Goal: Information Seeking & Learning: Find specific fact

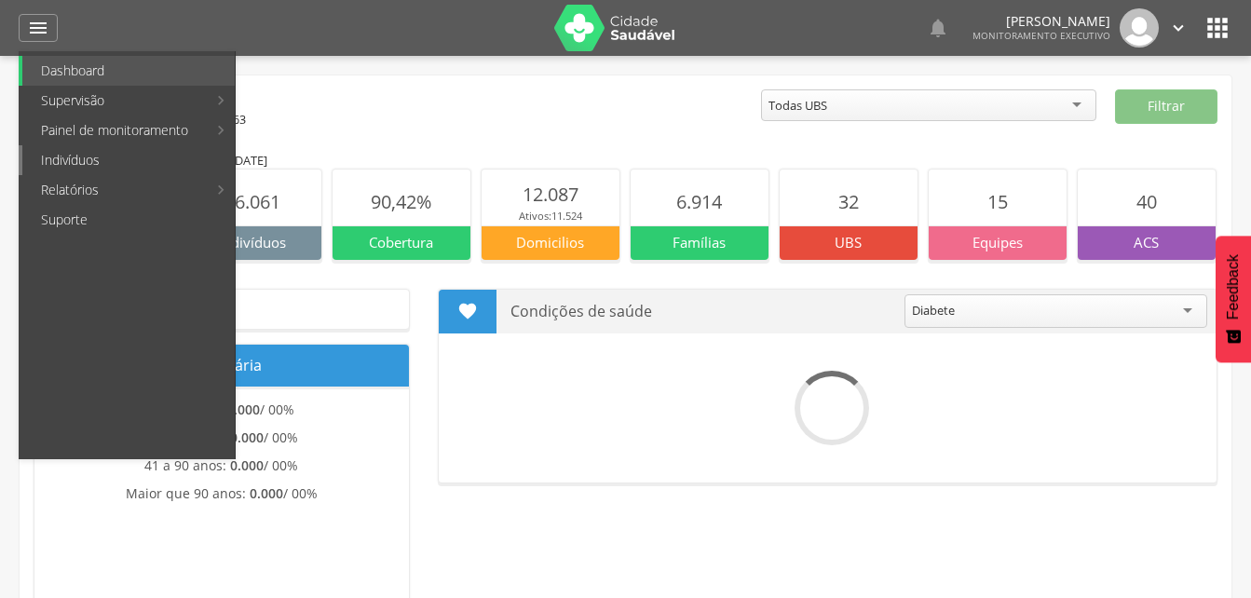
click at [75, 163] on link "Indivíduos" at bounding box center [128, 160] width 212 height 30
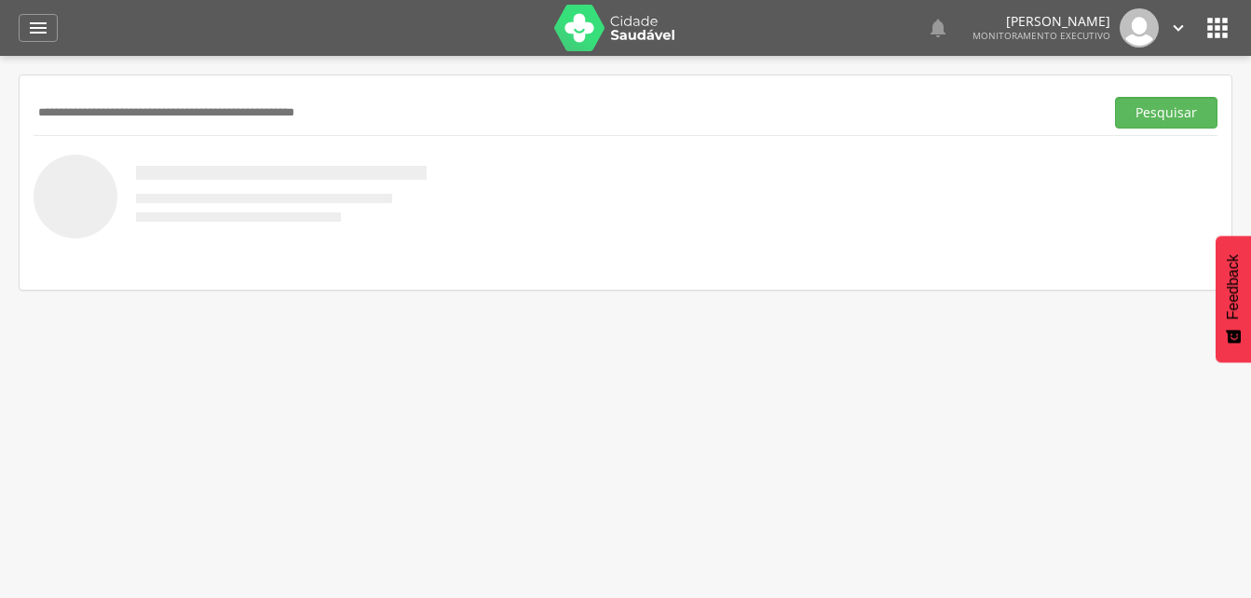
click at [101, 99] on input "text" at bounding box center [565, 113] width 1063 height 32
type input "**********"
click at [1161, 115] on button "Pesquisar" at bounding box center [1166, 113] width 102 height 32
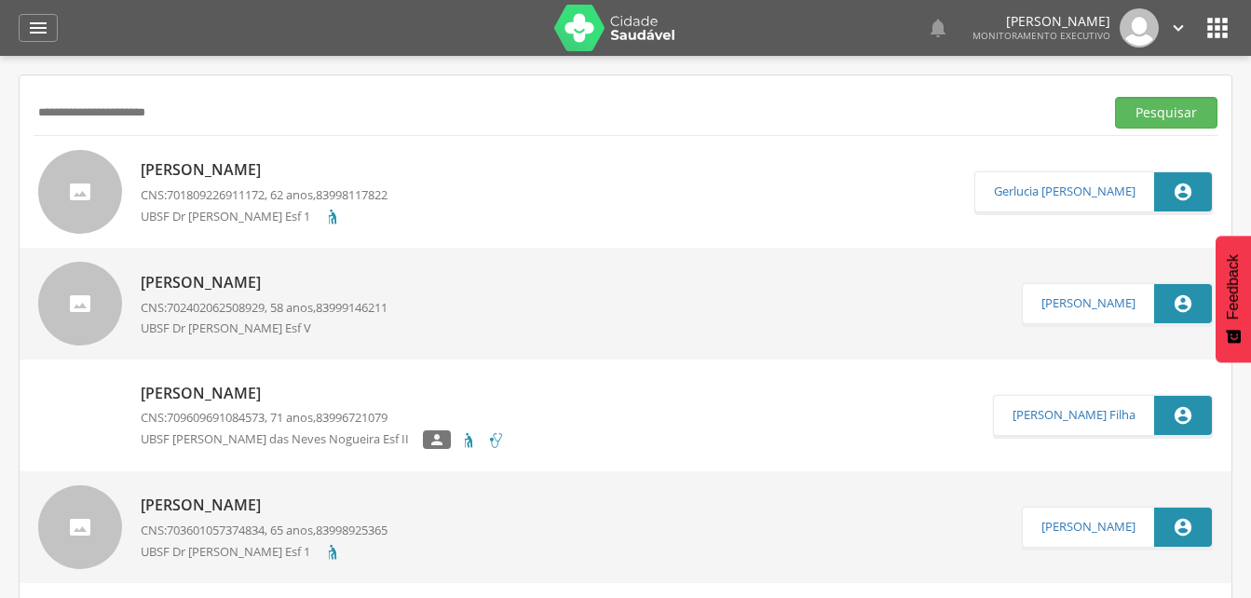
click at [267, 172] on p "[PERSON_NAME]" at bounding box center [264, 169] width 247 height 21
type input "**********"
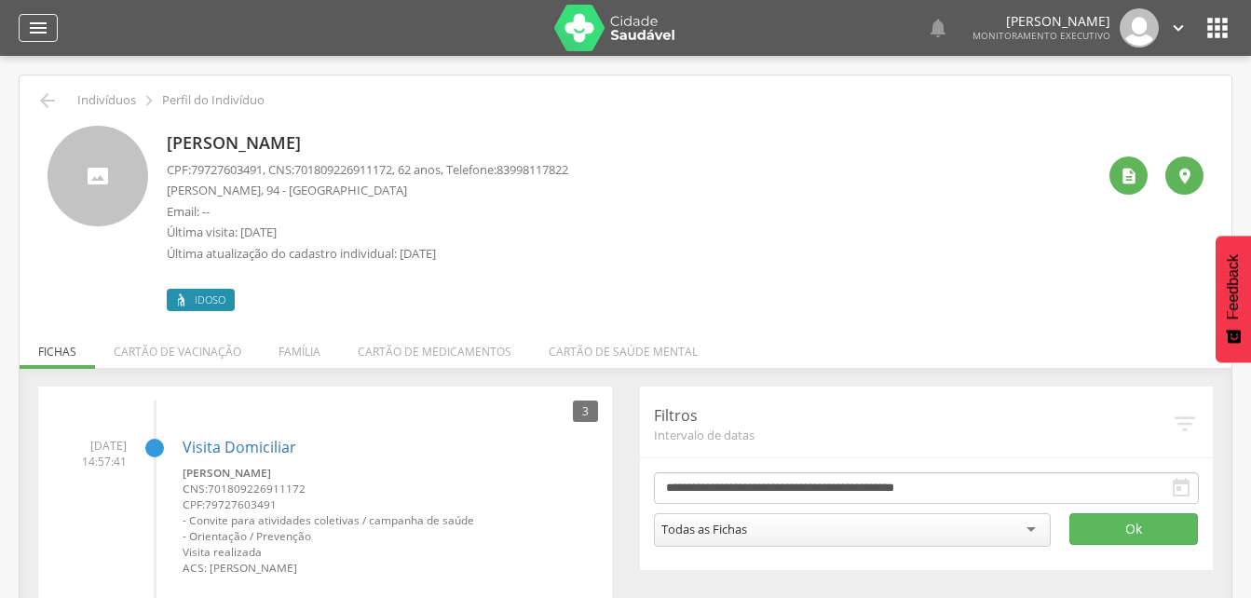
click at [39, 26] on icon "" at bounding box center [38, 28] width 22 height 22
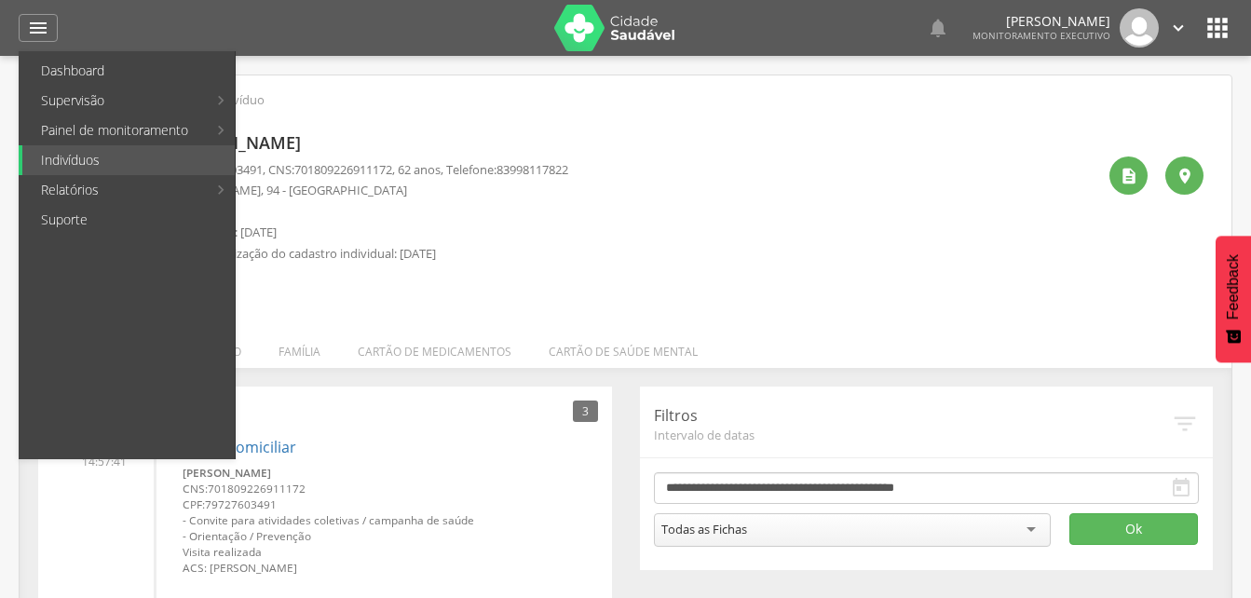
click at [443, 126] on div "[PERSON_NAME] CPF: 79727603491 , CNS: [PHONE_NUMBER] , 62 anos, Telefone: [PHON…" at bounding box center [367, 218] width 401 height 185
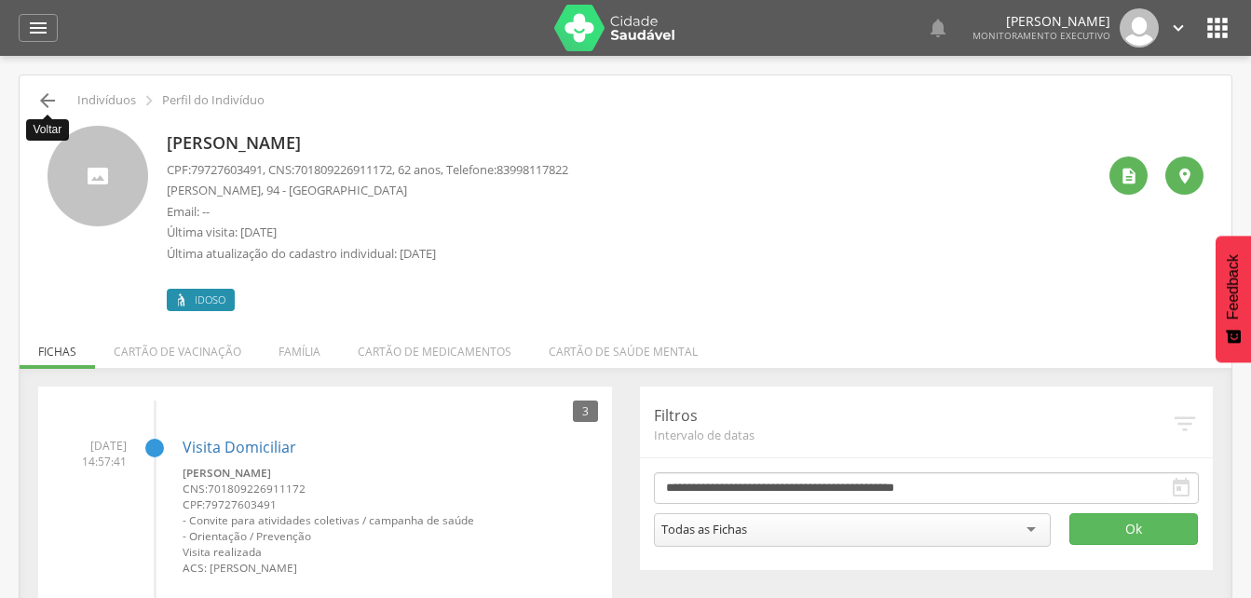
click at [50, 90] on icon "" at bounding box center [47, 100] width 22 height 22
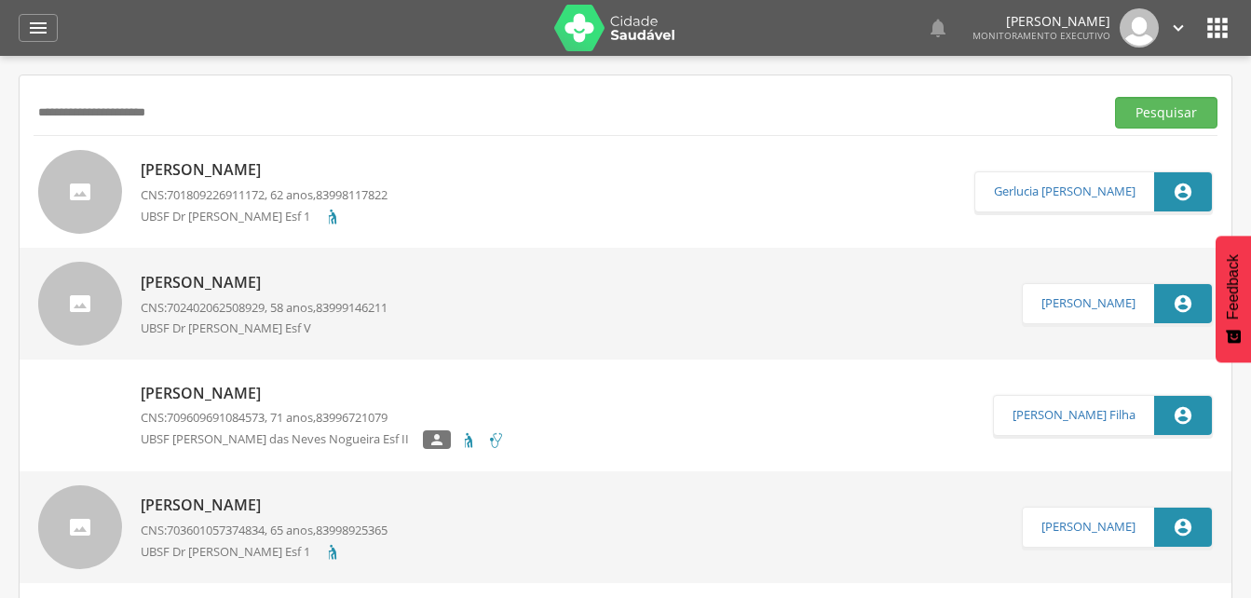
click at [197, 112] on input "**********" at bounding box center [565, 113] width 1063 height 32
type input "*"
type input "**********"
click at [1193, 109] on button "Pesquisar" at bounding box center [1166, 113] width 102 height 32
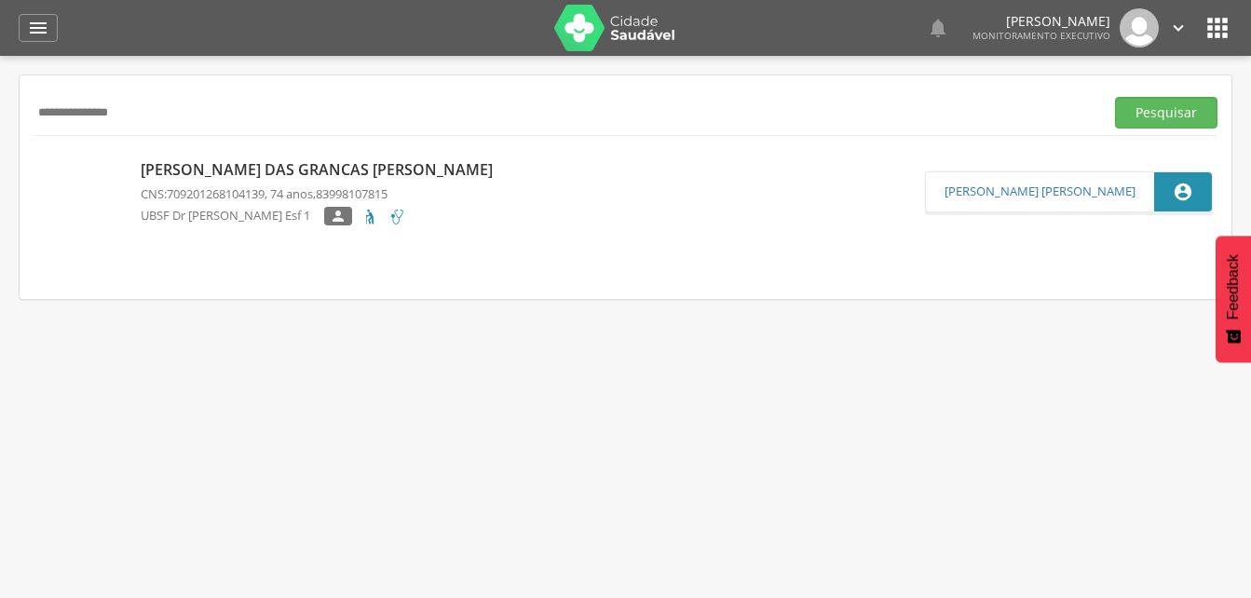
click at [330, 177] on p "[PERSON_NAME] das Grancas [PERSON_NAME]" at bounding box center [321, 169] width 361 height 21
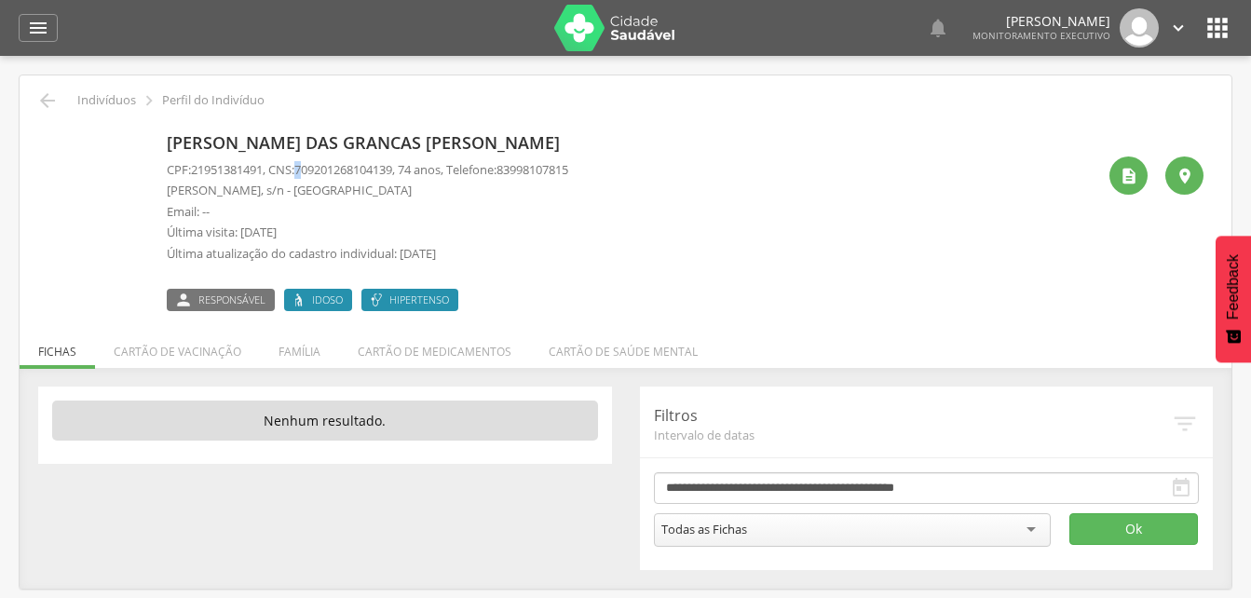
click at [313, 169] on span "709201268104139" at bounding box center [343, 169] width 98 height 17
click at [313, 164] on span "709201268104139" at bounding box center [343, 169] width 98 height 17
drag, startPoint x: 308, startPoint y: 167, endPoint x: 409, endPoint y: 171, distance: 100.7
click at [392, 171] on span "709201268104139" at bounding box center [343, 169] width 98 height 17
drag, startPoint x: 409, startPoint y: 171, endPoint x: 394, endPoint y: 169, distance: 15.0
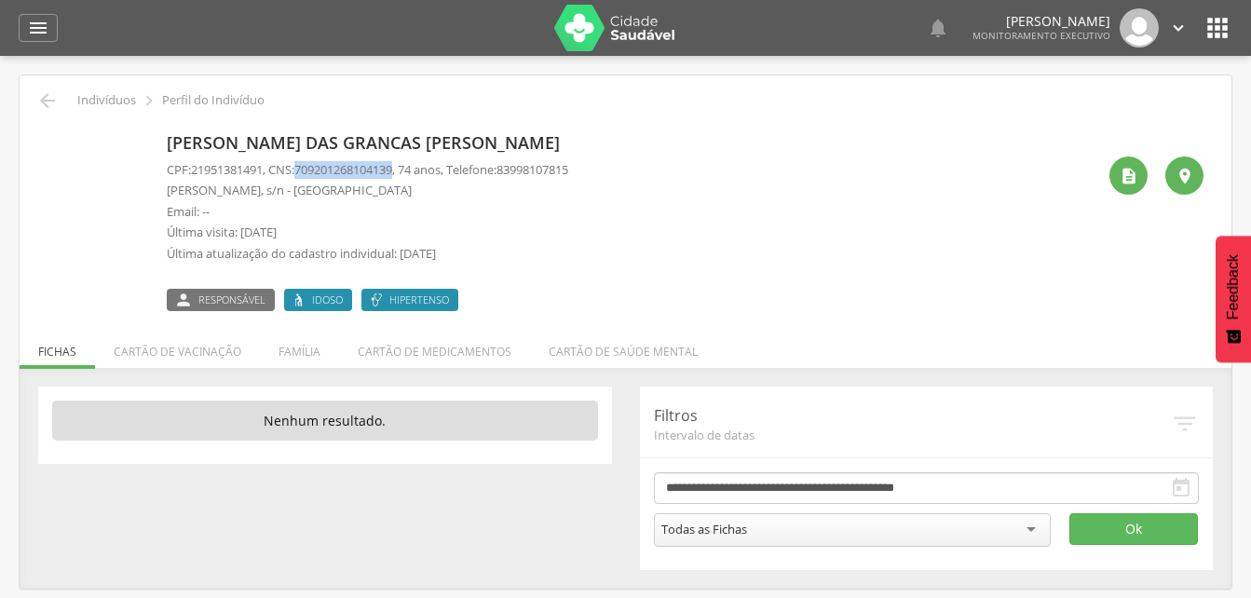
copy span "709201268104139"
click at [33, 30] on icon "" at bounding box center [38, 28] width 22 height 22
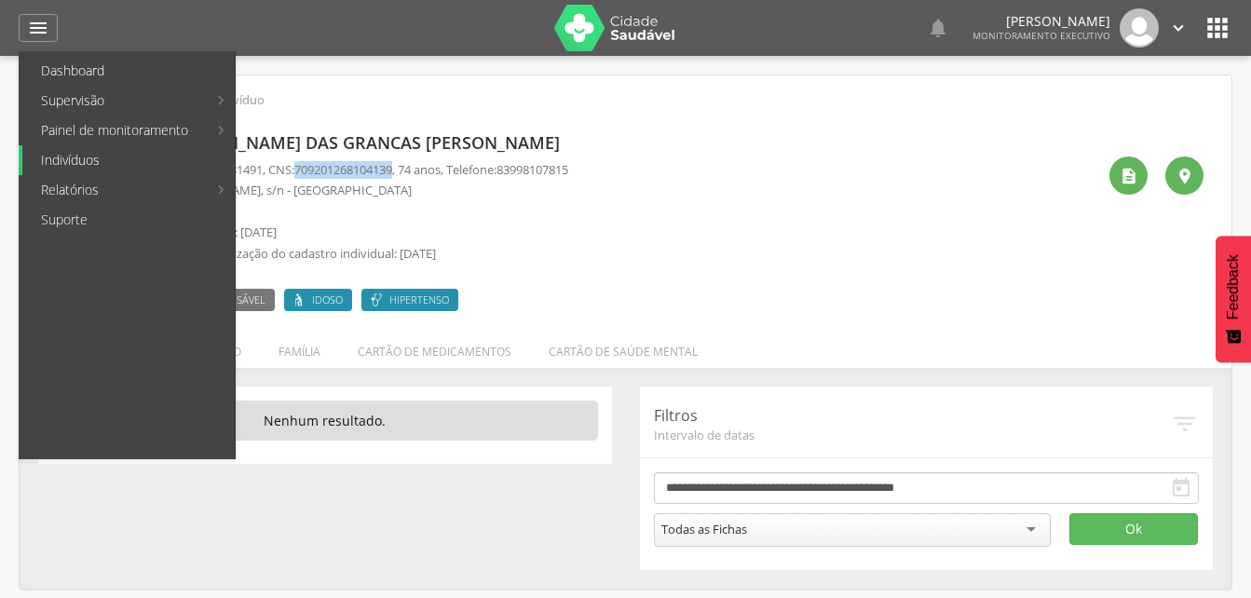
click at [48, 166] on link "Indivíduos" at bounding box center [128, 160] width 212 height 30
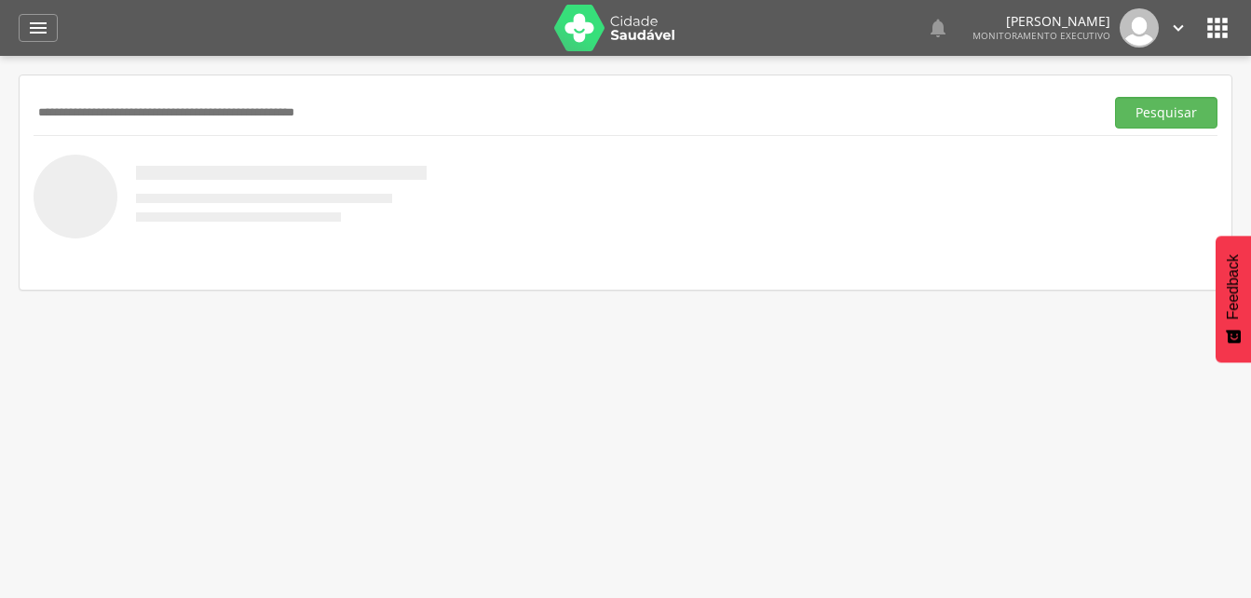
click at [95, 120] on input "text" at bounding box center [565, 113] width 1063 height 32
click at [1181, 121] on button "Pesquisar" at bounding box center [1166, 113] width 102 height 32
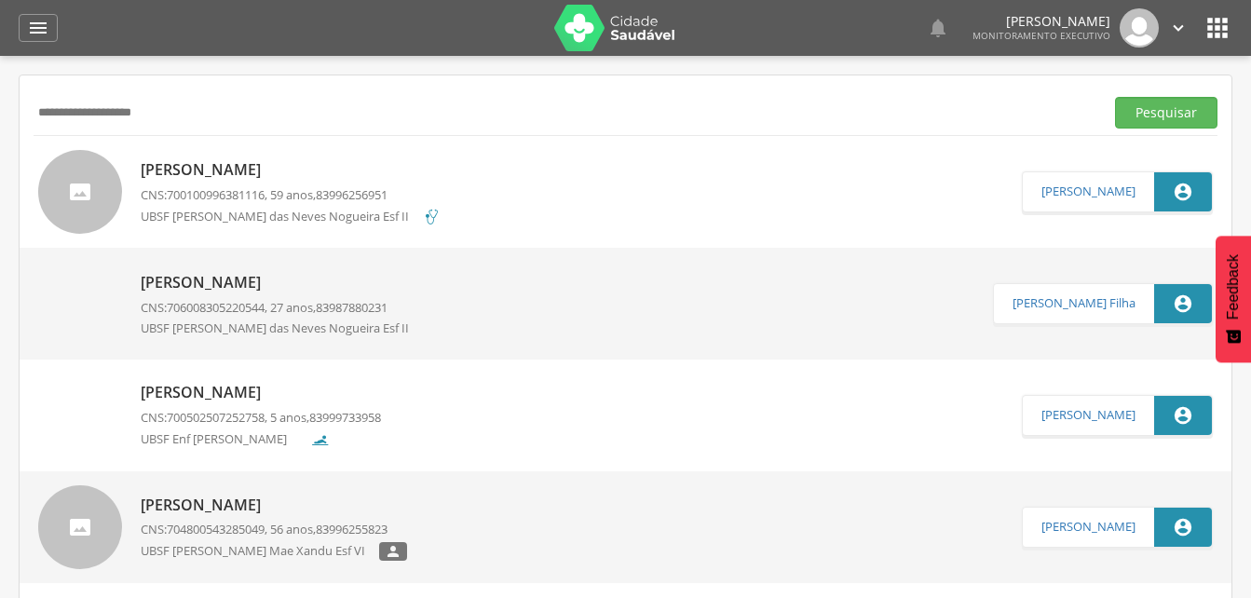
click at [241, 183] on div "[PERSON_NAME] CNS: 700100996381116 , 59 anos, 83996256951 UBSF Maria das Neves …" at bounding box center [291, 191] width 300 height 75
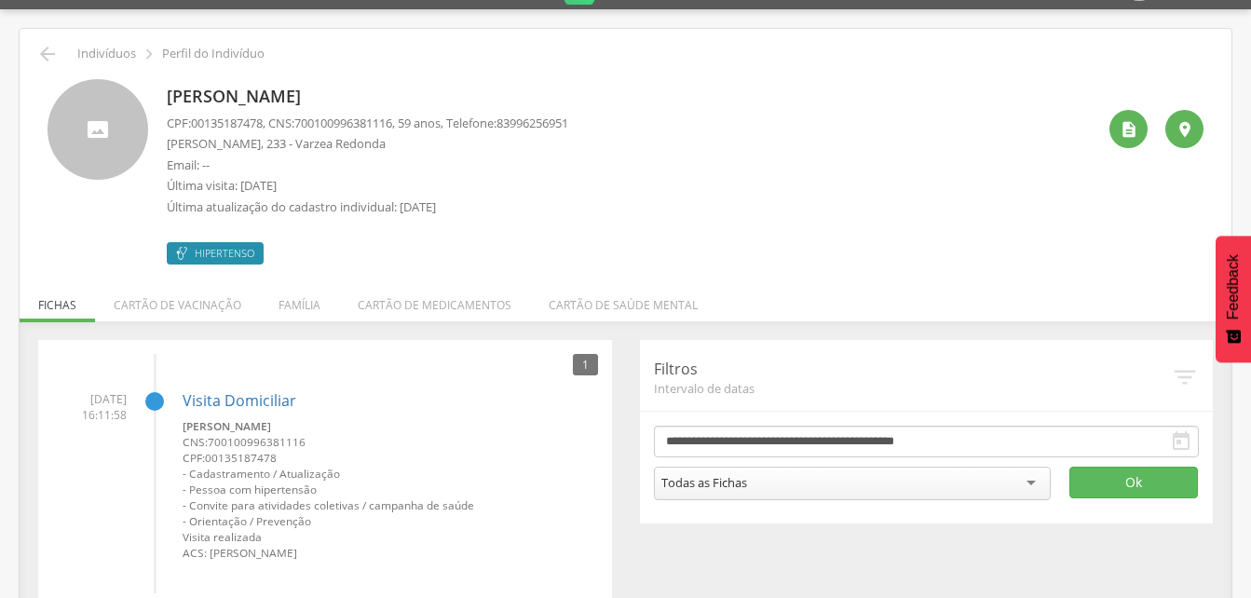
scroll to position [85, 0]
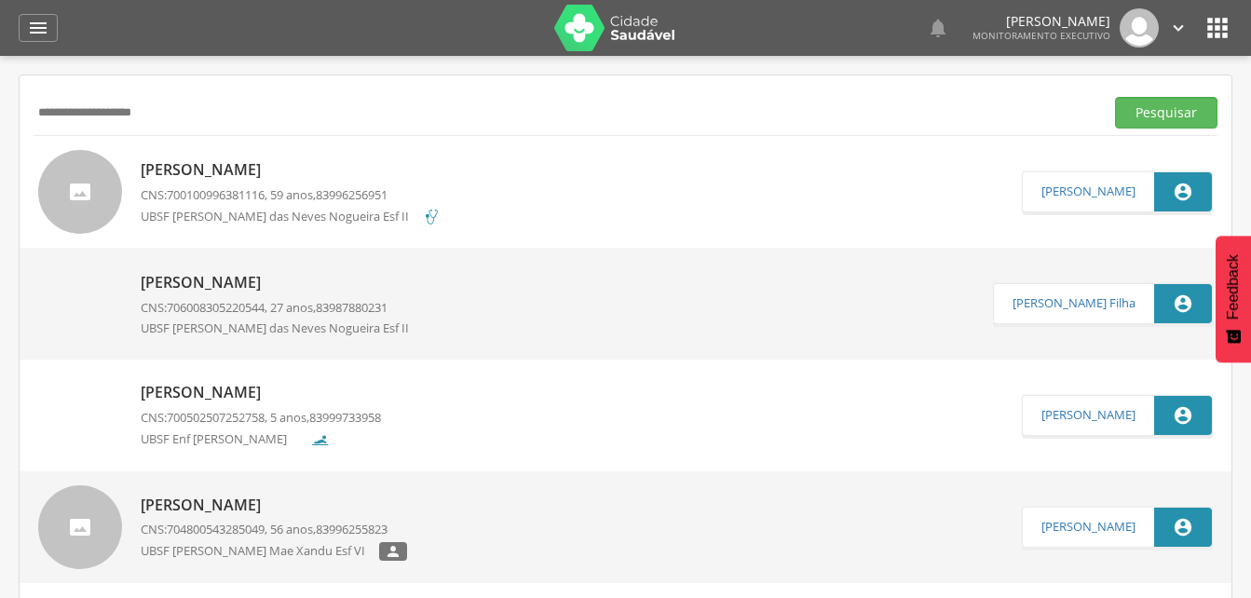
click at [202, 136] on div "[PERSON_NAME] CNS: 700100996381116 , 59 anos, 83996256951 UBSF [PERSON_NAME]  …" at bounding box center [626, 192] width 1212 height 112
click at [172, 115] on input "**********" at bounding box center [565, 113] width 1063 height 32
click at [81, 110] on input "**********" at bounding box center [565, 113] width 1063 height 32
drag, startPoint x: 1185, startPoint y: 115, endPoint x: 640, endPoint y: 98, distance: 546.0
click at [1180, 114] on button "Pesquisar" at bounding box center [1166, 113] width 102 height 32
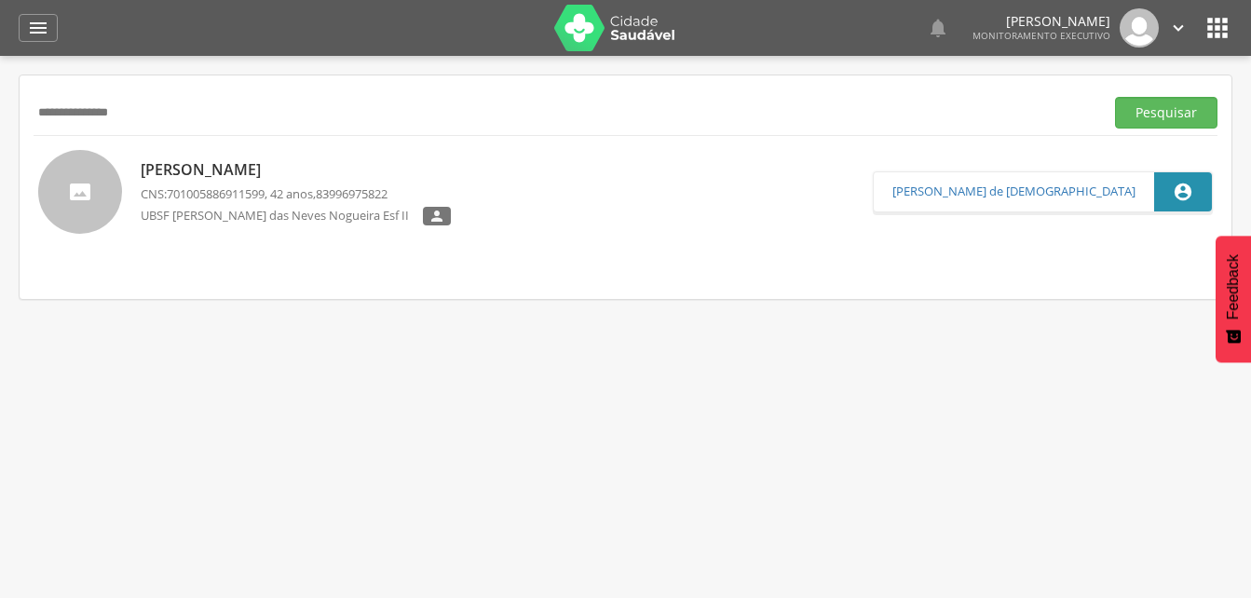
click at [208, 176] on p "[PERSON_NAME]" at bounding box center [296, 169] width 310 height 21
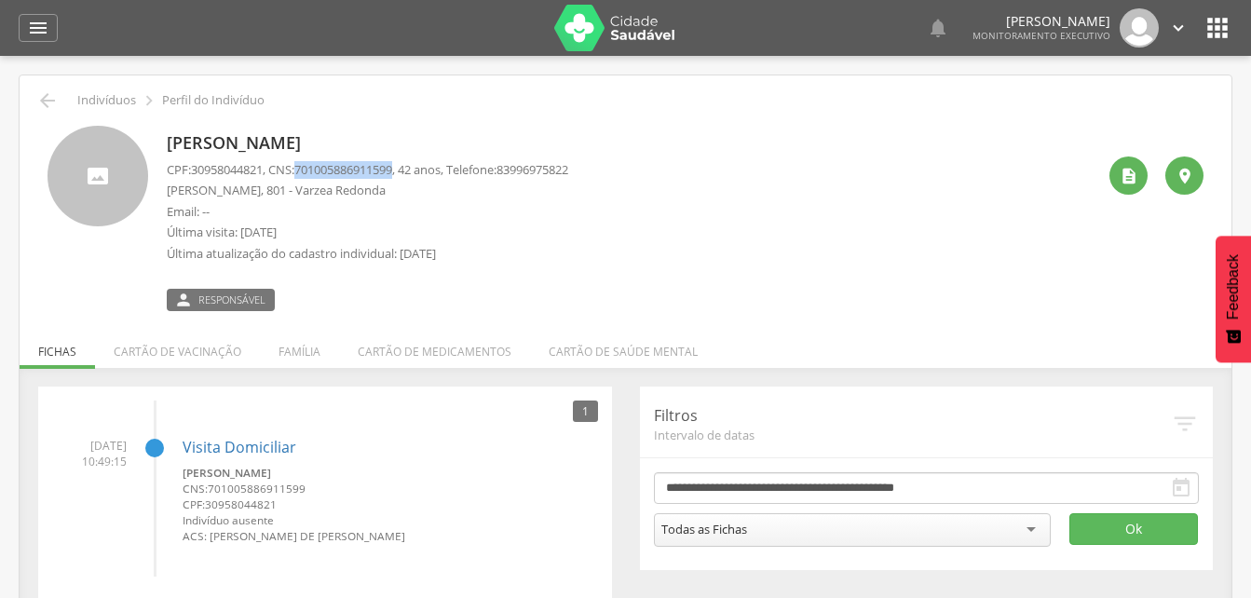
drag, startPoint x: 303, startPoint y: 165, endPoint x: 410, endPoint y: 175, distance: 107.6
click at [410, 175] on p "CPF: 30958044821 , CNS: [PHONE_NUMBER] , 42 anos, Telefone: [PHONE_NUMBER]" at bounding box center [367, 170] width 401 height 18
drag, startPoint x: 410, startPoint y: 175, endPoint x: 391, endPoint y: 168, distance: 20.1
copy p "701005886911599"
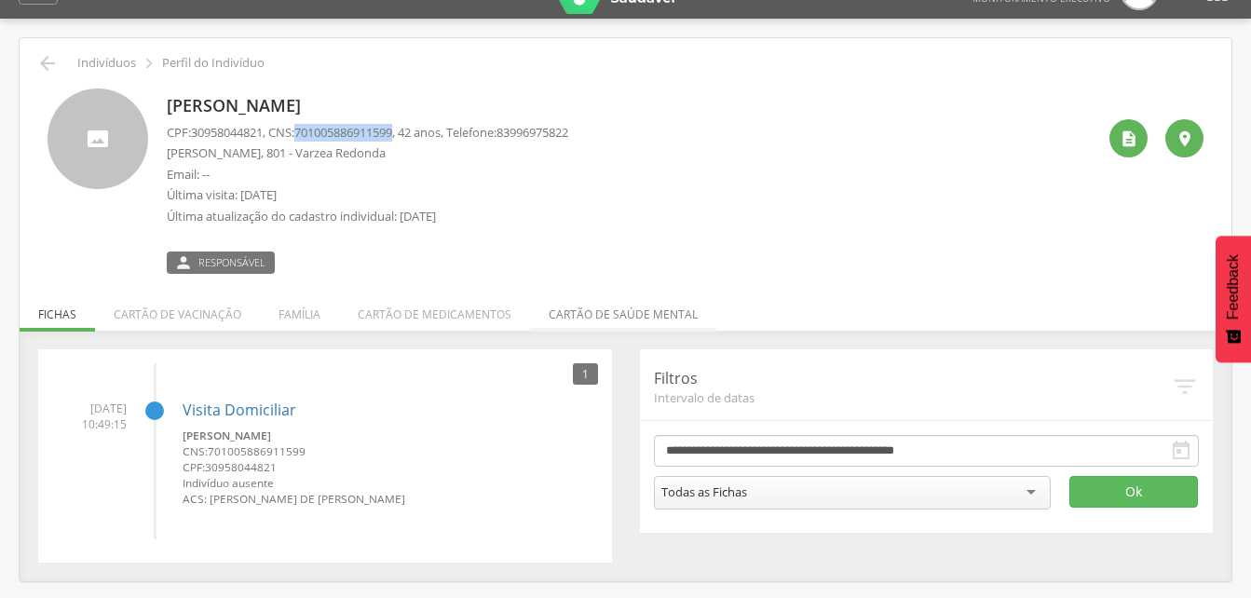
scroll to position [56, 0]
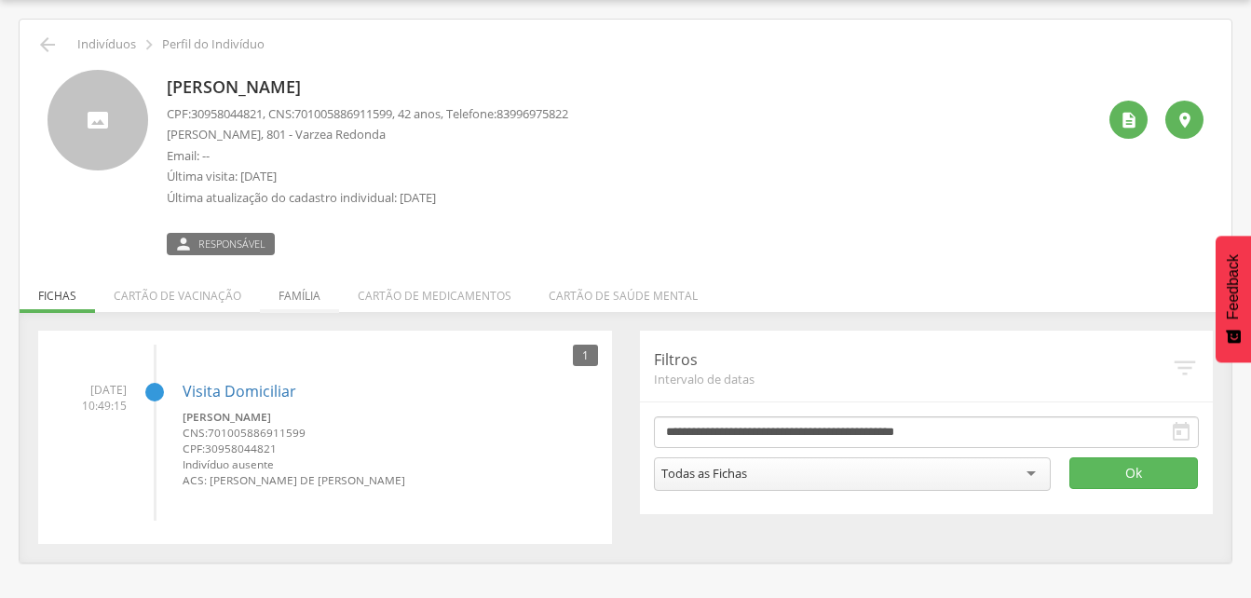
click at [289, 298] on li "Família" at bounding box center [299, 291] width 79 height 44
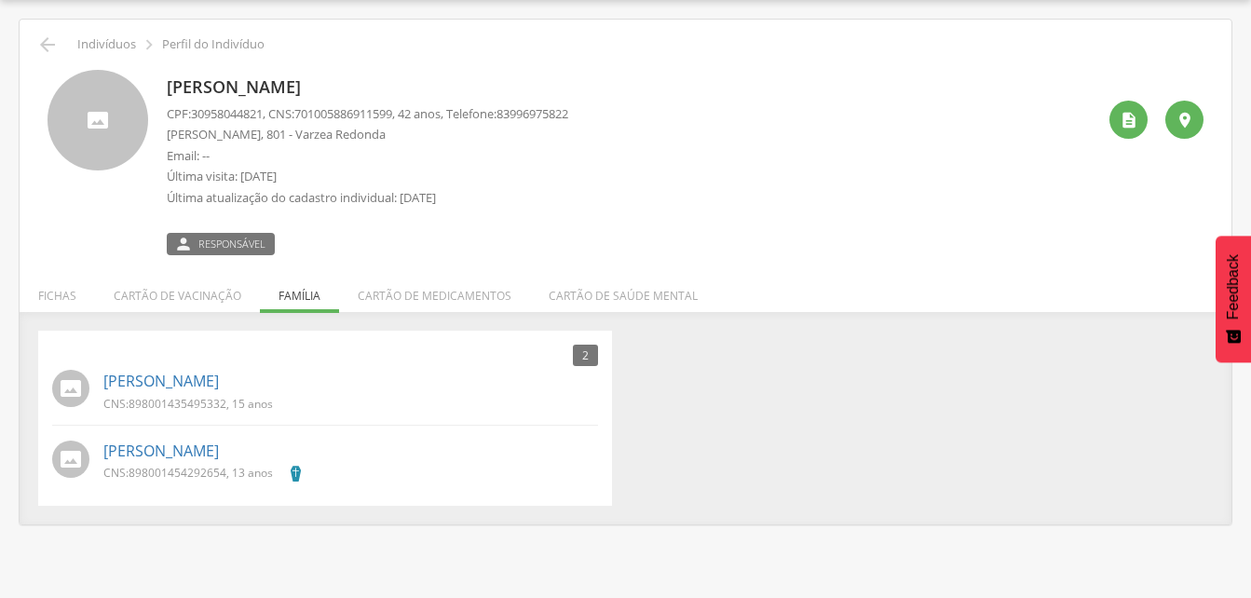
click at [181, 399] on span "898001435495332" at bounding box center [178, 404] width 98 height 16
click at [183, 378] on link "[PERSON_NAME]" at bounding box center [160, 381] width 115 height 21
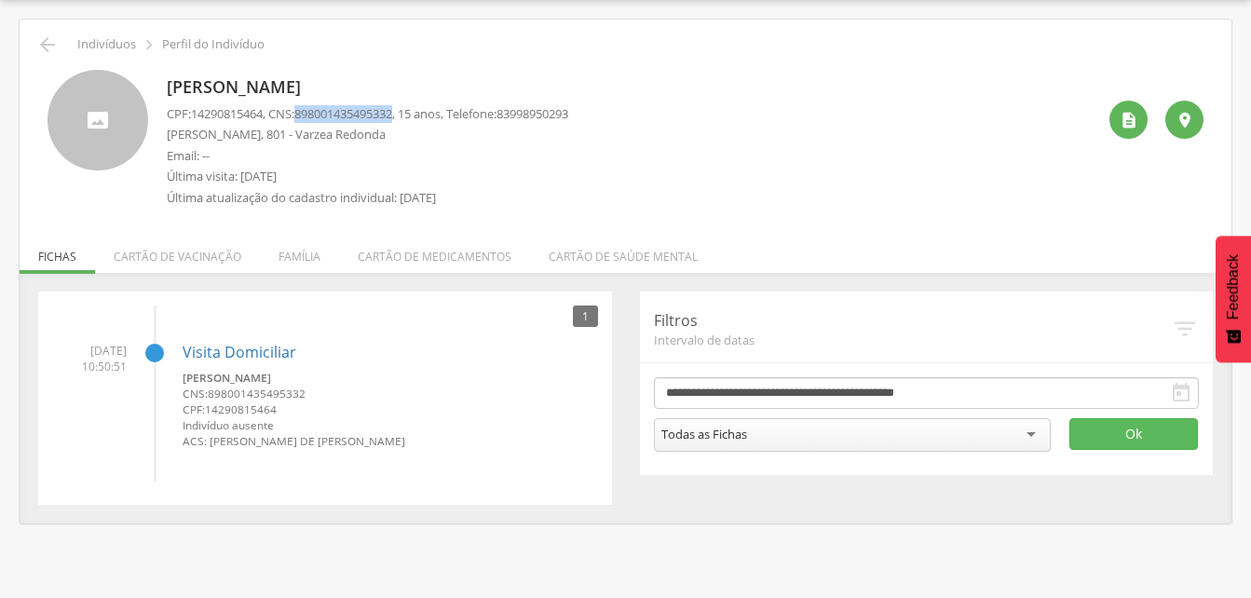
drag, startPoint x: 305, startPoint y: 113, endPoint x: 408, endPoint y: 115, distance: 103.4
click at [408, 115] on p "CPF: 14290815464 , CNS: [PHONE_NUMBER] , 15 anos, Telefone: [PHONE_NUMBER]" at bounding box center [367, 114] width 401 height 18
drag, startPoint x: 408, startPoint y: 115, endPoint x: 386, endPoint y: 116, distance: 21.5
copy p "898001435495332"
click at [50, 48] on icon "" at bounding box center [47, 45] width 22 height 22
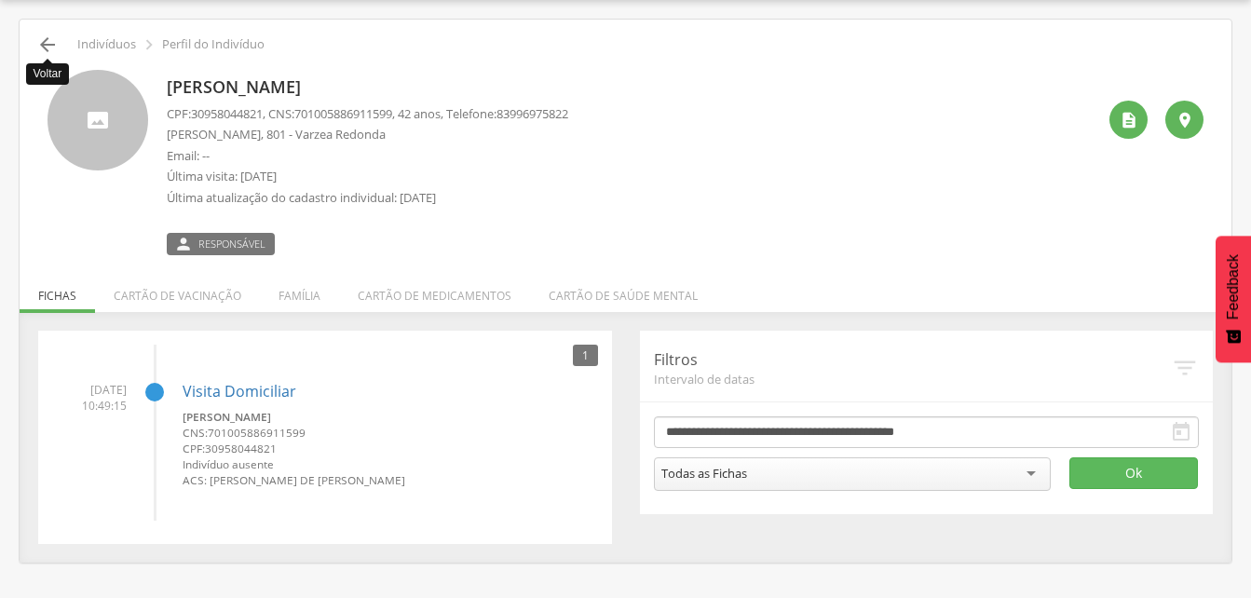
click at [53, 42] on icon "" at bounding box center [47, 45] width 22 height 22
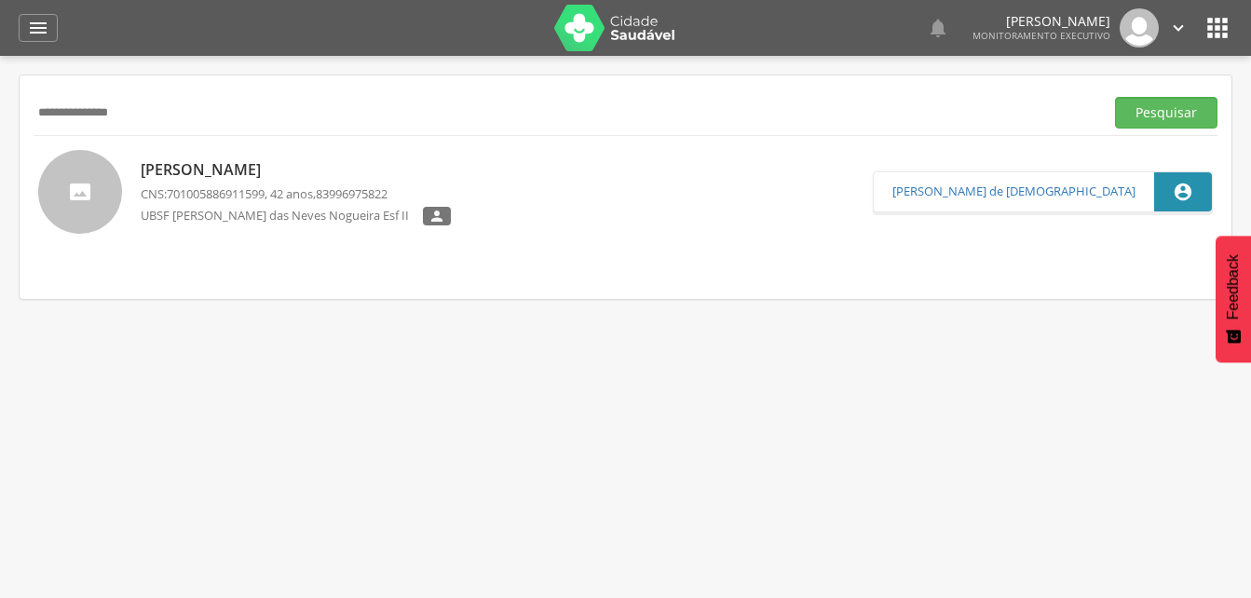
click at [158, 114] on input "**********" at bounding box center [565, 113] width 1063 height 32
type input "*"
click at [1163, 114] on button "Pesquisar" at bounding box center [1166, 113] width 102 height 32
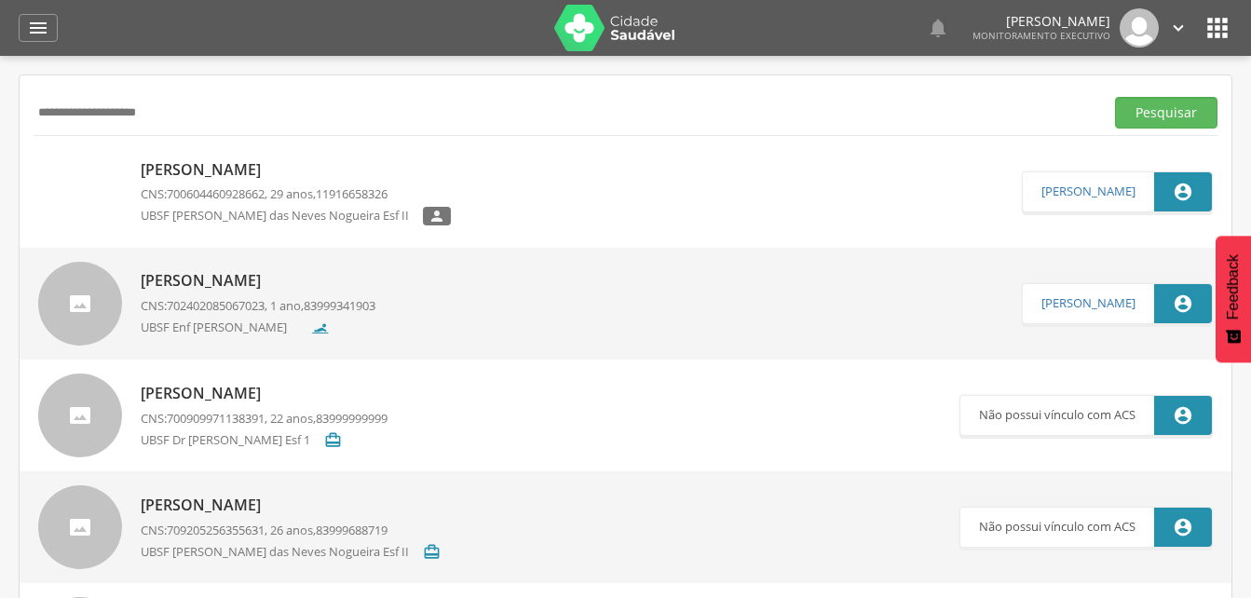
click at [241, 175] on p "[PERSON_NAME]" at bounding box center [296, 169] width 310 height 21
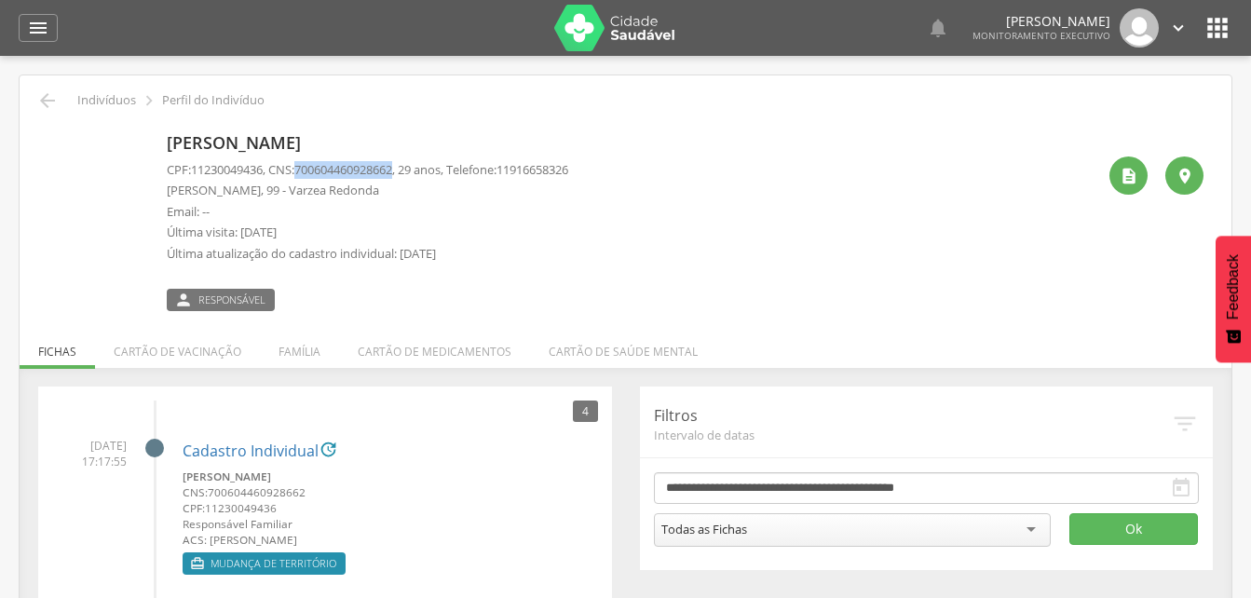
drag, startPoint x: 304, startPoint y: 169, endPoint x: 409, endPoint y: 169, distance: 105.2
click at [409, 169] on p "CPF: 11230049436 , CNS: [PHONE_NUMBER] , 29 anos, Telefone: [PHONE_NUMBER]" at bounding box center [367, 170] width 401 height 18
drag, startPoint x: 409, startPoint y: 169, endPoint x: 384, endPoint y: 172, distance: 25.3
copy p "700604460928662"
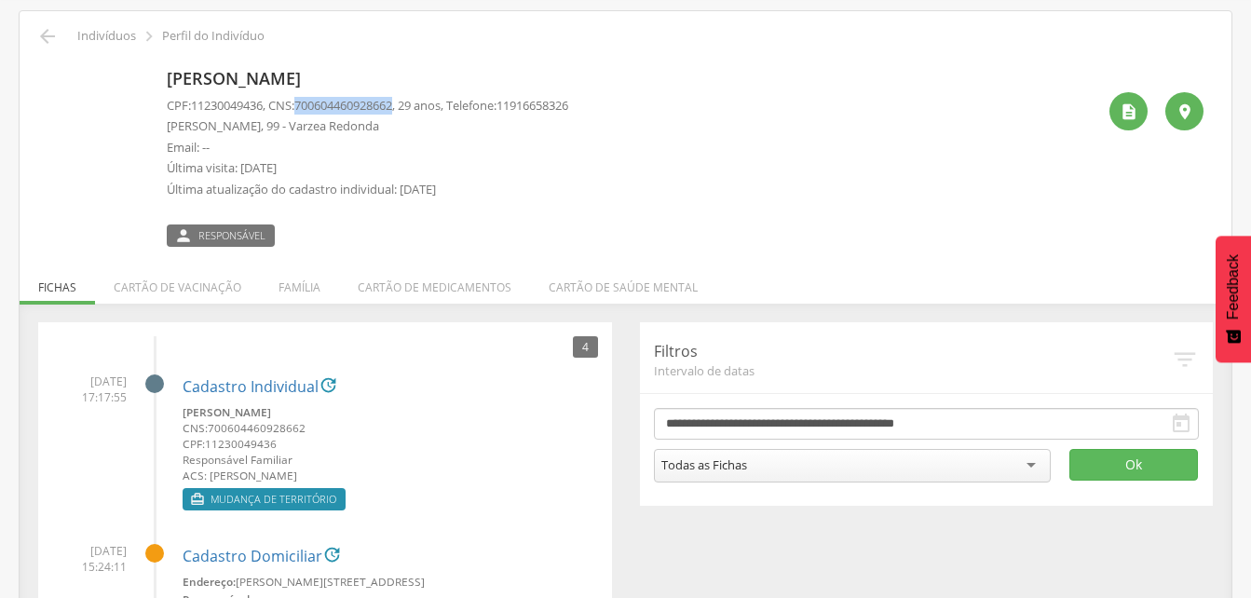
scroll to position [93, 0]
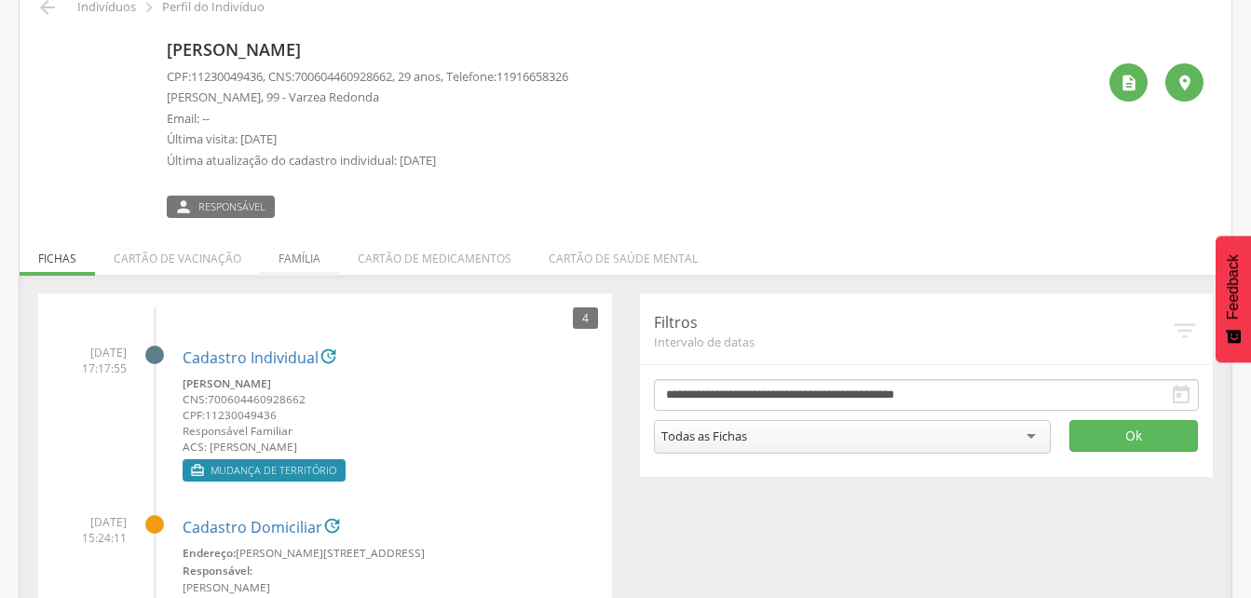
click at [300, 264] on li "Família" at bounding box center [299, 254] width 79 height 44
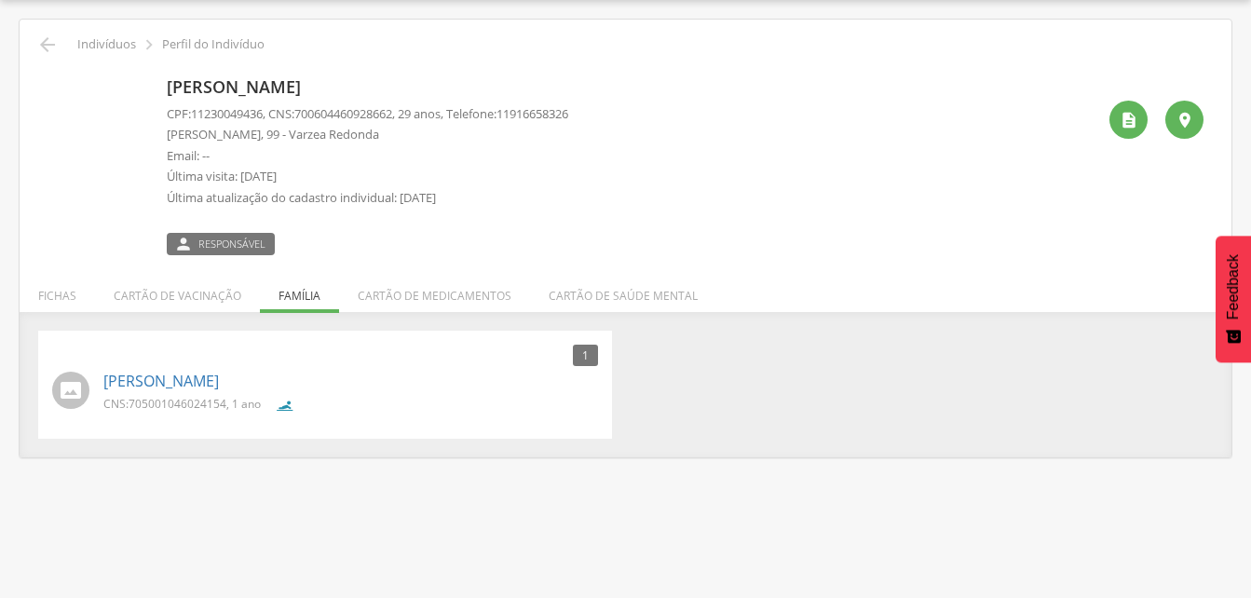
scroll to position [56, 0]
click at [49, 38] on icon "" at bounding box center [47, 45] width 22 height 22
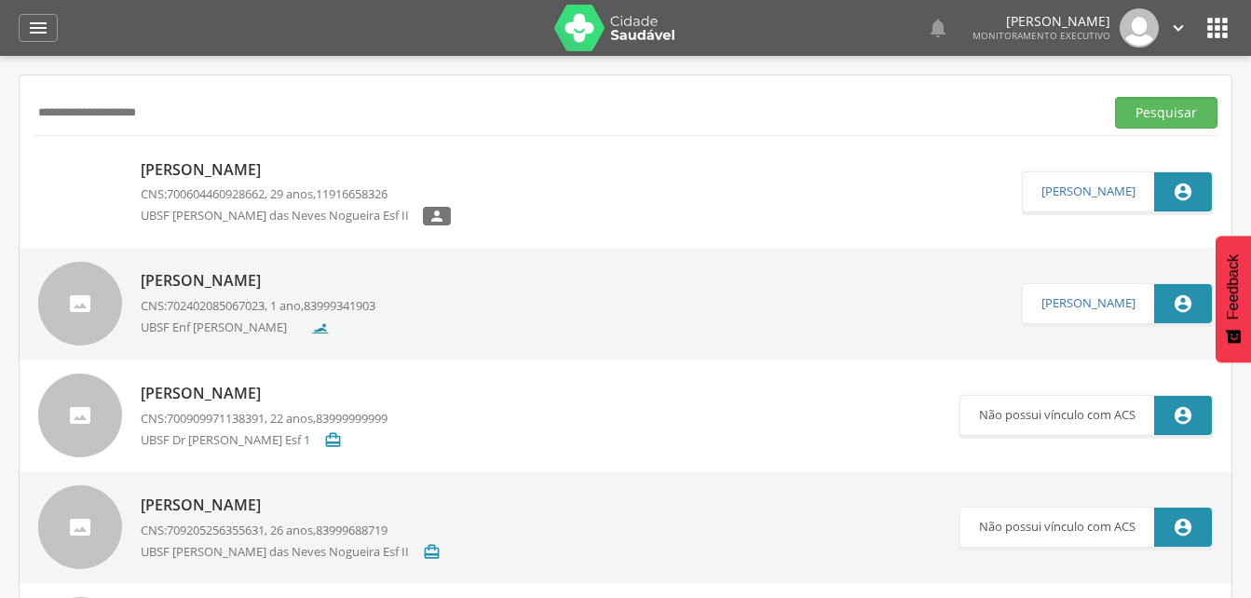
click at [172, 115] on input "**********" at bounding box center [565, 113] width 1063 height 32
click at [69, 115] on input "**********" at bounding box center [565, 113] width 1063 height 32
click at [1159, 115] on button "Pesquisar" at bounding box center [1166, 113] width 102 height 32
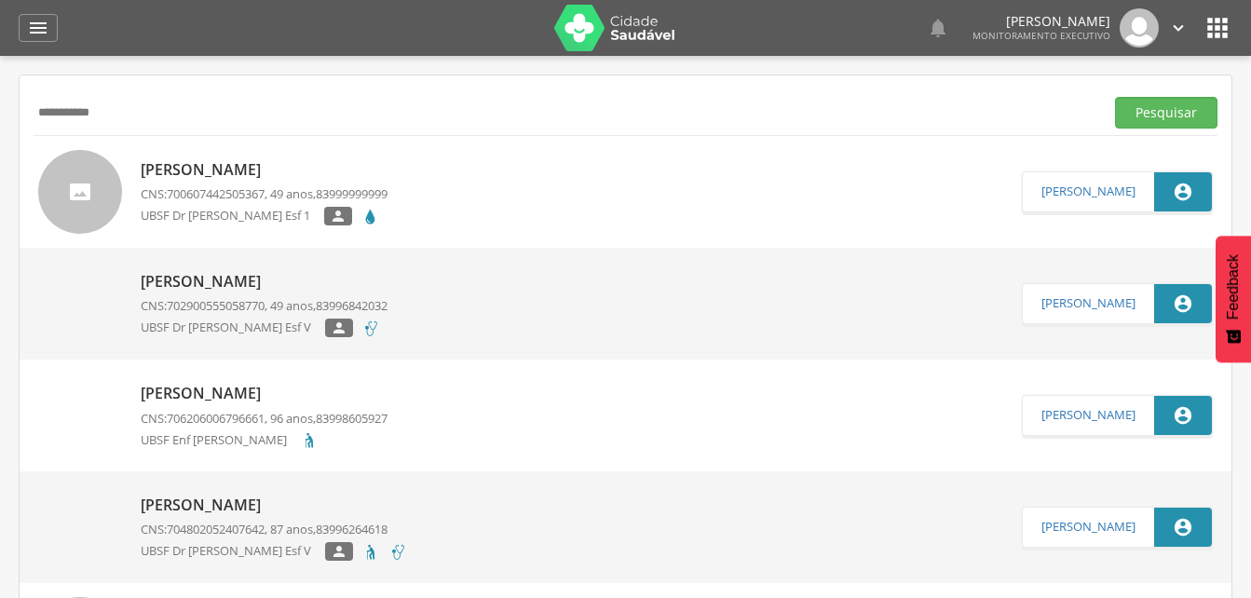
click at [199, 175] on p "[PERSON_NAME]" at bounding box center [264, 169] width 247 height 21
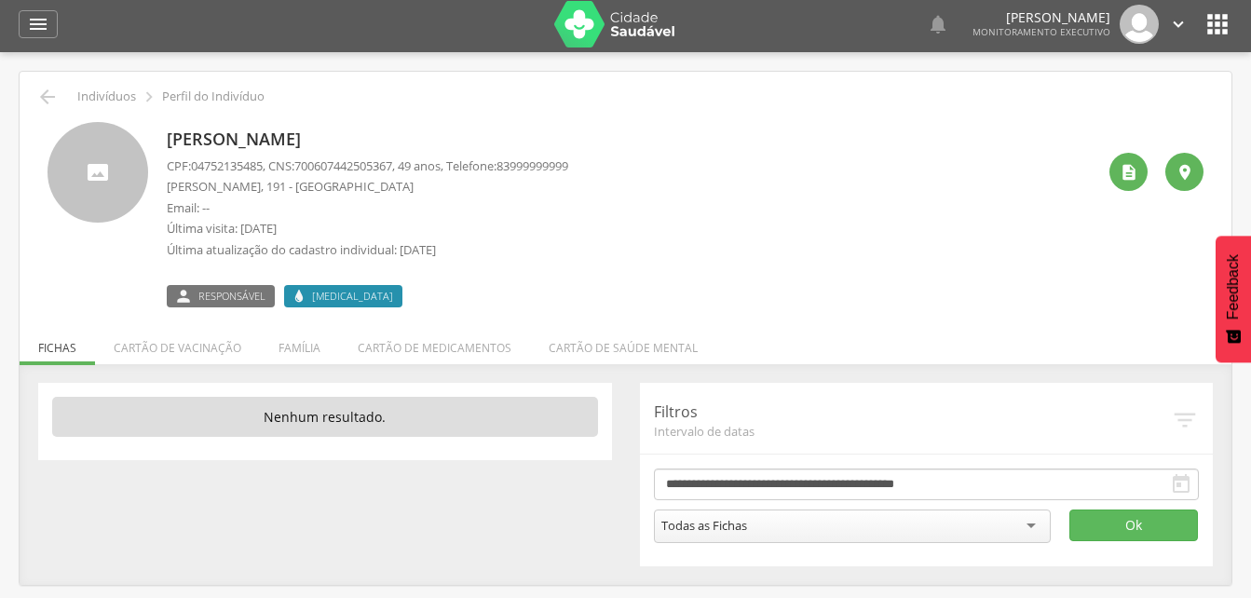
scroll to position [56, 0]
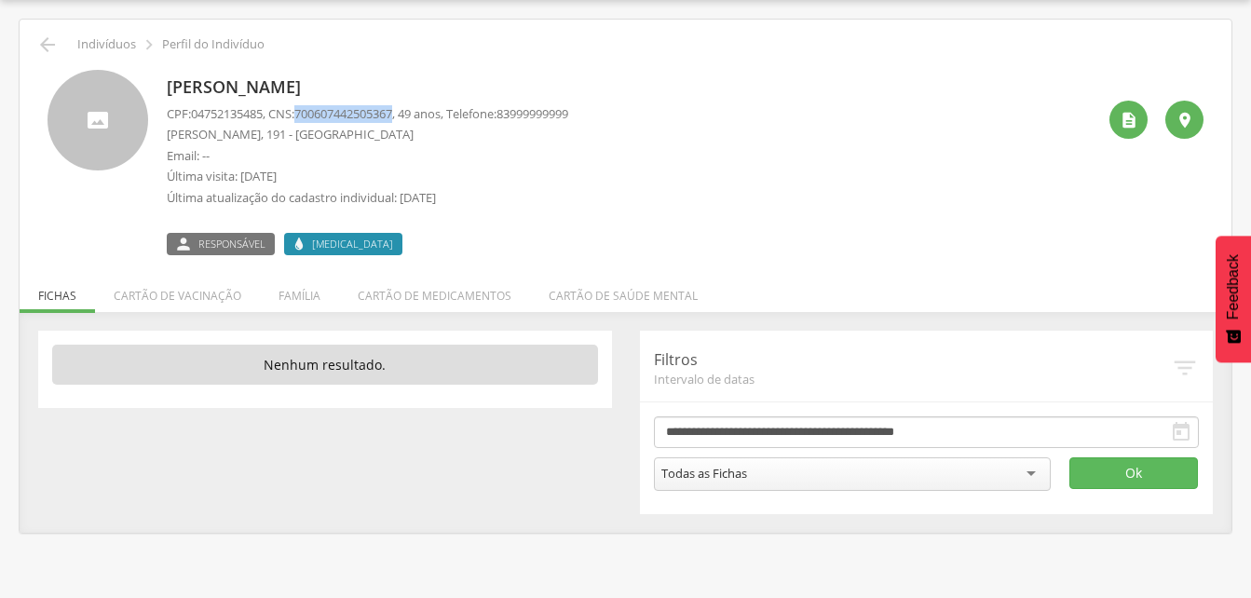
drag, startPoint x: 304, startPoint y: 115, endPoint x: 408, endPoint y: 114, distance: 104.3
click at [408, 114] on p "CPF: 04752135485 , CNS: [PHONE_NUMBER] , 49 anos, Telefone: [PHONE_NUMBER]" at bounding box center [367, 114] width 401 height 18
drag, startPoint x: 408, startPoint y: 114, endPoint x: 378, endPoint y: 114, distance: 29.8
copy p "700607442505367"
click at [51, 44] on icon "" at bounding box center [47, 45] width 22 height 22
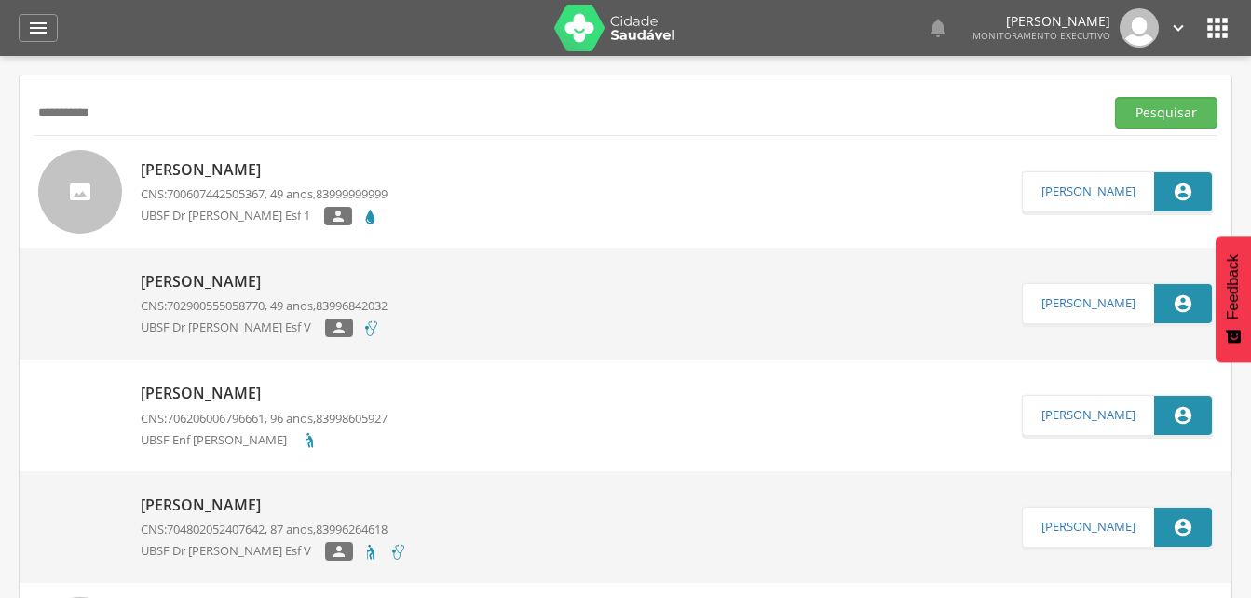
click at [132, 109] on input "**********" at bounding box center [565, 113] width 1063 height 32
type input "*"
click at [44, 114] on input "text" at bounding box center [565, 113] width 1063 height 32
click at [34, 23] on icon "" at bounding box center [38, 28] width 22 height 22
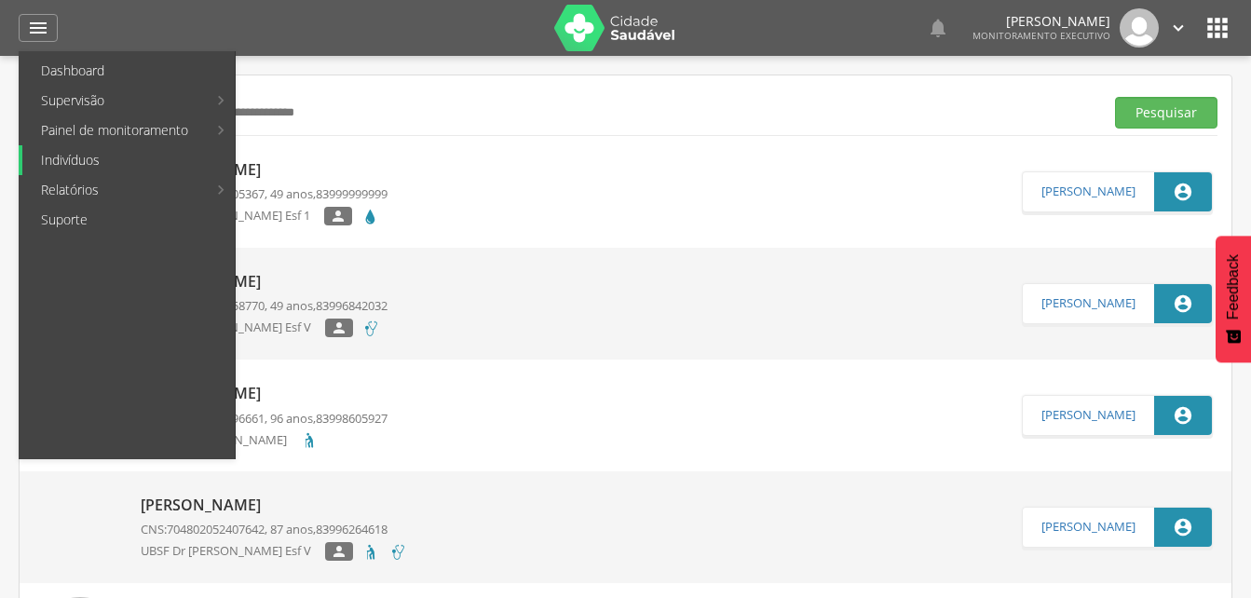
click at [58, 158] on link "Indivíduos" at bounding box center [128, 160] width 212 height 30
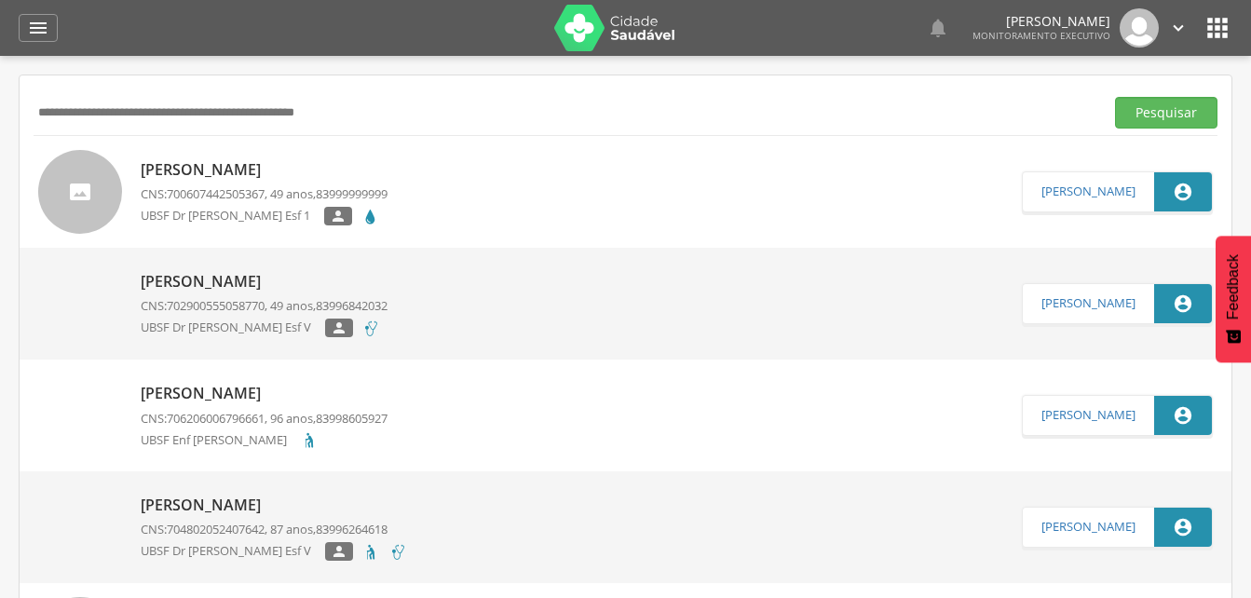
click at [119, 120] on input "text" at bounding box center [565, 113] width 1063 height 32
click at [1158, 115] on button "Pesquisar" at bounding box center [1166, 113] width 102 height 32
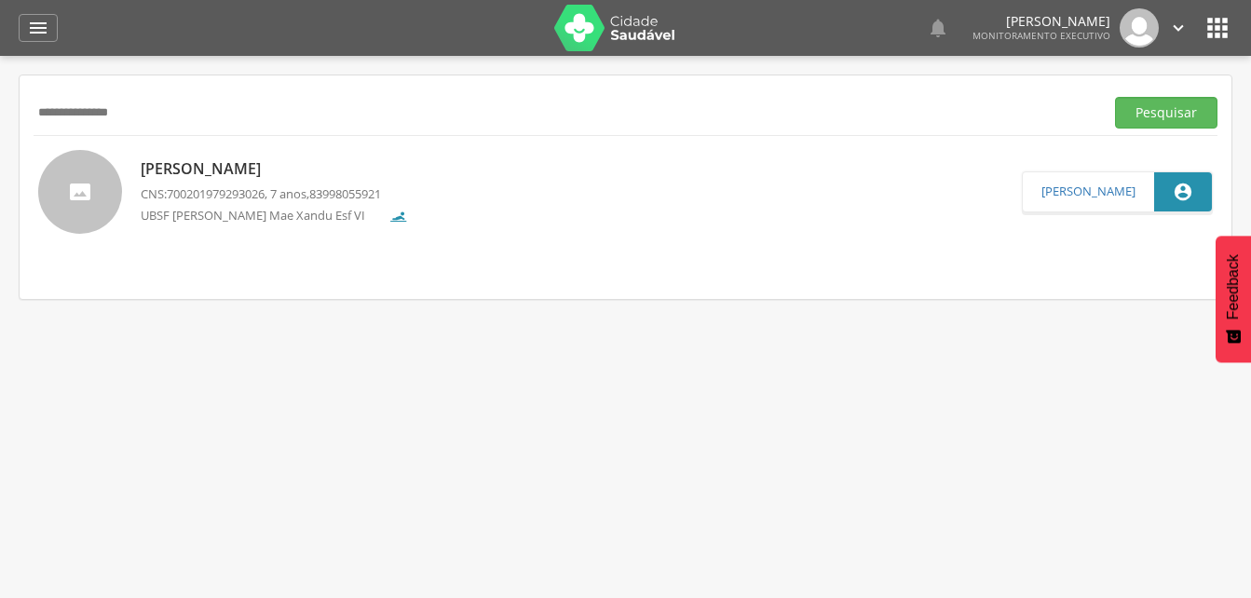
click at [277, 167] on p "[PERSON_NAME]" at bounding box center [274, 168] width 267 height 21
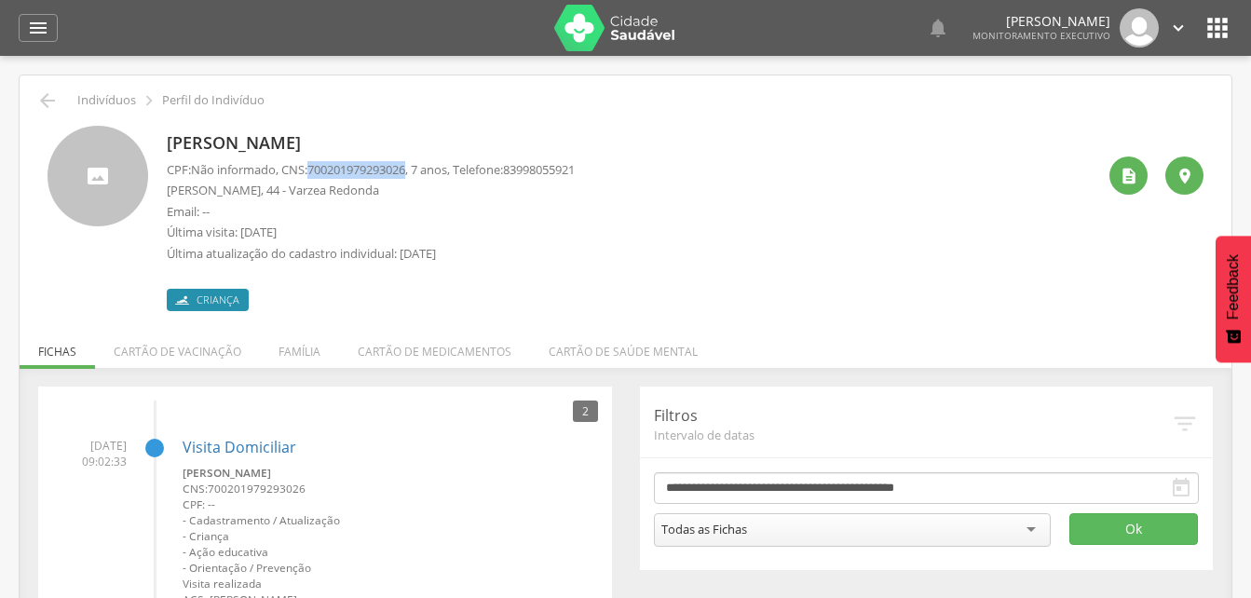
drag, startPoint x: 313, startPoint y: 169, endPoint x: 417, endPoint y: 167, distance: 104.3
click at [417, 167] on p "CPF: Não informado , CNS: [PHONE_NUMBER] , 7 anos, Telefone: [PHONE_NUMBER]" at bounding box center [371, 170] width 408 height 18
drag, startPoint x: 417, startPoint y: 167, endPoint x: 394, endPoint y: 166, distance: 23.3
copy p "700201979293026"
click at [299, 353] on li "Família" at bounding box center [299, 347] width 79 height 44
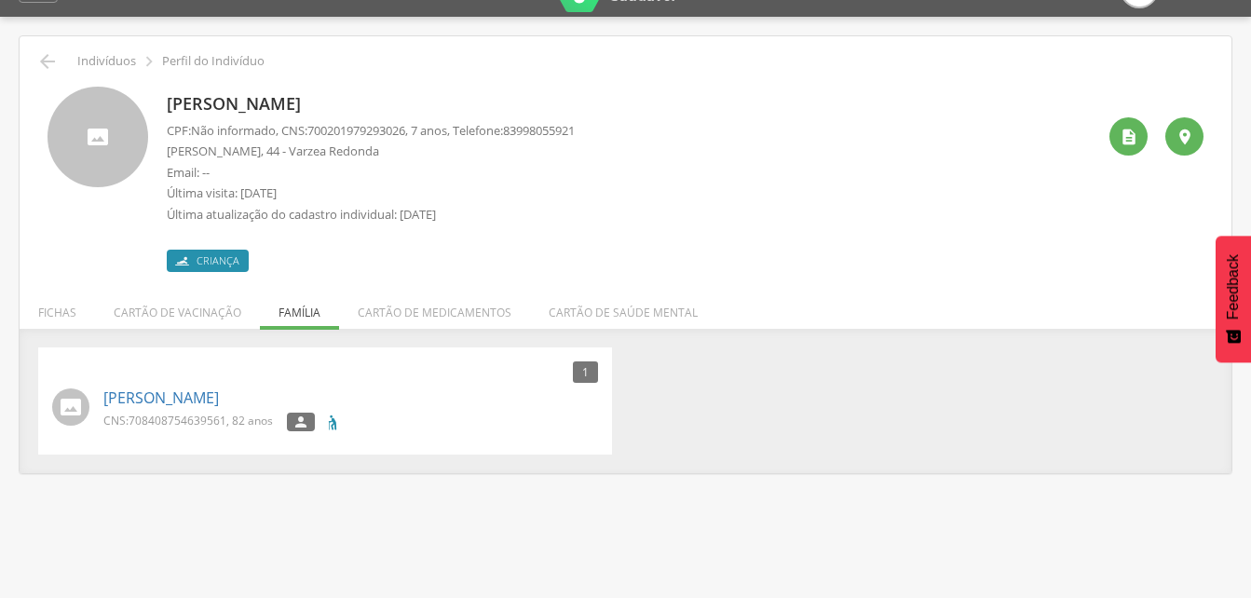
scroll to position [56, 0]
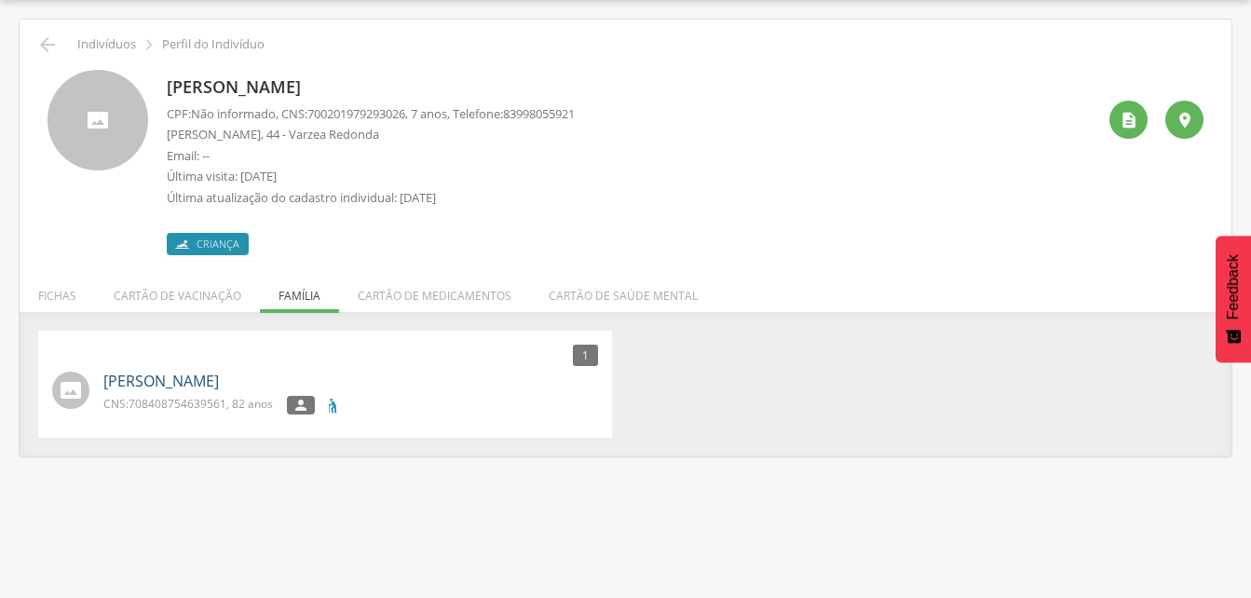
click at [219, 386] on link "[PERSON_NAME]" at bounding box center [160, 381] width 115 height 21
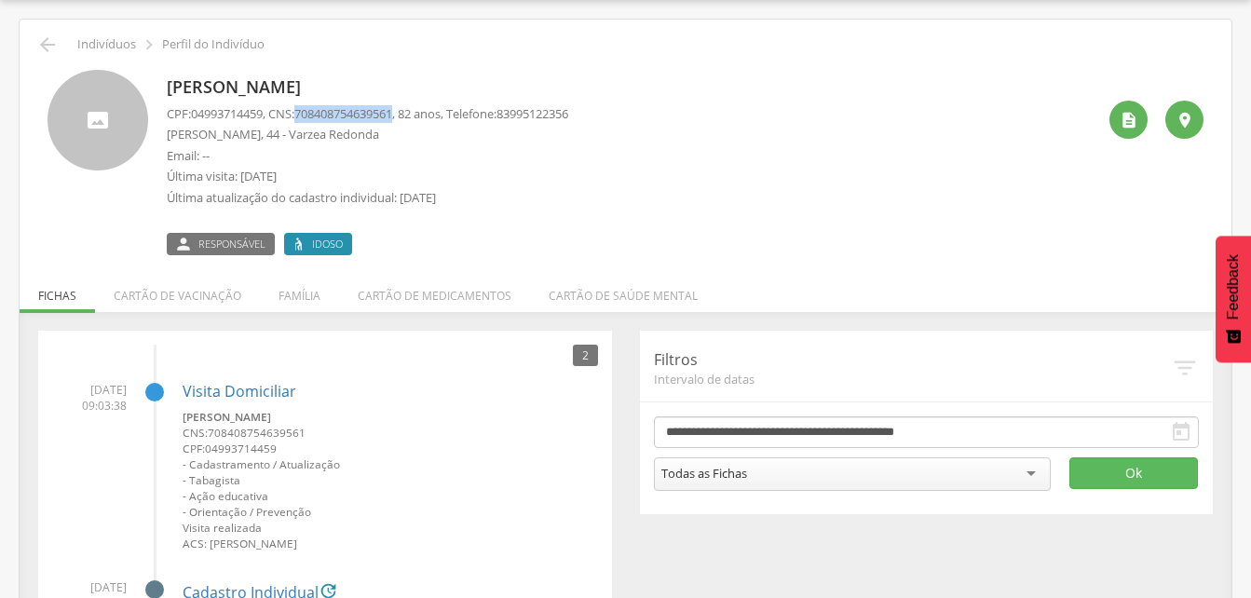
drag, startPoint x: 304, startPoint y: 111, endPoint x: 408, endPoint y: 112, distance: 104.3
click at [408, 112] on p "CPF: 04993714459 , CNS: [PHONE_NUMBER] , 82 anos, Telefone: [PHONE_NUMBER]" at bounding box center [367, 114] width 401 height 18
drag, startPoint x: 408, startPoint y: 112, endPoint x: 390, endPoint y: 114, distance: 17.8
copy p "708408754639561"
click at [45, 46] on icon "" at bounding box center [47, 45] width 22 height 22
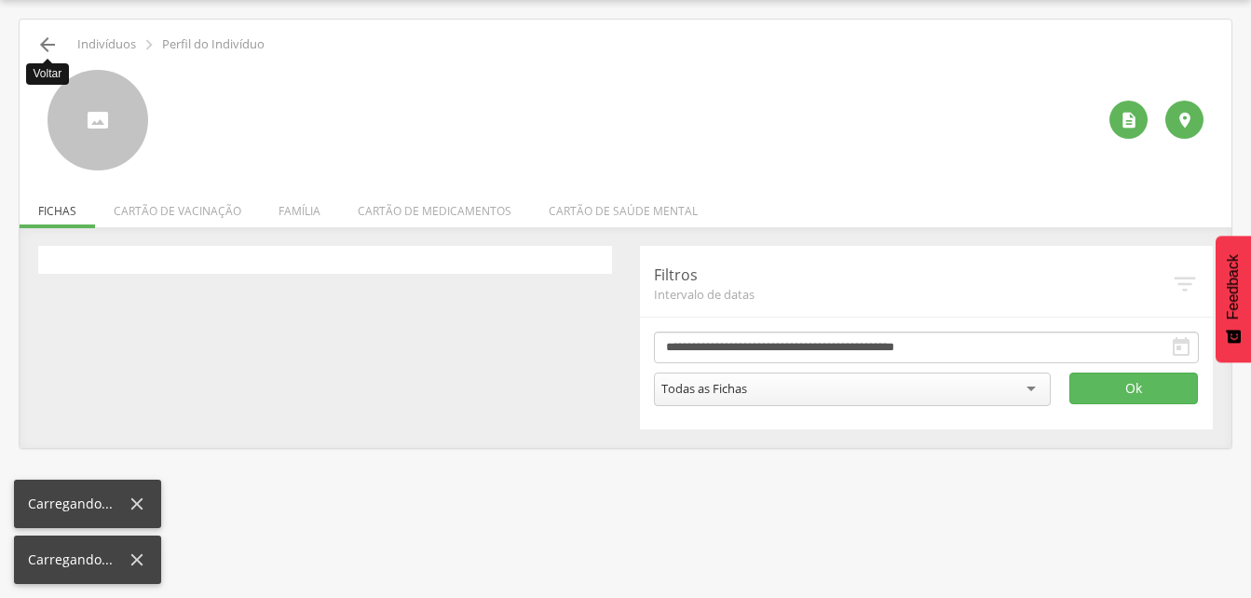
click at [45, 46] on icon "" at bounding box center [47, 45] width 22 height 22
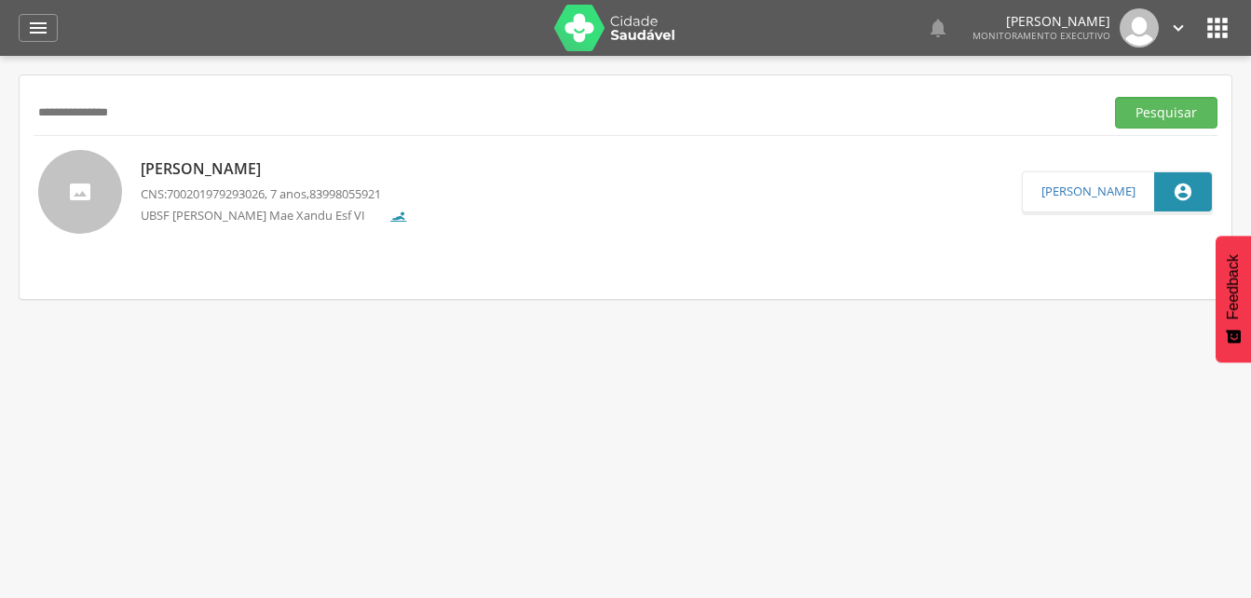
click at [173, 116] on input "**********" at bounding box center [565, 113] width 1063 height 32
type input "*"
click at [1145, 123] on button "Pesquisar" at bounding box center [1166, 113] width 102 height 32
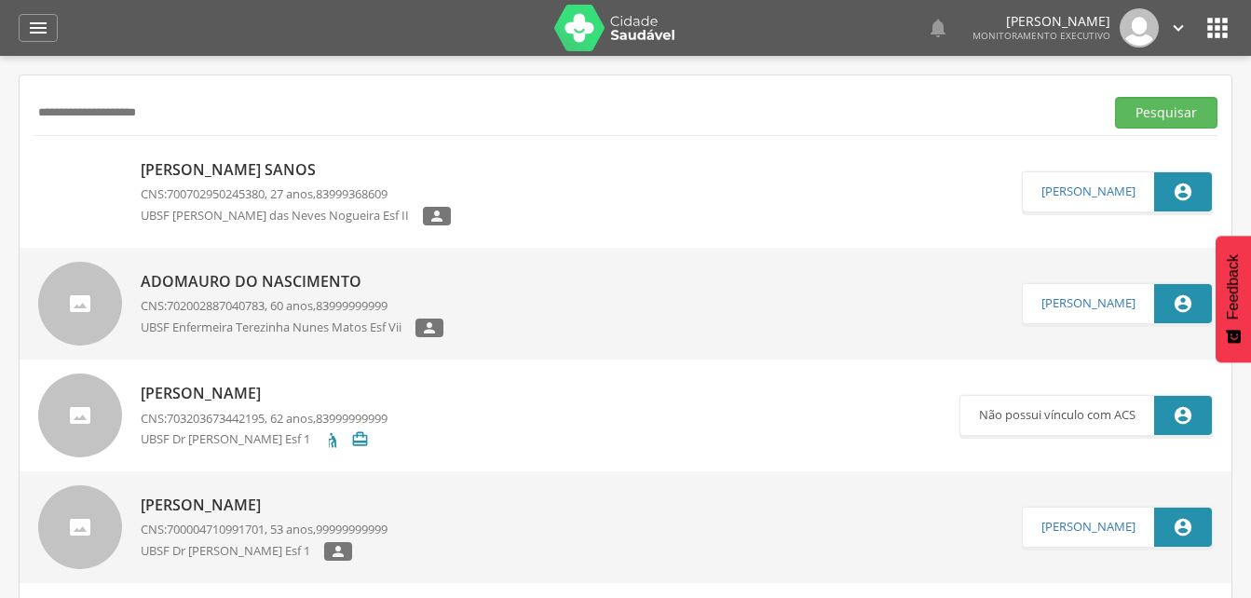
click at [281, 172] on p "[PERSON_NAME] Sanos" at bounding box center [296, 169] width 310 height 21
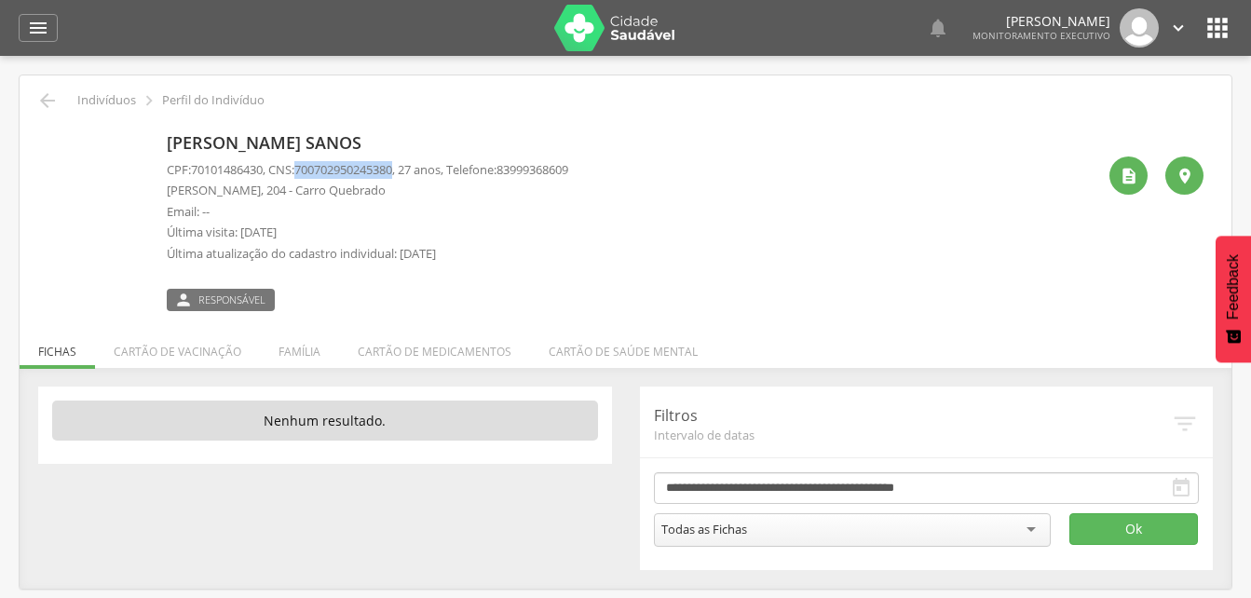
drag, startPoint x: 306, startPoint y: 172, endPoint x: 408, endPoint y: 173, distance: 101.5
click at [392, 173] on span "700702950245380" at bounding box center [343, 169] width 98 height 17
drag, startPoint x: 408, startPoint y: 173, endPoint x: 390, endPoint y: 170, distance: 17.9
copy span "700702950245380"
click at [46, 103] on icon "" at bounding box center [47, 100] width 22 height 22
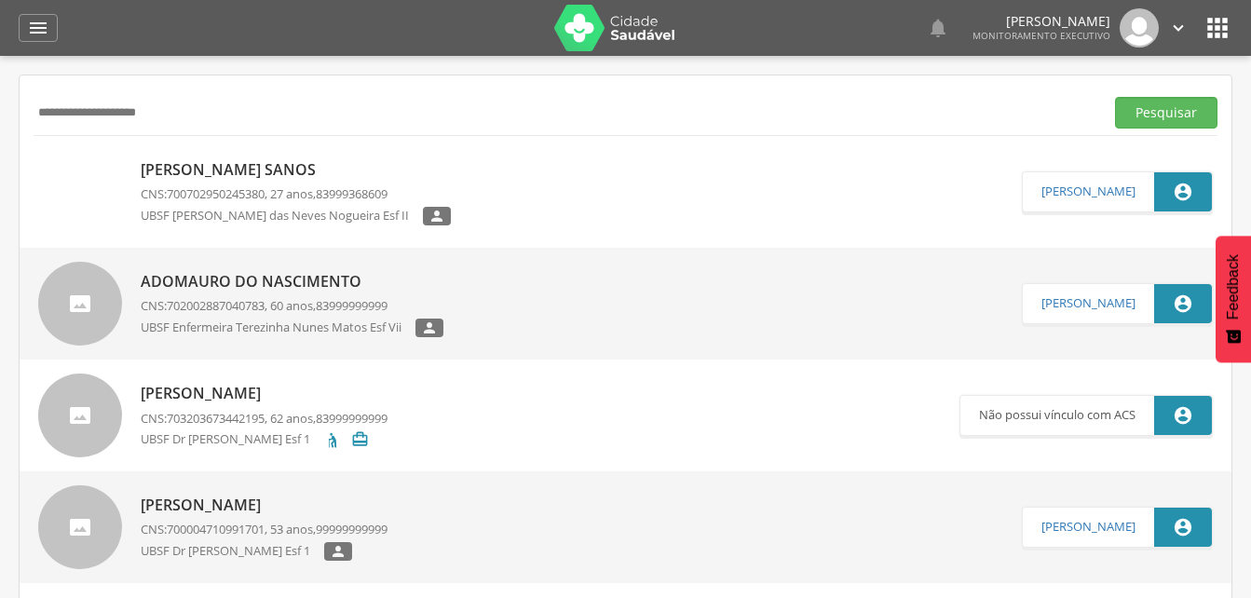
click at [202, 121] on input "**********" at bounding box center [565, 113] width 1063 height 32
click at [124, 113] on input "**********" at bounding box center [565, 113] width 1063 height 32
click at [1164, 115] on button "Pesquisar" at bounding box center [1166, 113] width 102 height 32
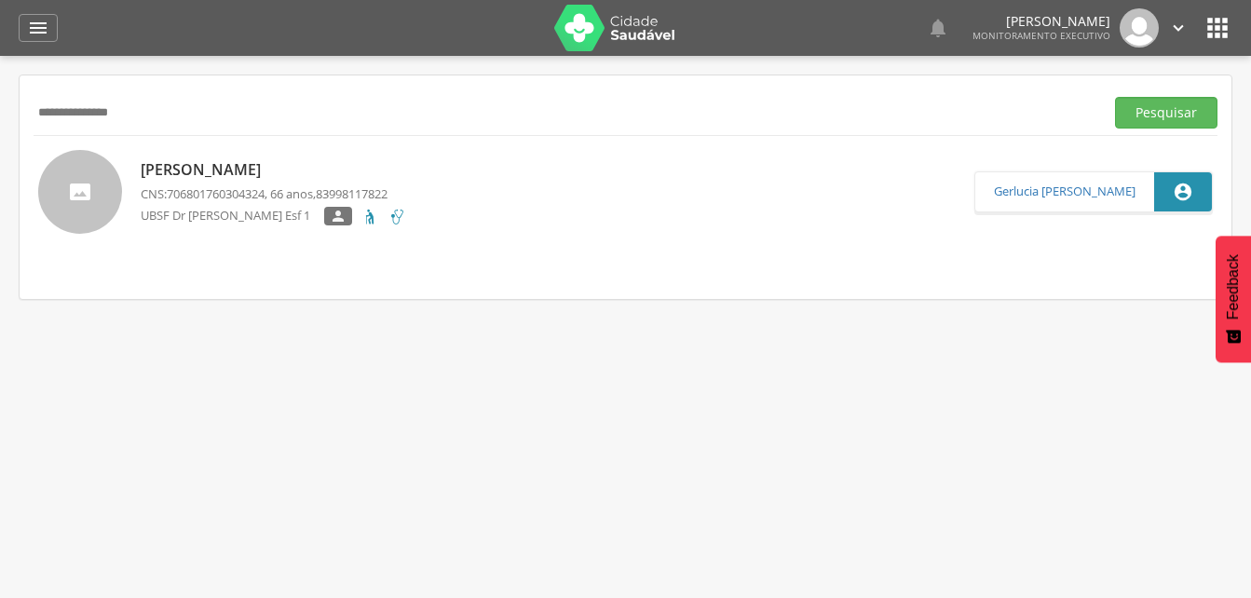
click at [263, 169] on p "[PERSON_NAME]" at bounding box center [273, 169] width 265 height 21
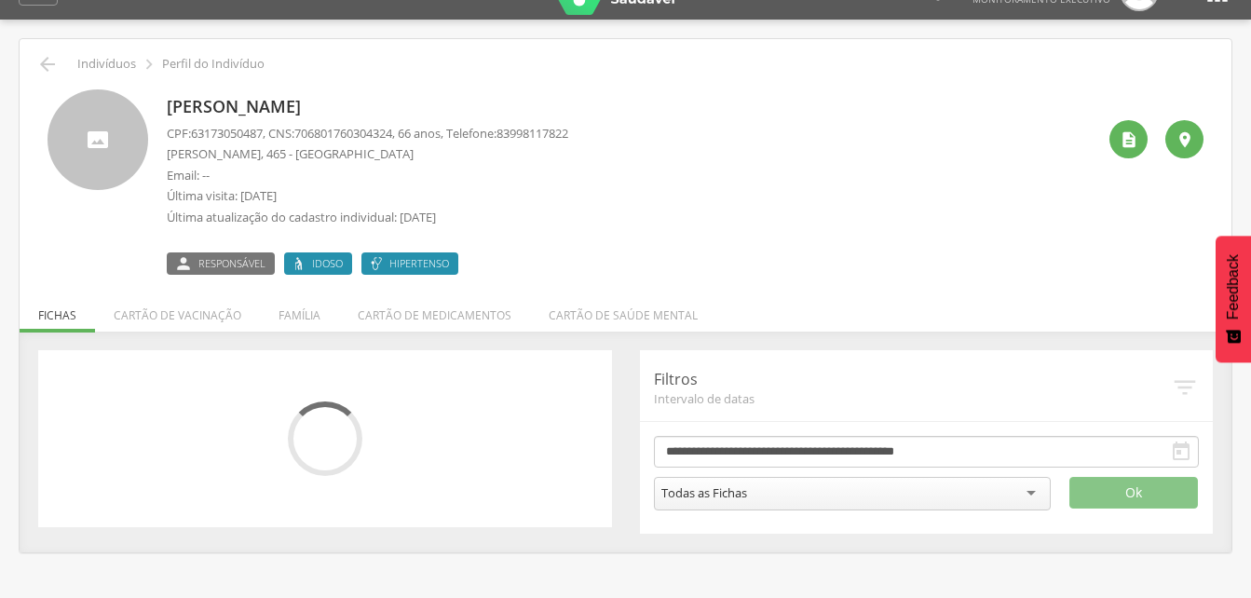
scroll to position [56, 0]
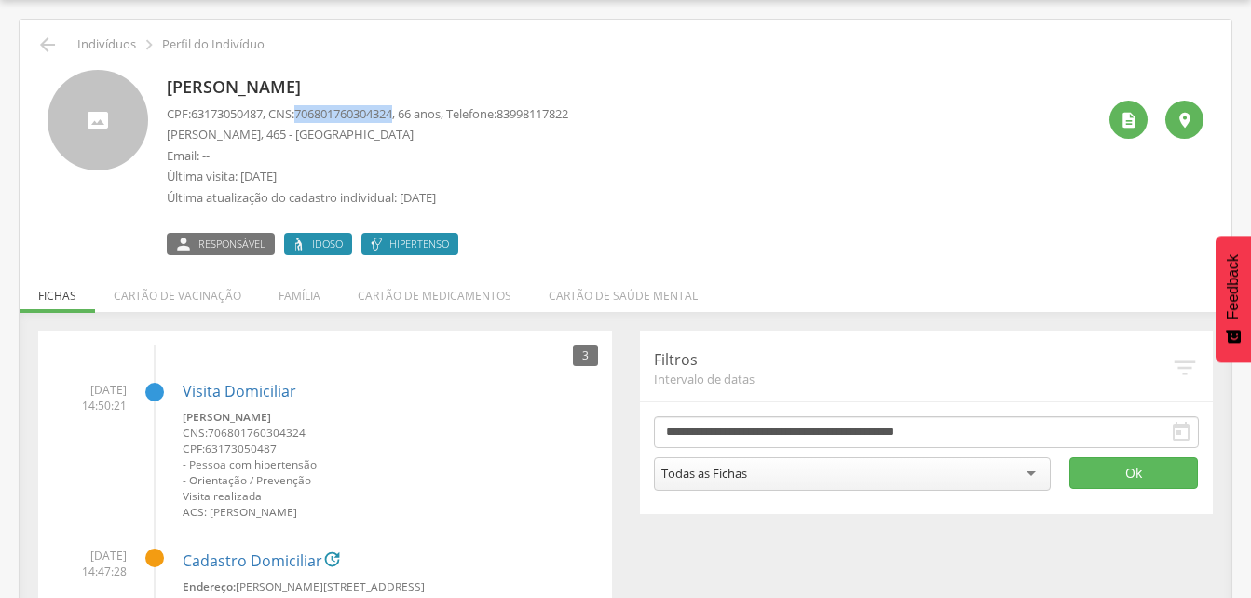
drag, startPoint x: 307, startPoint y: 115, endPoint x: 407, endPoint y: 117, distance: 99.7
click at [392, 117] on span "706801760304324" at bounding box center [343, 113] width 98 height 17
drag, startPoint x: 407, startPoint y: 117, endPoint x: 361, endPoint y: 112, distance: 46.0
copy span "706801760304324"
click at [297, 293] on li "Família" at bounding box center [299, 291] width 79 height 44
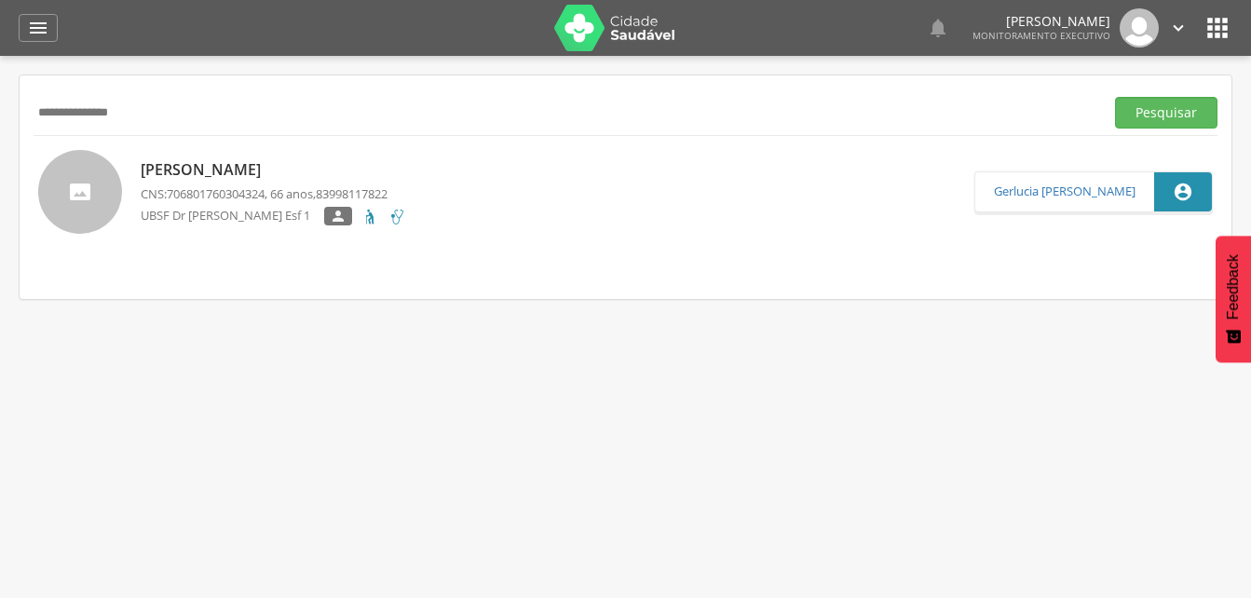
click at [159, 113] on input "**********" at bounding box center [565, 113] width 1063 height 32
type input "*"
click at [1146, 109] on button "Pesquisar" at bounding box center [1166, 113] width 102 height 32
click at [1141, 106] on button "Pesquisar" at bounding box center [1166, 113] width 102 height 32
click at [232, 176] on p "[PERSON_NAME]" at bounding box center [264, 169] width 247 height 21
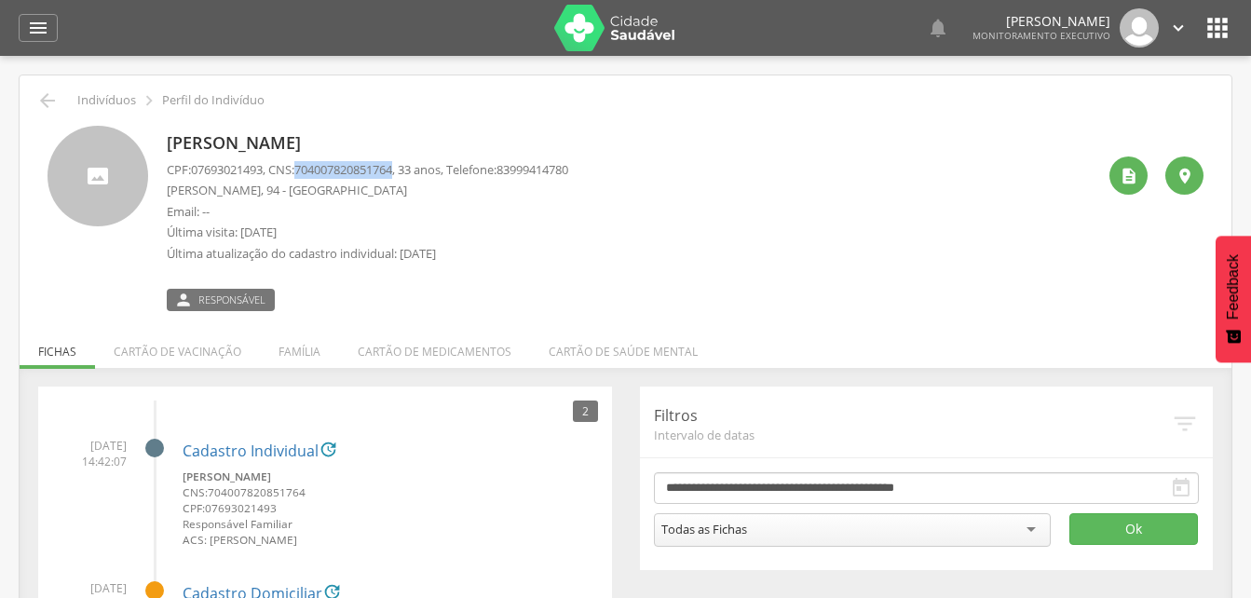
drag, startPoint x: 303, startPoint y: 165, endPoint x: 409, endPoint y: 167, distance: 106.2
click at [409, 167] on p "CPF: 07693021493 , CNS: [PHONE_NUMBER] , 33 anos, Telefone: [PHONE_NUMBER]" at bounding box center [367, 170] width 401 height 18
drag, startPoint x: 409, startPoint y: 167, endPoint x: 371, endPoint y: 167, distance: 38.2
copy p "704007820851764"
click at [47, 104] on icon "" at bounding box center [47, 100] width 22 height 22
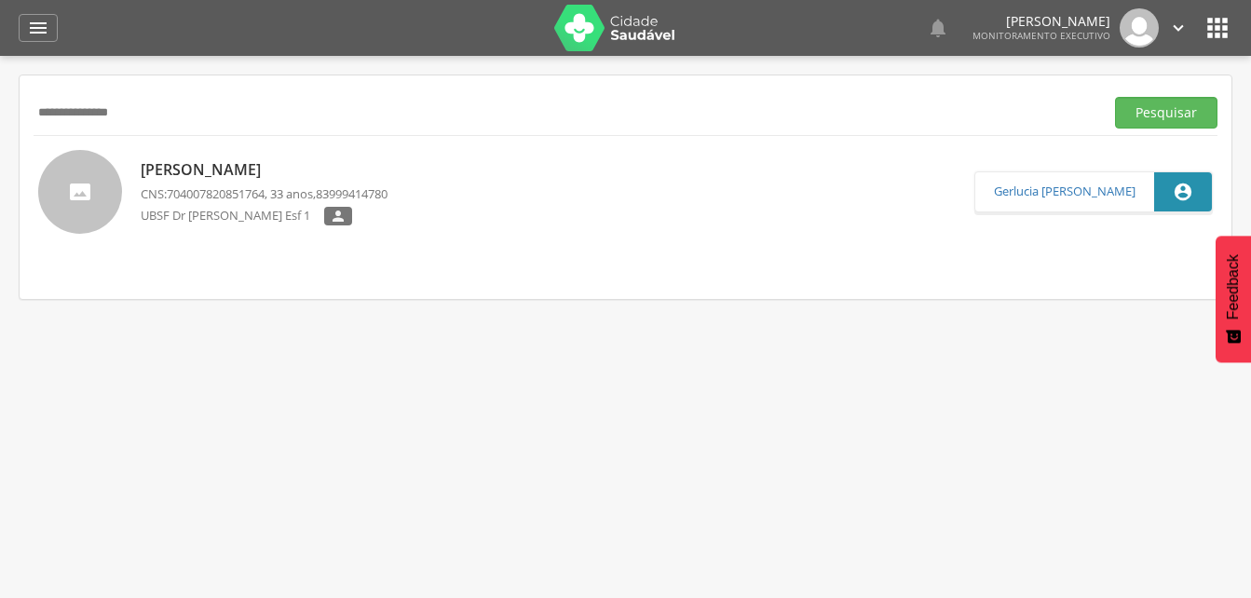
click at [168, 108] on input "**********" at bounding box center [565, 113] width 1063 height 32
type input "*"
click at [56, 114] on input "text" at bounding box center [565, 113] width 1063 height 32
type input "**********"
drag, startPoint x: 1130, startPoint y: 120, endPoint x: 1058, endPoint y: 142, distance: 74.8
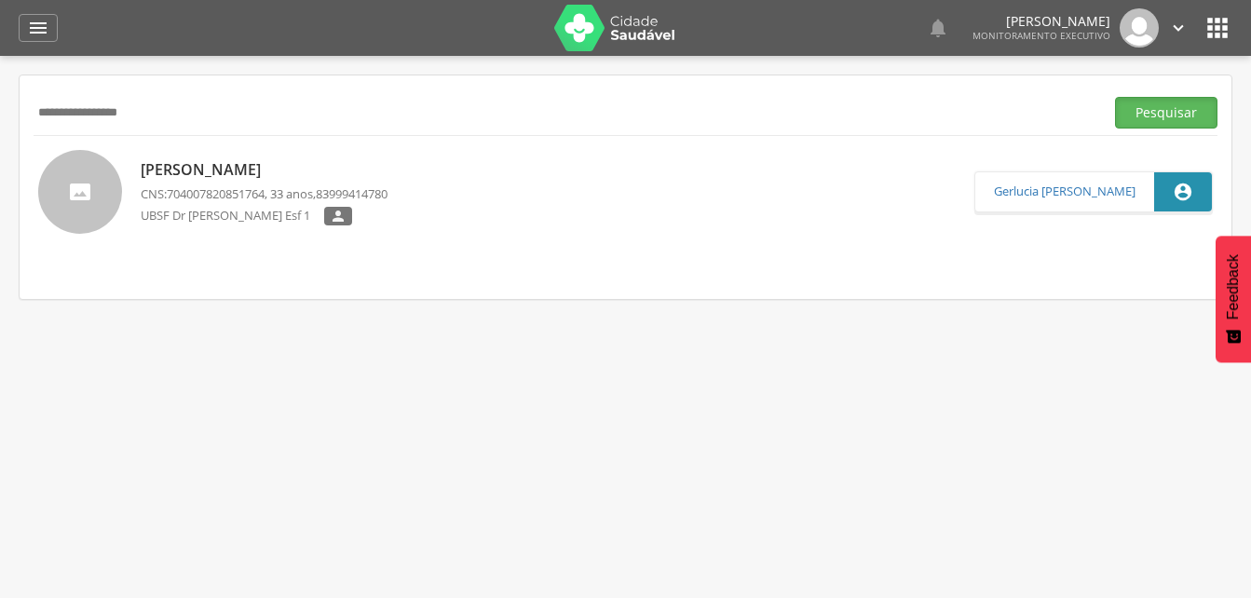
click at [1131, 120] on button "Pesquisar" at bounding box center [1166, 113] width 102 height 32
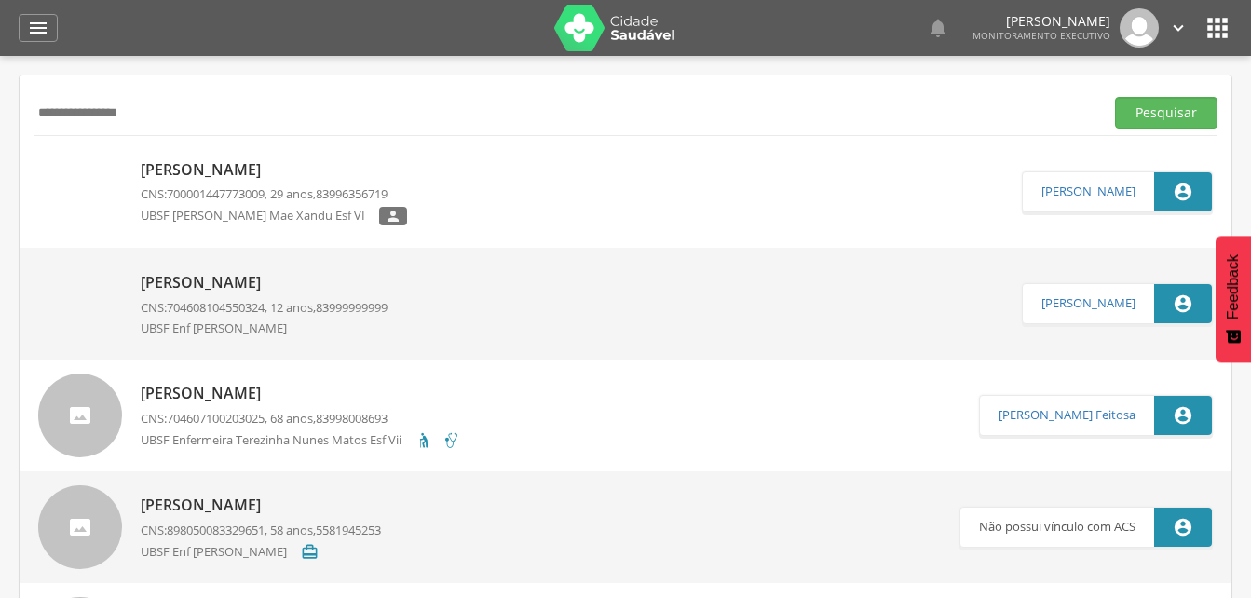
click at [221, 174] on p "[PERSON_NAME]" at bounding box center [274, 169] width 266 height 21
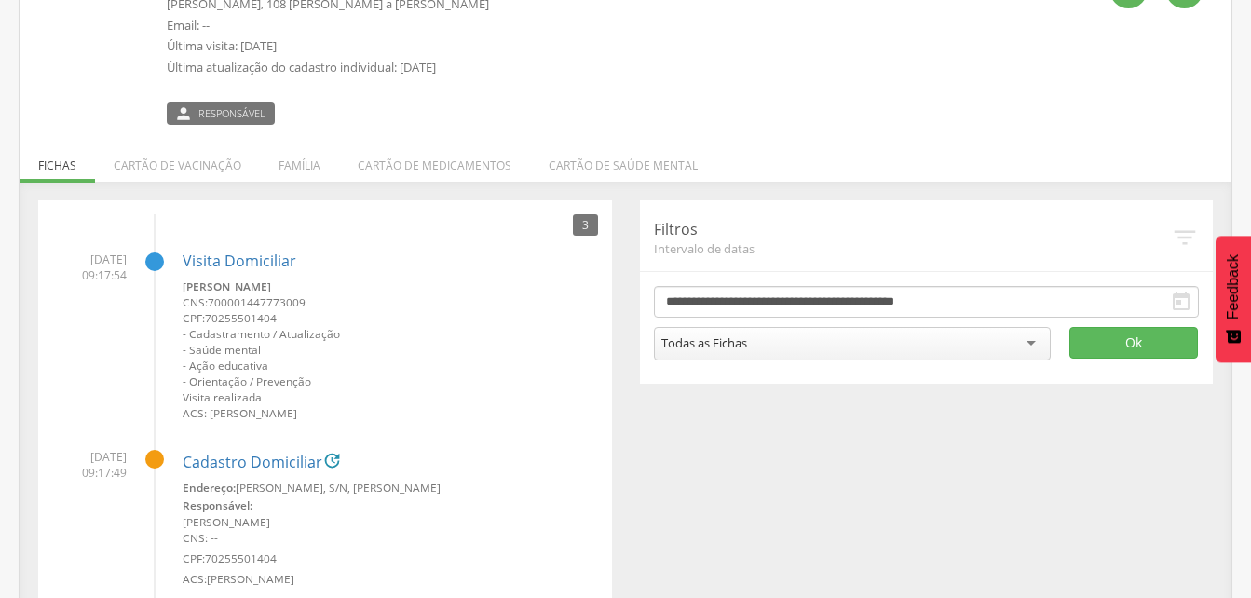
scroll to position [93, 0]
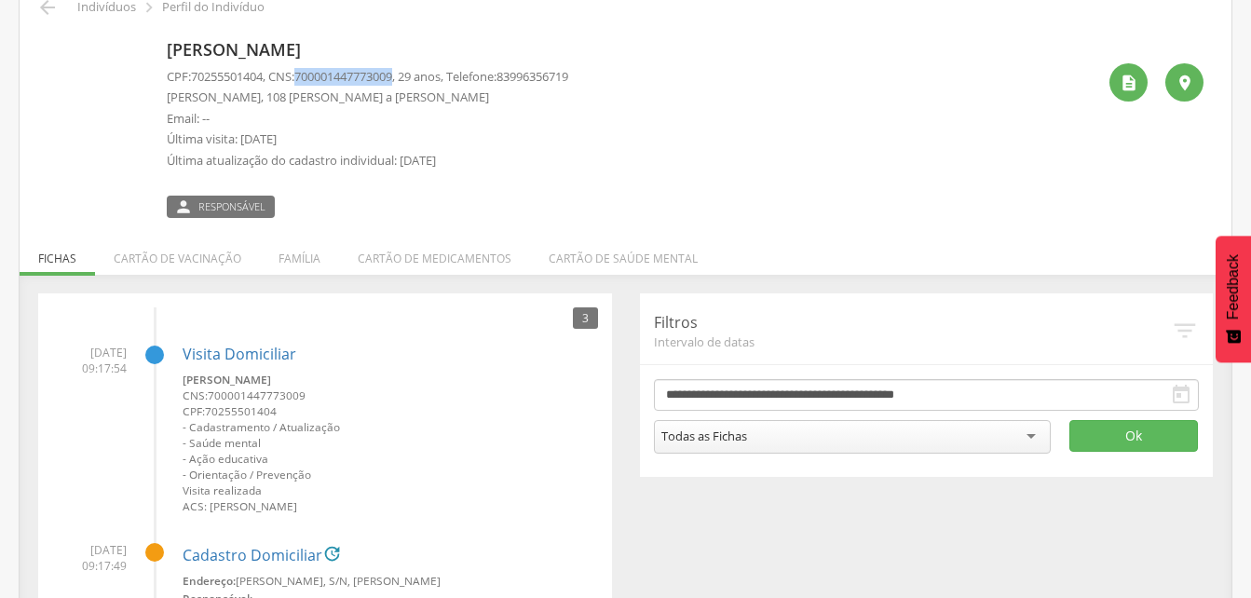
drag, startPoint x: 307, startPoint y: 77, endPoint x: 408, endPoint y: 78, distance: 100.6
click at [392, 78] on span "700001447773009" at bounding box center [343, 76] width 98 height 17
drag, startPoint x: 408, startPoint y: 78, endPoint x: 379, endPoint y: 82, distance: 29.1
click at [300, 261] on li "Família" at bounding box center [299, 254] width 79 height 44
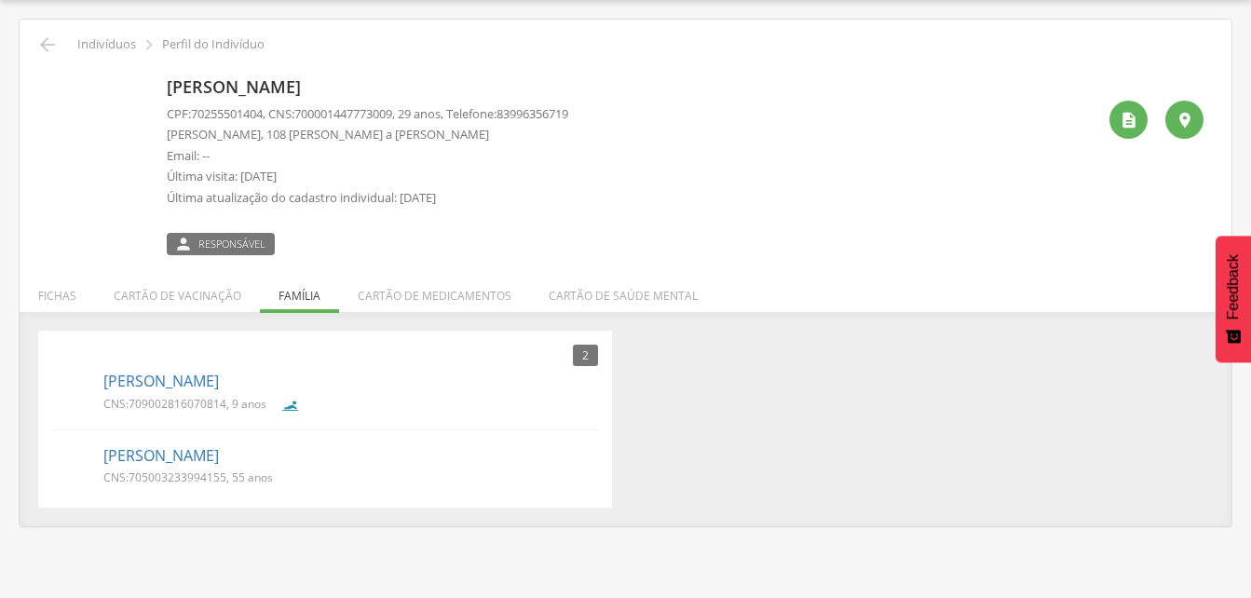
scroll to position [56, 0]
drag, startPoint x: 130, startPoint y: 399, endPoint x: 224, endPoint y: 413, distance: 95.0
click at [224, 413] on div "CNS: 709002816070814 , 9 anos" at bounding box center [191, 408] width 177 height 24
drag, startPoint x: 224, startPoint y: 413, endPoint x: 190, endPoint y: 399, distance: 36.8
click at [143, 464] on link "[PERSON_NAME]" at bounding box center [160, 455] width 115 height 21
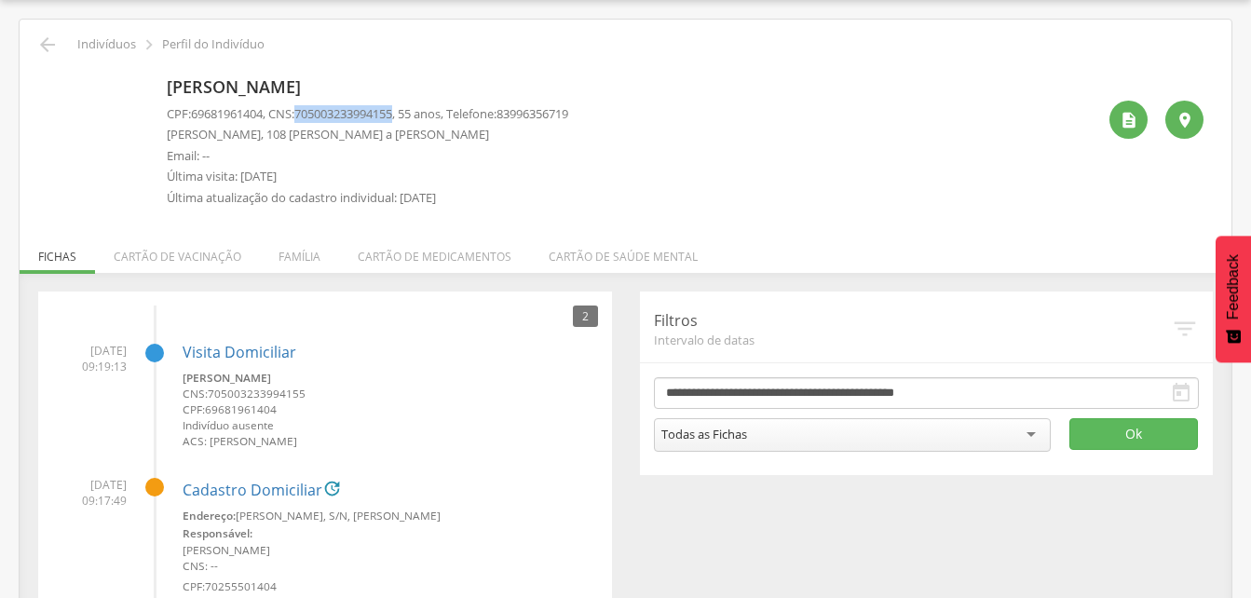
drag, startPoint x: 305, startPoint y: 114, endPoint x: 407, endPoint y: 115, distance: 102.4
click at [407, 115] on p "CPF: 69681961404 , CNS: [PHONE_NUMBER] , 55 anos, Telefone: [PHONE_NUMBER]" at bounding box center [367, 114] width 401 height 18
drag, startPoint x: 407, startPoint y: 115, endPoint x: 394, endPoint y: 115, distance: 13.0
click at [550, 167] on div "CPF: 69681961404 , CNS: [PHONE_NUMBER] , 55 anos, Telefone: 83996356719 [PERSON…" at bounding box center [367, 160] width 401 height 111
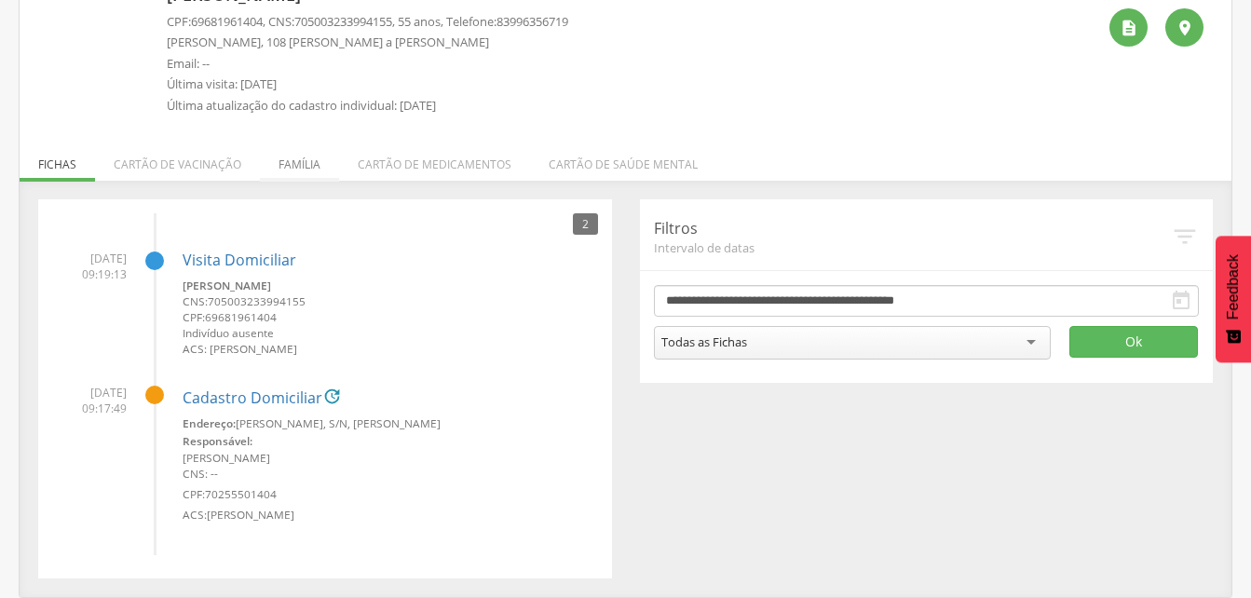
click at [266, 167] on li "Família" at bounding box center [299, 160] width 79 height 44
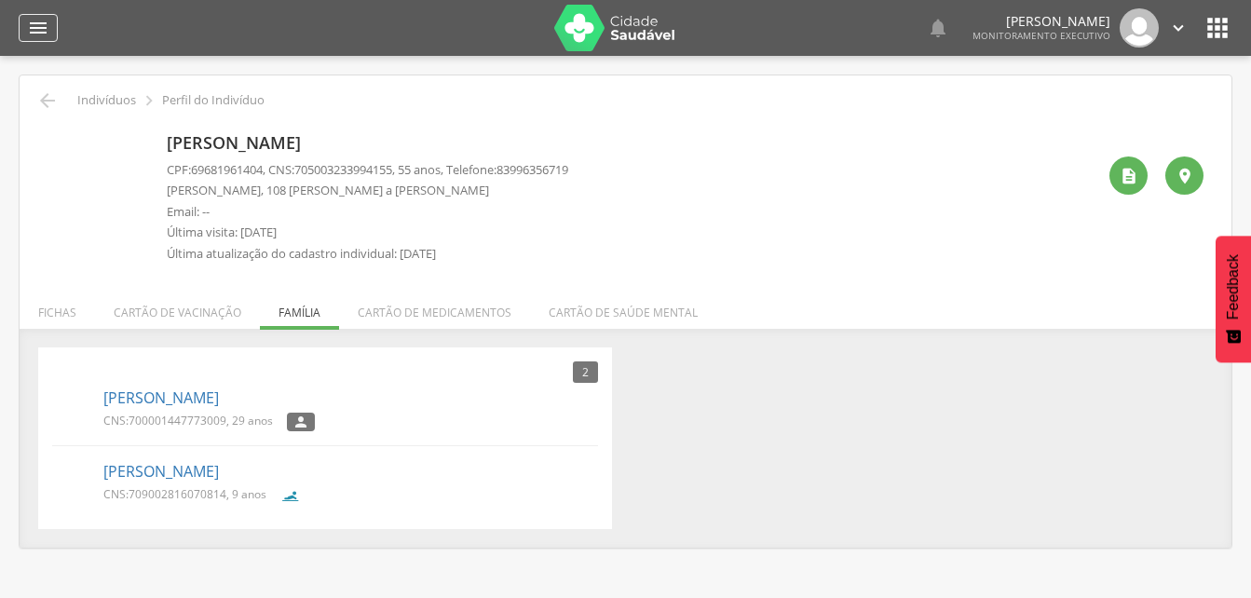
click at [32, 20] on icon "" at bounding box center [38, 28] width 22 height 22
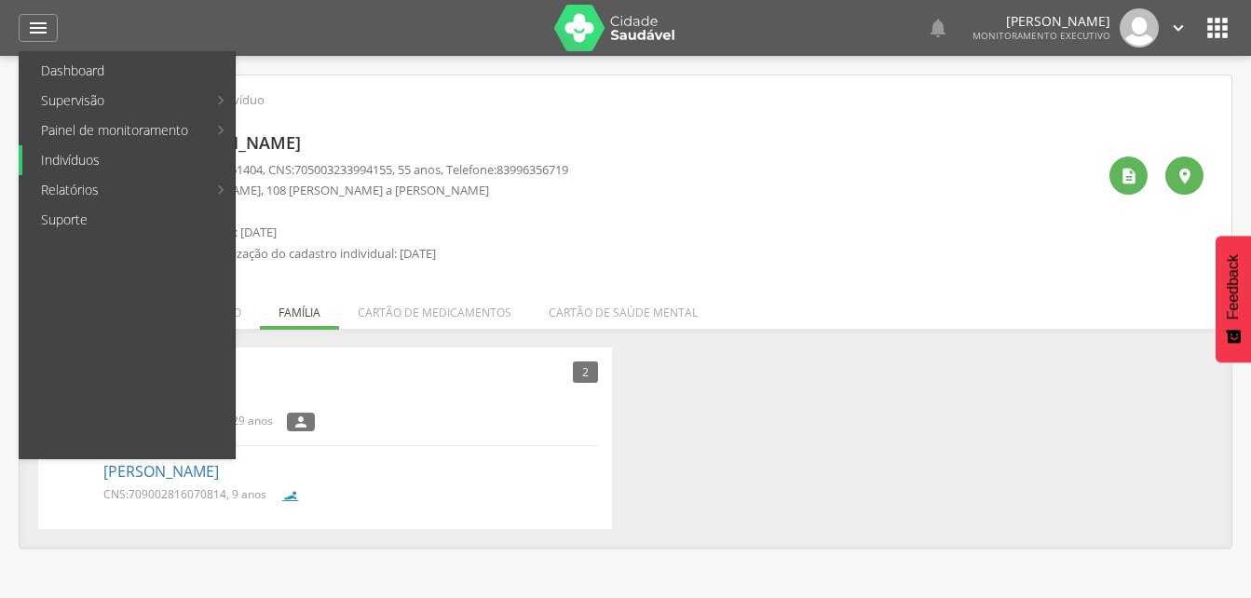
click at [82, 157] on link "Indivíduos" at bounding box center [128, 160] width 212 height 30
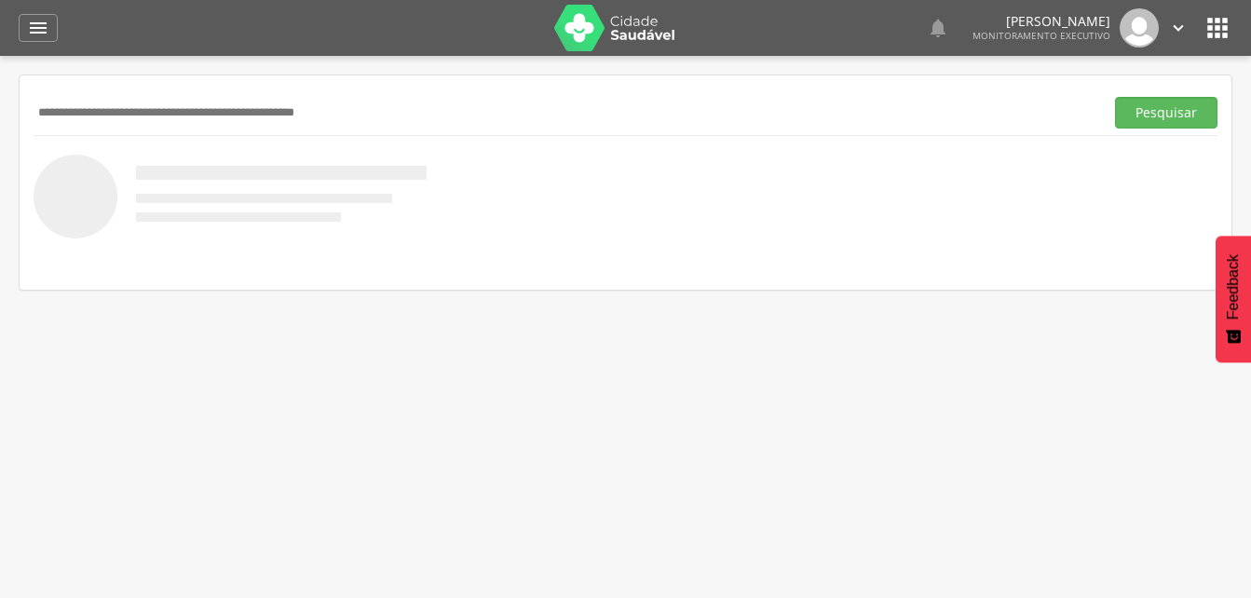
click at [89, 115] on input "text" at bounding box center [565, 113] width 1063 height 32
click at [88, 115] on input "text" at bounding box center [565, 113] width 1063 height 32
click at [1156, 120] on button "Pesquisar" at bounding box center [1166, 113] width 102 height 32
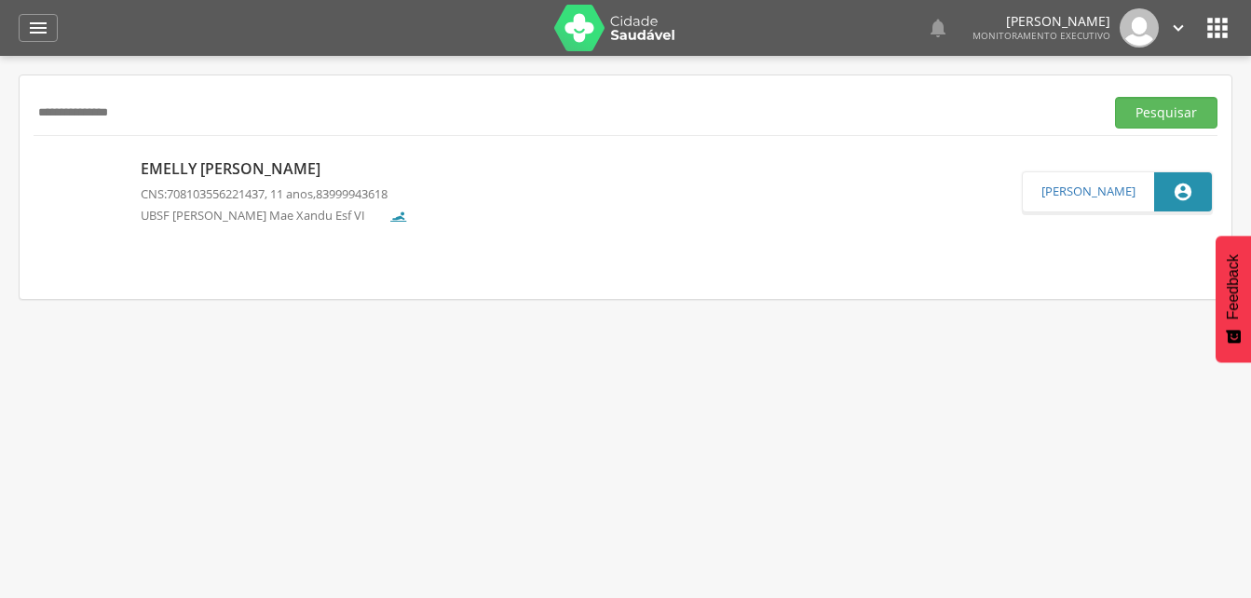
click at [224, 172] on p "Emelly [PERSON_NAME]" at bounding box center [274, 168] width 267 height 21
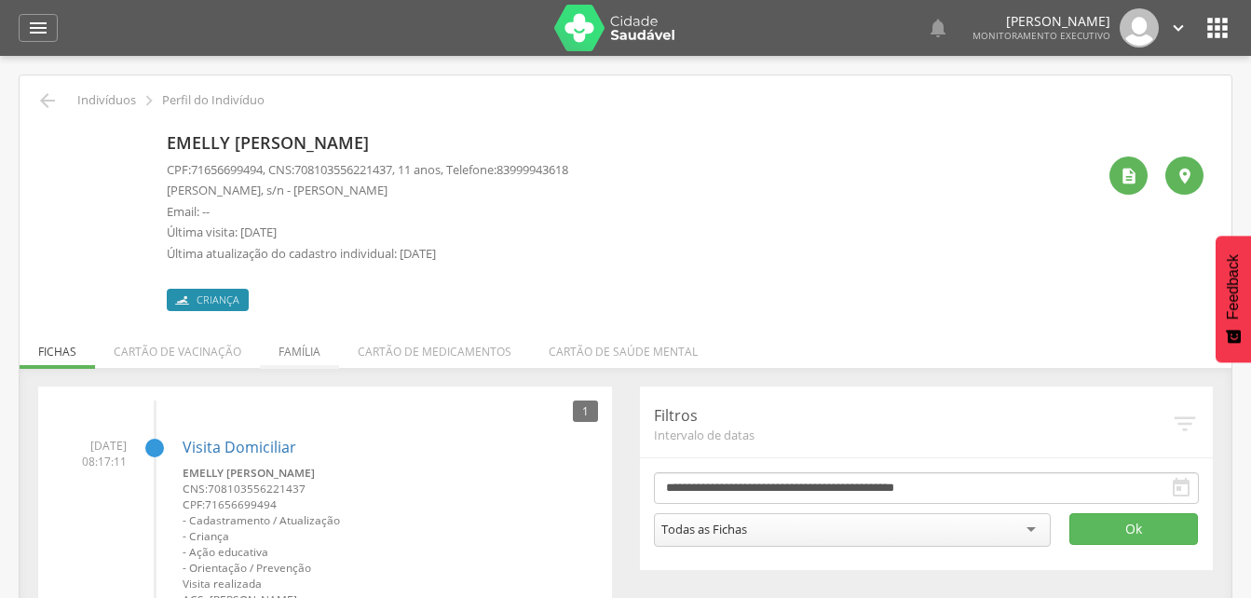
click at [289, 351] on li "Família" at bounding box center [299, 347] width 79 height 44
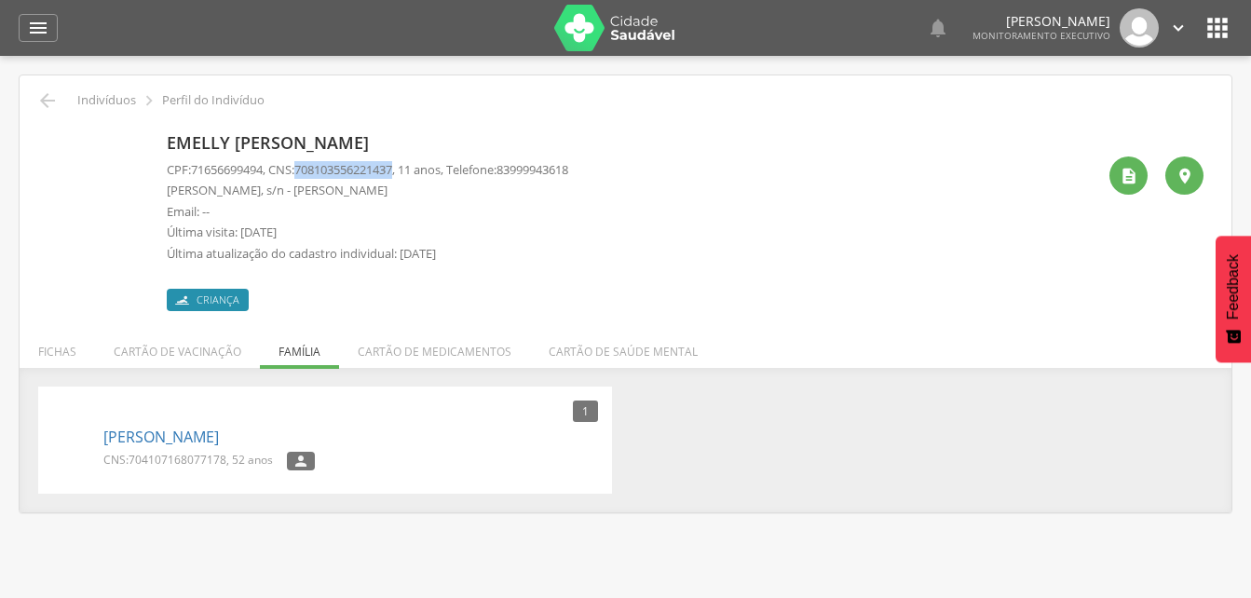
drag, startPoint x: 306, startPoint y: 167, endPoint x: 407, endPoint y: 168, distance: 100.6
click at [392, 168] on span "708103556221437" at bounding box center [343, 169] width 98 height 17
drag, startPoint x: 407, startPoint y: 168, endPoint x: 386, endPoint y: 168, distance: 21.4
click at [43, 29] on icon "" at bounding box center [38, 28] width 22 height 22
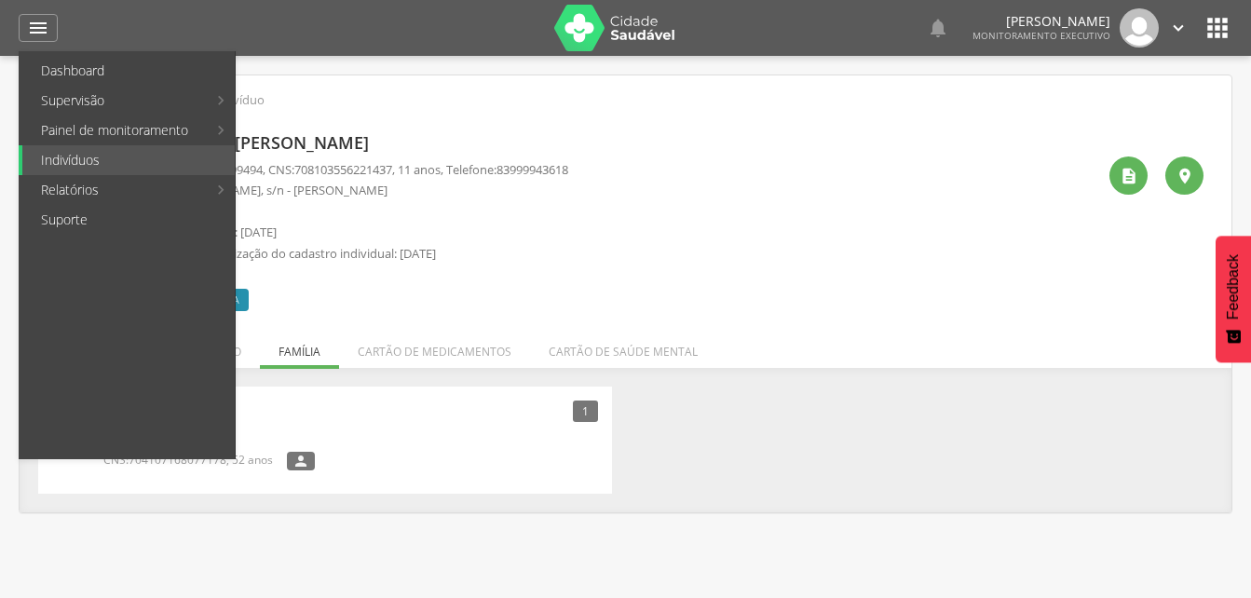
click at [568, 228] on p "Última visita: [DATE]" at bounding box center [367, 232] width 401 height 18
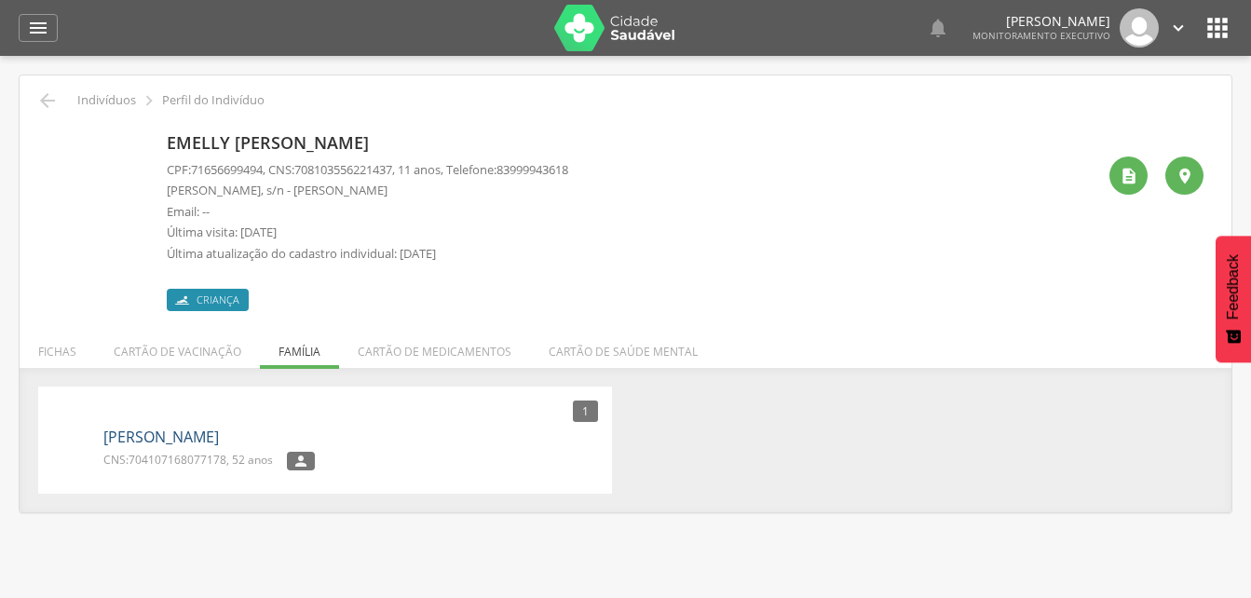
click at [146, 432] on link "[PERSON_NAME]" at bounding box center [160, 437] width 115 height 21
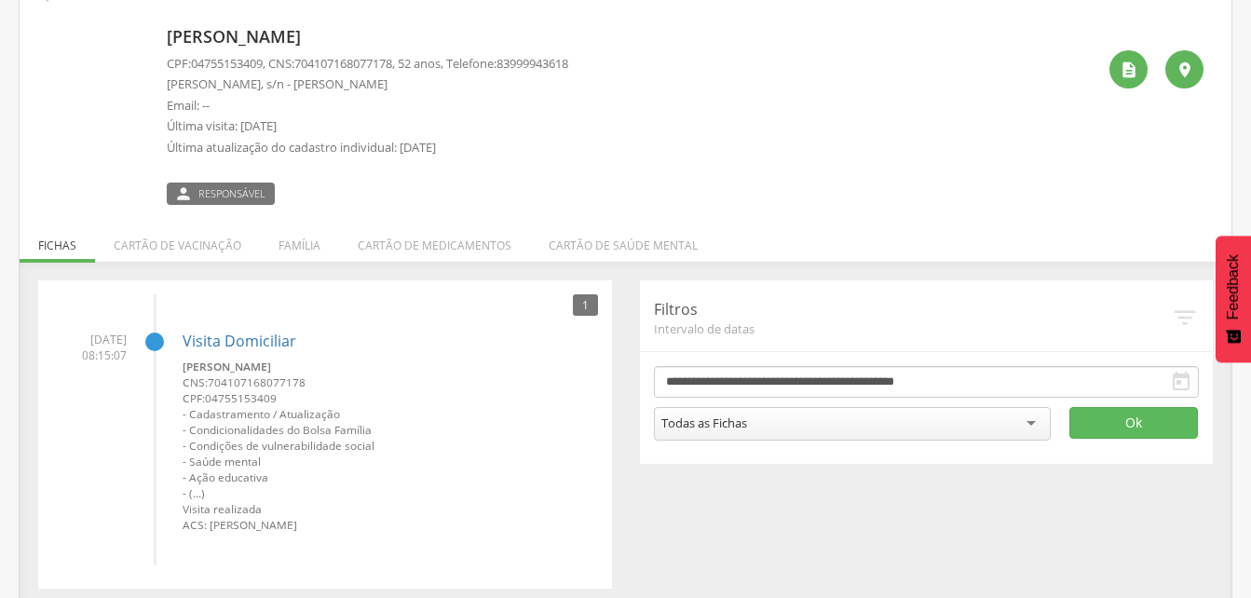
scroll to position [116, 0]
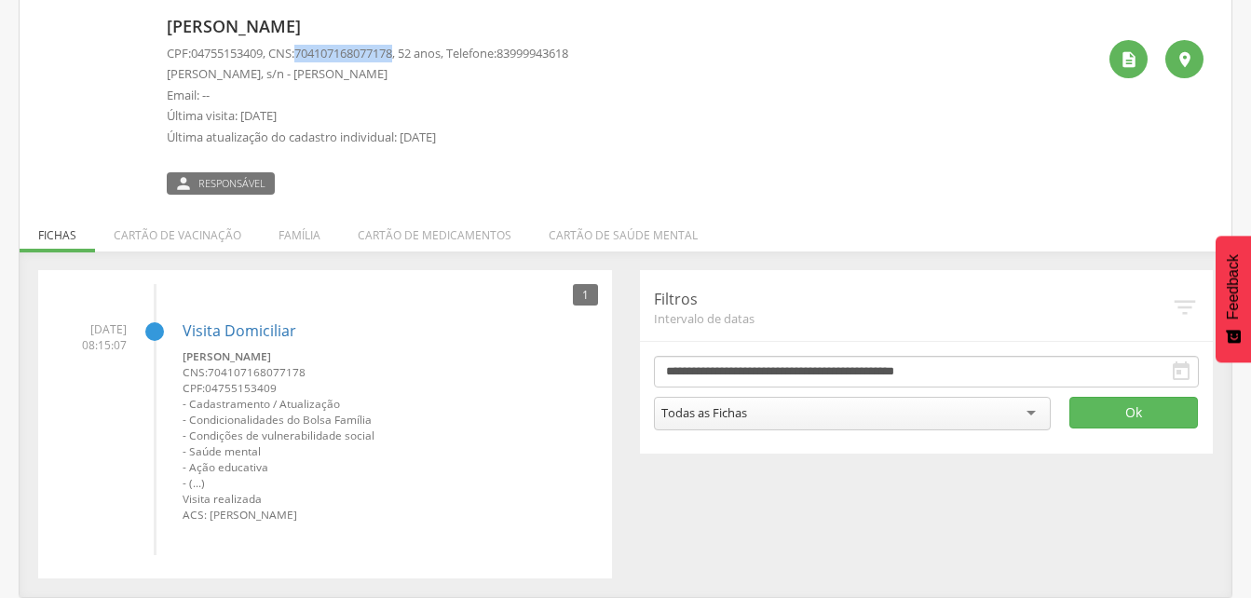
drag, startPoint x: 306, startPoint y: 52, endPoint x: 406, endPoint y: 54, distance: 99.7
click at [392, 54] on span "704107168077178" at bounding box center [343, 53] width 98 height 17
drag, startPoint x: 406, startPoint y: 54, endPoint x: 346, endPoint y: 55, distance: 59.6
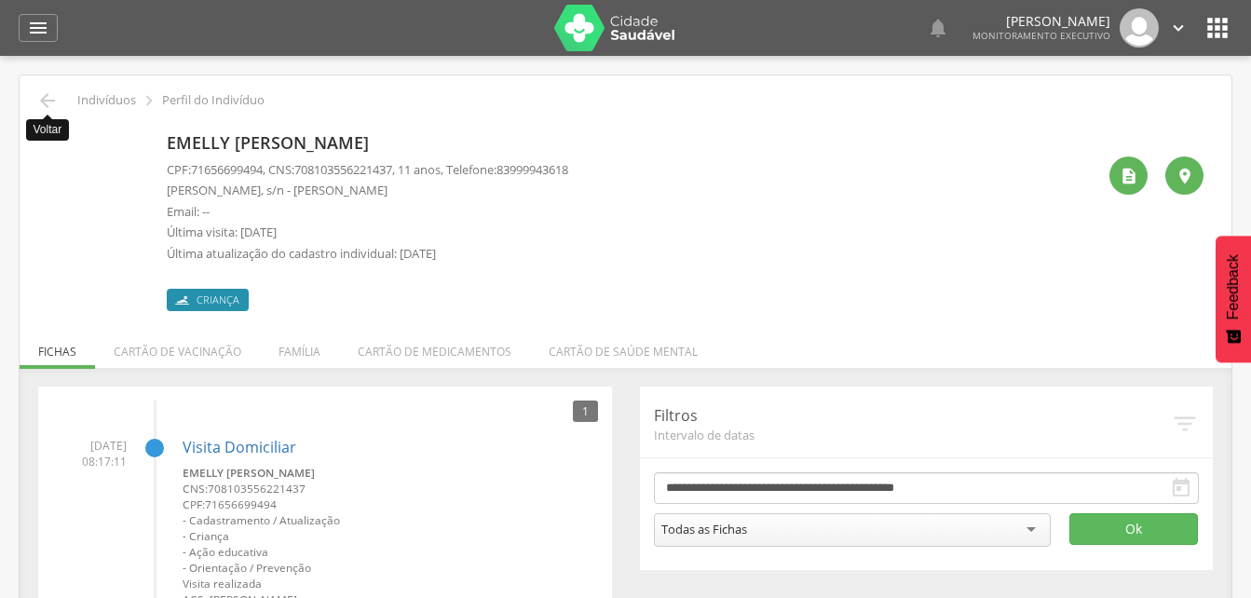
click at [43, 101] on icon "" at bounding box center [47, 100] width 22 height 22
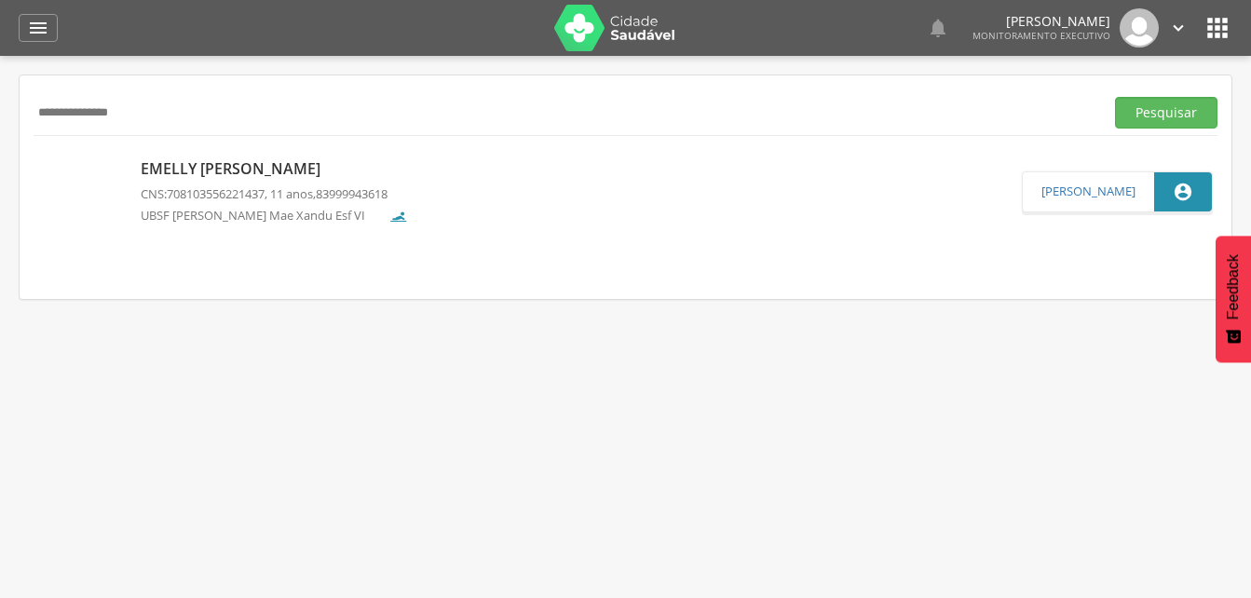
click at [173, 129] on div "**********" at bounding box center [626, 112] width 1184 height 46
click at [162, 118] on input "**********" at bounding box center [565, 113] width 1063 height 32
type input "*"
click at [1169, 109] on button "Pesquisar" at bounding box center [1166, 113] width 102 height 32
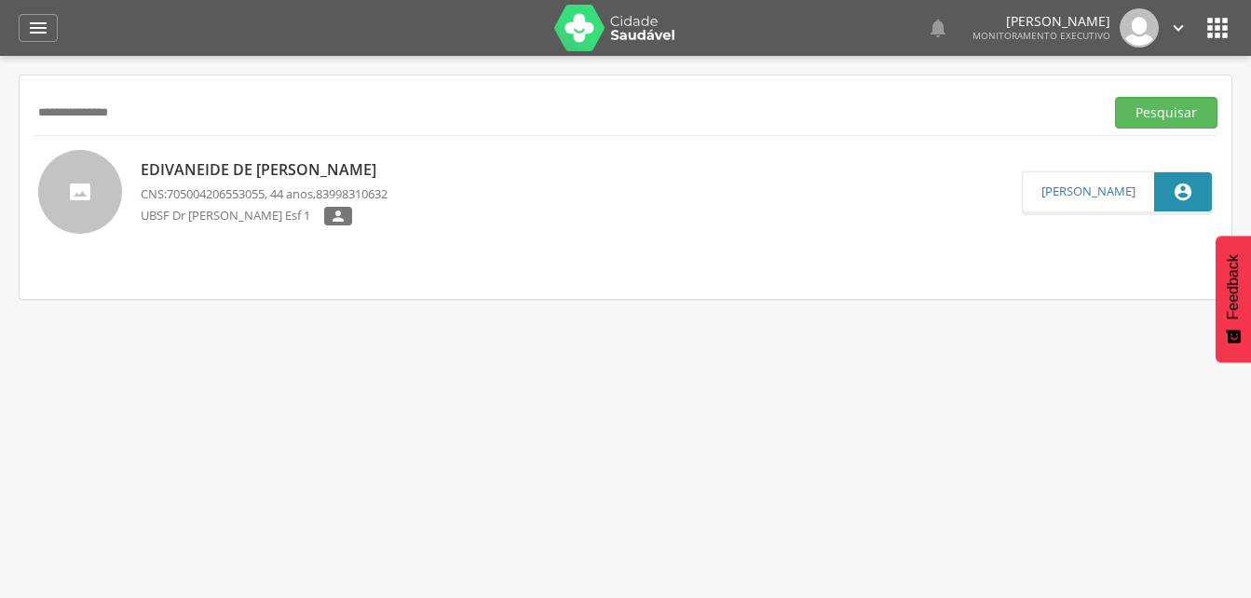
click at [258, 180] on p "Edivaneide de [PERSON_NAME]" at bounding box center [264, 169] width 247 height 21
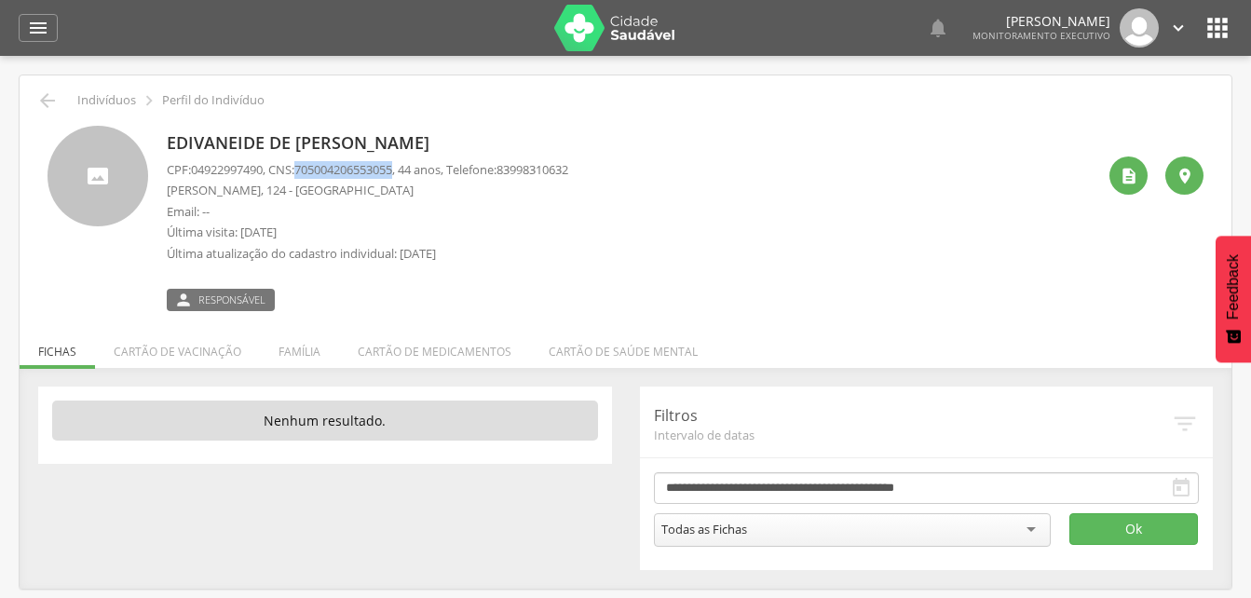
drag, startPoint x: 304, startPoint y: 166, endPoint x: 410, endPoint y: 166, distance: 106.2
click at [410, 166] on p "CPF: 04922997490 , CNS: [PHONE_NUMBER] , 44 anos, Telefone: [PHONE_NUMBER]" at bounding box center [367, 170] width 401 height 18
drag, startPoint x: 410, startPoint y: 166, endPoint x: 394, endPoint y: 165, distance: 15.9
click at [288, 352] on li "Família" at bounding box center [299, 347] width 79 height 44
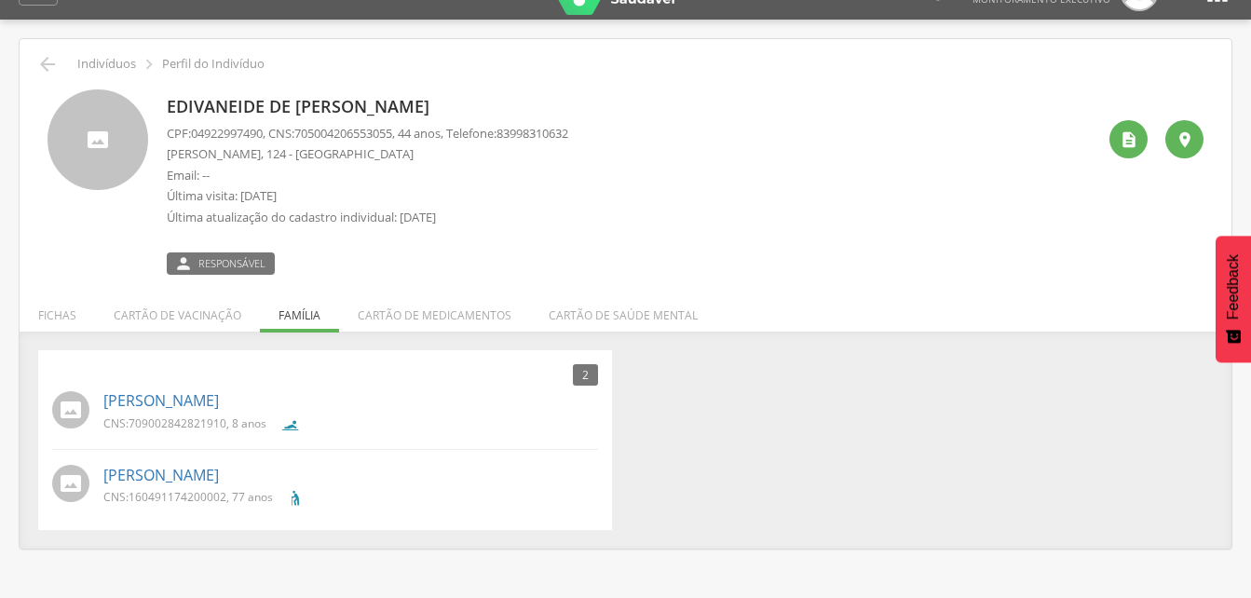
scroll to position [56, 0]
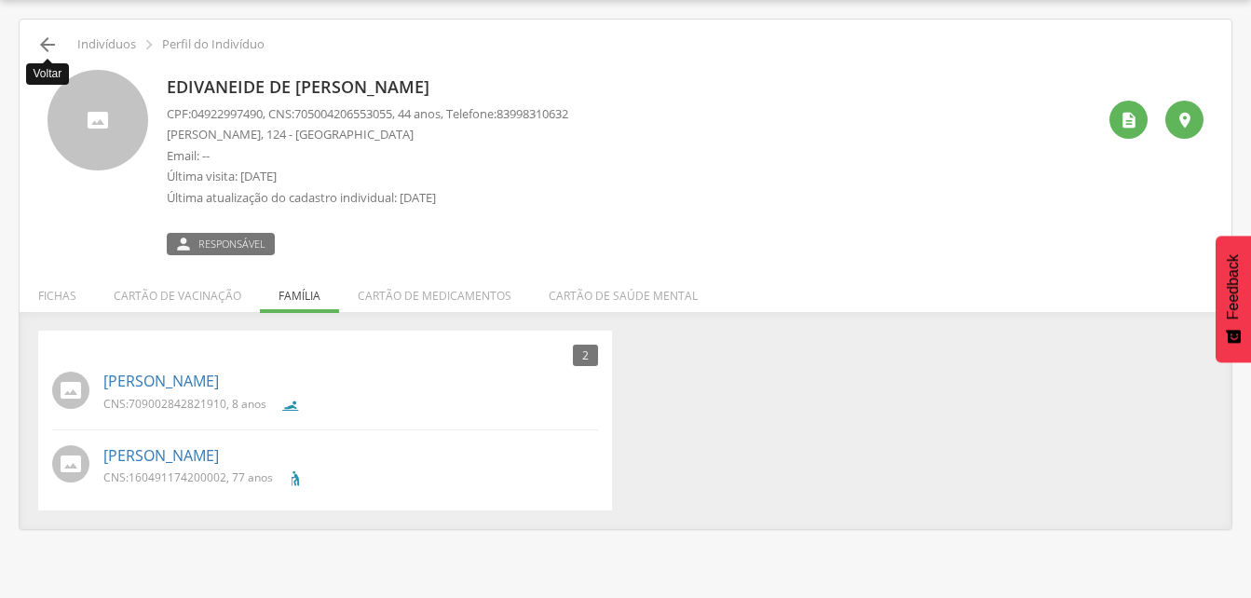
click at [45, 48] on icon "" at bounding box center [47, 45] width 22 height 22
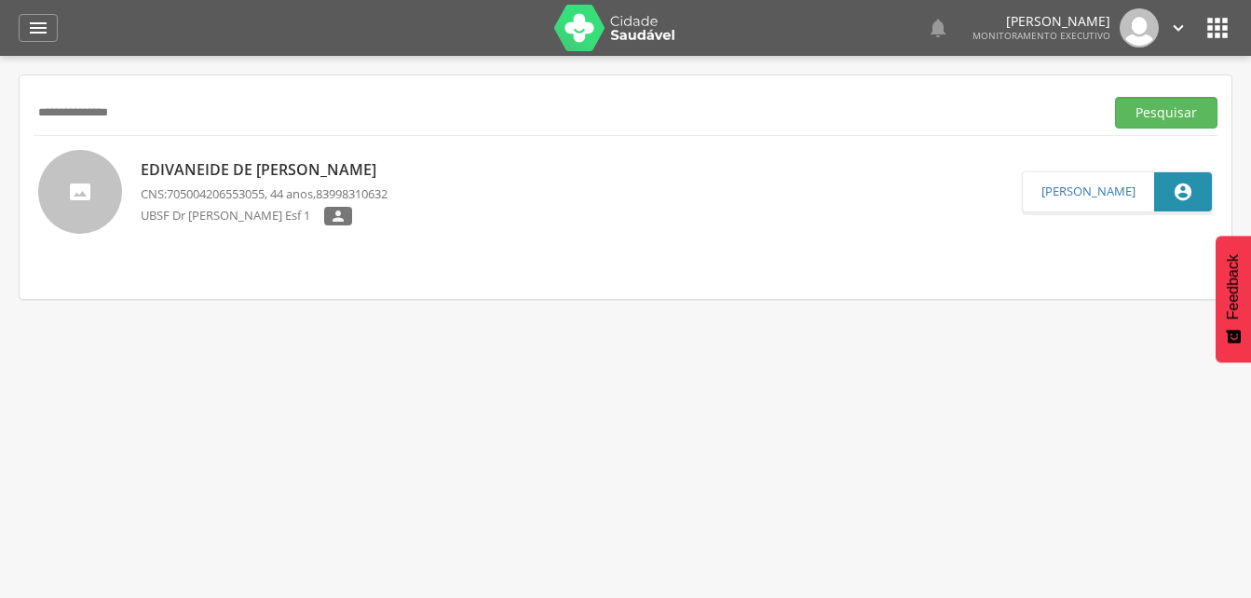
click at [152, 112] on input "**********" at bounding box center [565, 113] width 1063 height 32
type input "*"
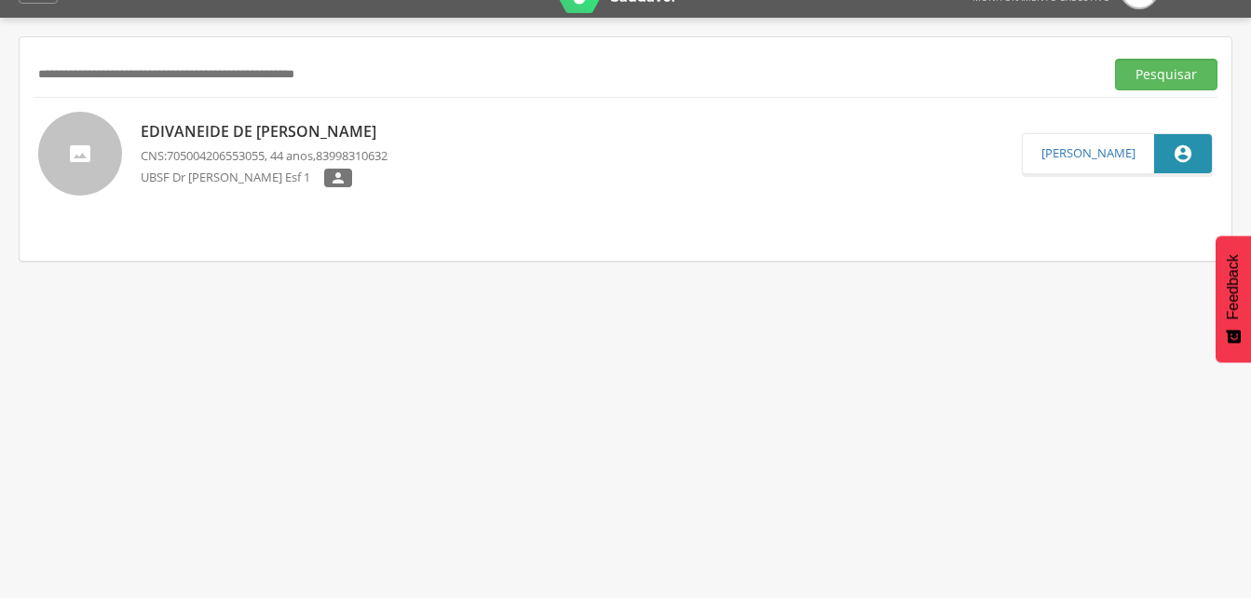
scroll to position [56, 0]
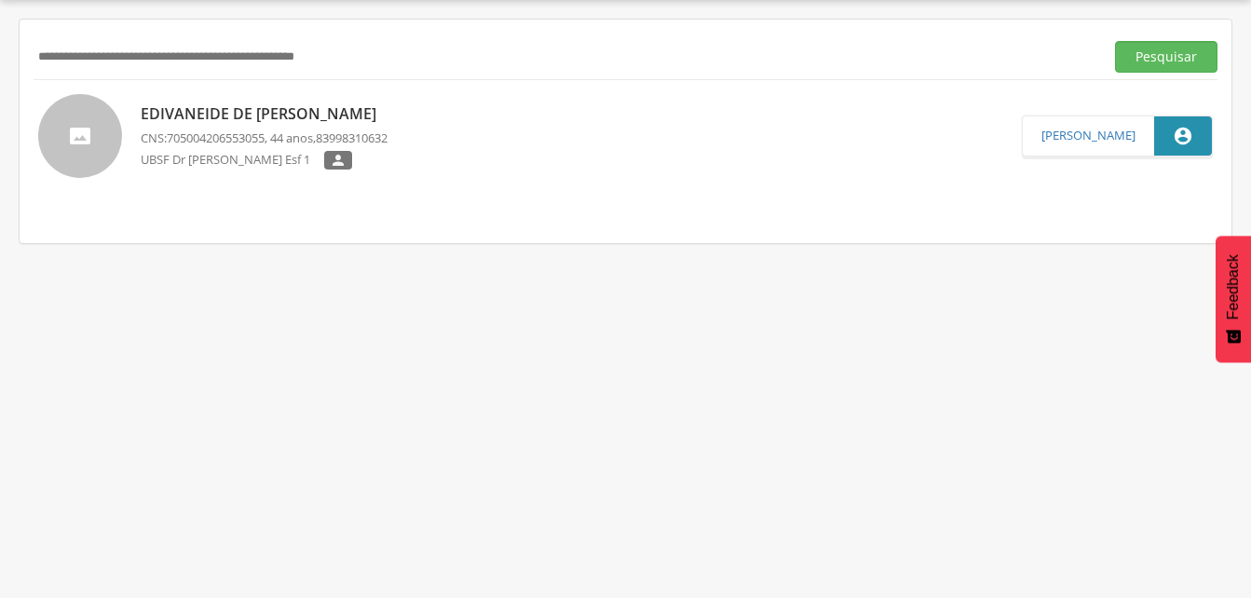
click at [69, 52] on input "text" at bounding box center [565, 57] width 1063 height 32
click at [1135, 59] on button "Pesquisar" at bounding box center [1166, 57] width 102 height 32
click at [221, 136] on span "700003113219404" at bounding box center [216, 139] width 98 height 17
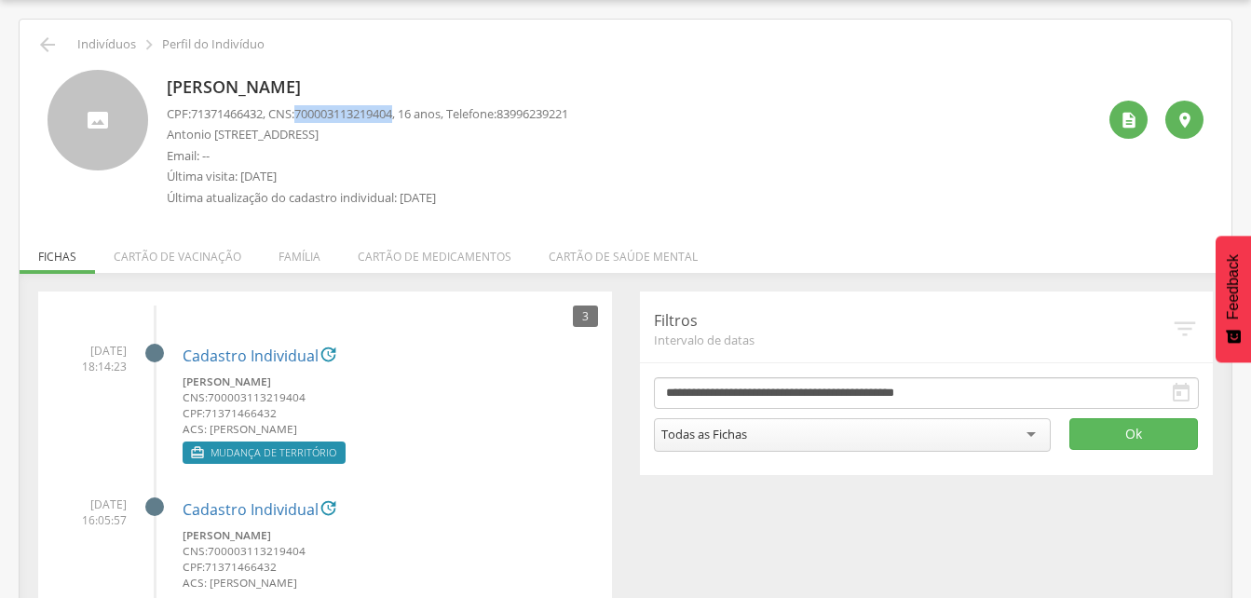
drag, startPoint x: 306, startPoint y: 113, endPoint x: 408, endPoint y: 114, distance: 101.5
click at [392, 114] on span "700003113219404" at bounding box center [343, 113] width 98 height 17
drag, startPoint x: 408, startPoint y: 114, endPoint x: 395, endPoint y: 115, distance: 13.2
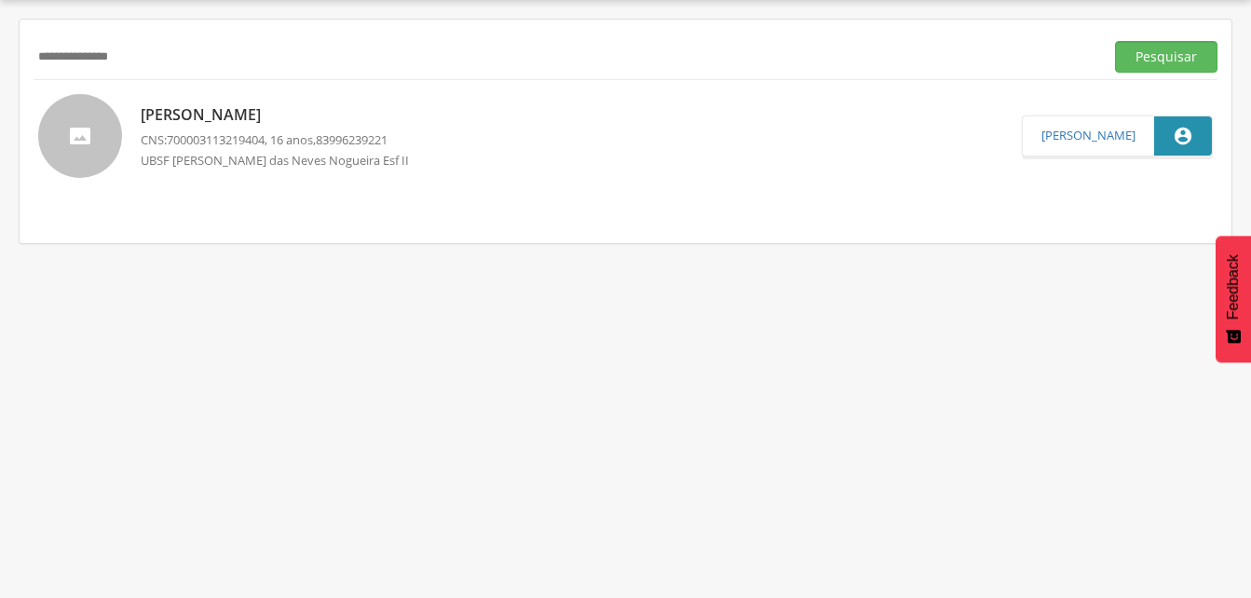
click at [157, 63] on input "**********" at bounding box center [565, 57] width 1063 height 32
type input "*"
click at [1131, 52] on button "Pesquisar" at bounding box center [1166, 57] width 102 height 32
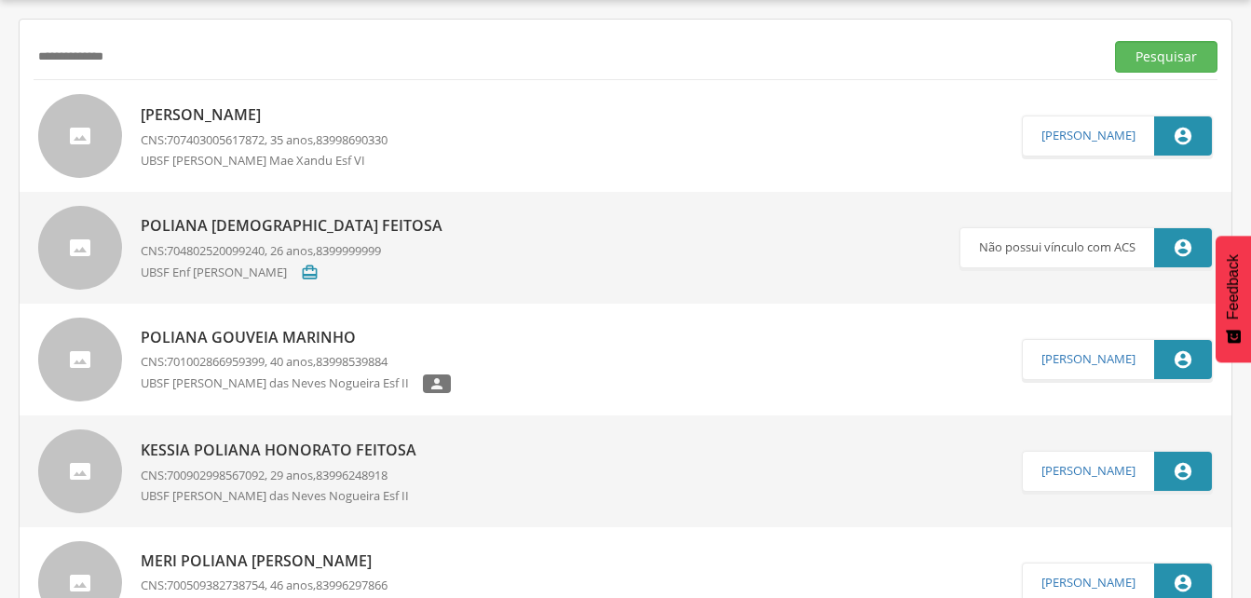
click at [248, 122] on p "[PERSON_NAME]" at bounding box center [264, 114] width 247 height 21
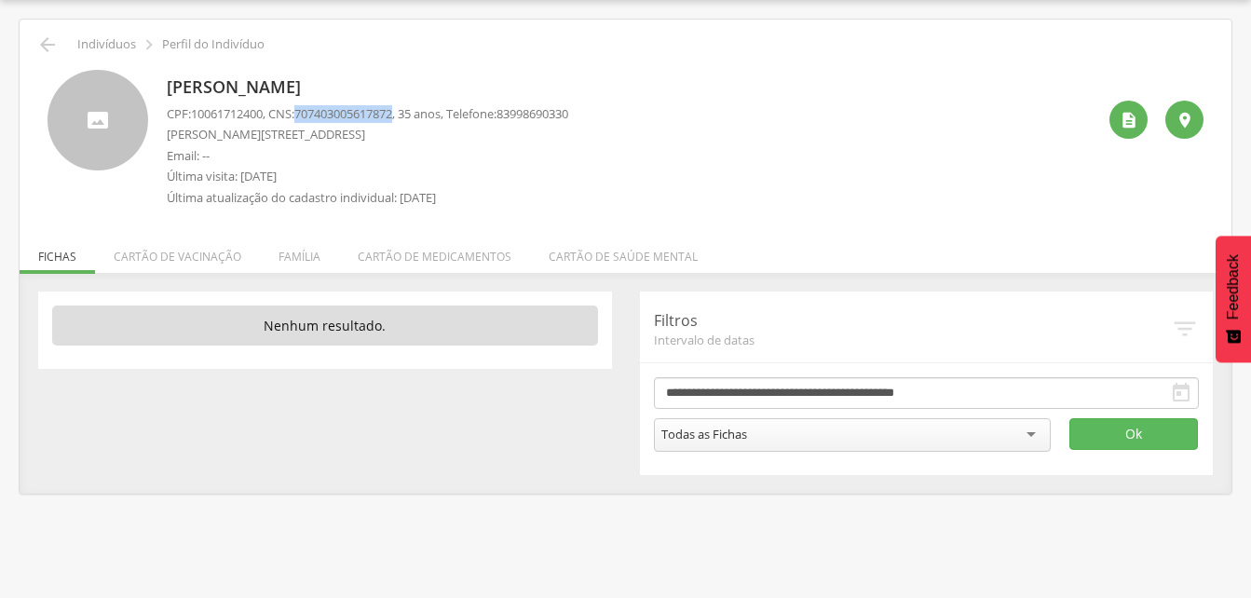
drag, startPoint x: 305, startPoint y: 113, endPoint x: 410, endPoint y: 114, distance: 105.2
click at [410, 114] on p "CPF: 10061712400 , CNS: [PHONE_NUMBER] , 35 anos, Telefone: [PHONE_NUMBER]" at bounding box center [367, 114] width 401 height 18
drag, startPoint x: 410, startPoint y: 114, endPoint x: 385, endPoint y: 110, distance: 25.4
click at [291, 259] on li "Família" at bounding box center [299, 252] width 79 height 44
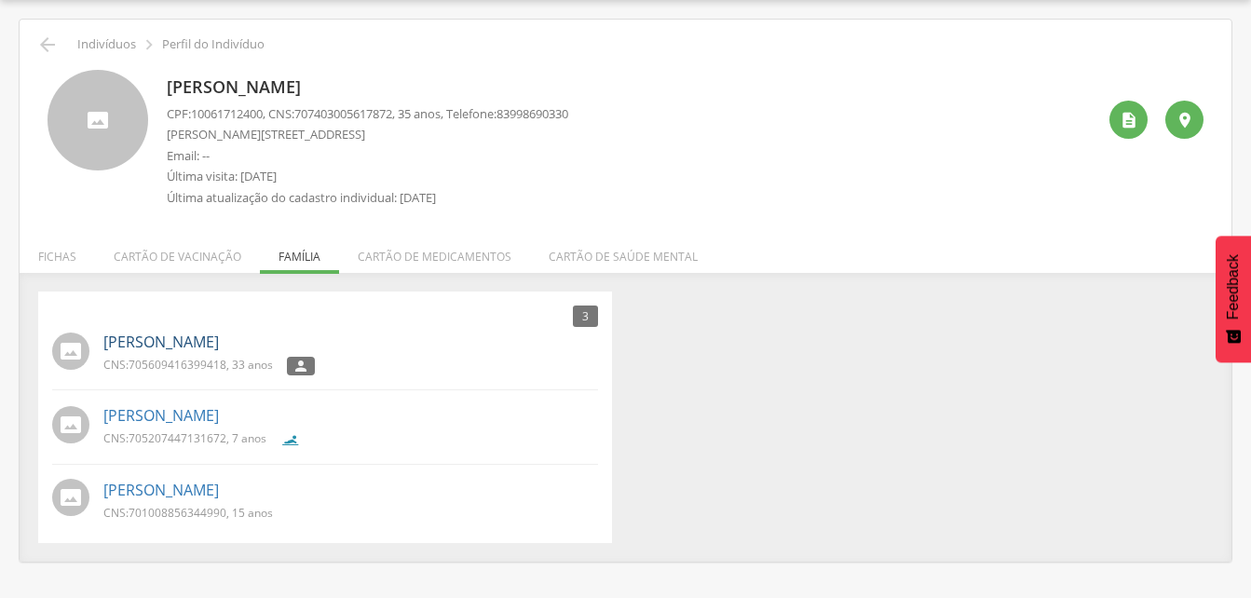
click at [154, 345] on link "[PERSON_NAME]" at bounding box center [160, 342] width 115 height 21
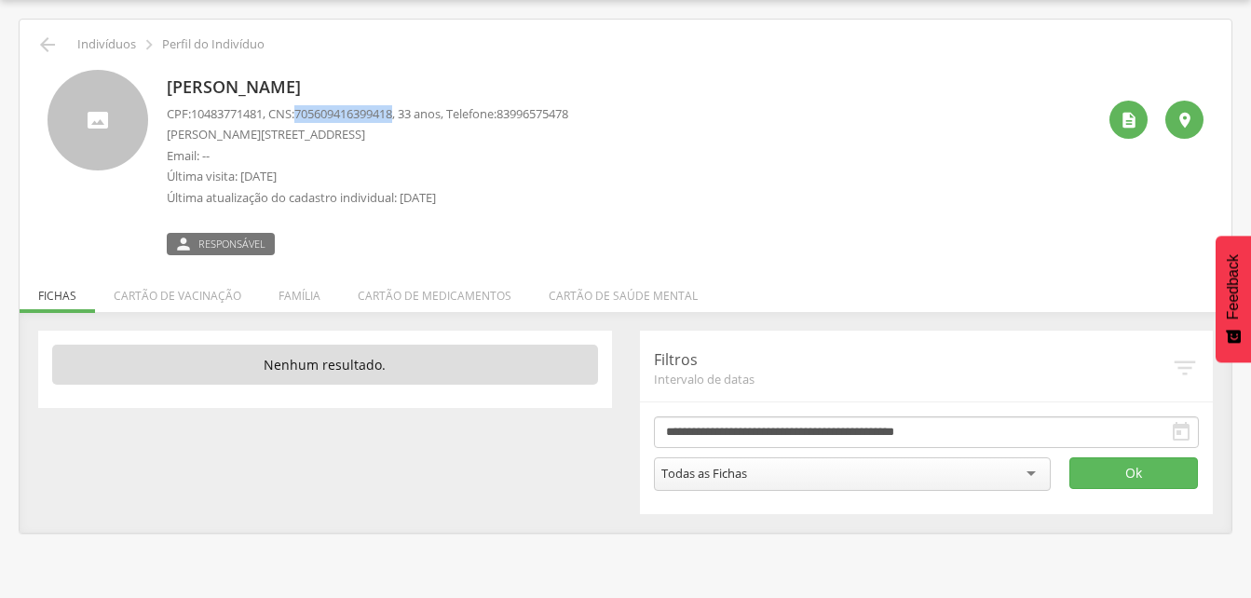
drag, startPoint x: 305, startPoint y: 113, endPoint x: 409, endPoint y: 115, distance: 104.3
click at [409, 115] on p "CPF: 10483771481 , CNS: [PHONE_NUMBER] , 33 anos, Telefone: [PHONE_NUMBER]" at bounding box center [367, 114] width 401 height 18
drag, startPoint x: 409, startPoint y: 115, endPoint x: 391, endPoint y: 116, distance: 17.8
click at [294, 304] on li "Família" at bounding box center [299, 291] width 79 height 44
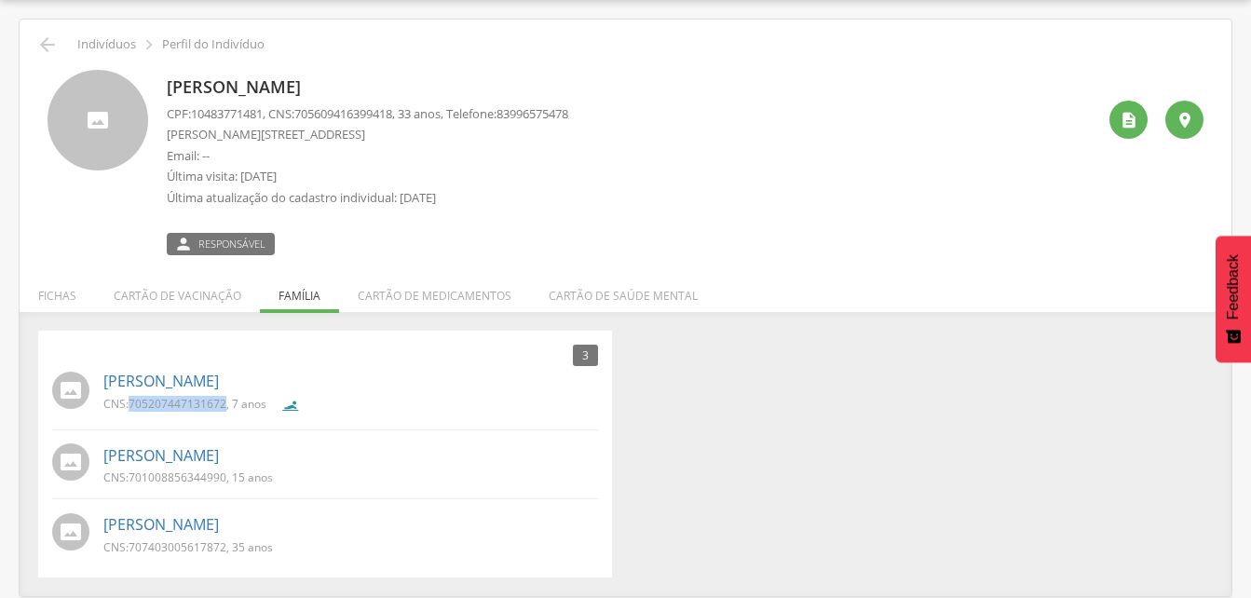
drag, startPoint x: 134, startPoint y: 402, endPoint x: 225, endPoint y: 410, distance: 91.6
click at [225, 410] on span "705207447131672" at bounding box center [178, 404] width 98 height 16
drag, startPoint x: 225, startPoint y: 410, endPoint x: 179, endPoint y: 400, distance: 47.5
drag, startPoint x: 132, startPoint y: 470, endPoint x: 225, endPoint y: 479, distance: 93.5
click at [225, 479] on span "701008856344990" at bounding box center [178, 477] width 98 height 16
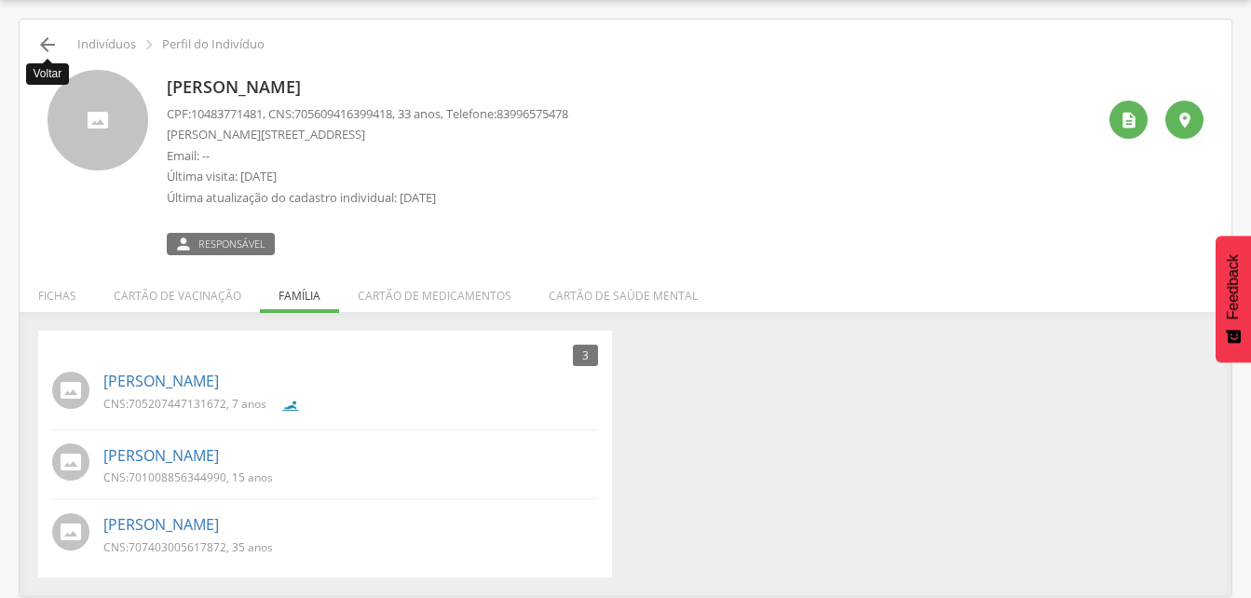
click at [45, 43] on icon "" at bounding box center [47, 45] width 22 height 22
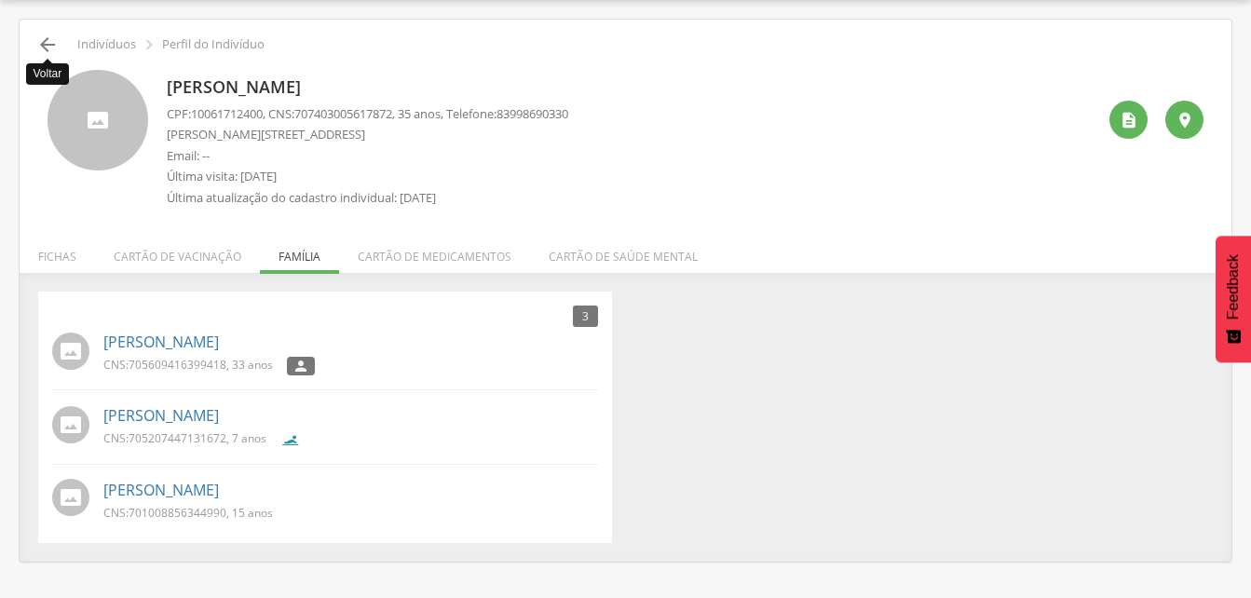
click at [45, 46] on icon "" at bounding box center [47, 45] width 22 height 22
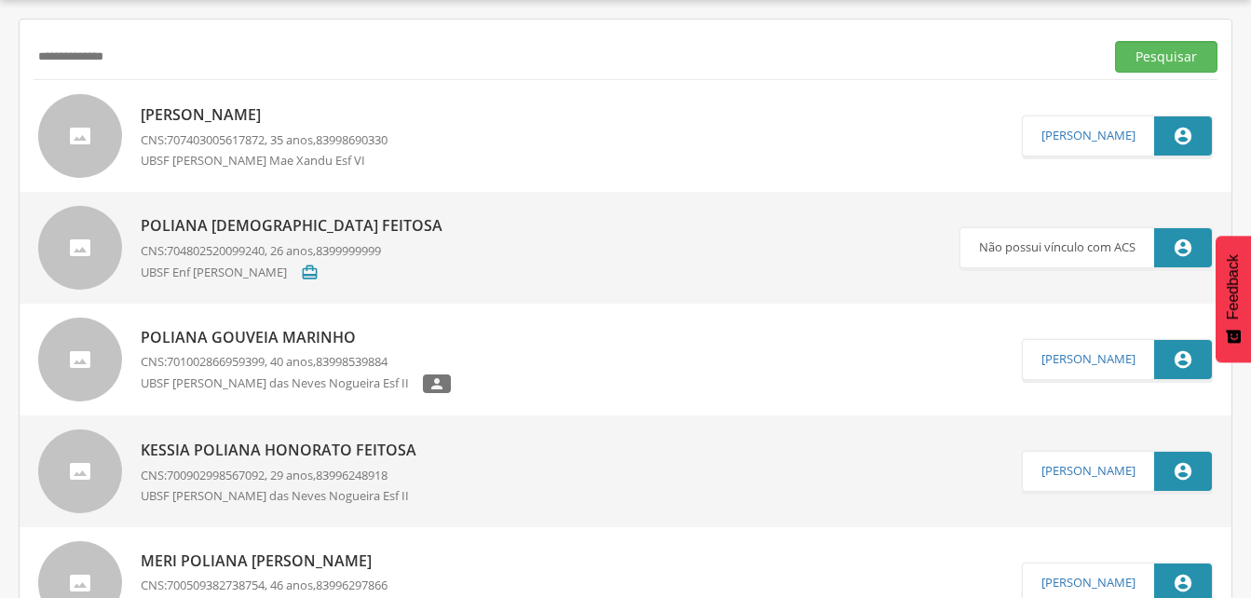
click at [144, 70] on input "**********" at bounding box center [565, 57] width 1063 height 32
type input "*"
drag, startPoint x: 1130, startPoint y: 50, endPoint x: 842, endPoint y: 243, distance: 346.3
click at [1131, 51] on button "Pesquisar" at bounding box center [1166, 57] width 102 height 32
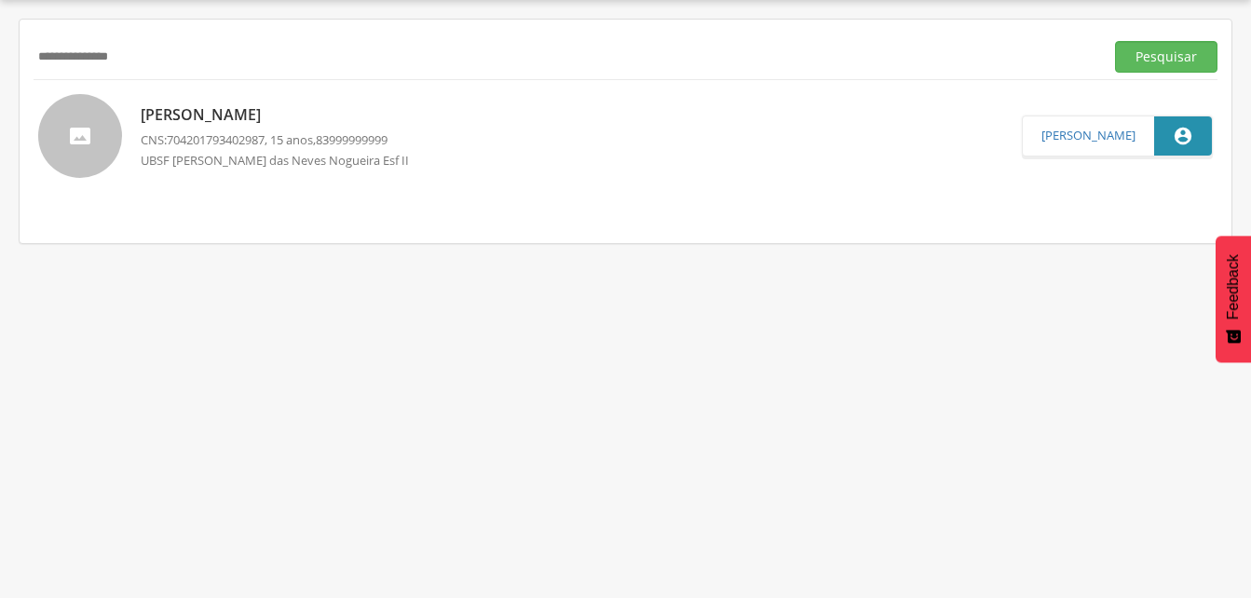
click at [244, 115] on p "[PERSON_NAME]" at bounding box center [282, 114] width 282 height 21
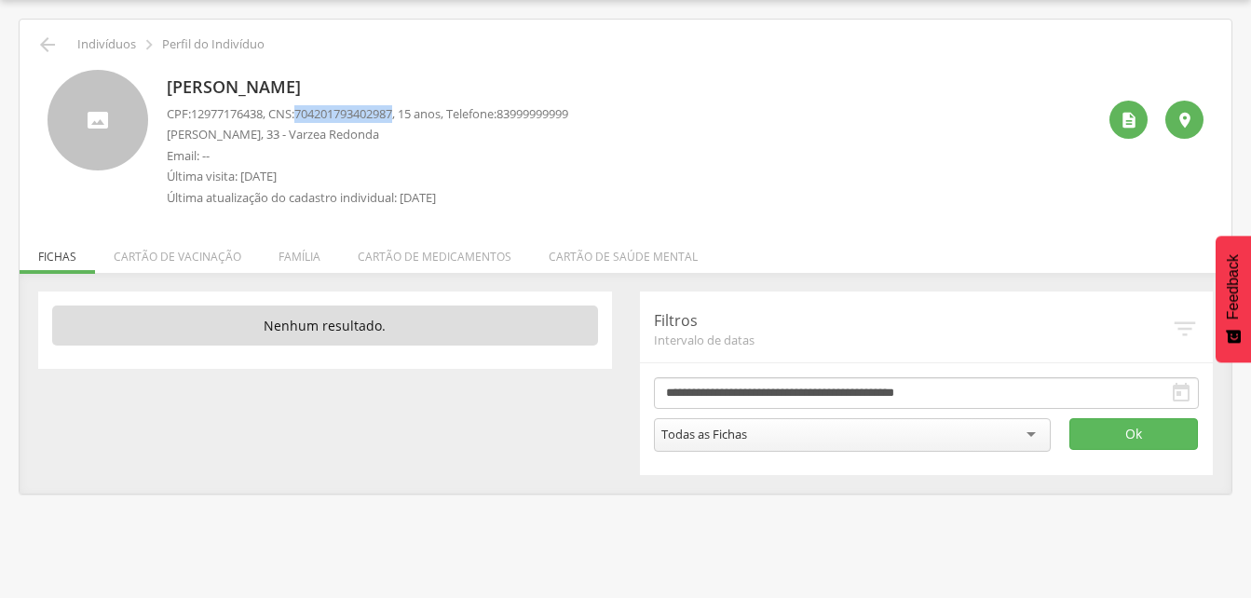
drag, startPoint x: 307, startPoint y: 108, endPoint x: 408, endPoint y: 114, distance: 100.7
click at [392, 114] on span "704201793402987" at bounding box center [343, 113] width 98 height 17
drag, startPoint x: 408, startPoint y: 114, endPoint x: 391, endPoint y: 113, distance: 16.8
click at [291, 253] on li "Família" at bounding box center [299, 252] width 79 height 44
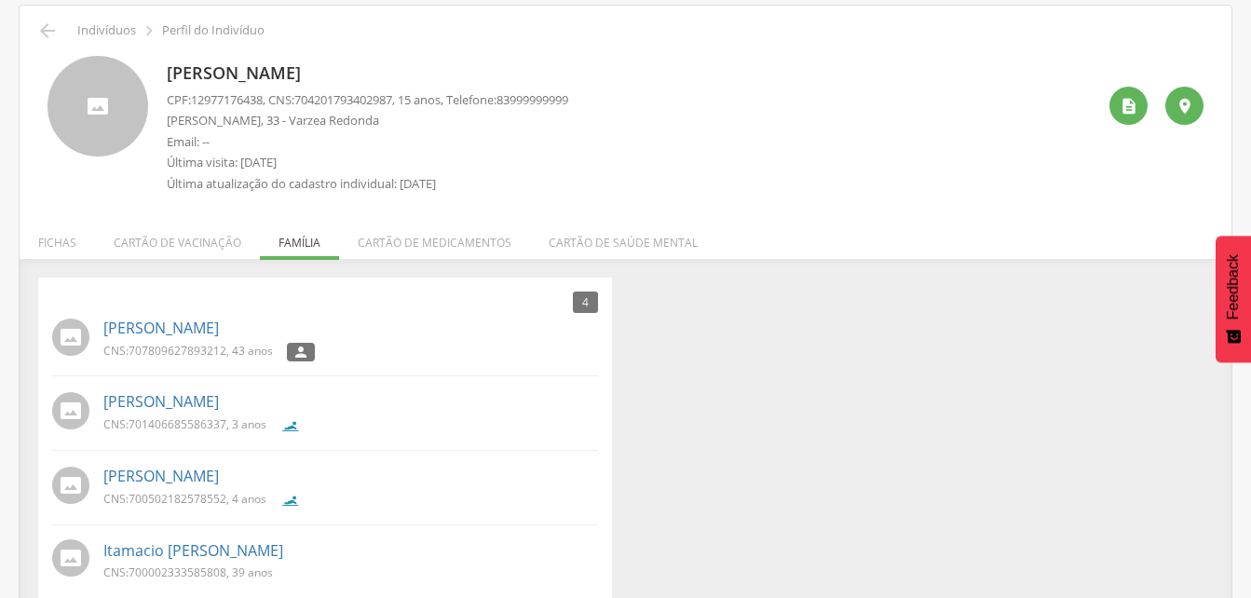
scroll to position [95, 0]
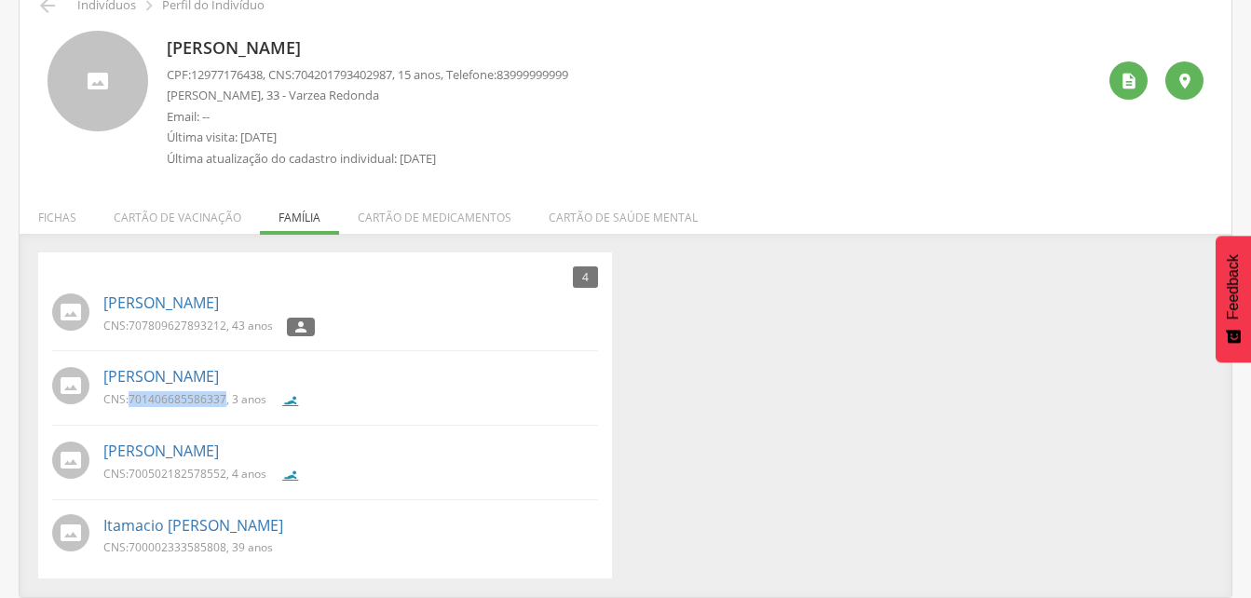
drag, startPoint x: 130, startPoint y: 395, endPoint x: 224, endPoint y: 407, distance: 94.8
click at [224, 407] on div "CNS: 701406685586337 , 3 anos" at bounding box center [191, 403] width 177 height 24
drag, startPoint x: 224, startPoint y: 407, endPoint x: 202, endPoint y: 398, distance: 24.2
drag, startPoint x: 129, startPoint y: 470, endPoint x: 226, endPoint y: 475, distance: 97.0
click at [226, 475] on p "CNS: 700502182578552 , 4 anos" at bounding box center [184, 474] width 163 height 16
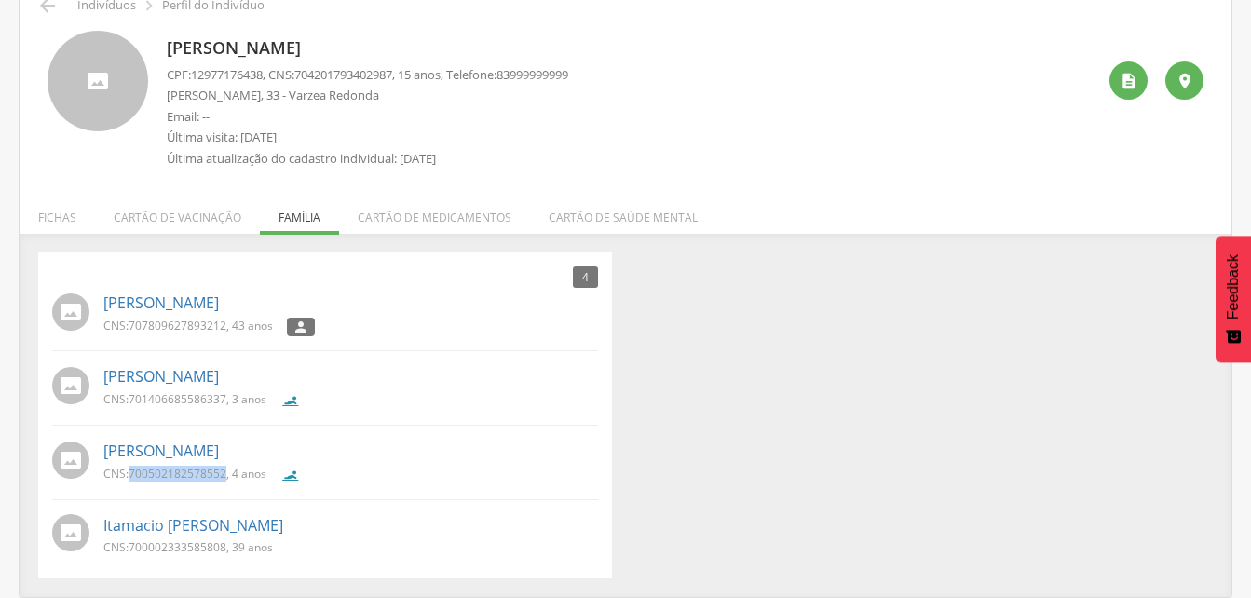
drag, startPoint x: 226, startPoint y: 475, endPoint x: 212, endPoint y: 470, distance: 14.7
click at [322, 424] on li "[PERSON_NAME] CNS: 701406685586337 , 3 anos" at bounding box center [325, 392] width 546 height 65
drag, startPoint x: 131, startPoint y: 546, endPoint x: 229, endPoint y: 554, distance: 98.1
click at [229, 554] on p "CNS: 700002333585808 , 39 anos" at bounding box center [187, 547] width 169 height 16
drag, startPoint x: 229, startPoint y: 554, endPoint x: 210, endPoint y: 544, distance: 21.3
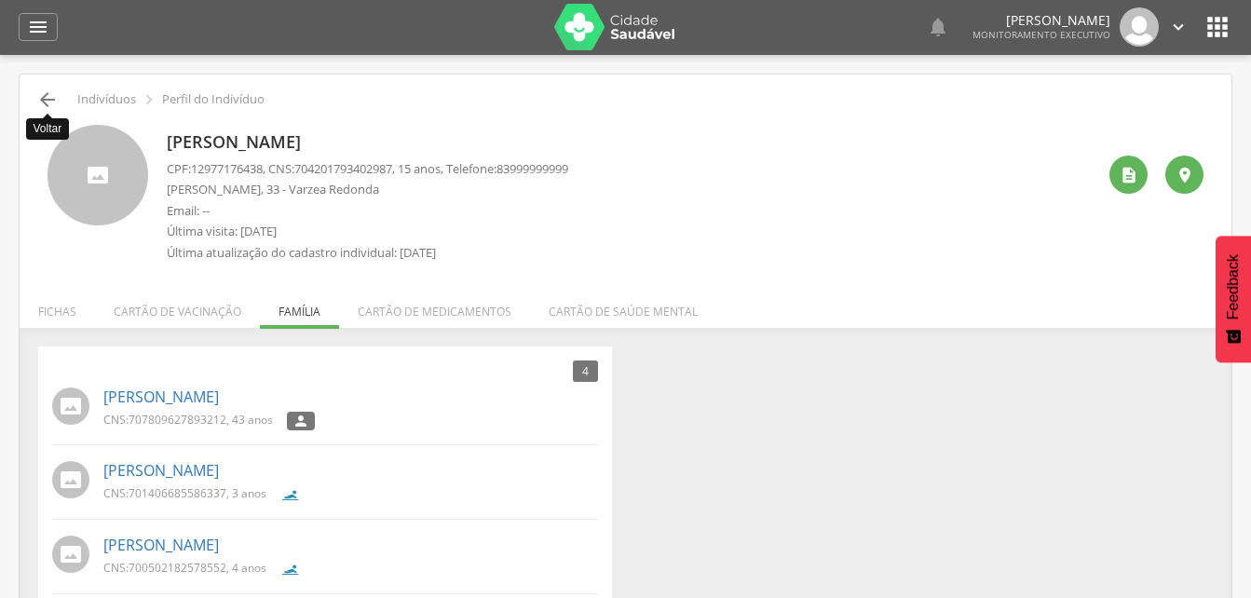
scroll to position [0, 0]
click at [47, 101] on icon "" at bounding box center [47, 100] width 22 height 22
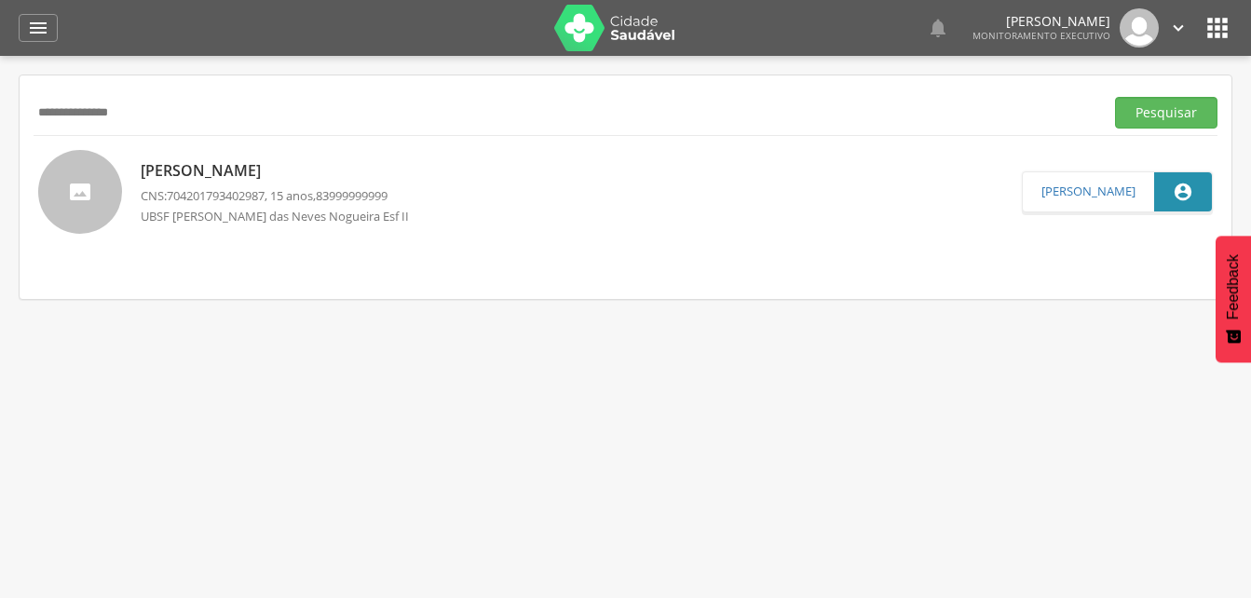
scroll to position [56, 0]
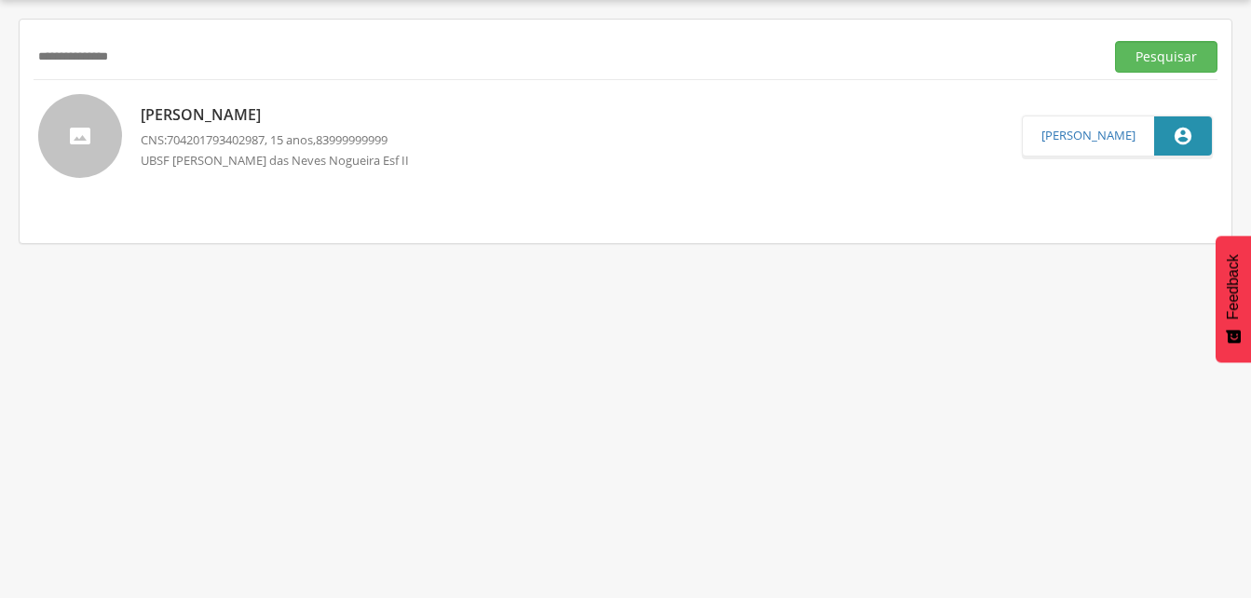
click at [173, 45] on input "**********" at bounding box center [565, 57] width 1063 height 32
type input "*"
drag, startPoint x: 1182, startPoint y: 54, endPoint x: 728, endPoint y: 130, distance: 459.9
click at [1170, 60] on button "Pesquisar" at bounding box center [1166, 57] width 102 height 32
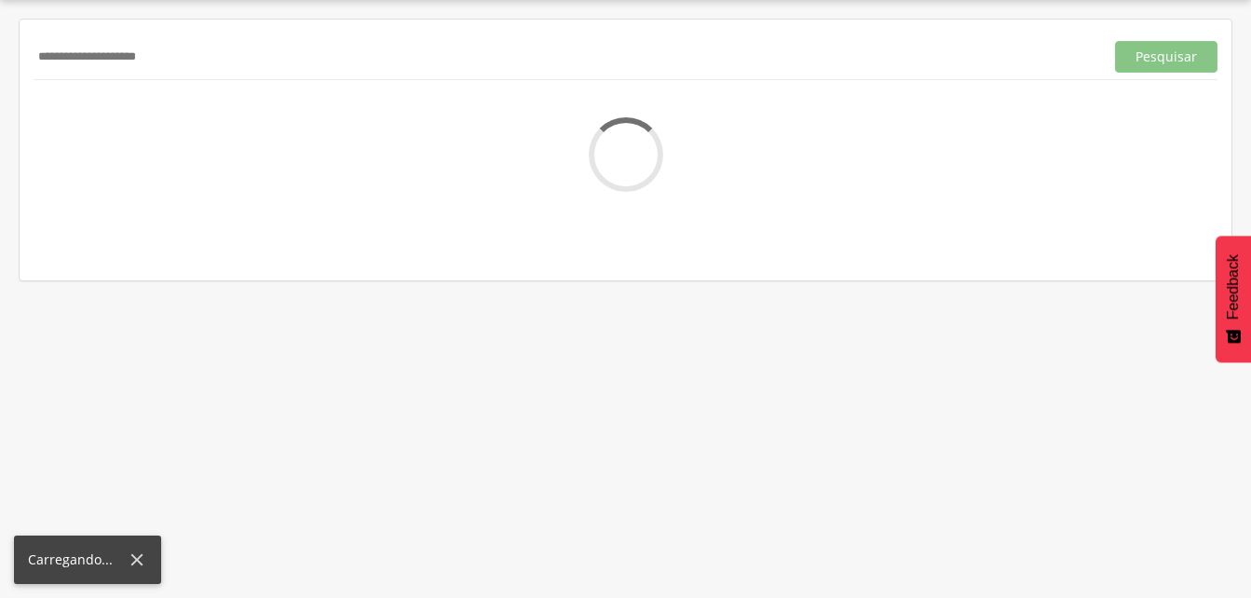
click at [124, 61] on input "**********" at bounding box center [565, 57] width 1063 height 32
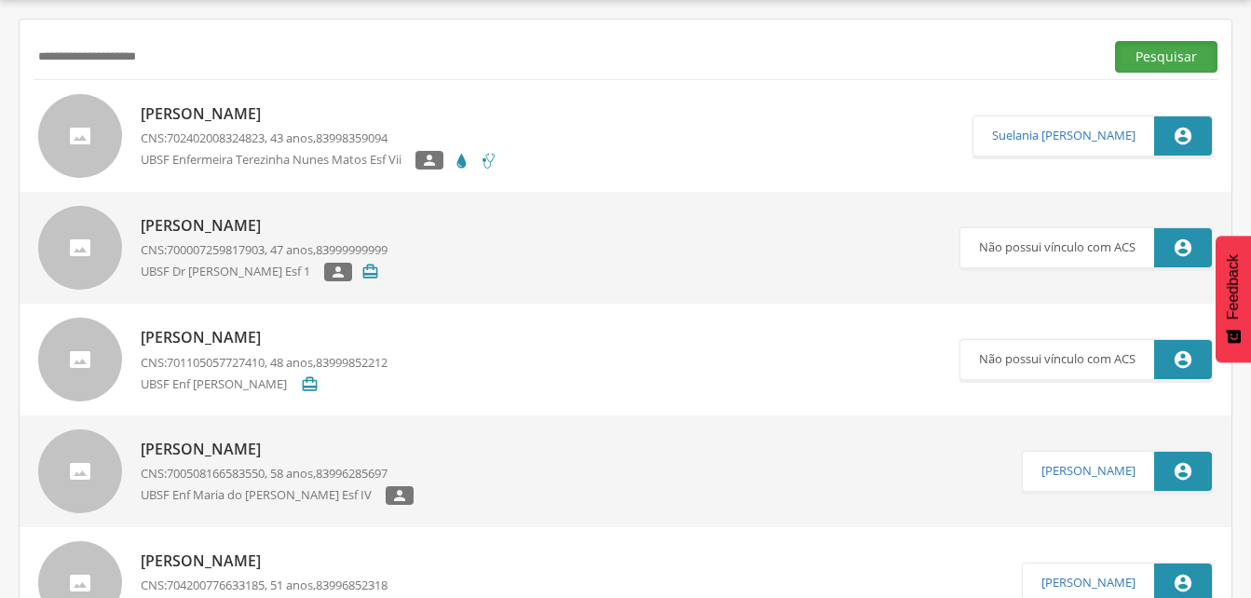
click at [1148, 58] on button "Pesquisar" at bounding box center [1166, 57] width 102 height 32
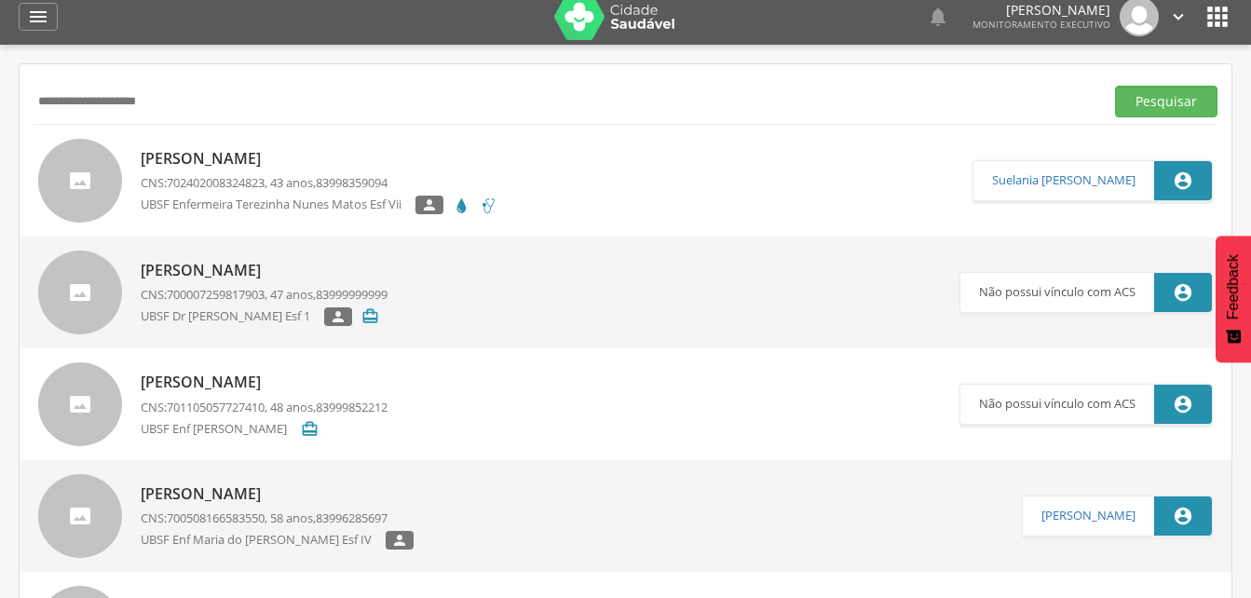
scroll to position [0, 0]
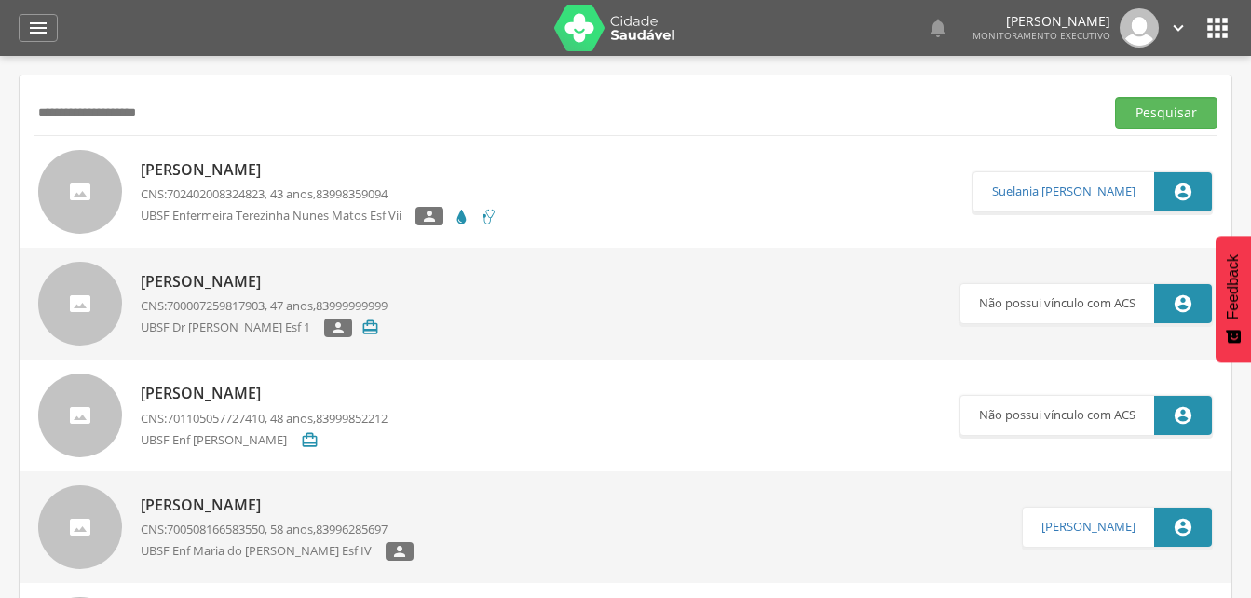
click at [195, 103] on input "**********" at bounding box center [565, 113] width 1063 height 32
type input "*"
type input "**********"
click at [1144, 115] on button "Pesquisar" at bounding box center [1166, 113] width 102 height 32
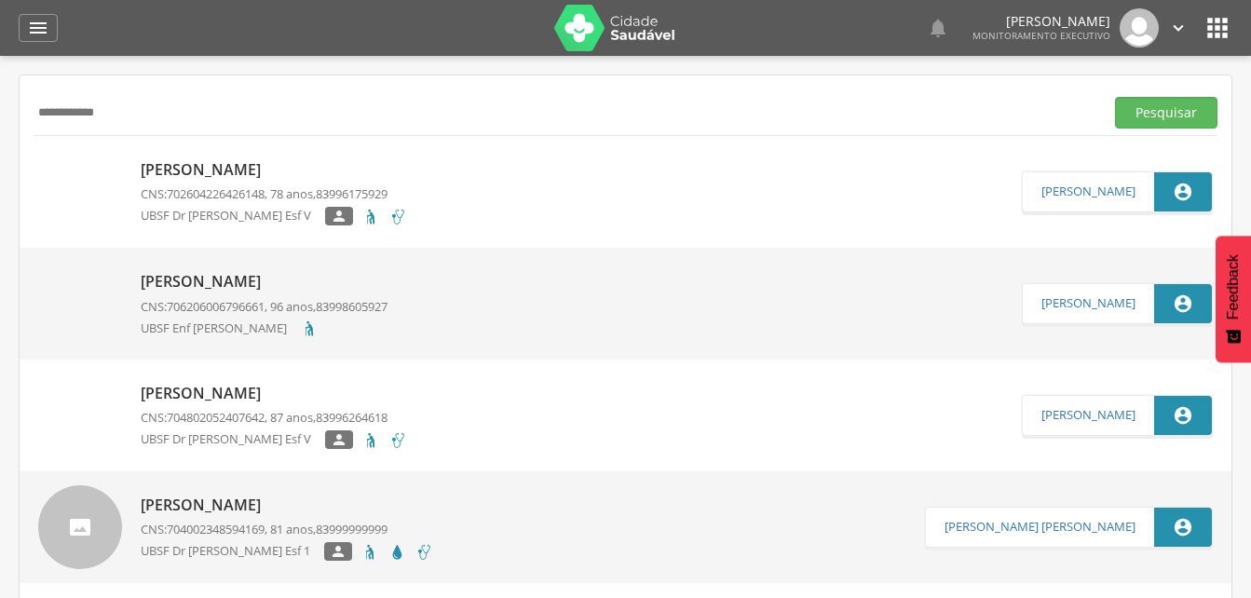
click at [238, 173] on p "[PERSON_NAME]" at bounding box center [274, 169] width 266 height 21
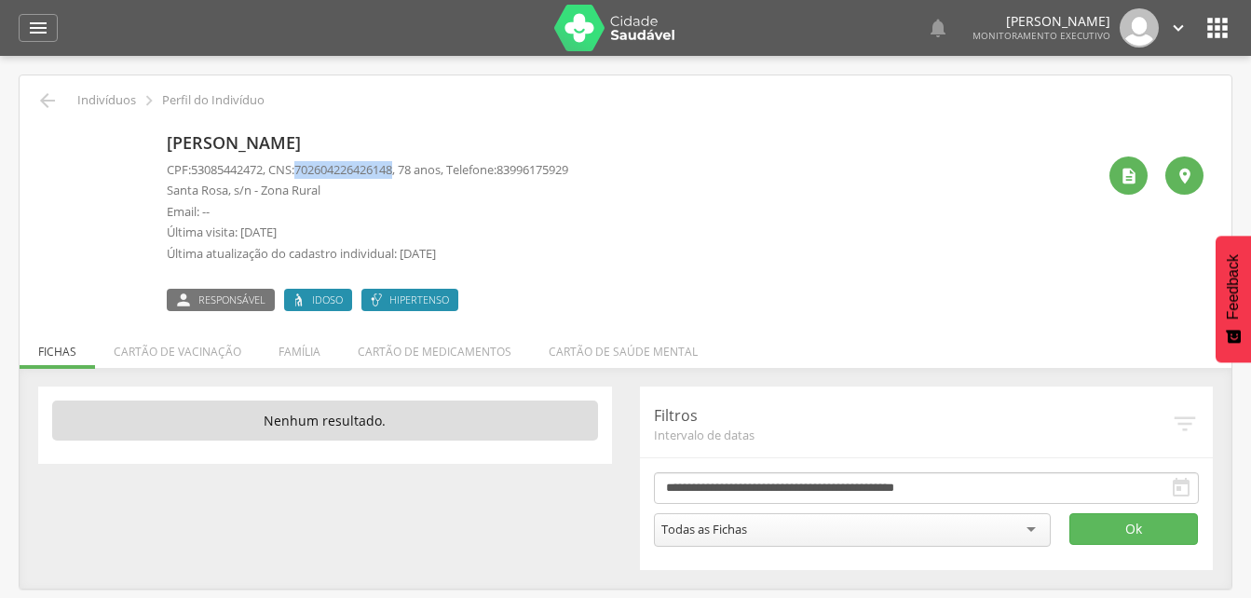
drag, startPoint x: 304, startPoint y: 169, endPoint x: 408, endPoint y: 170, distance: 104.3
click at [408, 170] on p "CPF: 53085442472 , CNS: [PHONE_NUMBER] , 78 anos, Telefone: [PHONE_NUMBER]" at bounding box center [367, 170] width 401 height 18
drag, startPoint x: 408, startPoint y: 170, endPoint x: 376, endPoint y: 172, distance: 31.7
drag, startPoint x: 37, startPoint y: 22, endPoint x: 19, endPoint y: 71, distance: 51.9
click at [37, 22] on icon "" at bounding box center [38, 28] width 22 height 22
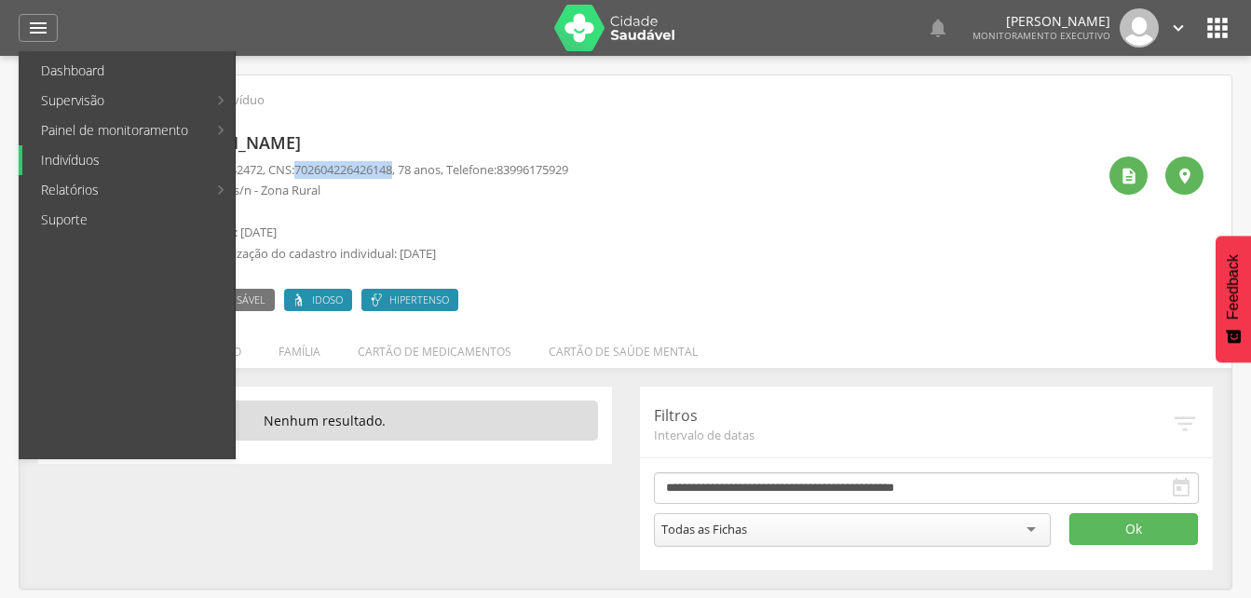
click at [52, 165] on link "Indivíduos" at bounding box center [128, 160] width 212 height 30
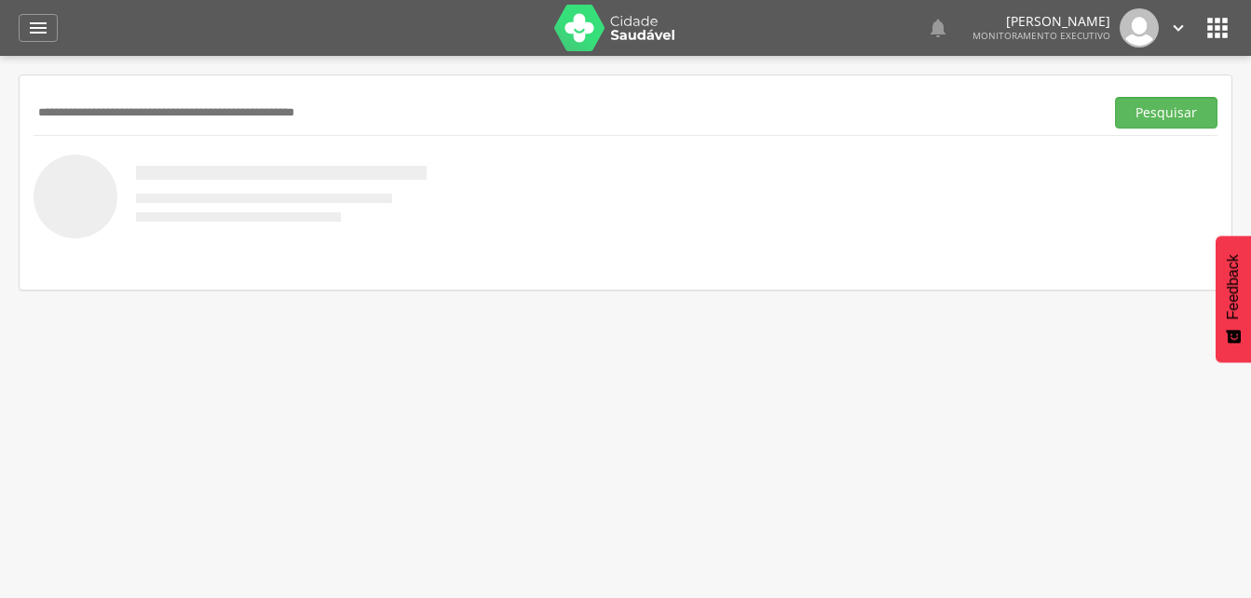
click at [49, 116] on input "text" at bounding box center [565, 113] width 1063 height 32
click at [1133, 111] on button "Pesquisar" at bounding box center [1166, 113] width 102 height 32
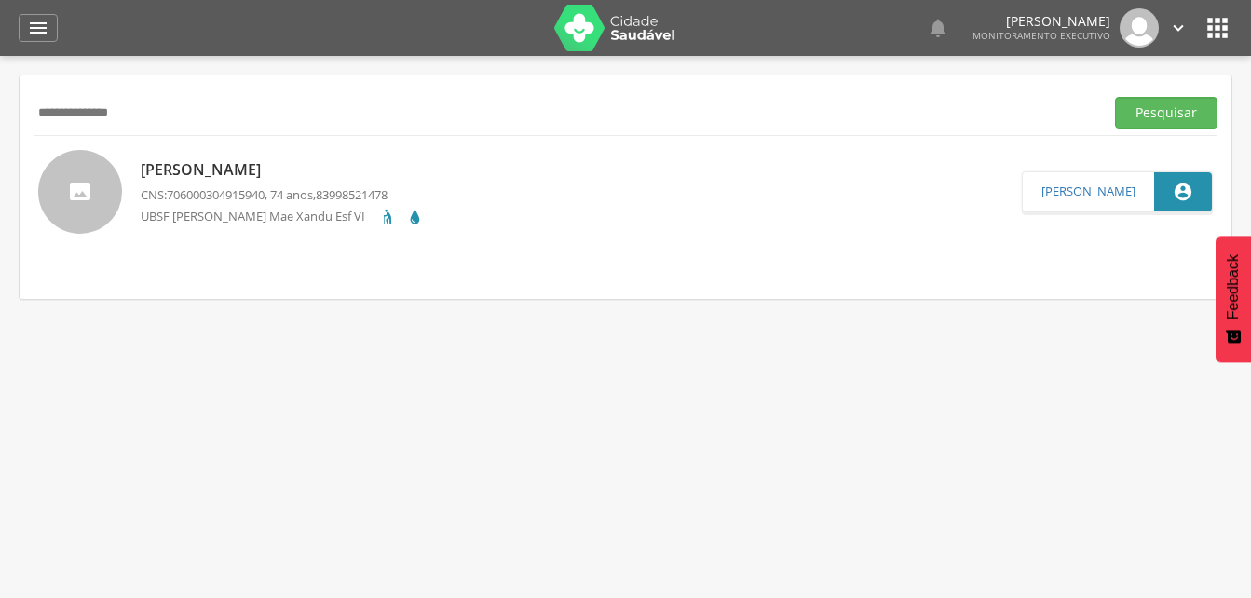
click at [209, 183] on div "[PERSON_NAME] CNS: 706000304915940 , 74 anos, 83998521478 UBSF [PERSON_NAME]" at bounding box center [282, 191] width 283 height 75
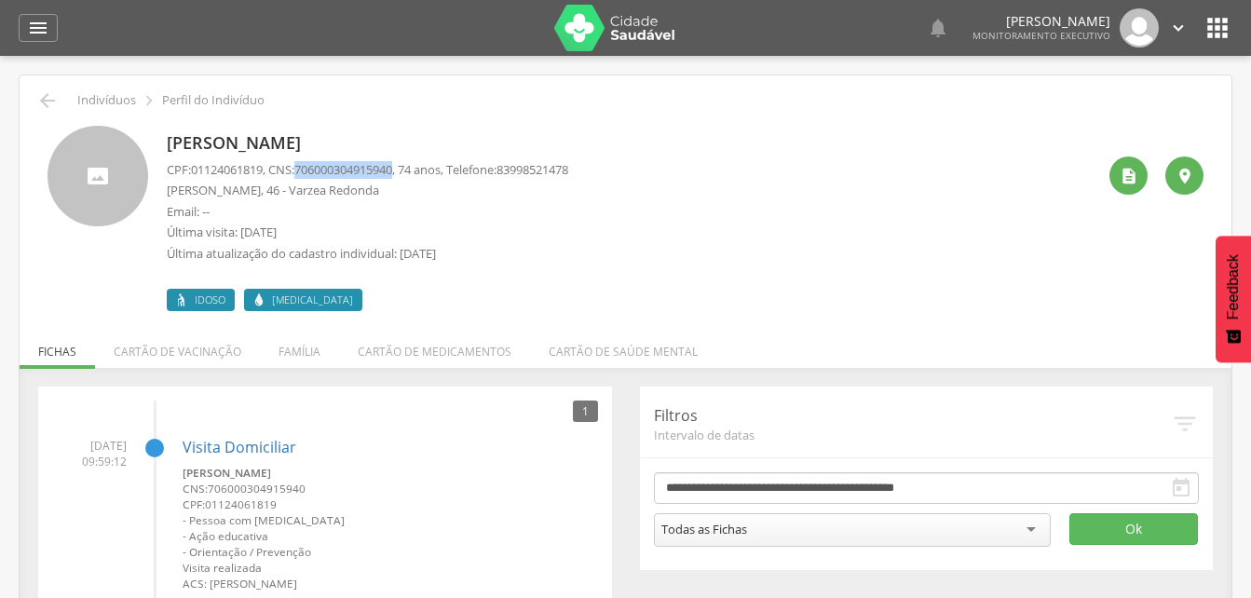
drag, startPoint x: 304, startPoint y: 167, endPoint x: 409, endPoint y: 163, distance: 105.3
click at [409, 163] on p "CPF: 01124061819 , CNS: [PHONE_NUMBER] , 74 anos, Telefone: [PHONE_NUMBER]" at bounding box center [367, 170] width 401 height 18
drag, startPoint x: 409, startPoint y: 163, endPoint x: 394, endPoint y: 166, distance: 15.2
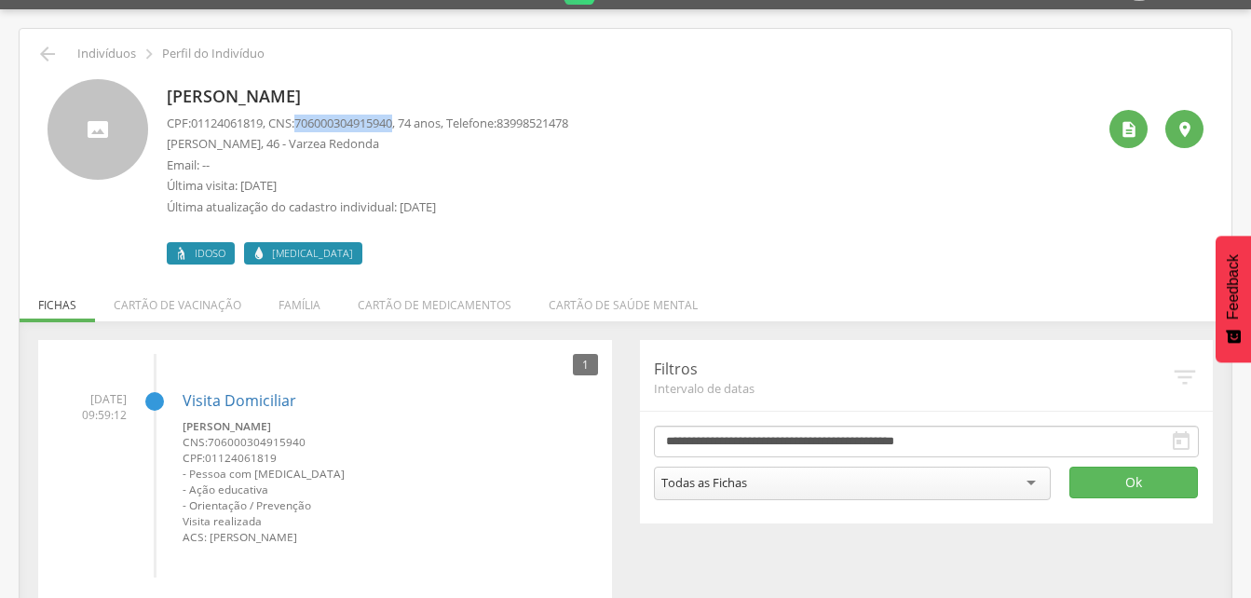
scroll to position [69, 0]
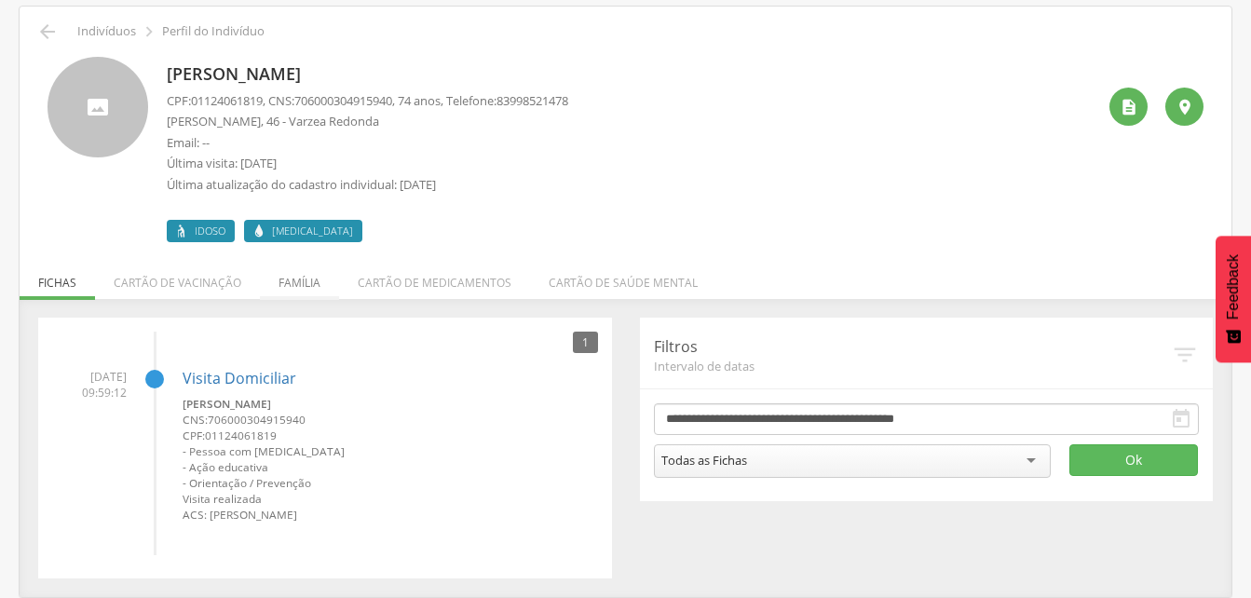
click at [284, 285] on li "Família" at bounding box center [299, 278] width 79 height 44
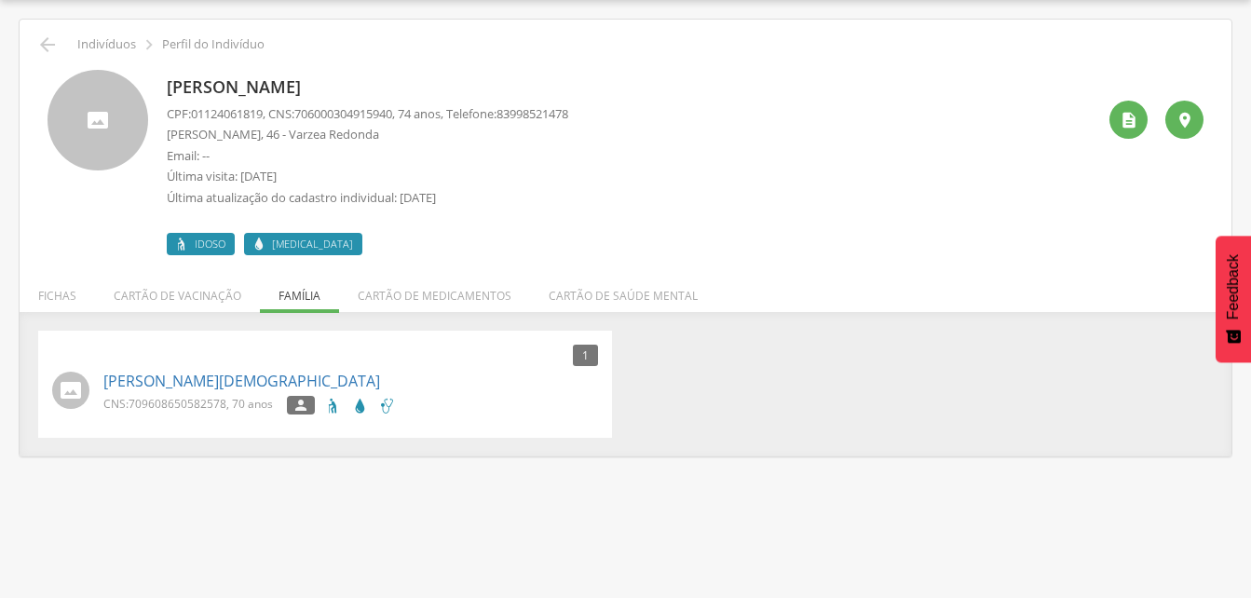
scroll to position [56, 0]
click at [42, 44] on icon "" at bounding box center [47, 45] width 22 height 22
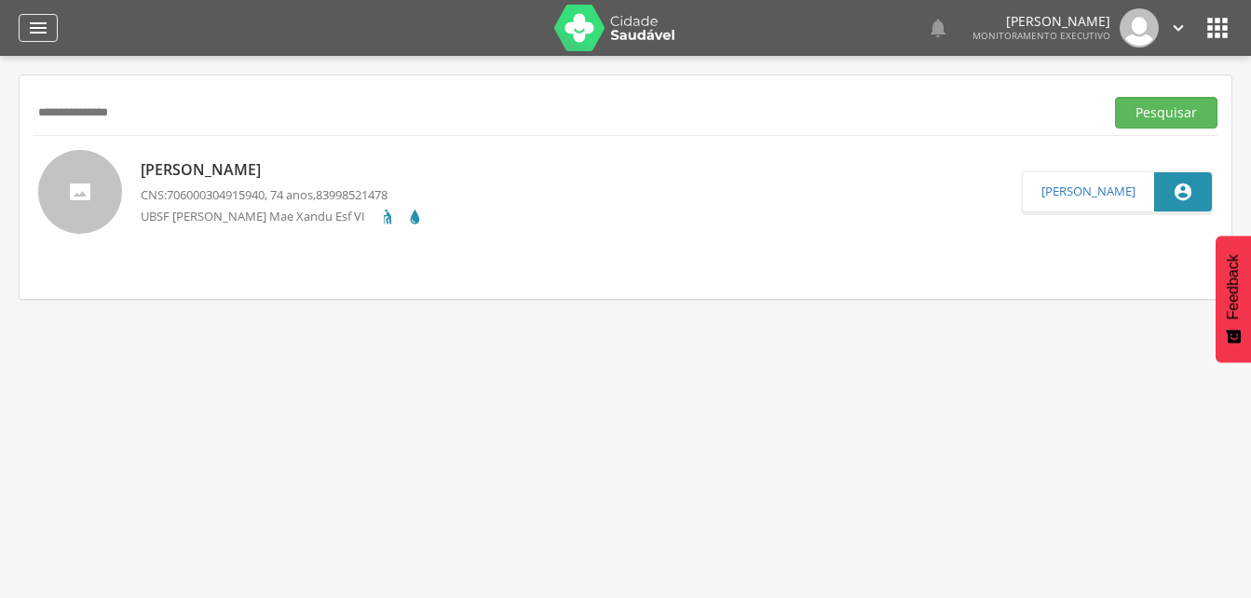
click at [39, 28] on icon "" at bounding box center [38, 28] width 22 height 22
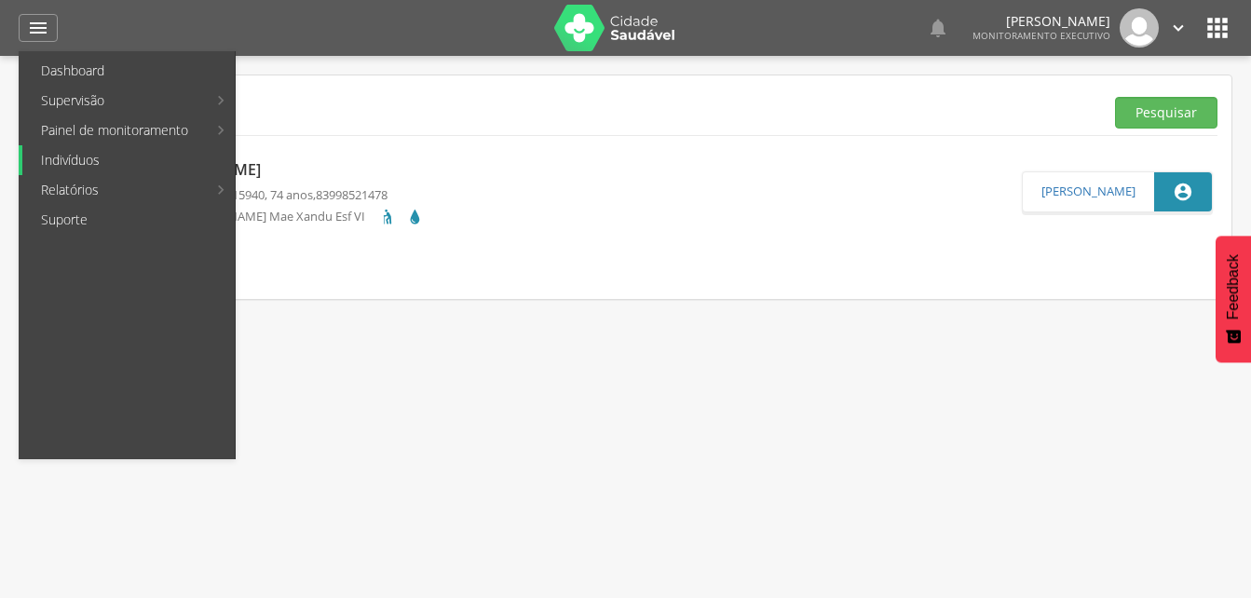
click at [93, 163] on link "Indivíduos" at bounding box center [128, 160] width 212 height 30
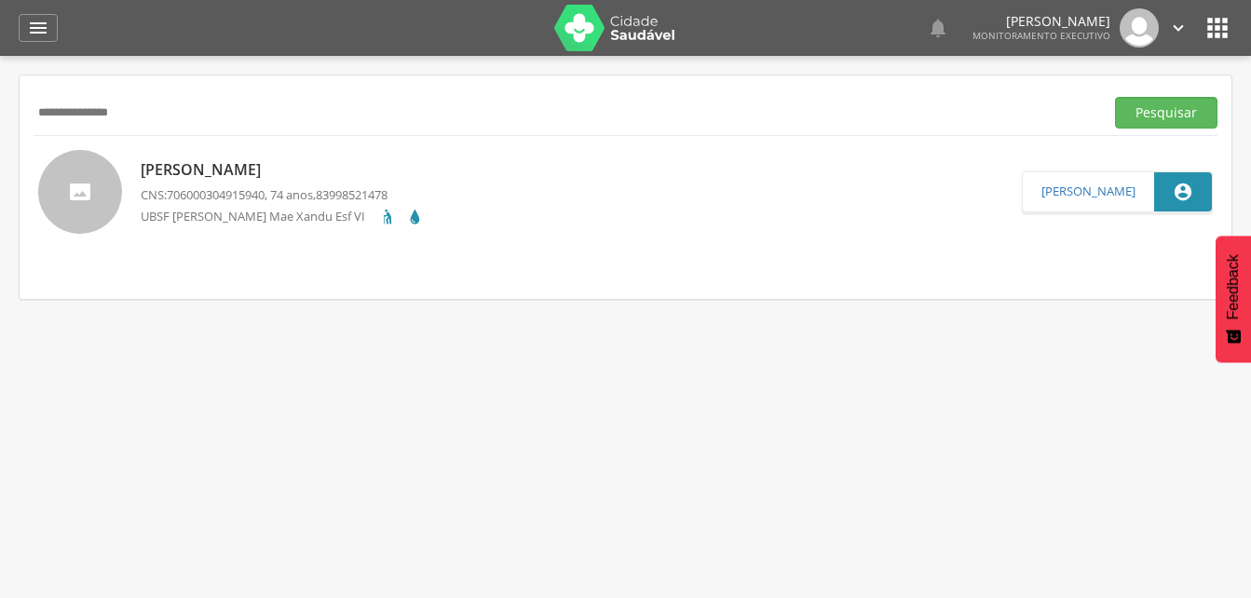
click at [159, 117] on input "**********" at bounding box center [565, 113] width 1063 height 32
type input "*"
type input "**********"
click at [1176, 118] on button "Pesquisar" at bounding box center [1166, 113] width 102 height 32
click at [250, 176] on p "[PERSON_NAME]" at bounding box center [274, 169] width 266 height 21
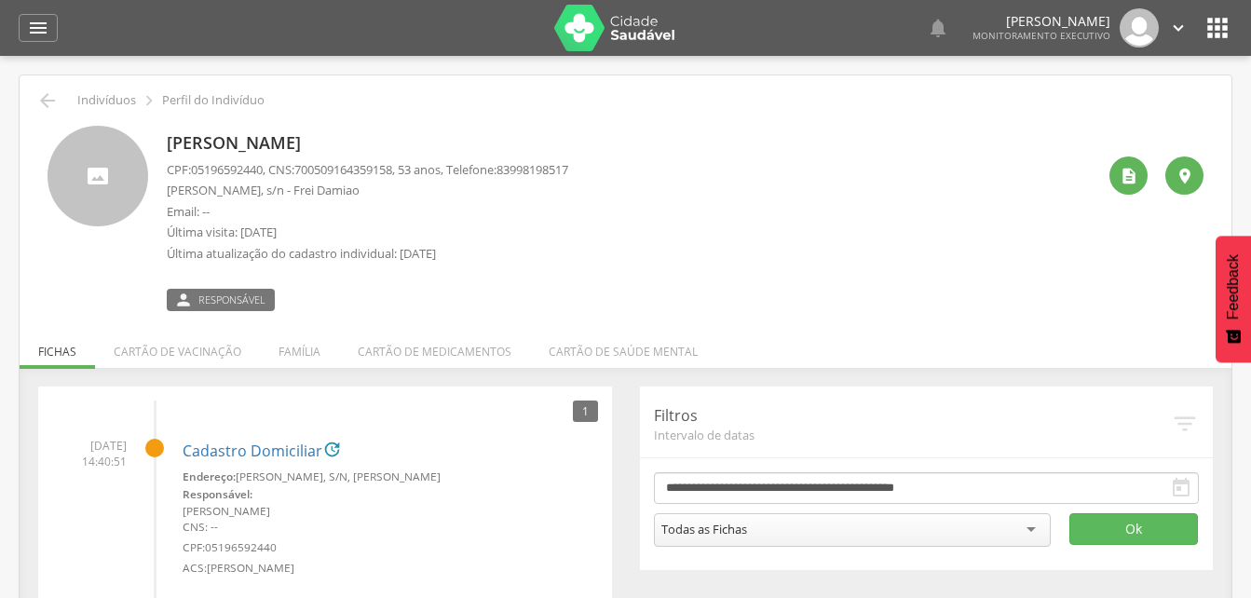
click at [308, 166] on span "700509164359158" at bounding box center [343, 169] width 98 height 17
drag, startPoint x: 306, startPoint y: 165, endPoint x: 409, endPoint y: 175, distance: 102.9
click at [392, 175] on span "700509164359158" at bounding box center [343, 169] width 98 height 17
drag, startPoint x: 409, startPoint y: 175, endPoint x: 372, endPoint y: 170, distance: 37.5
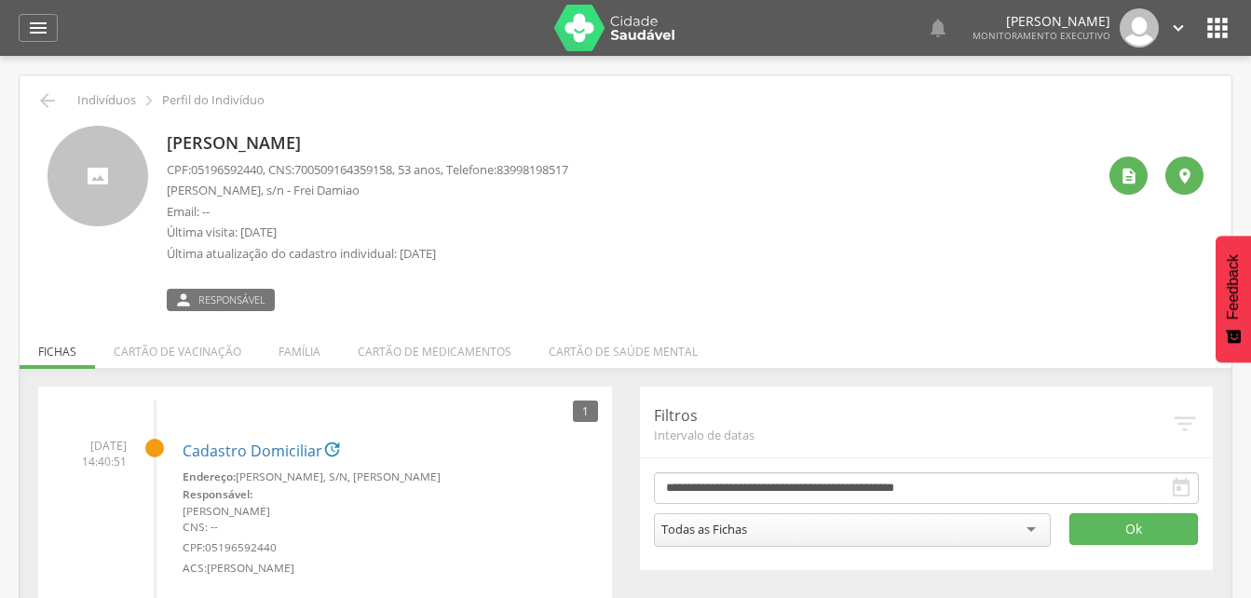
click at [280, 348] on li "Família" at bounding box center [299, 347] width 79 height 44
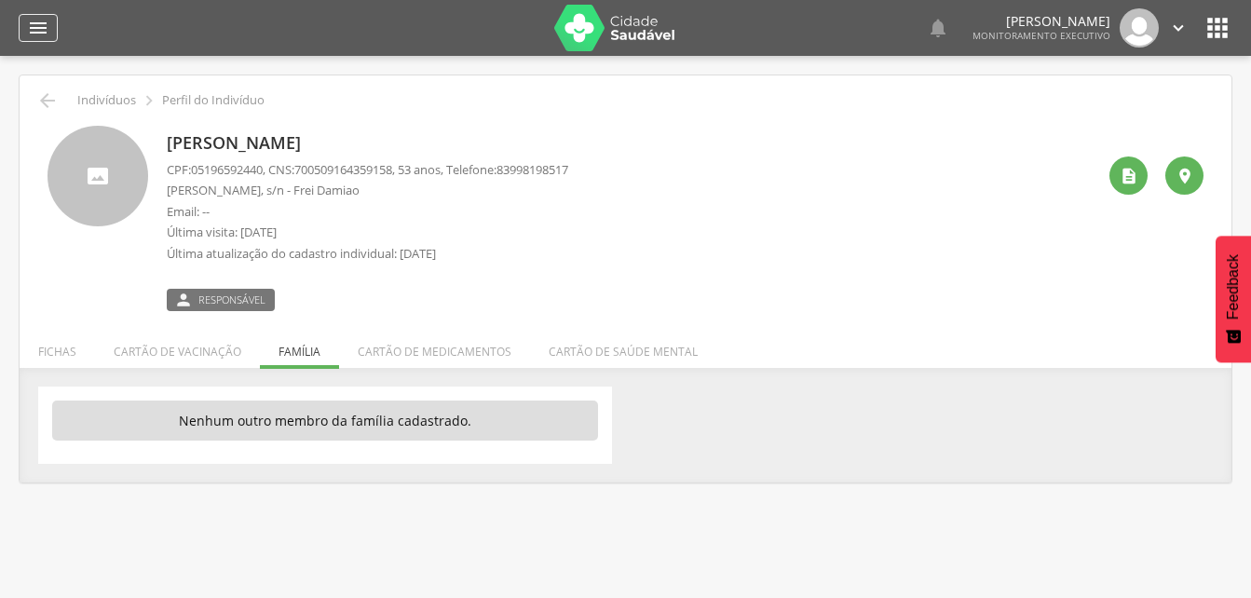
click at [30, 24] on icon "" at bounding box center [38, 28] width 22 height 22
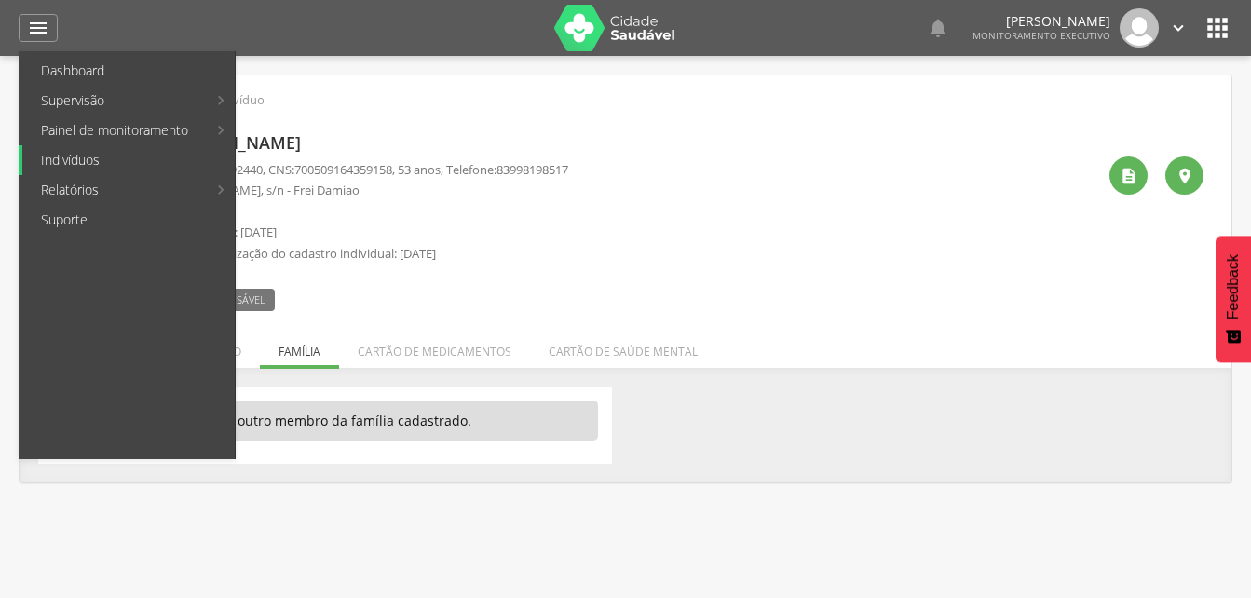
drag, startPoint x: 75, startPoint y: 166, endPoint x: 75, endPoint y: 156, distance: 10.2
click at [75, 165] on link "Indivíduos" at bounding box center [128, 160] width 212 height 30
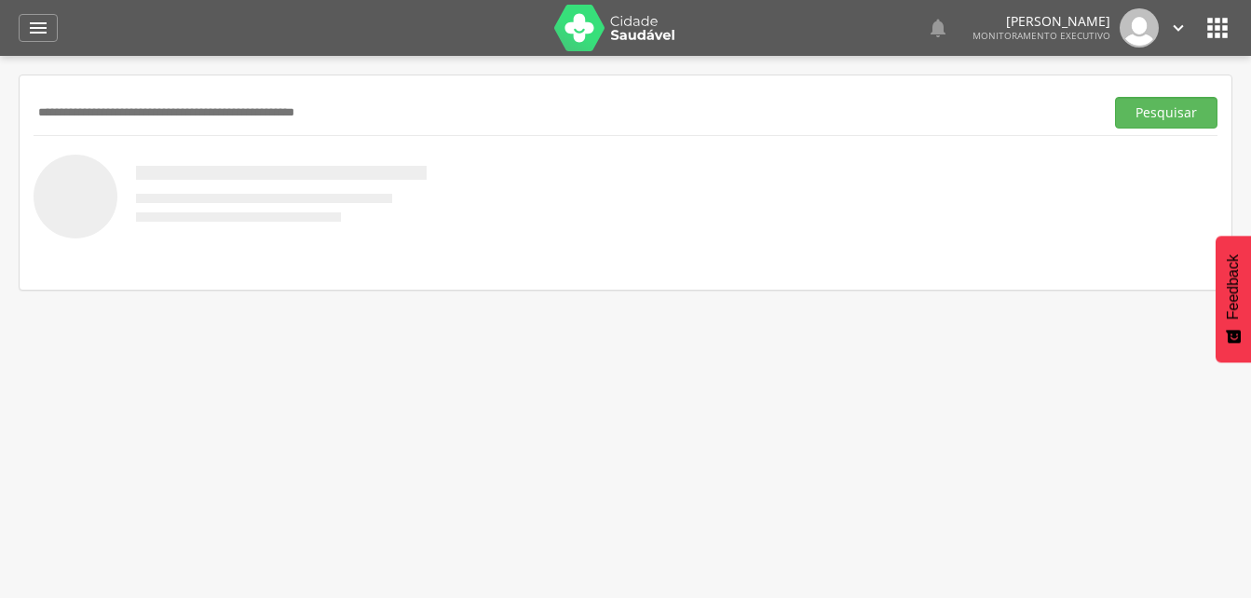
click at [89, 103] on input "text" at bounding box center [565, 113] width 1063 height 32
type input "**********"
click at [1150, 118] on button "Pesquisar" at bounding box center [1166, 113] width 102 height 32
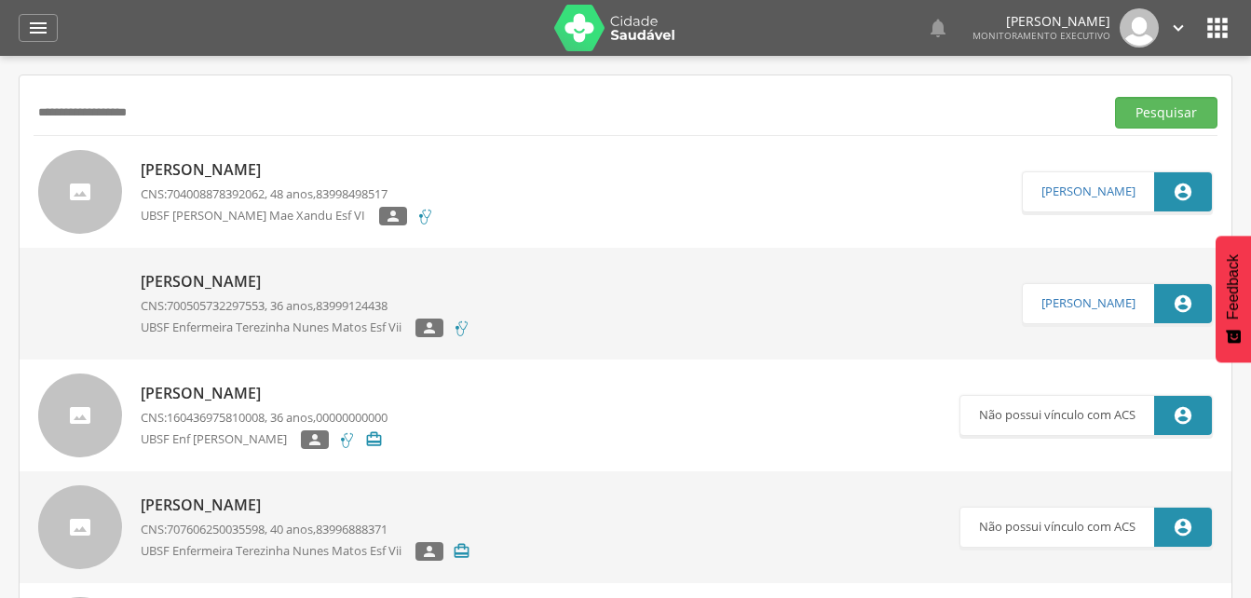
click at [299, 188] on p "CNS: 704008878392062 , 48 anos, 83998498517" at bounding box center [287, 194] width 293 height 18
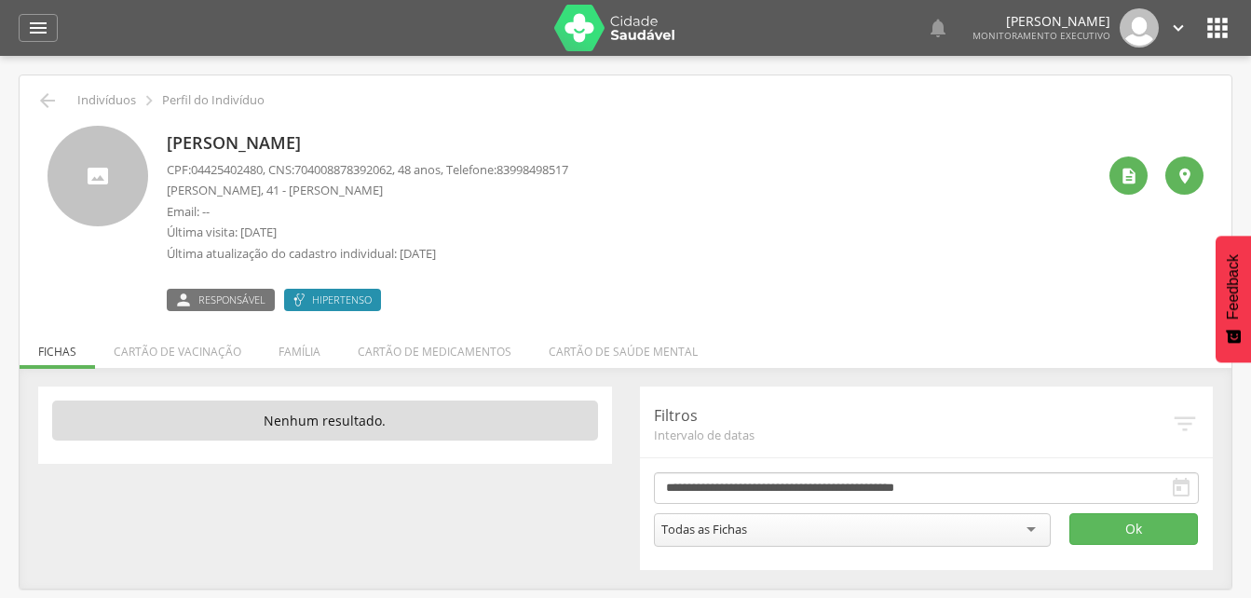
click at [303, 170] on p "CPF: 04425402480 , CNS: [PHONE_NUMBER] , 48 anos, Telefone: [PHONE_NUMBER]" at bounding box center [367, 170] width 401 height 18
drag, startPoint x: 303, startPoint y: 170, endPoint x: 393, endPoint y: 170, distance: 90.3
click at [393, 170] on p "CPF: 04425402480 , CNS: [PHONE_NUMBER] , 48 anos, Telefone: [PHONE_NUMBER]" at bounding box center [367, 170] width 401 height 18
drag, startPoint x: 393, startPoint y: 170, endPoint x: 352, endPoint y: 171, distance: 41.0
click at [42, 28] on icon "" at bounding box center [38, 28] width 22 height 22
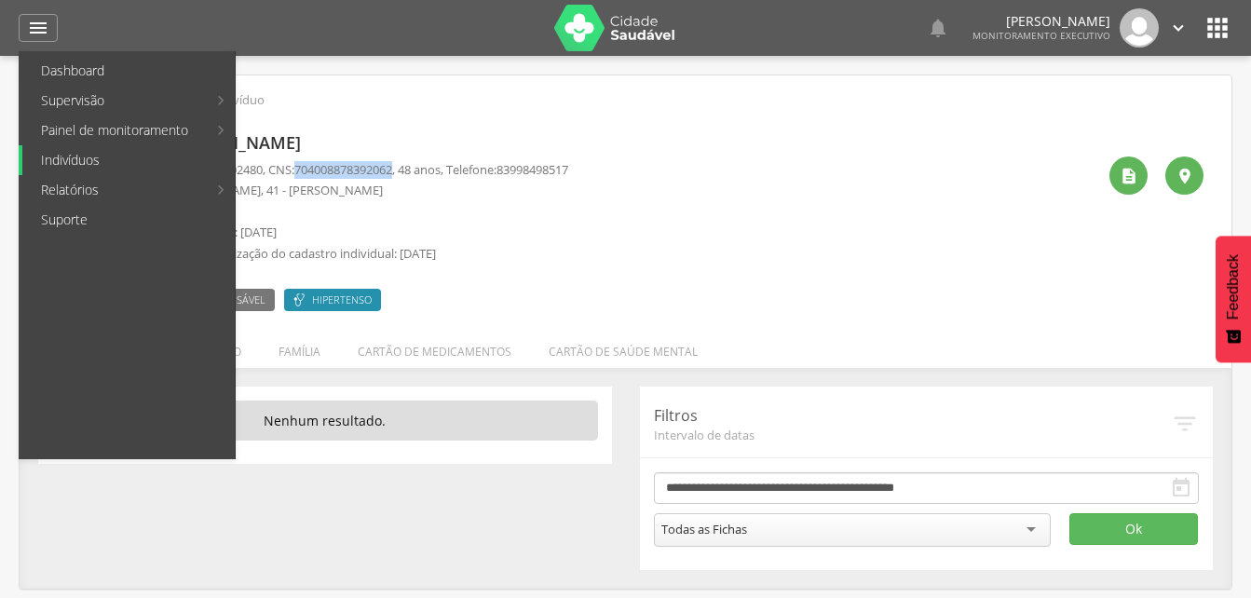
click at [61, 159] on link "Indivíduos" at bounding box center [128, 160] width 212 height 30
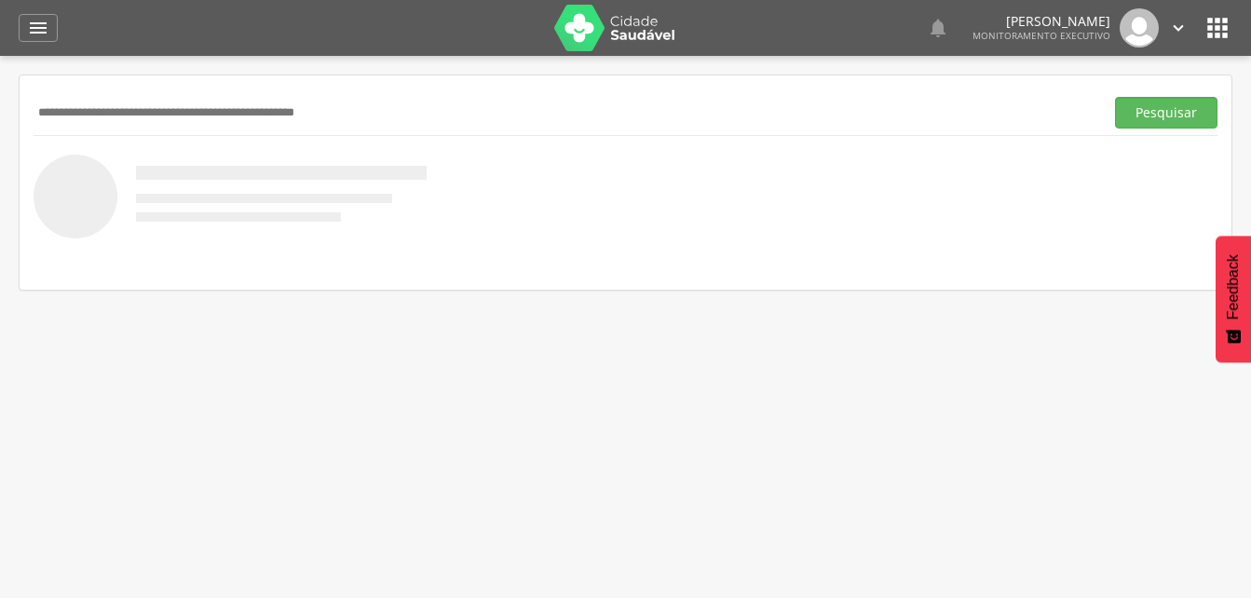
click at [55, 115] on input "text" at bounding box center [565, 113] width 1063 height 32
click at [1148, 110] on button "Pesquisar" at bounding box center [1166, 113] width 102 height 32
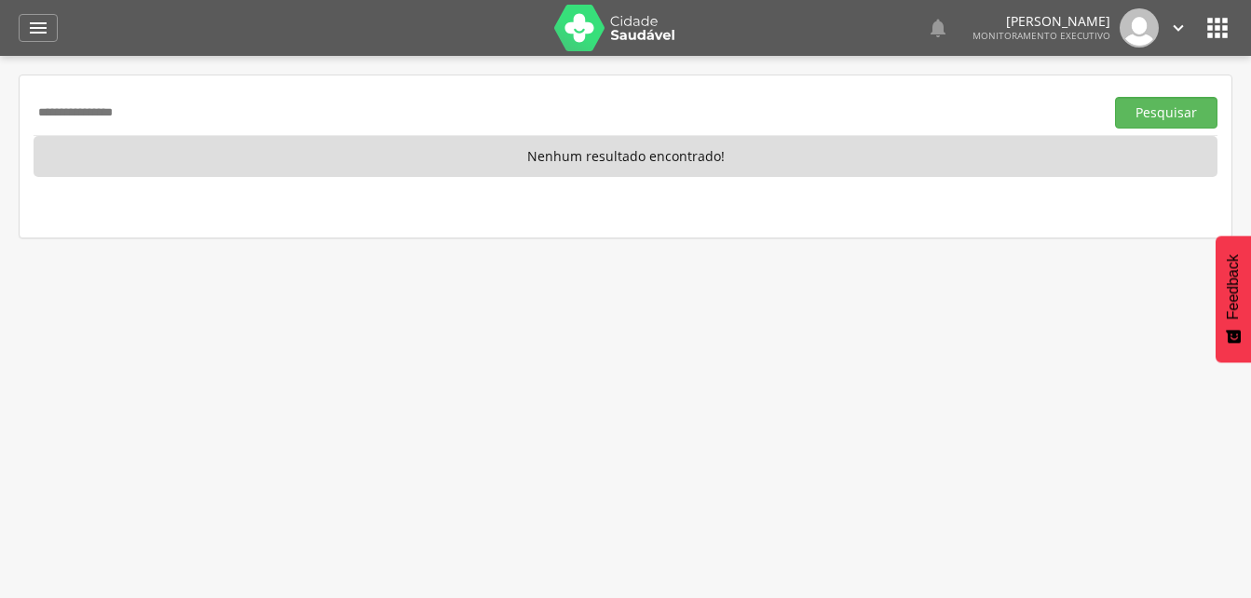
click at [201, 113] on input "**********" at bounding box center [565, 113] width 1063 height 32
click at [166, 116] on input "**********" at bounding box center [565, 113] width 1063 height 32
type input "*"
click at [1170, 108] on button "Pesquisar" at bounding box center [1166, 113] width 102 height 32
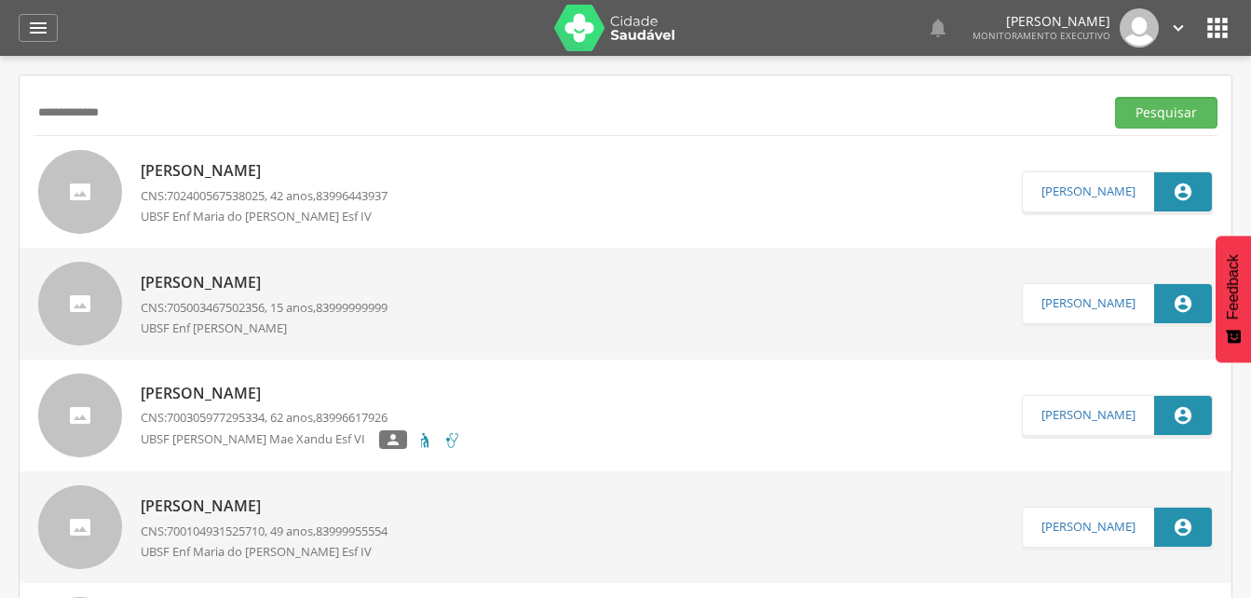
click at [250, 181] on p "[PERSON_NAME]" at bounding box center [264, 170] width 247 height 21
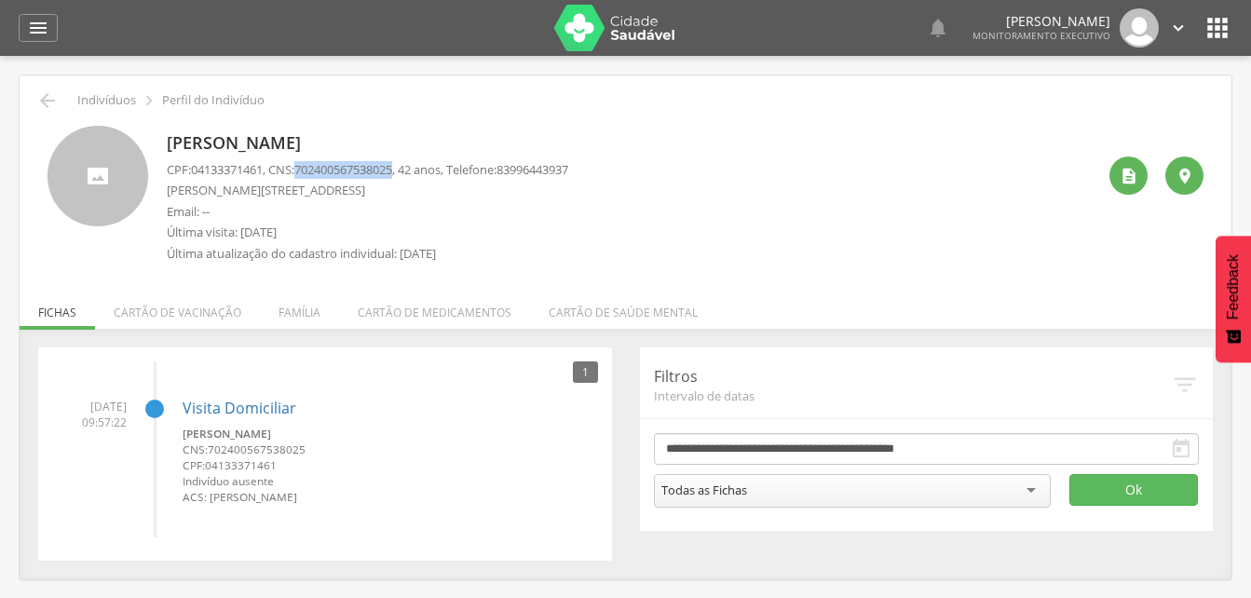
drag, startPoint x: 302, startPoint y: 165, endPoint x: 409, endPoint y: 165, distance: 107.1
click at [409, 165] on p "CPF: 04133371461 , CNS: [PHONE_NUMBER] , 42 anos, Telefone: [PHONE_NUMBER]" at bounding box center [367, 170] width 401 height 18
drag, startPoint x: 409, startPoint y: 165, endPoint x: 383, endPoint y: 168, distance: 26.2
click at [281, 311] on li "Família" at bounding box center [299, 308] width 79 height 44
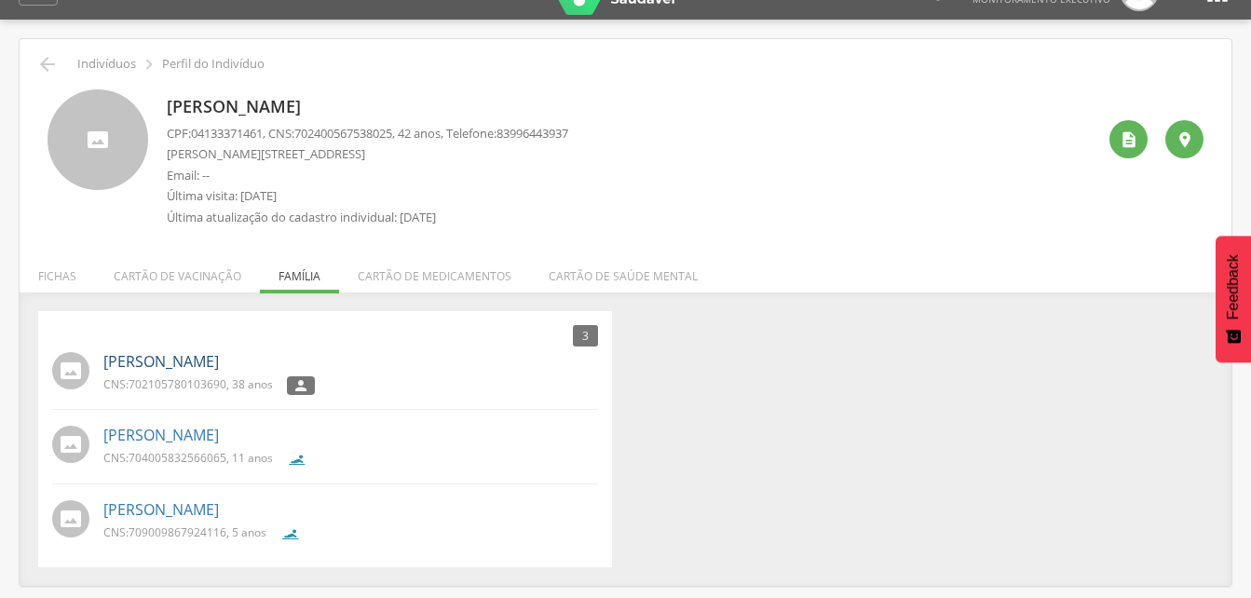
scroll to position [56, 0]
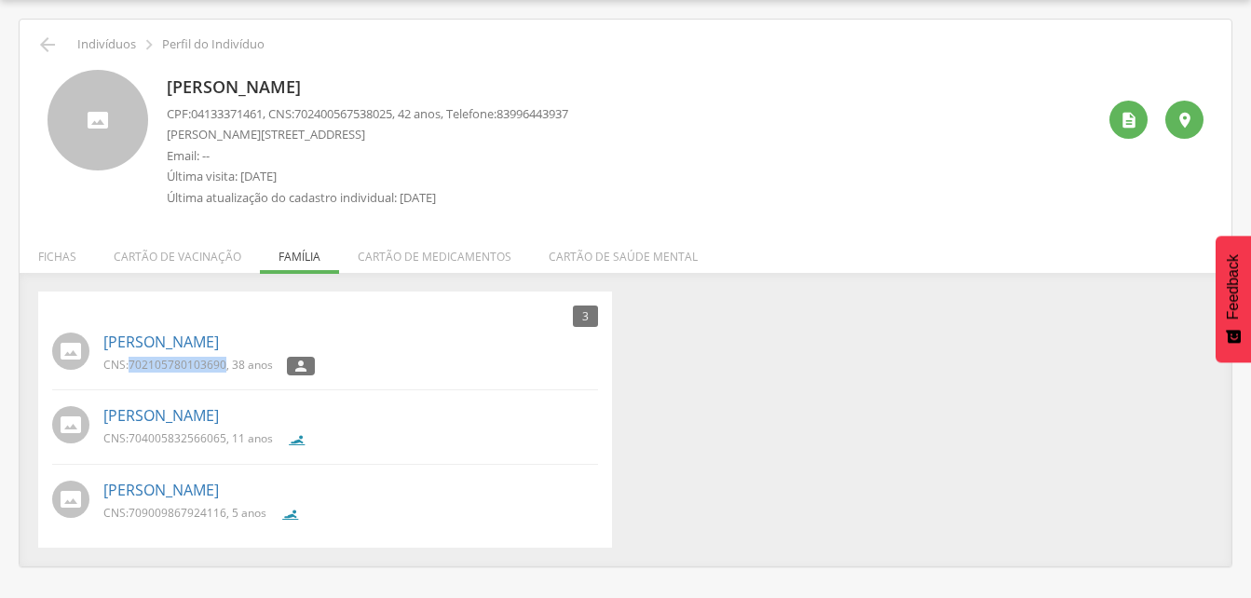
drag, startPoint x: 129, startPoint y: 362, endPoint x: 226, endPoint y: 365, distance: 96.9
click at [226, 365] on p "CNS: 702105780103690 , 38 anos" at bounding box center [187, 365] width 169 height 16
drag, startPoint x: 226, startPoint y: 365, endPoint x: 213, endPoint y: 364, distance: 13.1
drag, startPoint x: 129, startPoint y: 437, endPoint x: 224, endPoint y: 453, distance: 96.3
click at [224, 453] on div "CNS: 704005832566065 , 11 anos" at bounding box center [194, 442] width 183 height 24
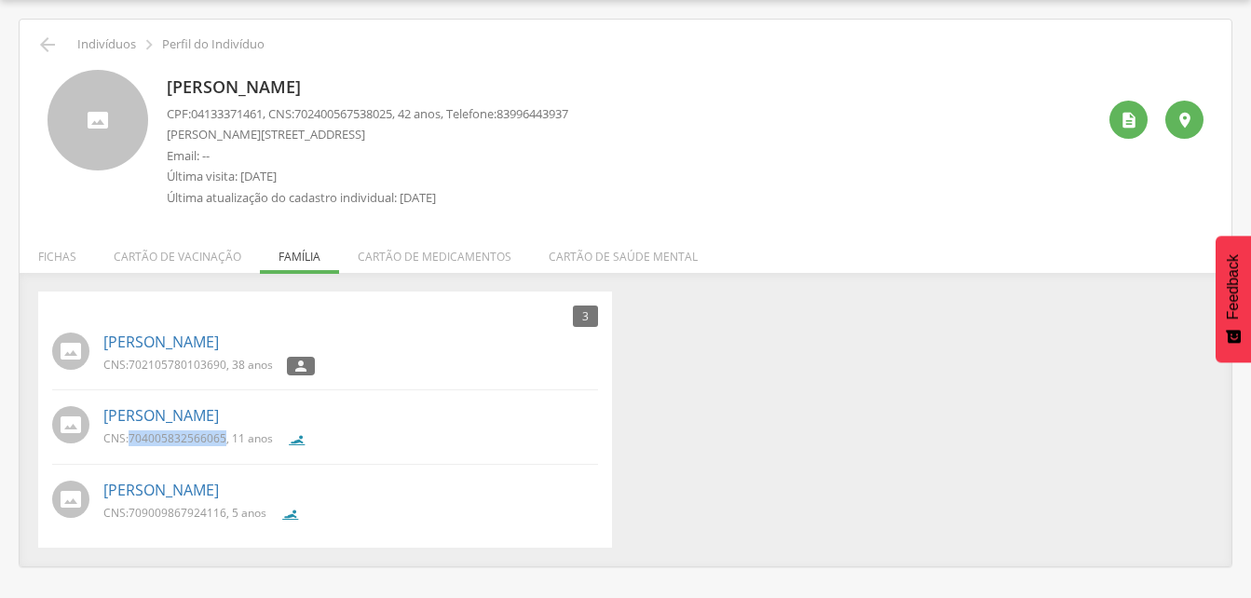
drag, startPoint x: 224, startPoint y: 453, endPoint x: 193, endPoint y: 441, distance: 33.6
drag, startPoint x: 129, startPoint y: 511, endPoint x: 229, endPoint y: 521, distance: 100.2
click at [229, 521] on div "CNS: 709009867924116 , 5 anos" at bounding box center [191, 517] width 177 height 24
drag, startPoint x: 229, startPoint y: 521, endPoint x: 201, endPoint y: 515, distance: 28.7
click at [50, 50] on icon "" at bounding box center [47, 45] width 22 height 22
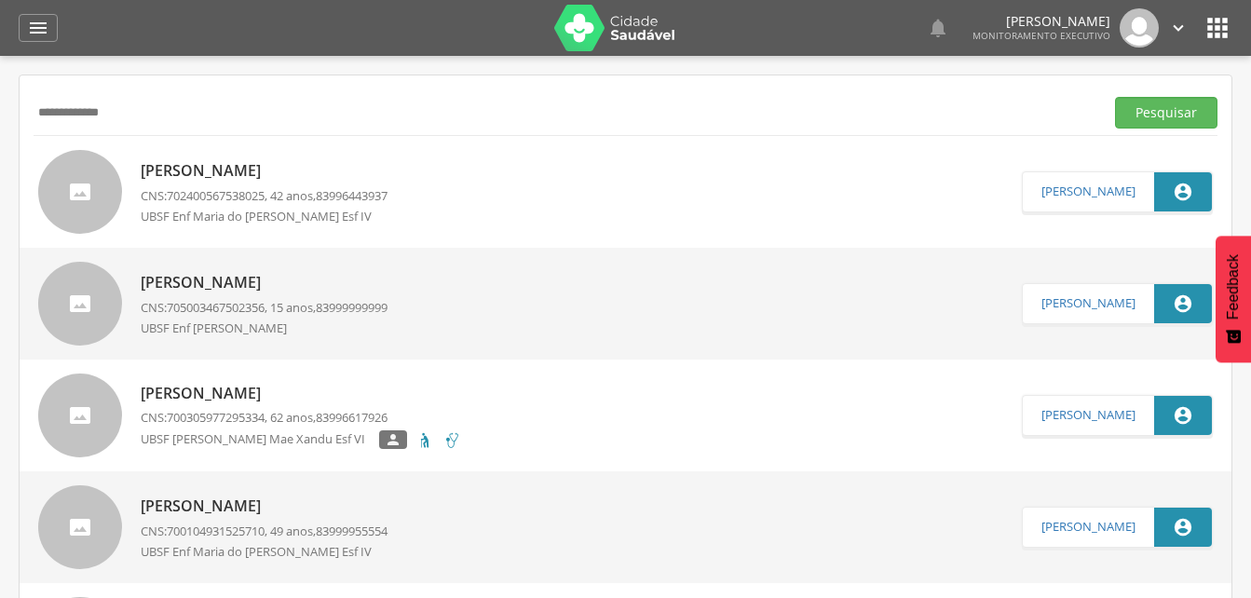
click at [144, 115] on input "**********" at bounding box center [565, 113] width 1063 height 32
type input "*"
click at [1156, 118] on button "Pesquisar" at bounding box center [1166, 113] width 102 height 32
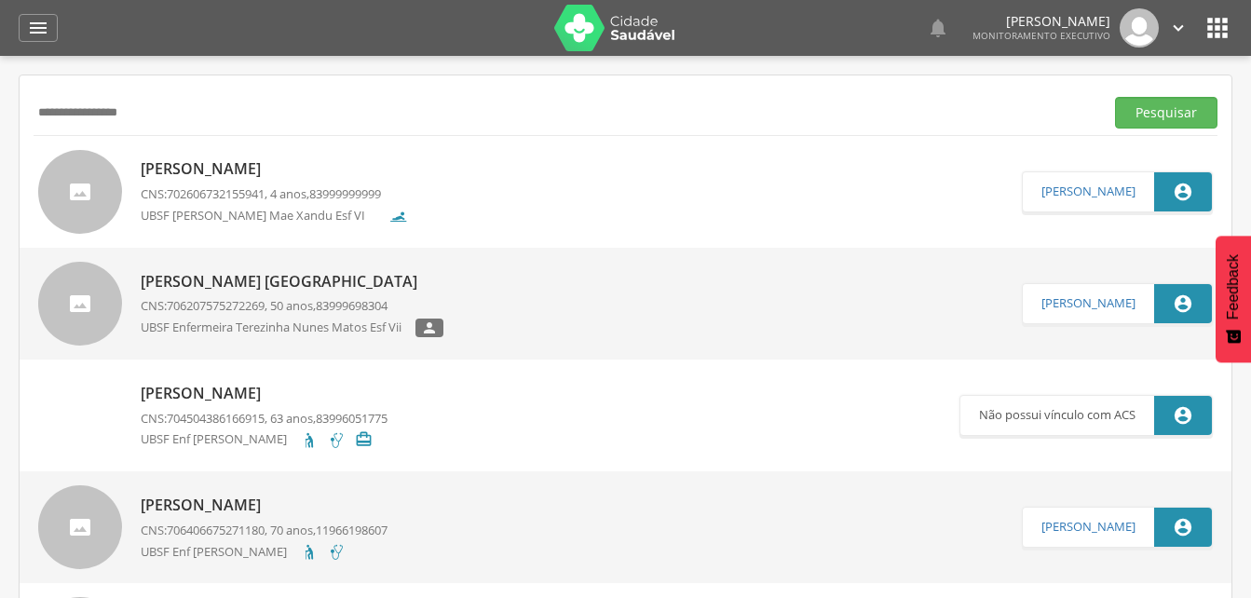
click at [294, 181] on div "[PERSON_NAME] CNS: 702606732155941 , 4 anos, 83999999999 UBSF [PERSON_NAME]" at bounding box center [274, 191] width 267 height 77
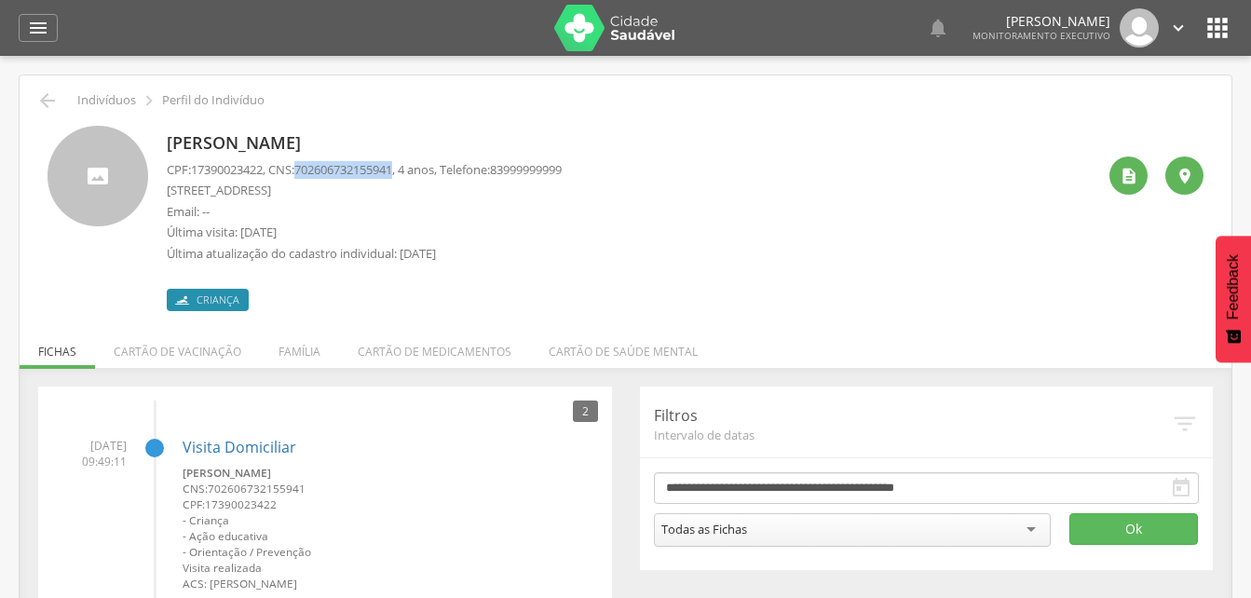
drag, startPoint x: 303, startPoint y: 169, endPoint x: 406, endPoint y: 171, distance: 103.4
click at [406, 171] on p "CPF: 17390023422 , CNS: [PHONE_NUMBER] , 4 anos, Telefone: [PHONE_NUMBER]" at bounding box center [364, 170] width 395 height 18
drag, startPoint x: 406, startPoint y: 171, endPoint x: 331, endPoint y: 173, distance: 75.5
drag, startPoint x: 334, startPoint y: 170, endPoint x: 647, endPoint y: 140, distance: 314.4
click at [647, 140] on div "[PERSON_NAME] CPF: 17390023422 , CNS: [PHONE_NUMBER] , 4 anos, Telefone: 839999…" at bounding box center [631, 218] width 928 height 185
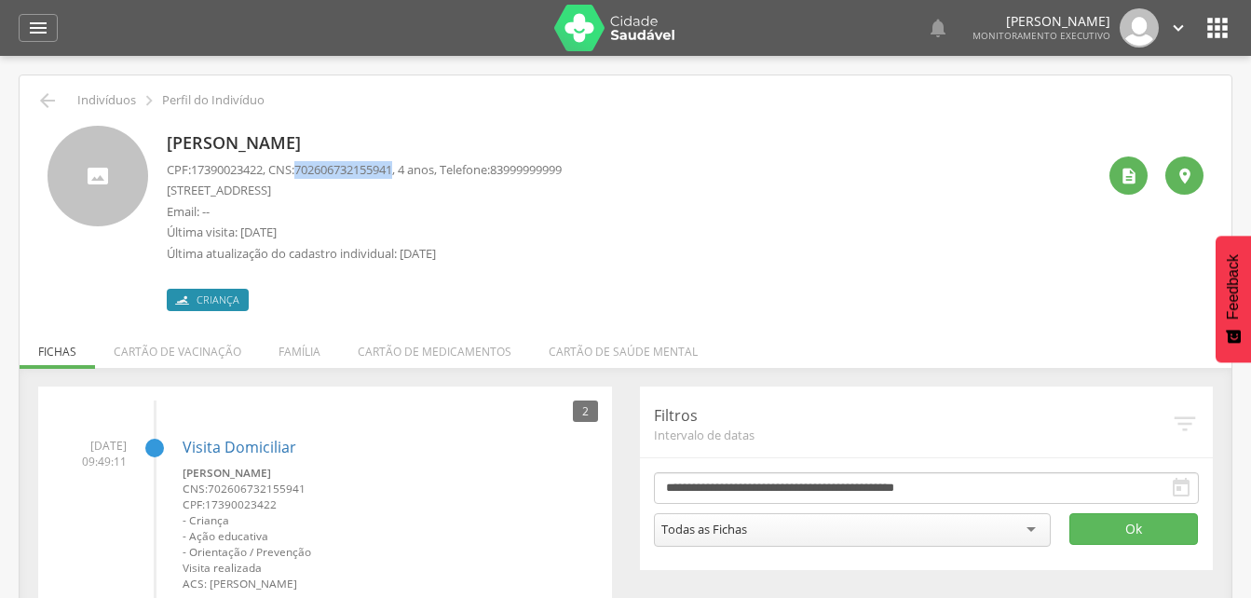
drag, startPoint x: 305, startPoint y: 167, endPoint x: 408, endPoint y: 173, distance: 103.6
click at [408, 173] on p "CPF: 17390023422 , CNS: [PHONE_NUMBER] , 4 anos, Telefone: [PHONE_NUMBER]" at bounding box center [364, 170] width 395 height 18
drag, startPoint x: 408, startPoint y: 173, endPoint x: 379, endPoint y: 171, distance: 28.9
click at [39, 95] on icon "" at bounding box center [47, 100] width 22 height 22
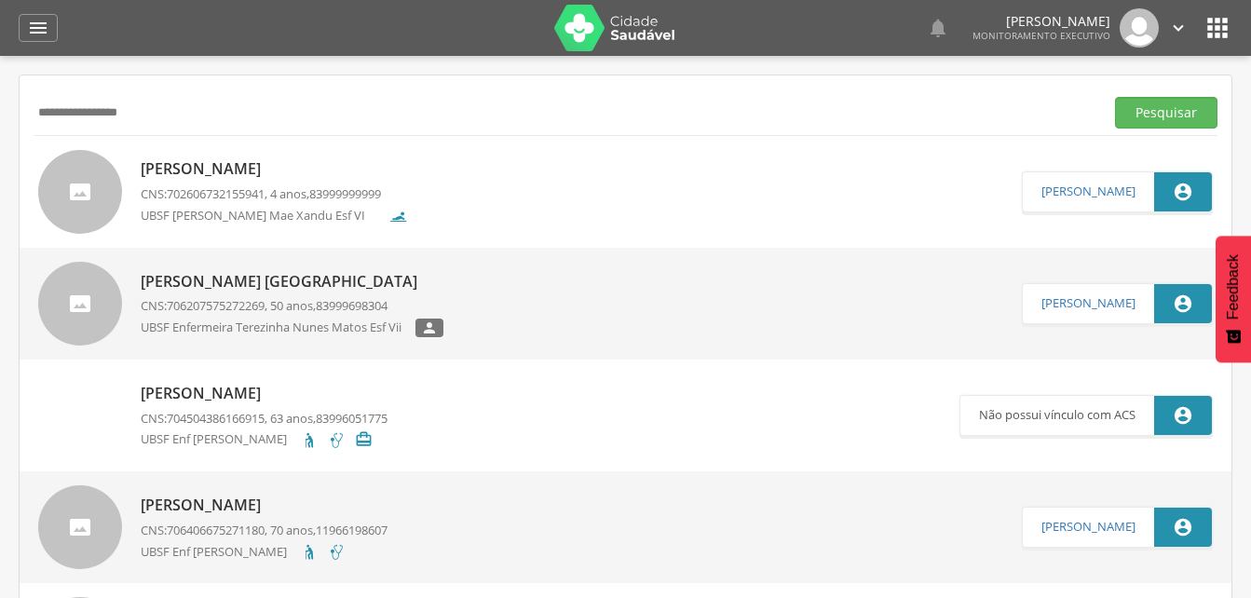
click at [167, 117] on input "**********" at bounding box center [565, 113] width 1063 height 32
type input "*"
click at [1179, 115] on button "Pesquisar" at bounding box center [1166, 113] width 102 height 32
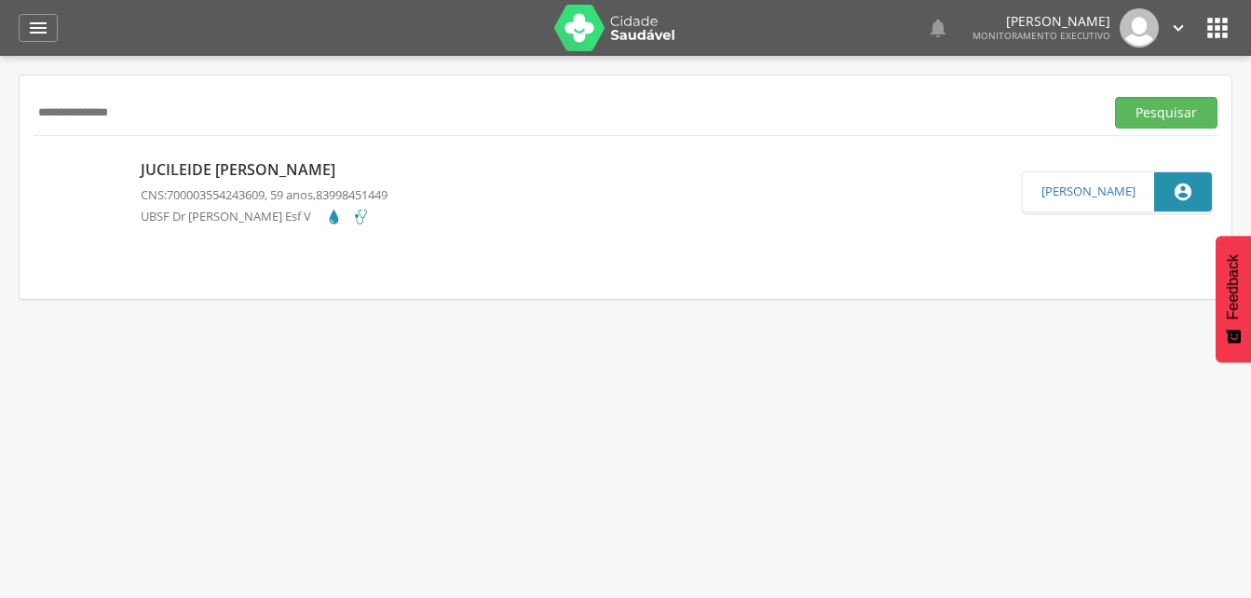
click at [302, 177] on p "Jucileide [PERSON_NAME]" at bounding box center [264, 169] width 247 height 21
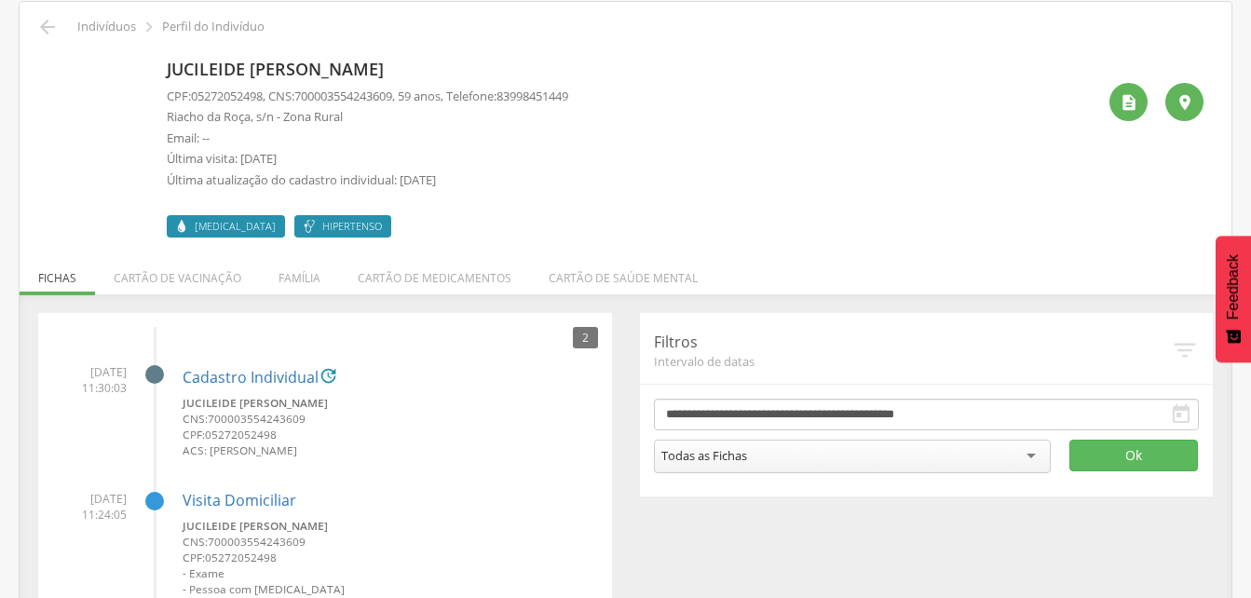
scroll to position [41, 0]
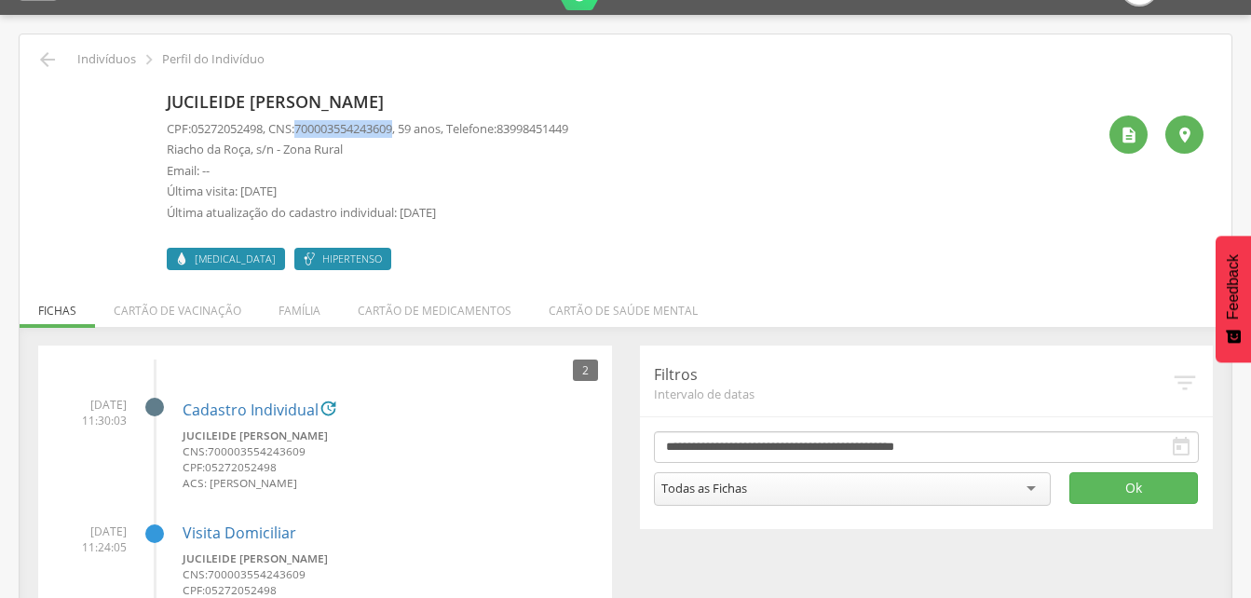
drag, startPoint x: 302, startPoint y: 128, endPoint x: 411, endPoint y: 133, distance: 109.1
click at [411, 133] on p "CPF: 05272052498 , CNS: [PHONE_NUMBER] , 59 anos, Telefone: [PHONE_NUMBER]" at bounding box center [367, 129] width 401 height 18
drag, startPoint x: 411, startPoint y: 133, endPoint x: 400, endPoint y: 131, distance: 10.4
click at [47, 61] on icon "" at bounding box center [47, 59] width 22 height 22
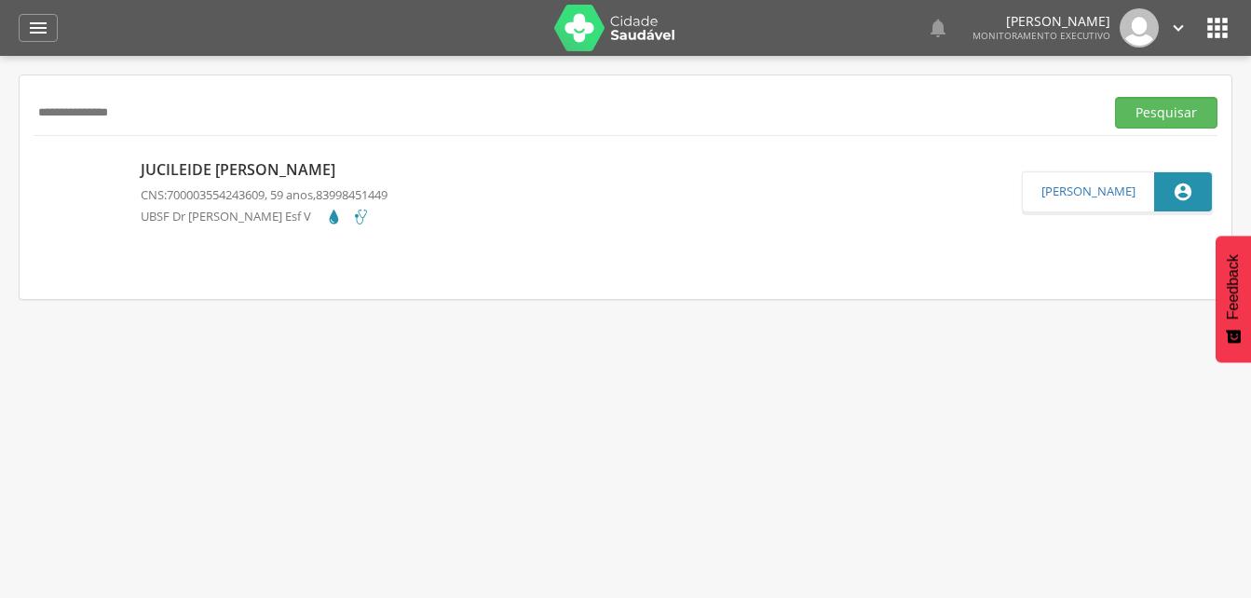
click at [163, 116] on input "**********" at bounding box center [565, 113] width 1063 height 32
type input "*"
click at [53, 116] on input "text" at bounding box center [565, 113] width 1063 height 32
click at [73, 98] on input "text" at bounding box center [565, 113] width 1063 height 32
click at [1159, 114] on button "Pesquisar" at bounding box center [1166, 113] width 102 height 32
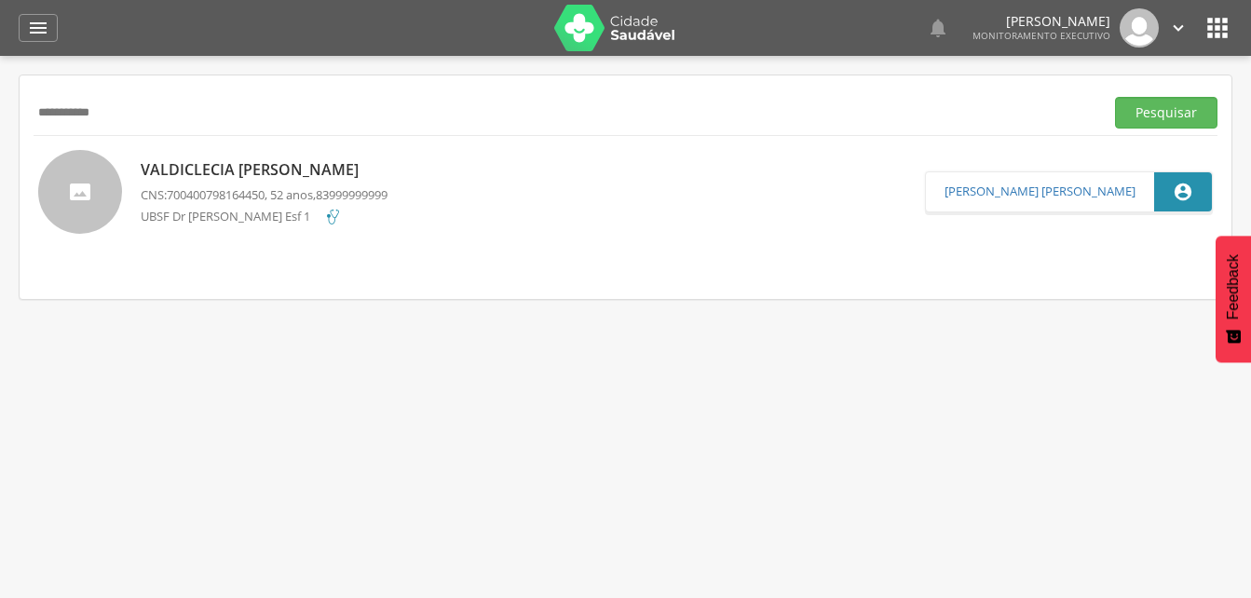
click at [305, 175] on p "Valdiclecia [PERSON_NAME]" at bounding box center [264, 169] width 247 height 21
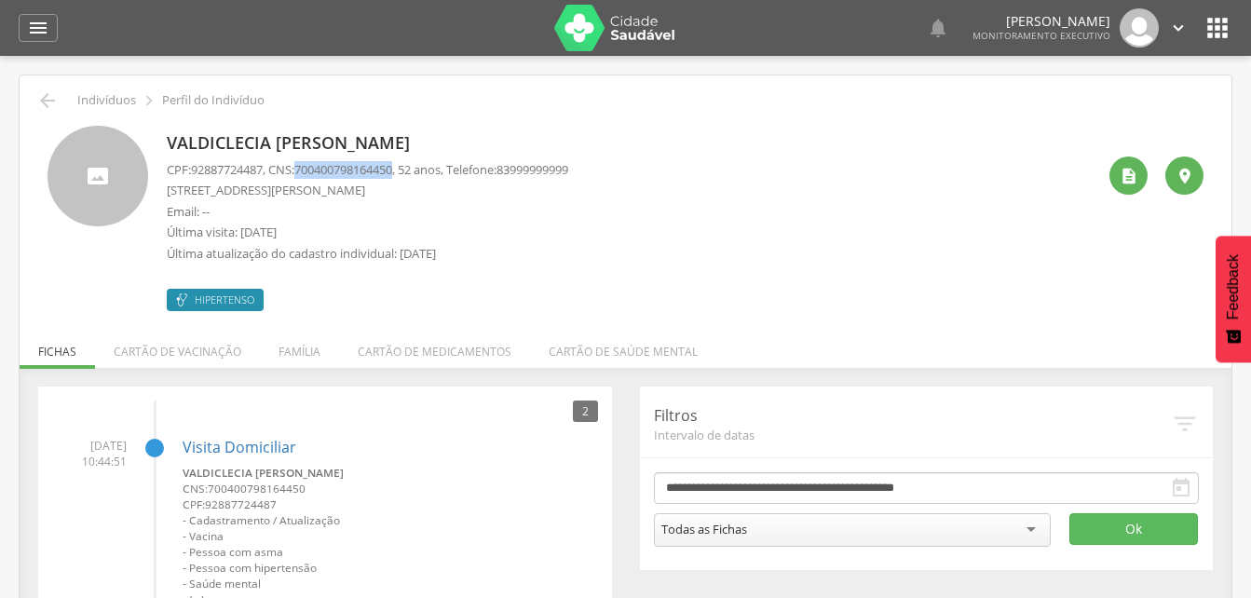
drag, startPoint x: 307, startPoint y: 168, endPoint x: 407, endPoint y: 169, distance: 99.7
click at [392, 169] on span "700400798164450" at bounding box center [343, 169] width 98 height 17
drag, startPoint x: 407, startPoint y: 169, endPoint x: 386, endPoint y: 169, distance: 20.5
click at [458, 142] on p "Valdiclecia [PERSON_NAME]" at bounding box center [367, 143] width 401 height 24
click at [287, 342] on li "Família" at bounding box center [299, 347] width 79 height 44
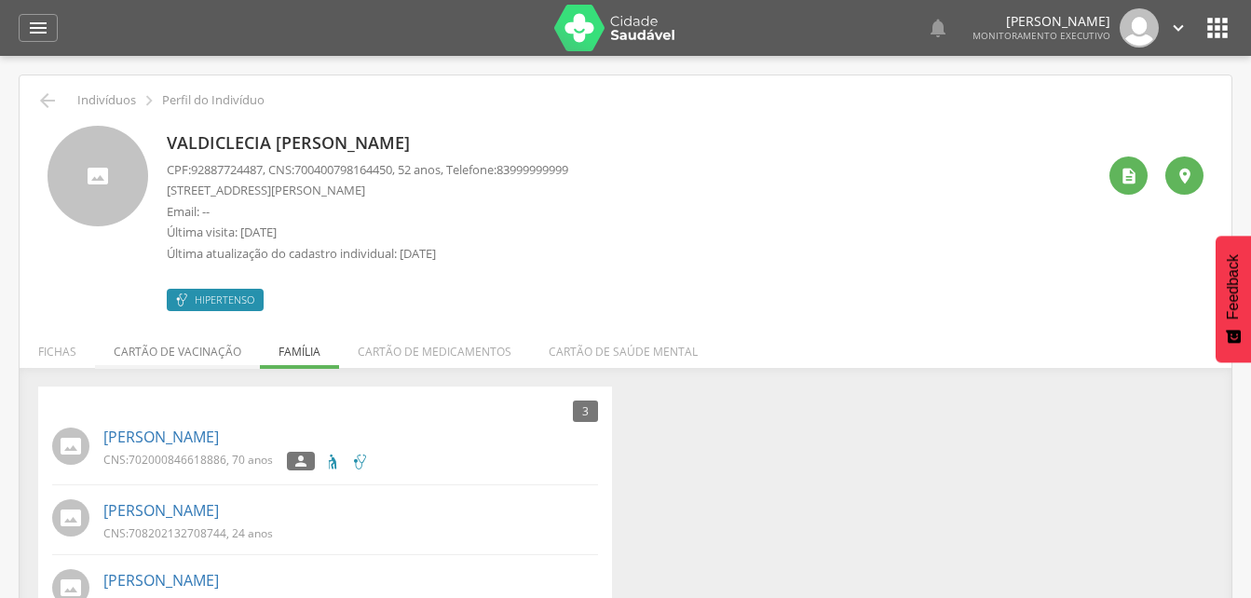
scroll to position [56, 0]
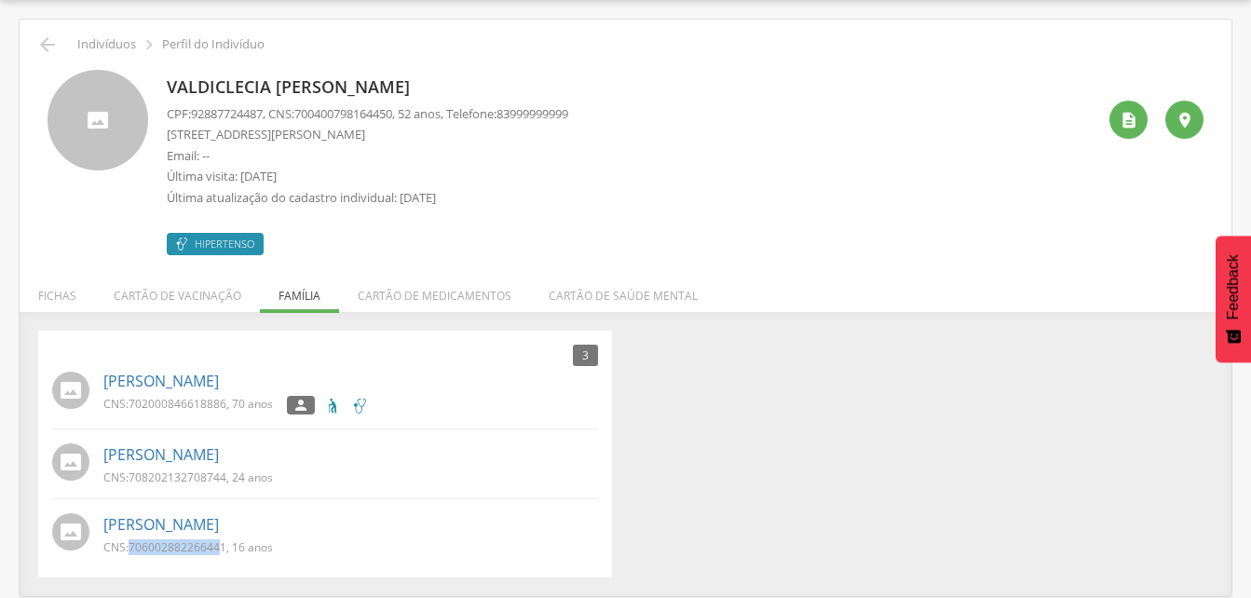
drag, startPoint x: 129, startPoint y: 545, endPoint x: 223, endPoint y: 558, distance: 94.0
click at [223, 558] on div "CNS: 706002882266441 , 16 anos" at bounding box center [194, 549] width 183 height 20
drag, startPoint x: 223, startPoint y: 558, endPoint x: 285, endPoint y: 564, distance: 62.7
click at [285, 564] on div "3 Nenhum outro membro da família cadastrado. [PERSON_NAME] CNS: 702000846618886…" at bounding box center [325, 454] width 574 height 247
drag, startPoint x: 131, startPoint y: 547, endPoint x: 224, endPoint y: 555, distance: 93.5
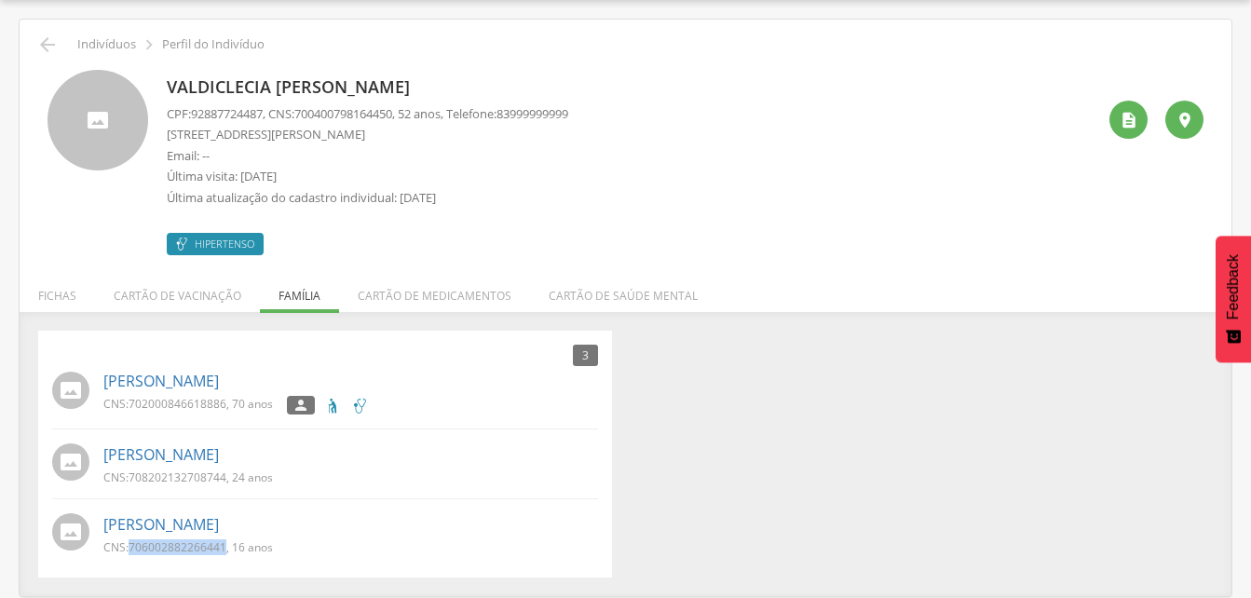
click at [224, 555] on div "CNS: 706002882266441 , 16 anos" at bounding box center [194, 549] width 183 height 20
drag, startPoint x: 224, startPoint y: 555, endPoint x: 206, endPoint y: 547, distance: 20.4
click at [39, 50] on icon "" at bounding box center [47, 45] width 22 height 22
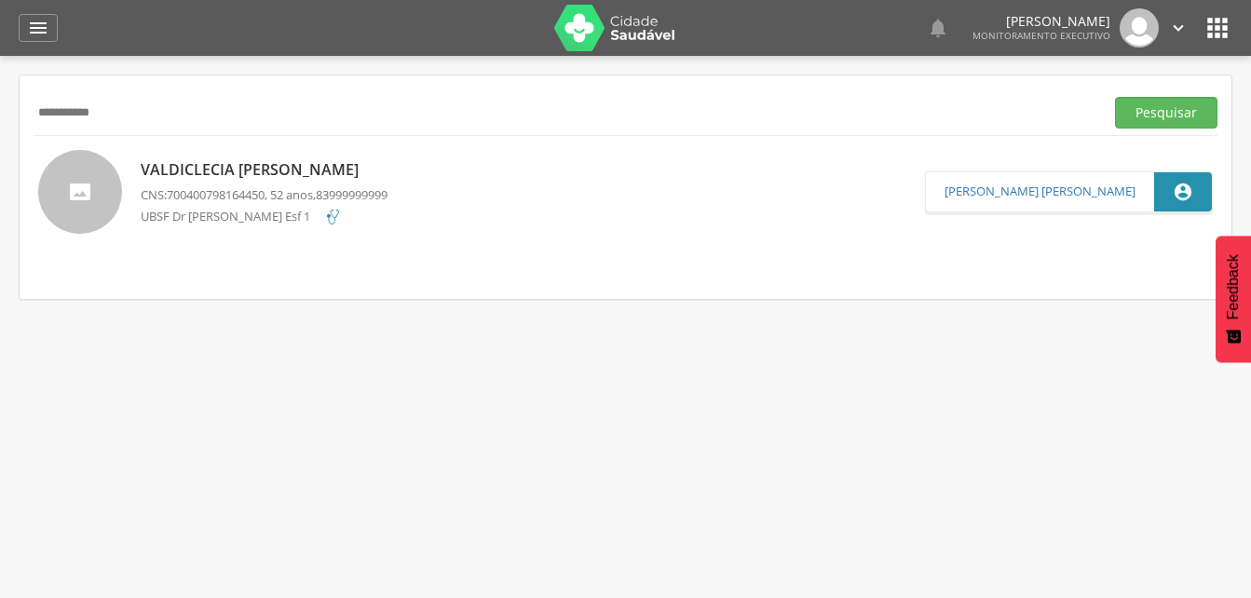
click at [121, 118] on input "**********" at bounding box center [565, 113] width 1063 height 32
type input "*"
drag, startPoint x: 1178, startPoint y: 108, endPoint x: 1043, endPoint y: 125, distance: 136.1
click at [1178, 108] on button "Pesquisar" at bounding box center [1166, 113] width 102 height 32
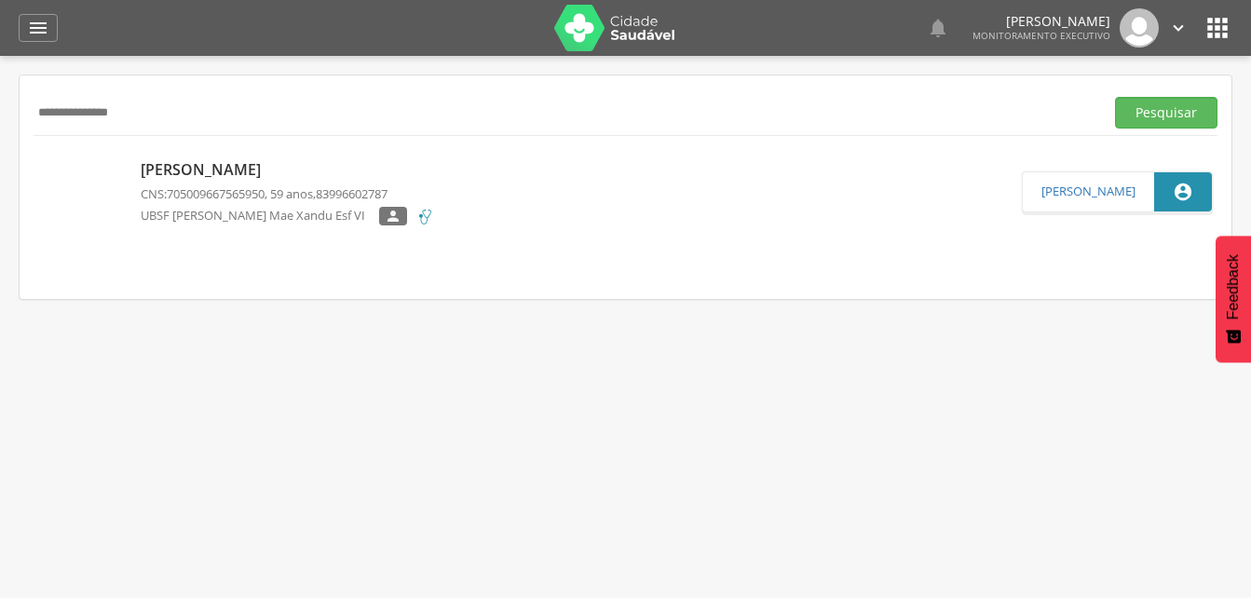
click at [270, 167] on p "[PERSON_NAME]" at bounding box center [287, 169] width 293 height 21
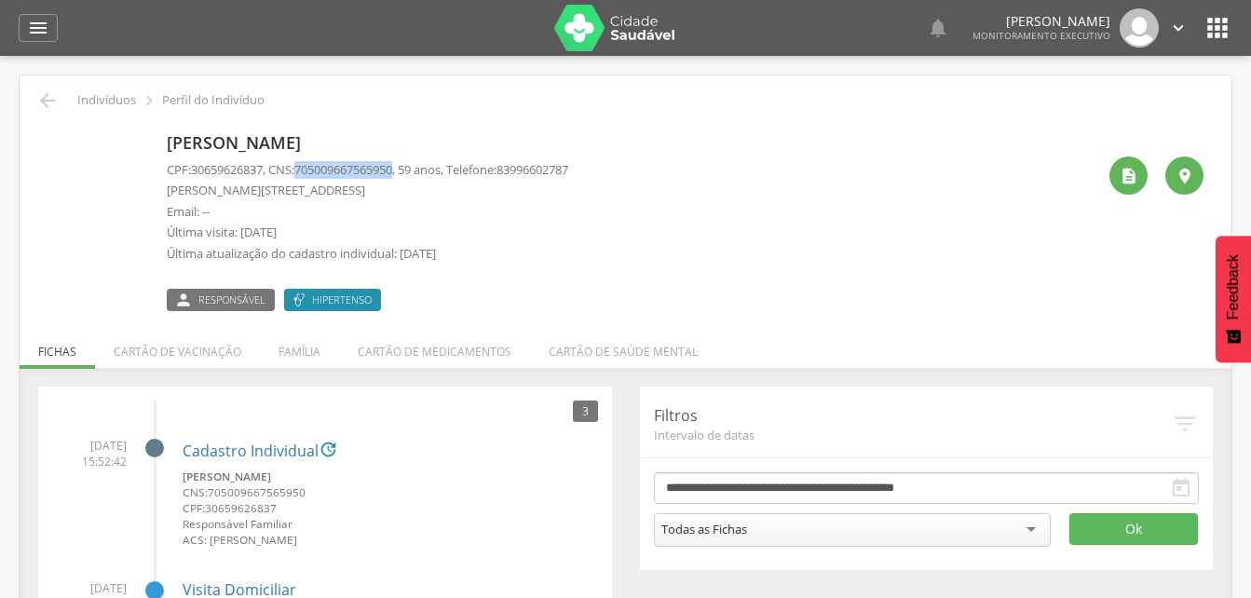
drag, startPoint x: 306, startPoint y: 164, endPoint x: 408, endPoint y: 169, distance: 101.7
click at [392, 169] on span "705009667565950" at bounding box center [343, 169] width 98 height 17
drag, startPoint x: 408, startPoint y: 169, endPoint x: 384, endPoint y: 172, distance: 24.4
click at [540, 229] on p "Última visita: [DATE]" at bounding box center [367, 232] width 401 height 18
click at [303, 355] on li "Família" at bounding box center [299, 347] width 79 height 44
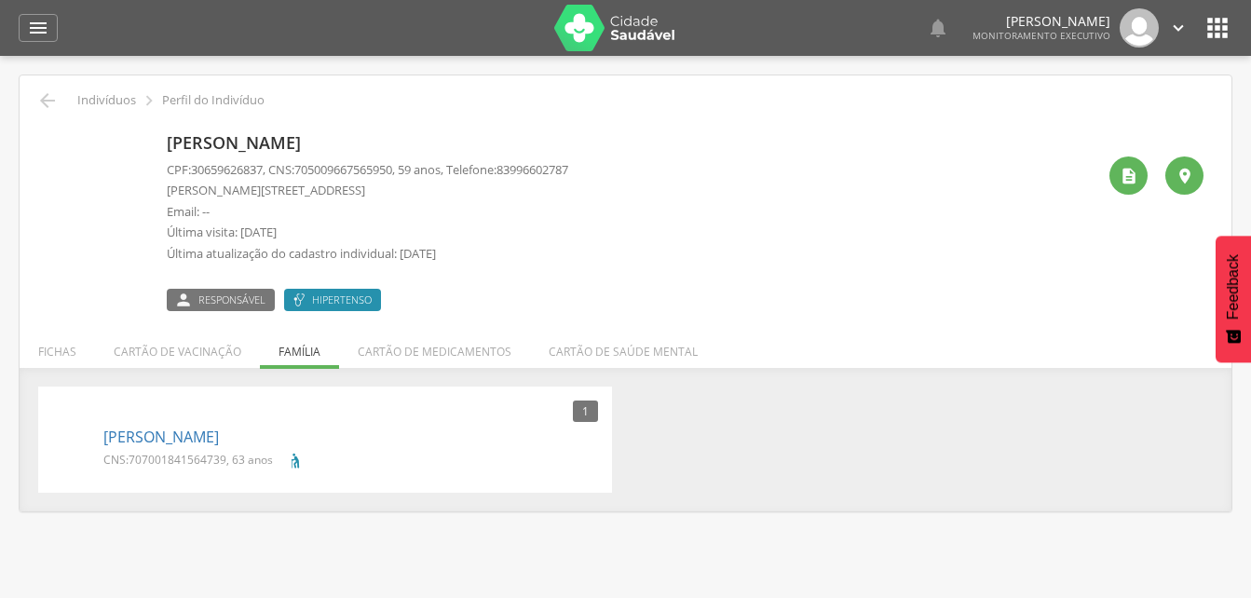
scroll to position [56, 0]
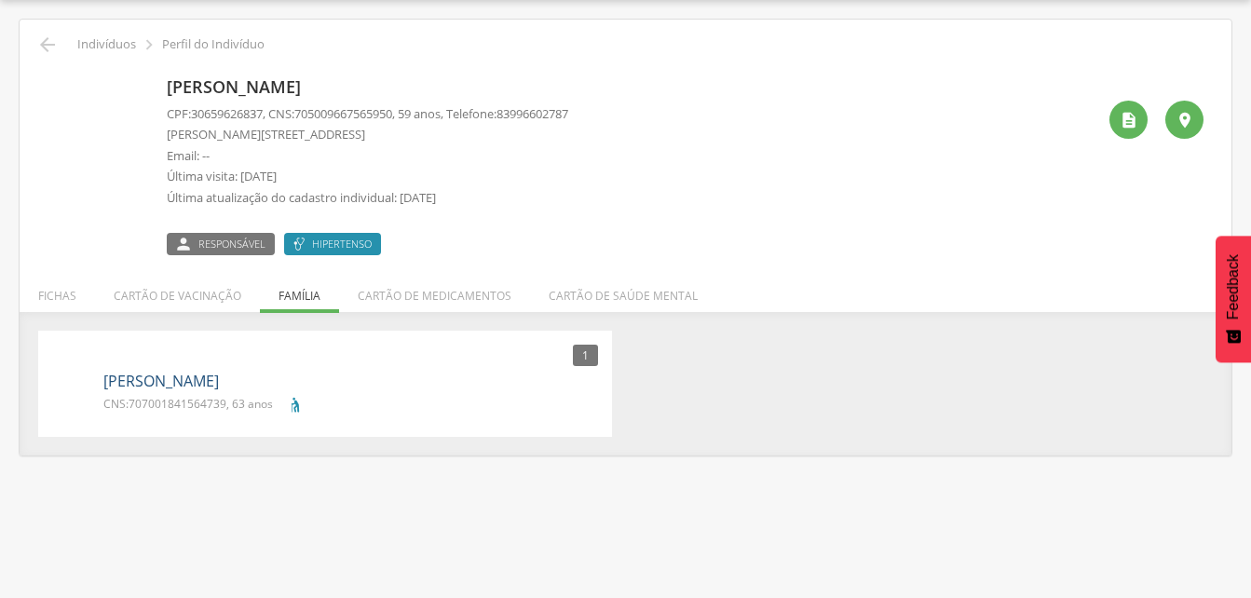
click at [182, 378] on link "[PERSON_NAME]" at bounding box center [160, 381] width 115 height 21
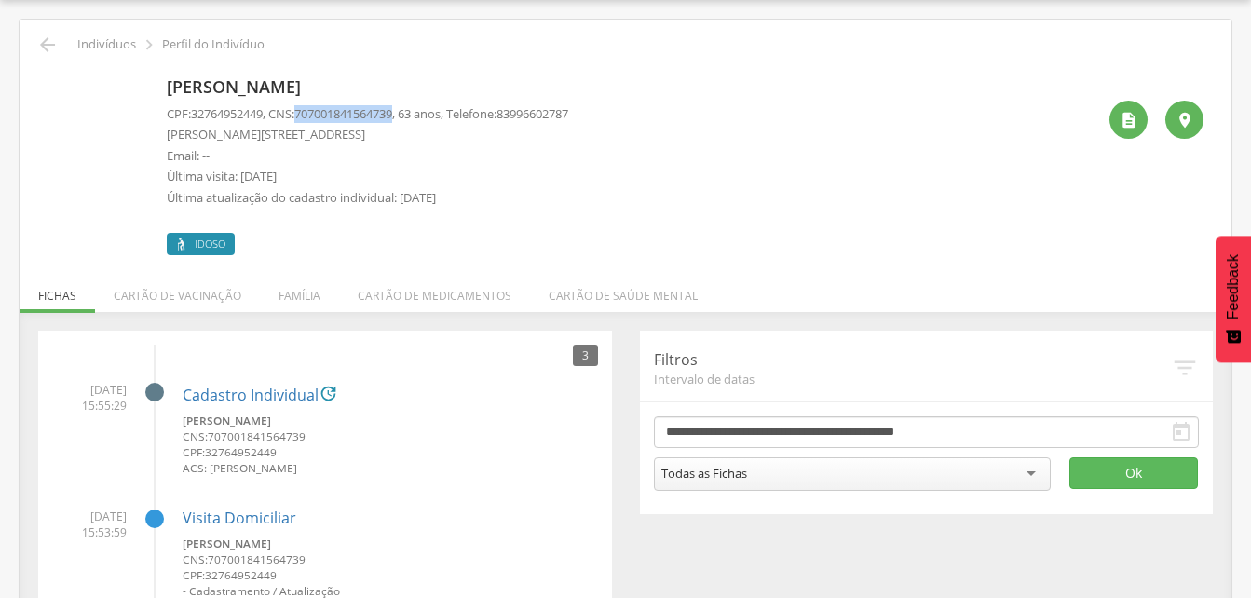
drag, startPoint x: 306, startPoint y: 111, endPoint x: 410, endPoint y: 115, distance: 103.4
click at [410, 115] on p "CPF: 32764952449 , CNS: [PHONE_NUMBER] , 63 anos, Telefone: [PHONE_NUMBER]" at bounding box center [367, 114] width 401 height 18
drag, startPoint x: 410, startPoint y: 115, endPoint x: 392, endPoint y: 117, distance: 17.9
click at [47, 43] on icon "" at bounding box center [47, 45] width 22 height 22
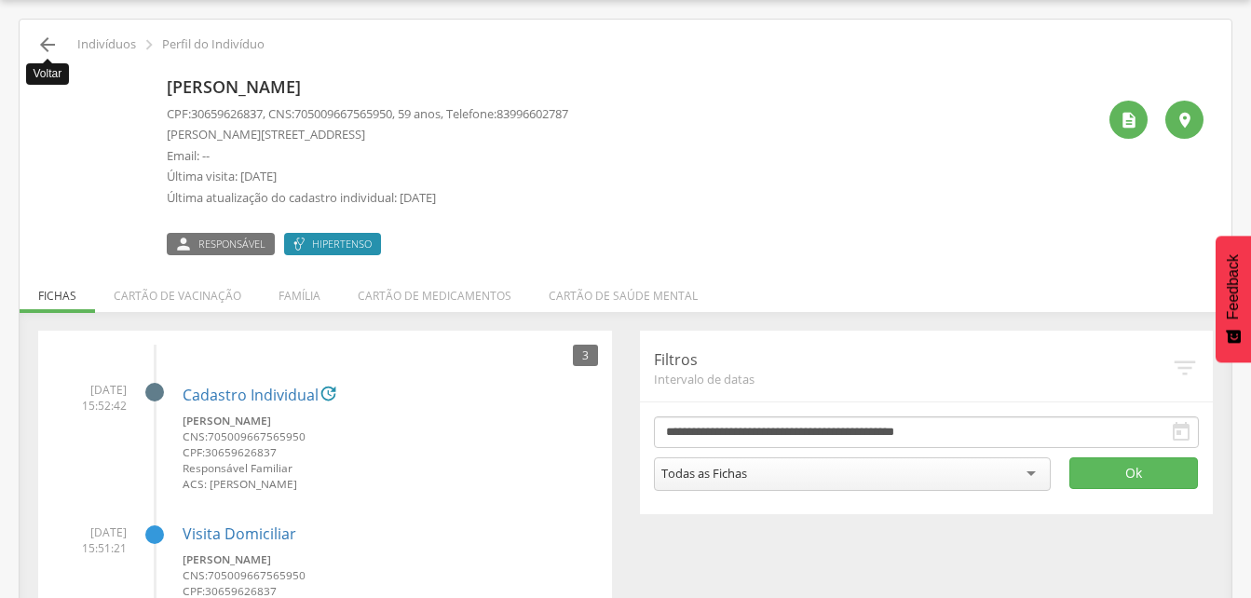
click at [48, 41] on icon "" at bounding box center [47, 45] width 22 height 22
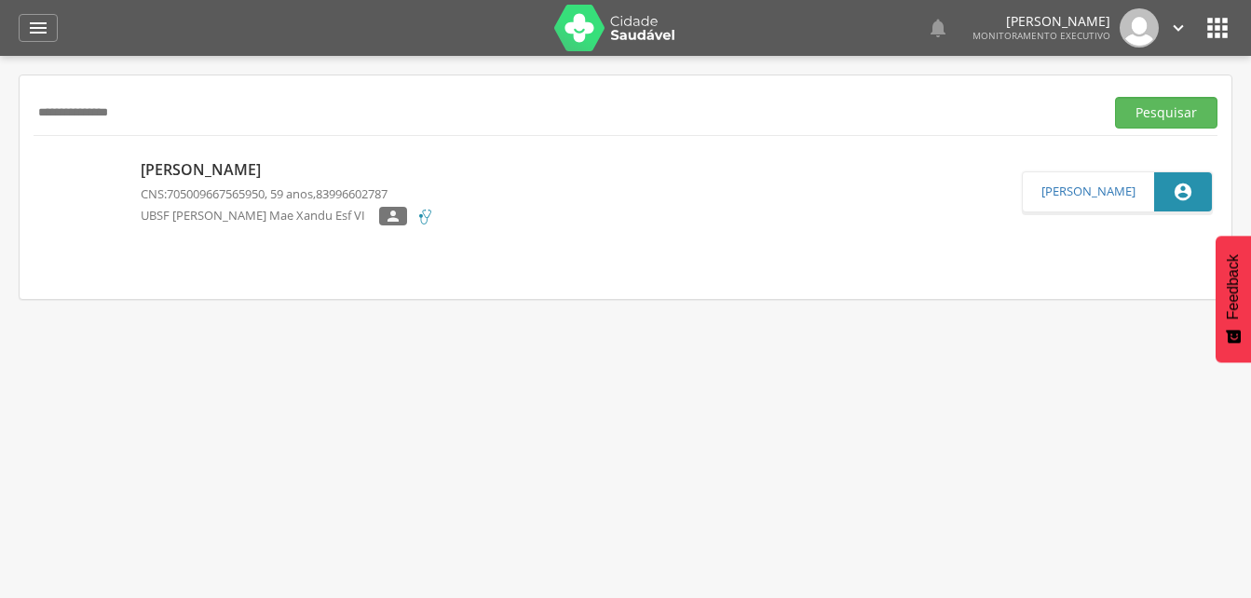
click at [176, 123] on input "**********" at bounding box center [565, 113] width 1063 height 32
type input "*"
click at [1162, 116] on button "Pesquisar" at bounding box center [1166, 113] width 102 height 32
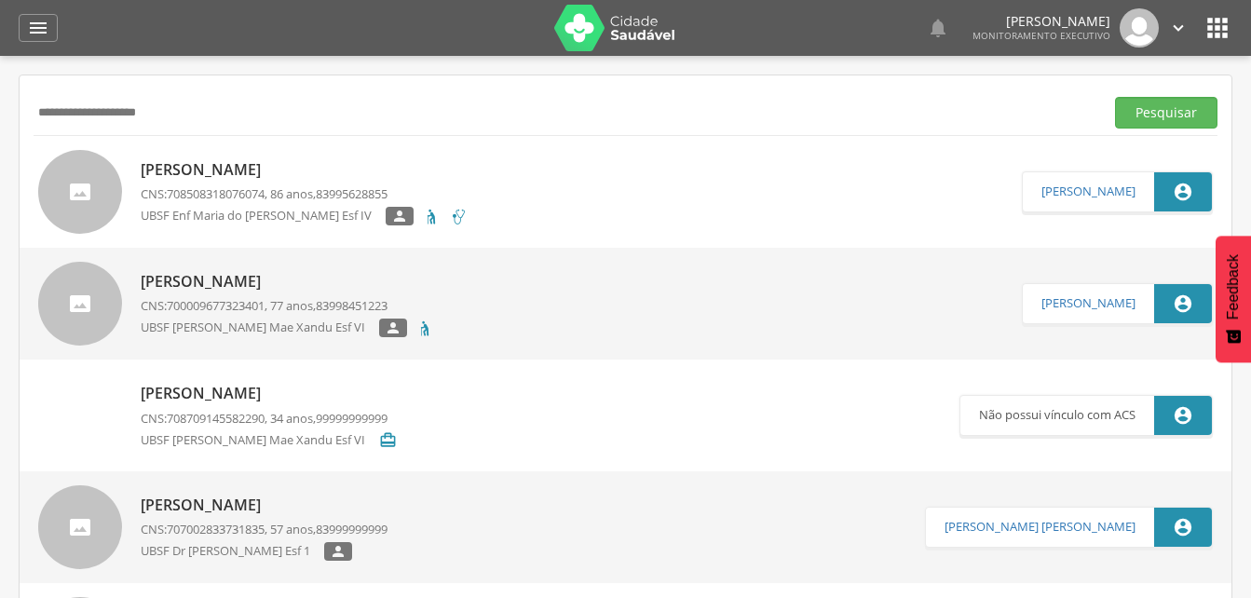
click at [215, 293] on div "[PERSON_NAME] CNS: 700009677323401 , 77 anos, 83998451223 UBSF [PERSON_NAME] " at bounding box center [287, 303] width 293 height 77
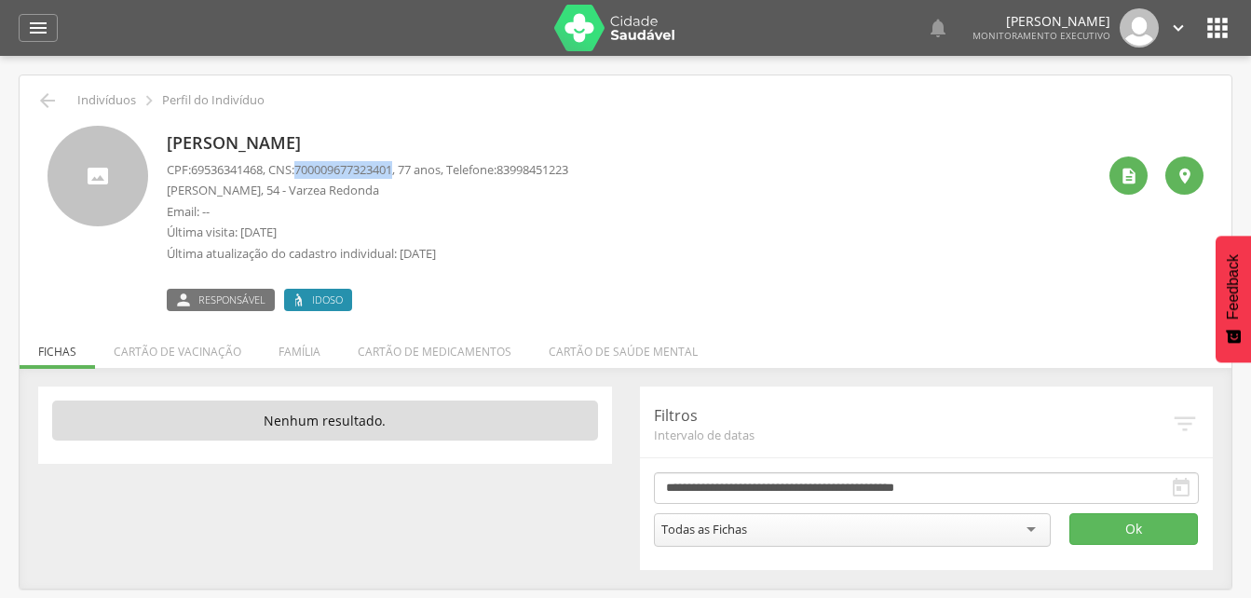
drag, startPoint x: 307, startPoint y: 168, endPoint x: 407, endPoint y: 169, distance: 99.7
click at [392, 169] on span "700009677323401" at bounding box center [343, 169] width 98 height 17
drag, startPoint x: 407, startPoint y: 169, endPoint x: 393, endPoint y: 169, distance: 14.0
click at [303, 350] on li "Família" at bounding box center [299, 347] width 79 height 44
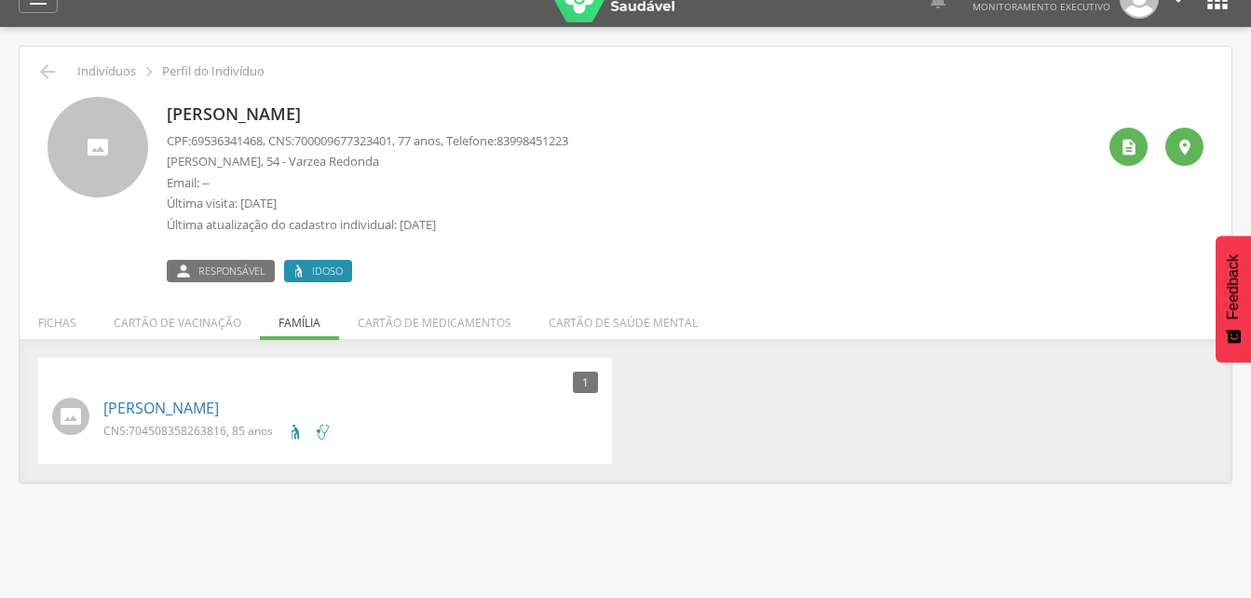
scroll to position [56, 0]
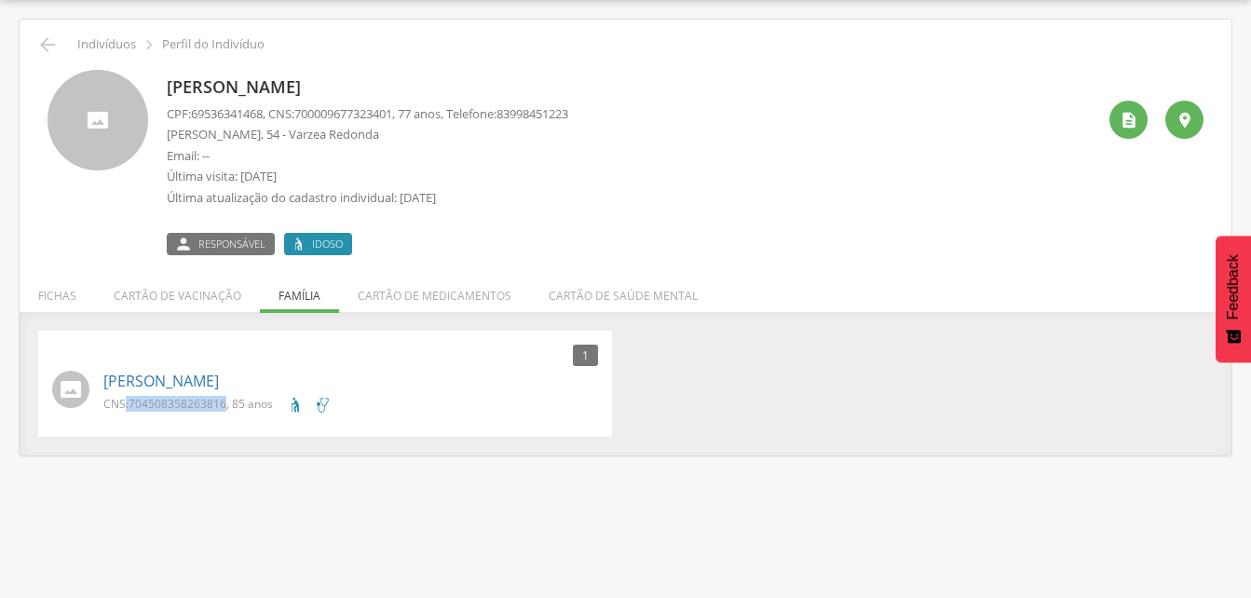
drag, startPoint x: 126, startPoint y: 398, endPoint x: 222, endPoint y: 408, distance: 96.5
click at [222, 408] on p "CNS: 704508358263816 , 85 anos" at bounding box center [187, 404] width 169 height 16
drag, startPoint x: 222, startPoint y: 408, endPoint x: 203, endPoint y: 400, distance: 20.1
drag, startPoint x: 362, startPoint y: 400, endPoint x: 307, endPoint y: 399, distance: 55.0
click at [363, 399] on div "CNS: 704508358263816 , 85 anos" at bounding box center [350, 407] width 494 height 22
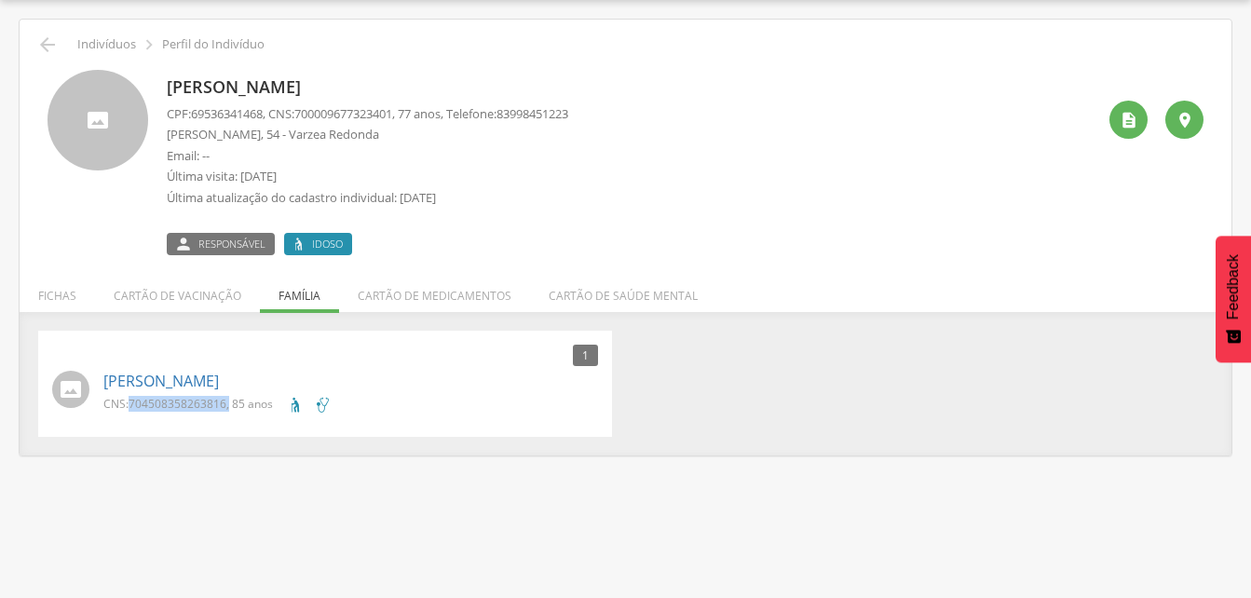
drag, startPoint x: 131, startPoint y: 401, endPoint x: 229, endPoint y: 413, distance: 98.4
click at [229, 413] on div "CNS: 704508358263816 , 85 anos" at bounding box center [194, 407] width 183 height 22
drag, startPoint x: 229, startPoint y: 413, endPoint x: 213, endPoint y: 404, distance: 17.9
click at [42, 48] on icon "" at bounding box center [47, 45] width 22 height 22
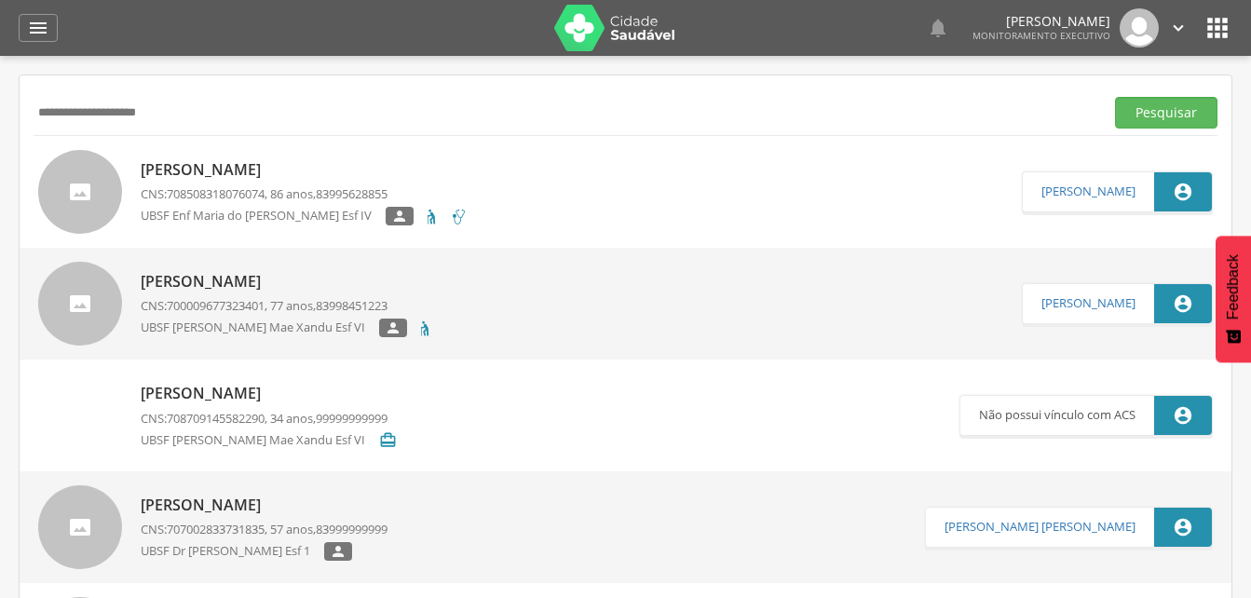
click at [208, 126] on input "**********" at bounding box center [565, 113] width 1063 height 32
click at [86, 117] on input "***" at bounding box center [565, 113] width 1063 height 32
type input "*"
click at [1170, 120] on button "Pesquisar" at bounding box center [1166, 113] width 102 height 32
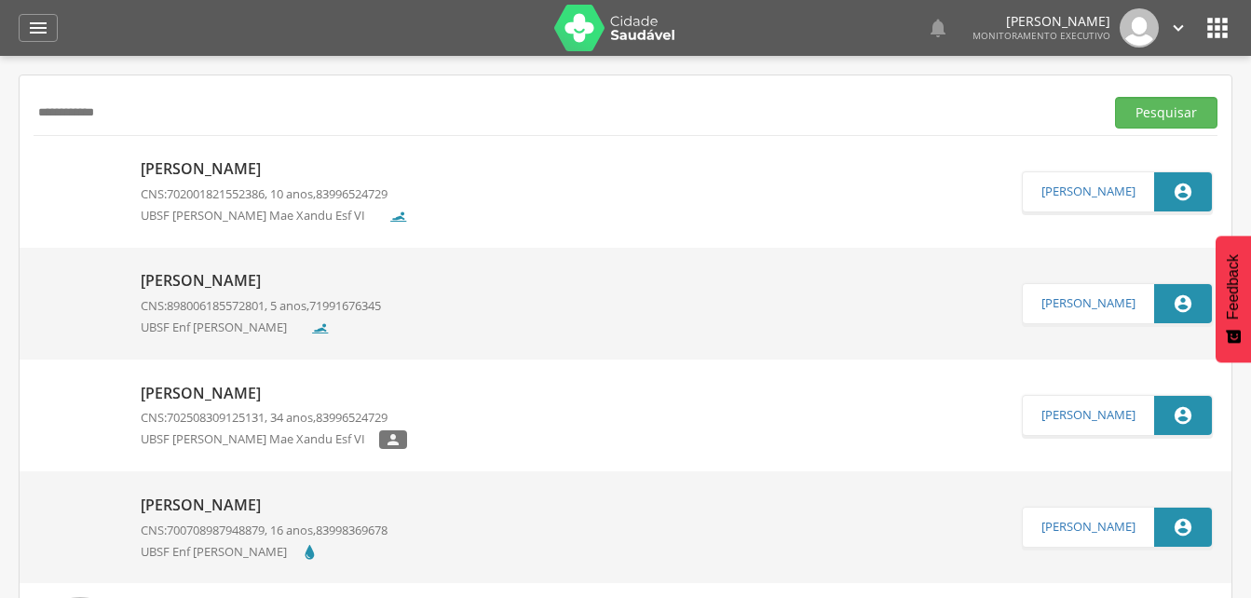
click at [265, 174] on p "[PERSON_NAME]" at bounding box center [274, 168] width 267 height 21
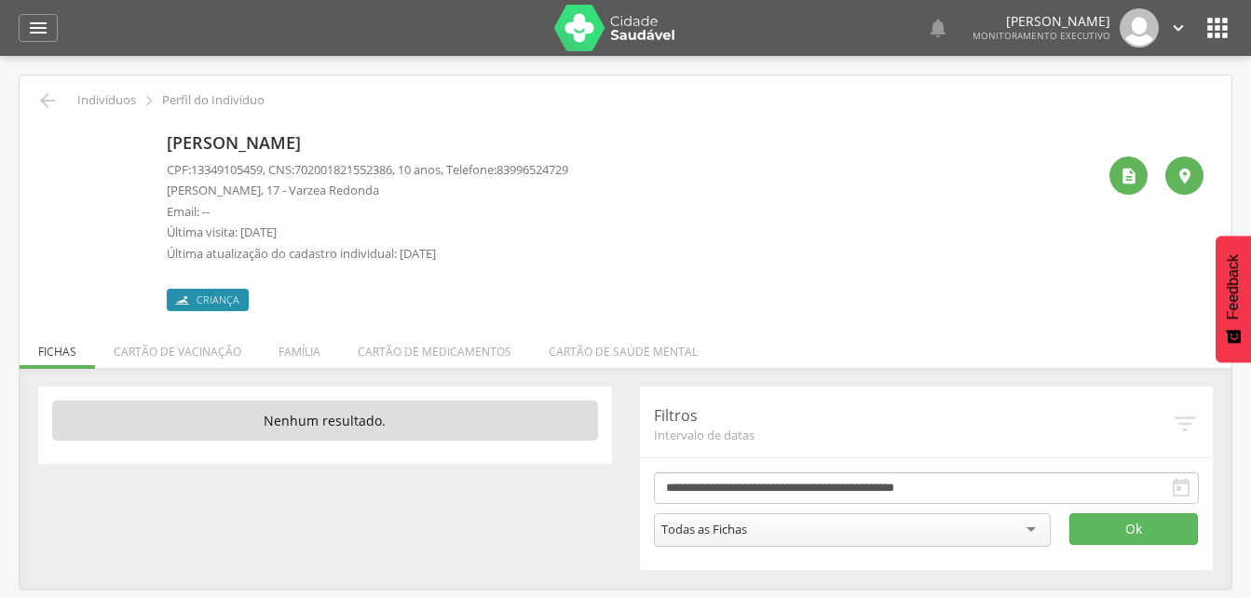
scroll to position [56, 0]
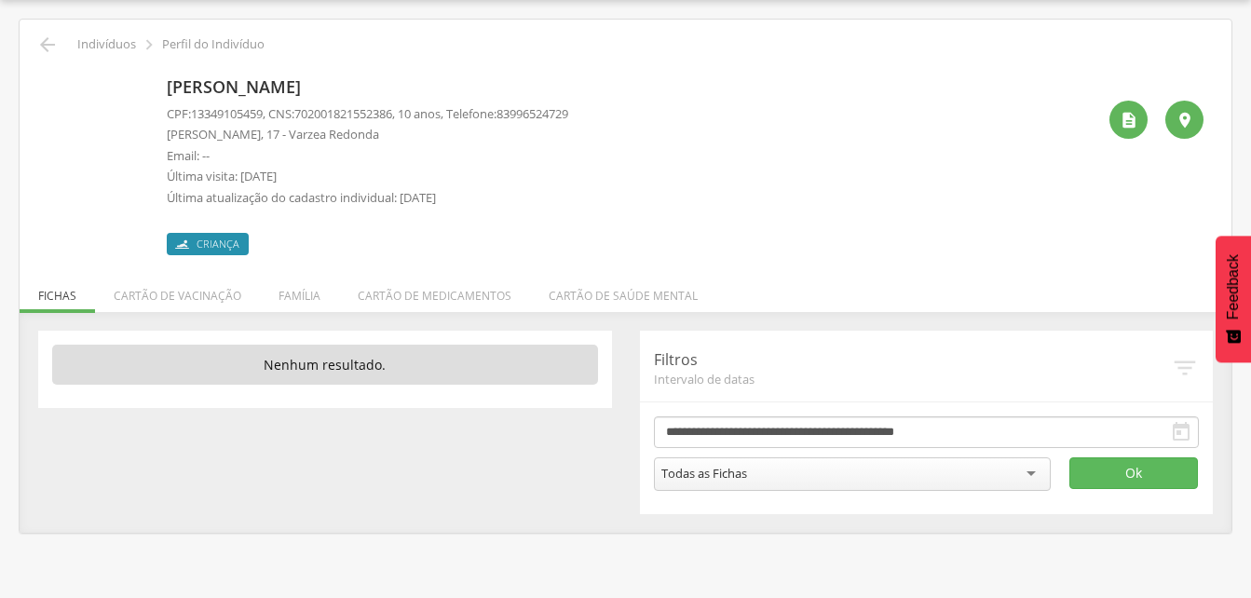
click at [305, 112] on span "702001821552386" at bounding box center [343, 113] width 98 height 17
drag, startPoint x: 303, startPoint y: 107, endPoint x: 410, endPoint y: 112, distance: 107.2
click at [410, 112] on p "CPF: 13349105459 , CNS: [PHONE_NUMBER] , 10 anos, Telefone: [PHONE_NUMBER]" at bounding box center [367, 114] width 401 height 18
drag, startPoint x: 410, startPoint y: 112, endPoint x: 357, endPoint y: 111, distance: 53.1
click at [51, 44] on icon "" at bounding box center [47, 45] width 22 height 22
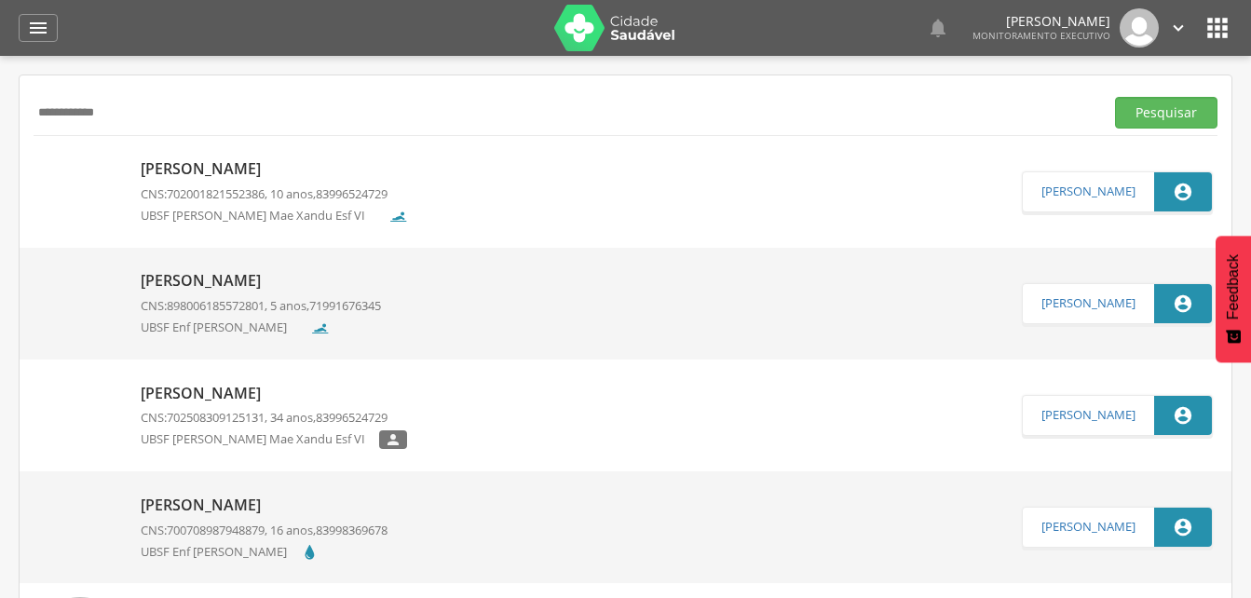
click at [123, 115] on input "**********" at bounding box center [565, 113] width 1063 height 32
type input "*"
click at [1142, 107] on button "Pesquisar" at bounding box center [1166, 113] width 102 height 32
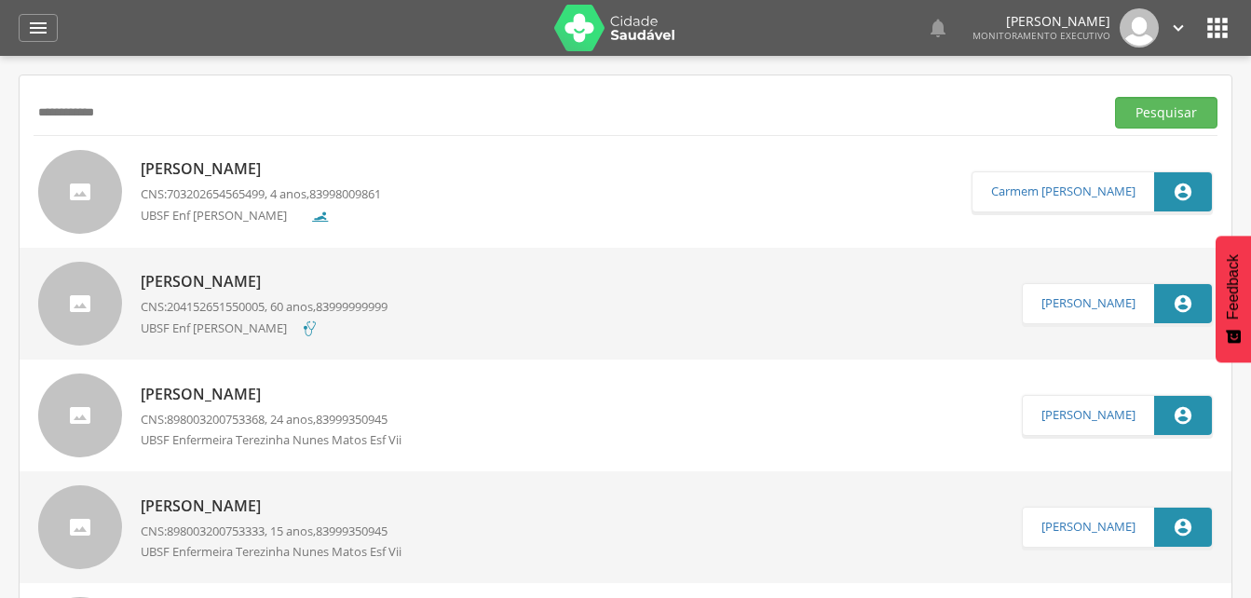
click at [204, 177] on p "[PERSON_NAME]" at bounding box center [261, 168] width 240 height 21
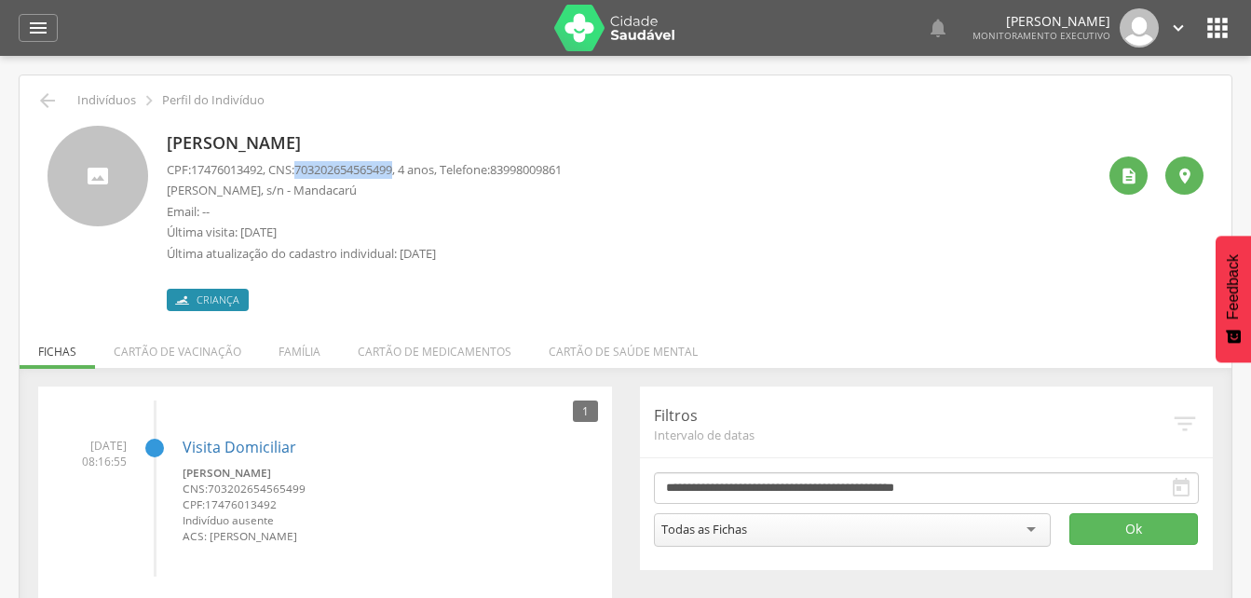
drag, startPoint x: 306, startPoint y: 166, endPoint x: 409, endPoint y: 169, distance: 102.5
click at [392, 169] on span "703202654565499" at bounding box center [343, 169] width 98 height 17
drag, startPoint x: 409, startPoint y: 169, endPoint x: 390, endPoint y: 169, distance: 18.6
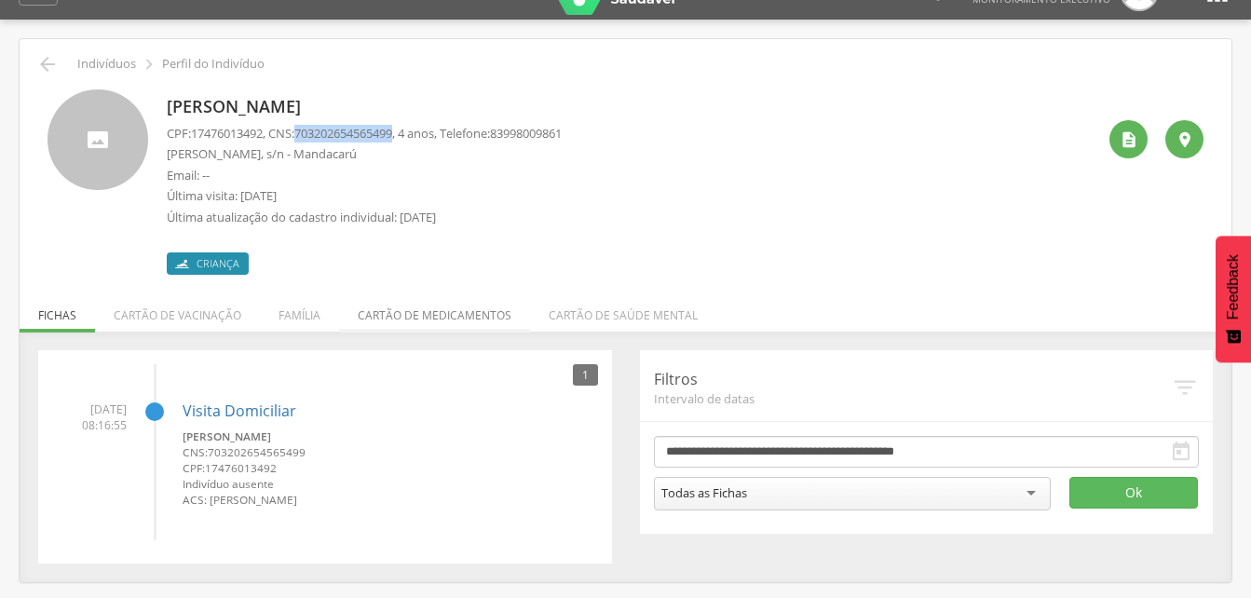
scroll to position [56, 0]
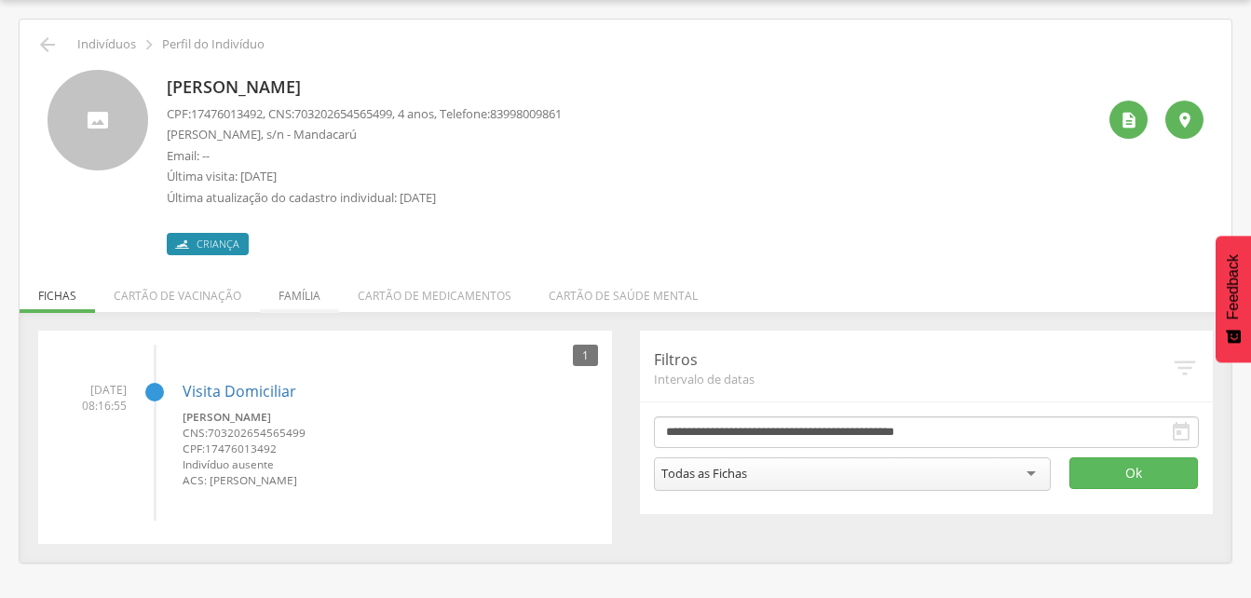
click at [306, 299] on li "Família" at bounding box center [299, 291] width 79 height 44
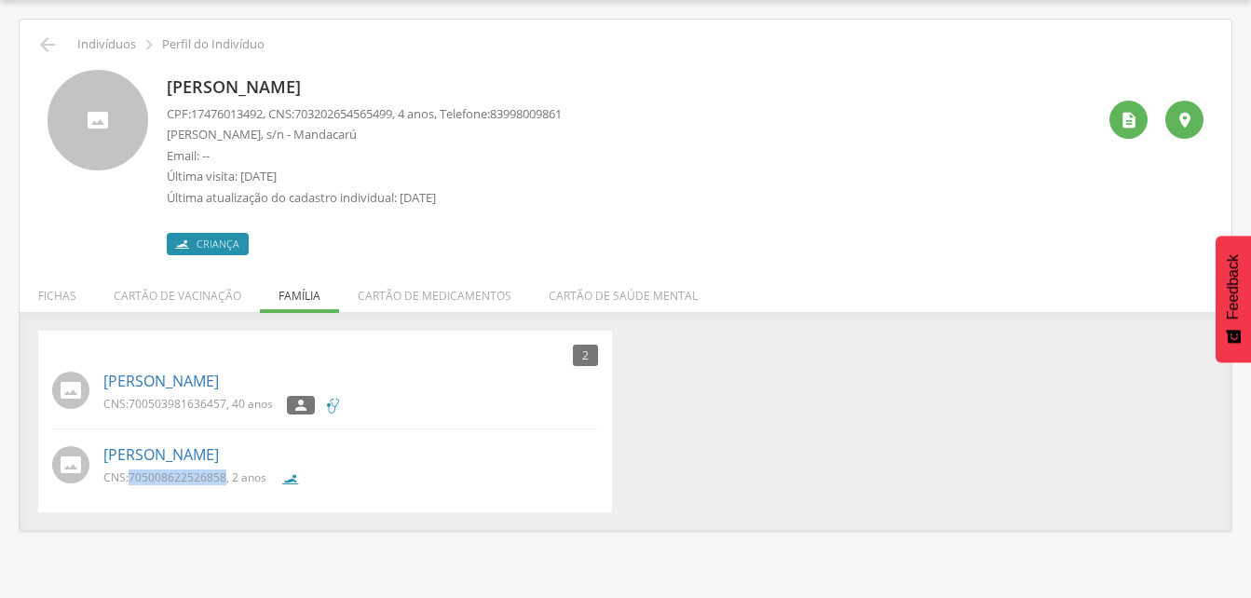
drag, startPoint x: 129, startPoint y: 474, endPoint x: 224, endPoint y: 481, distance: 95.3
click at [224, 481] on p "CNS: 705008622526858 , 2 anos" at bounding box center [184, 477] width 163 height 16
drag, startPoint x: 224, startPoint y: 481, endPoint x: 204, endPoint y: 474, distance: 21.8
drag, startPoint x: 124, startPoint y: 403, endPoint x: 229, endPoint y: 409, distance: 105.4
click at [229, 409] on p "CNS: 700503981636457 , 40 anos" at bounding box center [187, 404] width 169 height 16
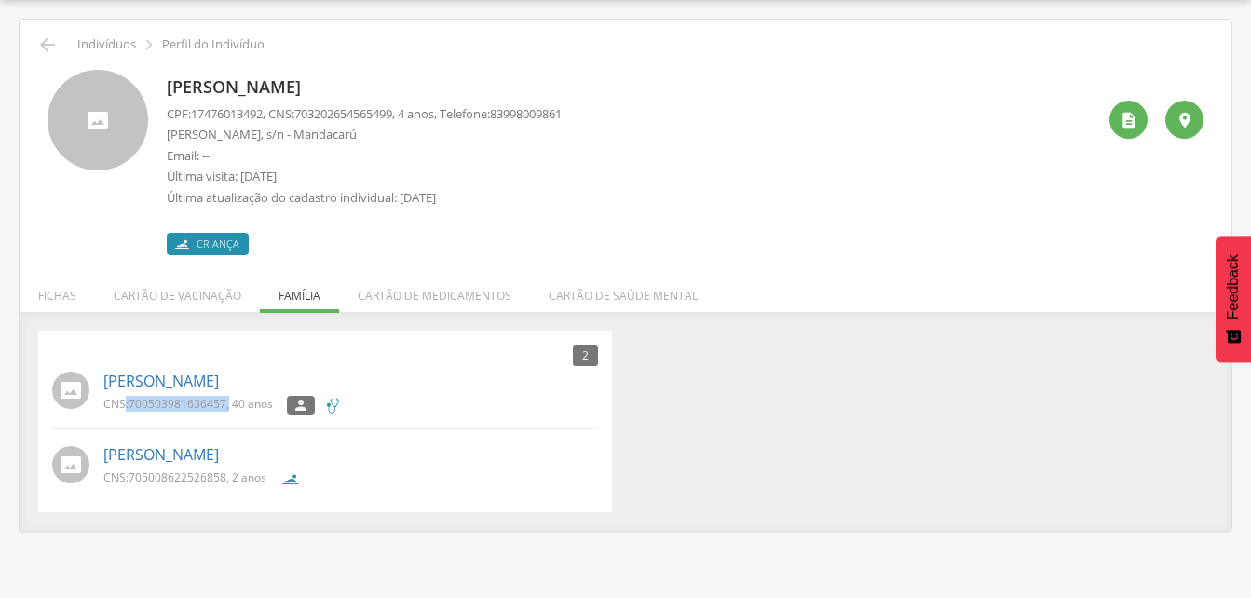
drag, startPoint x: 229, startPoint y: 409, endPoint x: 207, endPoint y: 404, distance: 22.8
click at [50, 44] on icon "" at bounding box center [47, 45] width 22 height 22
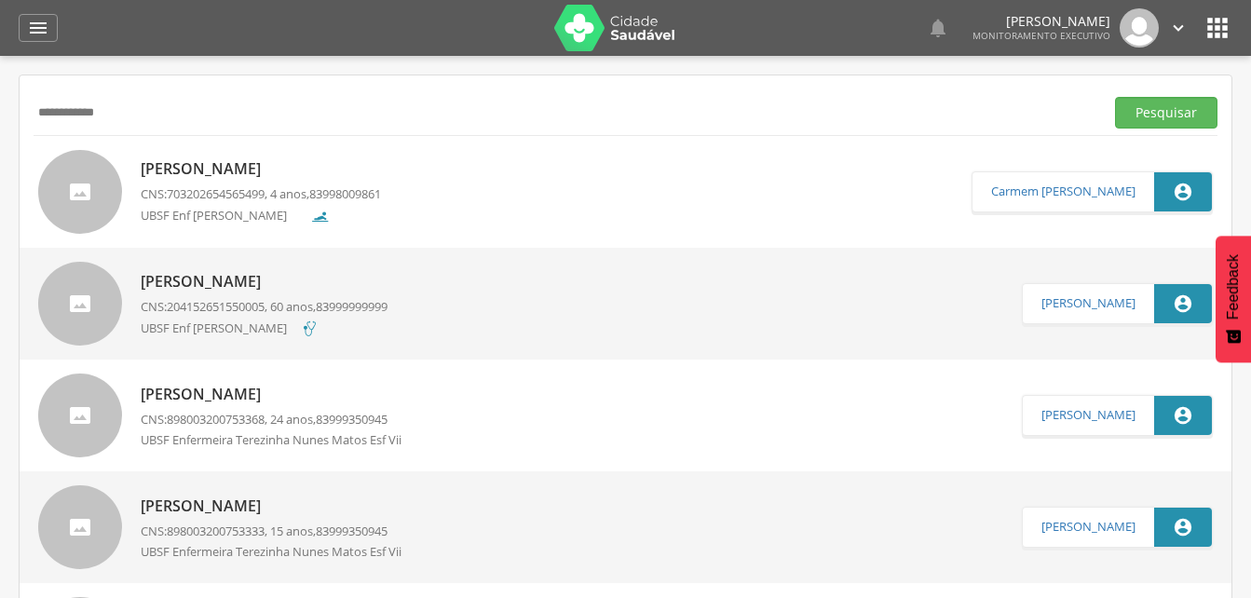
click at [141, 105] on input "**********" at bounding box center [565, 113] width 1063 height 32
click at [73, 119] on input "**" at bounding box center [565, 113] width 1063 height 32
type input "*"
click at [1143, 116] on button "Pesquisar" at bounding box center [1166, 113] width 102 height 32
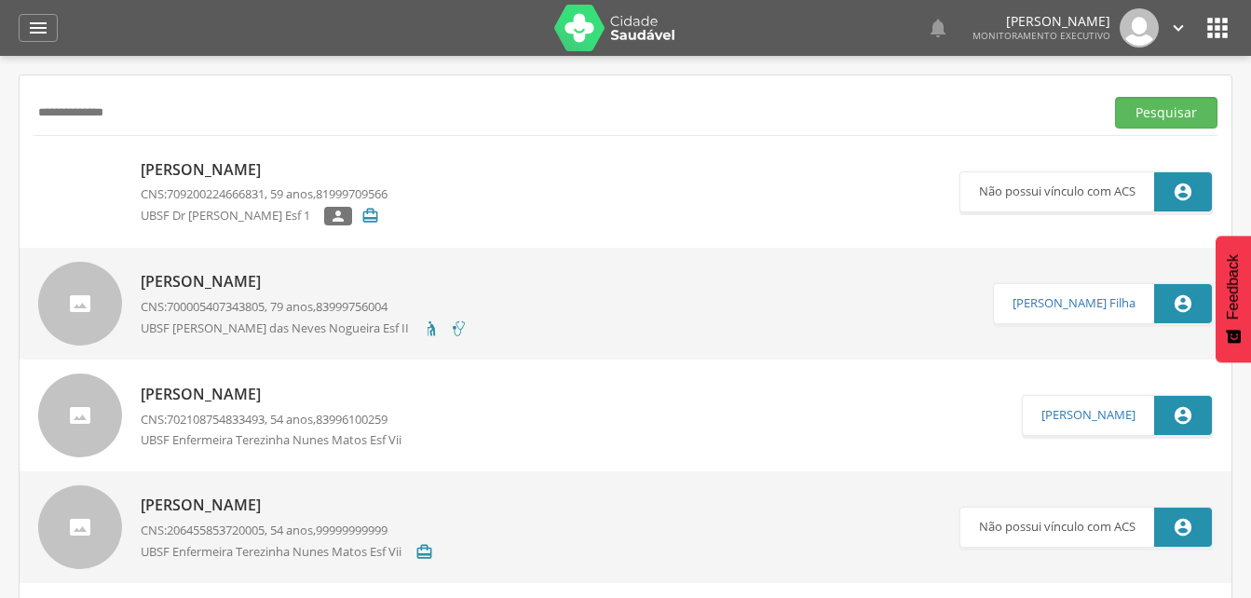
click at [284, 169] on p "[PERSON_NAME]" at bounding box center [264, 169] width 247 height 21
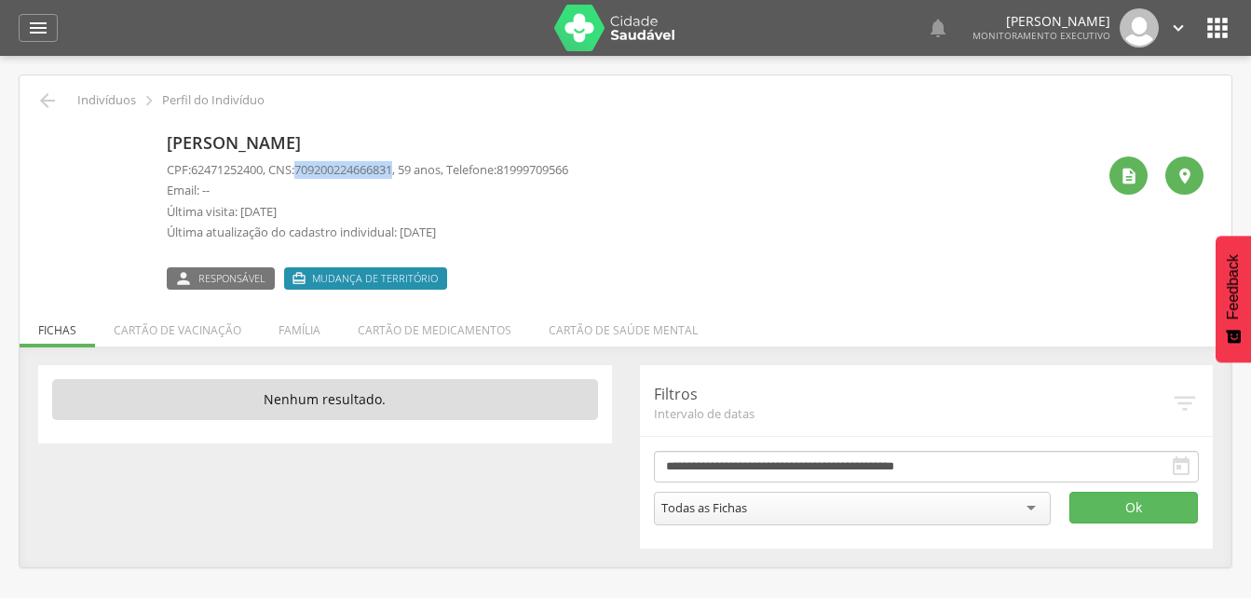
drag, startPoint x: 305, startPoint y: 163, endPoint x: 409, endPoint y: 173, distance: 104.8
click at [409, 173] on p "CPF: 62471252400 , CNS: [PHONE_NUMBER] , 59 anos, Telefone: [PHONE_NUMBER]" at bounding box center [367, 170] width 401 height 18
drag, startPoint x: 409, startPoint y: 173, endPoint x: 386, endPoint y: 170, distance: 22.5
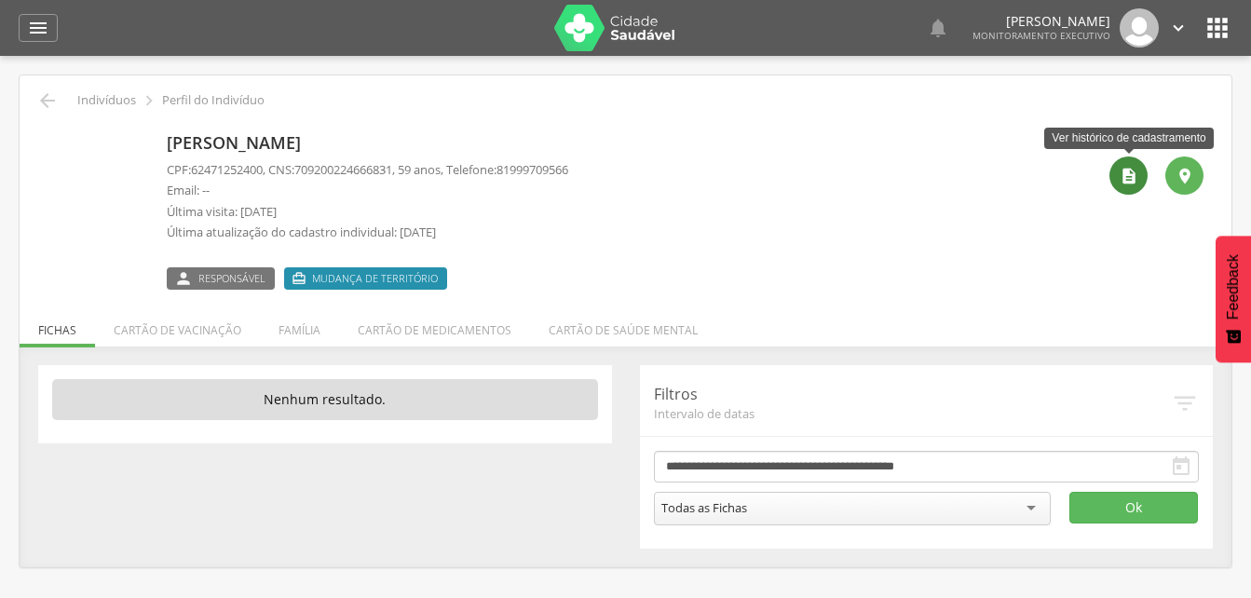
click at [1132, 175] on icon "" at bounding box center [1128, 176] width 19 height 19
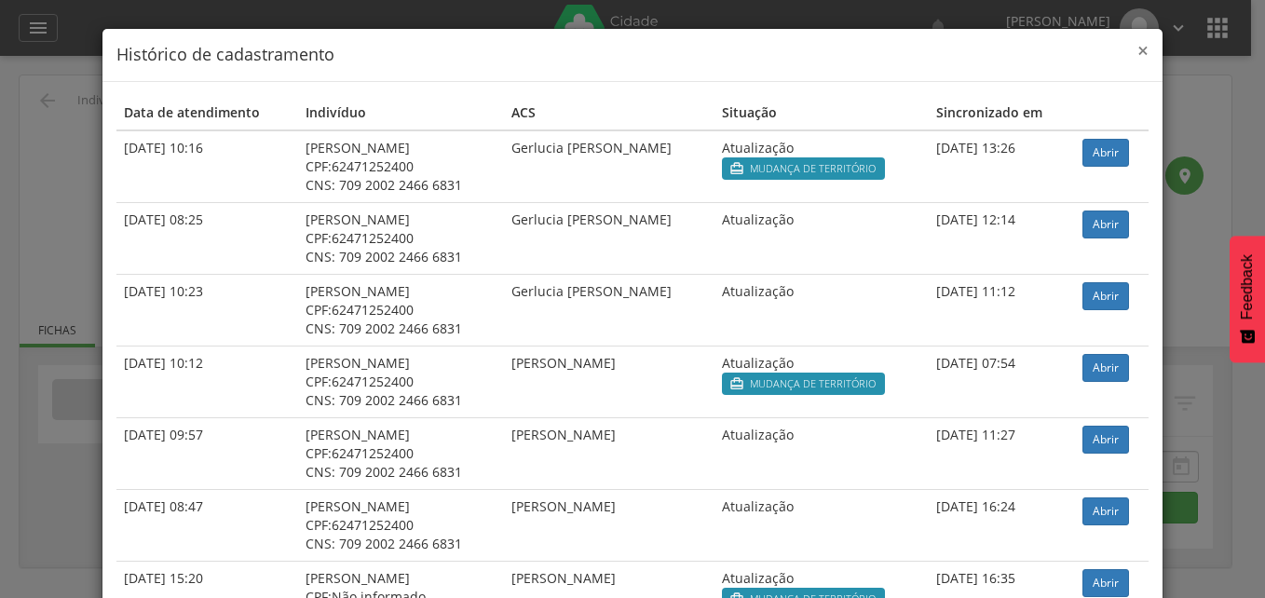
drag, startPoint x: 1138, startPoint y: 49, endPoint x: 890, endPoint y: 115, distance: 256.4
click at [1138, 49] on span "×" at bounding box center [1142, 50] width 11 height 26
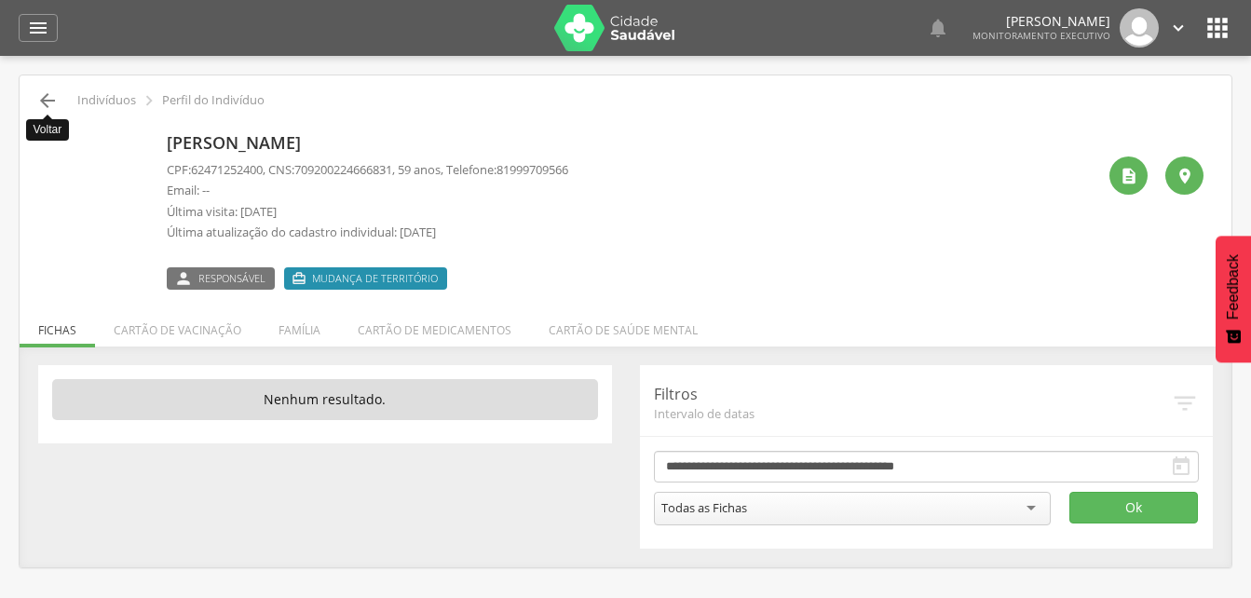
click at [46, 99] on icon "" at bounding box center [47, 100] width 22 height 22
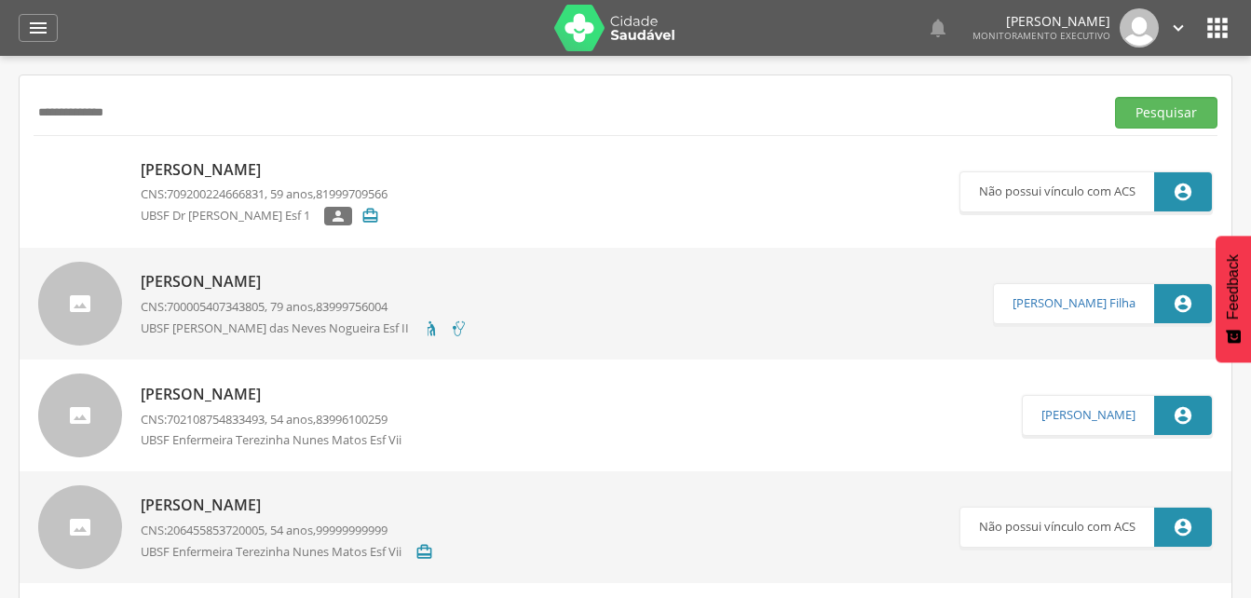
click at [154, 120] on input "**********" at bounding box center [565, 113] width 1063 height 32
click at [91, 115] on input "**********" at bounding box center [565, 113] width 1063 height 32
click at [95, 115] on input "**********" at bounding box center [565, 113] width 1063 height 32
click at [1180, 110] on button "Pesquisar" at bounding box center [1166, 113] width 102 height 32
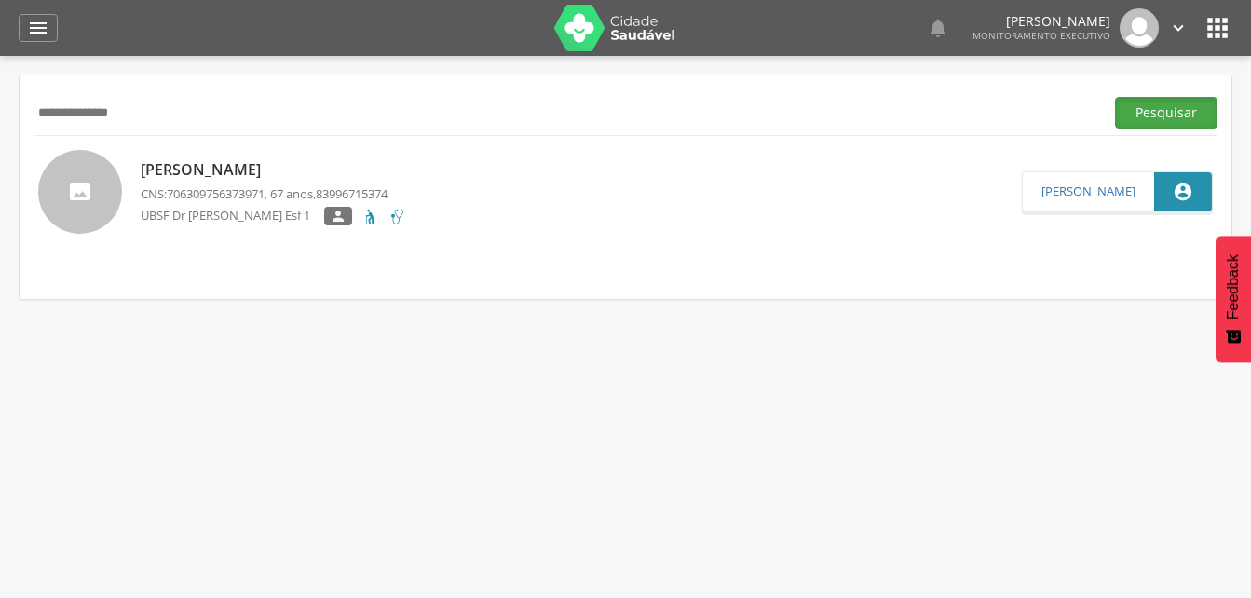
click at [1143, 107] on button "Pesquisar" at bounding box center [1166, 113] width 102 height 32
click at [225, 175] on p "[PERSON_NAME]" at bounding box center [273, 169] width 265 height 21
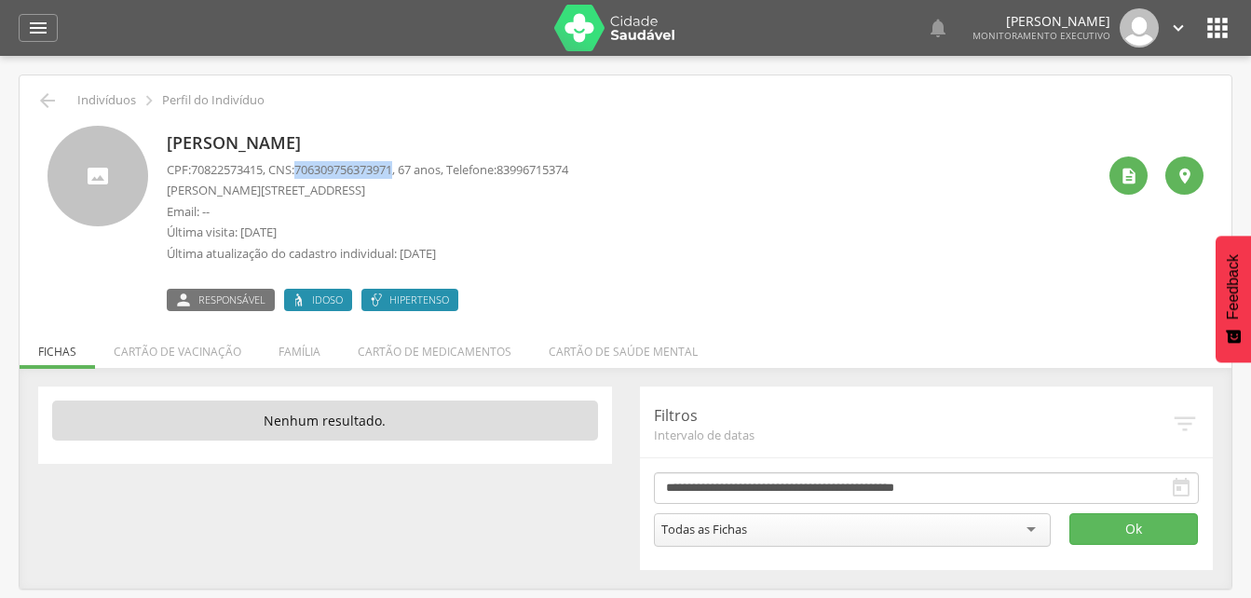
drag, startPoint x: 306, startPoint y: 169, endPoint x: 408, endPoint y: 169, distance: 101.5
click at [392, 169] on span "706309756373971" at bounding box center [343, 169] width 98 height 17
click at [46, 103] on icon "" at bounding box center [47, 100] width 22 height 22
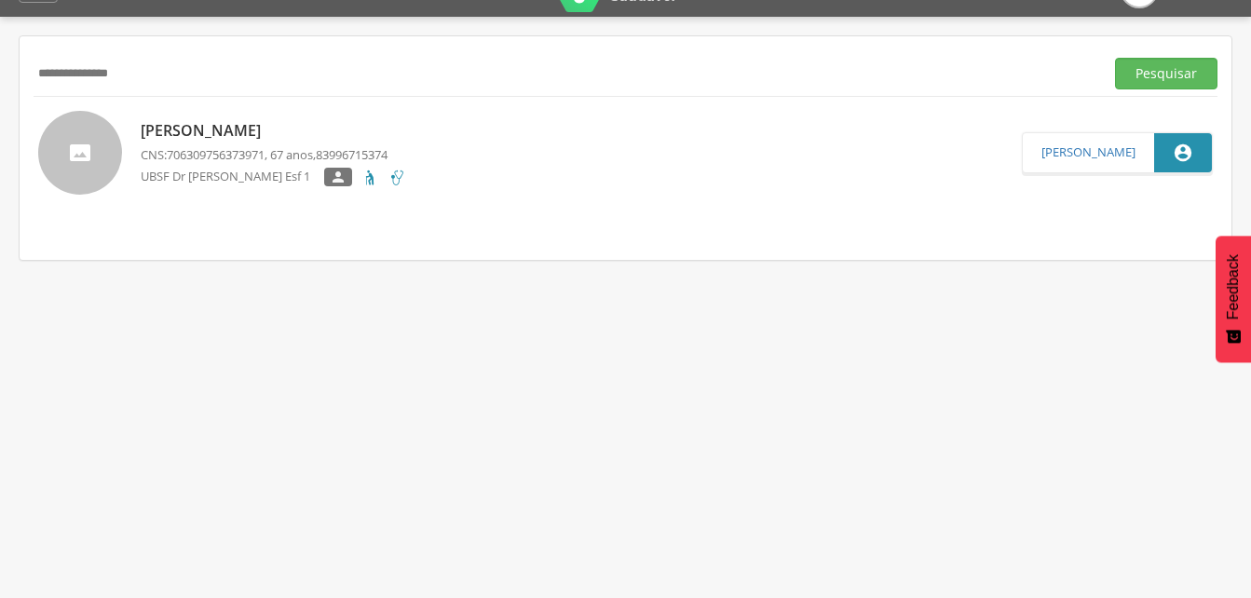
scroll to position [56, 0]
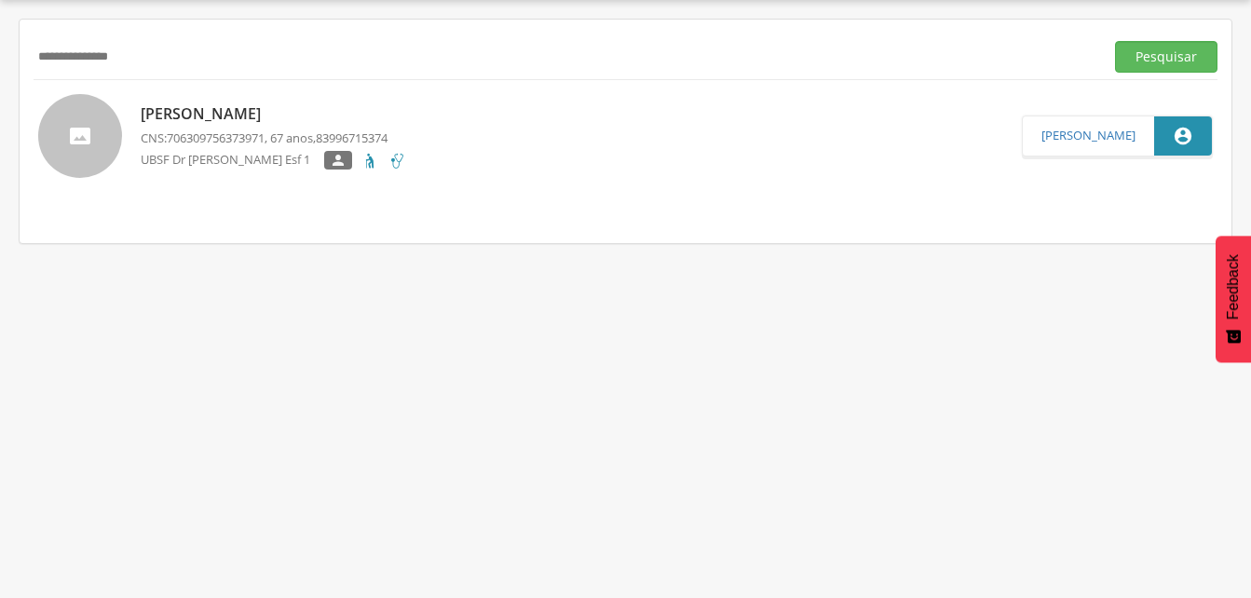
click at [144, 49] on input "**********" at bounding box center [565, 57] width 1063 height 32
type input "*"
click at [1168, 58] on button "Pesquisar" at bounding box center [1166, 57] width 102 height 32
click at [275, 126] on div "[PERSON_NAME] Santa Cruz Ferreira CNS: 703409205202911 , 75 anos, 83999556163 U…" at bounding box center [289, 136] width 296 height 77
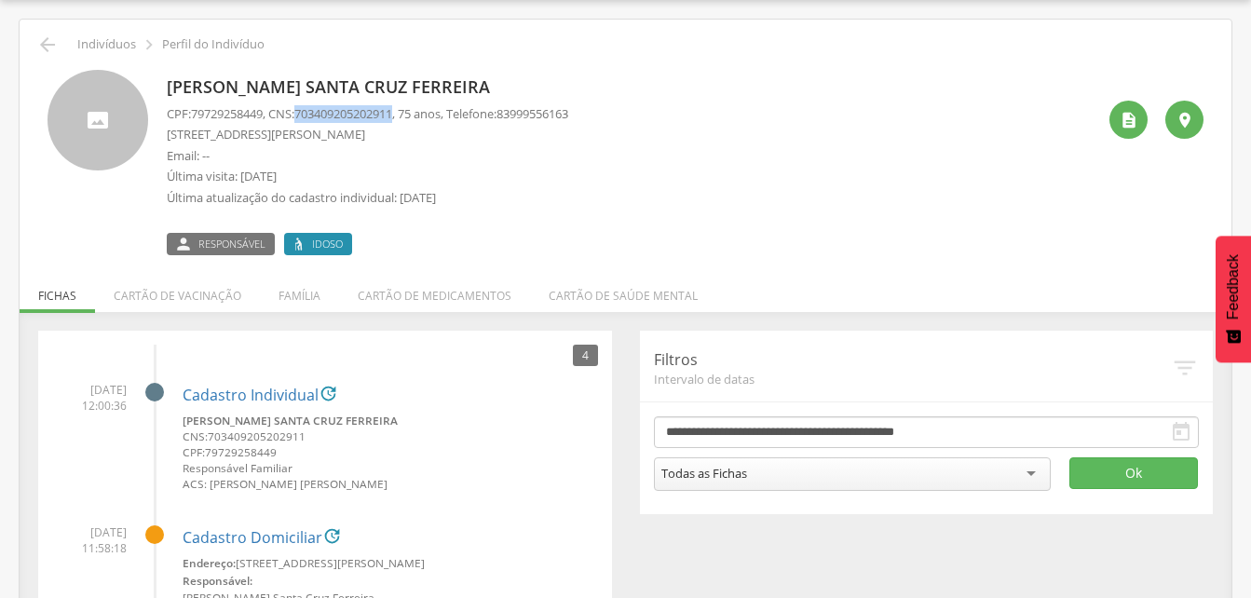
drag, startPoint x: 305, startPoint y: 112, endPoint x: 407, endPoint y: 115, distance: 102.5
click at [407, 115] on p "CPF: 79729258449 , CNS: [PHONE_NUMBER] , 75 anos, Telefone: [PHONE_NUMBER]" at bounding box center [367, 114] width 401 height 18
drag, startPoint x: 407, startPoint y: 115, endPoint x: 372, endPoint y: 114, distance: 34.5
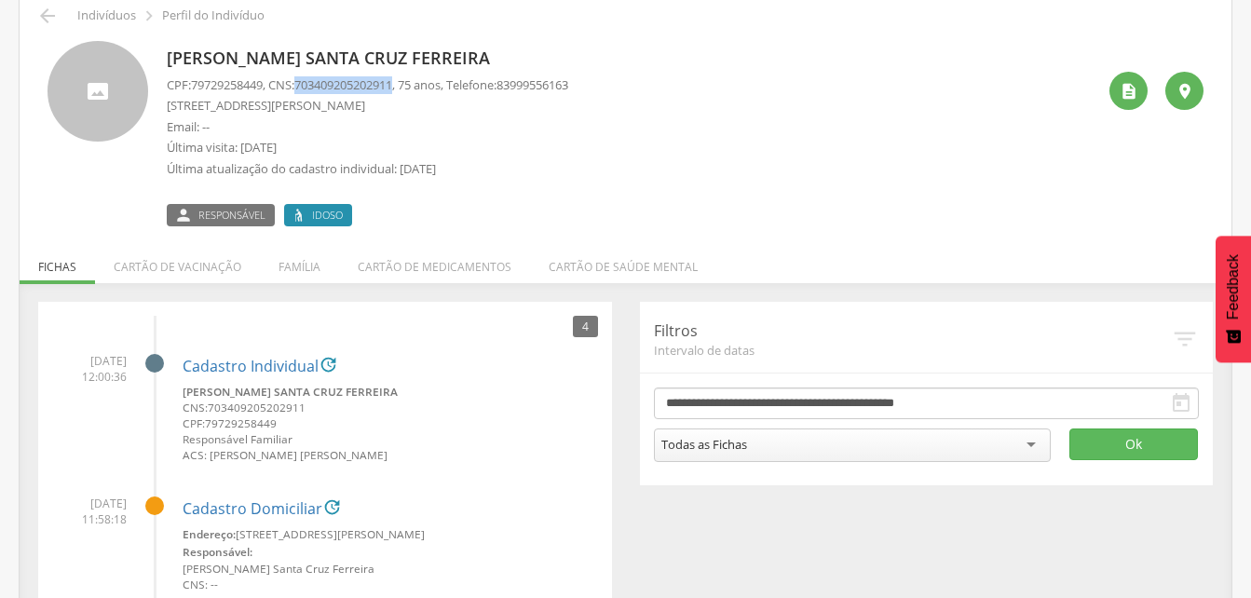
scroll to position [56, 0]
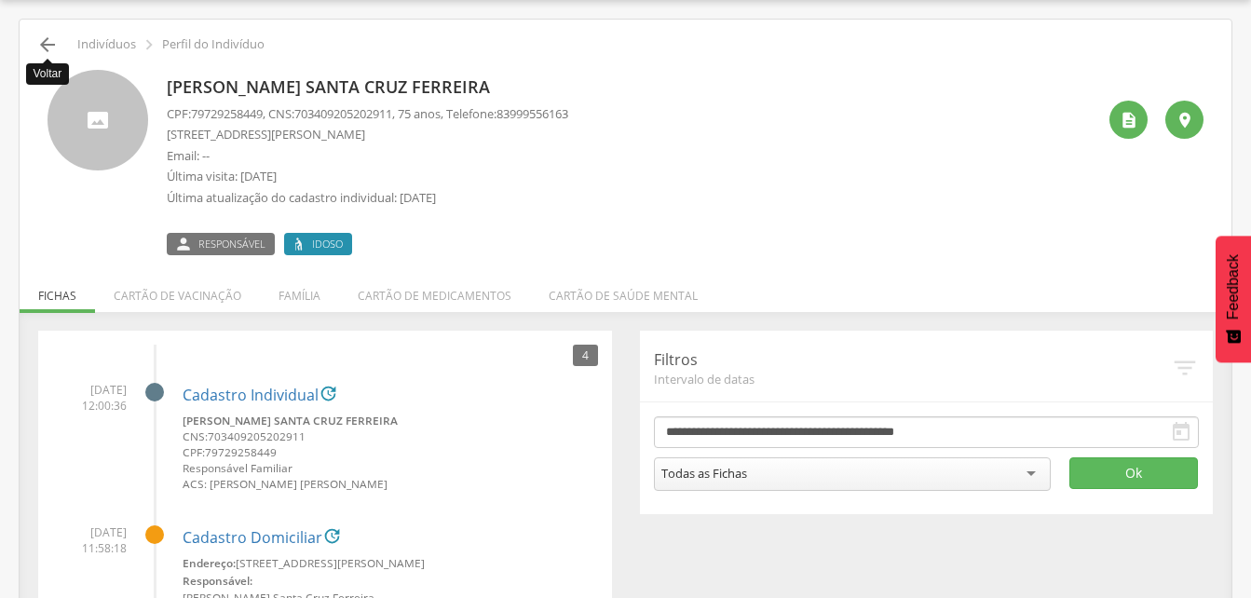
click at [57, 40] on icon "" at bounding box center [47, 45] width 22 height 22
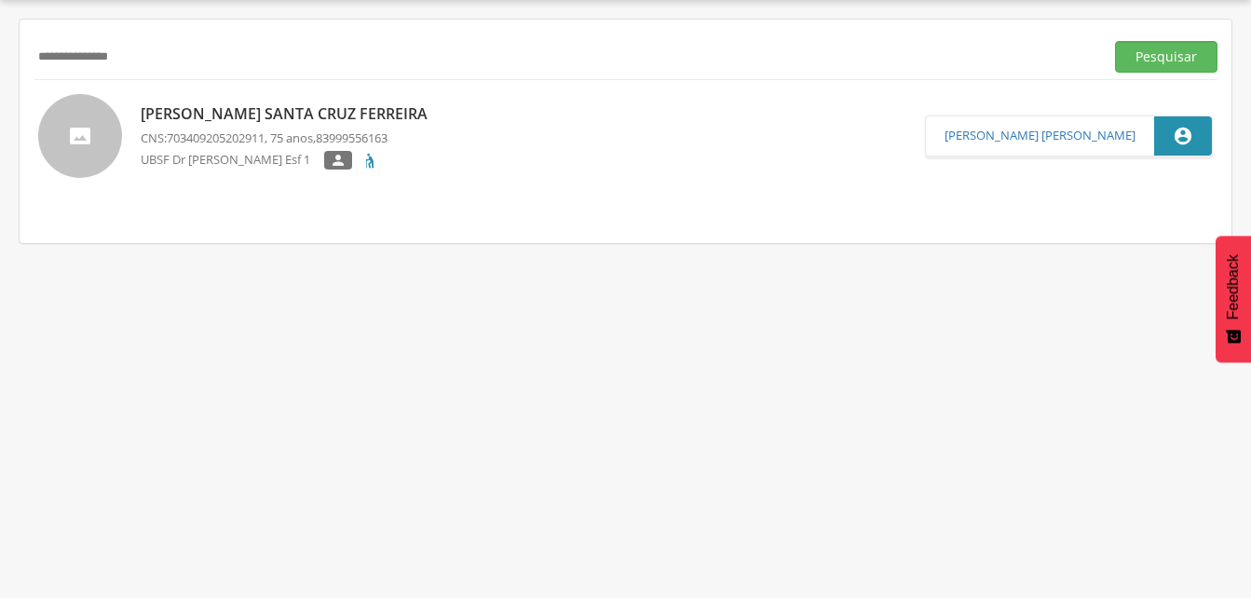
click at [165, 62] on input "**********" at bounding box center [565, 57] width 1063 height 32
type input "*"
click at [46, 53] on input "text" at bounding box center [565, 57] width 1063 height 32
drag, startPoint x: 1157, startPoint y: 62, endPoint x: 1098, endPoint y: 95, distance: 67.1
click at [1158, 61] on button "Pesquisar" at bounding box center [1166, 57] width 102 height 32
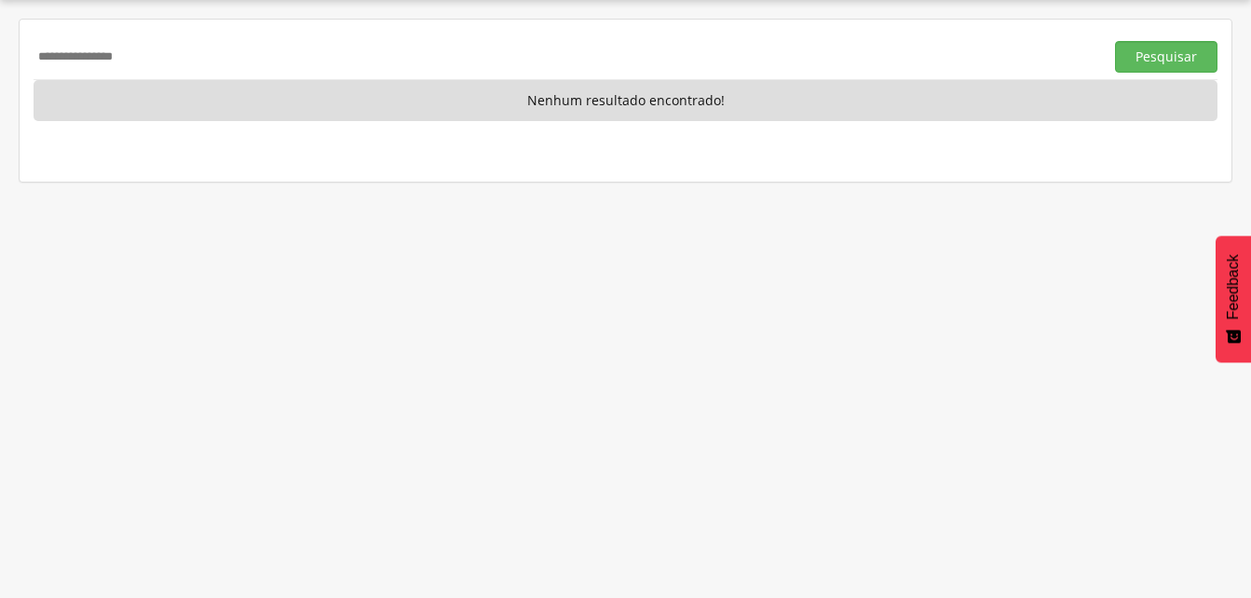
click at [177, 58] on input "**********" at bounding box center [565, 57] width 1063 height 32
type input "*"
drag, startPoint x: 1165, startPoint y: 61, endPoint x: 443, endPoint y: 73, distance: 721.8
click at [1162, 64] on button "Pesquisar" at bounding box center [1166, 57] width 102 height 32
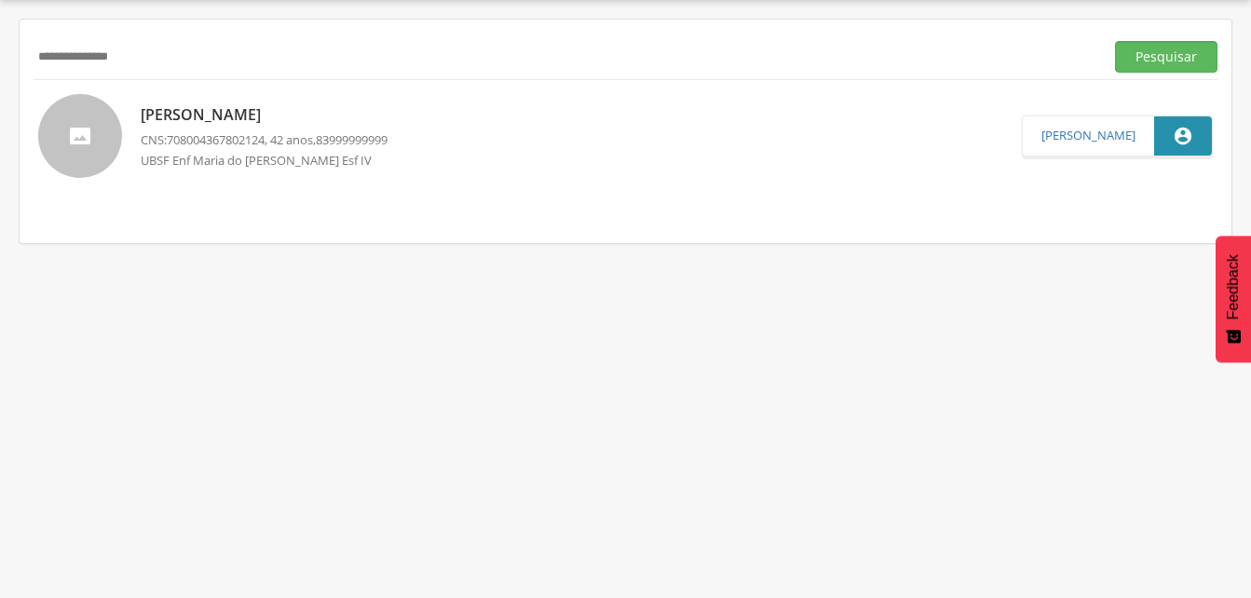
drag, startPoint x: 212, startPoint y: 107, endPoint x: 200, endPoint y: 106, distance: 12.1
click at [212, 108] on p "[PERSON_NAME]" at bounding box center [264, 114] width 247 height 21
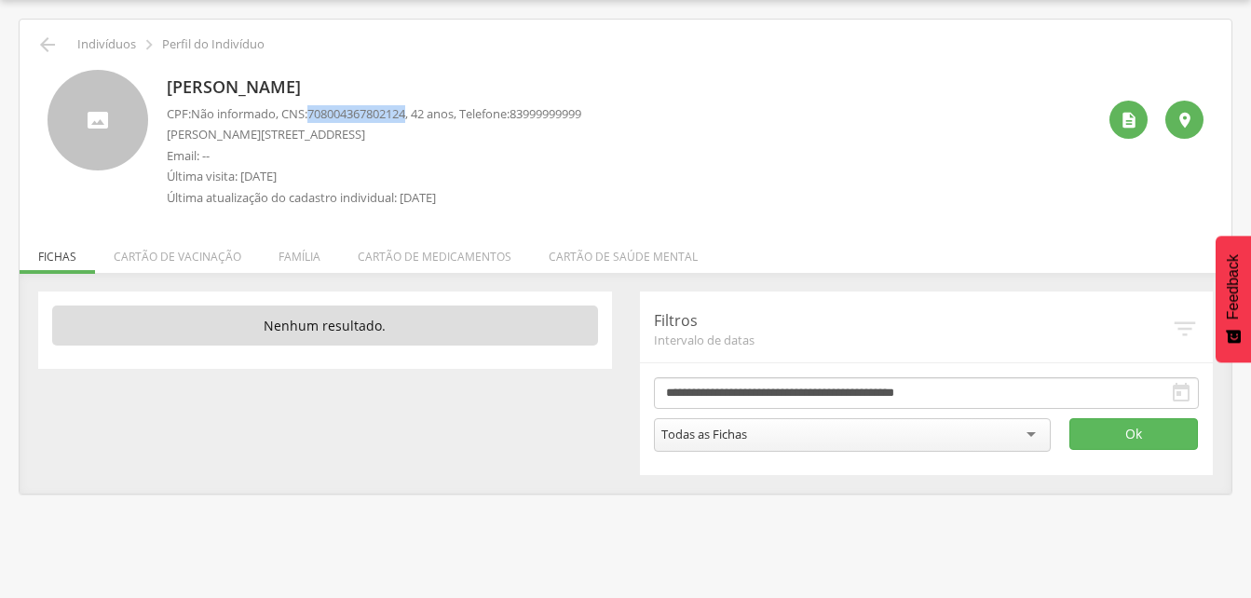
drag, startPoint x: 312, startPoint y: 113, endPoint x: 419, endPoint y: 118, distance: 107.2
click at [419, 118] on p "CPF: Não informado , CNS: [PHONE_NUMBER] , 42 anos, Telefone: [PHONE_NUMBER]" at bounding box center [374, 114] width 414 height 18
drag, startPoint x: 419, startPoint y: 118, endPoint x: 400, endPoint y: 117, distance: 18.6
click at [289, 255] on li "Família" at bounding box center [299, 252] width 79 height 44
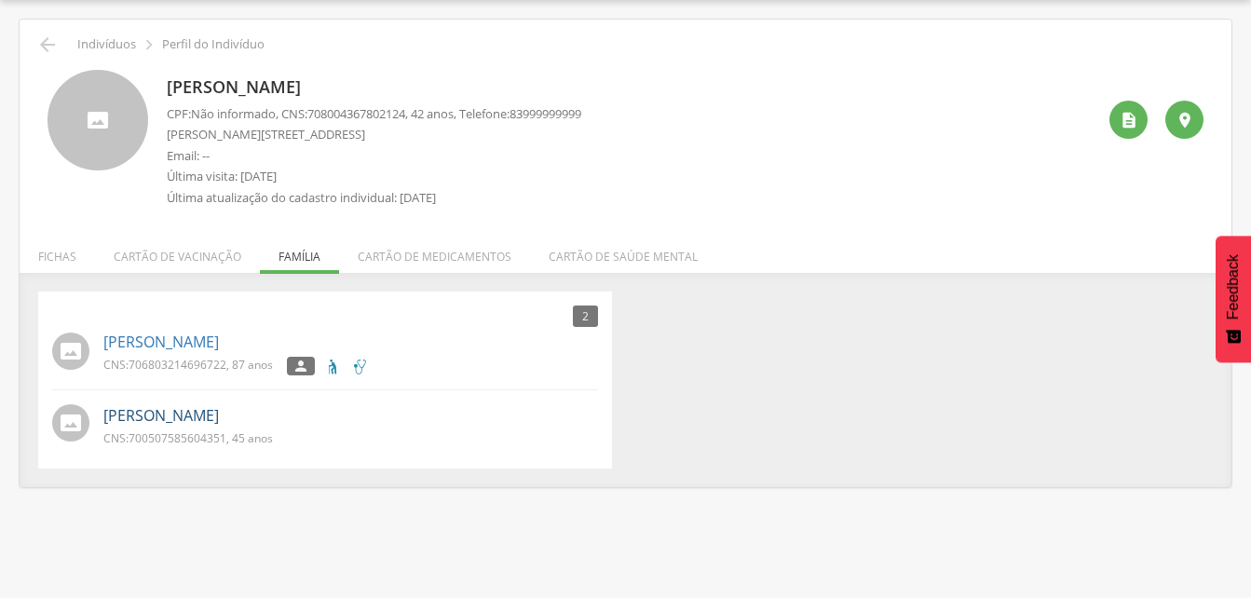
click at [138, 420] on link "[PERSON_NAME]" at bounding box center [160, 415] width 115 height 21
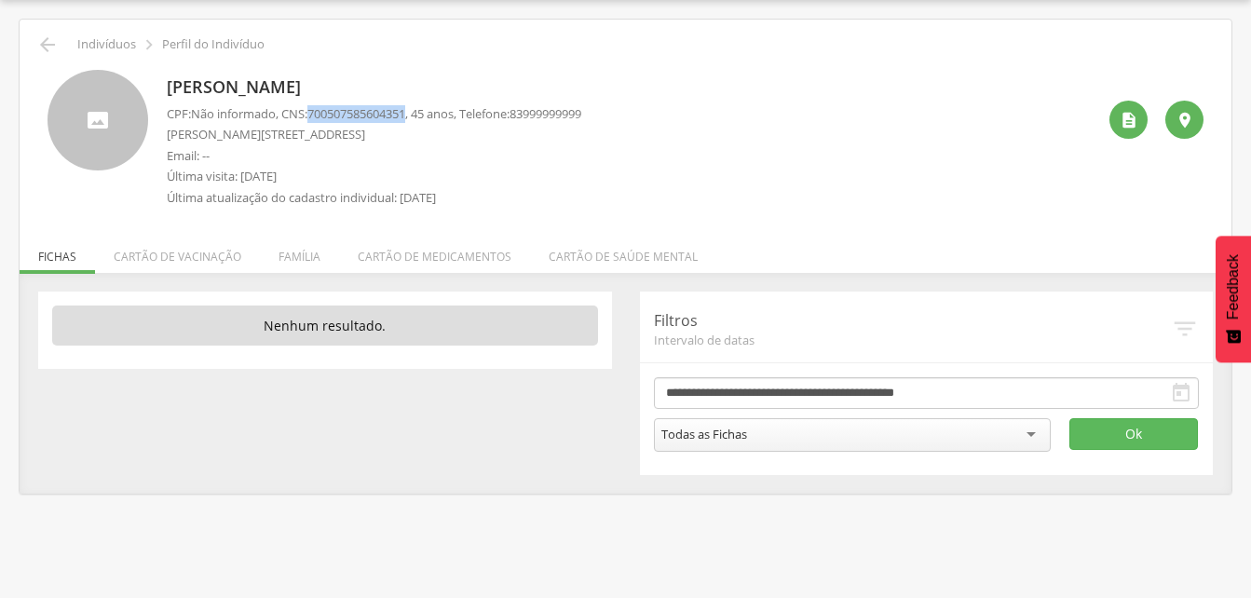
drag, startPoint x: 313, startPoint y: 113, endPoint x: 417, endPoint y: 114, distance: 104.3
click at [417, 114] on p "CPF: Não informado , CNS: [PHONE_NUMBER] , 45 anos, Telefone: [PHONE_NUMBER]" at bounding box center [374, 114] width 414 height 18
drag, startPoint x: 417, startPoint y: 114, endPoint x: 397, endPoint y: 111, distance: 20.7
click at [47, 43] on icon "" at bounding box center [47, 45] width 22 height 22
click at [48, 39] on icon "" at bounding box center [47, 45] width 22 height 22
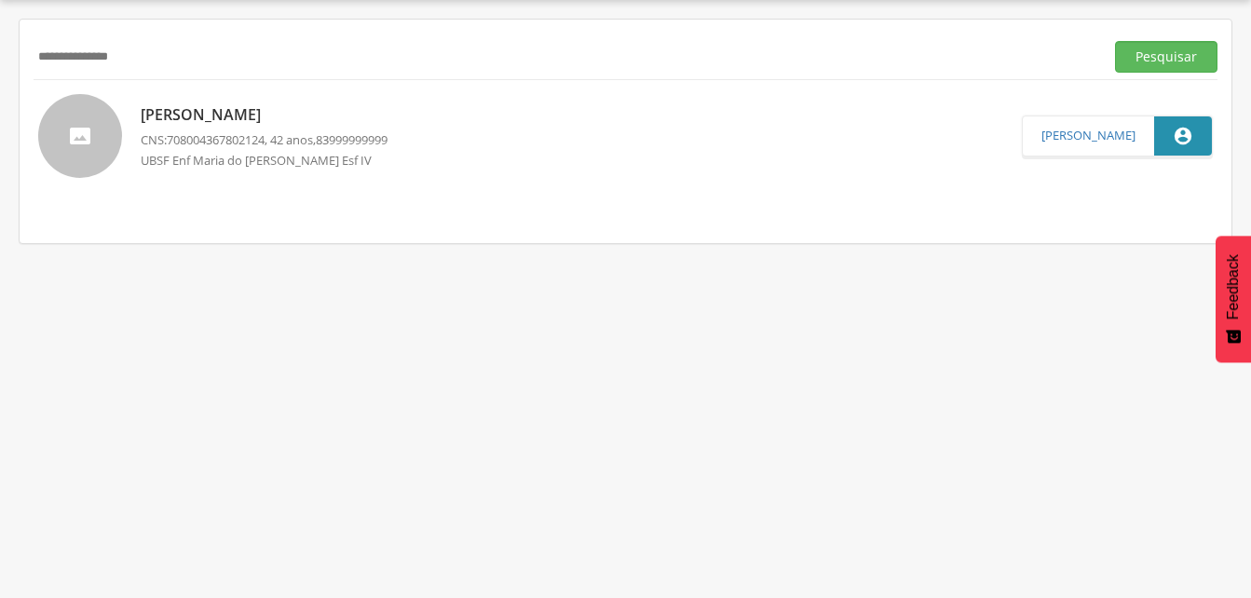
click at [172, 46] on input "**********" at bounding box center [565, 57] width 1063 height 32
drag, startPoint x: 1134, startPoint y: 60, endPoint x: 993, endPoint y: 75, distance: 142.4
click at [1134, 60] on button "Pesquisar" at bounding box center [1166, 57] width 102 height 32
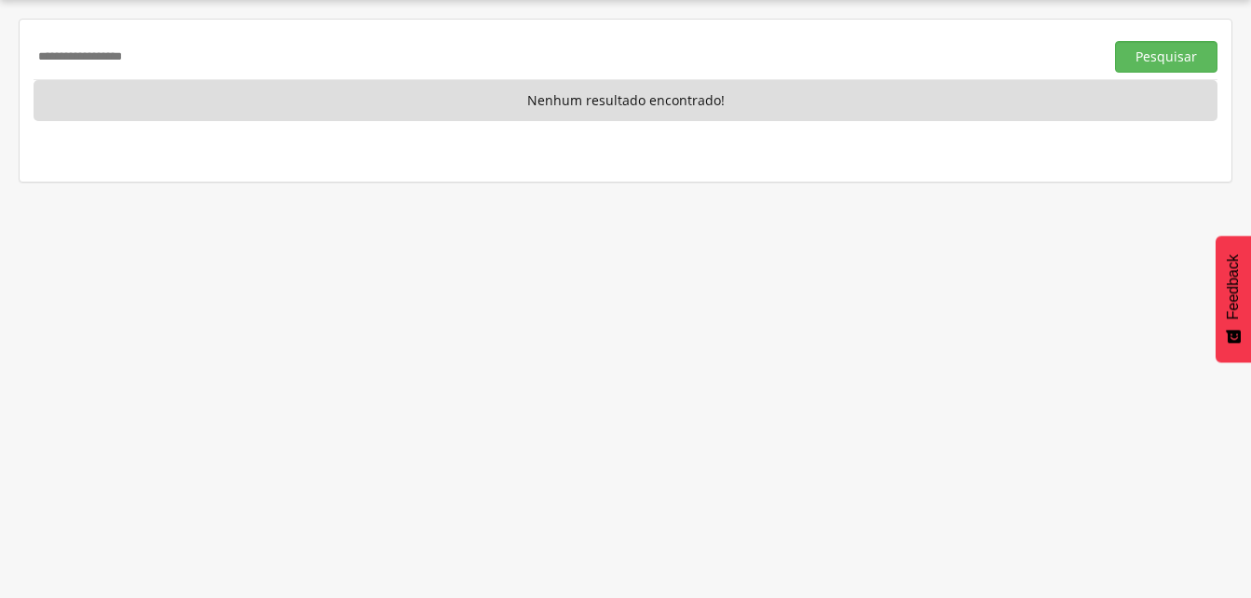
click at [161, 57] on input "**********" at bounding box center [565, 57] width 1063 height 32
type input "*"
click at [1129, 55] on button "Pesquisar" at bounding box center [1166, 57] width 102 height 32
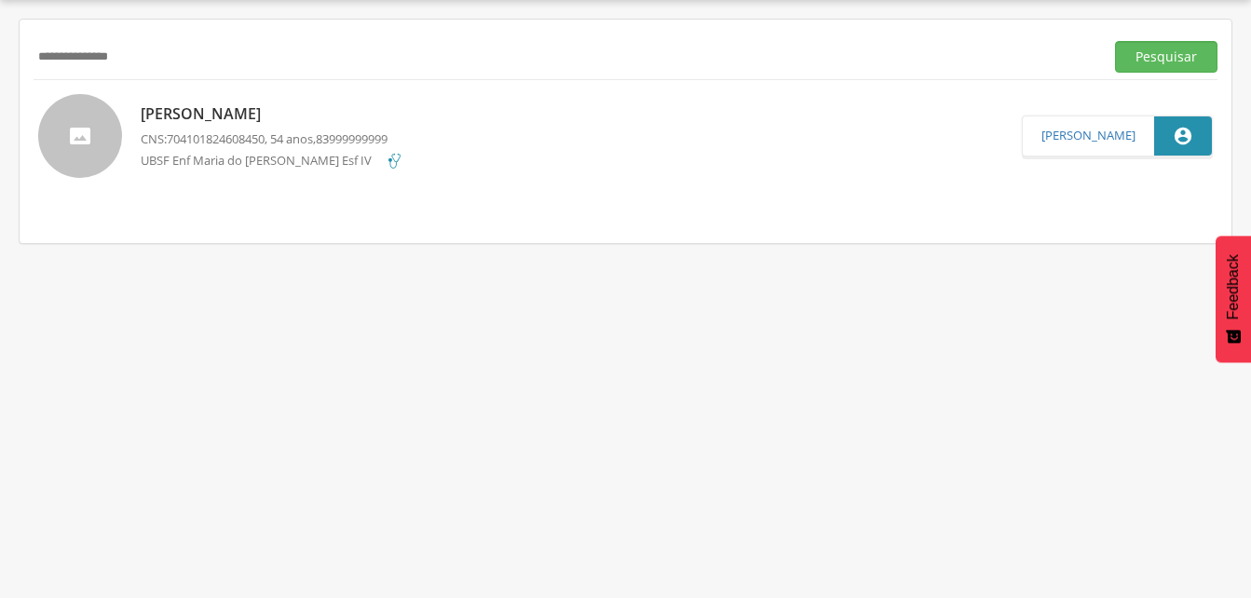
click at [245, 118] on p "[PERSON_NAME]" at bounding box center [272, 113] width 263 height 21
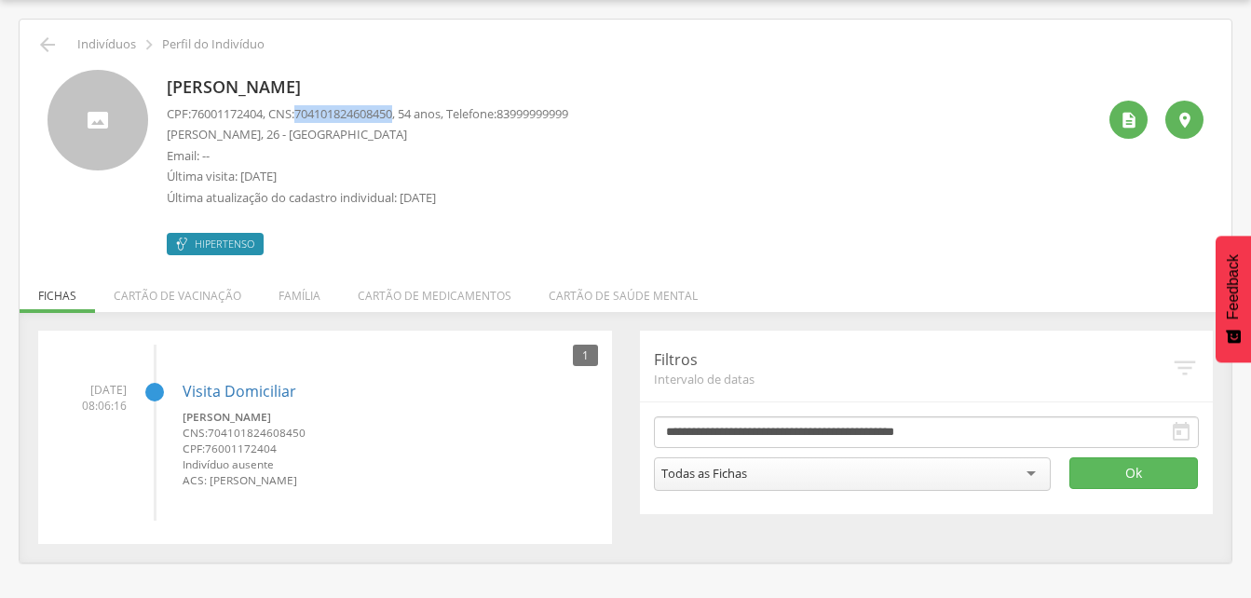
drag, startPoint x: 306, startPoint y: 112, endPoint x: 410, endPoint y: 116, distance: 103.5
click at [410, 116] on p "CPF: 76001172404 , CNS: [PHONE_NUMBER] , 54 anos, Telefone: [PHONE_NUMBER]" at bounding box center [367, 114] width 401 height 18
drag, startPoint x: 410, startPoint y: 116, endPoint x: 351, endPoint y: 115, distance: 58.7
click at [280, 294] on li "Família" at bounding box center [299, 291] width 79 height 44
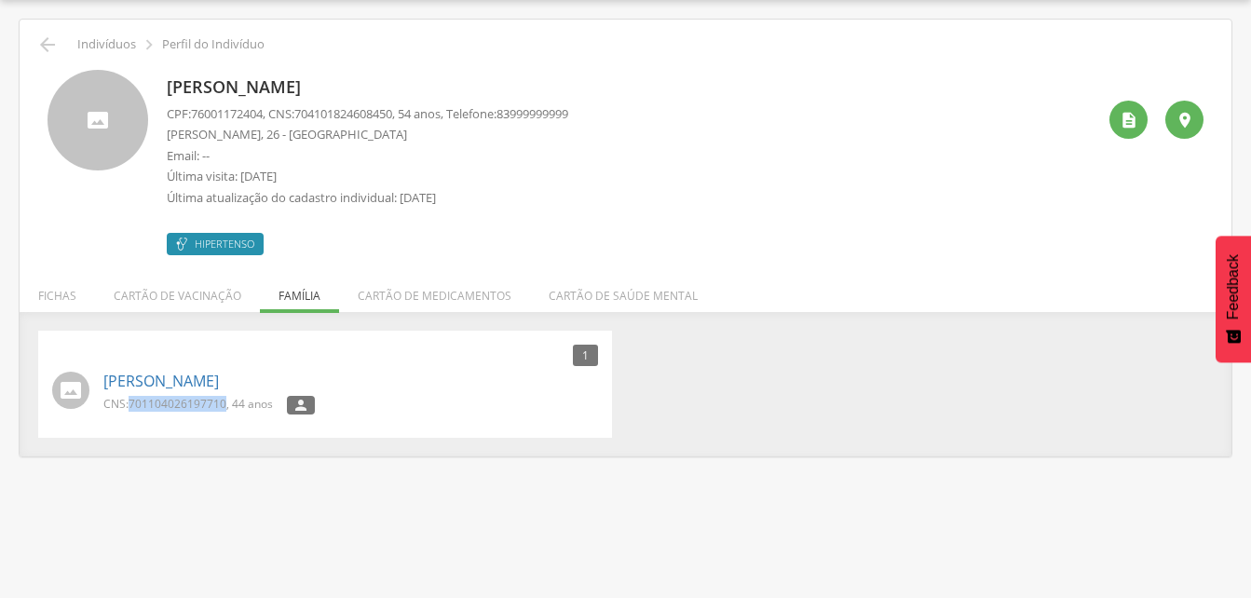
drag, startPoint x: 132, startPoint y: 404, endPoint x: 225, endPoint y: 403, distance: 93.1
click at [225, 403] on span "701104026197710" at bounding box center [178, 404] width 98 height 16
click at [48, 33] on div " Indivíduos  Perfil do Indivíduo [PERSON_NAME] CPF: 76001172404 , CNS: [PHONE…" at bounding box center [626, 238] width 1212 height 437
drag, startPoint x: 48, startPoint y: 33, endPoint x: 47, endPoint y: 45, distance: 12.2
click at [47, 45] on icon "" at bounding box center [47, 45] width 22 height 22
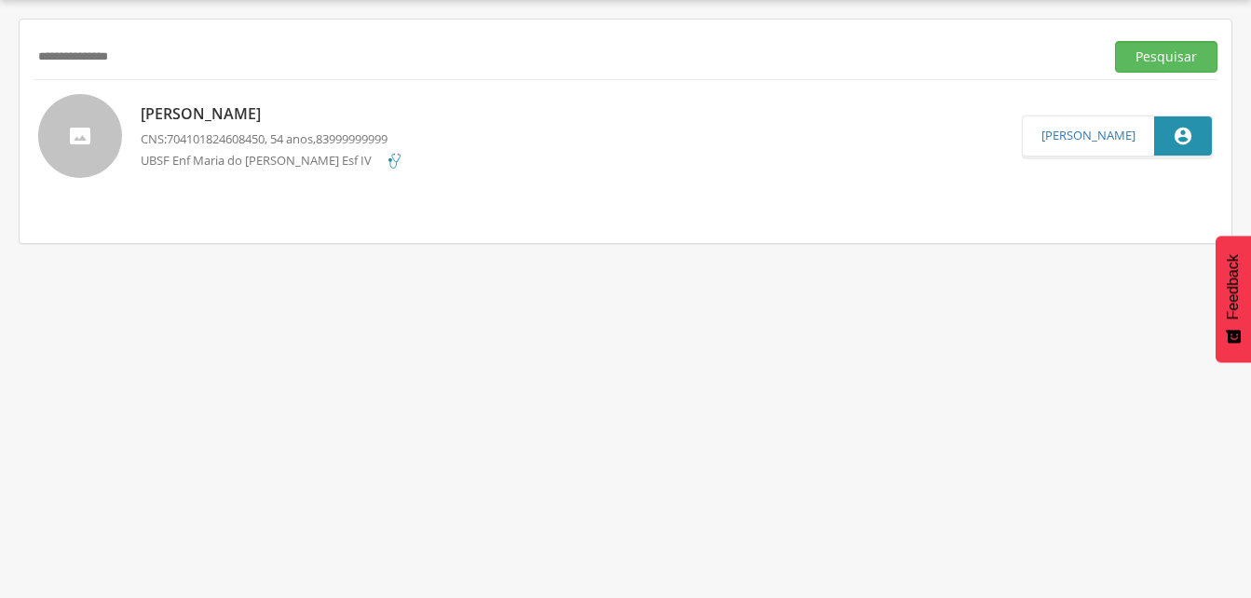
click at [169, 79] on div "**********" at bounding box center [626, 57] width 1184 height 47
click at [1170, 55] on button "Pesquisar" at bounding box center [1166, 57] width 102 height 32
click at [1150, 56] on button "Pesquisar" at bounding box center [1166, 57] width 102 height 32
click at [151, 60] on input "**********" at bounding box center [565, 57] width 1063 height 32
type input "*"
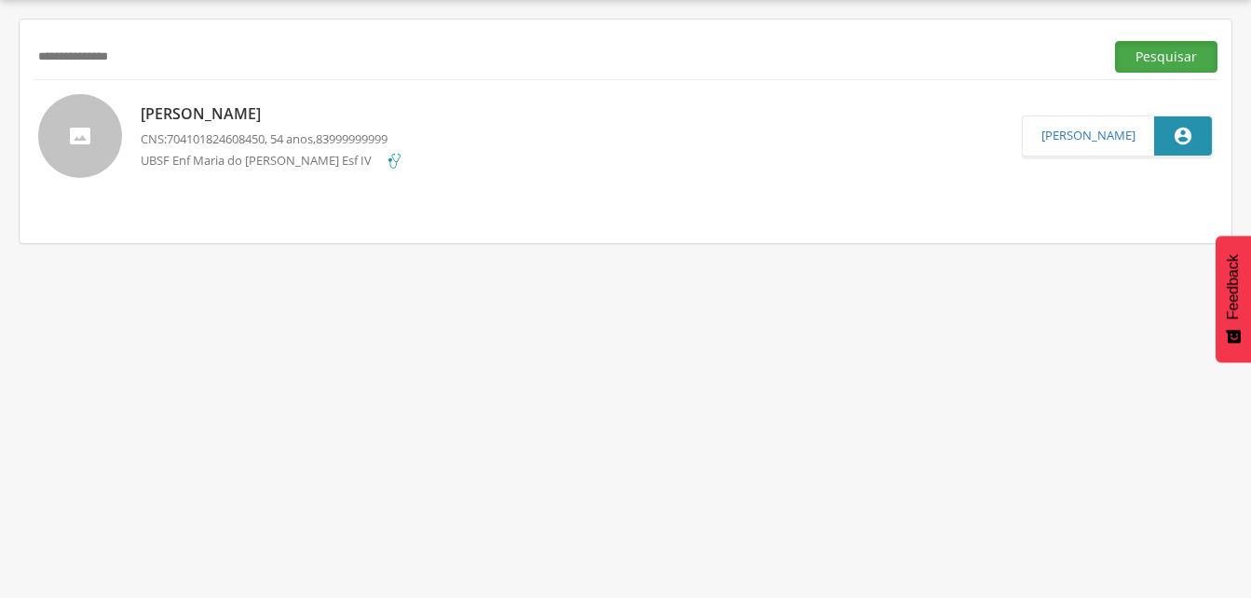
click at [1191, 51] on button "Pesquisar" at bounding box center [1166, 57] width 102 height 32
click at [292, 128] on div "[PERSON_NAME] CNS: 701202002490016 , 62 anos, 83999963368 UBSF Enfermeira [PERS…" at bounding box center [333, 136] width 384 height 77
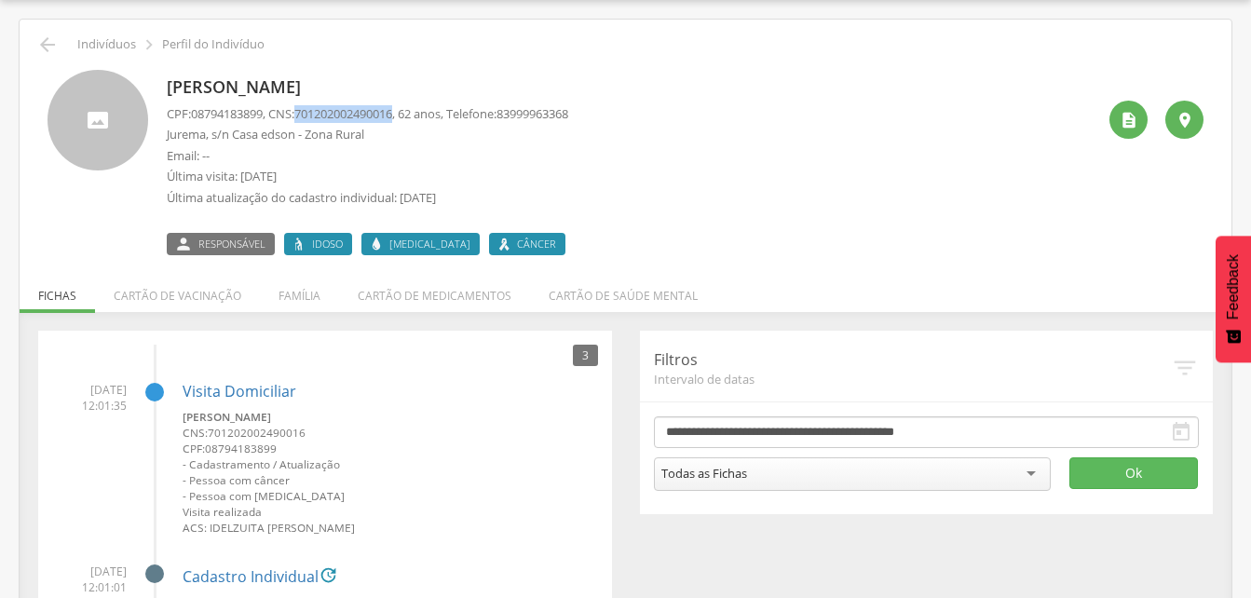
drag, startPoint x: 305, startPoint y: 112, endPoint x: 408, endPoint y: 115, distance: 103.4
click at [408, 115] on p "CPF: 08794183899 , CNS: [PHONE_NUMBER] , 62 anos, Telefone: [PHONE_NUMBER]" at bounding box center [367, 114] width 401 height 18
drag, startPoint x: 408, startPoint y: 115, endPoint x: 398, endPoint y: 110, distance: 11.3
click at [40, 45] on icon "" at bounding box center [47, 45] width 22 height 22
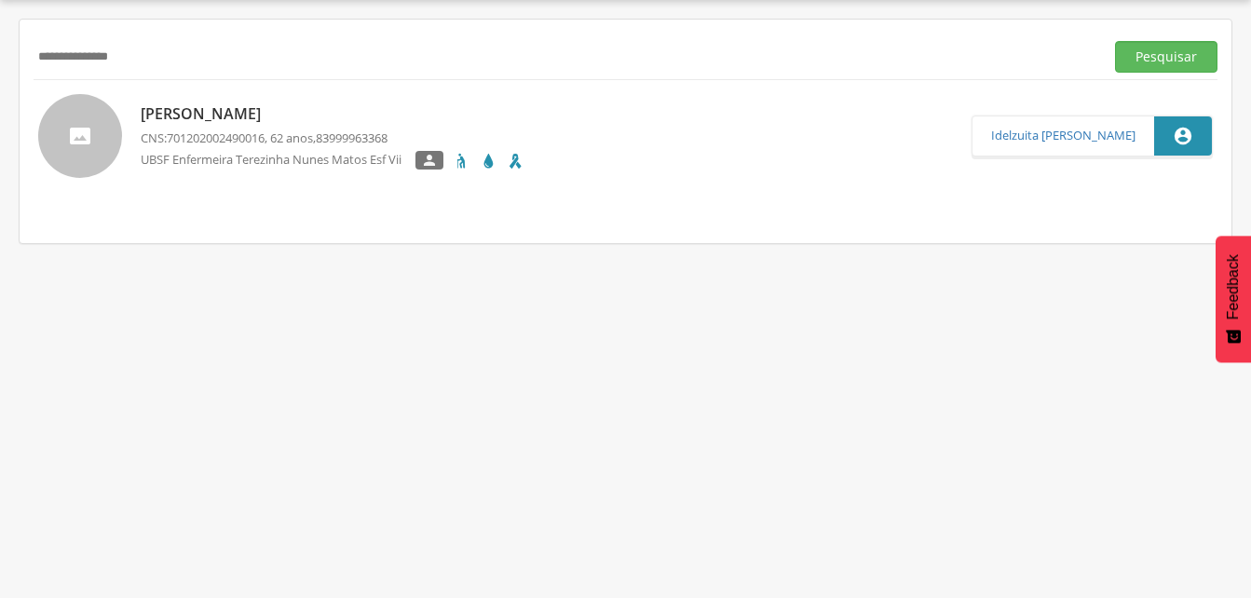
click at [160, 59] on input "**********" at bounding box center [565, 57] width 1063 height 32
type input "*"
click at [1157, 55] on button "Pesquisar" at bounding box center [1166, 57] width 102 height 32
click at [285, 124] on p "[PERSON_NAME]" at bounding box center [287, 113] width 292 height 21
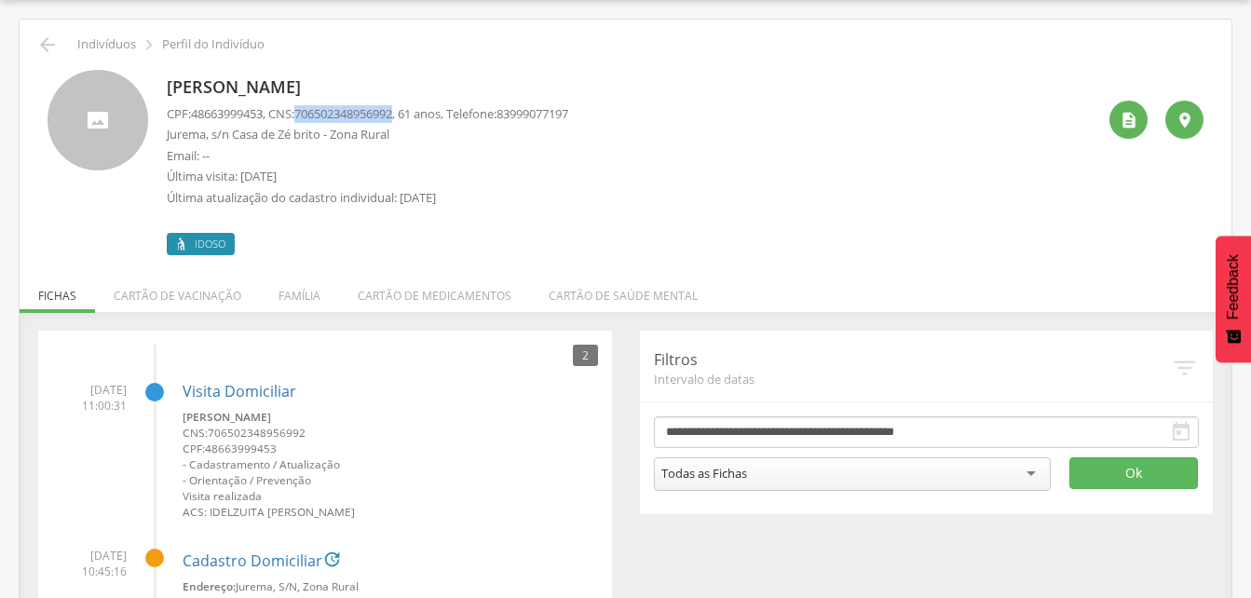
drag, startPoint x: 305, startPoint y: 115, endPoint x: 409, endPoint y: 111, distance: 104.4
click at [409, 111] on p "CPF: 48663999453 , CNS: [PHONE_NUMBER] , 61 anos, Telefone: [PHONE_NUMBER]" at bounding box center [367, 114] width 401 height 18
drag, startPoint x: 409, startPoint y: 111, endPoint x: 386, endPoint y: 115, distance: 23.6
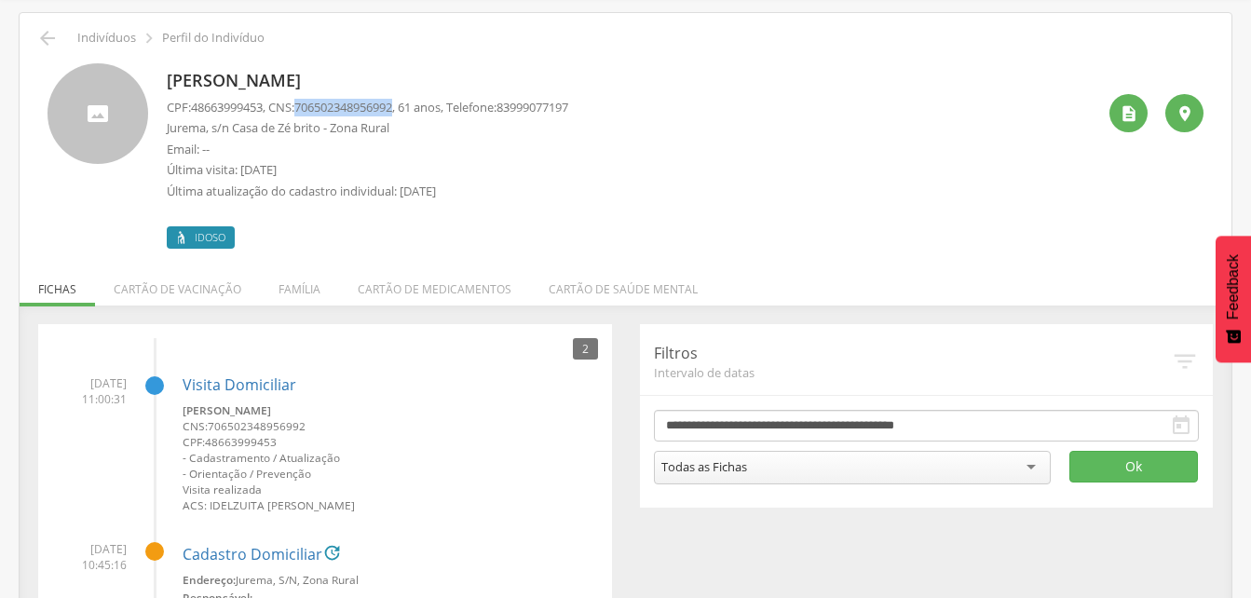
scroll to position [33, 0]
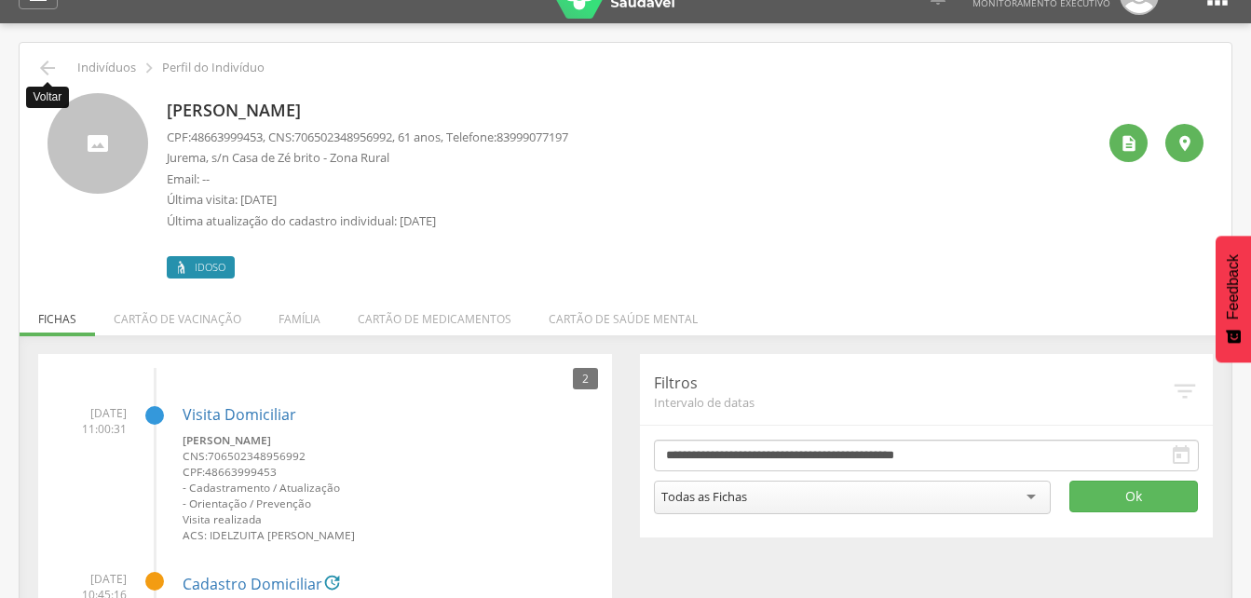
drag, startPoint x: 37, startPoint y: 65, endPoint x: 69, endPoint y: 81, distance: 35.4
click at [38, 65] on icon "" at bounding box center [47, 68] width 22 height 22
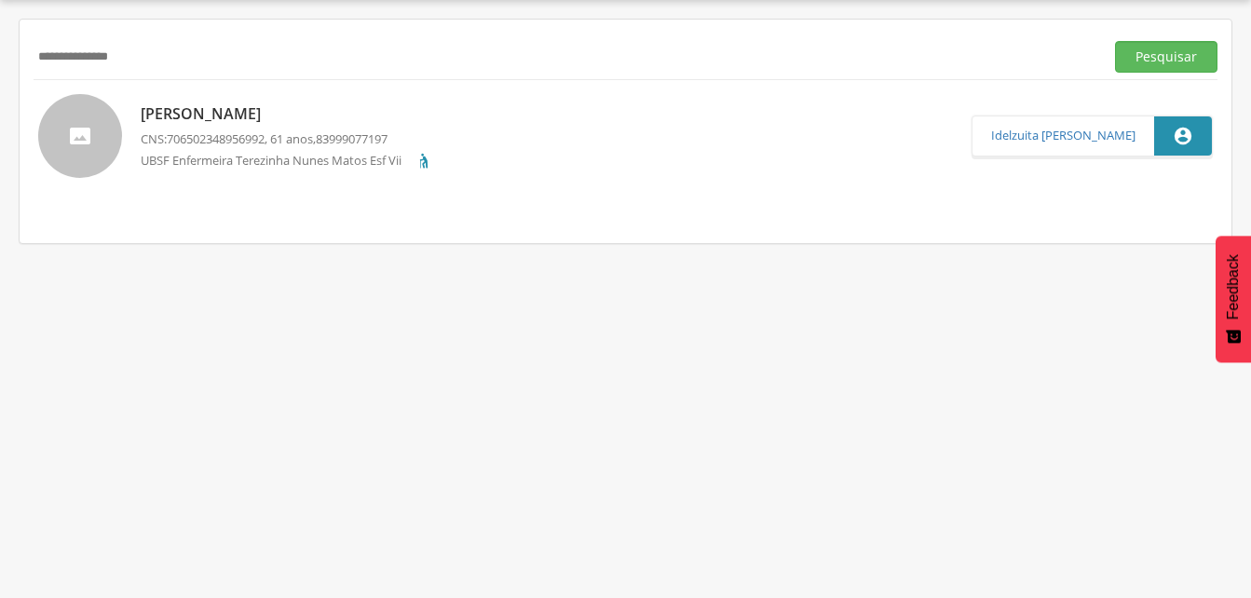
click at [172, 63] on input "**********" at bounding box center [565, 57] width 1063 height 32
drag, startPoint x: 1175, startPoint y: 57, endPoint x: 718, endPoint y: 107, distance: 460.0
click at [1174, 56] on button "Pesquisar" at bounding box center [1166, 57] width 102 height 32
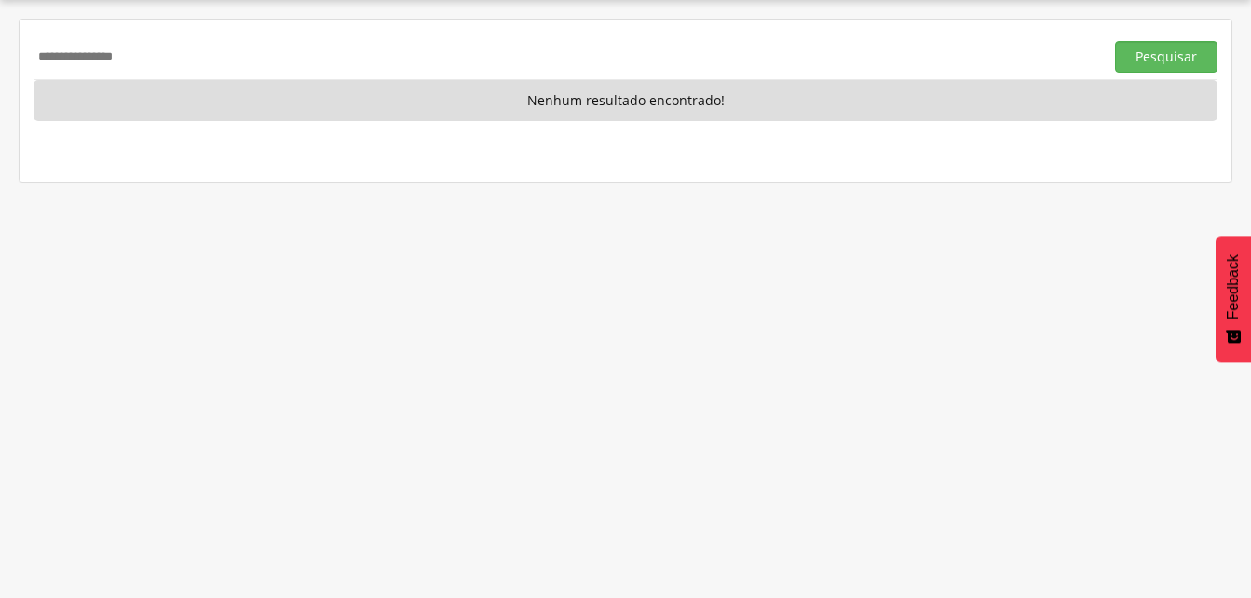
click at [169, 61] on input "**********" at bounding box center [565, 57] width 1063 height 32
type input "*"
click at [1165, 60] on button "Pesquisar" at bounding box center [1166, 57] width 102 height 32
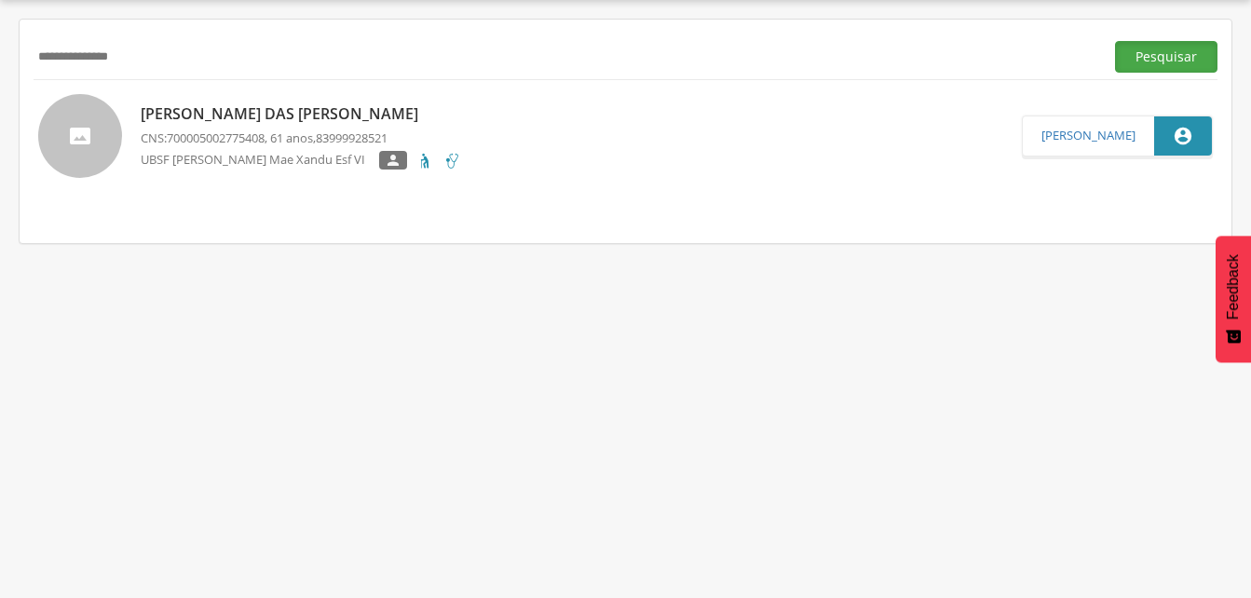
click at [1144, 61] on button "Pesquisar" at bounding box center [1166, 57] width 102 height 32
click at [288, 134] on p "CNS: 700005002775408 , 61 anos, 83999928521" at bounding box center [301, 138] width 320 height 18
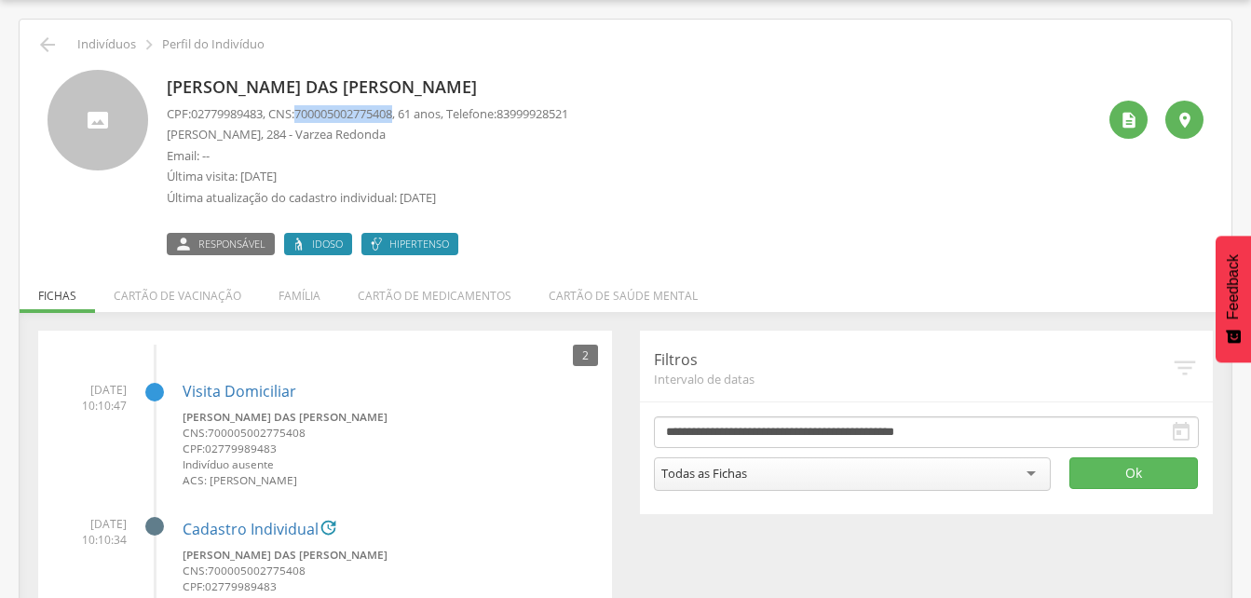
drag, startPoint x: 305, startPoint y: 112, endPoint x: 408, endPoint y: 120, distance: 103.7
click at [408, 120] on p "CPF: 02779989483 , CNS: [PHONE_NUMBER] , 61 anos, Telefone: [PHONE_NUMBER]" at bounding box center [367, 114] width 401 height 18
drag, startPoint x: 408, startPoint y: 120, endPoint x: 388, endPoint y: 115, distance: 20.3
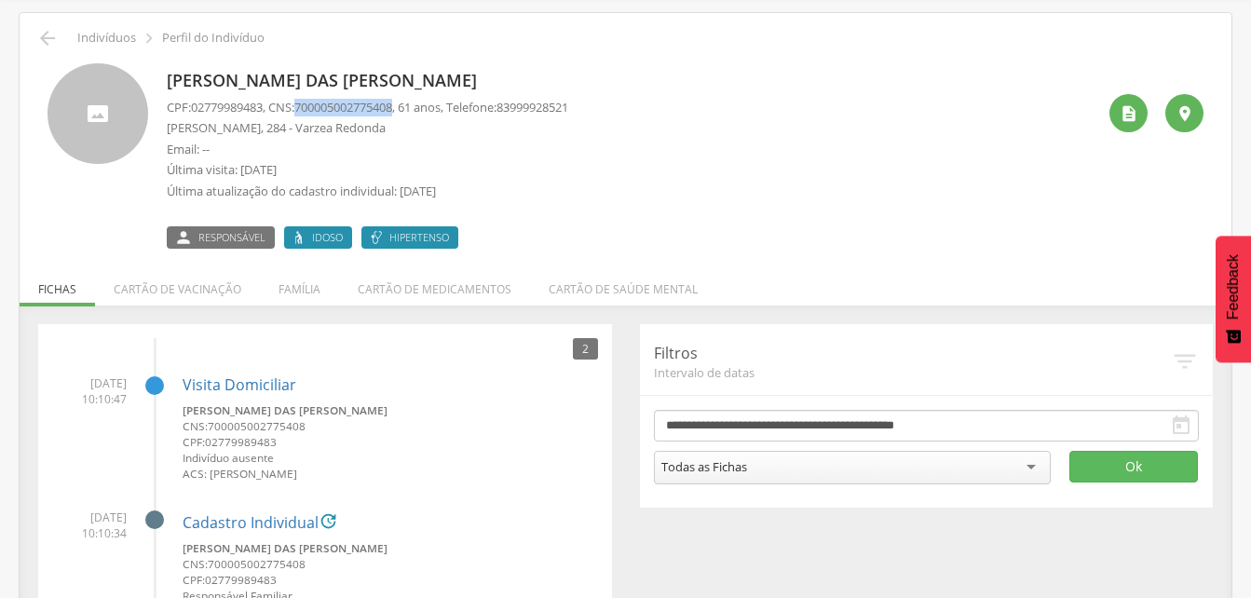
scroll to position [93, 0]
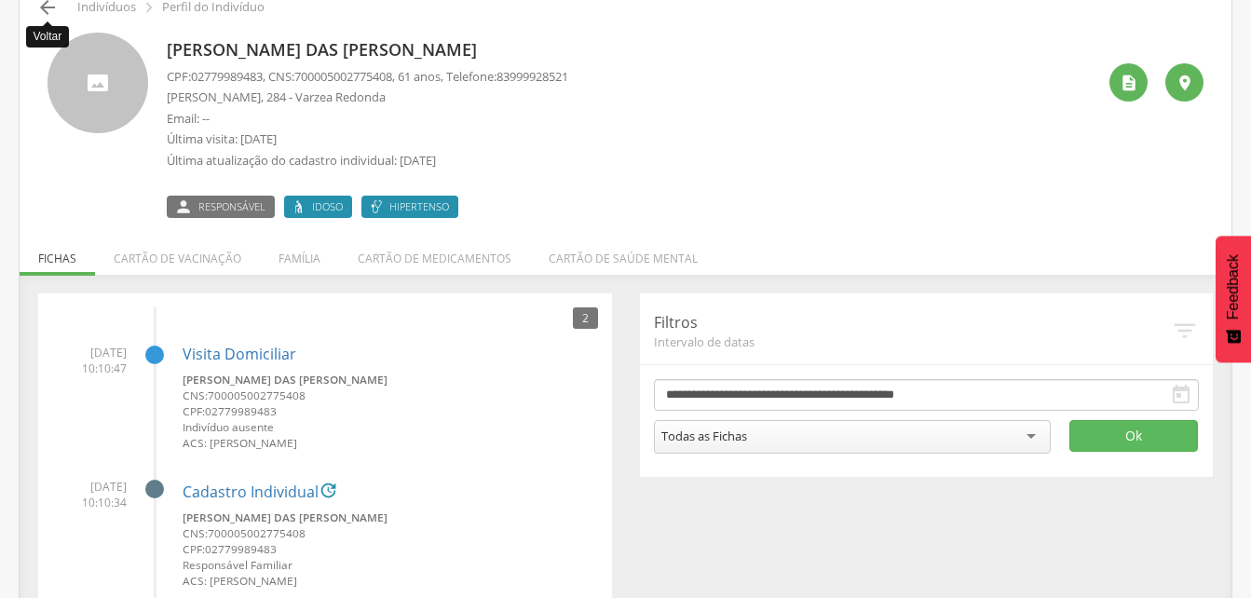
click at [43, 8] on icon "" at bounding box center [47, 7] width 22 height 22
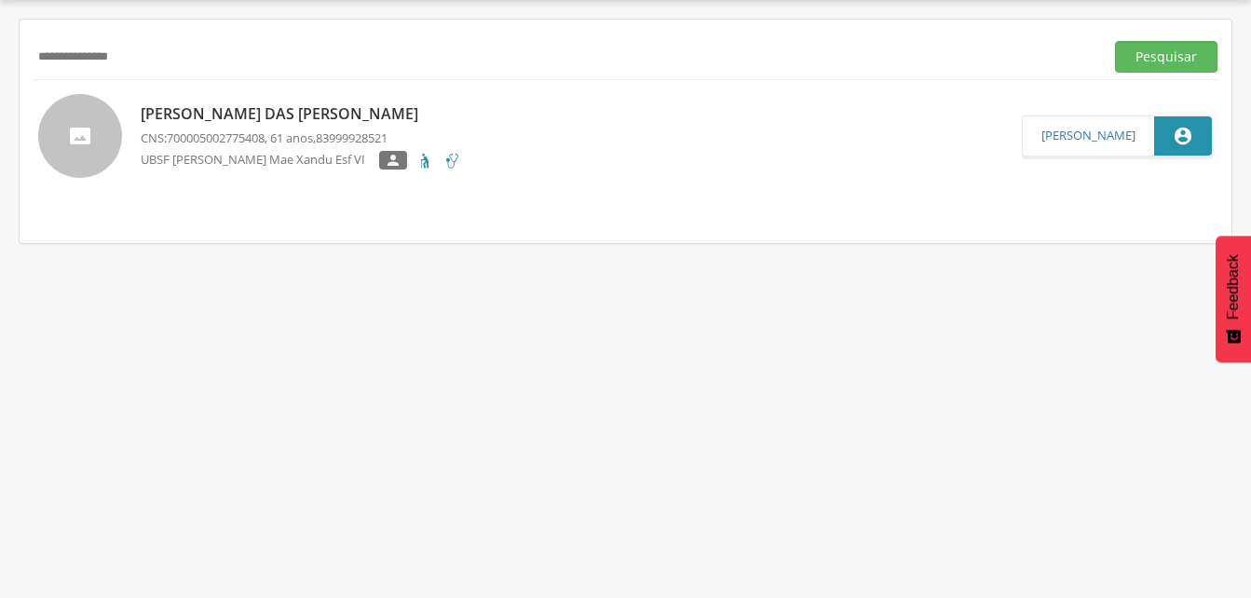
click at [160, 51] on input "**********" at bounding box center [565, 57] width 1063 height 32
type input "*"
drag, startPoint x: 1171, startPoint y: 61, endPoint x: 850, endPoint y: 66, distance: 321.3
click at [1172, 61] on button "Pesquisar" at bounding box center [1166, 57] width 102 height 32
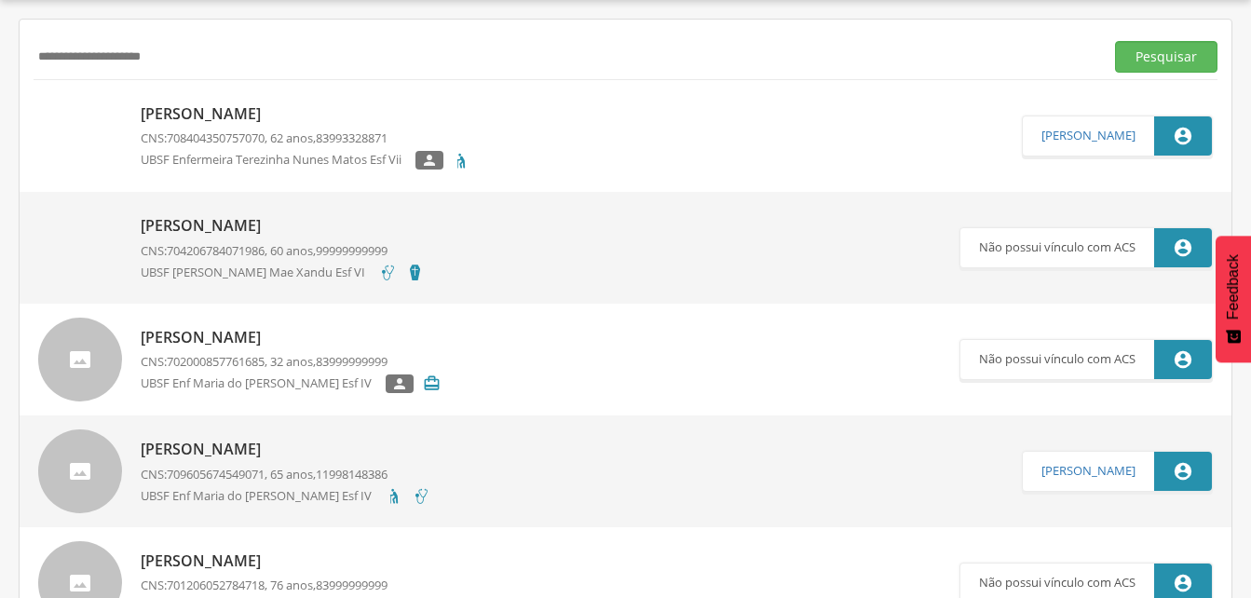
click at [233, 115] on p "[PERSON_NAME]" at bounding box center [306, 113] width 330 height 21
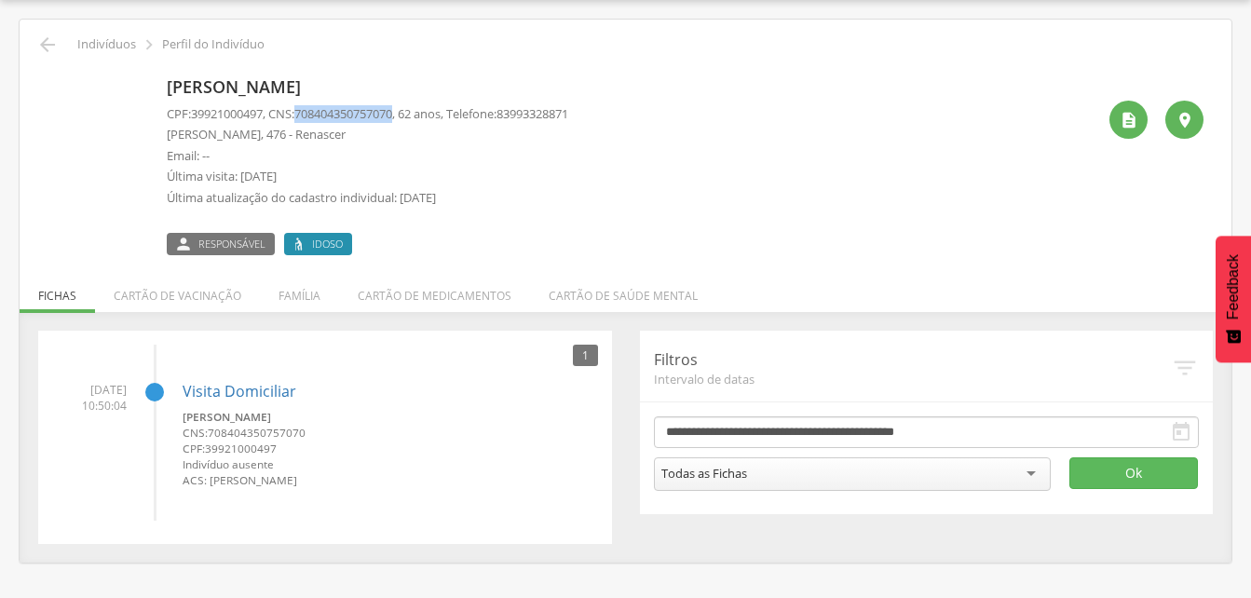
drag, startPoint x: 305, startPoint y: 113, endPoint x: 409, endPoint y: 117, distance: 104.4
click at [409, 117] on p "CPF: 39921000497 , CNS: [PHONE_NUMBER] , 62 anos, Telefone: [PHONE_NUMBER]" at bounding box center [367, 114] width 401 height 18
drag, startPoint x: 409, startPoint y: 117, endPoint x: 391, endPoint y: 114, distance: 18.1
click at [301, 295] on li "Família" at bounding box center [299, 291] width 79 height 44
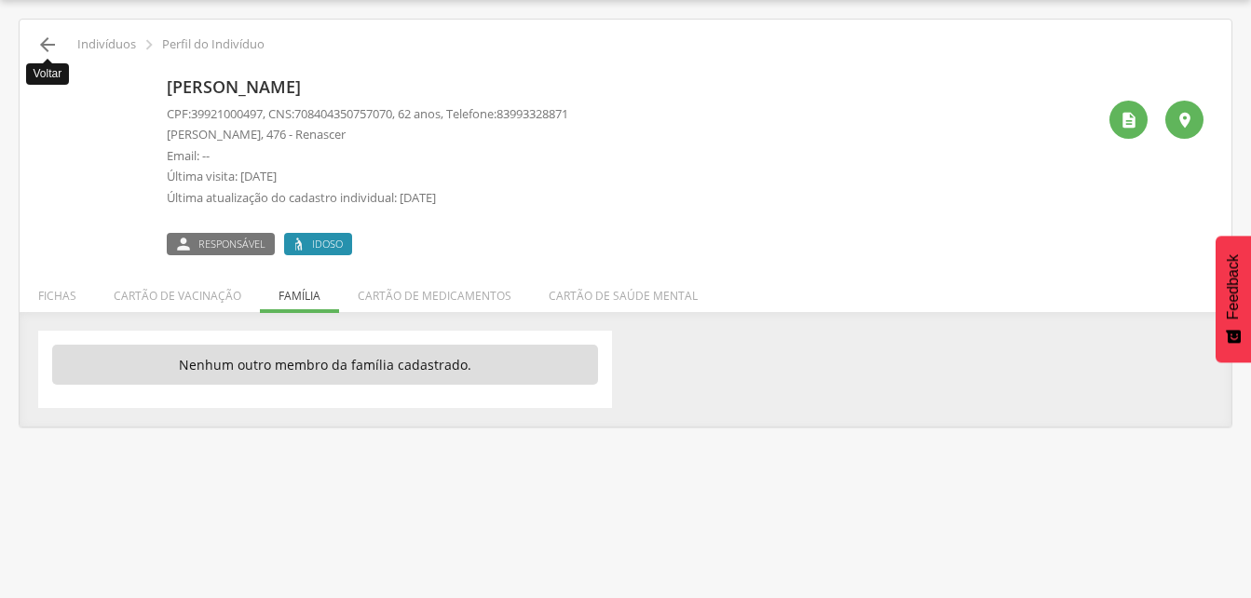
click at [40, 42] on icon "" at bounding box center [47, 45] width 22 height 22
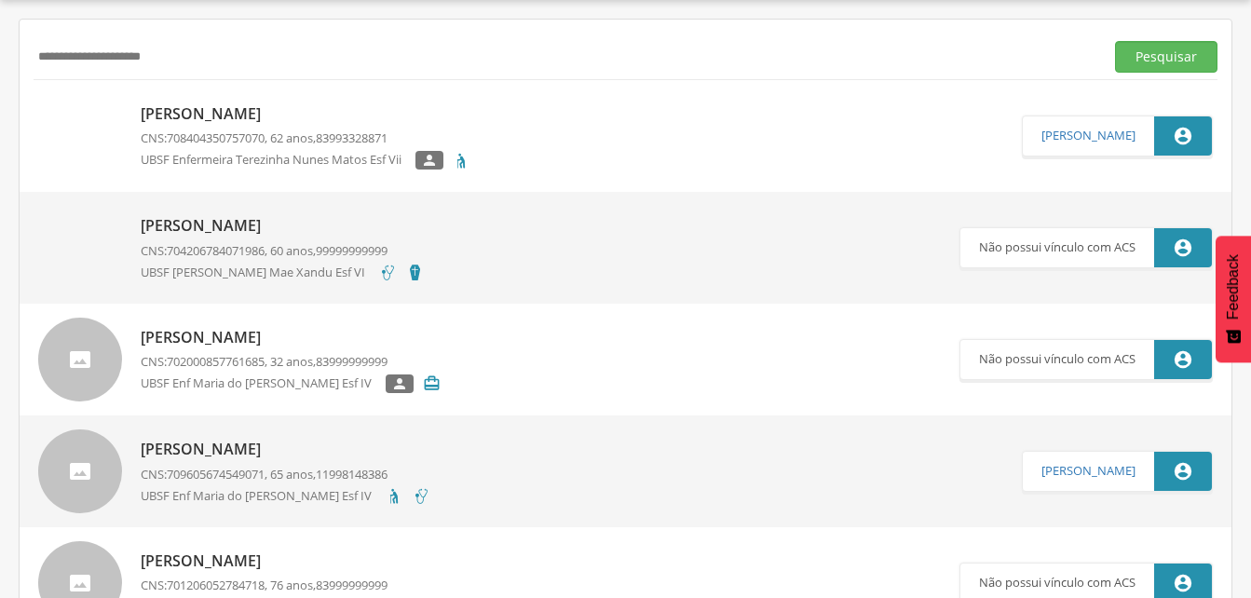
click at [221, 60] on input "**********" at bounding box center [565, 57] width 1063 height 32
type input "*"
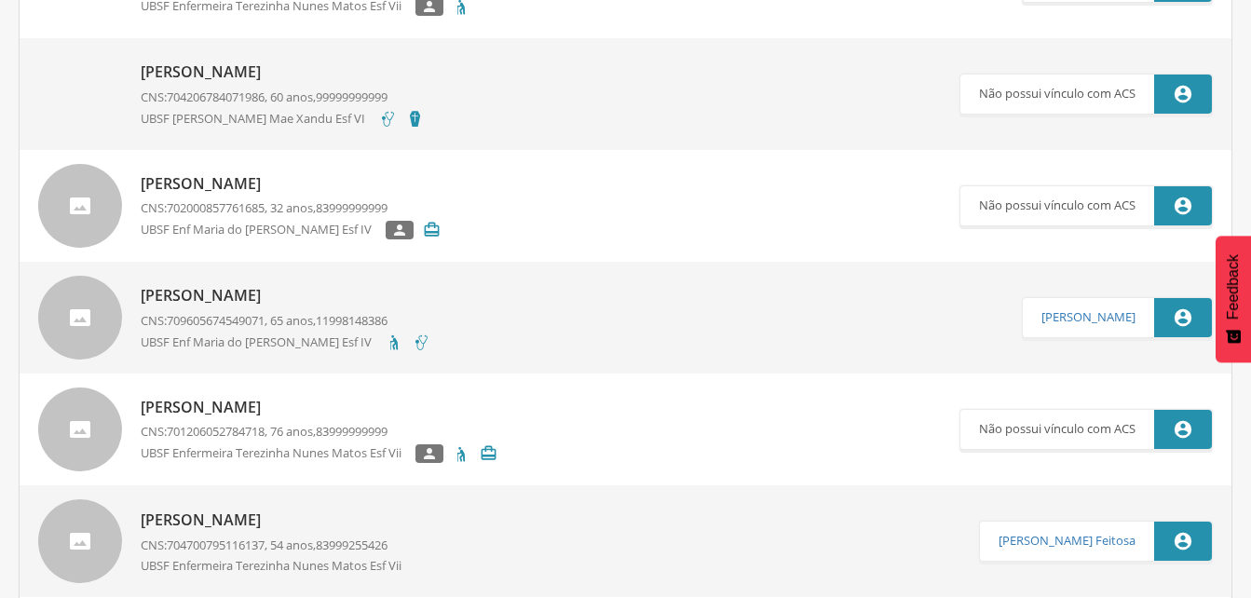
scroll to position [56, 0]
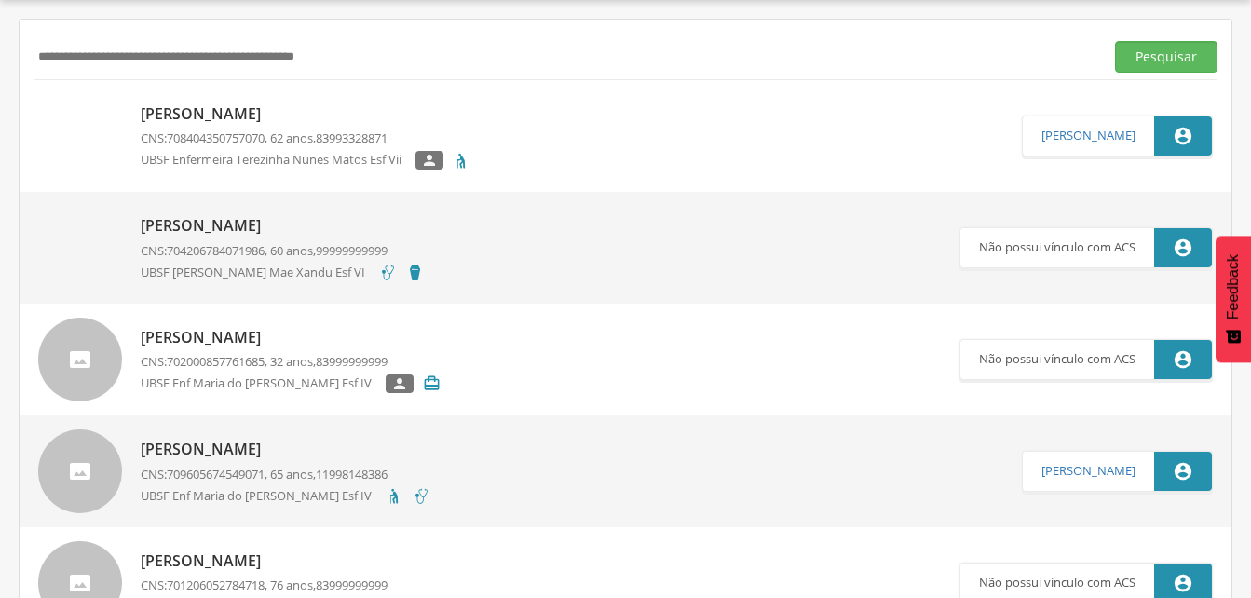
click at [66, 52] on input "text" at bounding box center [565, 57] width 1063 height 32
click at [138, 51] on input "text" at bounding box center [565, 57] width 1063 height 32
drag, startPoint x: 1146, startPoint y: 59, endPoint x: 947, endPoint y: 100, distance: 203.5
click at [1146, 59] on button "Pesquisar" at bounding box center [1166, 57] width 102 height 32
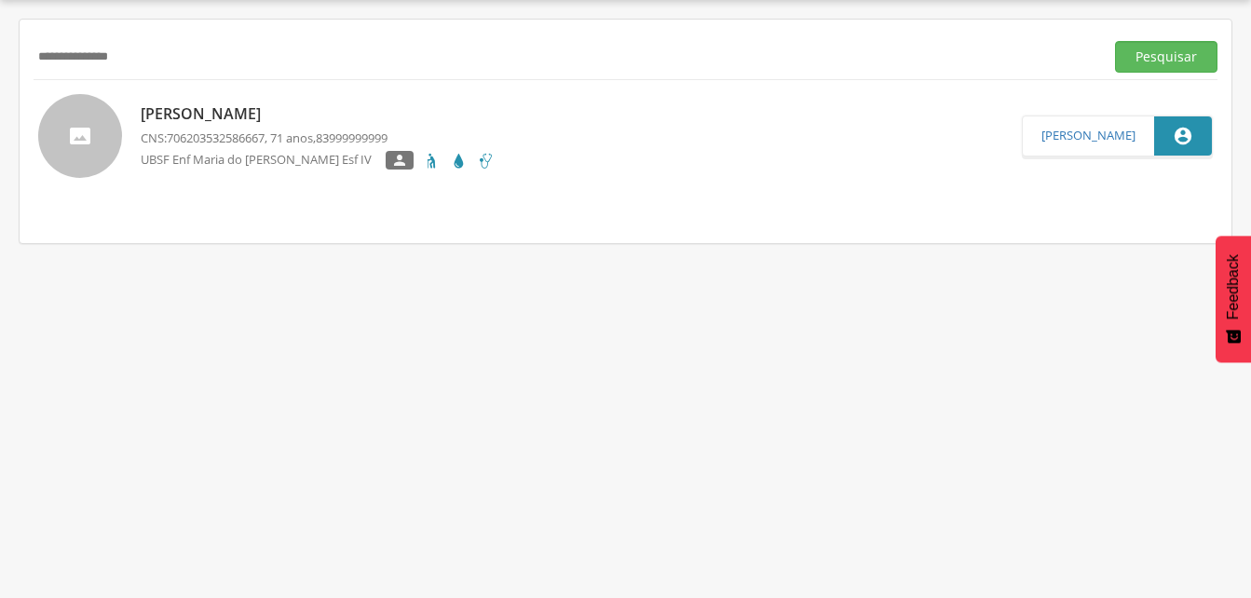
click at [264, 137] on span "706203532586667" at bounding box center [216, 137] width 98 height 17
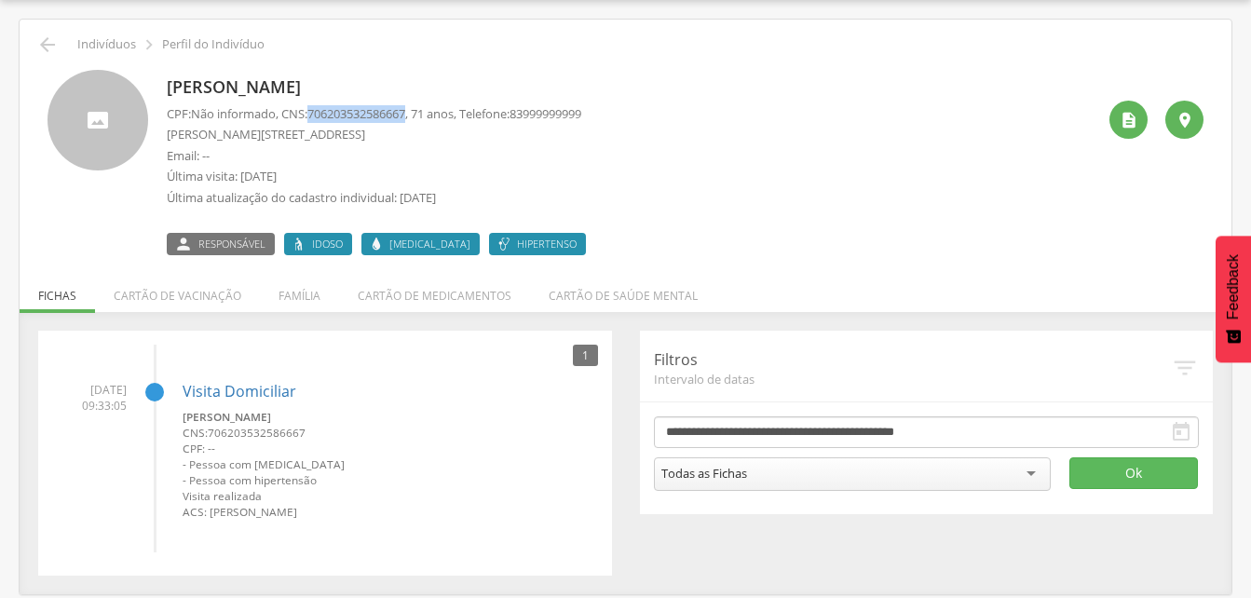
drag, startPoint x: 317, startPoint y: 112, endPoint x: 416, endPoint y: 115, distance: 99.7
click at [405, 115] on span "706203532586667" at bounding box center [356, 113] width 98 height 17
drag, startPoint x: 416, startPoint y: 115, endPoint x: 359, endPoint y: 143, distance: 64.6
click at [536, 162] on p "Email: --" at bounding box center [374, 156] width 414 height 18
drag, startPoint x: 314, startPoint y: 112, endPoint x: 421, endPoint y: 118, distance: 107.3
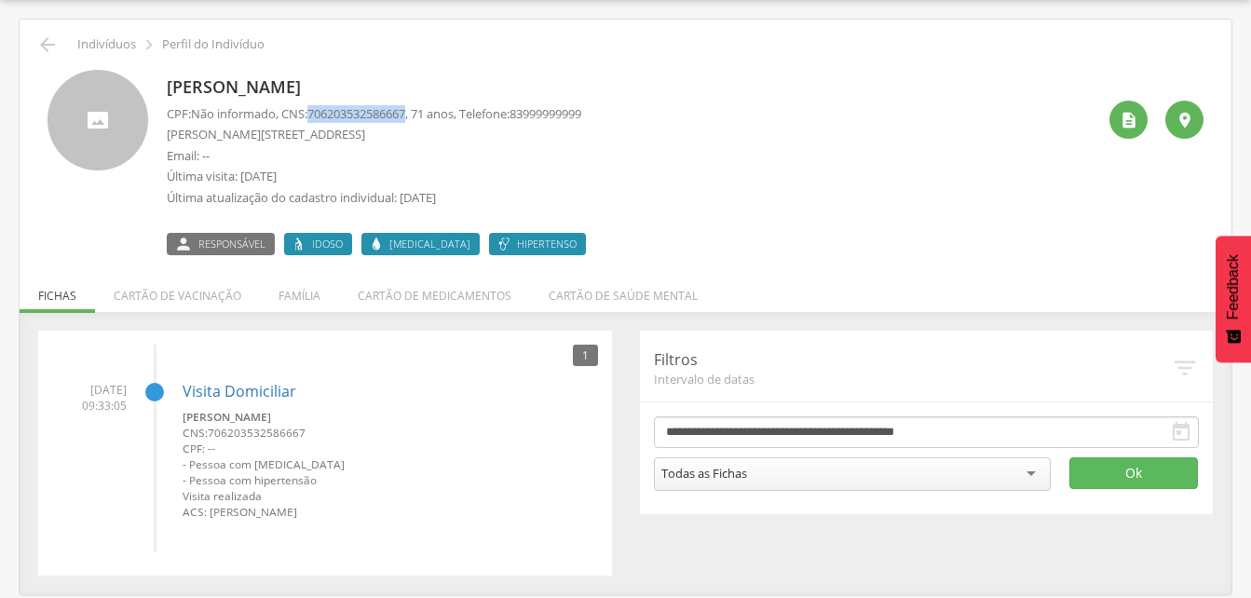
click at [421, 118] on p "CPF: Não informado , CNS: [PHONE_NUMBER] , 71 anos, Telefone: [PHONE_NUMBER]" at bounding box center [374, 114] width 414 height 18
drag, startPoint x: 421, startPoint y: 118, endPoint x: 397, endPoint y: 115, distance: 24.5
click at [47, 42] on icon "" at bounding box center [47, 45] width 22 height 22
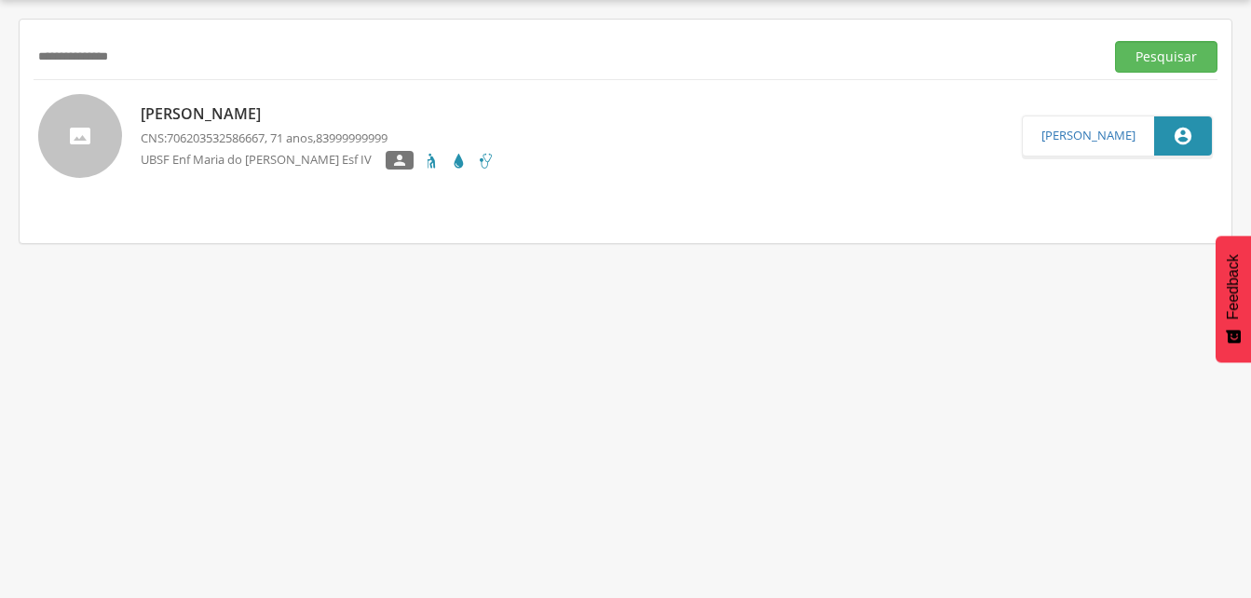
click at [150, 61] on input "**********" at bounding box center [565, 57] width 1063 height 32
type input "*"
click at [76, 56] on input "text" at bounding box center [565, 57] width 1063 height 32
click at [1176, 51] on button "Pesquisar" at bounding box center [1166, 57] width 102 height 32
click at [264, 122] on p "[PERSON_NAME] de [PERSON_NAME]" at bounding box center [279, 113] width 277 height 21
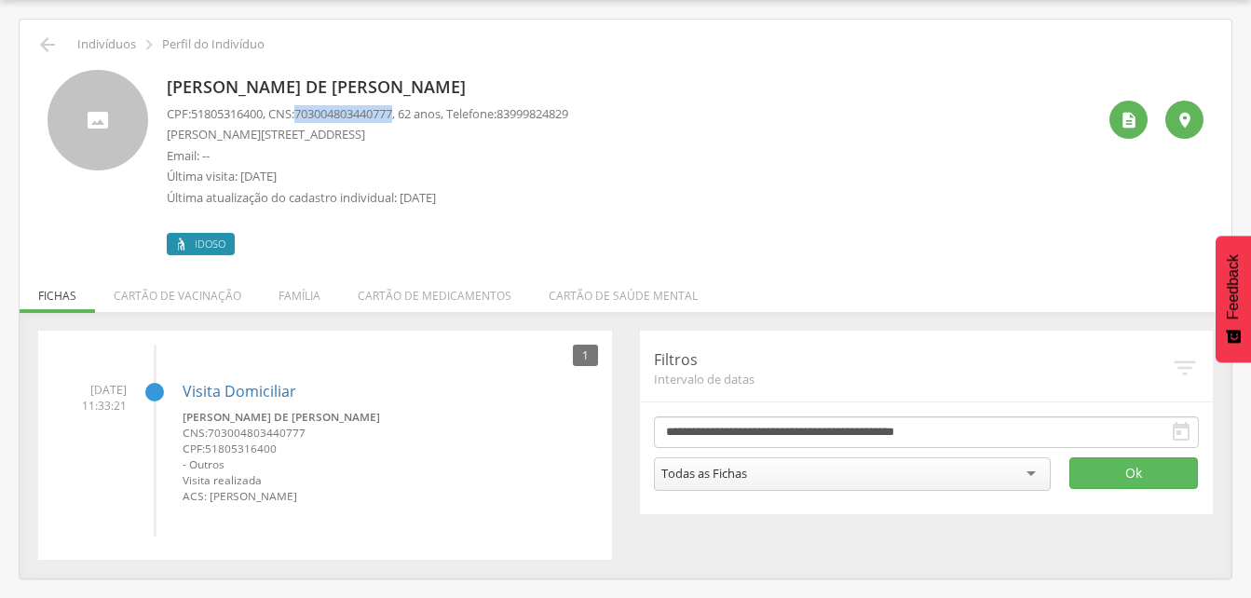
drag, startPoint x: 306, startPoint y: 109, endPoint x: 407, endPoint y: 109, distance: 100.6
click at [392, 109] on span "703004803440777" at bounding box center [343, 113] width 98 height 17
drag, startPoint x: 407, startPoint y: 109, endPoint x: 367, endPoint y: 108, distance: 40.1
click at [296, 295] on li "Família" at bounding box center [299, 291] width 79 height 44
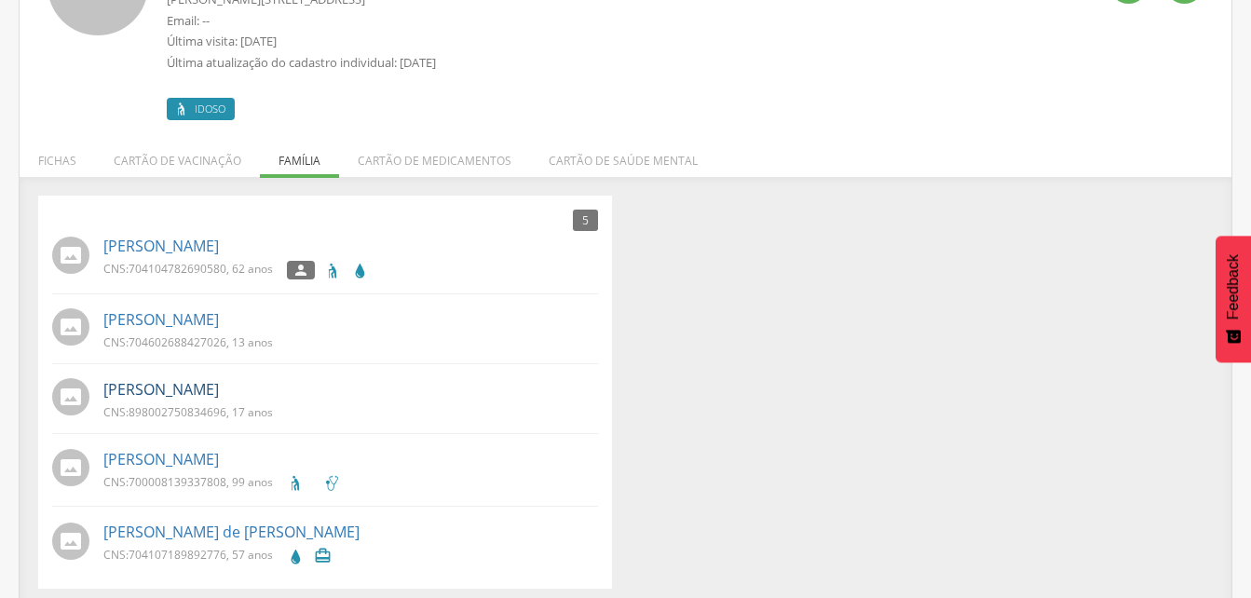
scroll to position [201, 0]
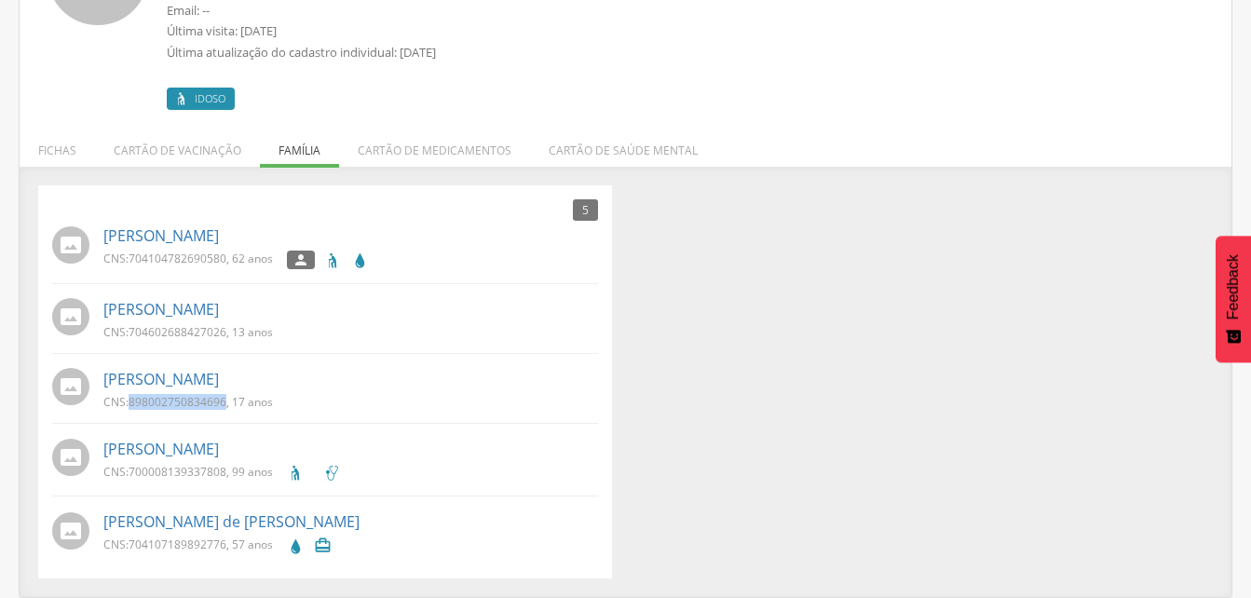
drag, startPoint x: 127, startPoint y: 399, endPoint x: 225, endPoint y: 406, distance: 98.9
click at [225, 406] on p "CNS: 898002750834696 , 17 anos" at bounding box center [187, 402] width 169 height 16
drag, startPoint x: 225, startPoint y: 406, endPoint x: 199, endPoint y: 401, distance: 26.5
drag, startPoint x: 129, startPoint y: 255, endPoint x: 227, endPoint y: 265, distance: 99.2
click at [227, 265] on p "CNS: 704104782690580 , 62 anos" at bounding box center [187, 258] width 169 height 16
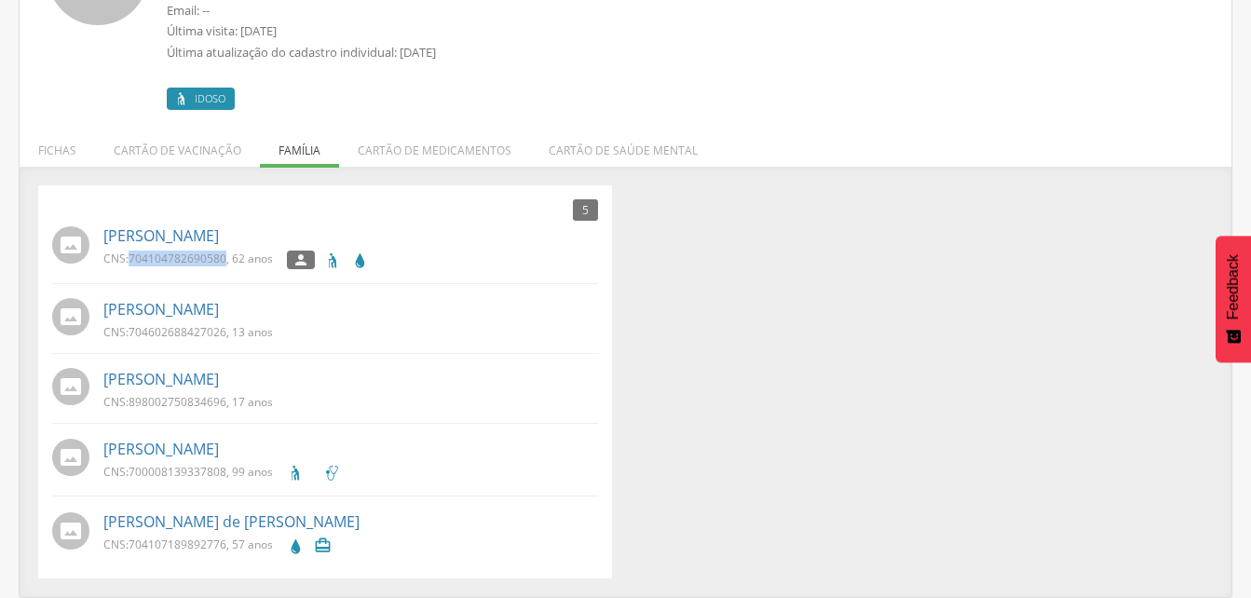
drag, startPoint x: 227, startPoint y: 265, endPoint x: 204, endPoint y: 259, distance: 24.2
drag, startPoint x: 129, startPoint y: 332, endPoint x: 226, endPoint y: 331, distance: 96.9
click at [226, 331] on p "CNS: 704602688427026 , 13 anos" at bounding box center [187, 332] width 169 height 16
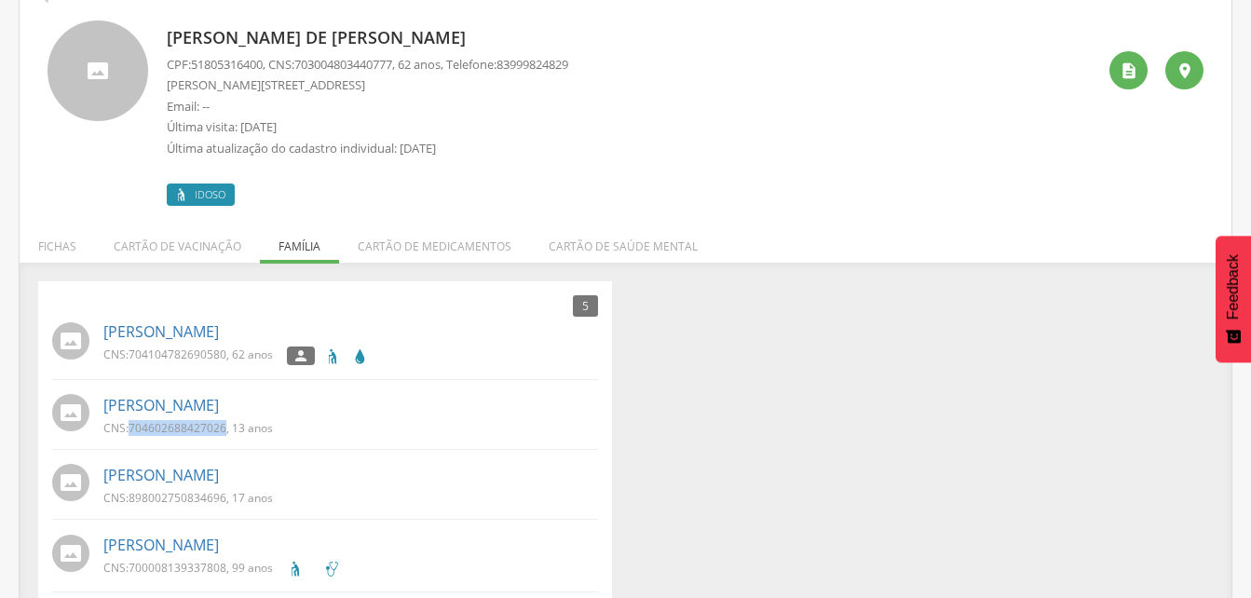
scroll to position [0, 0]
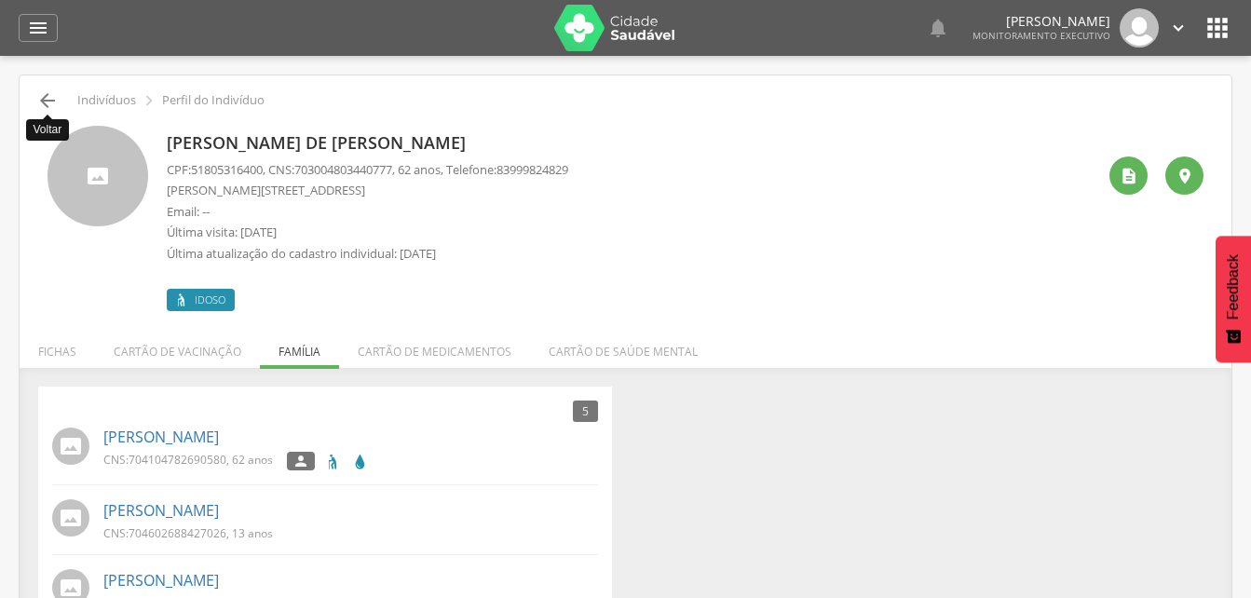
click at [49, 98] on icon "" at bounding box center [47, 100] width 22 height 22
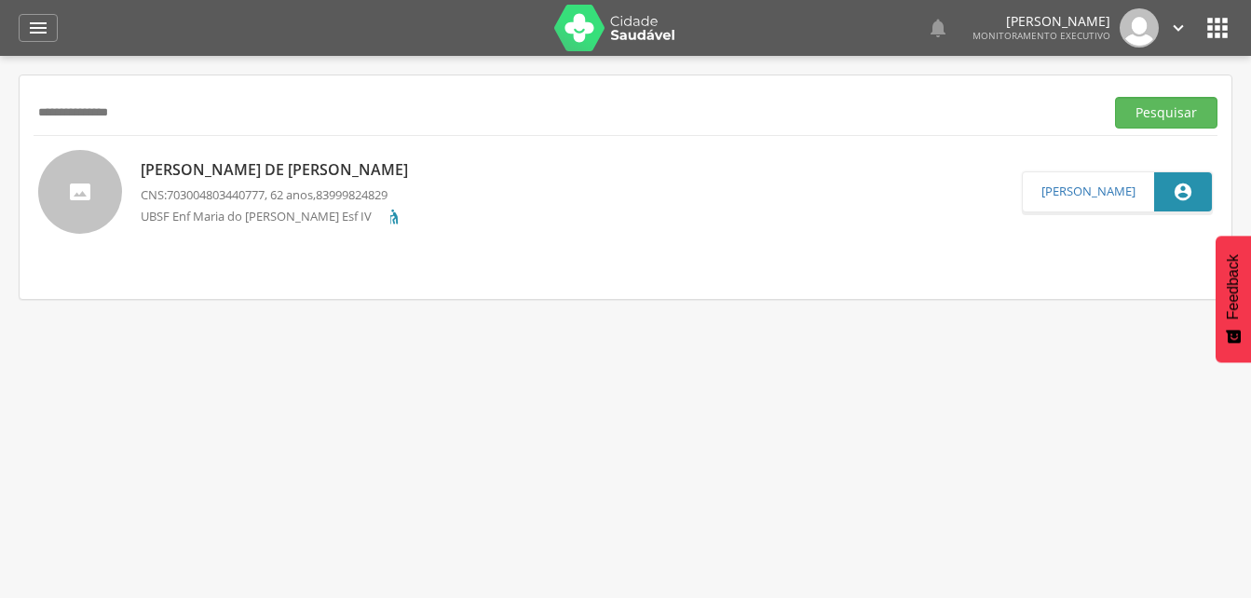
scroll to position [56, 0]
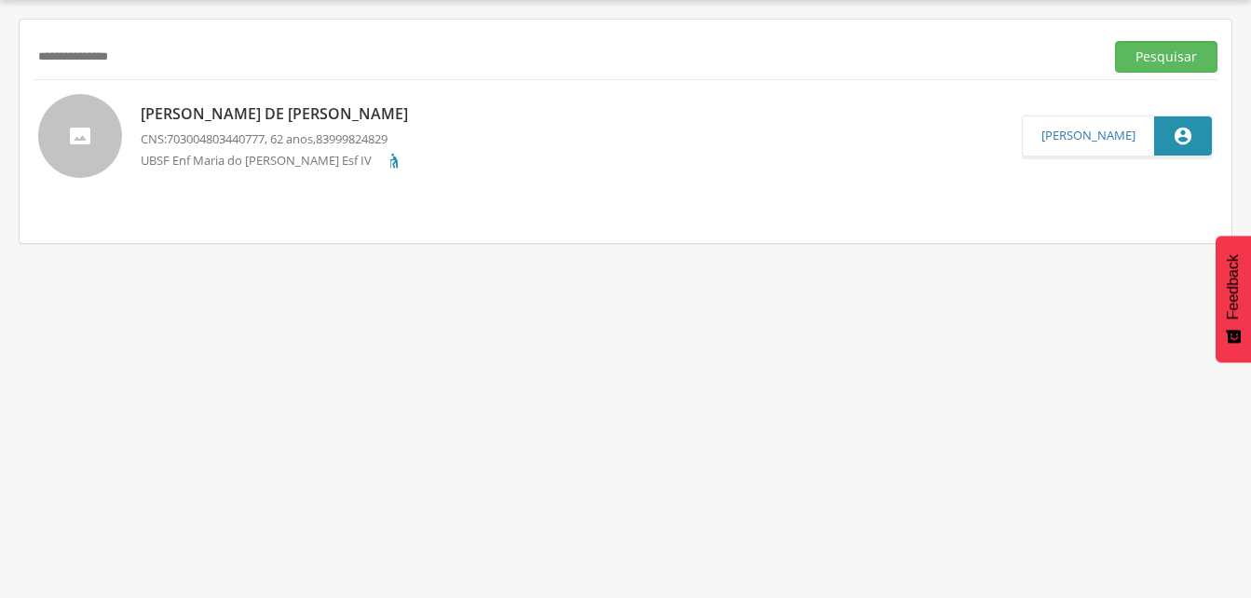
drag, startPoint x: 176, startPoint y: 63, endPoint x: 160, endPoint y: 60, distance: 16.3
click at [176, 63] on input "**********" at bounding box center [565, 57] width 1063 height 32
drag, startPoint x: 1161, startPoint y: 53, endPoint x: 712, endPoint y: 157, distance: 460.8
click at [1155, 55] on button "Pesquisar" at bounding box center [1166, 57] width 102 height 32
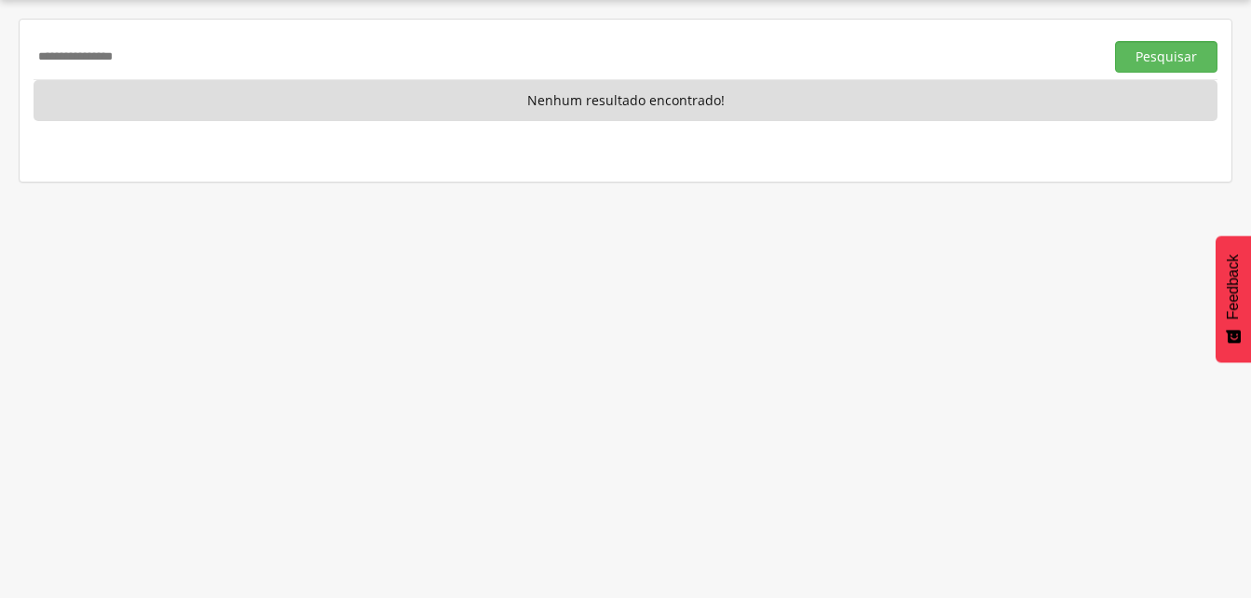
click at [50, 59] on input "**********" at bounding box center [565, 57] width 1063 height 32
click at [1173, 47] on button "Pesquisar" at bounding box center [1166, 57] width 102 height 32
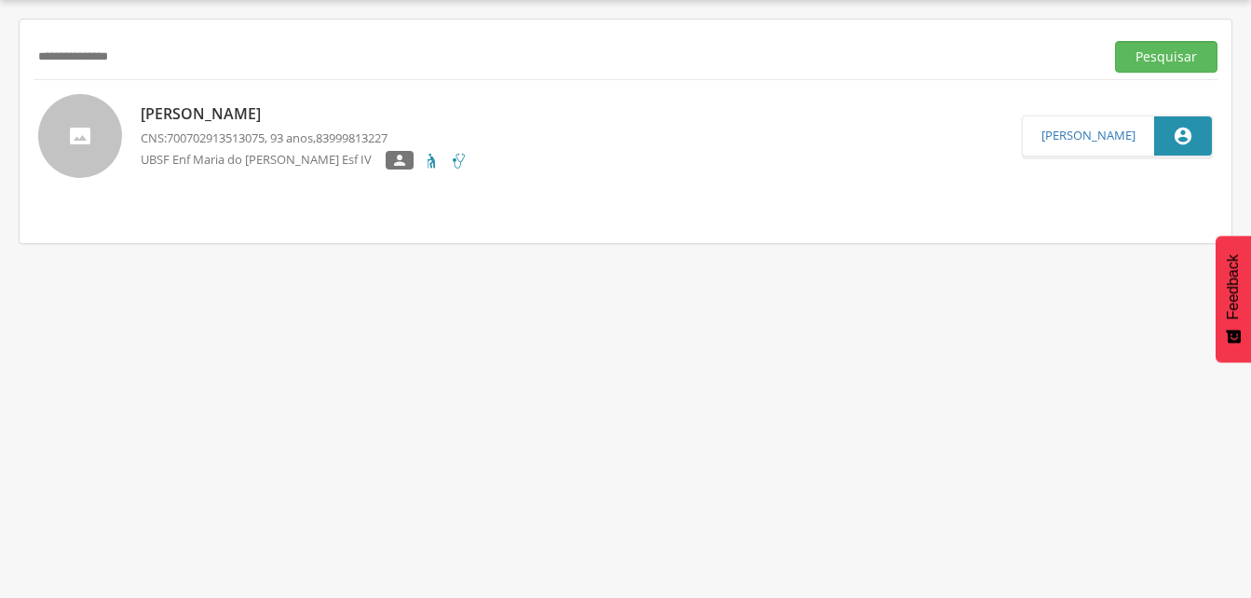
click at [239, 126] on div "[PERSON_NAME] CNS: 700702913513075 , 93 anos, 83999813227 UBSF Enf [PERSON_NAME…" at bounding box center [304, 136] width 327 height 77
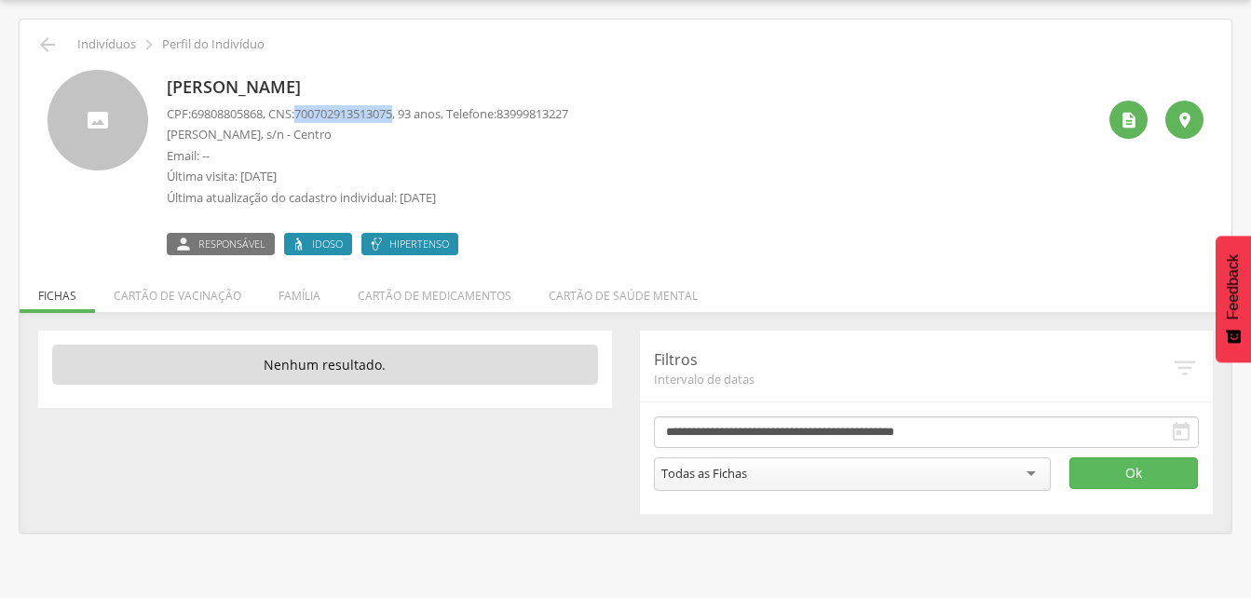
drag, startPoint x: 304, startPoint y: 110, endPoint x: 408, endPoint y: 121, distance: 104.9
click at [408, 121] on p "CPF: 69808805868 , CNS: [PHONE_NUMBER] , 93 anos, Telefone: [PHONE_NUMBER]" at bounding box center [367, 114] width 401 height 18
drag, startPoint x: 408, startPoint y: 121, endPoint x: 397, endPoint y: 116, distance: 12.1
click at [307, 296] on li "Família" at bounding box center [299, 291] width 79 height 44
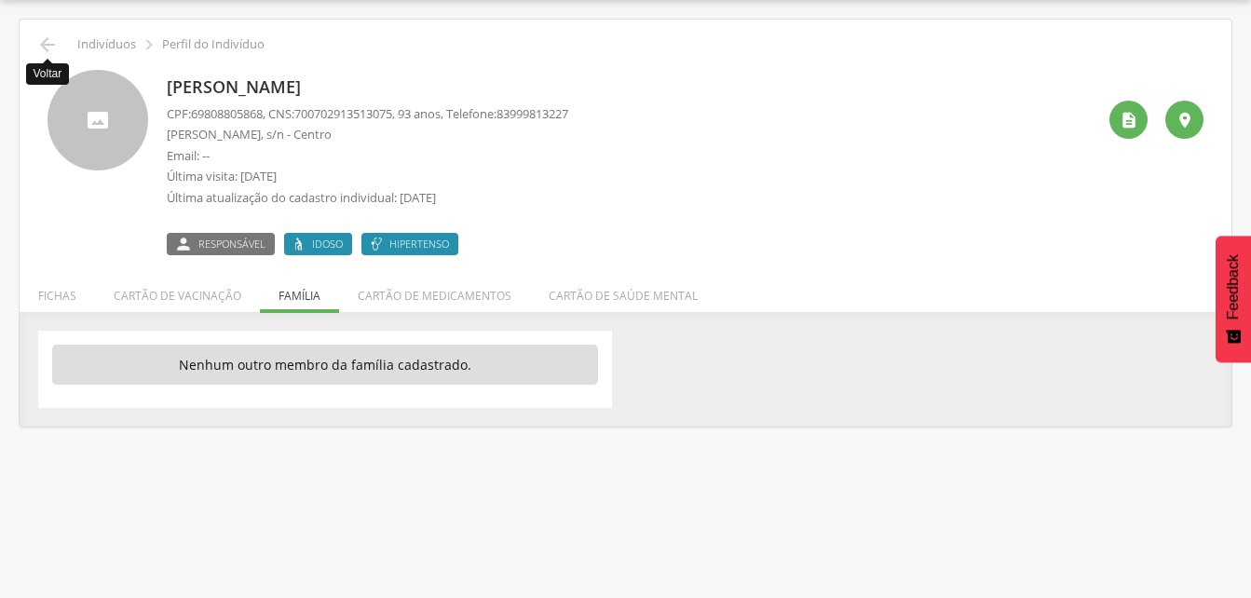
click at [46, 45] on icon "" at bounding box center [47, 45] width 22 height 22
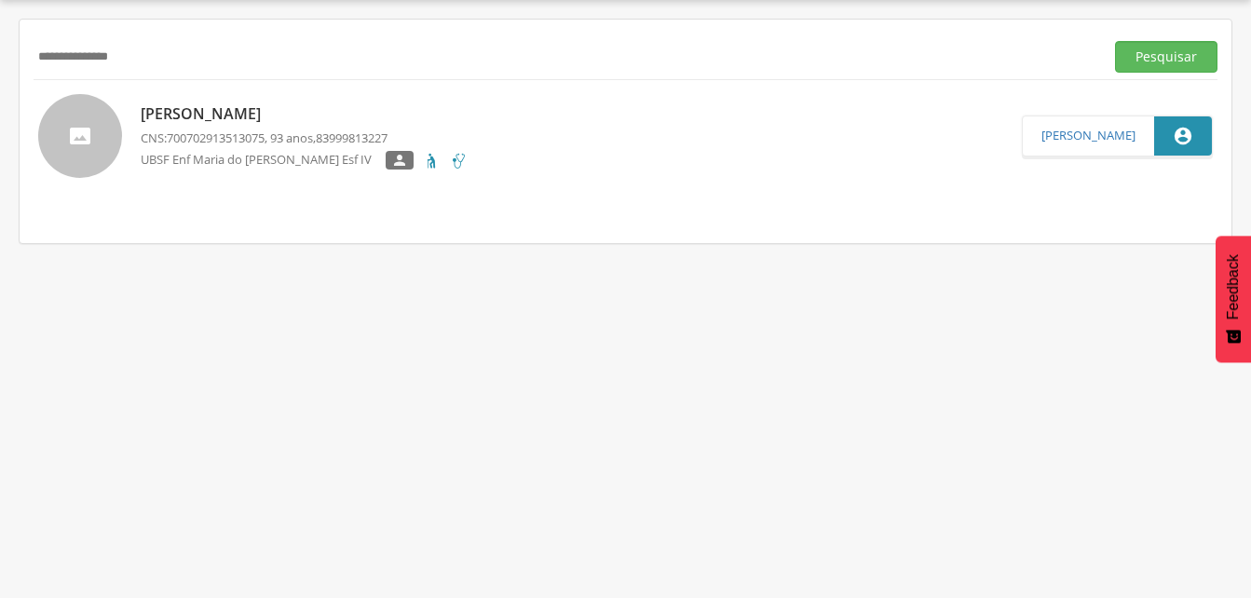
click at [190, 55] on input "**********" at bounding box center [565, 57] width 1063 height 32
click at [60, 58] on input "**********" at bounding box center [565, 57] width 1063 height 32
click at [1161, 67] on button "Pesquisar" at bounding box center [1166, 57] width 102 height 32
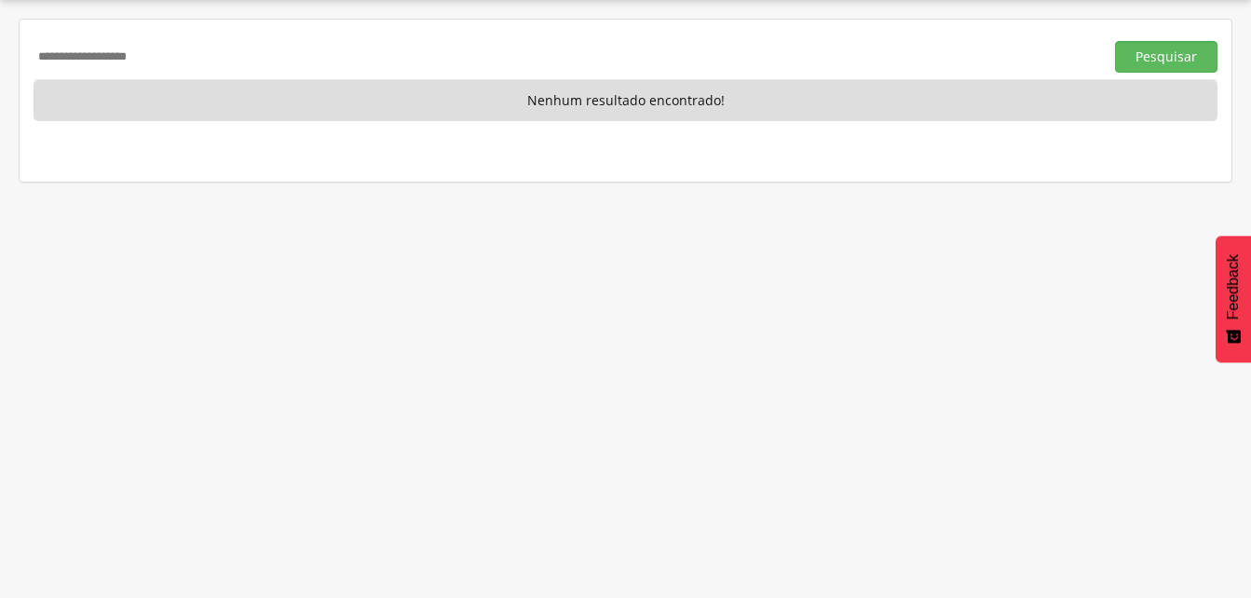
click at [191, 58] on input "**********" at bounding box center [565, 57] width 1063 height 32
type input "*"
click at [1163, 55] on button "Pesquisar" at bounding box center [1166, 57] width 102 height 32
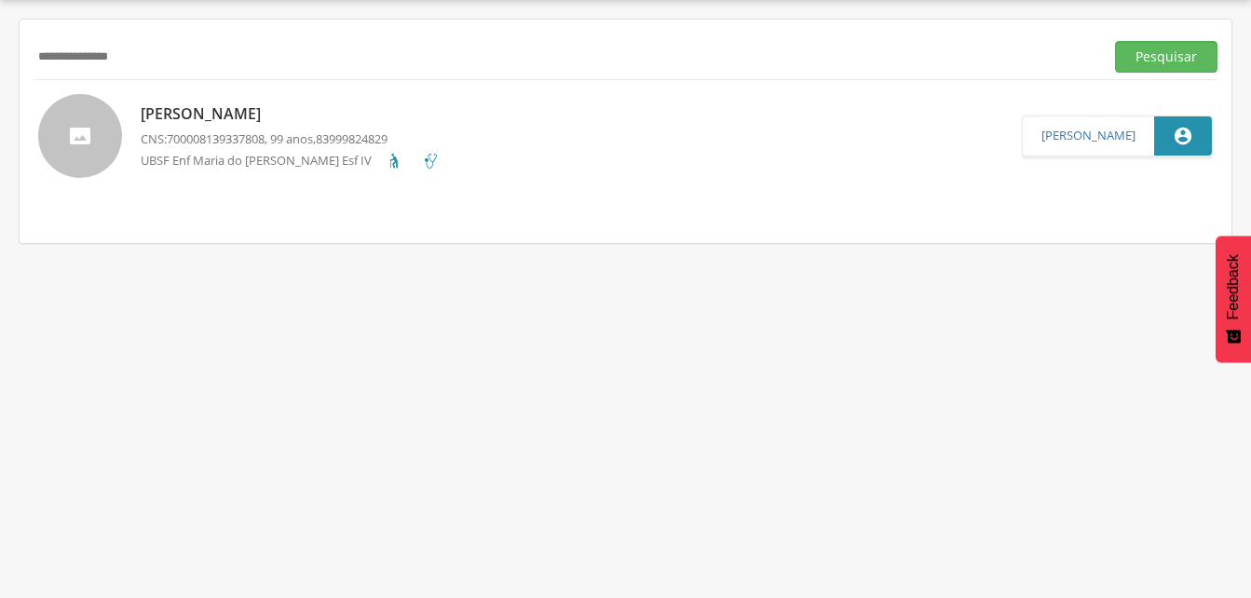
click at [255, 120] on p "[PERSON_NAME]" at bounding box center [290, 113] width 299 height 21
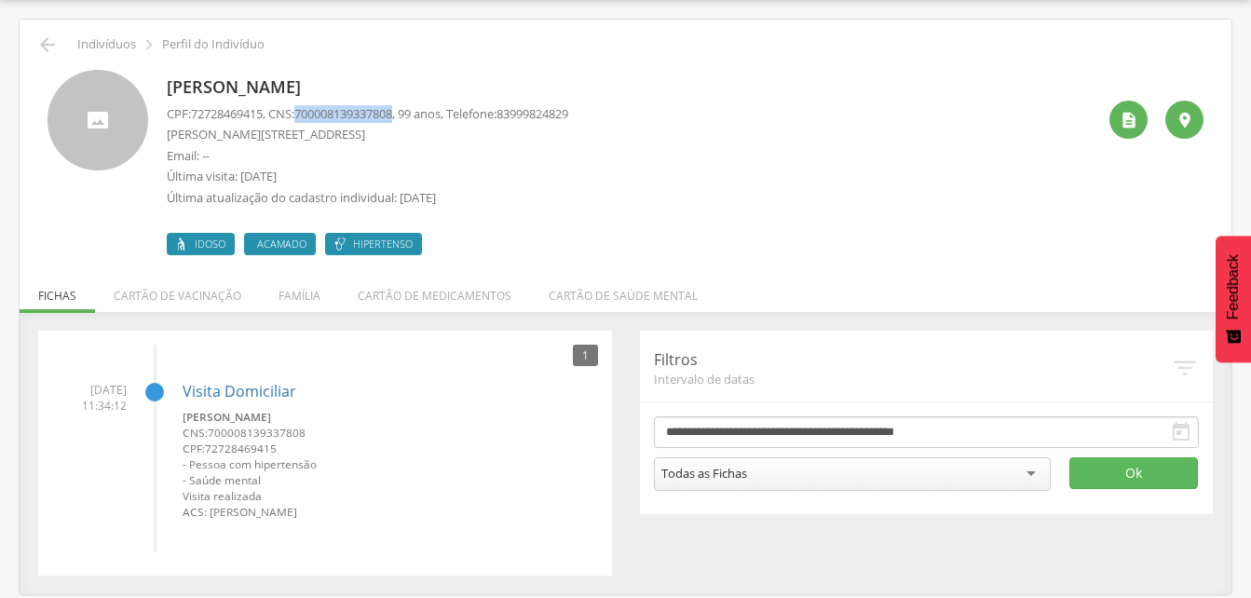
drag, startPoint x: 303, startPoint y: 114, endPoint x: 408, endPoint y: 118, distance: 105.3
click at [408, 118] on p "CPF: 72728469415 , CNS: [PHONE_NUMBER] , 99 anos, Telefone: [PHONE_NUMBER]" at bounding box center [367, 114] width 401 height 18
click at [44, 39] on icon "" at bounding box center [47, 45] width 22 height 22
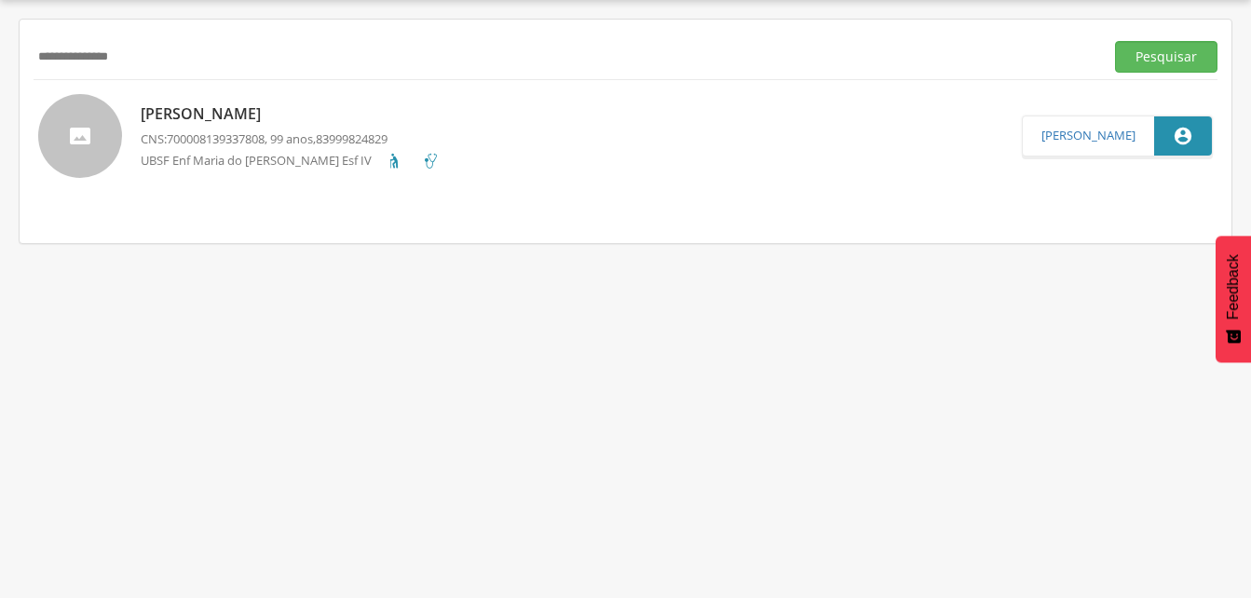
click at [147, 51] on input "**********" at bounding box center [565, 57] width 1063 height 32
type input "*"
drag, startPoint x: 1163, startPoint y: 58, endPoint x: 769, endPoint y: 71, distance: 394.1
click at [1163, 58] on button "Pesquisar" at bounding box center [1166, 57] width 102 height 32
click at [187, 115] on p "[PERSON_NAME]" at bounding box center [296, 113] width 310 height 21
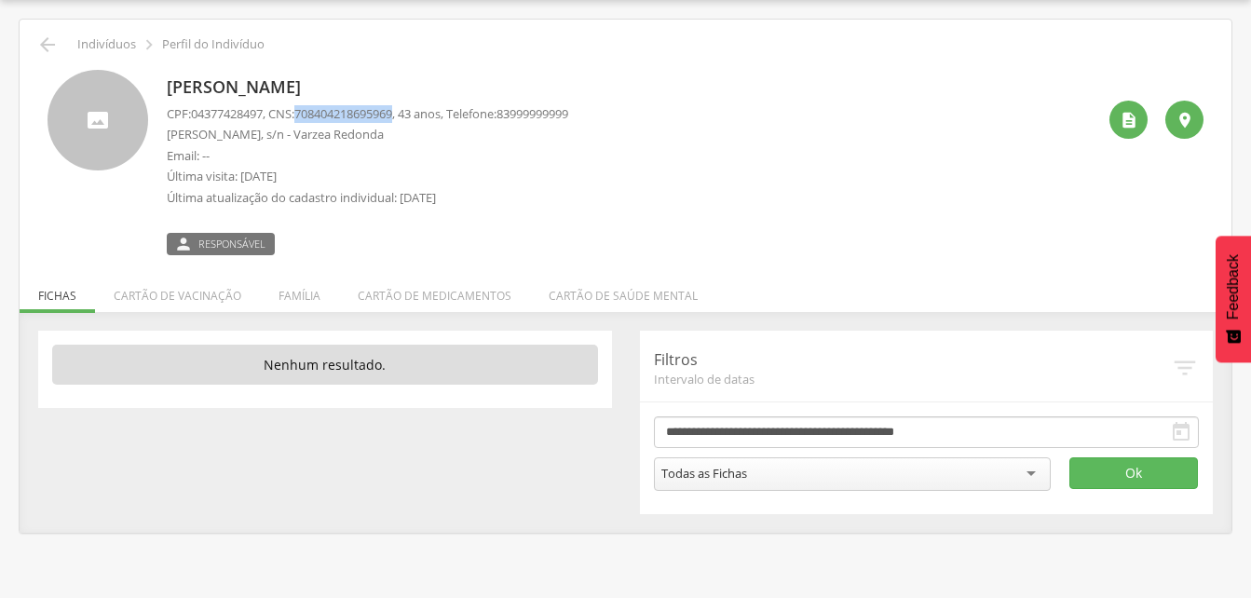
drag, startPoint x: 305, startPoint y: 113, endPoint x: 408, endPoint y: 120, distance: 102.7
click at [392, 120] on span "708404218695969" at bounding box center [343, 113] width 98 height 17
drag, startPoint x: 408, startPoint y: 120, endPoint x: 393, endPoint y: 114, distance: 16.3
click at [44, 42] on icon "" at bounding box center [47, 45] width 22 height 22
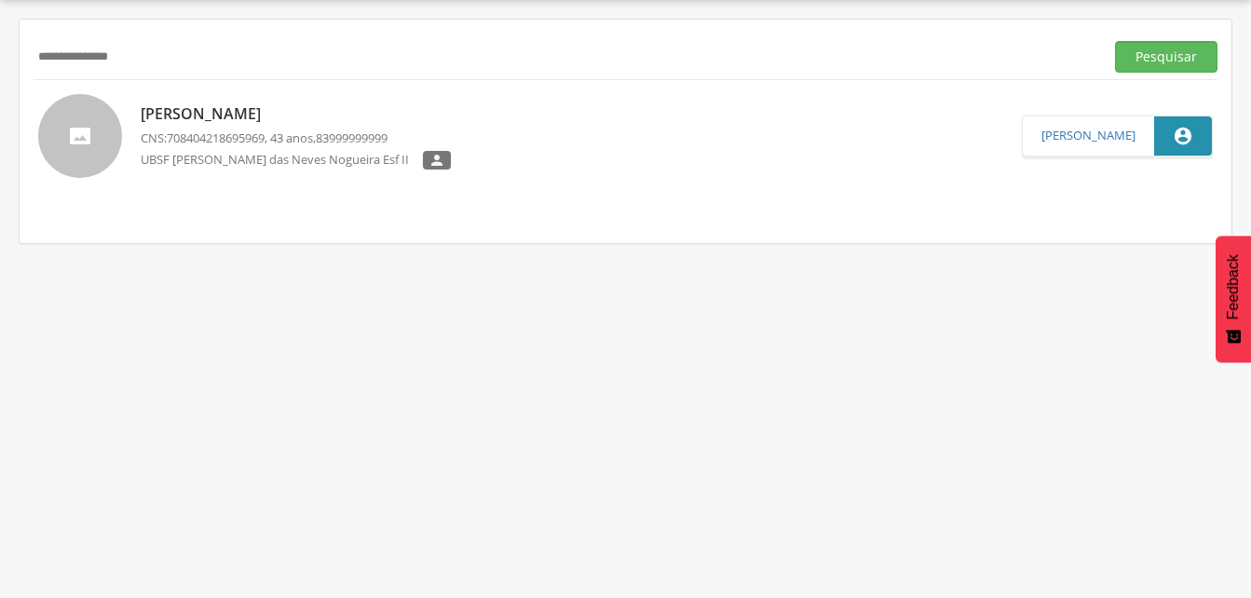
click at [202, 63] on input "**********" at bounding box center [565, 57] width 1063 height 32
type input "*"
click at [1128, 55] on button "Pesquisar" at bounding box center [1166, 57] width 102 height 32
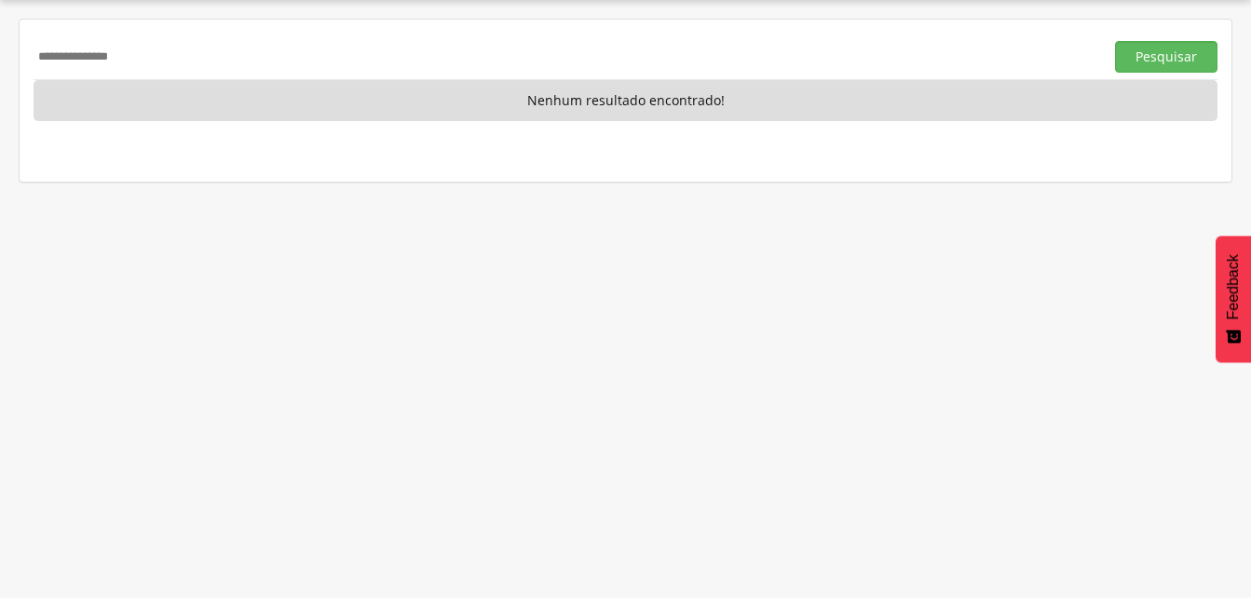
click at [151, 54] on input "**********" at bounding box center [565, 57] width 1063 height 32
type input "*"
click at [1159, 63] on button "Pesquisar" at bounding box center [1166, 57] width 102 height 32
click at [153, 58] on input "**********" at bounding box center [565, 57] width 1063 height 32
click at [168, 65] on input "**********" at bounding box center [565, 57] width 1063 height 32
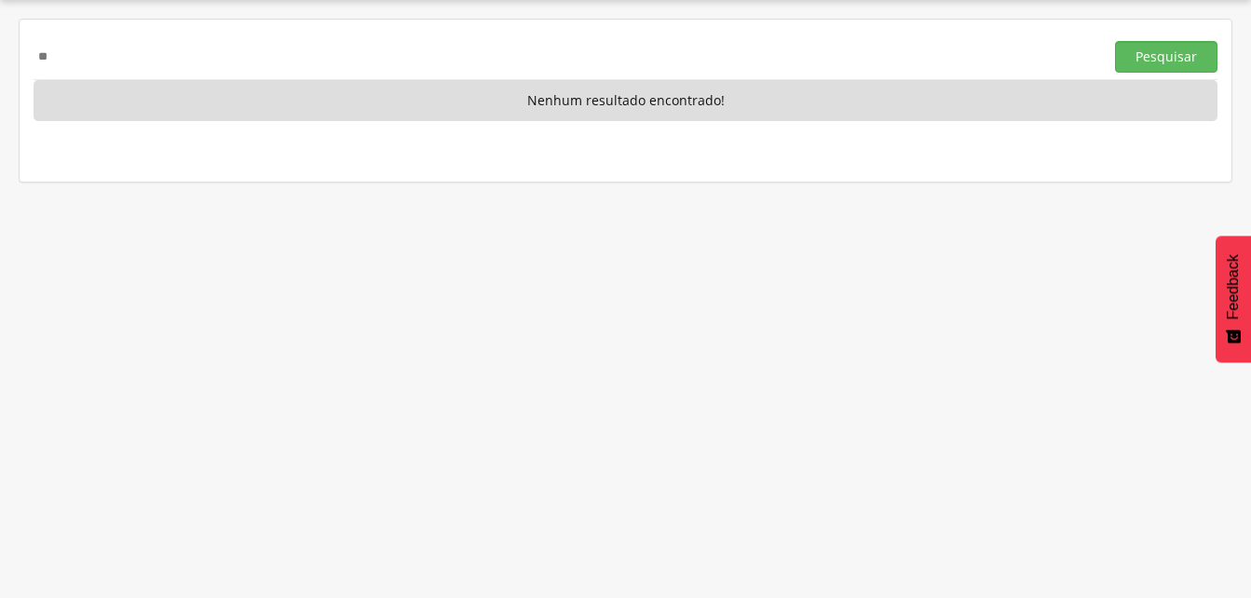
type input "*"
drag, startPoint x: 1154, startPoint y: 56, endPoint x: 565, endPoint y: 119, distance: 591.9
click at [1153, 56] on button "Pesquisar" at bounding box center [1166, 57] width 102 height 32
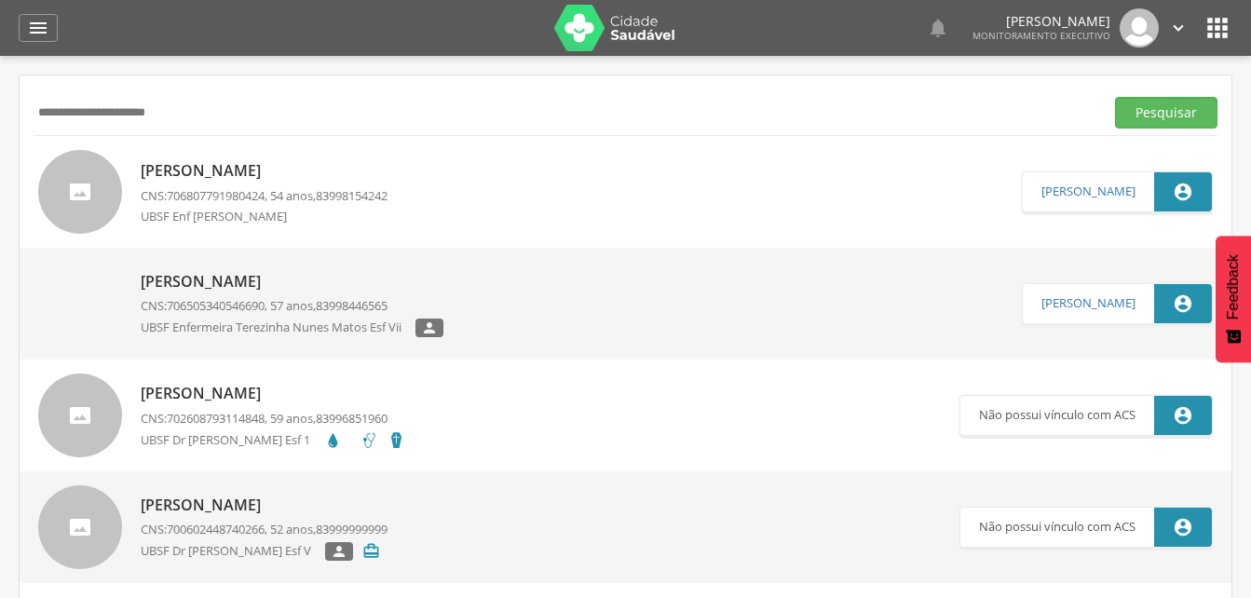
click at [215, 114] on input "**********" at bounding box center [565, 113] width 1063 height 32
type input "*"
click at [1162, 115] on button "Pesquisar" at bounding box center [1166, 113] width 102 height 32
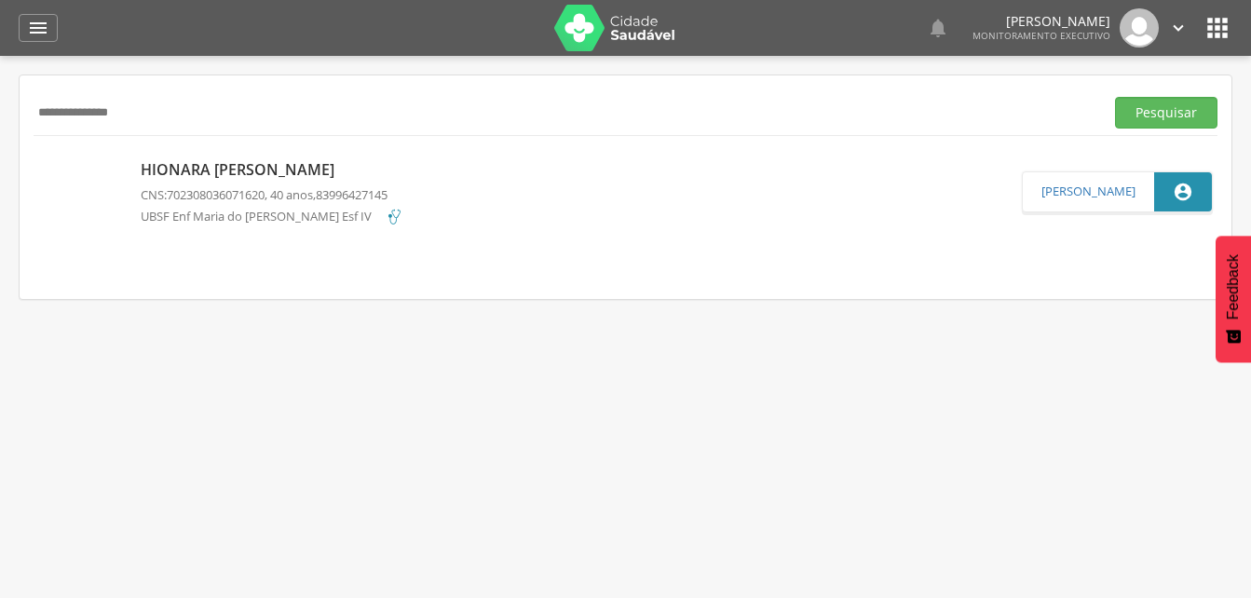
click at [230, 178] on p "Hionara [PERSON_NAME]" at bounding box center [272, 169] width 263 height 21
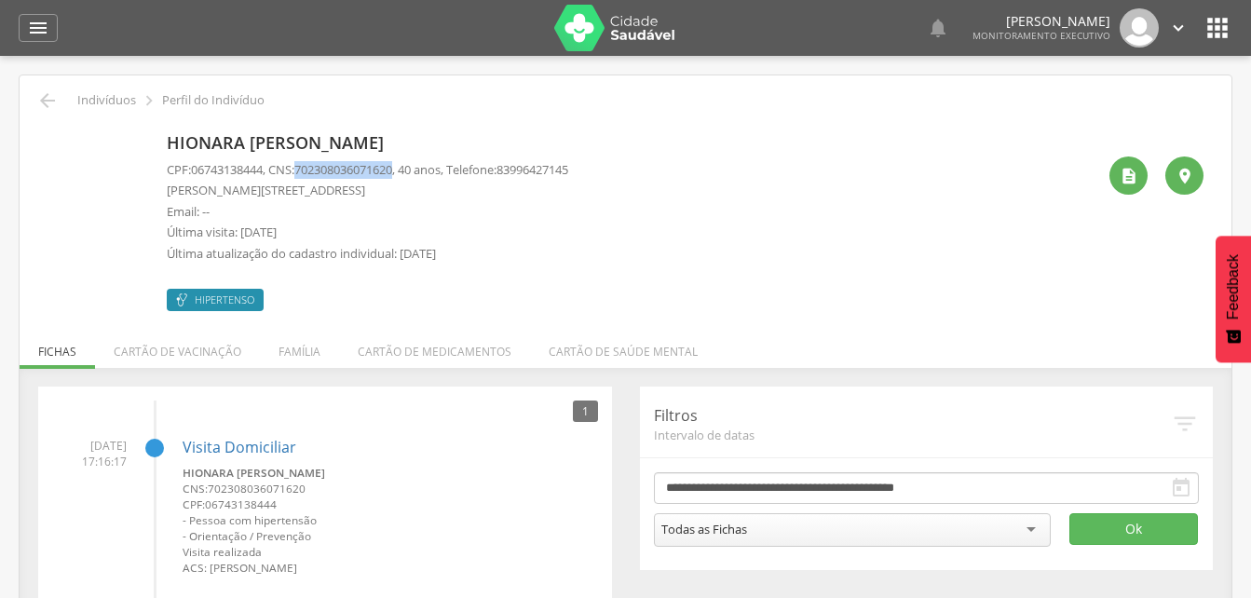
drag, startPoint x: 303, startPoint y: 169, endPoint x: 412, endPoint y: 169, distance: 109.0
click at [412, 169] on p "CPF: 06743138444 , CNS: [PHONE_NUMBER] , 40 anos, Telefone: [PHONE_NUMBER]" at bounding box center [367, 170] width 401 height 18
drag, startPoint x: 412, startPoint y: 169, endPoint x: 385, endPoint y: 170, distance: 27.1
click at [50, 108] on icon "" at bounding box center [47, 100] width 22 height 22
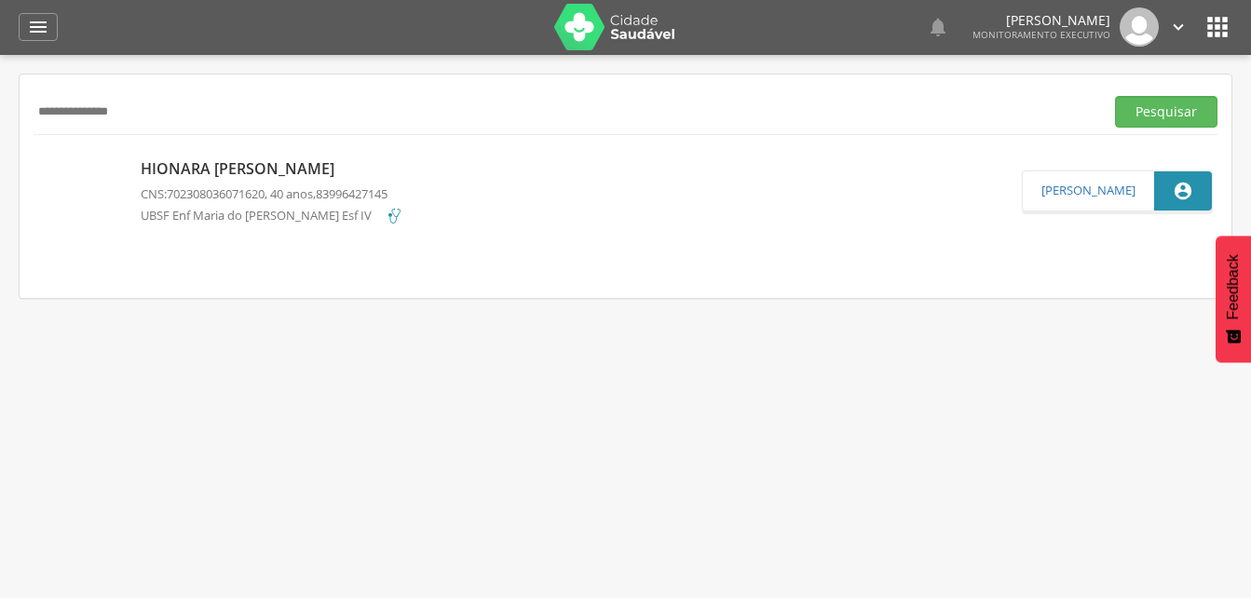
scroll to position [56, 0]
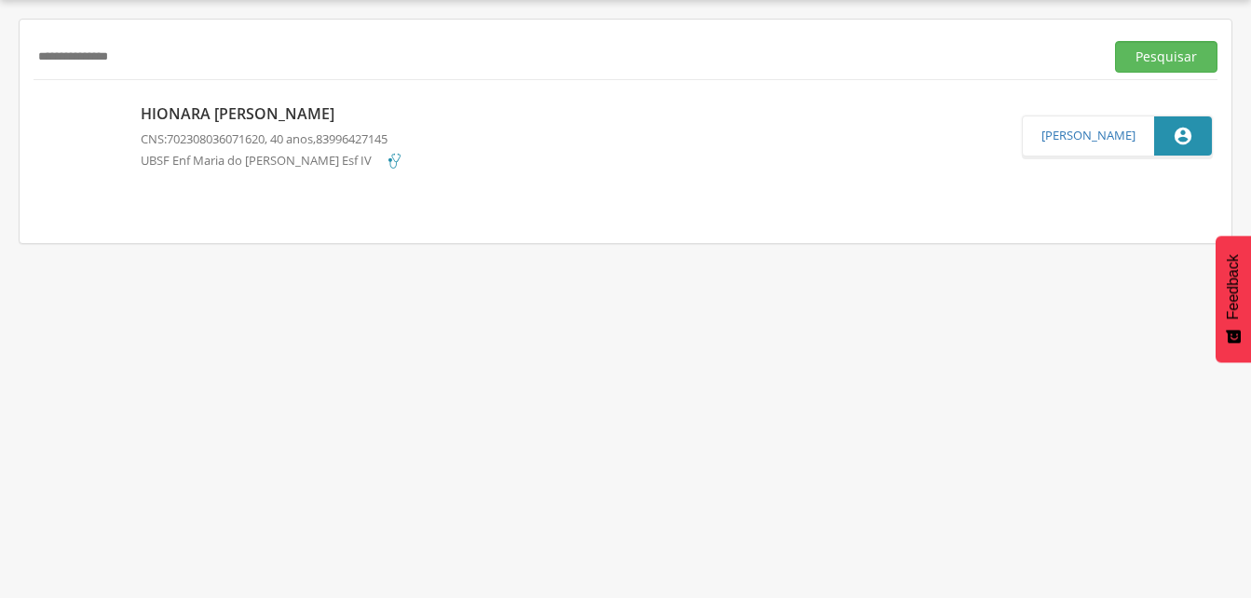
click at [169, 51] on input "**********" at bounding box center [565, 57] width 1063 height 32
type input "*"
click at [120, 50] on input "text" at bounding box center [565, 57] width 1063 height 32
drag, startPoint x: 1133, startPoint y: 60, endPoint x: 1120, endPoint y: 57, distance: 13.3
click at [1133, 58] on button "Pesquisar" at bounding box center [1166, 57] width 102 height 32
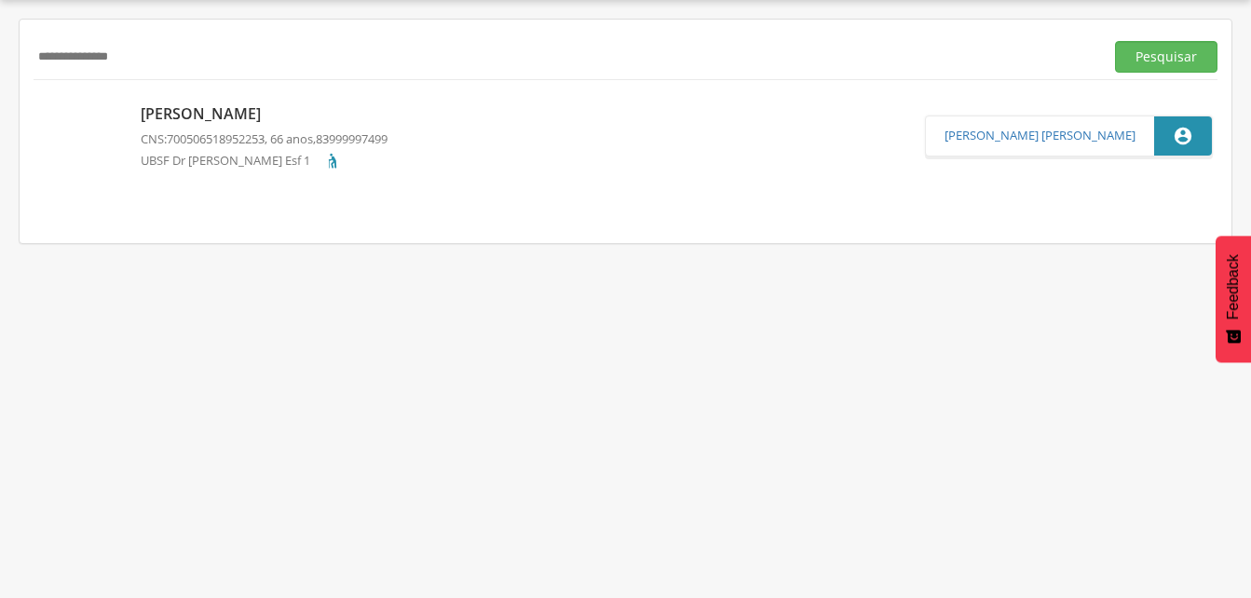
click at [225, 130] on span "700506518952253" at bounding box center [216, 138] width 98 height 17
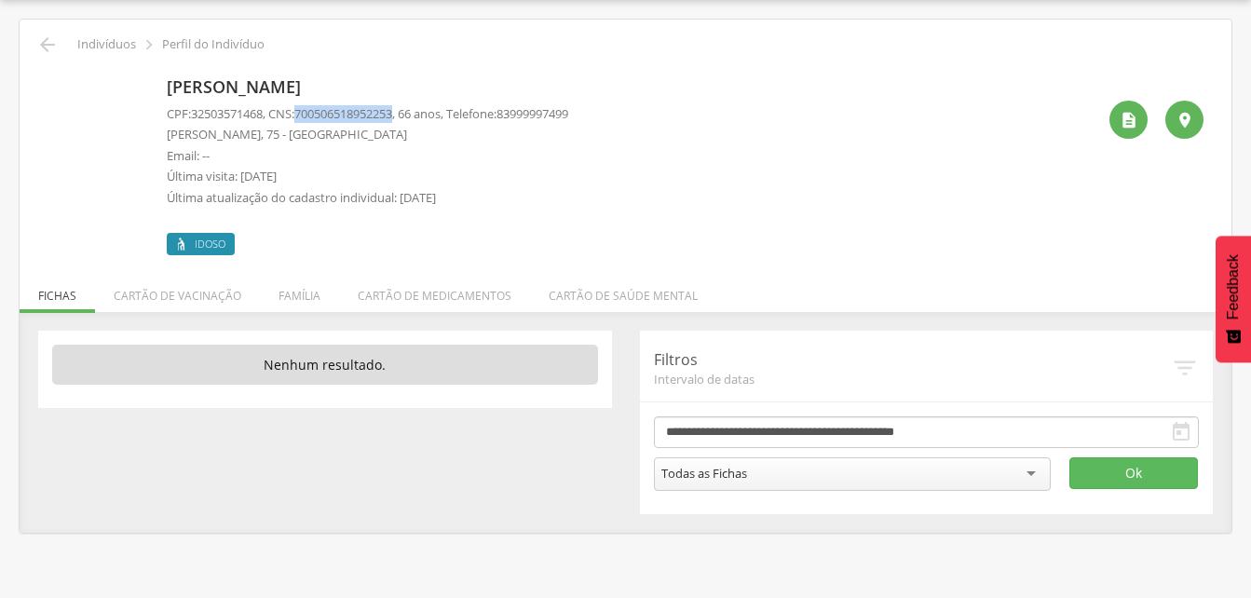
drag, startPoint x: 305, startPoint y: 114, endPoint x: 408, endPoint y: 110, distance: 103.4
click at [408, 110] on p "CPF: 32503571468 , CNS: [PHONE_NUMBER] , 66 anos, Telefone: [PHONE_NUMBER]" at bounding box center [367, 114] width 401 height 18
drag, startPoint x: 408, startPoint y: 110, endPoint x: 396, endPoint y: 114, distance: 12.7
click at [53, 41] on icon "" at bounding box center [47, 45] width 22 height 22
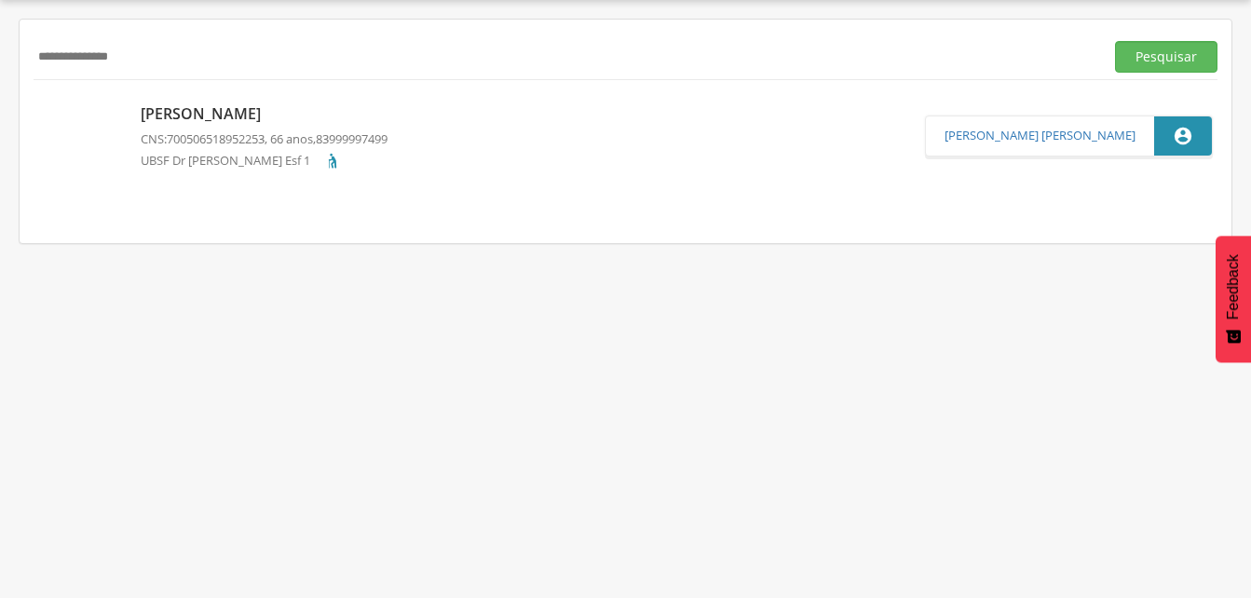
click at [157, 64] on input "**********" at bounding box center [565, 57] width 1063 height 32
click at [1149, 59] on button "Pesquisar" at bounding box center [1166, 57] width 102 height 32
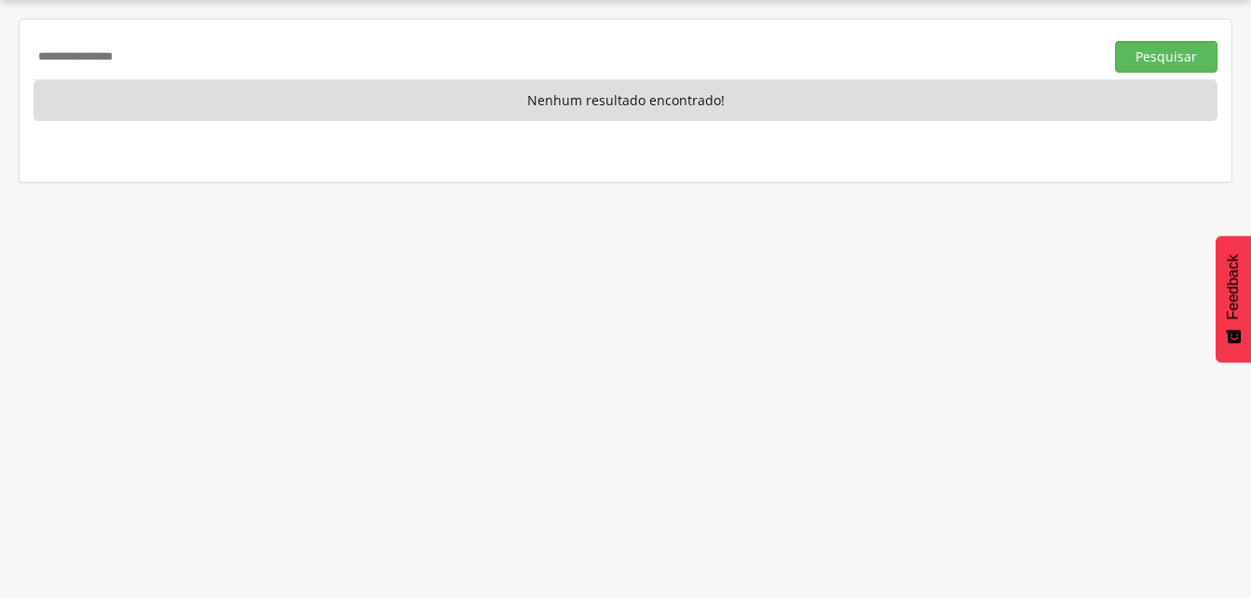
click at [183, 47] on input "**********" at bounding box center [565, 57] width 1063 height 32
type input "*"
click at [1154, 45] on button "Pesquisar" at bounding box center [1166, 57] width 102 height 32
click at [173, 63] on input "**********" at bounding box center [565, 57] width 1063 height 32
type input "*"
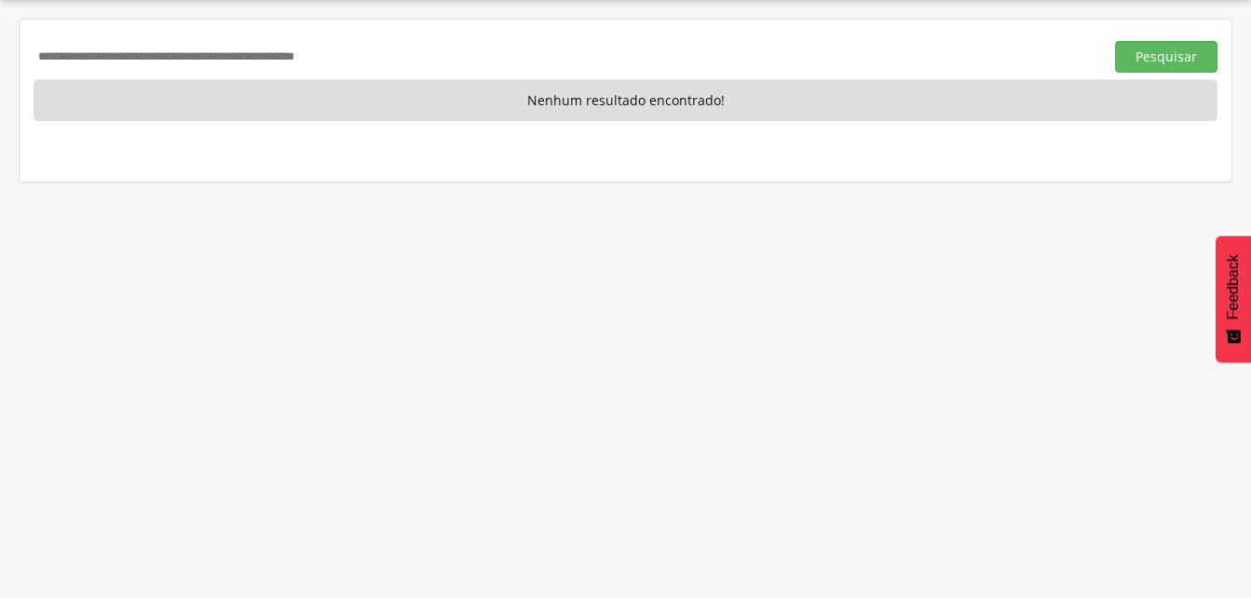
click at [56, 62] on input "text" at bounding box center [565, 57] width 1063 height 32
click at [125, 57] on input "**********" at bounding box center [565, 57] width 1063 height 32
click at [1127, 57] on button "Pesquisar" at bounding box center [1166, 57] width 102 height 32
click at [160, 55] on input "**********" at bounding box center [565, 57] width 1063 height 32
type input "*"
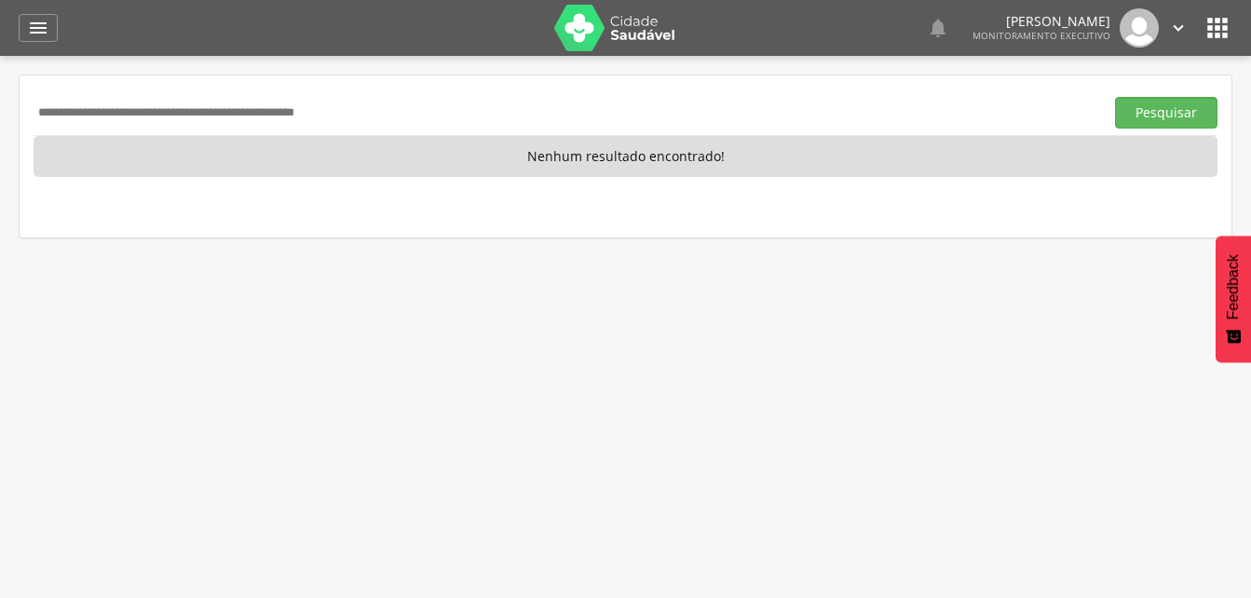
click at [52, 108] on input "text" at bounding box center [565, 113] width 1063 height 32
click at [1146, 111] on button "Pesquisar" at bounding box center [1166, 113] width 102 height 32
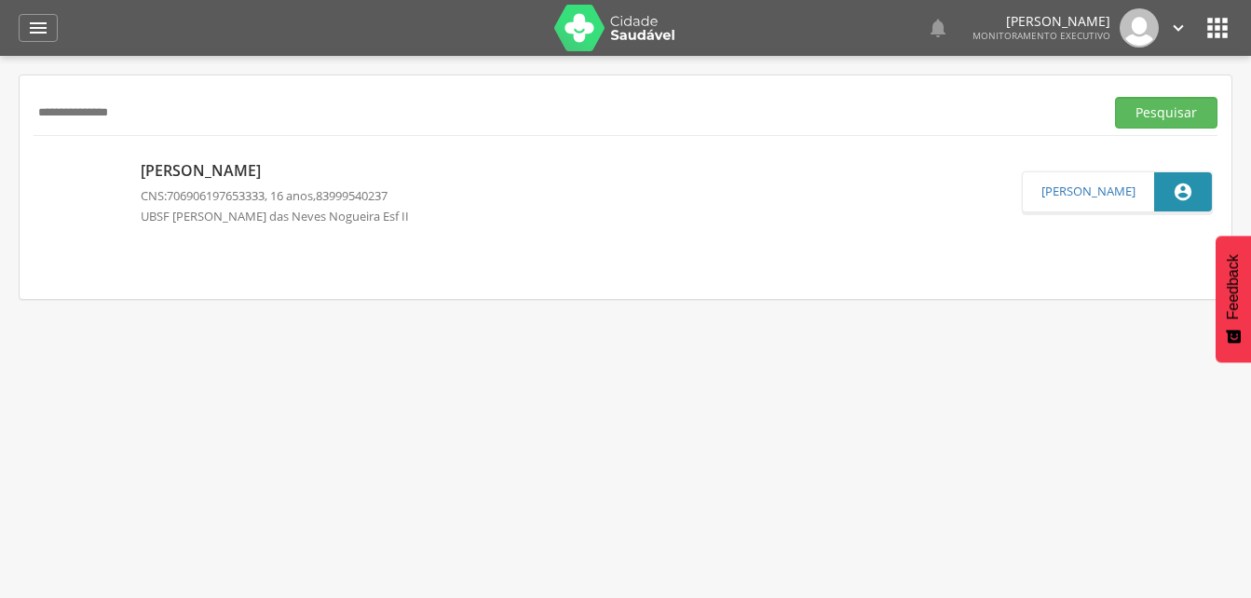
click at [198, 176] on p "[PERSON_NAME]" at bounding box center [282, 170] width 282 height 21
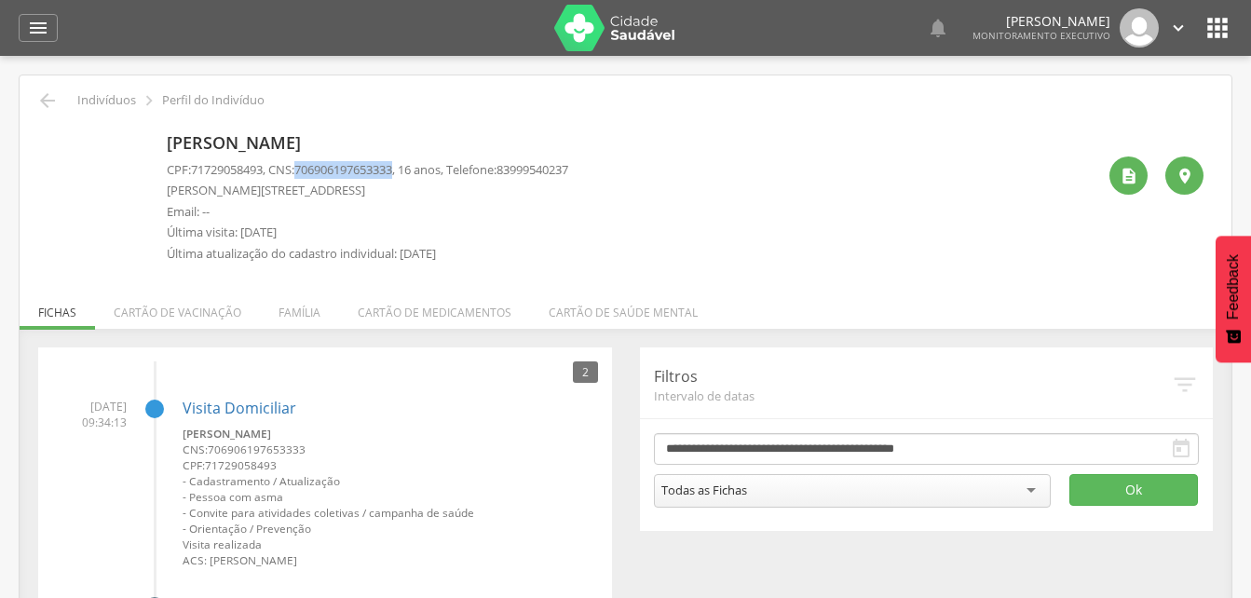
drag, startPoint x: 306, startPoint y: 168, endPoint x: 405, endPoint y: 169, distance: 98.7
click at [392, 169] on span "706906197653333" at bounding box center [343, 169] width 98 height 17
drag, startPoint x: 405, startPoint y: 169, endPoint x: 474, endPoint y: 212, distance: 81.1
click at [474, 212] on p "Email: --" at bounding box center [367, 212] width 401 height 18
drag, startPoint x: 305, startPoint y: 168, endPoint x: 407, endPoint y: 173, distance: 101.7
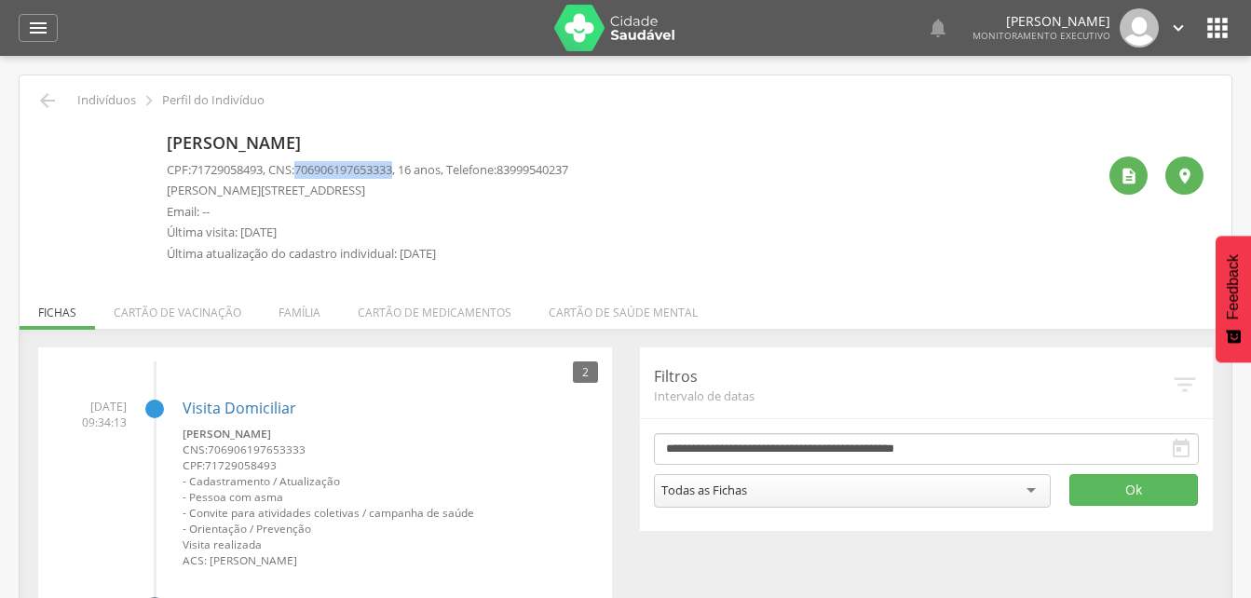
click at [392, 173] on span "706906197653333" at bounding box center [343, 169] width 98 height 17
drag, startPoint x: 407, startPoint y: 173, endPoint x: 394, endPoint y: 167, distance: 14.6
click at [48, 101] on icon "" at bounding box center [47, 100] width 22 height 22
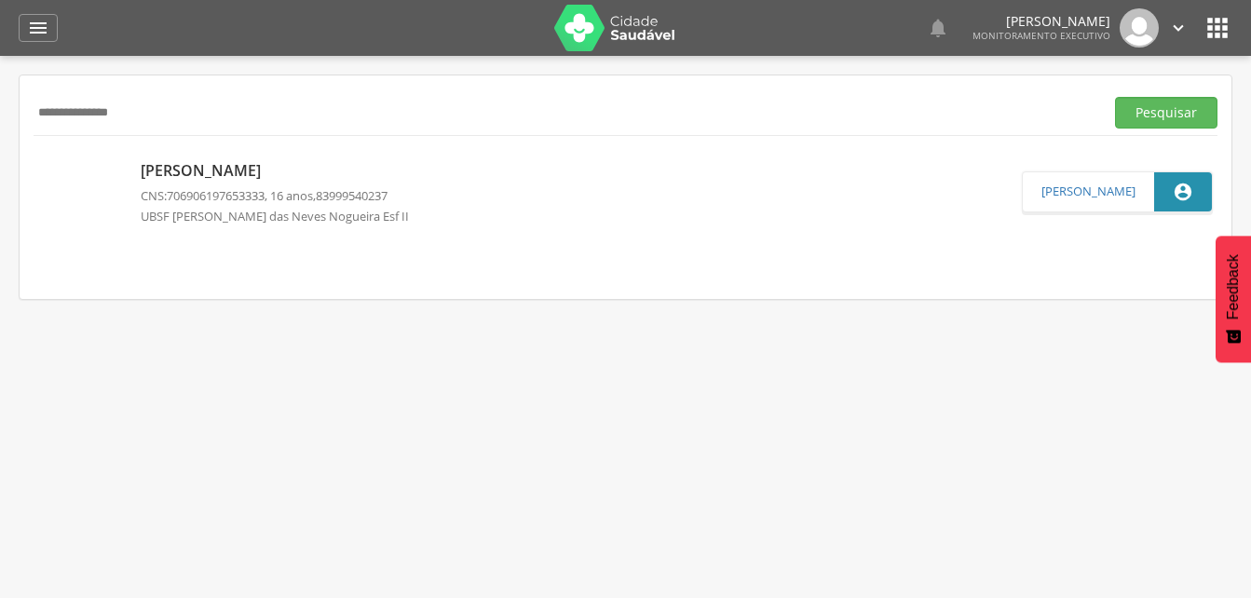
click at [175, 125] on input "**********" at bounding box center [565, 113] width 1063 height 32
type input "*"
click at [1137, 117] on button "Pesquisar" at bounding box center [1166, 113] width 102 height 32
click at [199, 178] on p "[PERSON_NAME]" at bounding box center [269, 169] width 256 height 21
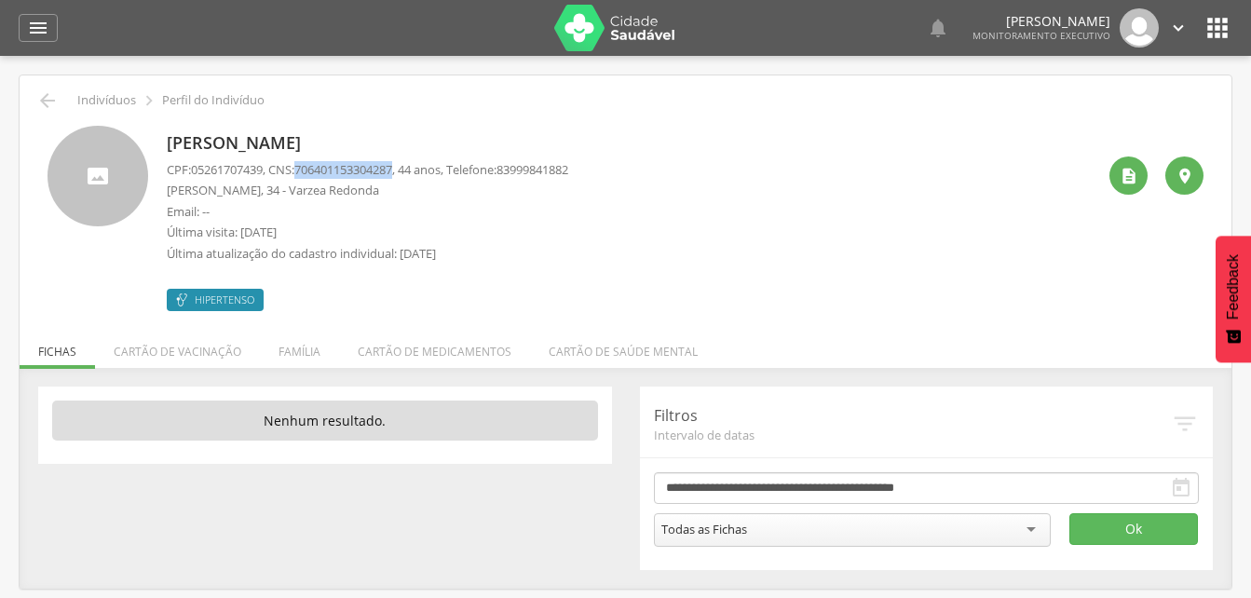
drag, startPoint x: 303, startPoint y: 171, endPoint x: 410, endPoint y: 173, distance: 107.1
click at [410, 173] on p "CPF: 05261707439 , CNS: [PHONE_NUMBER] , 44 anos, Telefone: [PHONE_NUMBER]" at bounding box center [367, 170] width 401 height 18
drag, startPoint x: 410, startPoint y: 173, endPoint x: 373, endPoint y: 170, distance: 36.4
click at [289, 352] on li "Família" at bounding box center [299, 347] width 79 height 44
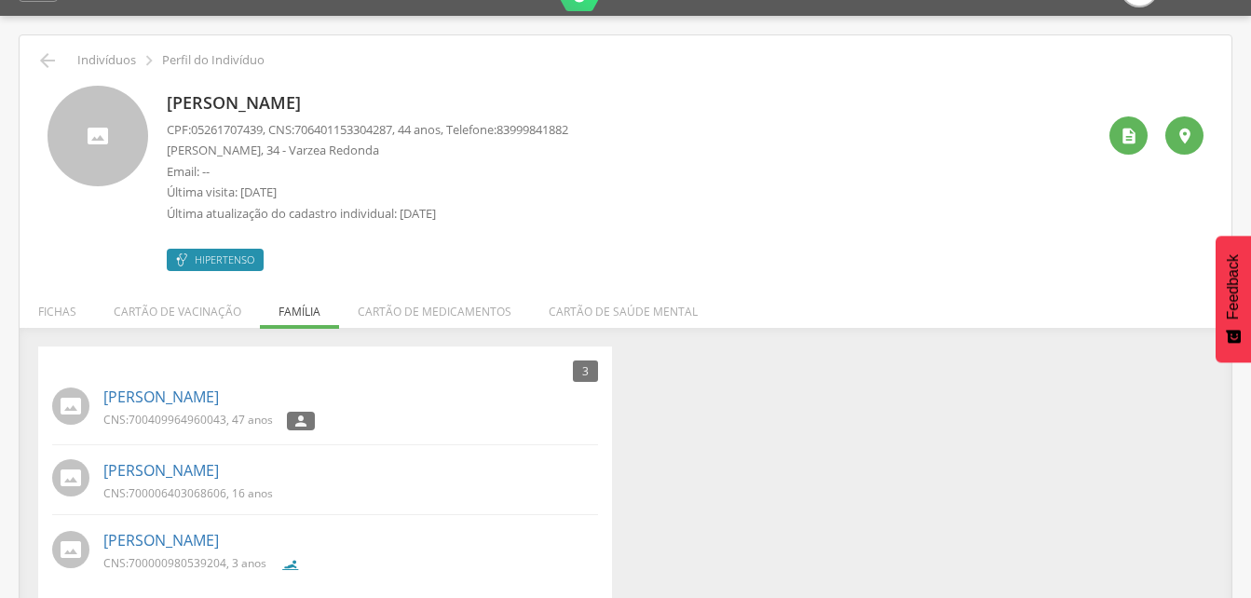
scroll to position [60, 0]
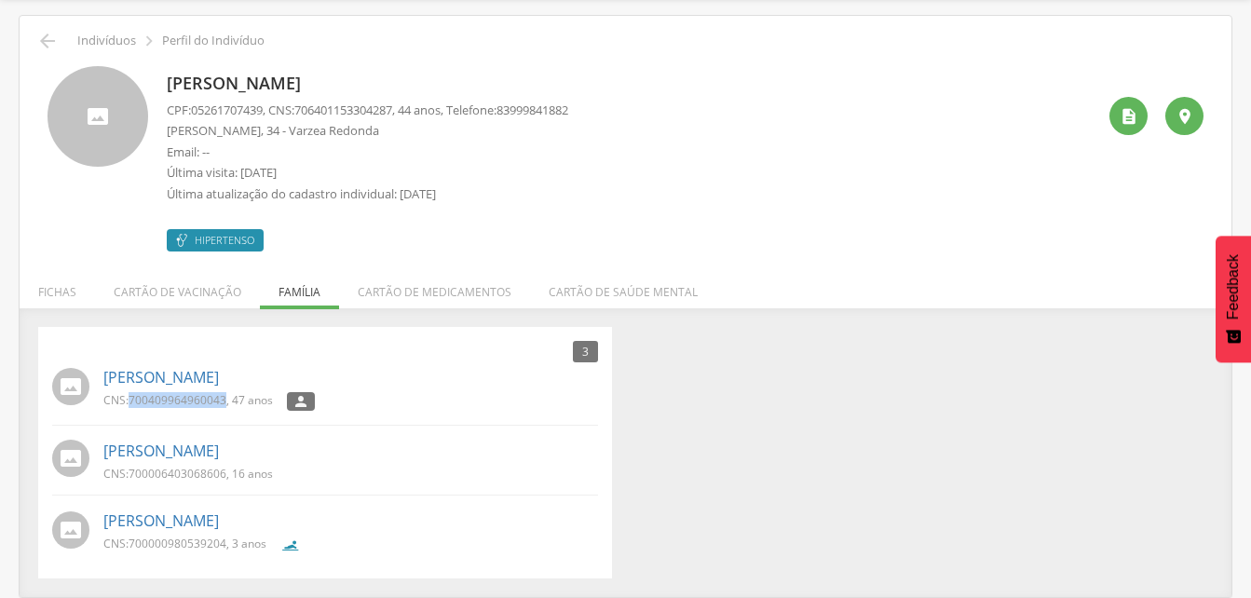
drag, startPoint x: 129, startPoint y: 399, endPoint x: 227, endPoint y: 405, distance: 98.9
click at [227, 405] on p "CNS: 700409964960043 , 47 anos" at bounding box center [187, 400] width 169 height 16
drag, startPoint x: 227, startPoint y: 405, endPoint x: 213, endPoint y: 399, distance: 15.4
click at [204, 458] on link "[PERSON_NAME]" at bounding box center [160, 450] width 115 height 21
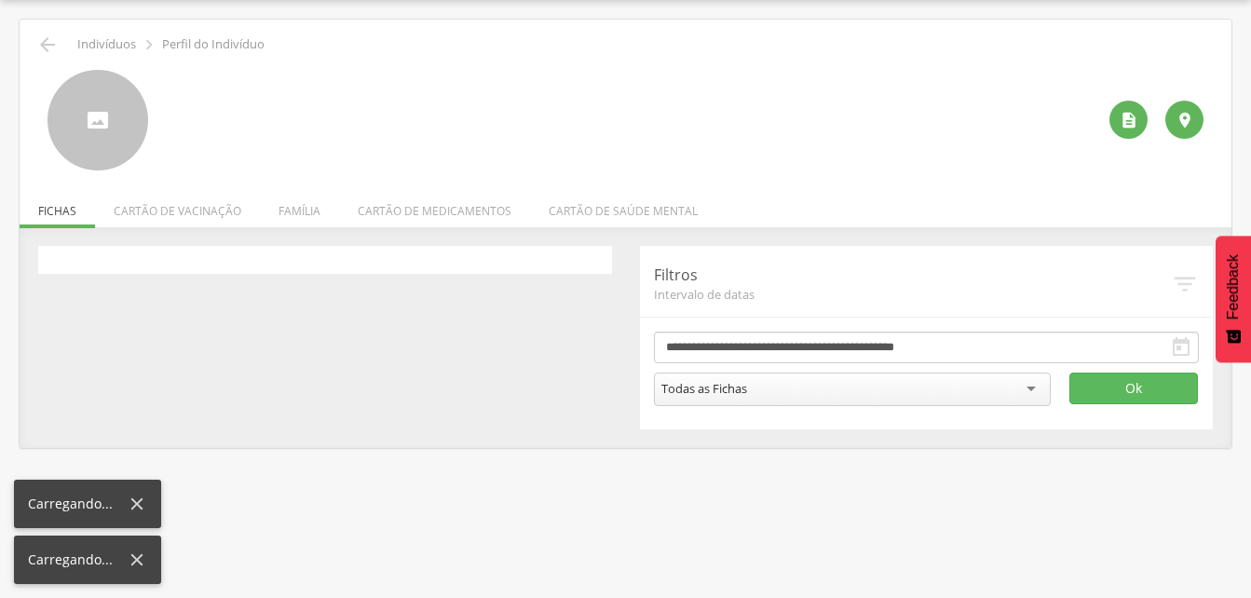
scroll to position [56, 0]
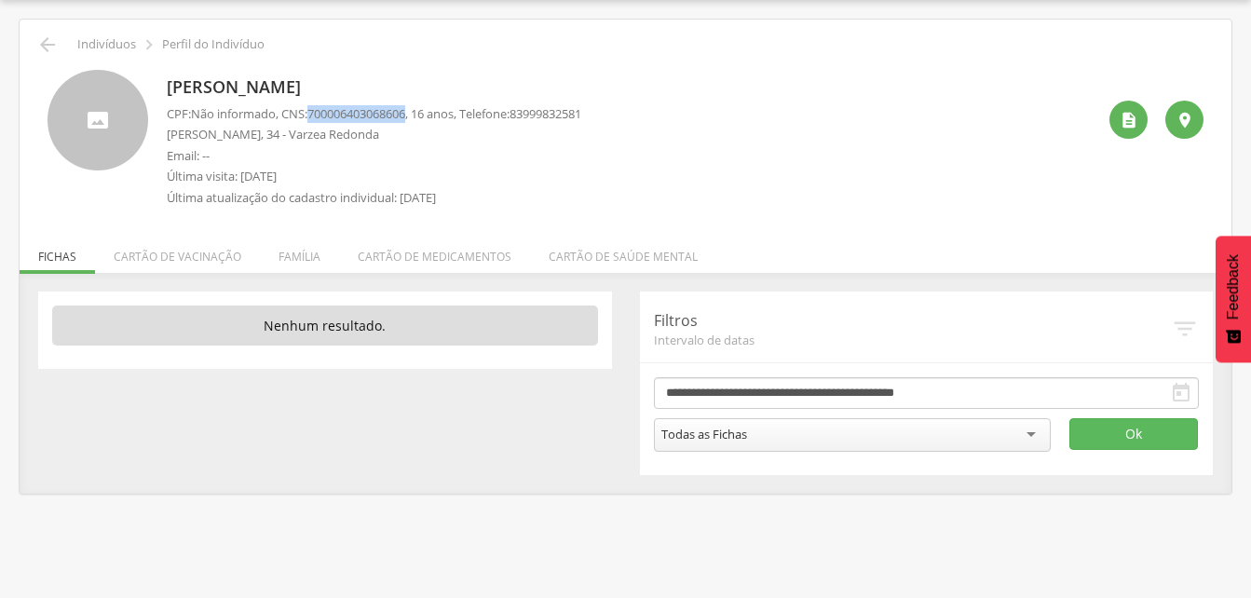
drag, startPoint x: 313, startPoint y: 107, endPoint x: 421, endPoint y: 108, distance: 108.0
click at [421, 108] on p "CPF: Não informado , CNS: [PHONE_NUMBER] , 16 anos, Telefone: [PHONE_NUMBER]" at bounding box center [374, 114] width 414 height 18
drag, startPoint x: 421, startPoint y: 108, endPoint x: 393, endPoint y: 114, distance: 28.5
click at [294, 262] on li "Família" at bounding box center [299, 252] width 79 height 44
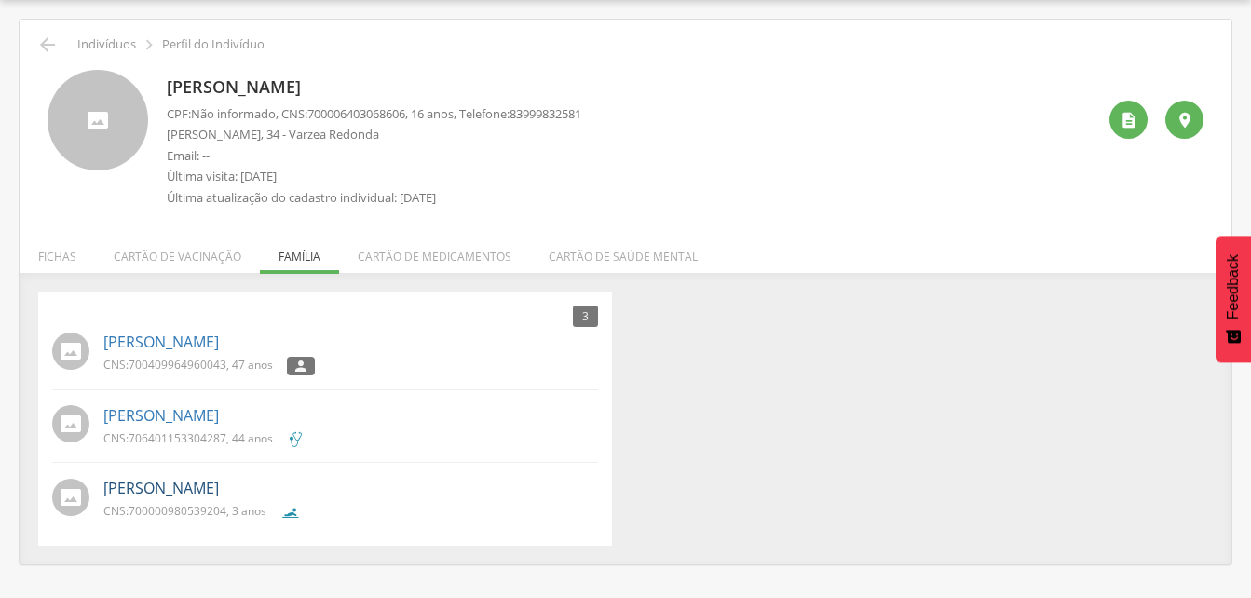
click at [185, 497] on link "[PERSON_NAME]" at bounding box center [160, 488] width 115 height 21
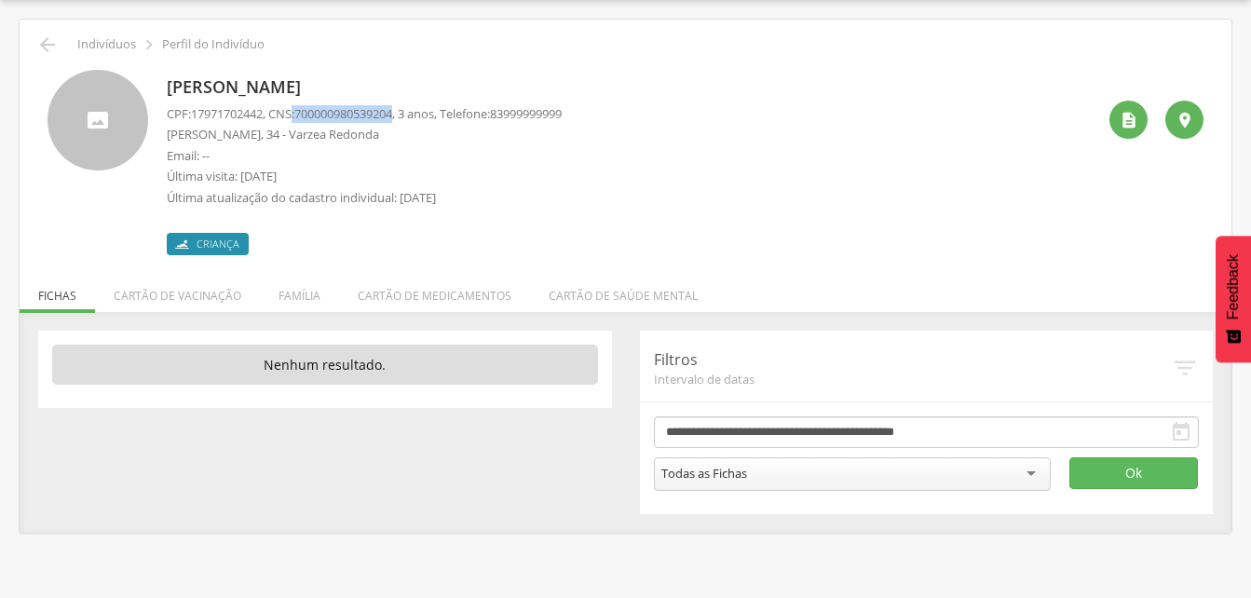
drag, startPoint x: 301, startPoint y: 112, endPoint x: 411, endPoint y: 112, distance: 109.9
click at [411, 112] on p "CPF: 17971702442 , CNS: [PHONE_NUMBER] , 3 anos, Telefone: [PHONE_NUMBER]" at bounding box center [364, 114] width 395 height 18
drag, startPoint x: 411, startPoint y: 112, endPoint x: 378, endPoint y: 114, distance: 32.6
click at [55, 47] on icon "" at bounding box center [47, 45] width 22 height 22
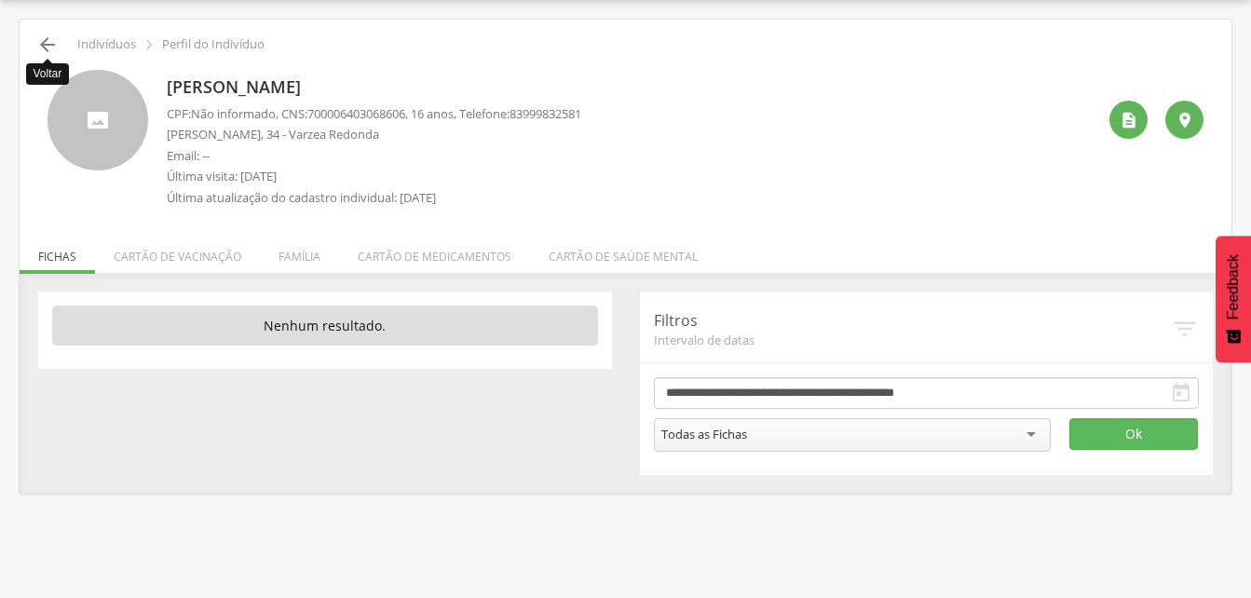
click at [42, 47] on icon "" at bounding box center [47, 45] width 22 height 22
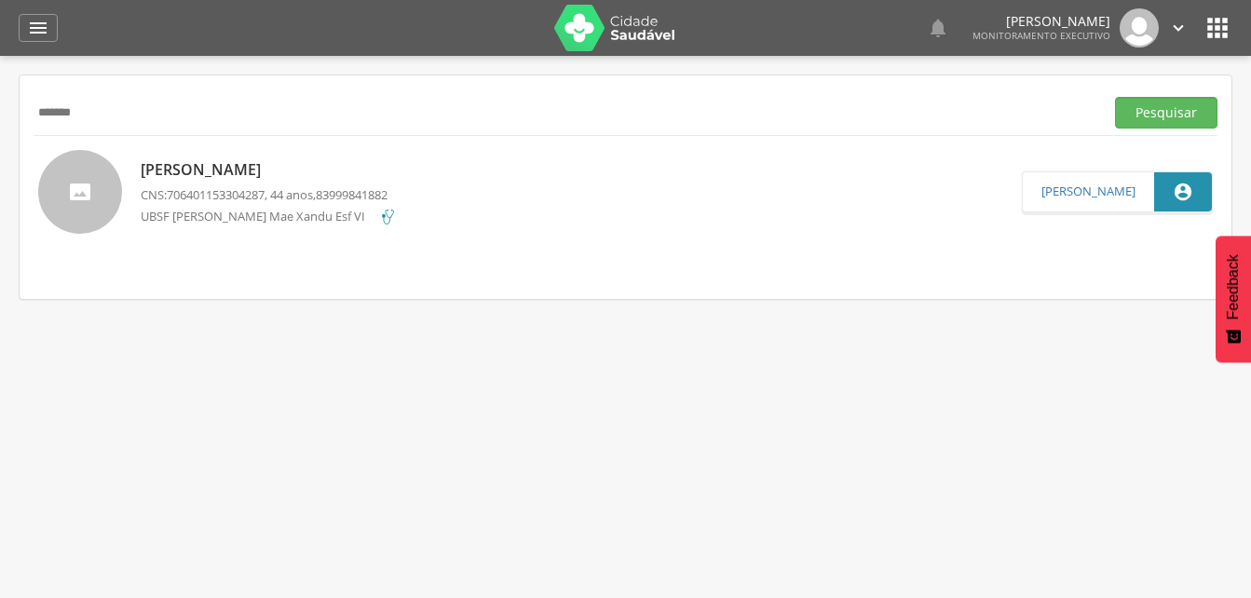
click at [131, 128] on div "******* Pesquisar" at bounding box center [626, 112] width 1184 height 46
click at [114, 113] on input "*******" at bounding box center [565, 113] width 1063 height 32
type input "*"
click at [1145, 115] on button "Pesquisar" at bounding box center [1166, 113] width 102 height 32
click at [252, 156] on div "[PERSON_NAME] CNS: 700003219268107 , 59 anos, 83999761799 UBSF Dr [PERSON_NAME]…" at bounding box center [264, 192] width 247 height 76
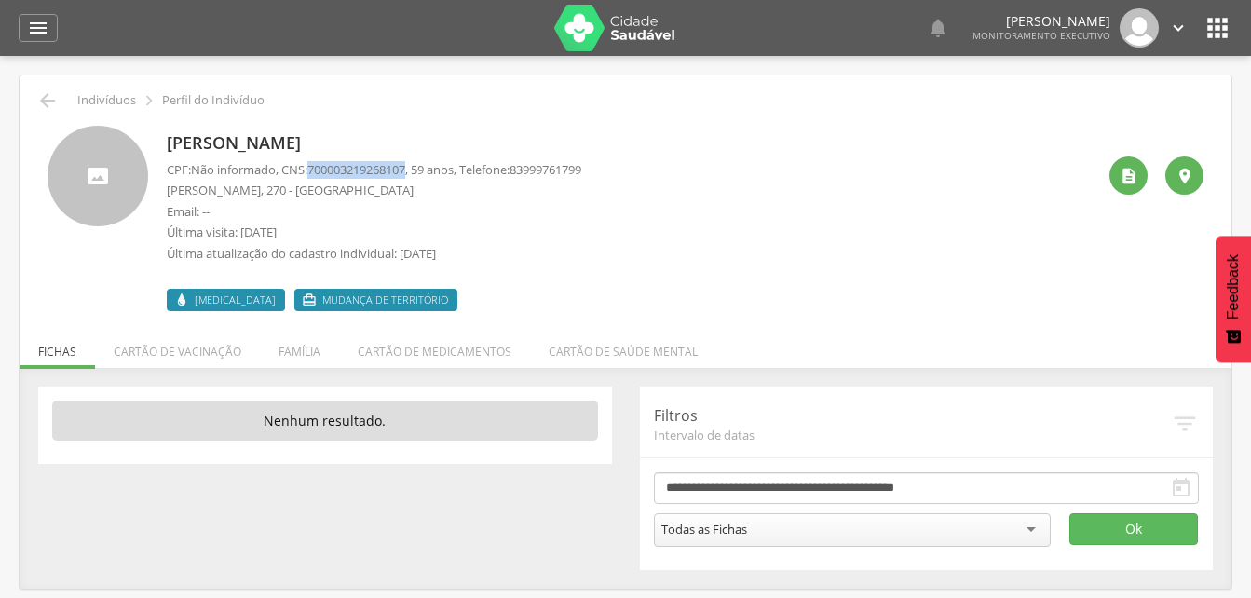
drag, startPoint x: 315, startPoint y: 169, endPoint x: 418, endPoint y: 169, distance: 103.4
click at [418, 169] on p "CPF: Não informado , CNS: [PHONE_NUMBER] , 59 anos, Telefone: [PHONE_NUMBER]" at bounding box center [374, 170] width 414 height 18
drag, startPoint x: 418, startPoint y: 169, endPoint x: 394, endPoint y: 179, distance: 26.3
drag, startPoint x: 394, startPoint y: 179, endPoint x: 344, endPoint y: 166, distance: 51.9
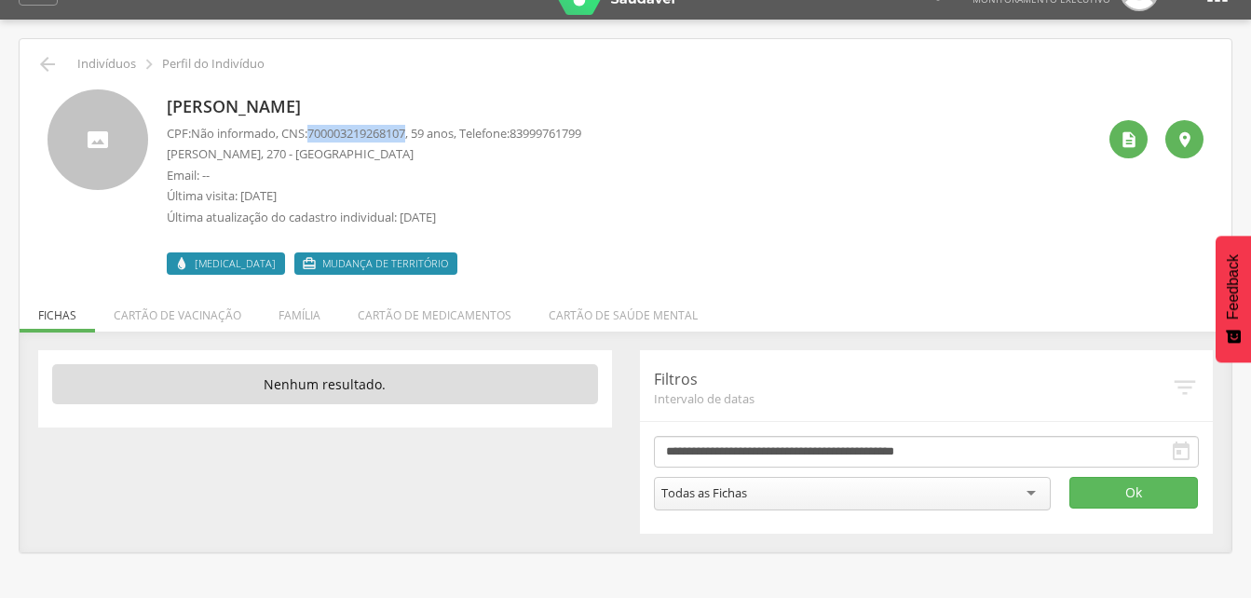
scroll to position [56, 0]
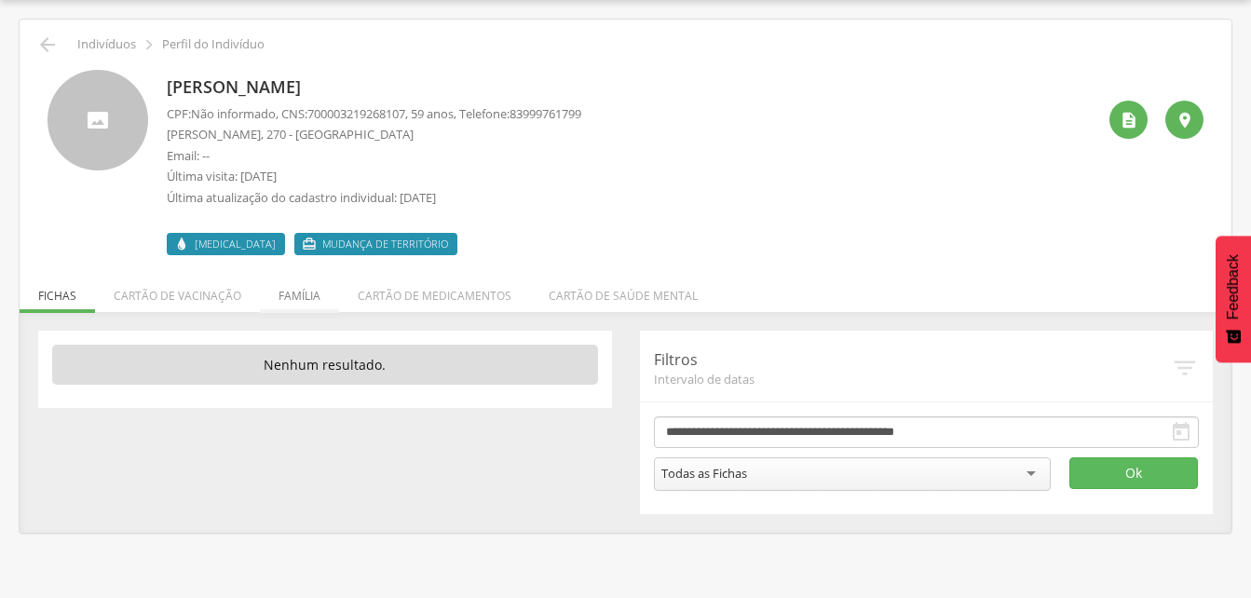
click at [290, 297] on li "Família" at bounding box center [299, 291] width 79 height 44
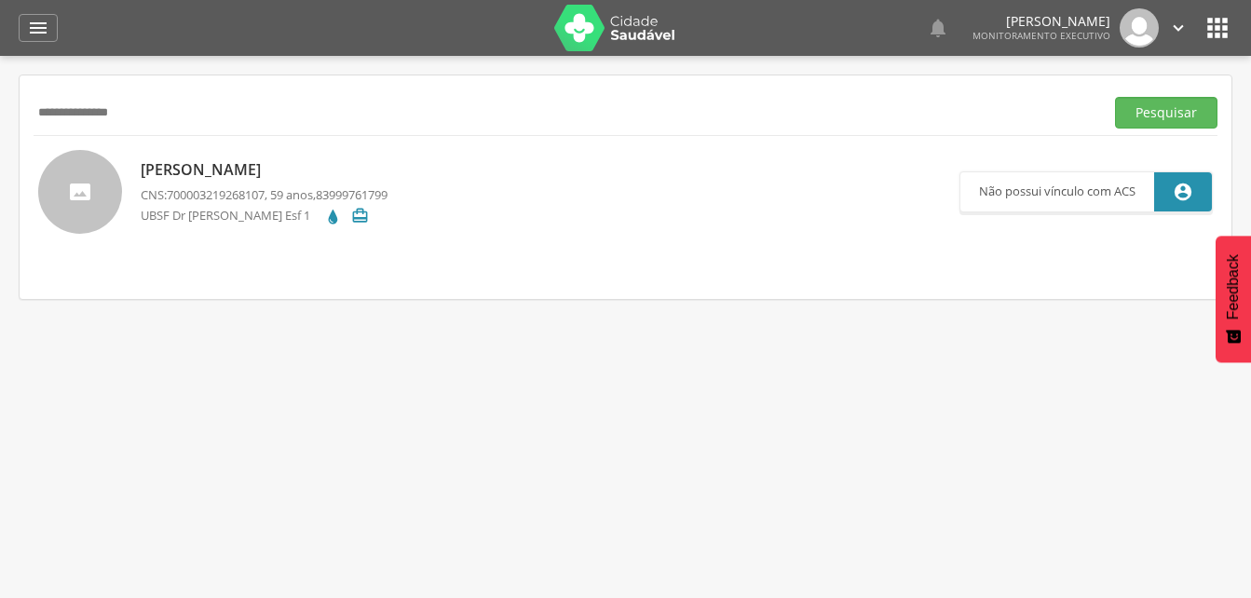
click at [159, 132] on div "**********" at bounding box center [626, 112] width 1184 height 46
click at [143, 104] on input "**********" at bounding box center [565, 113] width 1063 height 32
type input "*"
click at [44, 34] on icon "" at bounding box center [38, 28] width 22 height 22
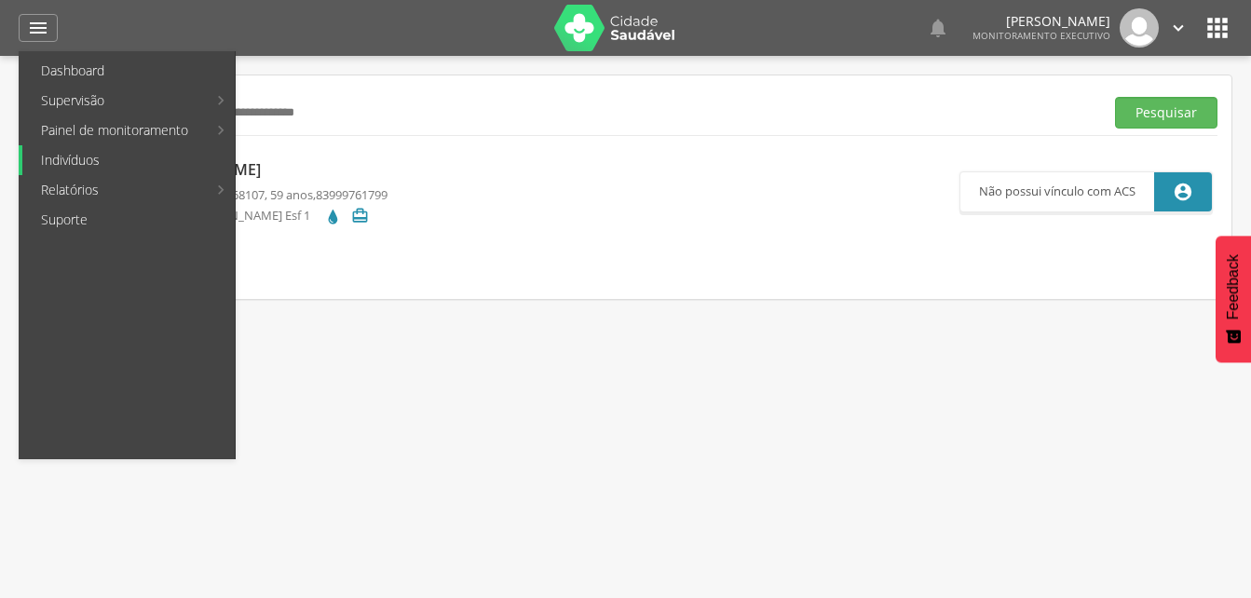
click at [83, 158] on link "Indivíduos" at bounding box center [128, 160] width 212 height 30
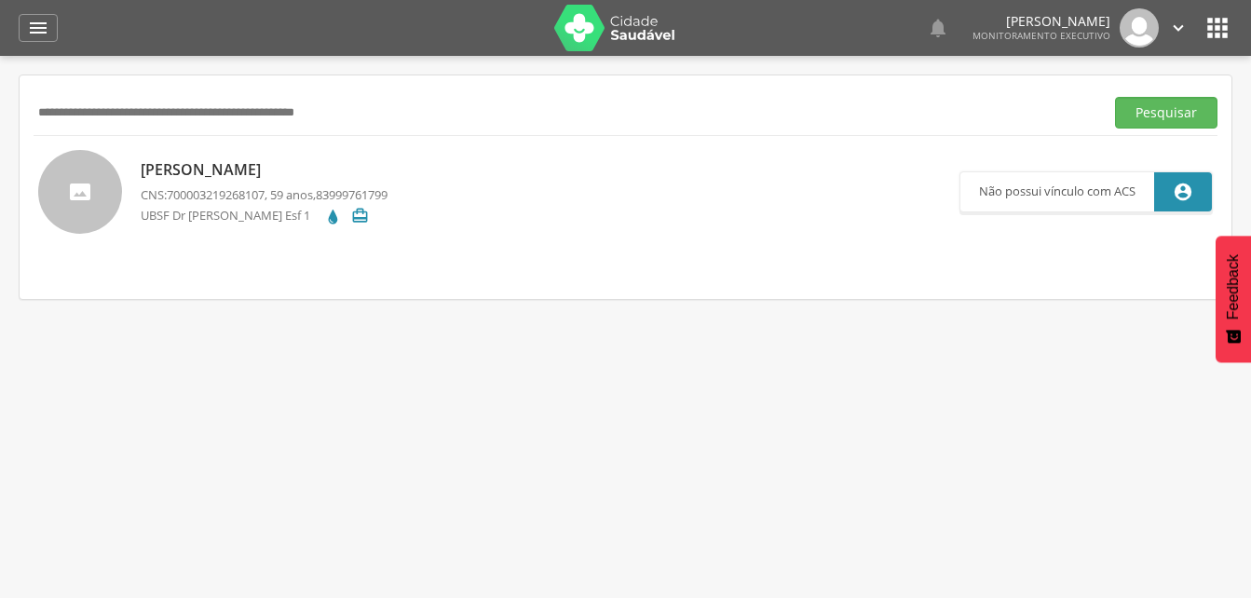
click at [163, 110] on input "text" at bounding box center [565, 113] width 1063 height 32
type input "**********"
click at [1167, 117] on button "Pesquisar" at bounding box center [1166, 113] width 102 height 32
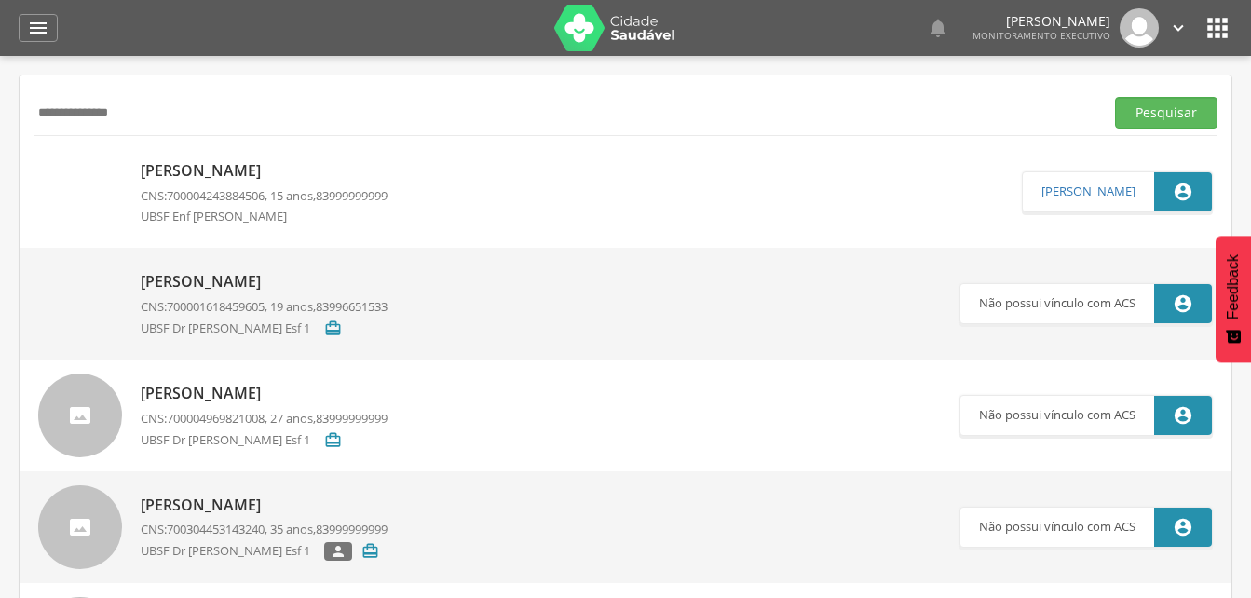
click at [169, 194] on p "CNS: 700004243884506 , 15 anos, 83999999999" at bounding box center [264, 196] width 247 height 18
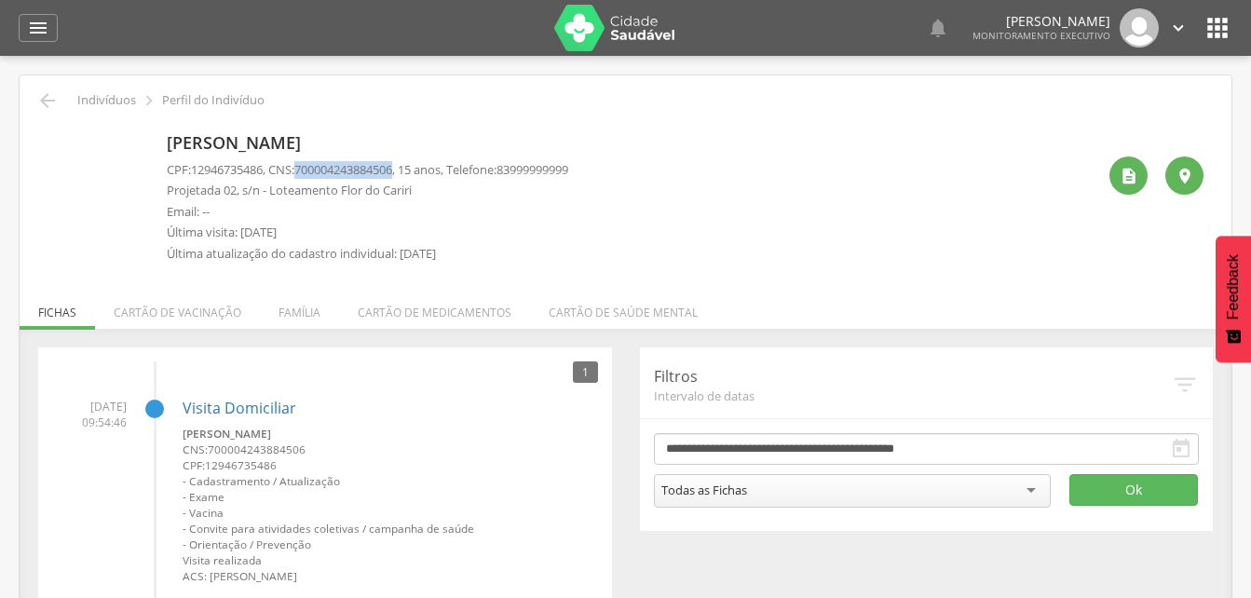
drag, startPoint x: 304, startPoint y: 169, endPoint x: 410, endPoint y: 176, distance: 106.4
click at [410, 176] on p "CPF: 12946735486 , CNS: [PHONE_NUMBER] , 15 anos, Telefone: [PHONE_NUMBER]" at bounding box center [367, 170] width 401 height 18
drag, startPoint x: 410, startPoint y: 176, endPoint x: 386, endPoint y: 169, distance: 25.3
click at [30, 27] on icon "" at bounding box center [38, 28] width 22 height 22
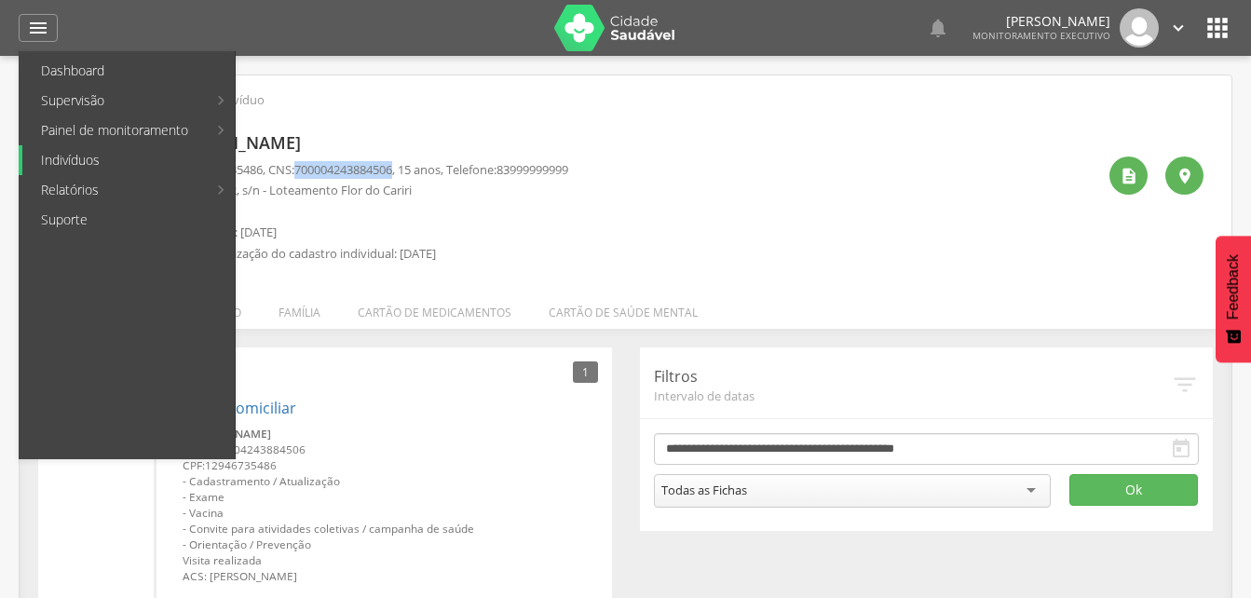
drag, startPoint x: 70, startPoint y: 165, endPoint x: 102, endPoint y: 172, distance: 32.5
click at [70, 165] on link "Indivíduos" at bounding box center [128, 160] width 212 height 30
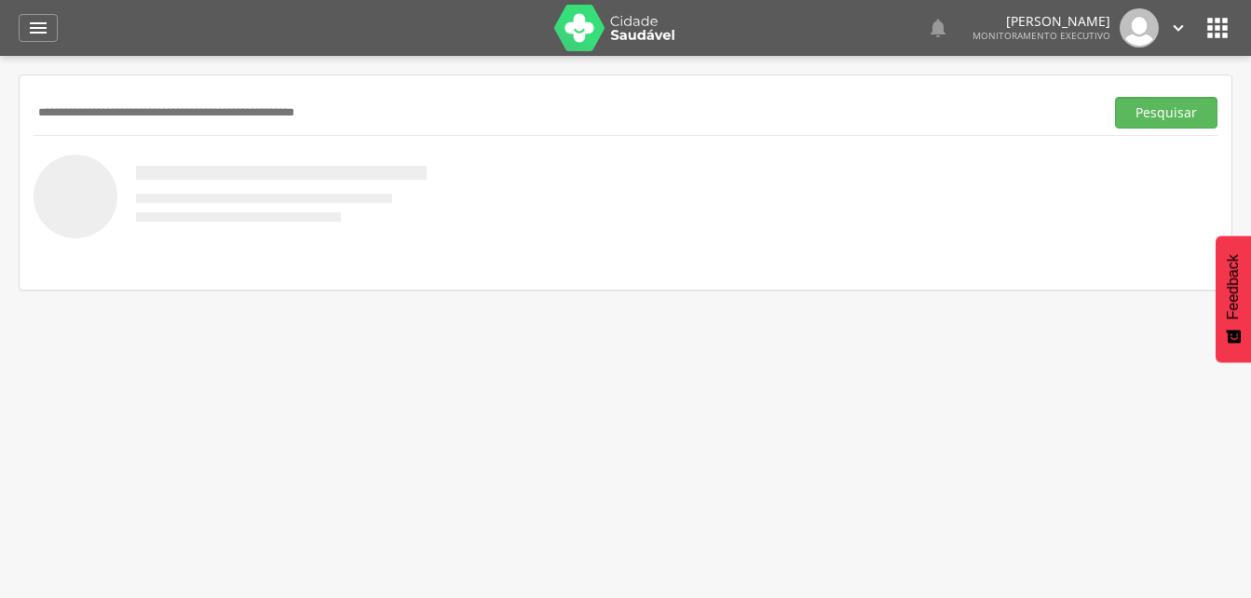
click at [64, 108] on input "text" at bounding box center [565, 113] width 1063 height 32
click at [63, 101] on input "text" at bounding box center [565, 113] width 1063 height 32
click at [1132, 111] on button "Pesquisar" at bounding box center [1166, 113] width 102 height 32
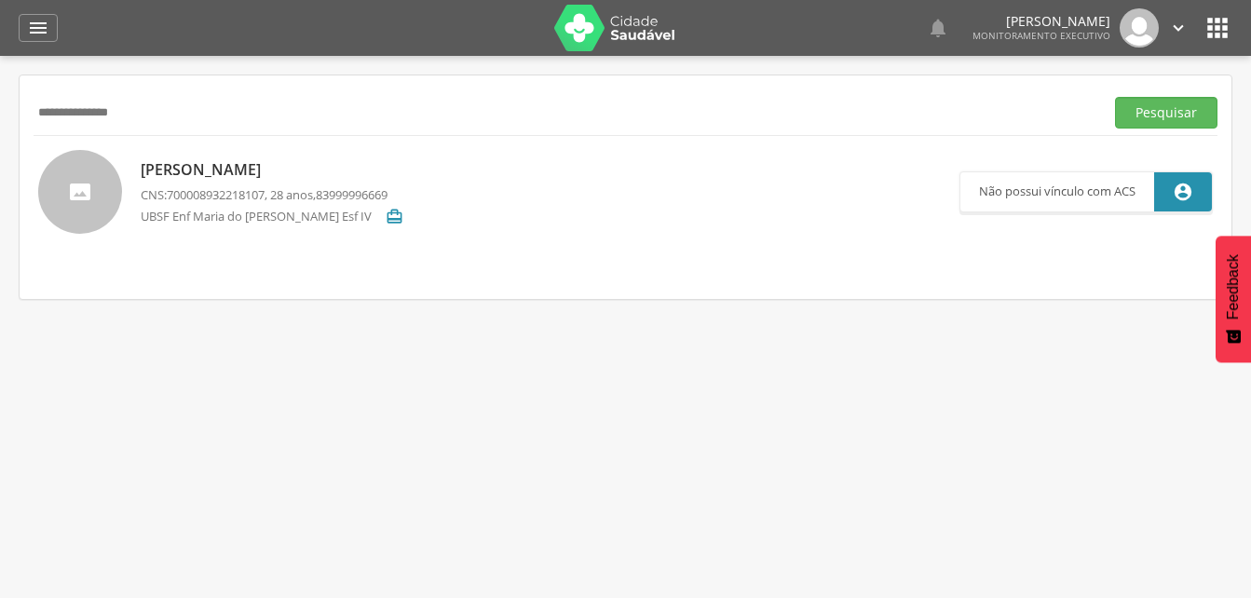
click at [305, 173] on p "[PERSON_NAME]" at bounding box center [272, 169] width 263 height 21
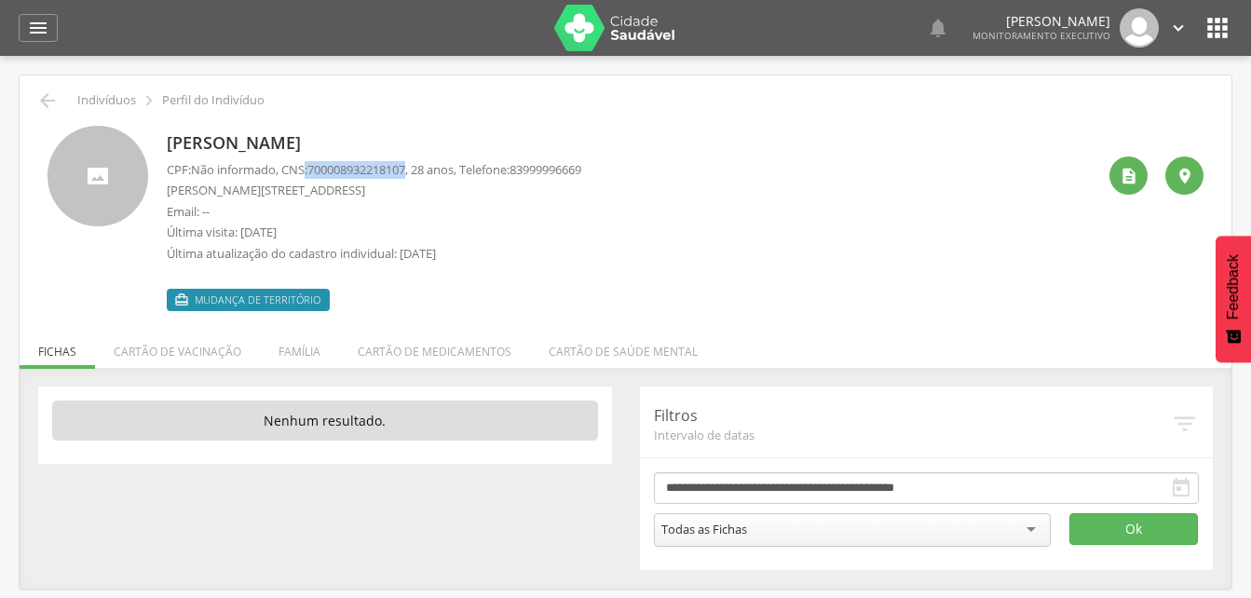
drag, startPoint x: 311, startPoint y: 165, endPoint x: 417, endPoint y: 167, distance: 106.2
click at [417, 167] on p "CPF: Não informado , CNS: [PHONE_NUMBER] , 28 anos, Telefone: [PHONE_NUMBER]" at bounding box center [374, 170] width 414 height 18
drag, startPoint x: 417, startPoint y: 167, endPoint x: 404, endPoint y: 165, distance: 13.2
click at [491, 225] on p "Última visita: [DATE]" at bounding box center [374, 232] width 414 height 18
click at [301, 348] on li "Família" at bounding box center [299, 347] width 79 height 44
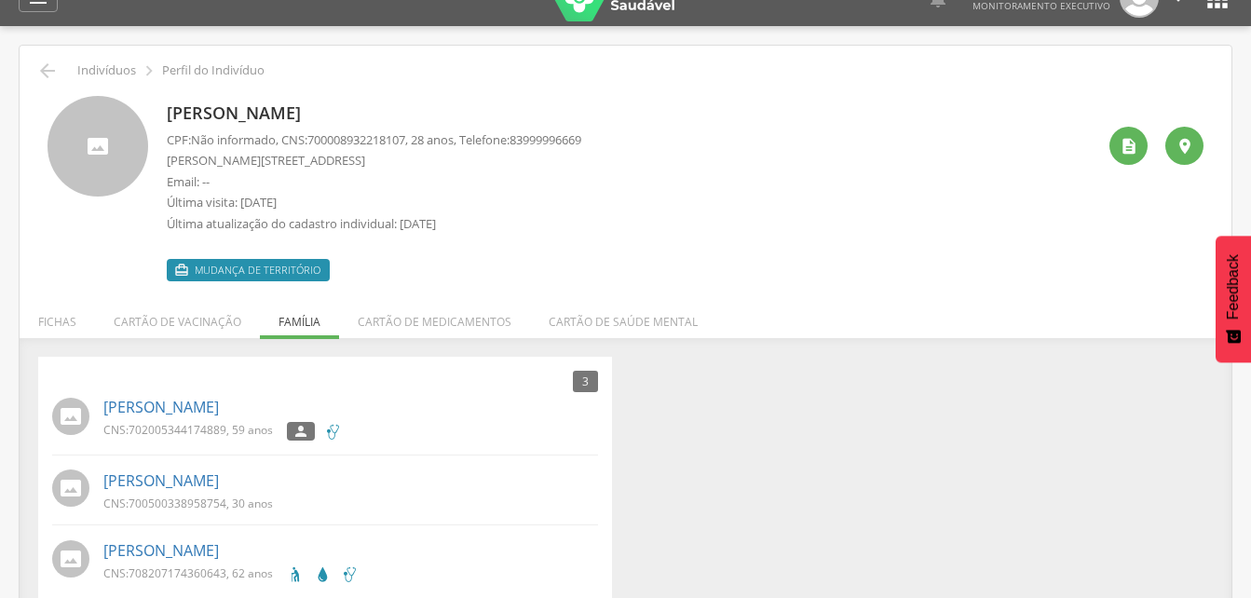
scroll to position [58, 0]
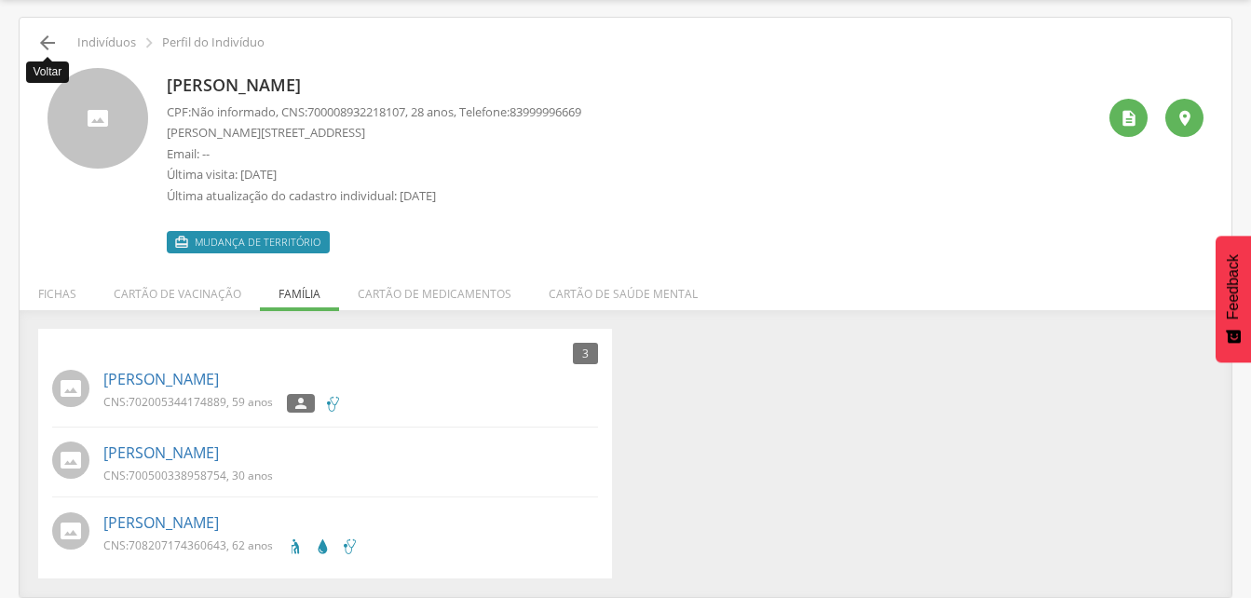
click at [47, 41] on icon "" at bounding box center [47, 43] width 22 height 22
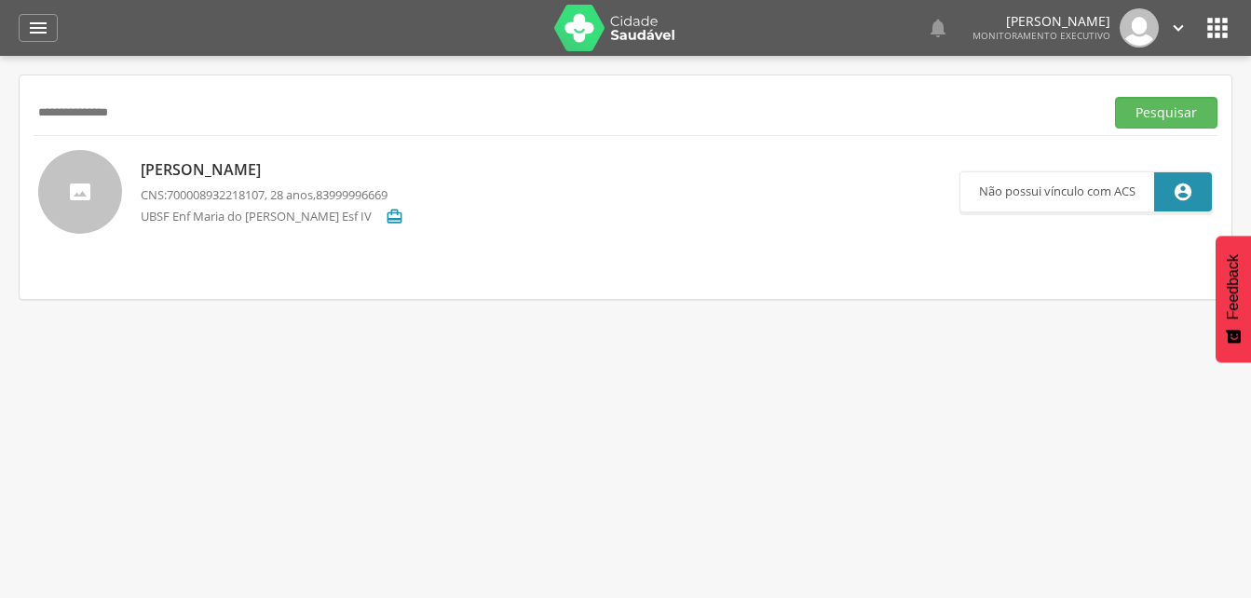
click at [191, 118] on input "**********" at bounding box center [565, 113] width 1063 height 32
type input "*"
click at [1154, 113] on button "Pesquisar" at bounding box center [1166, 113] width 102 height 32
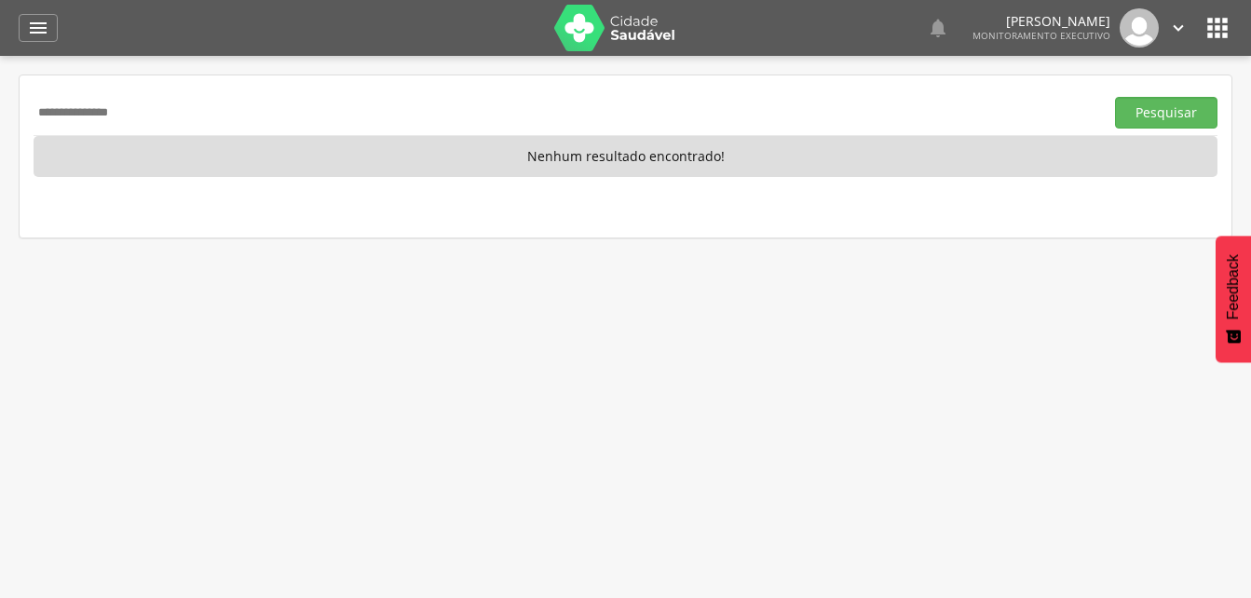
click at [169, 109] on input "**********" at bounding box center [565, 113] width 1063 height 32
type input "*"
click at [1175, 110] on button "Pesquisar" at bounding box center [1166, 113] width 102 height 32
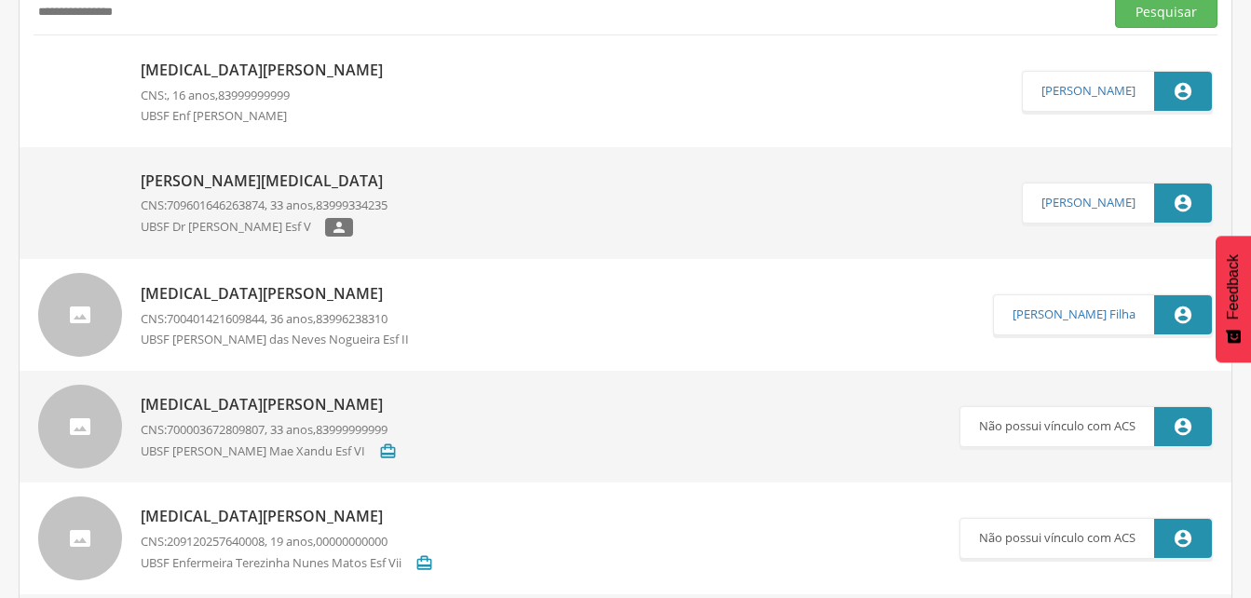
scroll to position [56, 0]
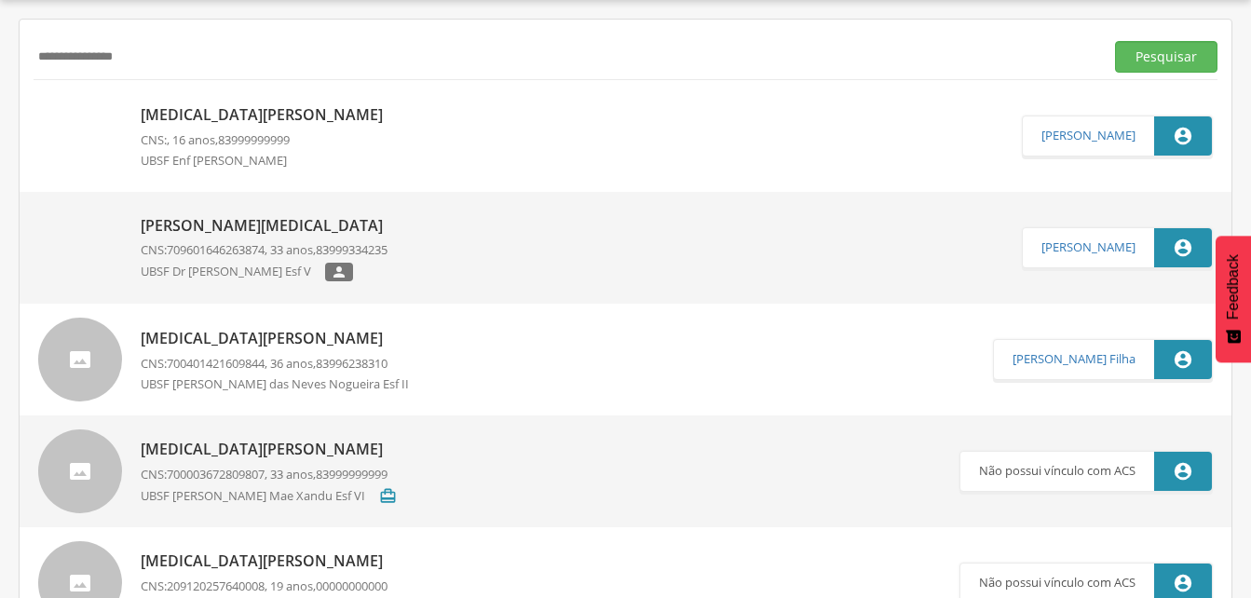
click at [278, 110] on p "[MEDICAL_DATA][PERSON_NAME]" at bounding box center [266, 114] width 251 height 21
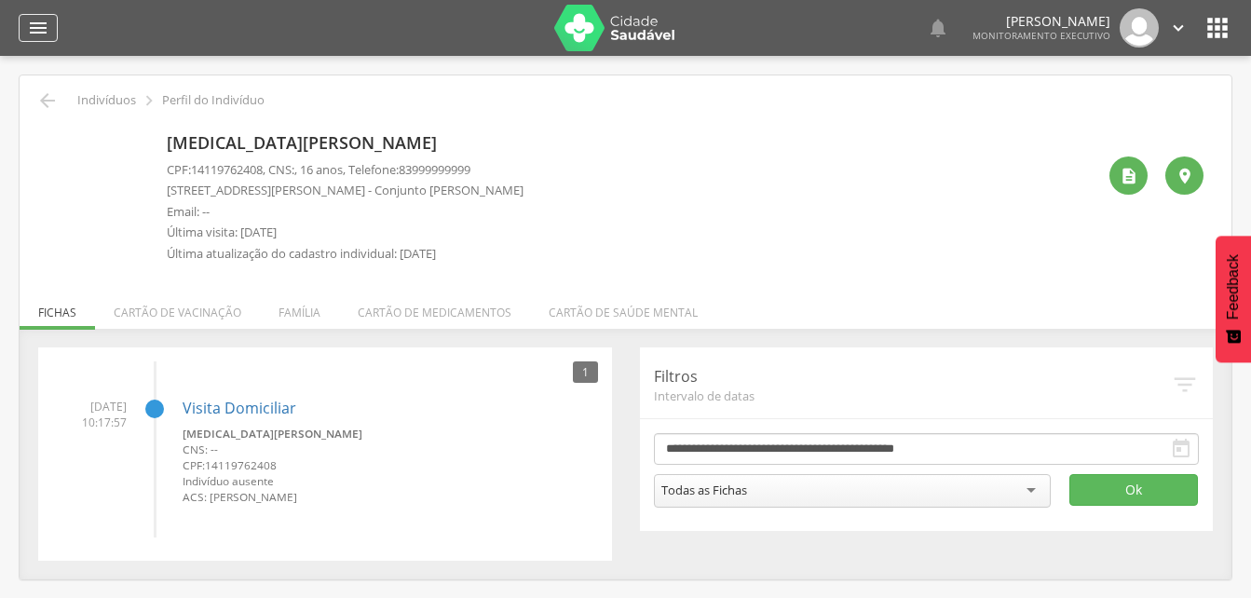
click at [34, 33] on icon "" at bounding box center [38, 28] width 22 height 22
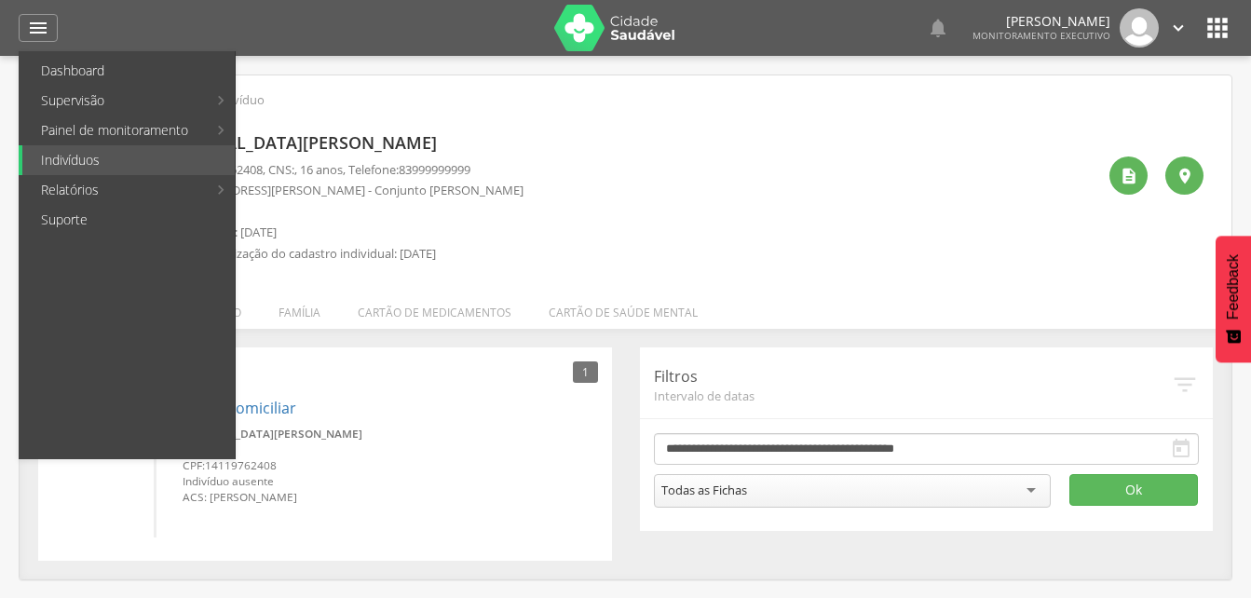
click at [469, 111] on div " Indivíduos  Perfil do Indivíduo" at bounding box center [626, 100] width 1184 height 22
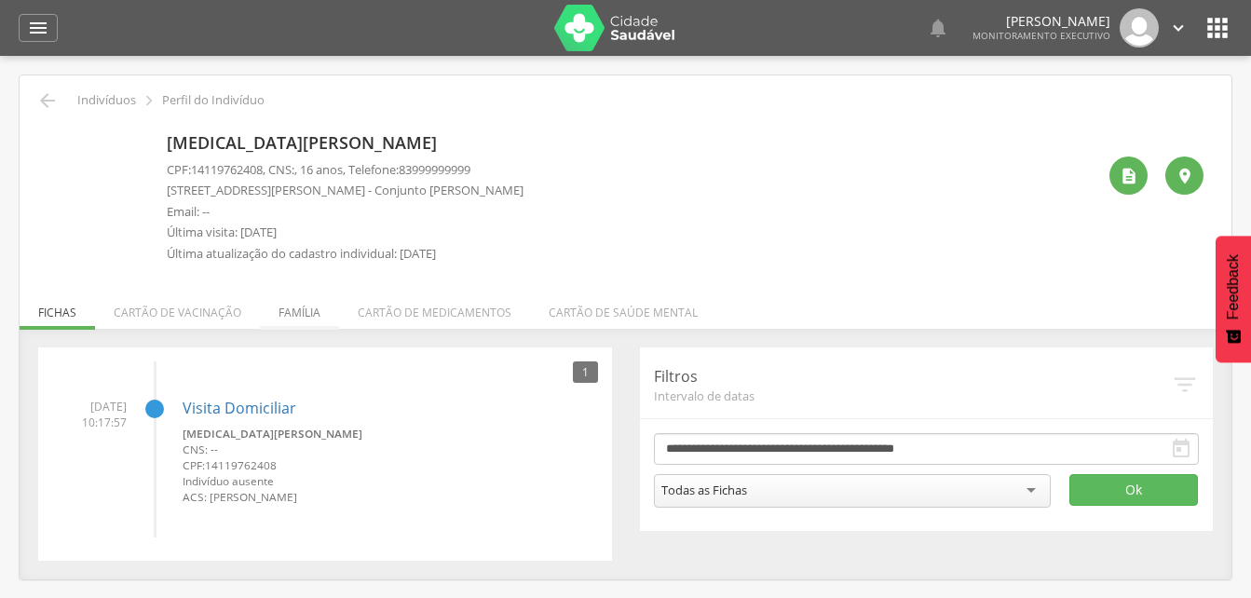
click at [291, 305] on li "Família" at bounding box center [299, 308] width 79 height 44
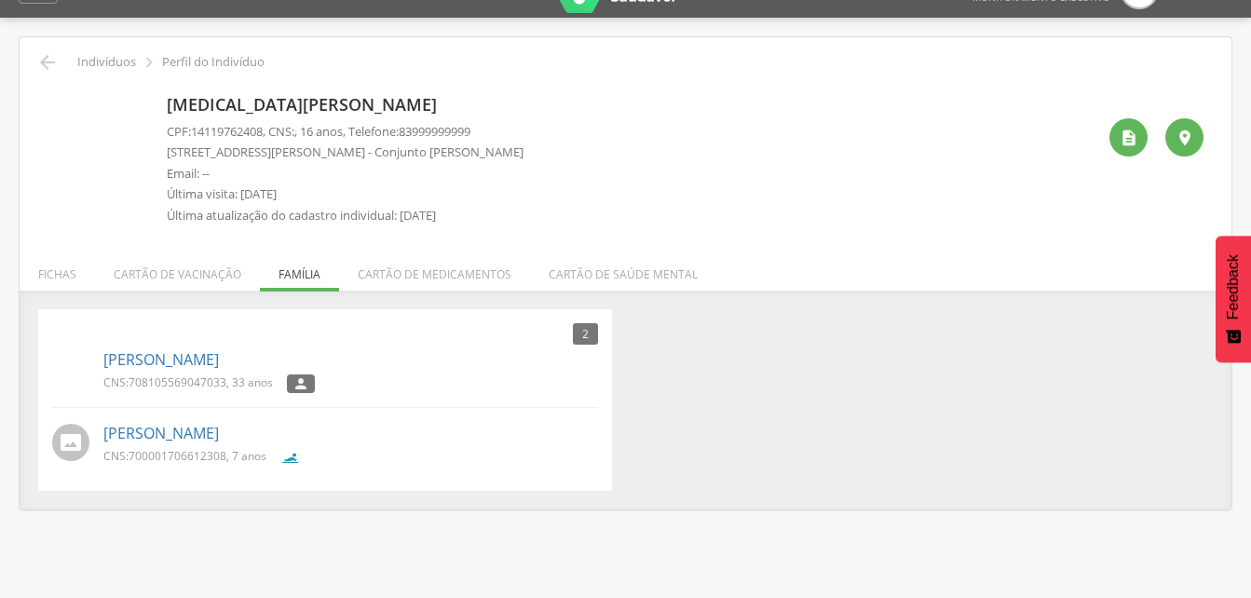
scroll to position [56, 0]
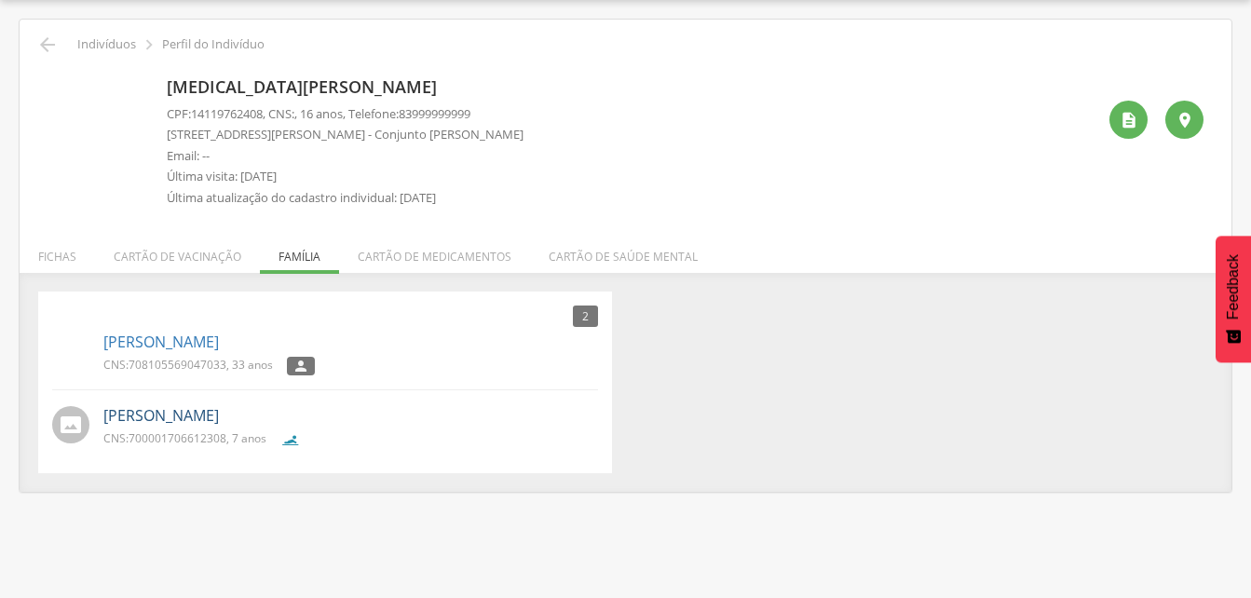
click at [172, 413] on link "[PERSON_NAME]" at bounding box center [160, 415] width 115 height 21
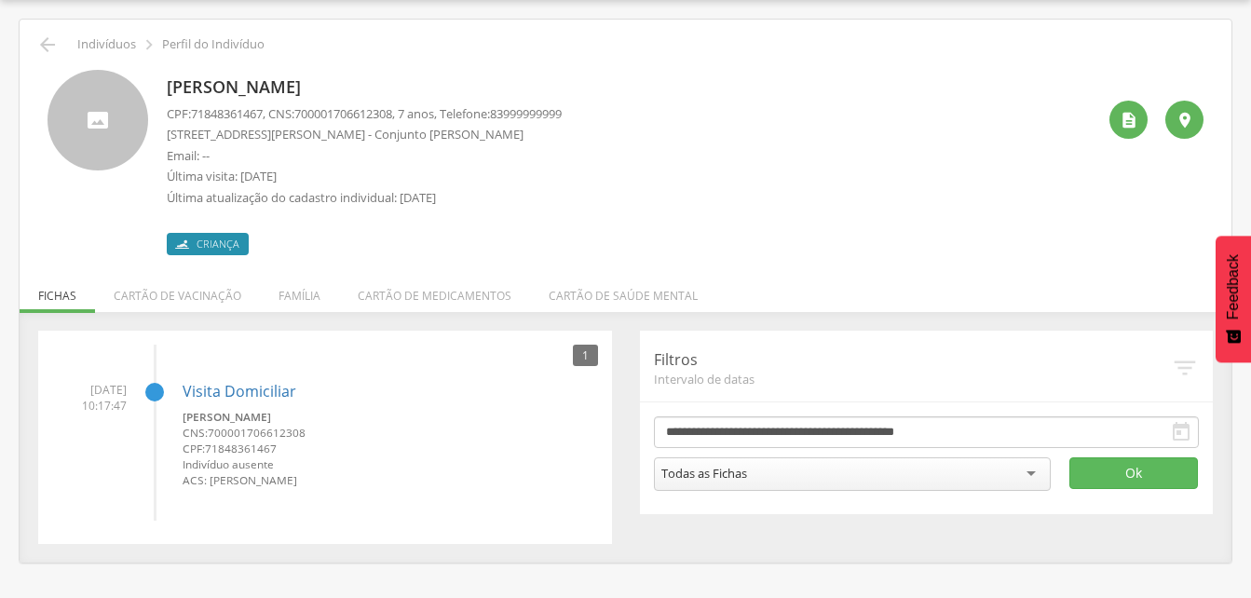
click at [305, 108] on p "CPF: 71848361467 , CNS: [PHONE_NUMBER] , 7 anos, Telefone: [PHONE_NUMBER]" at bounding box center [364, 114] width 395 height 18
drag, startPoint x: 306, startPoint y: 113, endPoint x: 408, endPoint y: 114, distance: 101.5
click at [392, 114] on span "700001706612308" at bounding box center [343, 113] width 98 height 17
drag, startPoint x: 408, startPoint y: 114, endPoint x: 386, endPoint y: 114, distance: 22.3
click at [287, 294] on li "Família" at bounding box center [299, 291] width 79 height 44
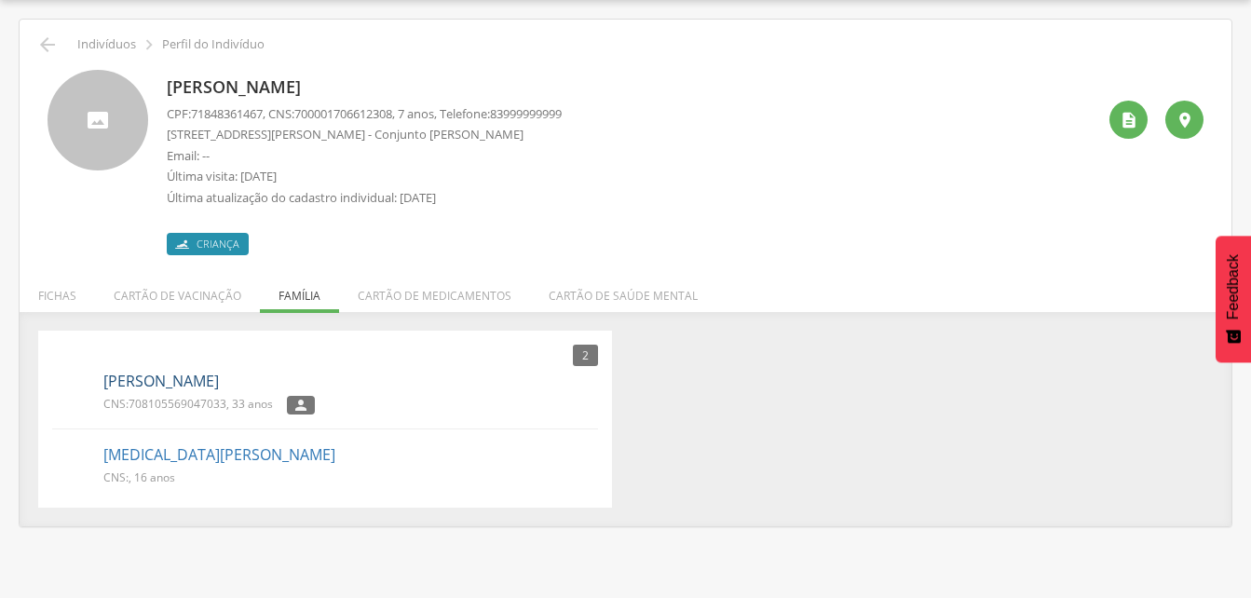
click at [219, 382] on link "[PERSON_NAME]" at bounding box center [160, 381] width 115 height 21
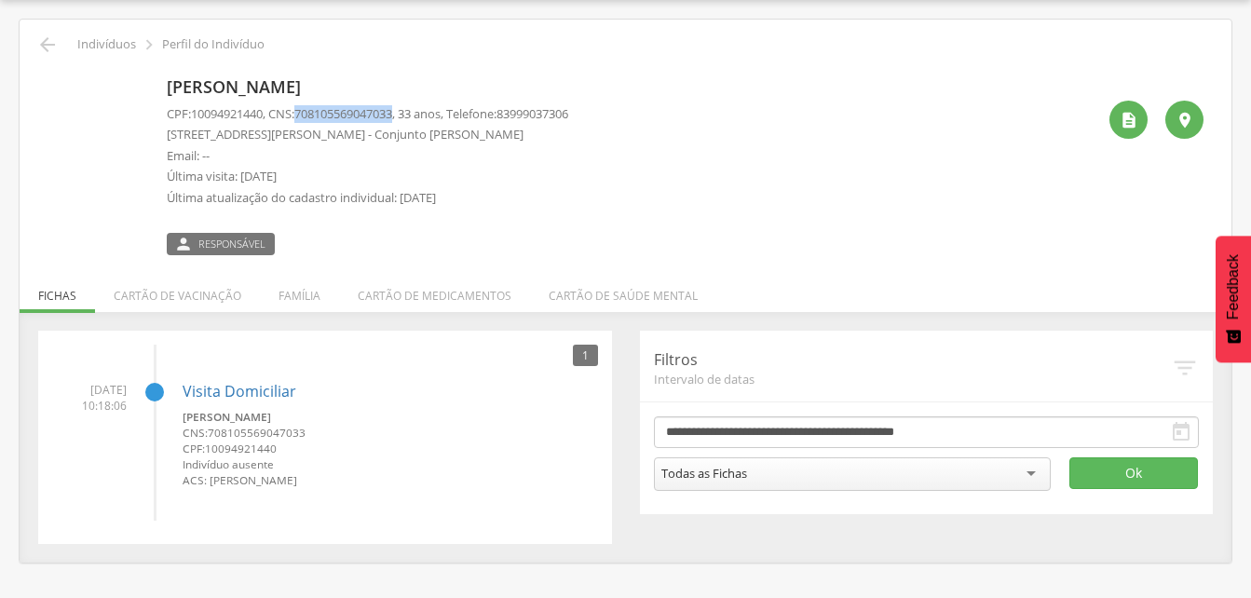
drag, startPoint x: 302, startPoint y: 110, endPoint x: 410, endPoint y: 113, distance: 108.1
click at [410, 113] on p "CPF: 10094921440 , CNS: [PHONE_NUMBER] , 33 anos, Telefone: [PHONE_NUMBER]" at bounding box center [367, 114] width 401 height 18
drag, startPoint x: 410, startPoint y: 113, endPoint x: 397, endPoint y: 112, distance: 13.1
click at [299, 291] on li "Família" at bounding box center [299, 291] width 79 height 44
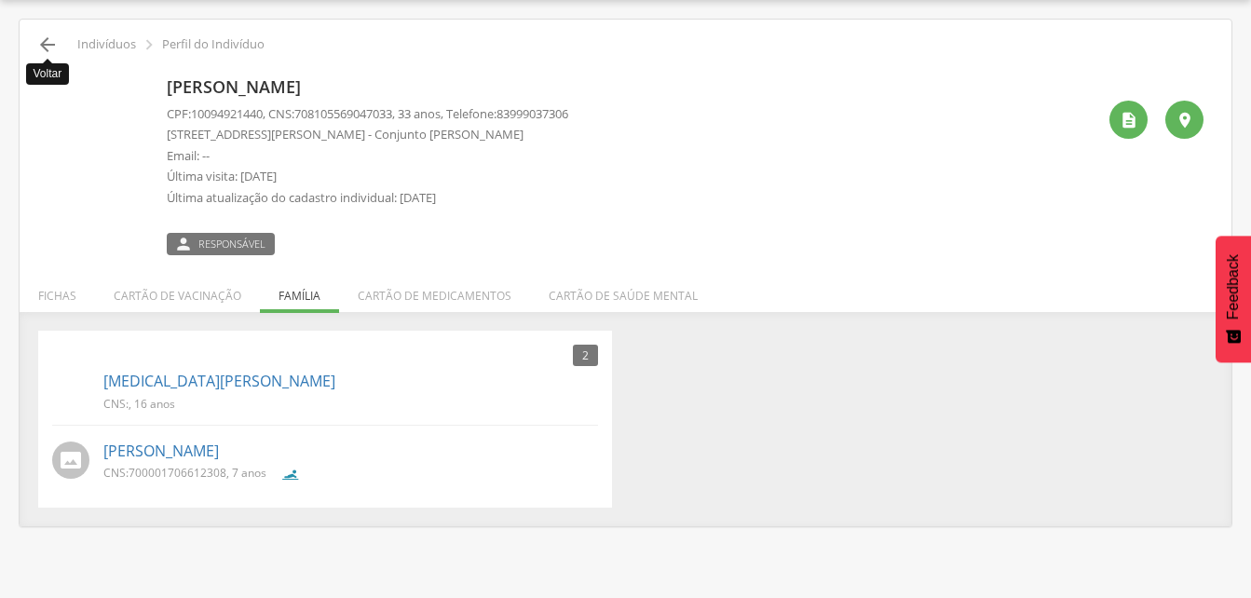
click at [50, 46] on icon "" at bounding box center [47, 45] width 22 height 22
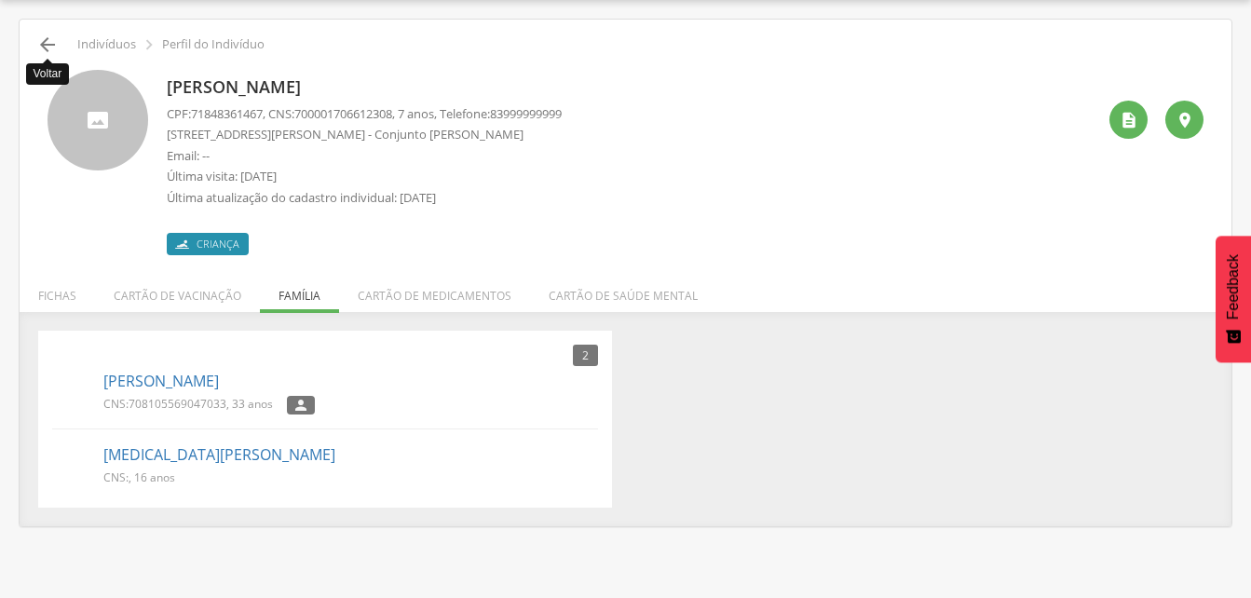
click at [38, 41] on icon "" at bounding box center [47, 45] width 22 height 22
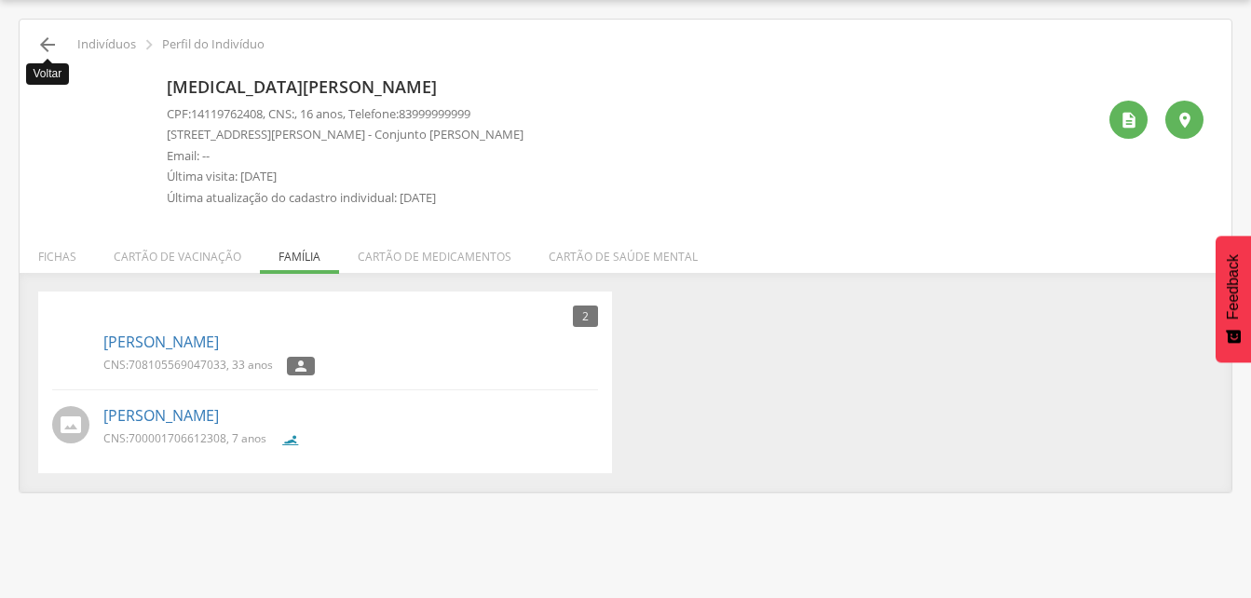
click at [38, 44] on icon "" at bounding box center [47, 45] width 22 height 22
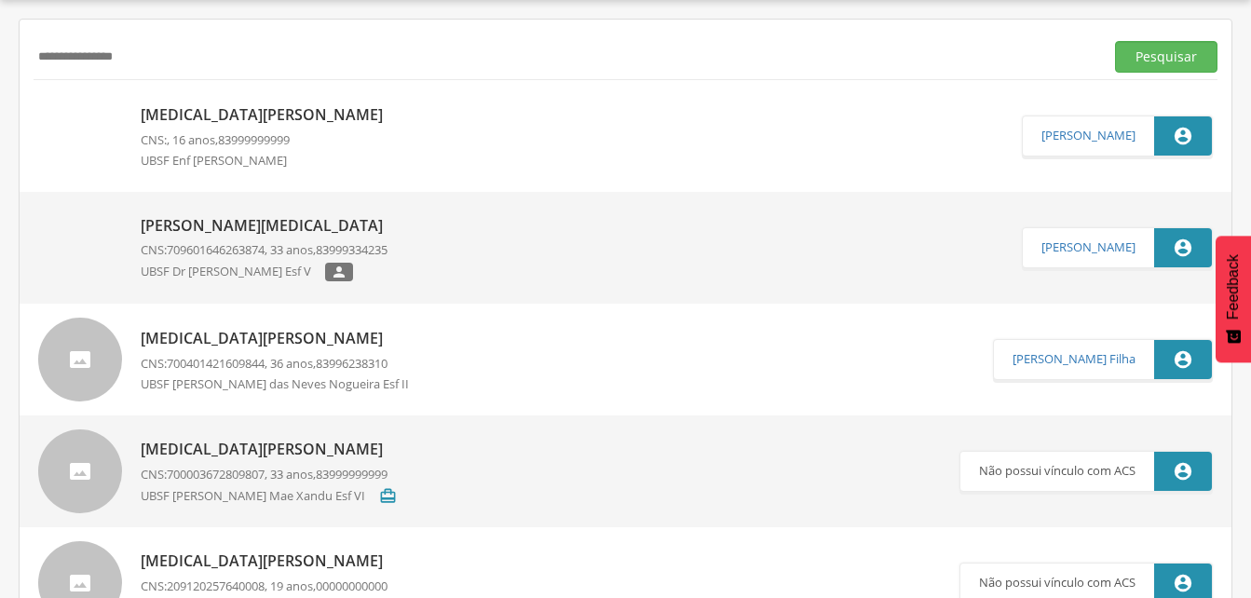
click at [197, 57] on input "**********" at bounding box center [565, 57] width 1063 height 32
click at [69, 55] on input "**********" at bounding box center [565, 57] width 1063 height 32
click at [1152, 49] on button "Pesquisar" at bounding box center [1166, 57] width 102 height 32
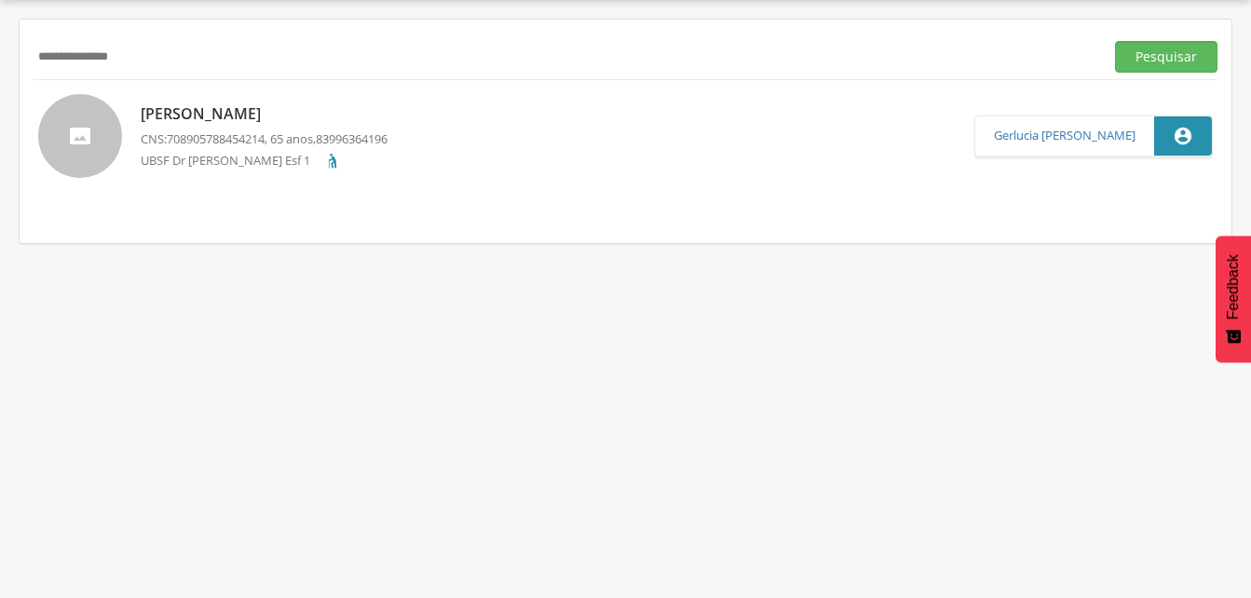
click at [298, 121] on p "[PERSON_NAME]" at bounding box center [264, 113] width 247 height 21
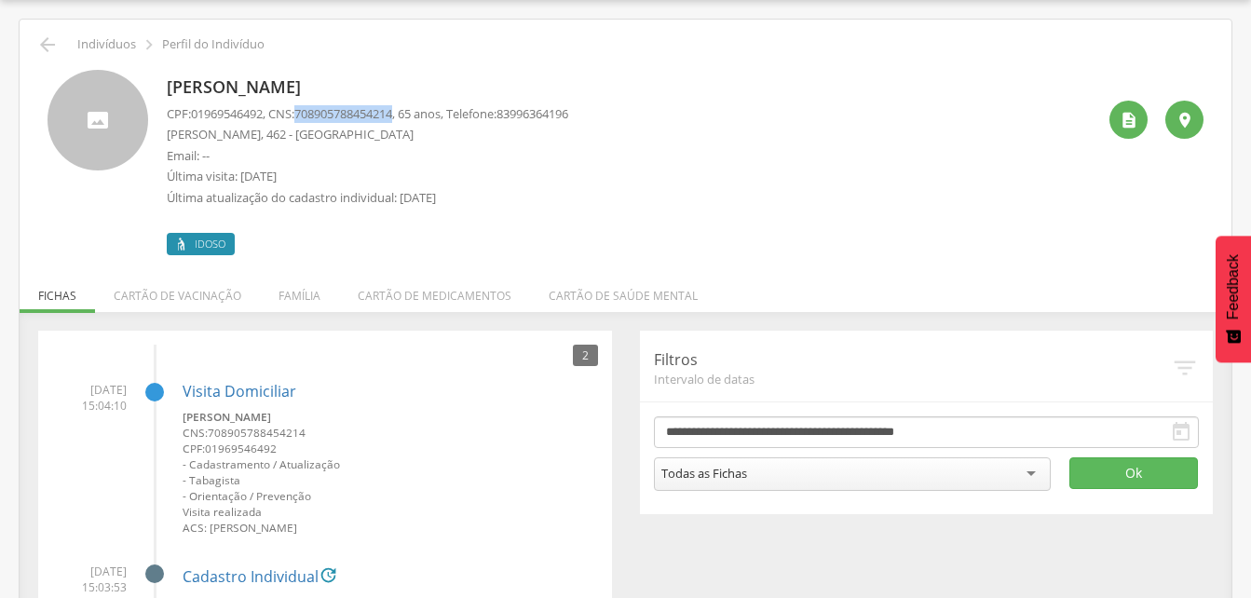
drag, startPoint x: 305, startPoint y: 114, endPoint x: 408, endPoint y: 115, distance: 103.4
click at [408, 115] on p "CPF: 01969546492 , CNS: [PHONE_NUMBER] , 65 anos, Telefone: [PHONE_NUMBER]" at bounding box center [367, 114] width 401 height 18
drag, startPoint x: 408, startPoint y: 115, endPoint x: 397, endPoint y: 114, distance: 11.2
click at [52, 42] on icon "" at bounding box center [47, 45] width 22 height 22
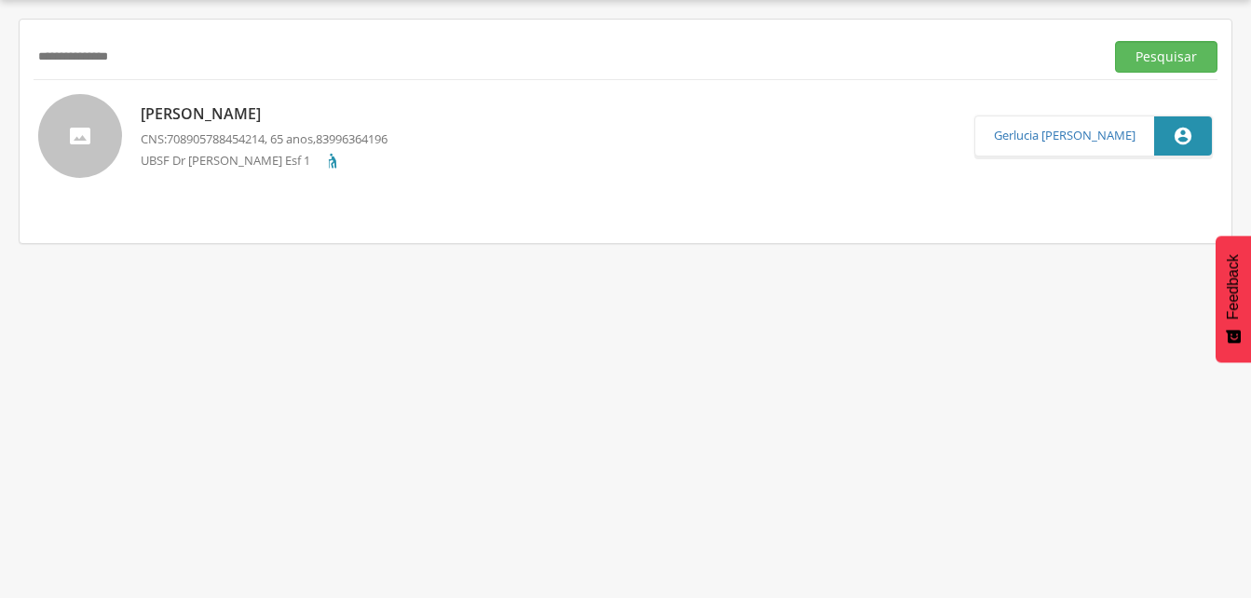
click at [168, 61] on input "**********" at bounding box center [565, 57] width 1063 height 32
type input "*"
click at [1160, 54] on button "Pesquisar" at bounding box center [1166, 57] width 102 height 32
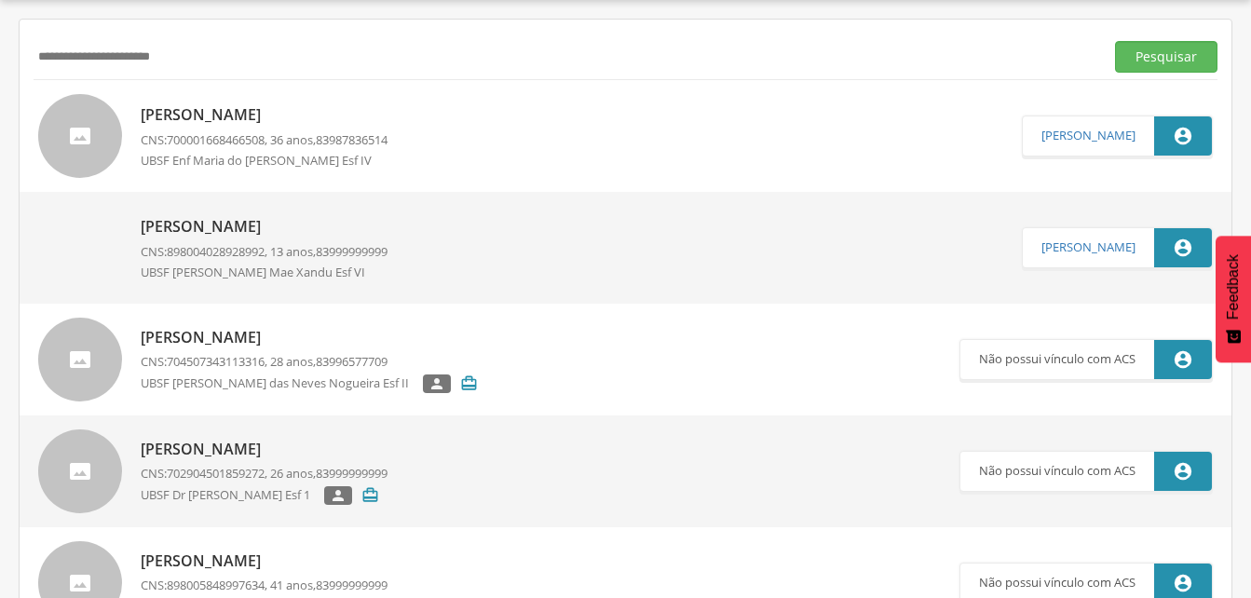
click at [302, 114] on p "[PERSON_NAME]" at bounding box center [264, 114] width 247 height 21
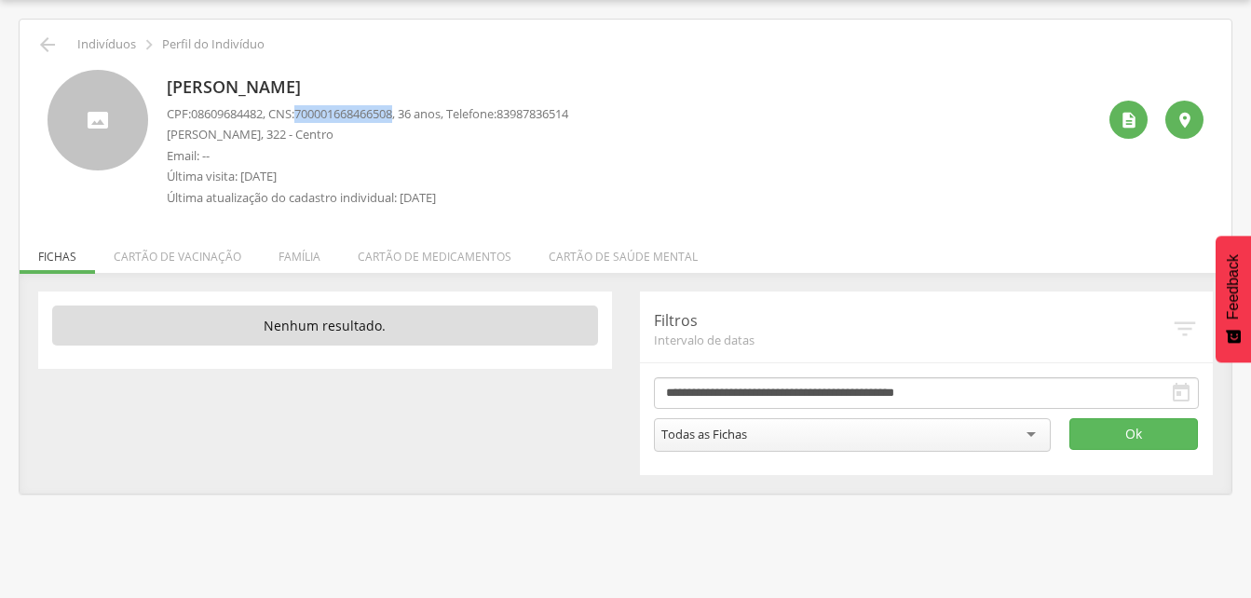
drag, startPoint x: 307, startPoint y: 114, endPoint x: 407, endPoint y: 114, distance: 99.6
click at [392, 114] on span "700001668466508" at bounding box center [343, 113] width 98 height 17
drag, startPoint x: 407, startPoint y: 114, endPoint x: 395, endPoint y: 121, distance: 14.2
click at [444, 169] on p "Última visita: [DATE]" at bounding box center [367, 177] width 401 height 18
click at [290, 262] on li "Família" at bounding box center [299, 252] width 79 height 44
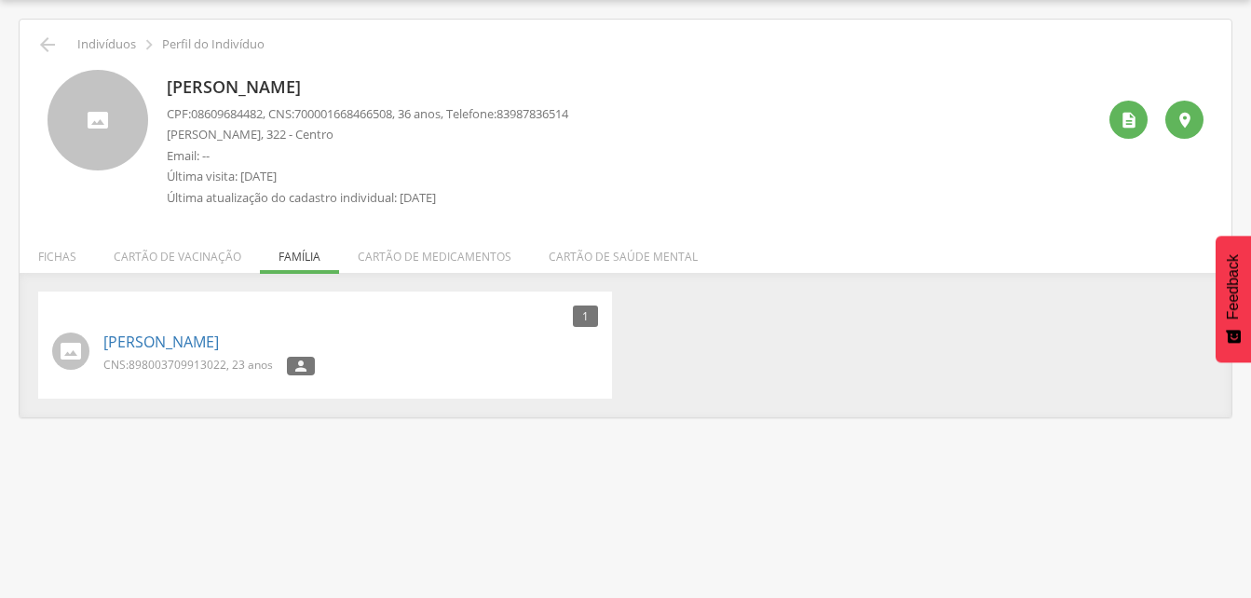
click at [176, 359] on span "898003709913022" at bounding box center [178, 365] width 98 height 16
click at [226, 366] on p "CNS: 898003709913022 , 23 anos" at bounding box center [187, 365] width 169 height 16
click at [219, 345] on link "[PERSON_NAME]" at bounding box center [160, 342] width 115 height 21
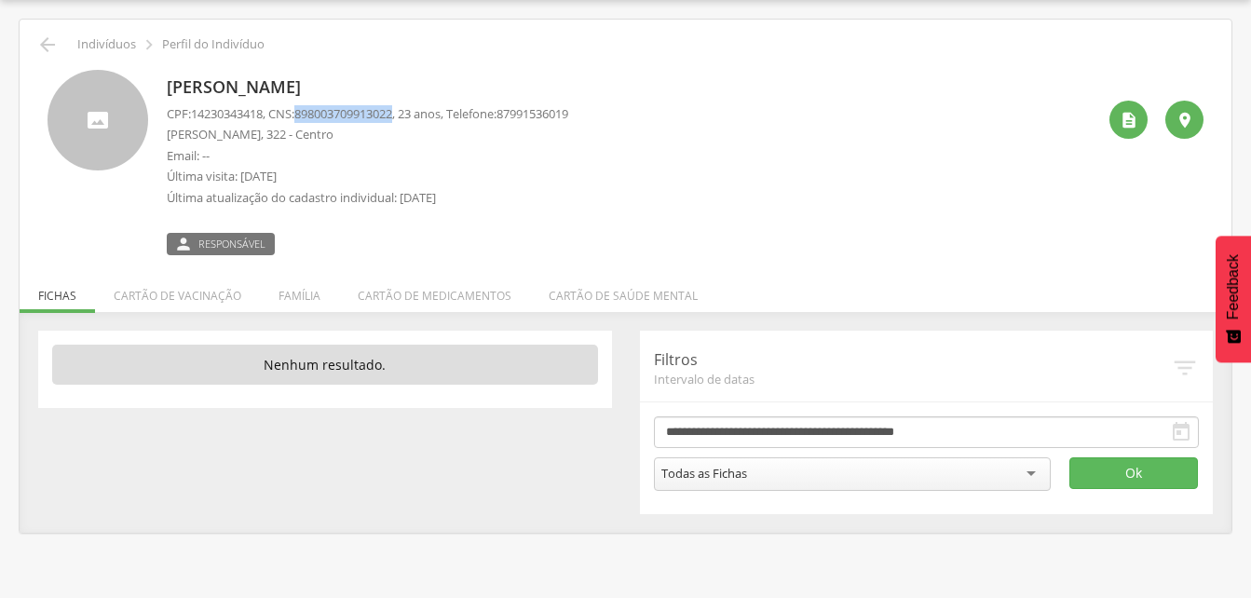
drag, startPoint x: 302, startPoint y: 117, endPoint x: 409, endPoint y: 115, distance: 107.1
click at [409, 115] on p "CPF: 14230343418 , CNS: [PHONE_NUMBER] , 23 anos, Telefone: [PHONE_NUMBER]" at bounding box center [367, 114] width 401 height 18
drag, startPoint x: 409, startPoint y: 115, endPoint x: 388, endPoint y: 116, distance: 20.6
click at [35, 46] on div " Indivíduos  Perfil do Indivíduo" at bounding box center [626, 45] width 1184 height 22
click at [48, 42] on icon "" at bounding box center [47, 45] width 22 height 22
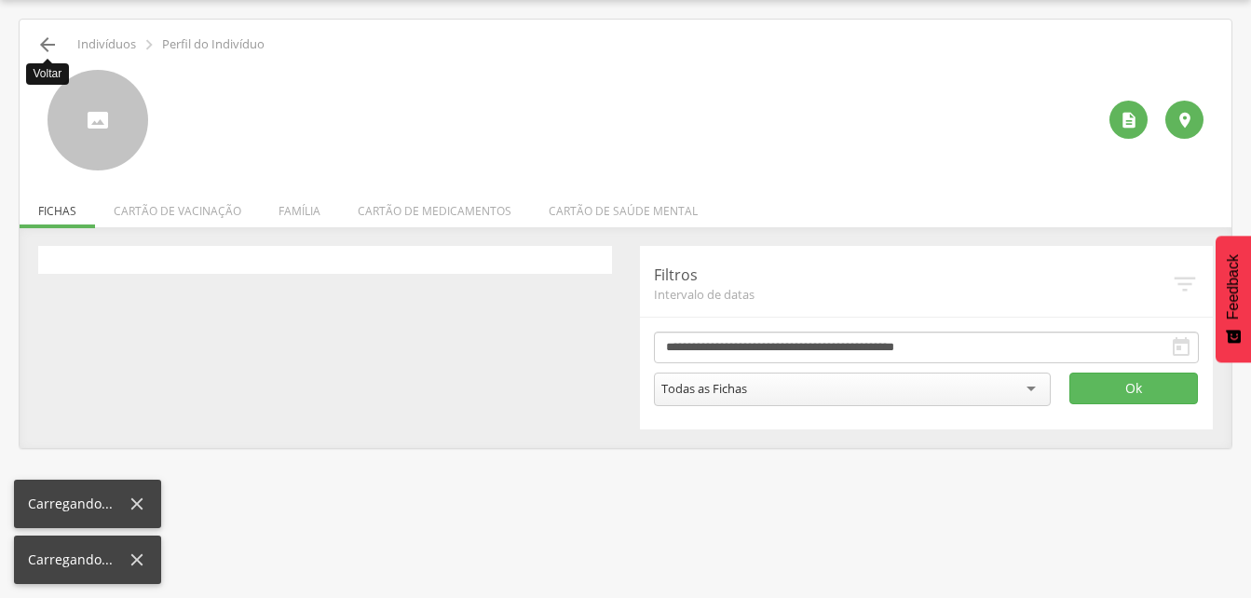
click at [48, 42] on icon "" at bounding box center [47, 45] width 22 height 22
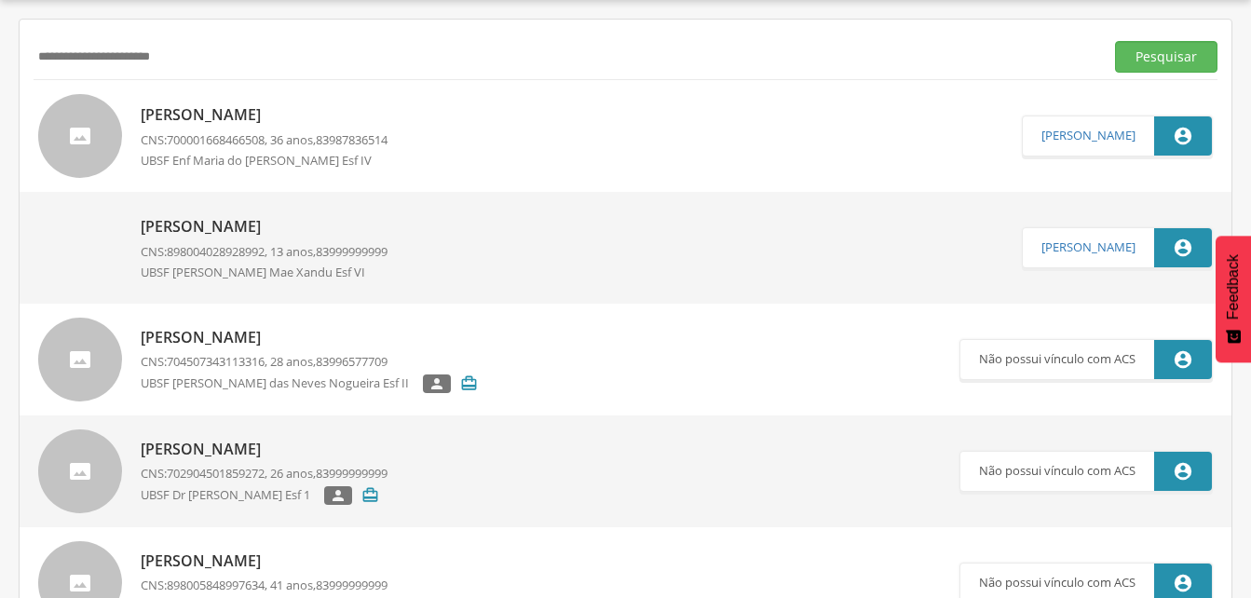
click at [225, 66] on input "**********" at bounding box center [565, 57] width 1063 height 32
click at [157, 58] on input "**********" at bounding box center [565, 57] width 1063 height 32
drag, startPoint x: 1144, startPoint y: 53, endPoint x: 308, endPoint y: 383, distance: 898.0
click at [1144, 55] on button "Pesquisar" at bounding box center [1166, 57] width 102 height 32
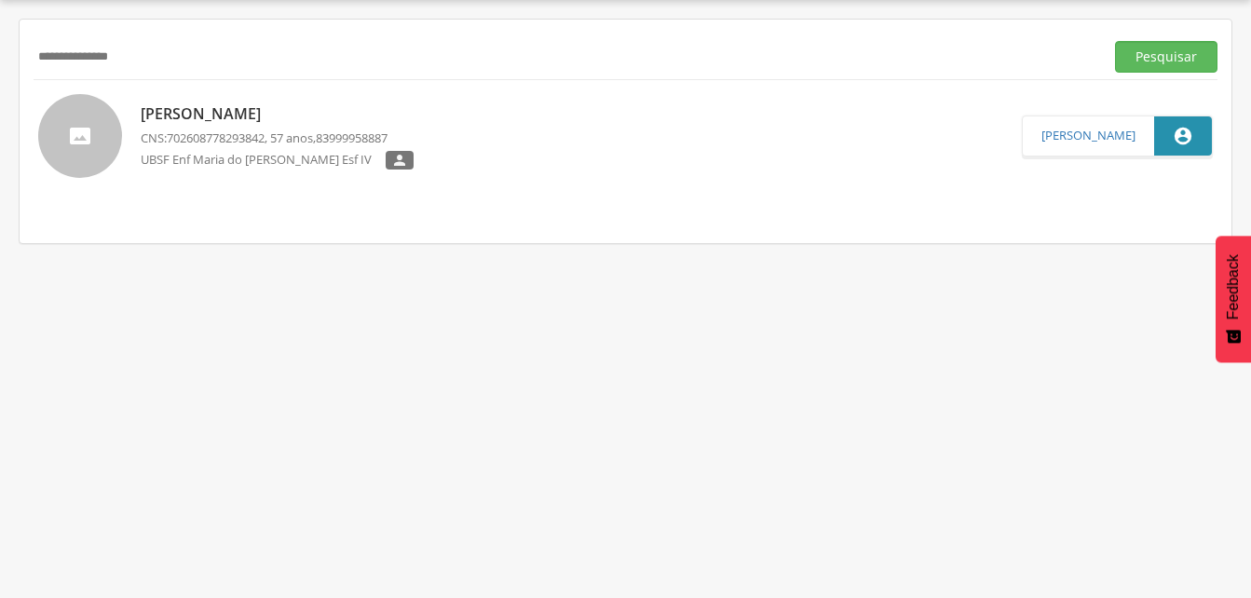
click at [333, 117] on p "[PERSON_NAME]" at bounding box center [277, 113] width 273 height 21
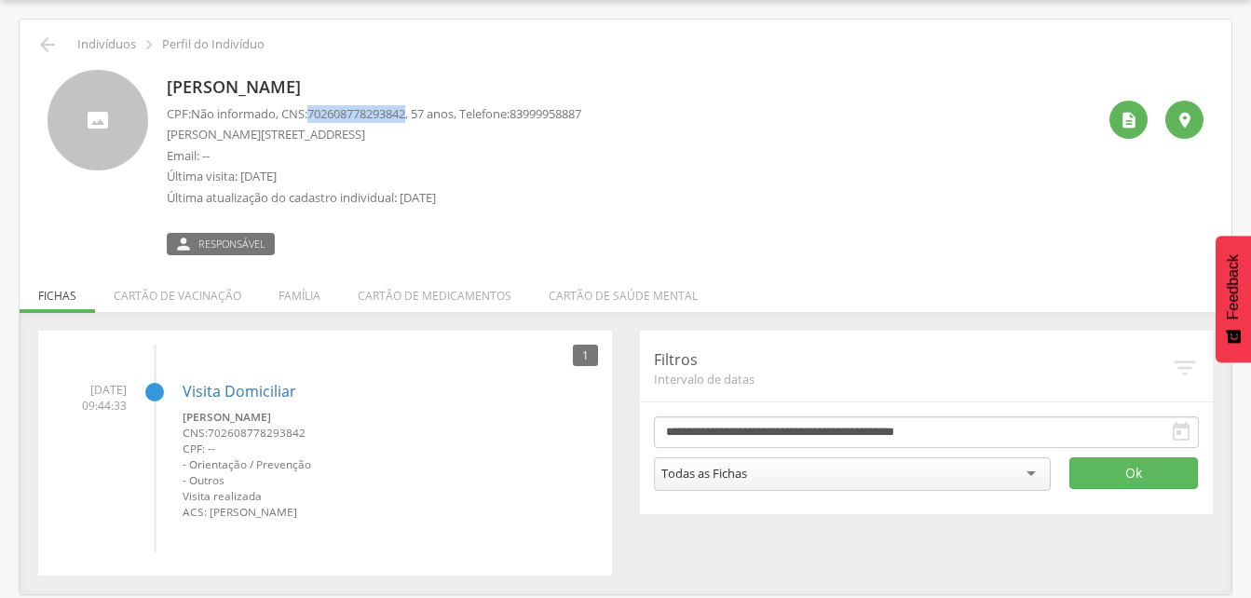
drag, startPoint x: 316, startPoint y: 110, endPoint x: 417, endPoint y: 112, distance: 101.5
click at [405, 112] on span "702608778293842" at bounding box center [356, 113] width 98 height 17
drag, startPoint x: 417, startPoint y: 112, endPoint x: 380, endPoint y: 116, distance: 37.5
click at [294, 298] on li "Família" at bounding box center [299, 291] width 79 height 44
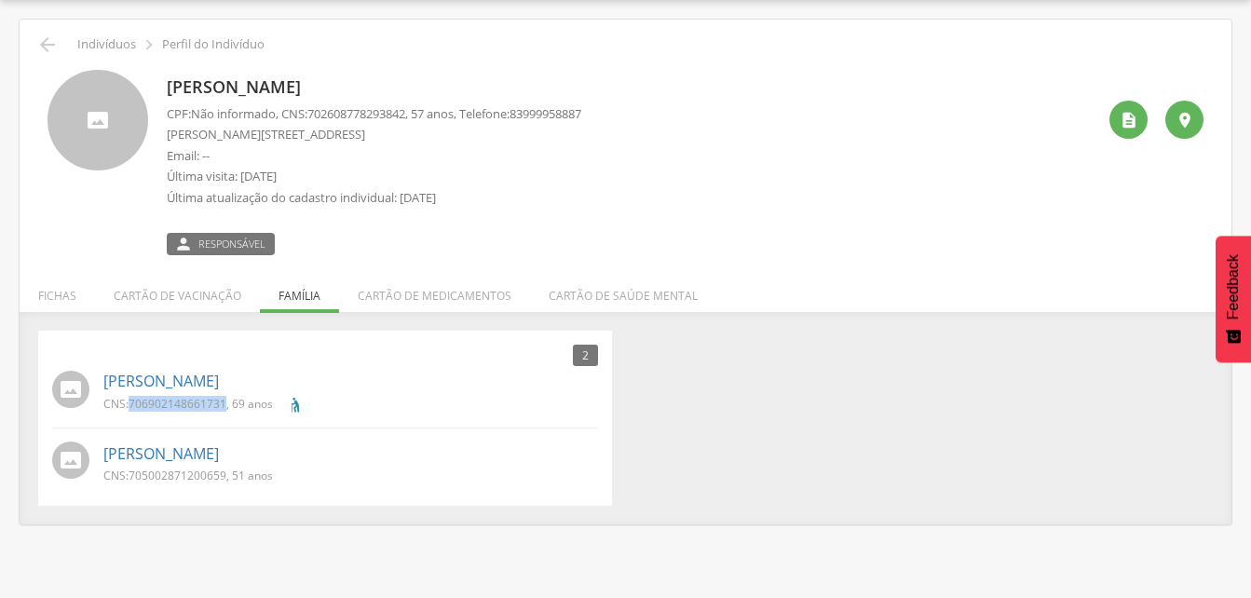
drag, startPoint x: 129, startPoint y: 403, endPoint x: 224, endPoint y: 402, distance: 95.9
click at [224, 402] on p "CNS: 706902148661731 , 69 anos" at bounding box center [187, 404] width 169 height 16
drag, startPoint x: 224, startPoint y: 402, endPoint x: 210, endPoint y: 399, distance: 14.2
click at [42, 44] on icon "" at bounding box center [47, 45] width 22 height 22
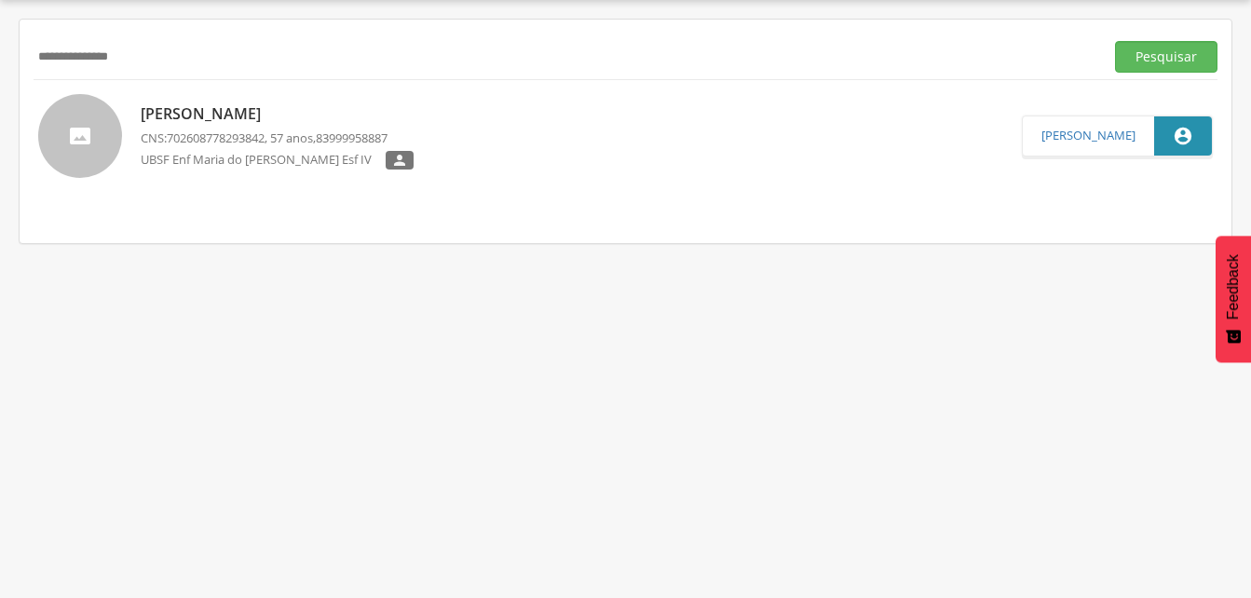
click at [169, 61] on input "**********" at bounding box center [565, 57] width 1063 height 32
type input "*"
click at [1152, 65] on button "Pesquisar" at bounding box center [1166, 57] width 102 height 32
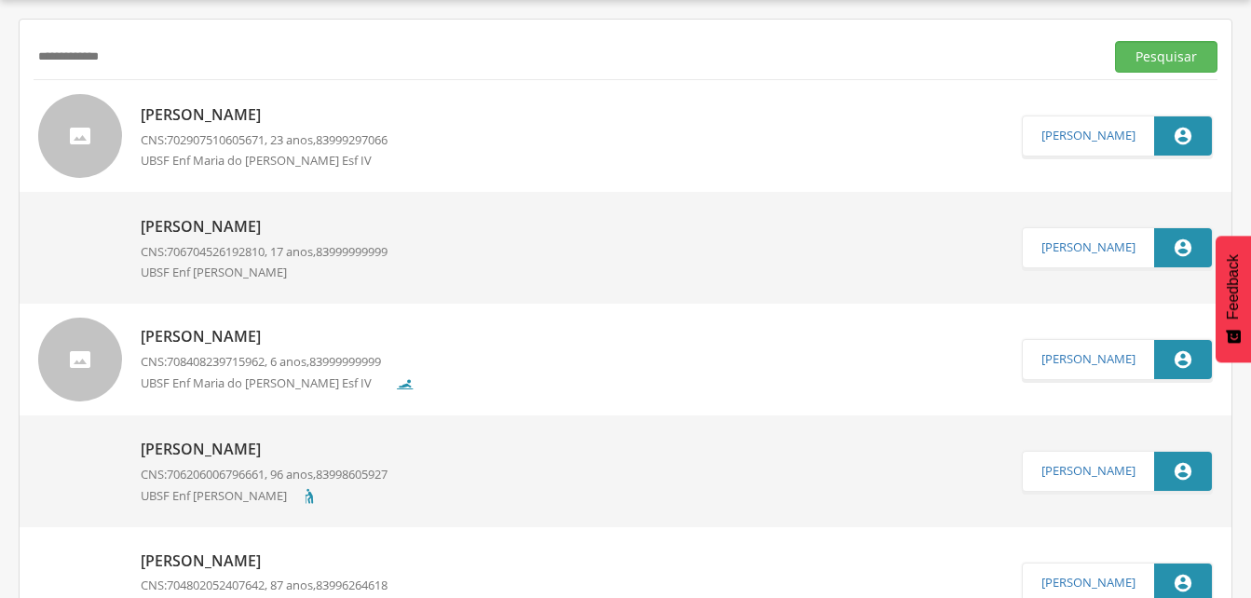
click at [320, 113] on p "[PERSON_NAME]" at bounding box center [264, 114] width 247 height 21
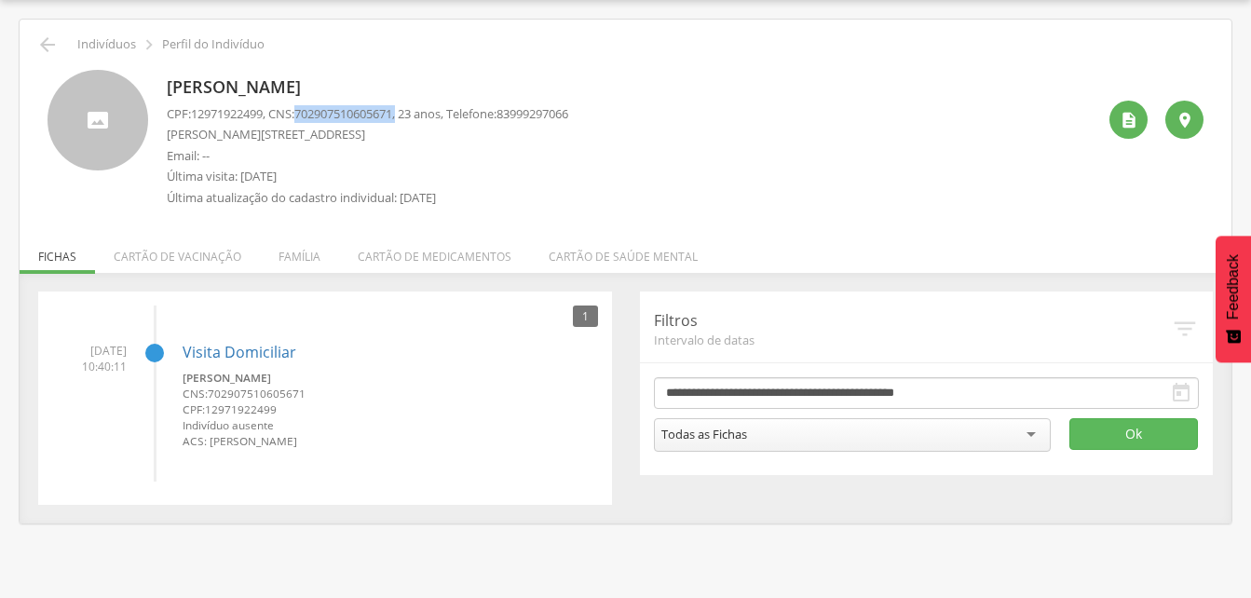
drag, startPoint x: 307, startPoint y: 108, endPoint x: 413, endPoint y: 111, distance: 105.3
click at [413, 111] on p "CPF: 12971922499 , CNS: [PHONE_NUMBER] , 23 anos, Telefone: [PHONE_NUMBER]" at bounding box center [367, 114] width 401 height 18
drag, startPoint x: 413, startPoint y: 111, endPoint x: 397, endPoint y: 116, distance: 16.8
click at [297, 261] on li "Família" at bounding box center [299, 252] width 79 height 44
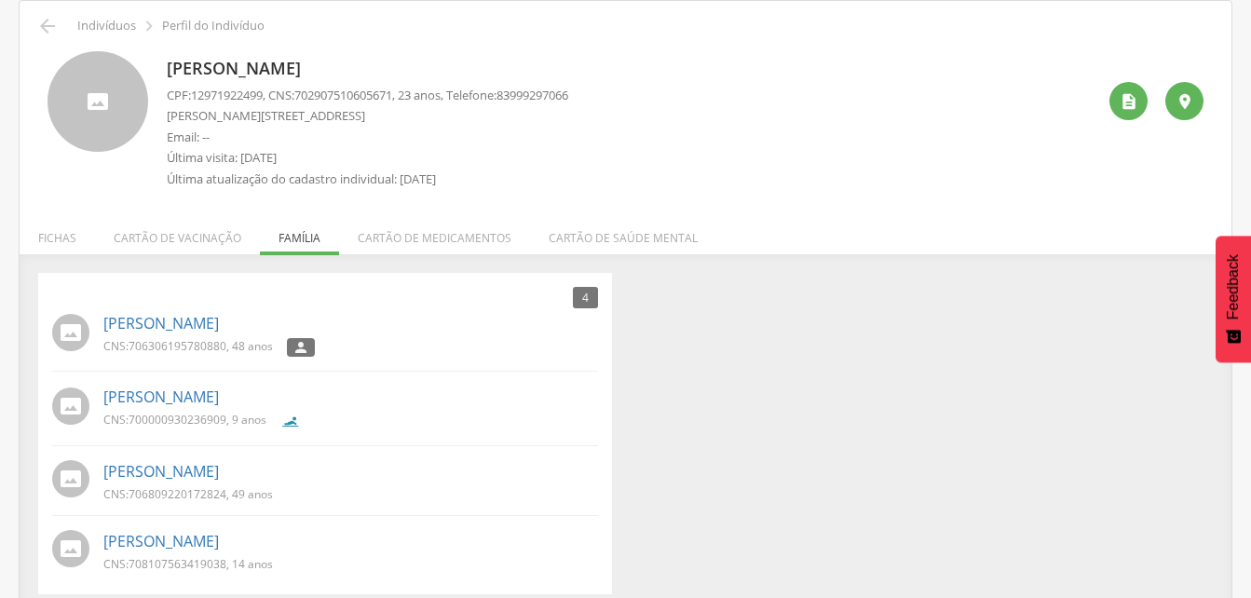
scroll to position [90, 0]
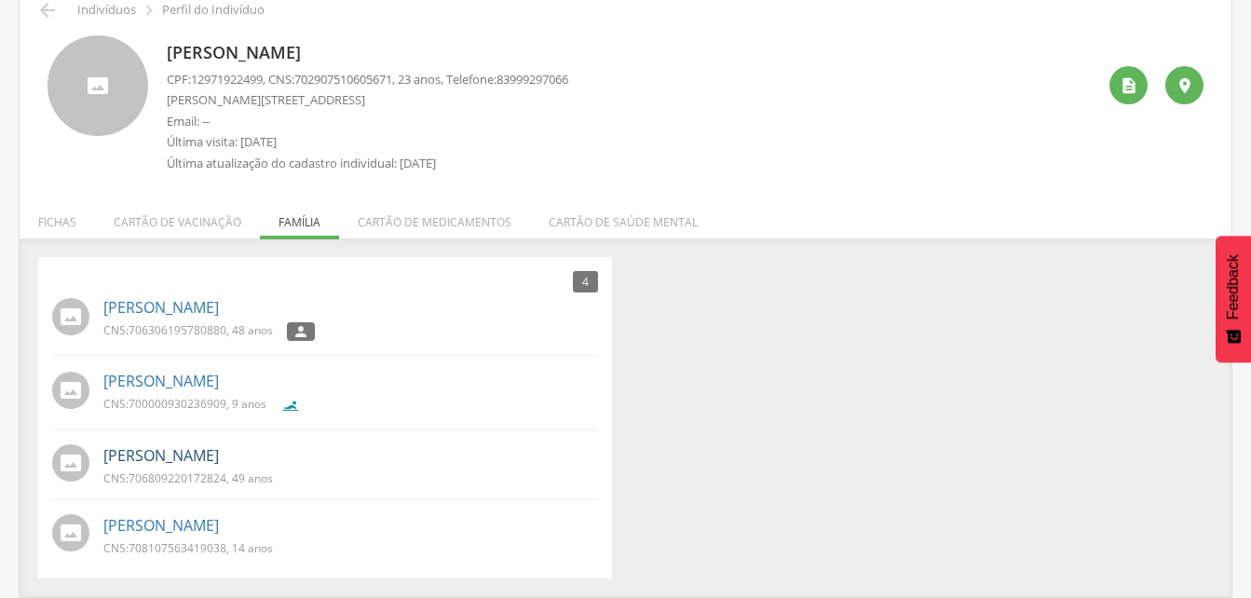
click at [138, 460] on link "[PERSON_NAME]" at bounding box center [160, 455] width 115 height 21
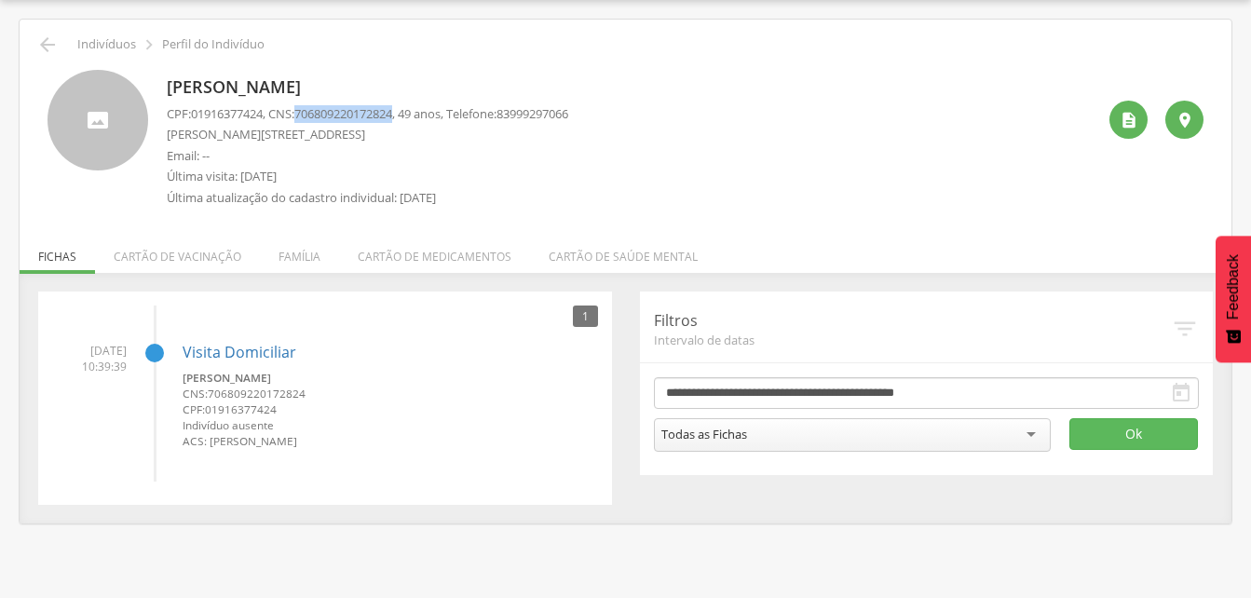
drag, startPoint x: 304, startPoint y: 114, endPoint x: 407, endPoint y: 113, distance: 103.4
click at [407, 113] on p "CPF: 01916377424 , CNS: [PHONE_NUMBER] , 49 anos, Telefone: [PHONE_NUMBER]" at bounding box center [367, 114] width 401 height 18
drag, startPoint x: 407, startPoint y: 113, endPoint x: 393, endPoint y: 117, distance: 14.7
click at [50, 47] on icon "" at bounding box center [47, 45] width 22 height 22
click at [52, 43] on icon "" at bounding box center [47, 45] width 22 height 22
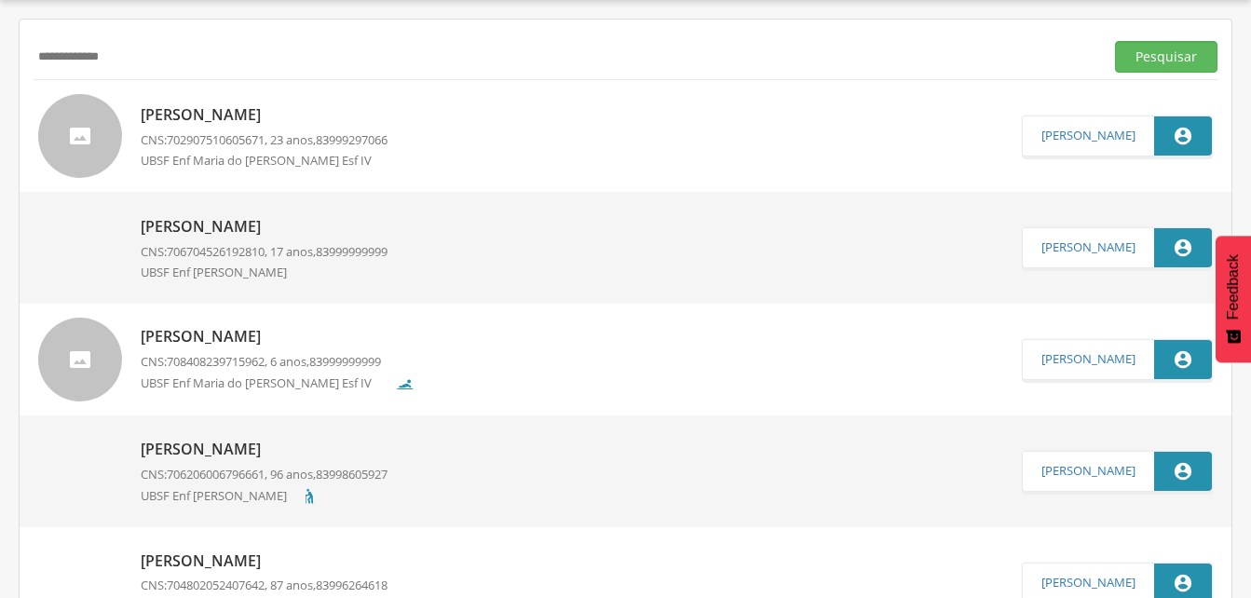
click at [186, 61] on input "**********" at bounding box center [565, 57] width 1063 height 32
click at [85, 56] on input "**********" at bounding box center [565, 57] width 1063 height 32
drag, startPoint x: 1162, startPoint y: 61, endPoint x: 1122, endPoint y: 69, distance: 40.9
click at [1162, 61] on button "Pesquisar" at bounding box center [1166, 57] width 102 height 32
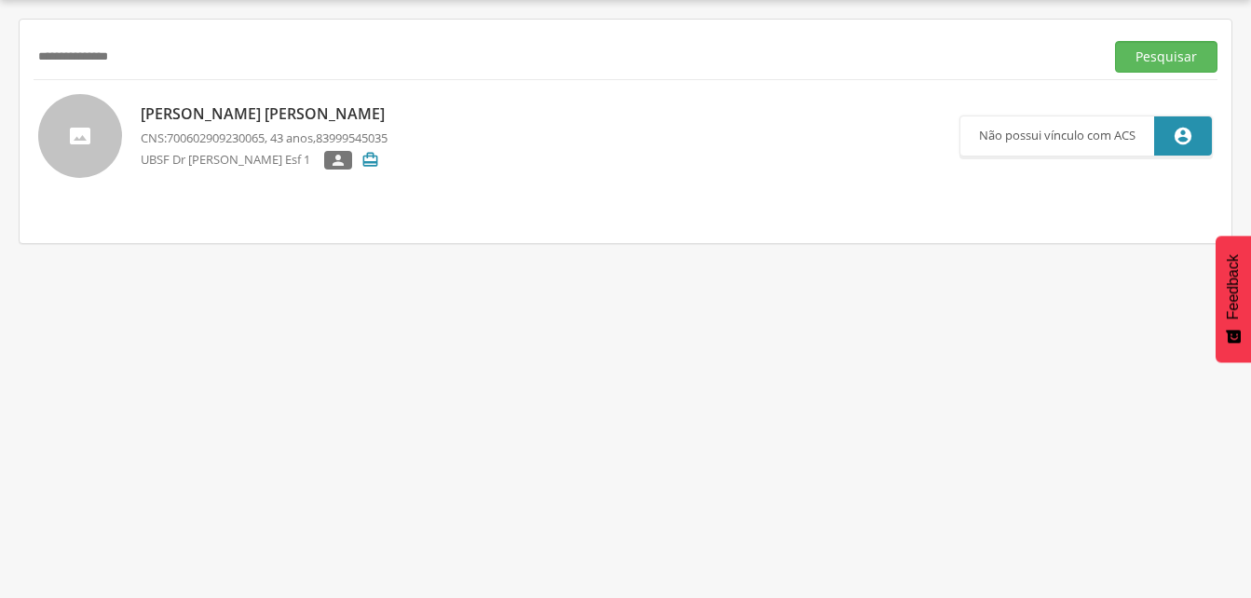
click at [231, 117] on p "[PERSON_NAME] [PERSON_NAME]" at bounding box center [267, 113] width 253 height 21
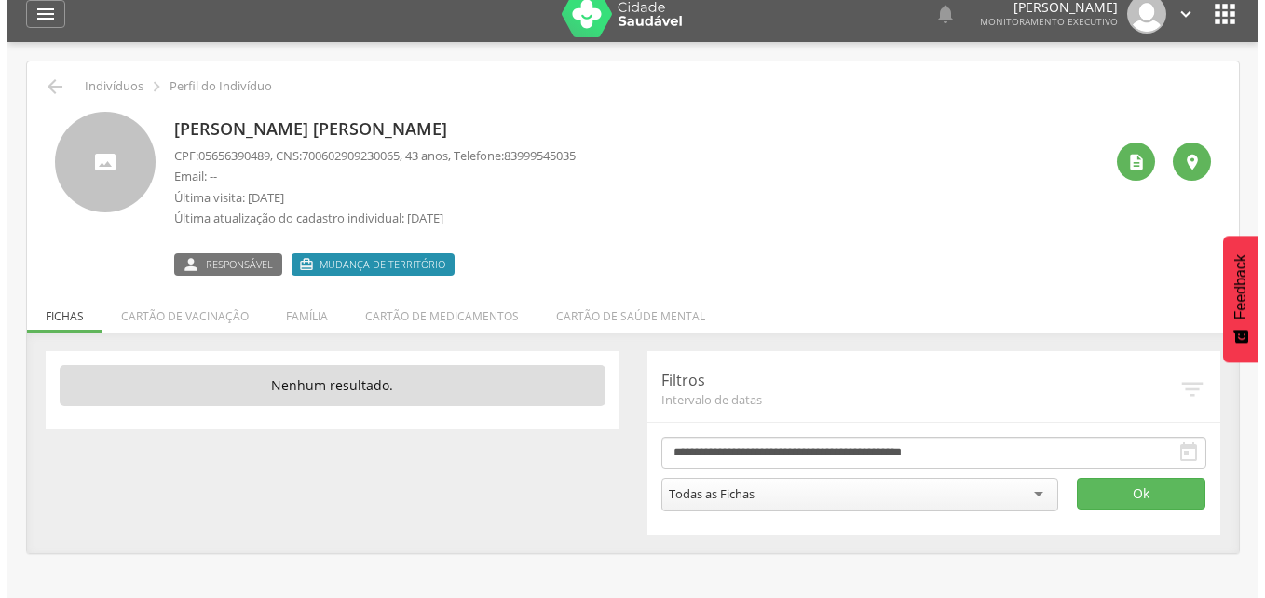
scroll to position [56, 0]
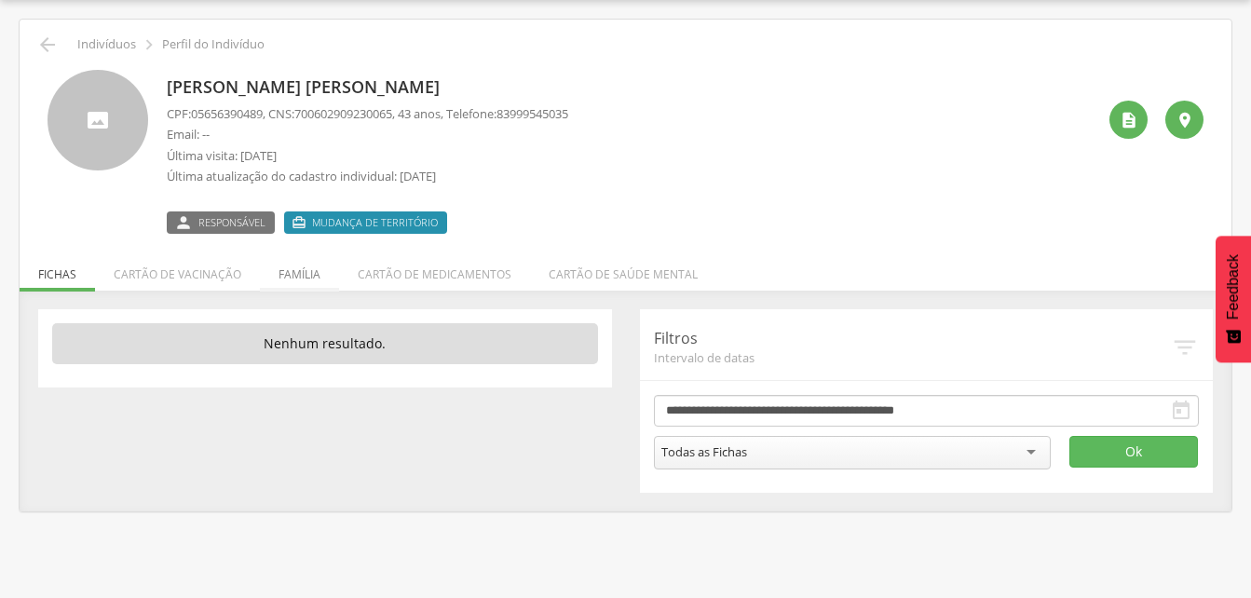
click at [292, 271] on li "Família" at bounding box center [299, 270] width 79 height 44
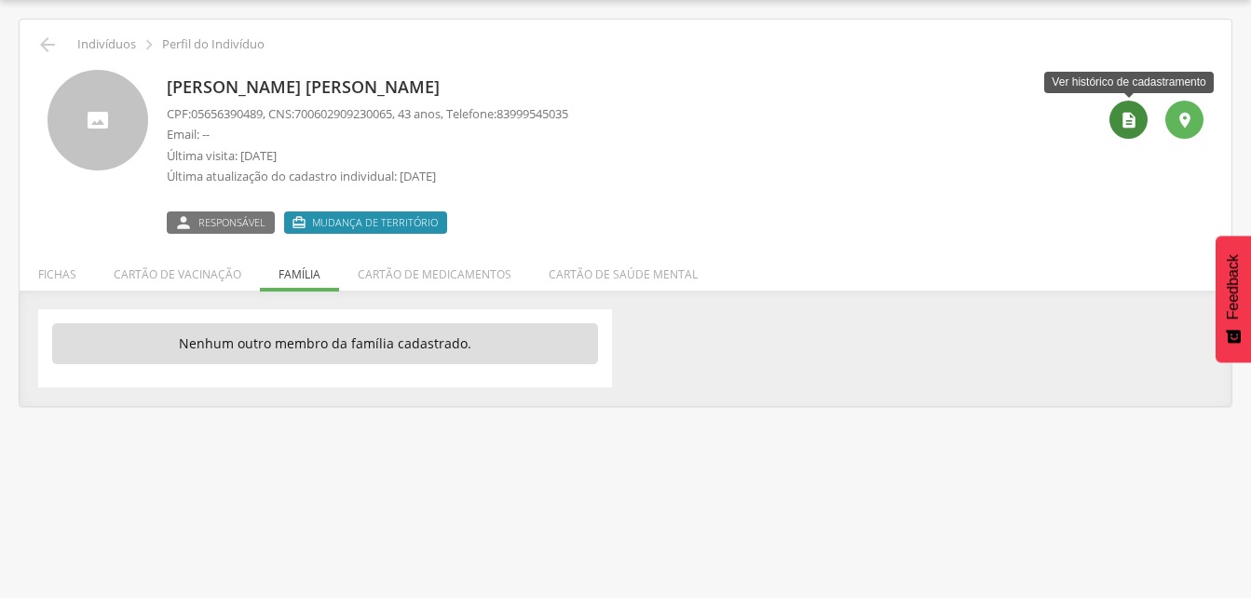
click at [1131, 113] on icon "" at bounding box center [1128, 120] width 19 height 19
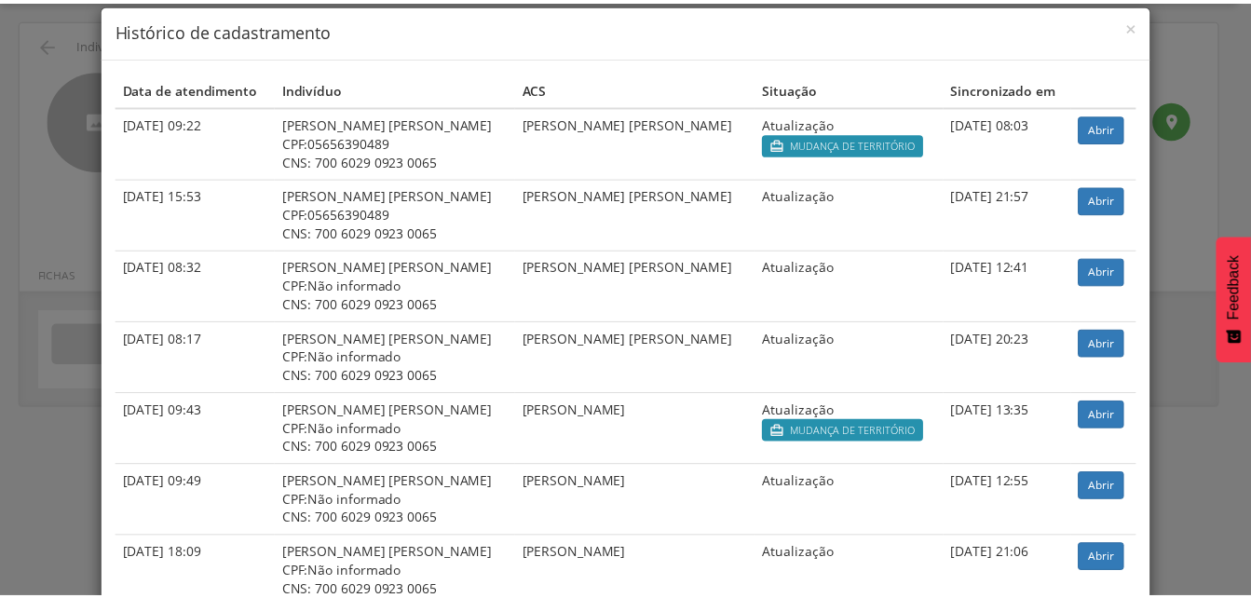
scroll to position [0, 0]
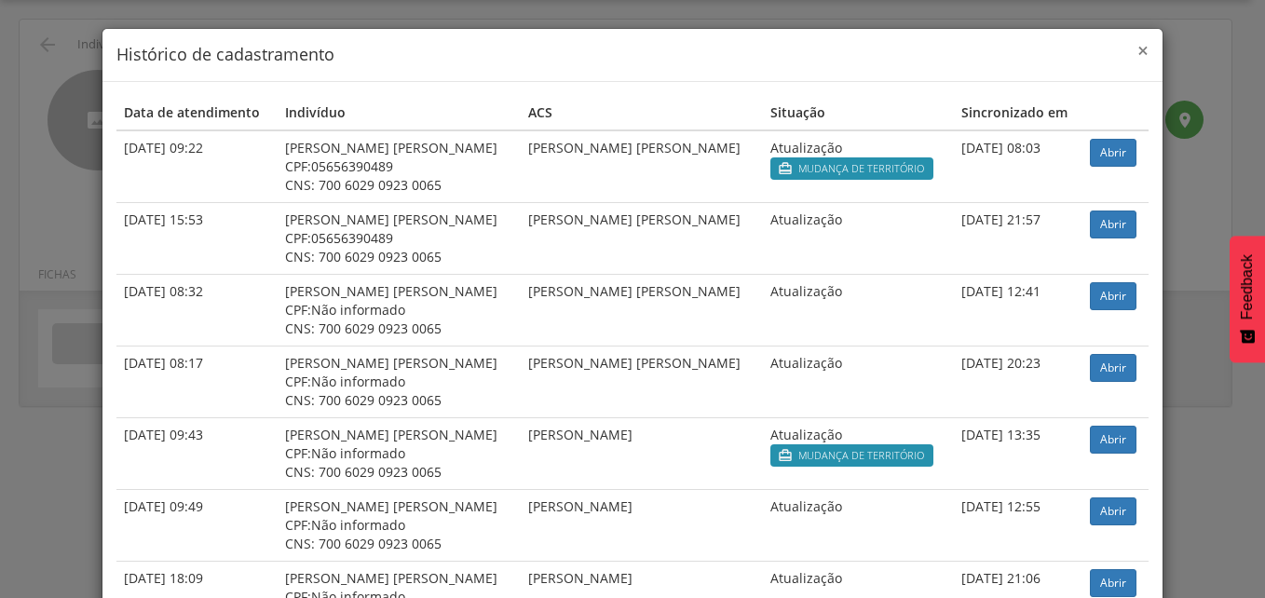
click at [1137, 48] on span "×" at bounding box center [1142, 50] width 11 height 26
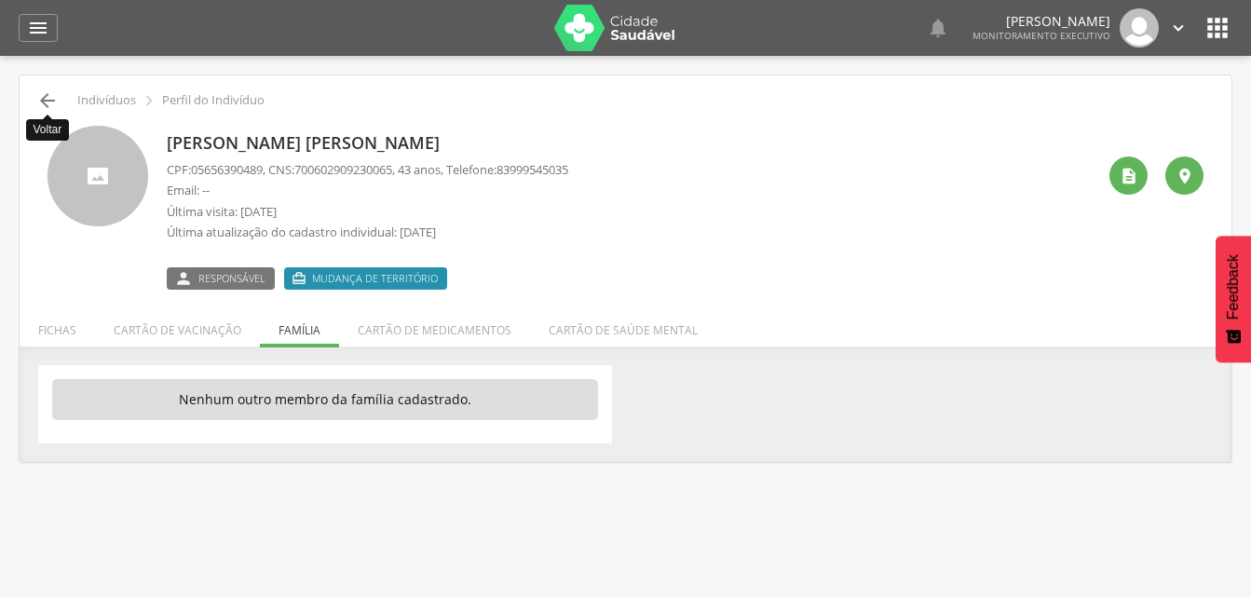
click at [54, 100] on icon "" at bounding box center [47, 100] width 22 height 22
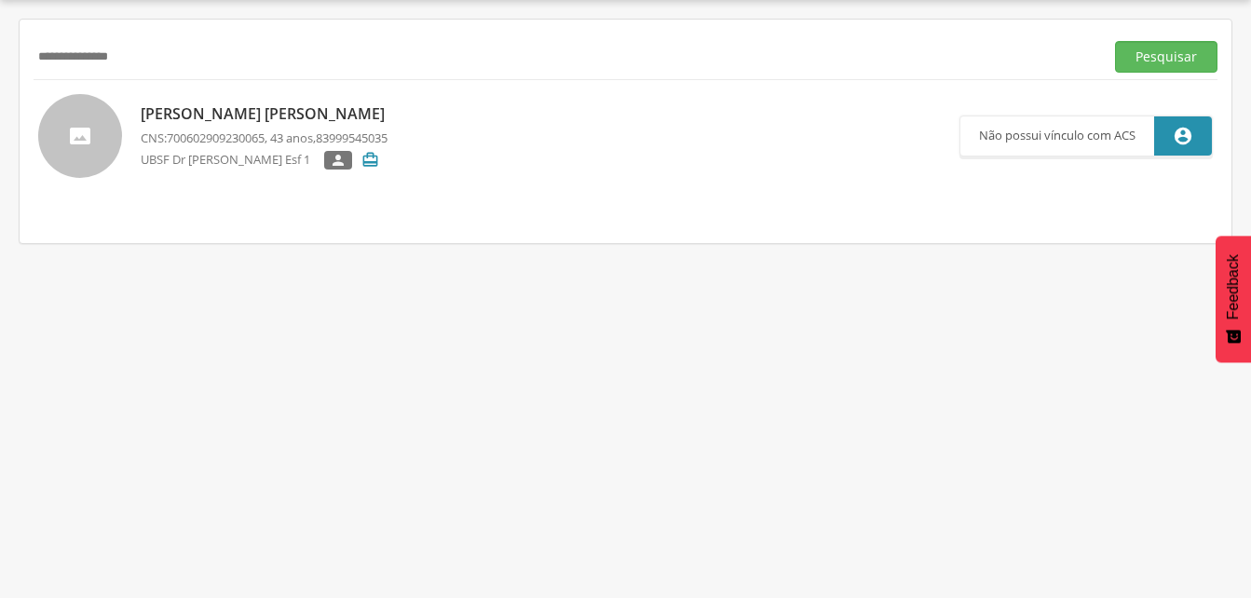
click at [208, 67] on input "**********" at bounding box center [565, 57] width 1063 height 32
type input "*"
type input "**********"
click at [1151, 61] on button "Pesquisar" at bounding box center [1166, 57] width 102 height 32
click at [225, 112] on p "[PERSON_NAME]" at bounding box center [264, 113] width 247 height 21
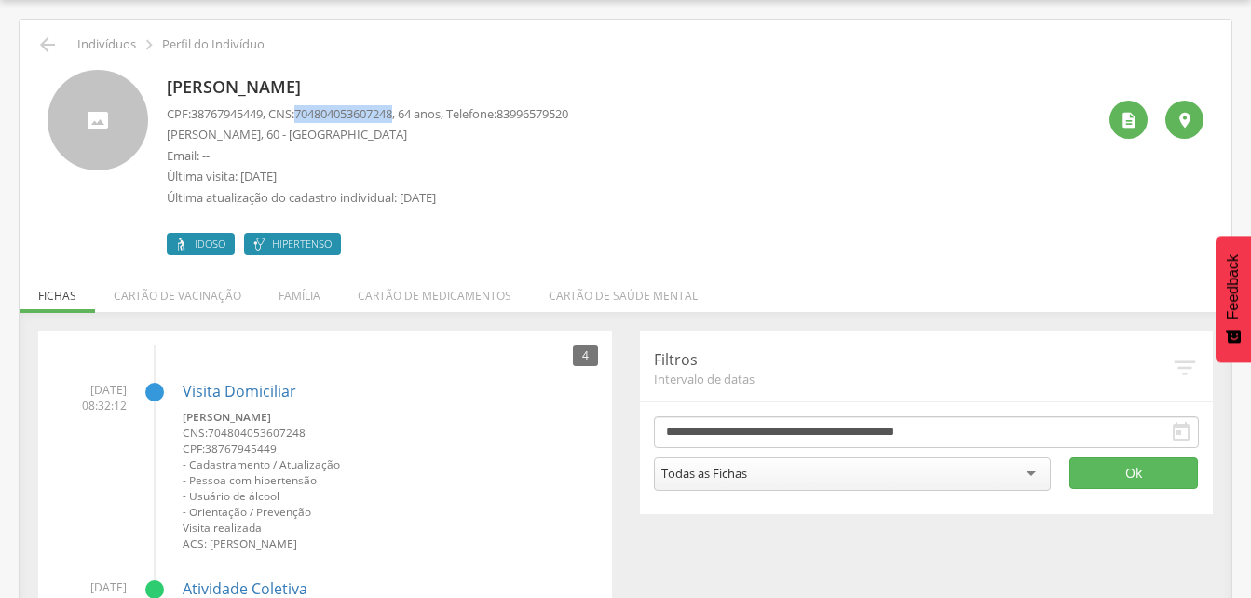
drag, startPoint x: 307, startPoint y: 112, endPoint x: 409, endPoint y: 117, distance: 101.7
click at [409, 117] on p "CPF: 38767945449 , CNS: [PHONE_NUMBER] , 64 anos, Telefone: [PHONE_NUMBER]" at bounding box center [367, 114] width 401 height 18
drag, startPoint x: 409, startPoint y: 117, endPoint x: 378, endPoint y: 114, distance: 31.0
click at [301, 299] on li "Família" at bounding box center [299, 291] width 79 height 44
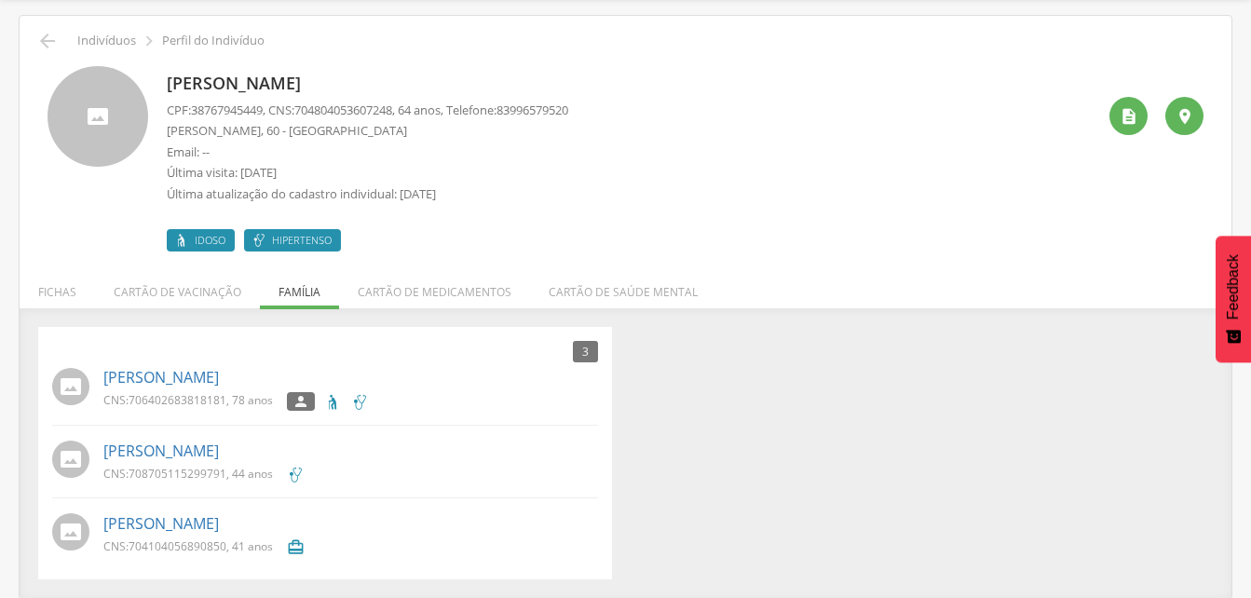
scroll to position [61, 0]
click at [147, 392] on span "706402683818181" at bounding box center [178, 399] width 98 height 16
click at [168, 374] on link "[PERSON_NAME]" at bounding box center [160, 376] width 115 height 21
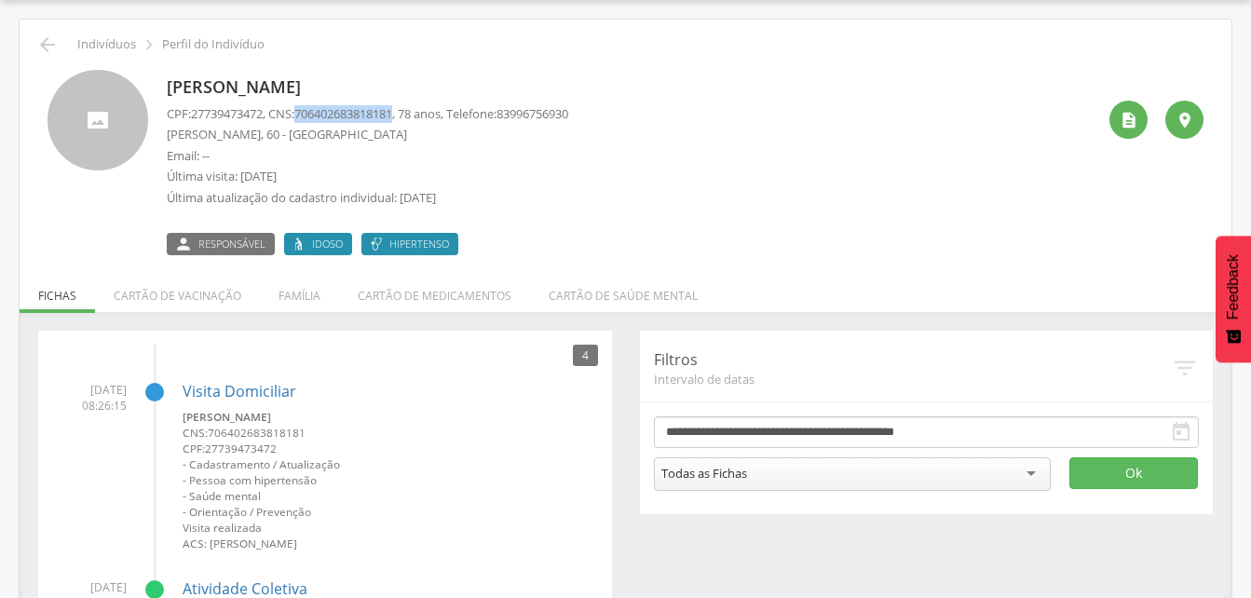
drag, startPoint x: 305, startPoint y: 110, endPoint x: 410, endPoint y: 112, distance: 105.2
click at [410, 112] on p "CPF: 27739473472 , CNS: [PHONE_NUMBER] , 78 anos, Telefone: [PHONE_NUMBER]" at bounding box center [367, 114] width 401 height 18
drag, startPoint x: 410, startPoint y: 112, endPoint x: 396, endPoint y: 112, distance: 14.0
click at [297, 298] on li "Família" at bounding box center [299, 291] width 79 height 44
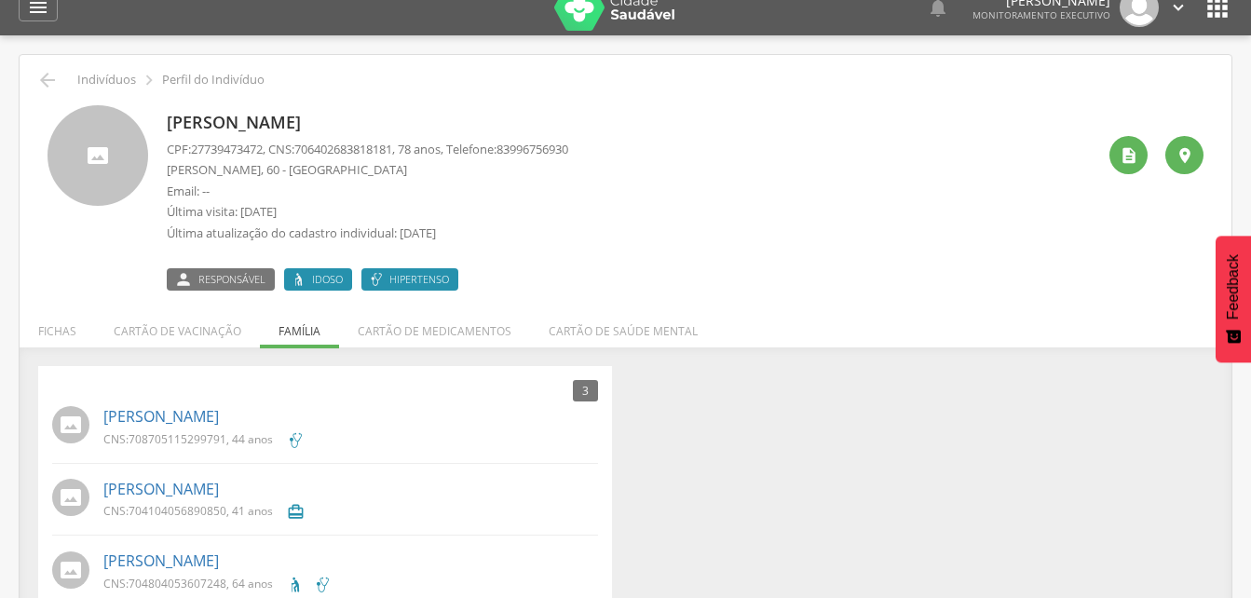
scroll to position [0, 0]
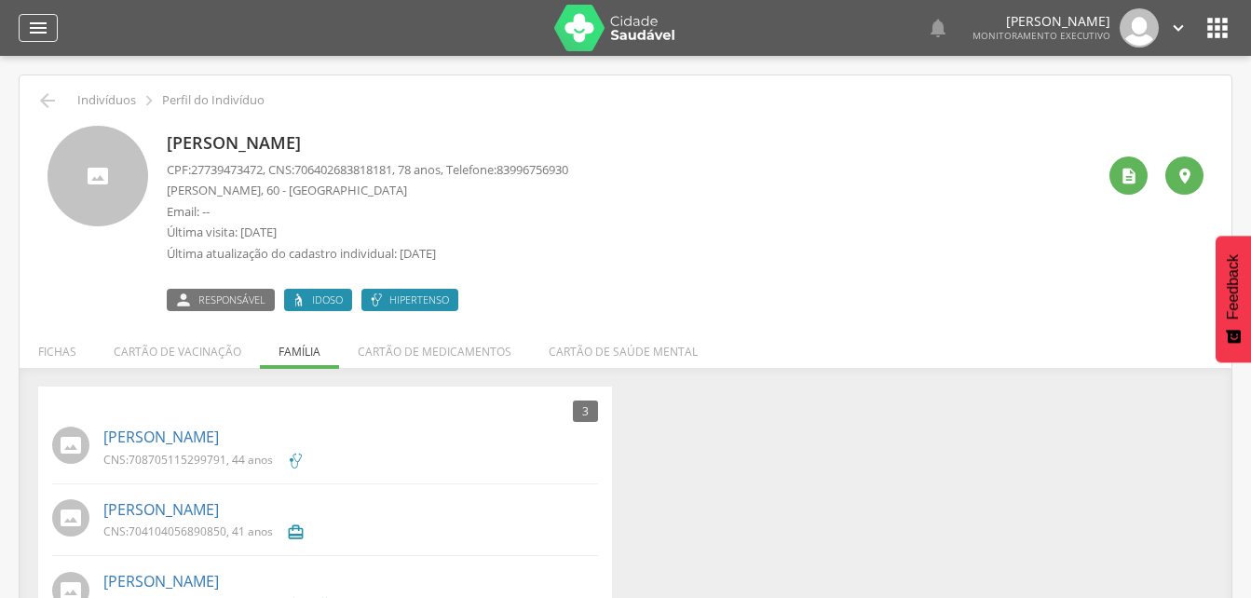
click at [31, 27] on icon "" at bounding box center [38, 28] width 22 height 22
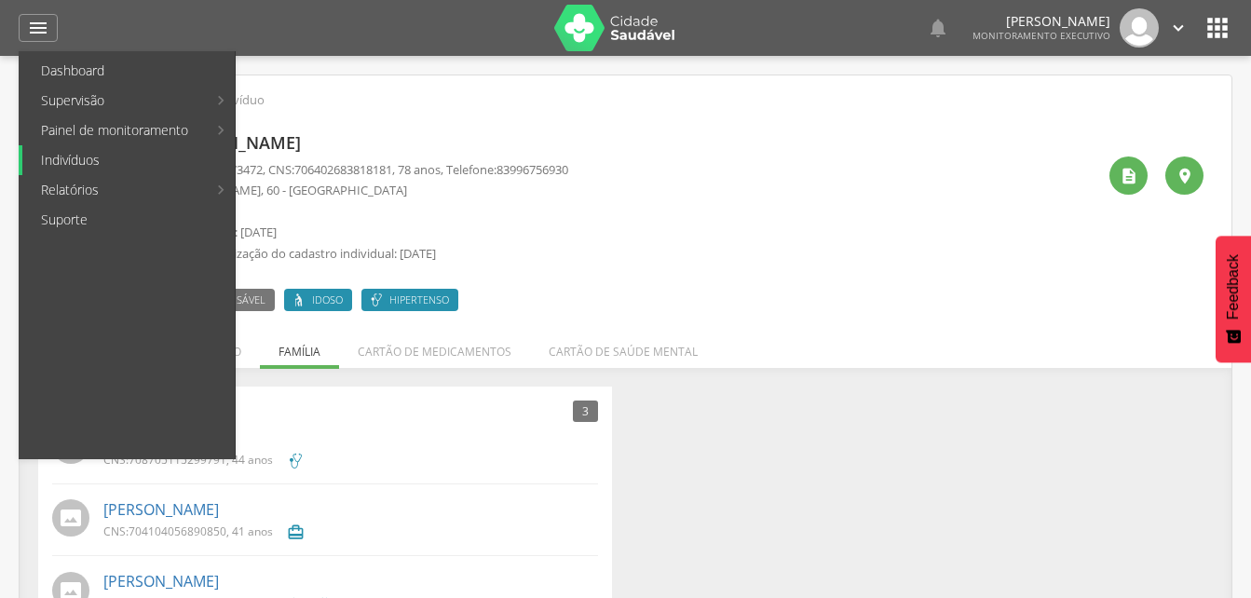
click at [83, 151] on link "Indivíduos" at bounding box center [128, 160] width 212 height 30
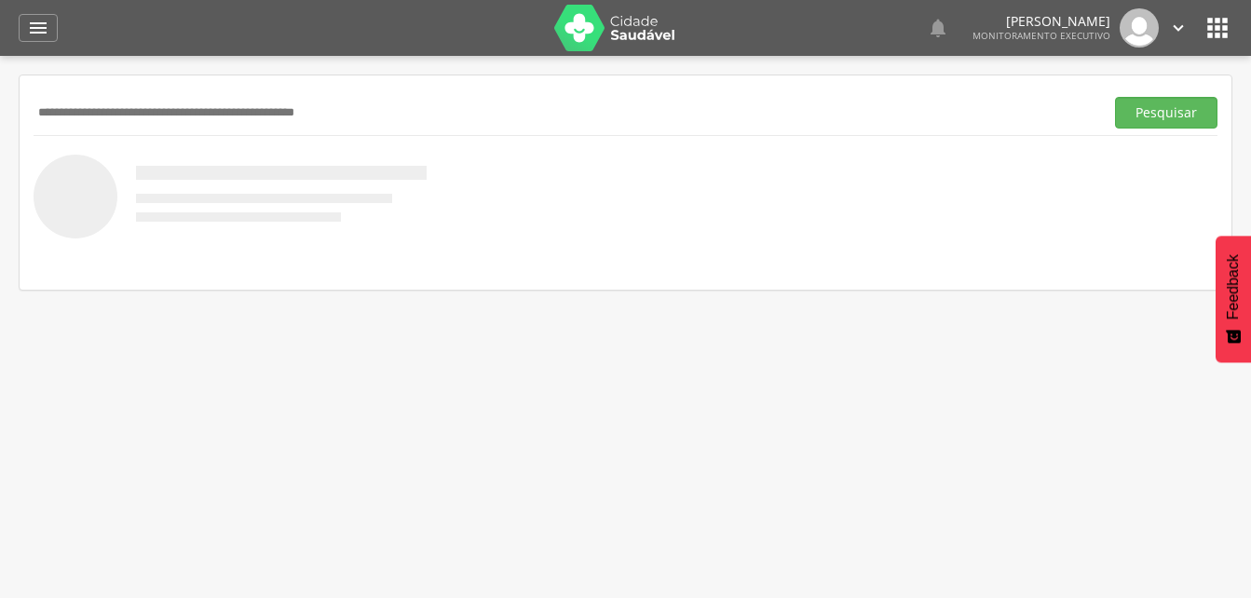
click at [107, 114] on input "text" at bounding box center [565, 113] width 1063 height 32
click at [98, 113] on input "text" at bounding box center [565, 113] width 1063 height 32
click at [59, 113] on input "**********" at bounding box center [565, 113] width 1063 height 32
click at [72, 113] on input "**********" at bounding box center [565, 113] width 1063 height 32
click at [1159, 119] on button "Pesquisar" at bounding box center [1166, 113] width 102 height 32
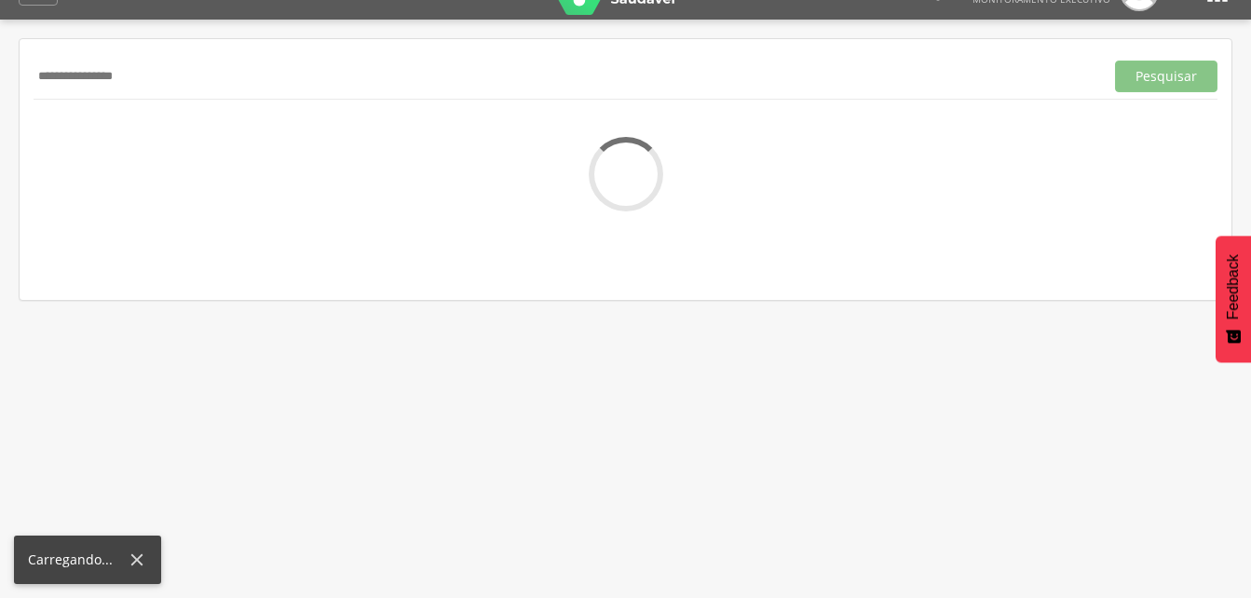
scroll to position [56, 0]
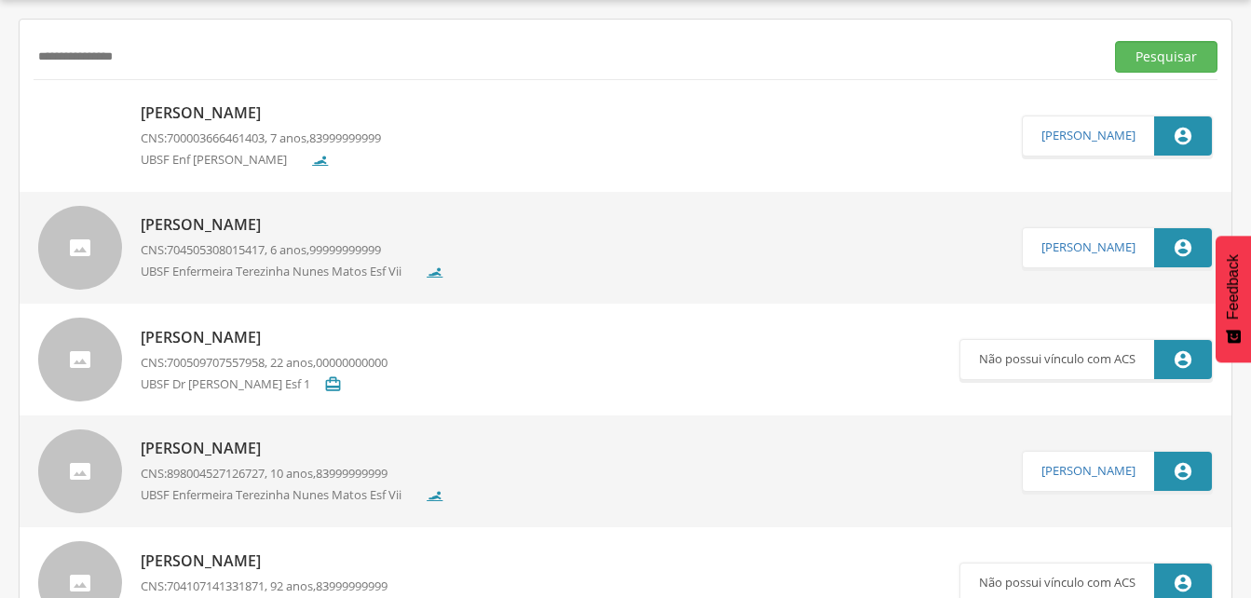
click at [270, 111] on p "[PERSON_NAME]" at bounding box center [261, 112] width 240 height 21
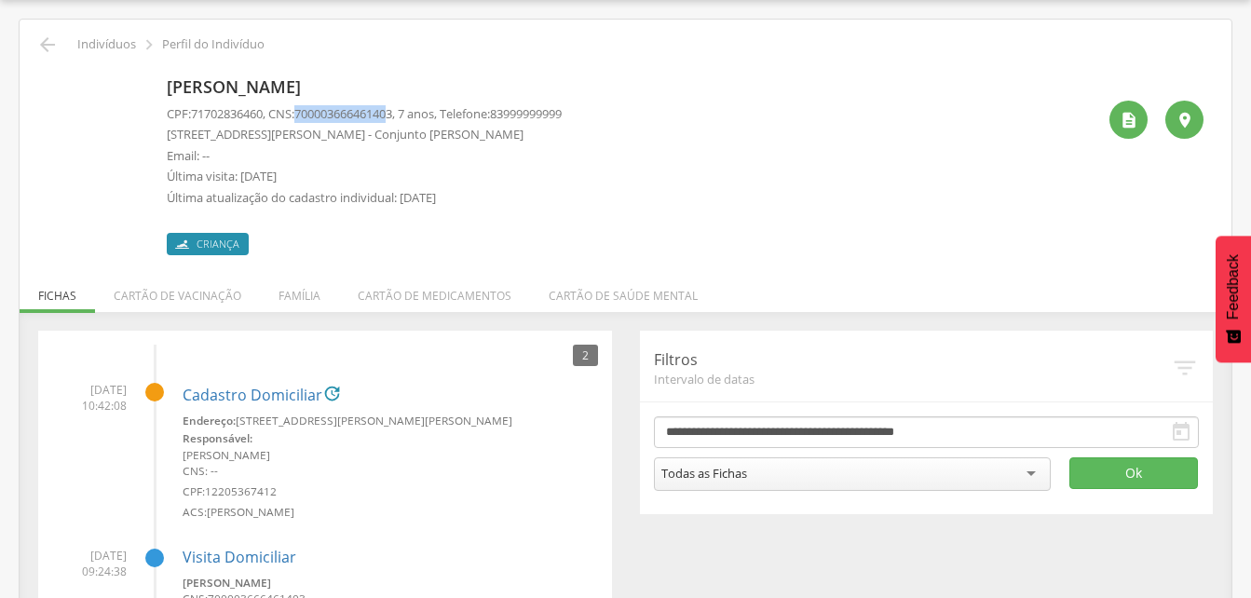
drag, startPoint x: 305, startPoint y: 111, endPoint x: 405, endPoint y: 111, distance: 100.6
click at [405, 111] on p "CPF: 71702836460 , CNS: [PHONE_NUMBER] , 7 anos, Telefone: [PHONE_NUMBER]" at bounding box center [364, 114] width 395 height 18
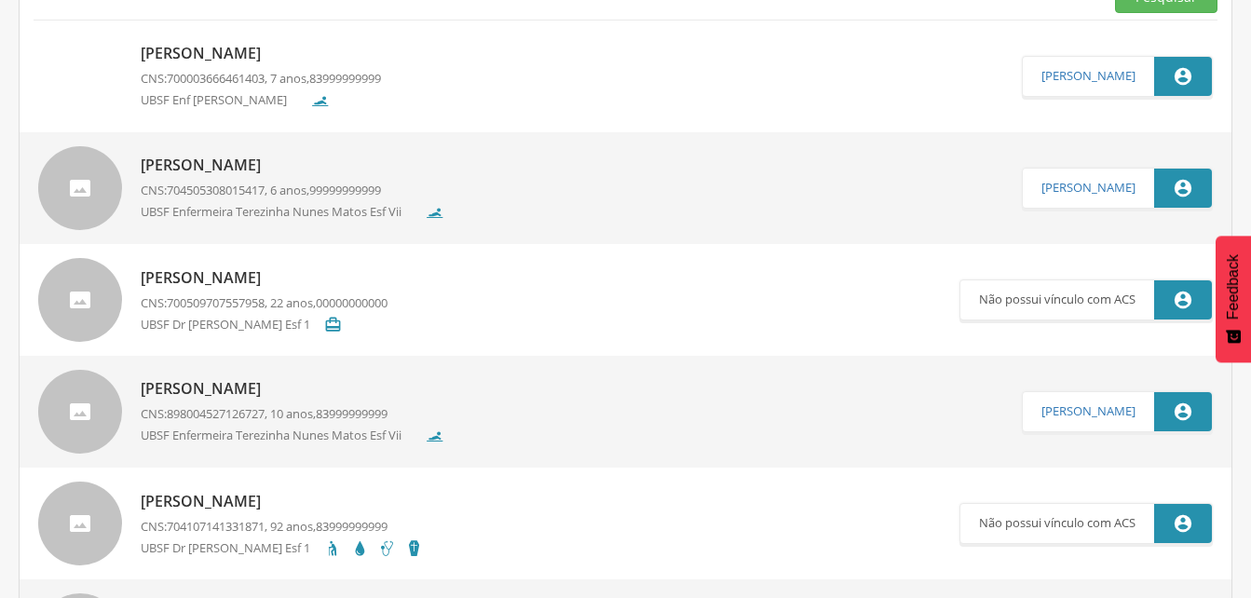
scroll to position [149, 0]
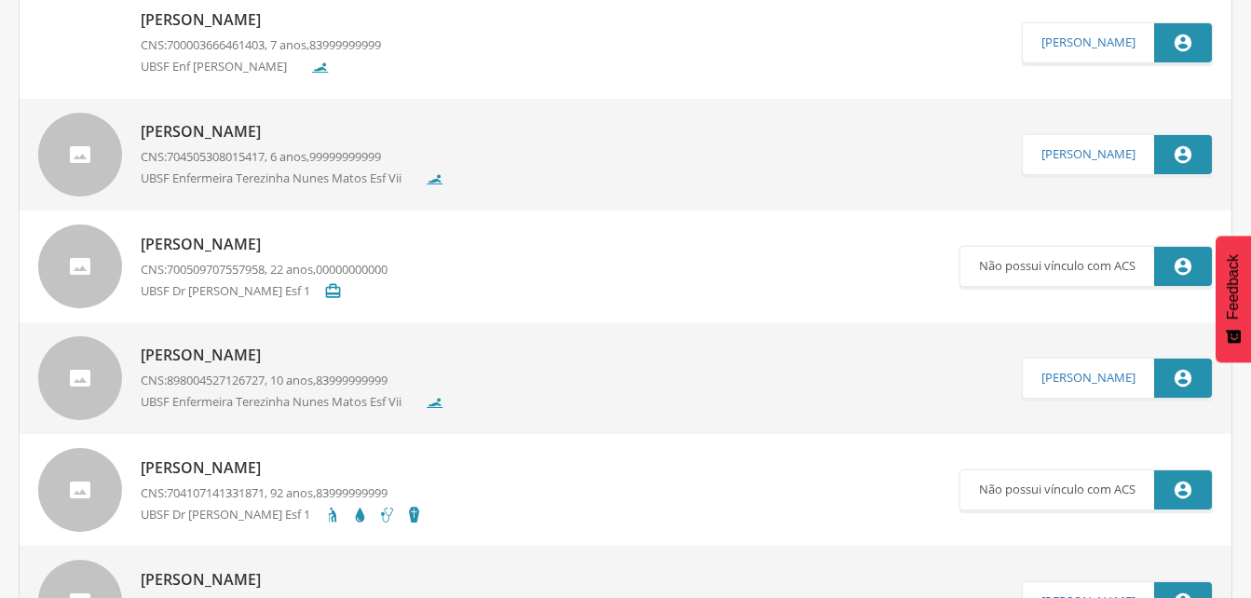
click at [267, 252] on p "[PERSON_NAME]" at bounding box center [264, 244] width 247 height 21
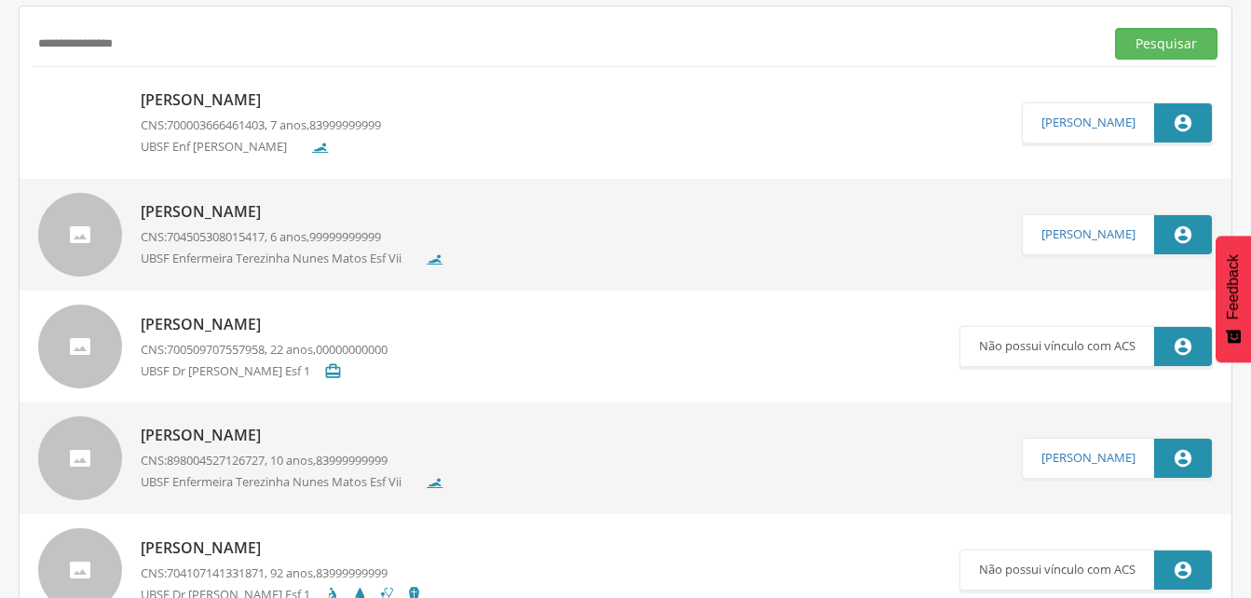
scroll to position [56, 0]
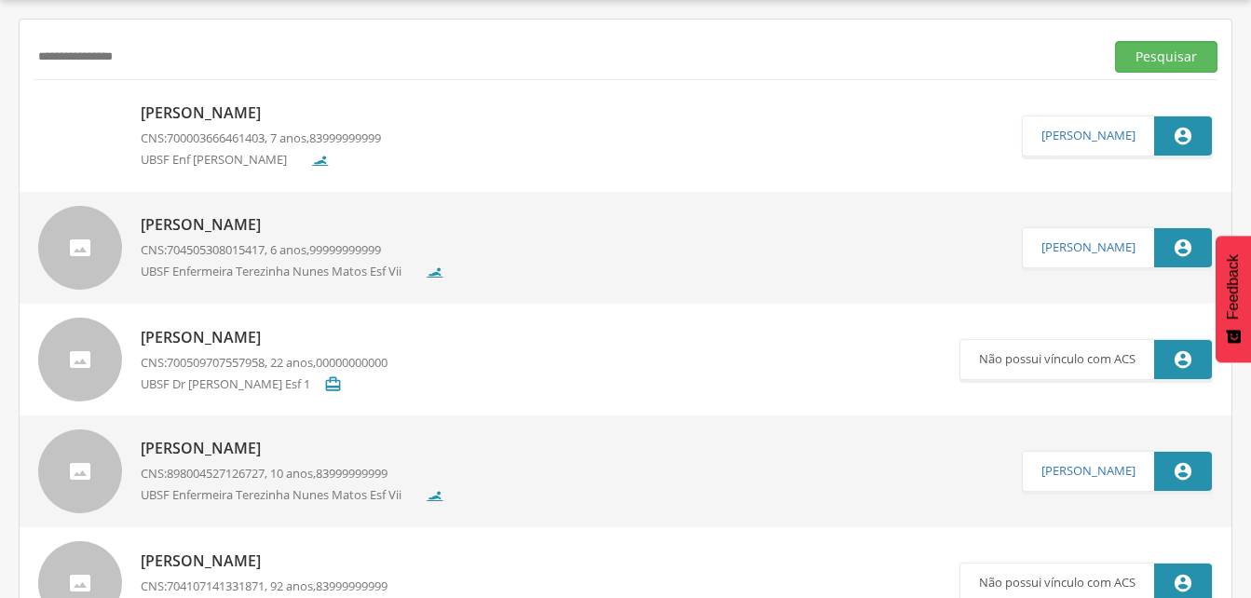
click at [266, 334] on p "[PERSON_NAME]" at bounding box center [264, 337] width 247 height 21
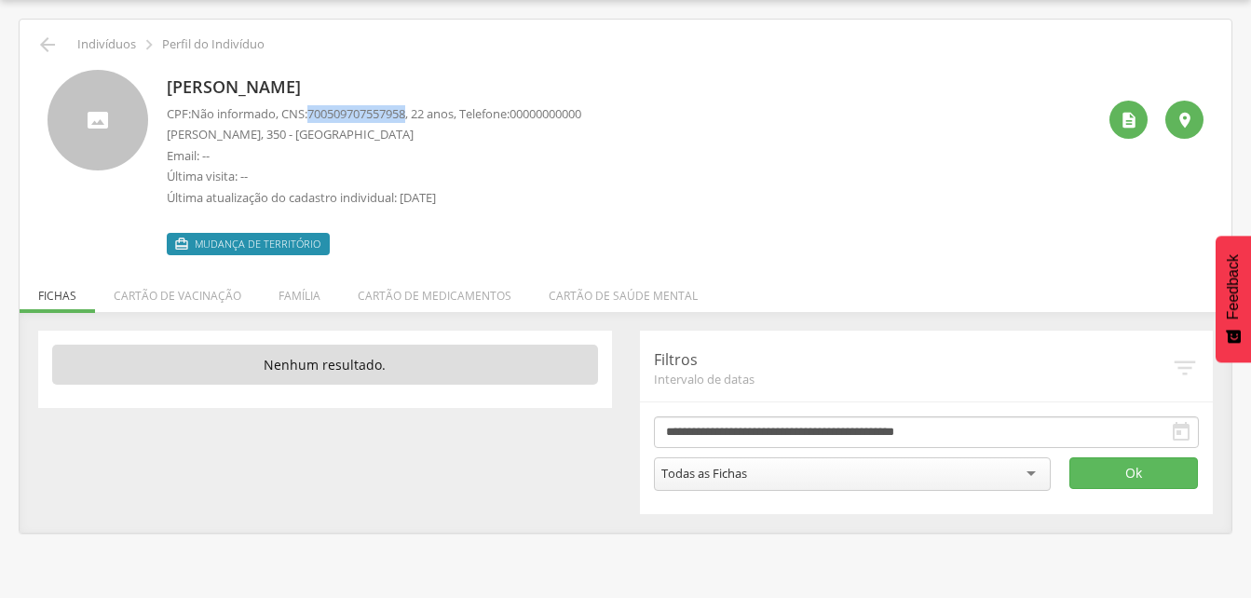
drag, startPoint x: 314, startPoint y: 115, endPoint x: 419, endPoint y: 115, distance: 105.2
click at [419, 115] on p "CPF: Não informado , CNS: [PHONE_NUMBER] , 22 anos, Telefone: [PHONE_NUMBER]" at bounding box center [374, 114] width 414 height 18
drag, startPoint x: 419, startPoint y: 115, endPoint x: 389, endPoint y: 115, distance: 29.8
click at [39, 34] on icon "" at bounding box center [47, 45] width 22 height 22
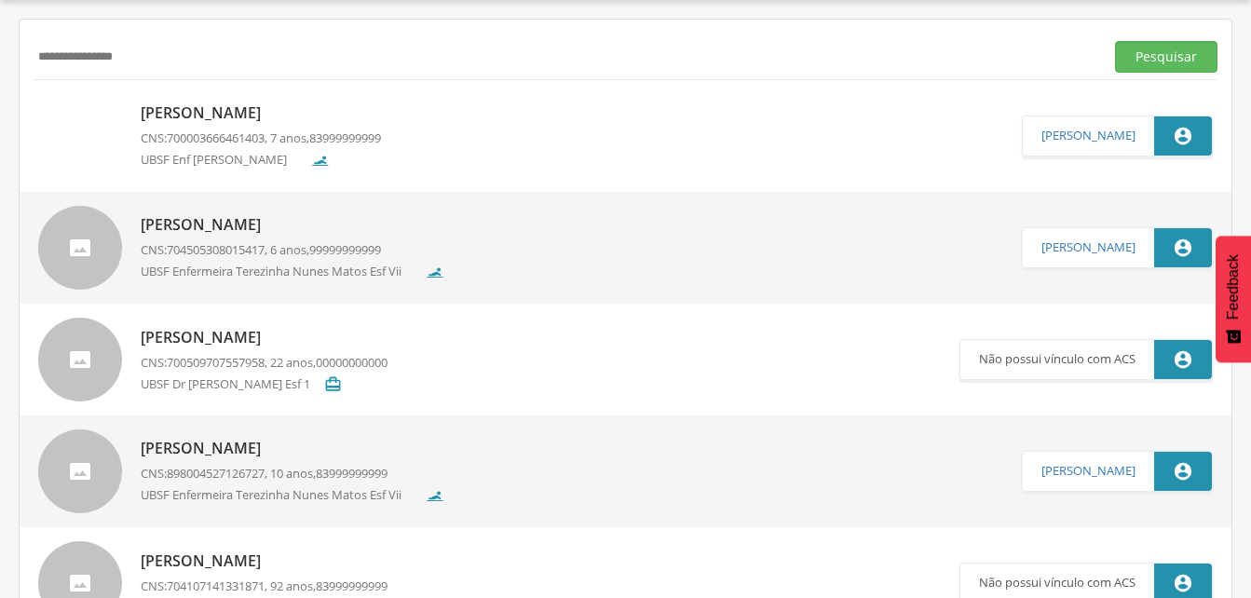
click at [179, 73] on div "**********" at bounding box center [626, 57] width 1184 height 46
click at [165, 54] on input "**********" at bounding box center [565, 57] width 1063 height 32
type input "*"
click at [1144, 41] on button "Pesquisar" at bounding box center [1166, 57] width 102 height 32
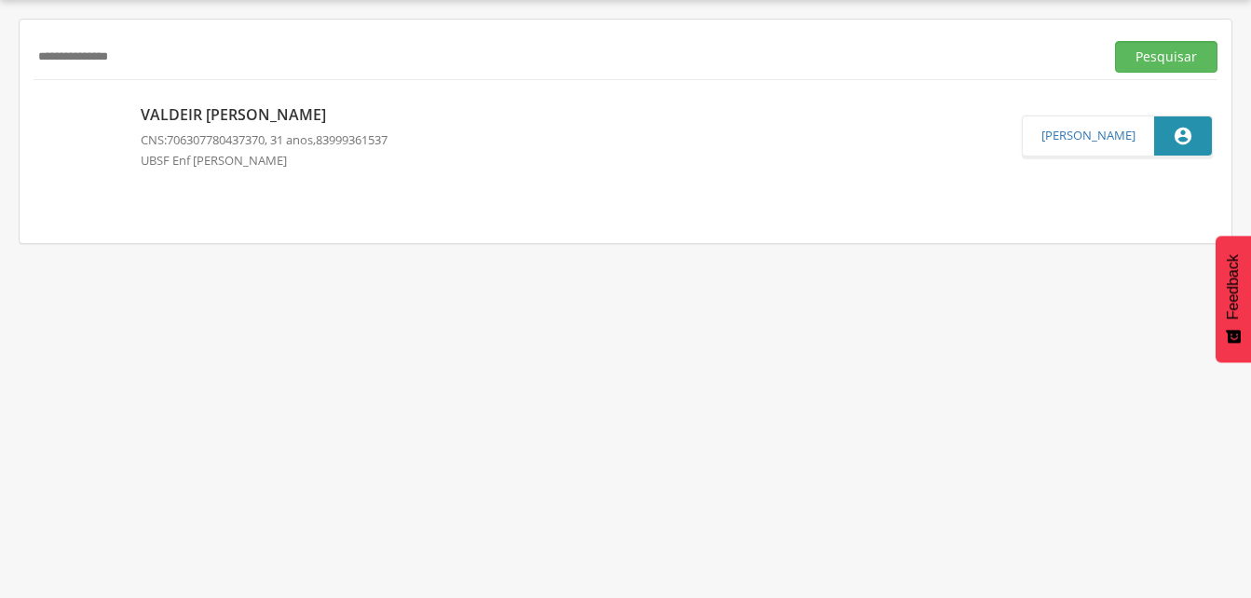
click at [264, 125] on p "Valdeir [PERSON_NAME]" at bounding box center [264, 114] width 247 height 21
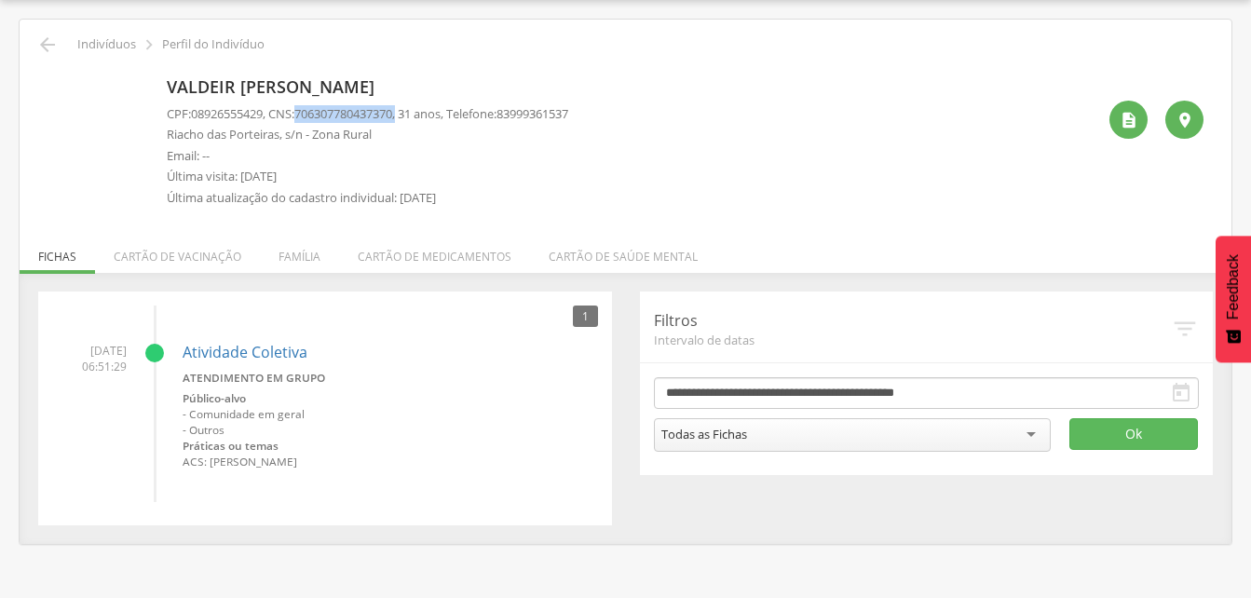
drag, startPoint x: 303, startPoint y: 111, endPoint x: 412, endPoint y: 112, distance: 109.0
click at [412, 112] on p "CPF: 08926555429 , CNS: [PHONE_NUMBER] , 31 anos, Telefone: [PHONE_NUMBER]" at bounding box center [367, 114] width 401 height 18
drag, startPoint x: 412, startPoint y: 112, endPoint x: 369, endPoint y: 110, distance: 42.9
click at [291, 260] on li "Família" at bounding box center [299, 252] width 79 height 44
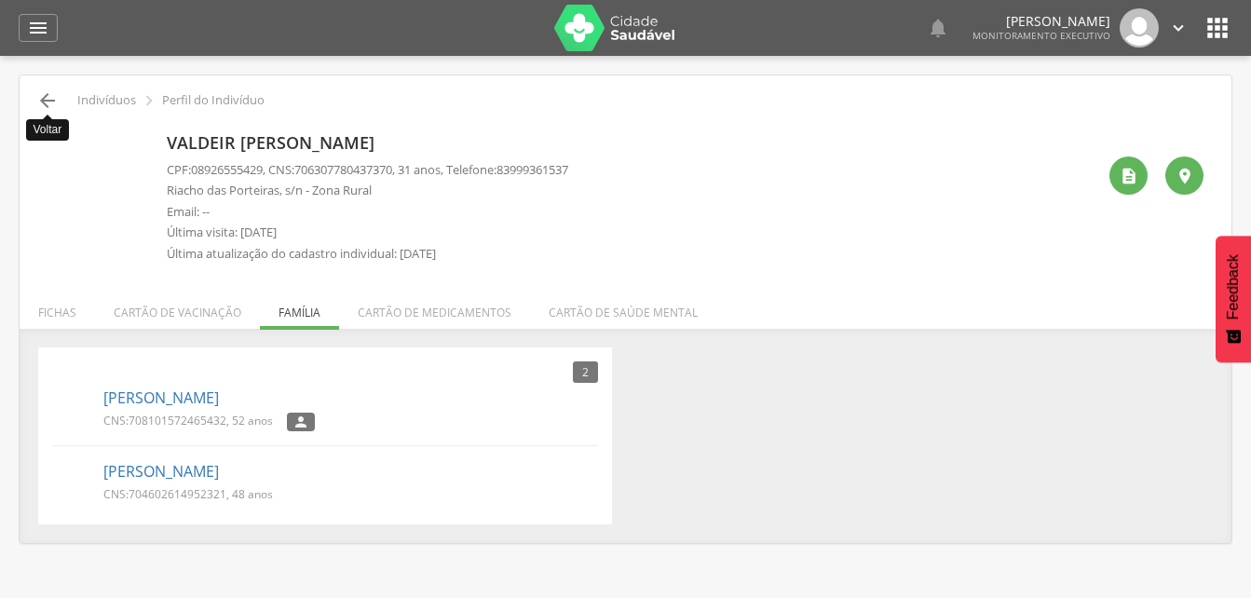
click at [53, 99] on icon "" at bounding box center [47, 100] width 22 height 22
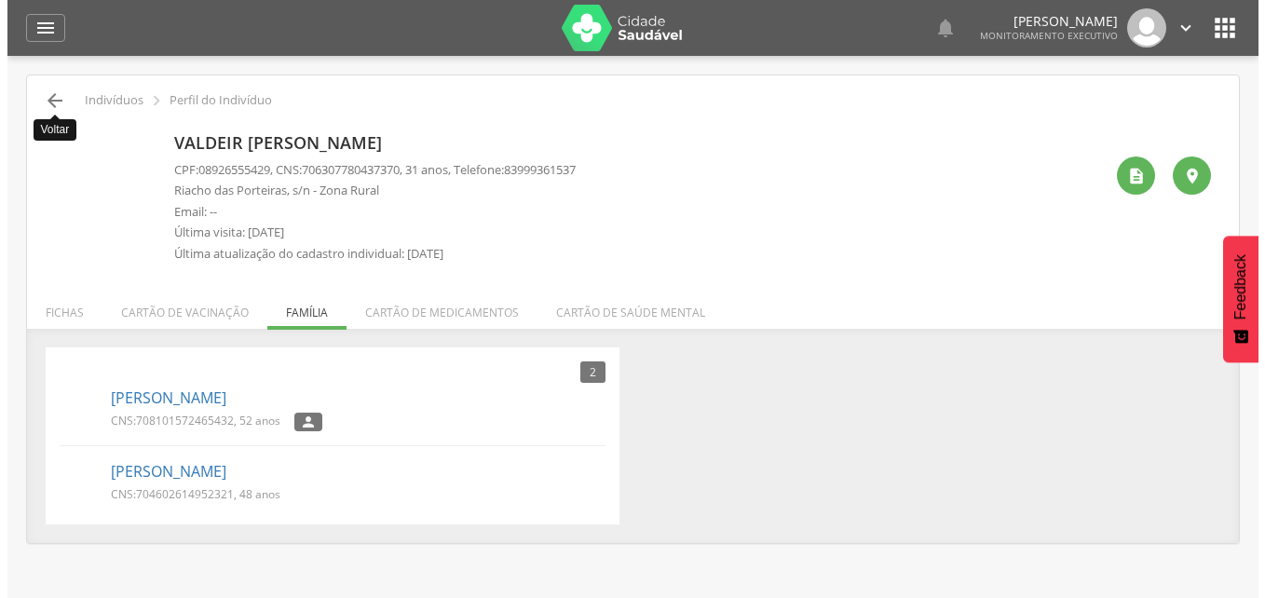
scroll to position [56, 0]
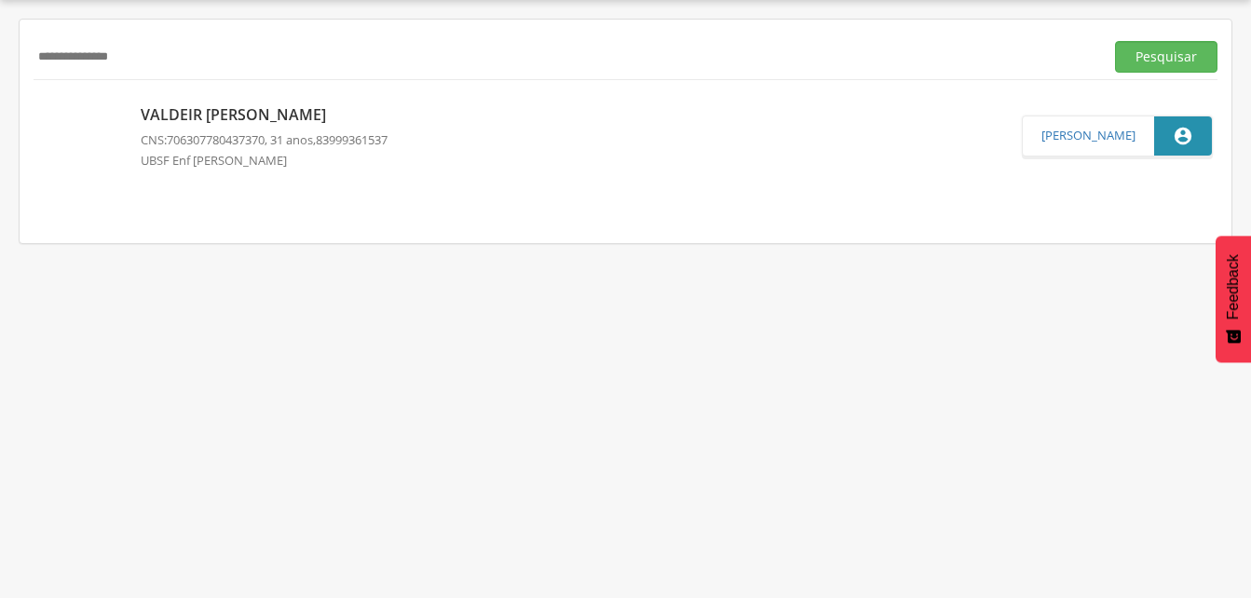
click at [160, 56] on input "**********" at bounding box center [565, 57] width 1063 height 32
type input "*"
click at [1140, 57] on button "Pesquisar" at bounding box center [1166, 57] width 102 height 32
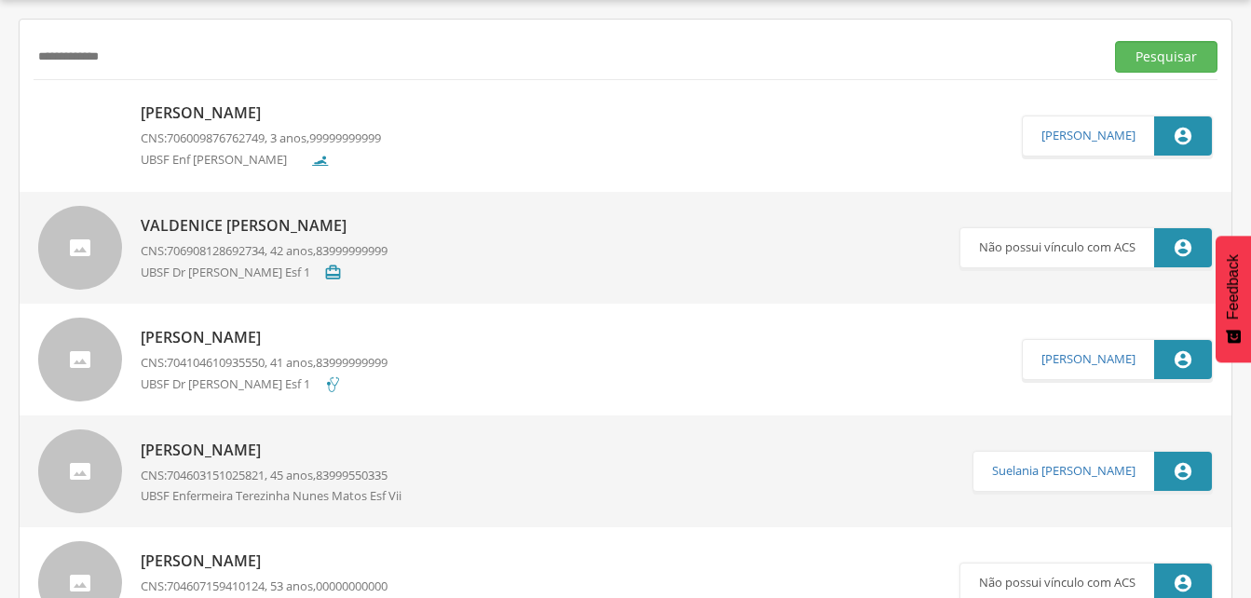
click at [258, 116] on p "[PERSON_NAME]" at bounding box center [261, 112] width 240 height 21
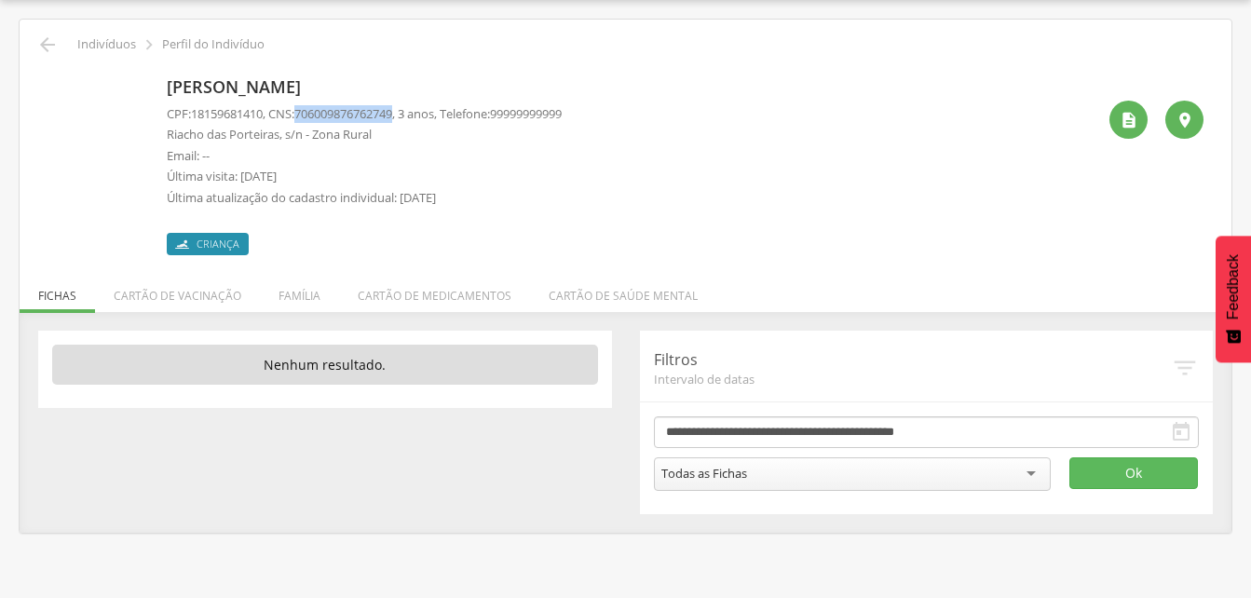
drag, startPoint x: 305, startPoint y: 112, endPoint x: 409, endPoint y: 115, distance: 104.4
click at [409, 115] on p "CPF: 18159681410 , CNS: [PHONE_NUMBER] , 3 anos, Telefone: [PHONE_NUMBER]" at bounding box center [364, 114] width 395 height 18
drag, startPoint x: 409, startPoint y: 115, endPoint x: 364, endPoint y: 115, distance: 44.7
click at [310, 296] on li "Família" at bounding box center [299, 291] width 79 height 44
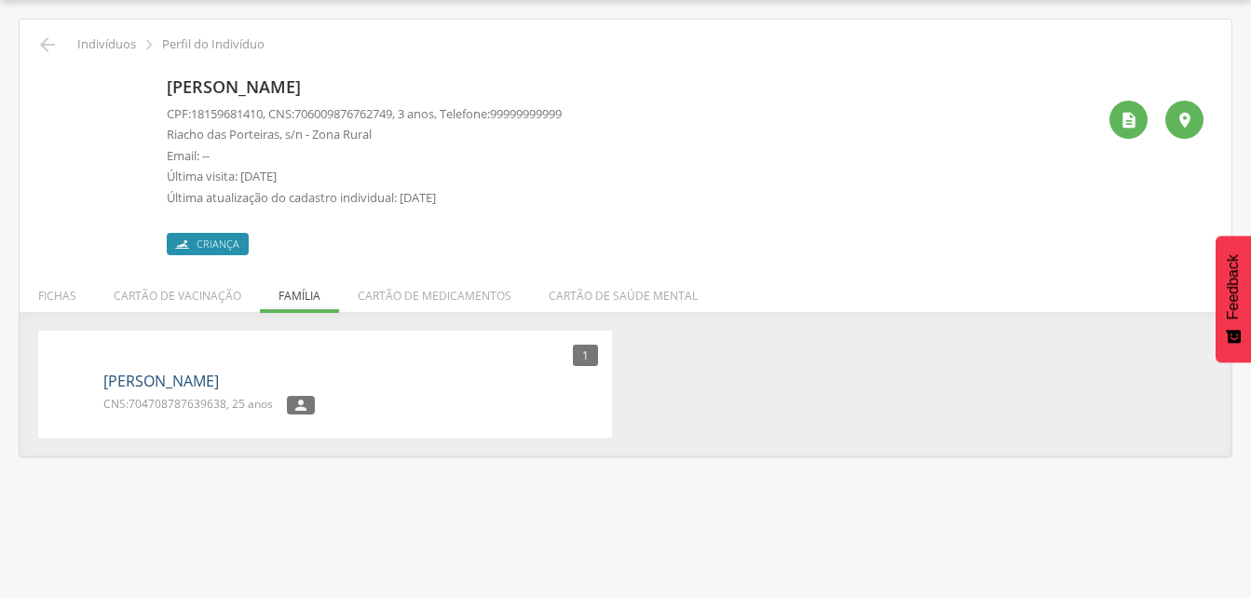
click at [173, 379] on link "[PERSON_NAME]" at bounding box center [160, 381] width 115 height 21
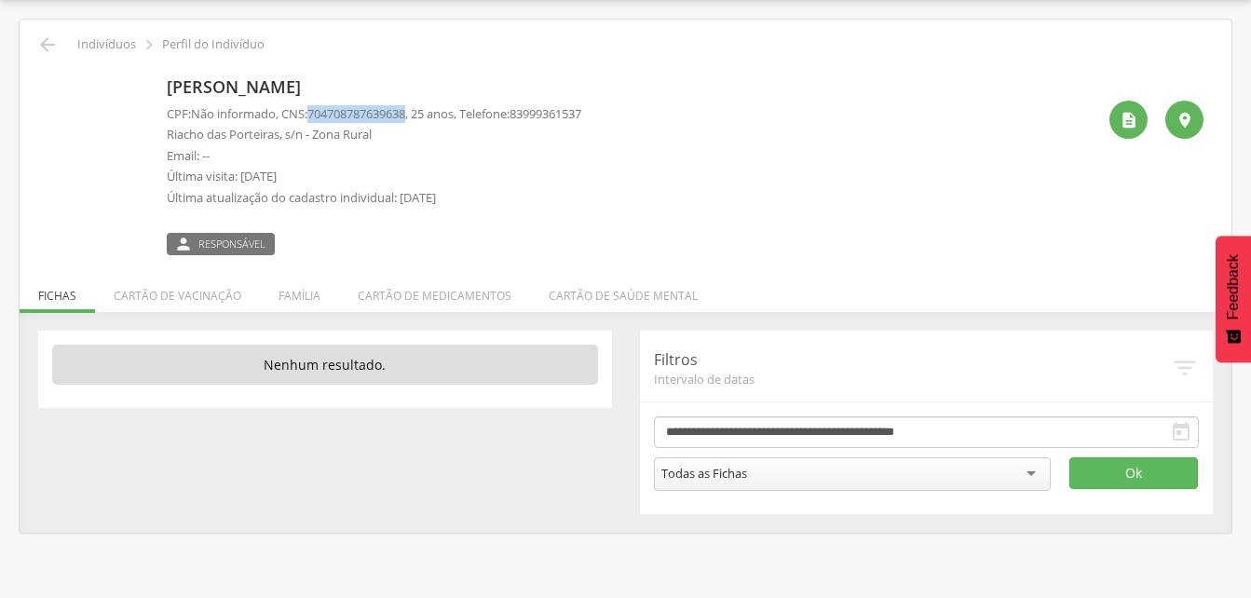
drag, startPoint x: 314, startPoint y: 111, endPoint x: 418, endPoint y: 111, distance: 104.3
click at [418, 111] on p "CPF: Não informado , CNS: [PHONE_NUMBER] , 25 anos, Telefone: [PHONE_NUMBER]" at bounding box center [374, 114] width 414 height 18
drag, startPoint x: 418, startPoint y: 111, endPoint x: 386, endPoint y: 116, distance: 32.2
click at [47, 47] on icon "" at bounding box center [47, 45] width 22 height 22
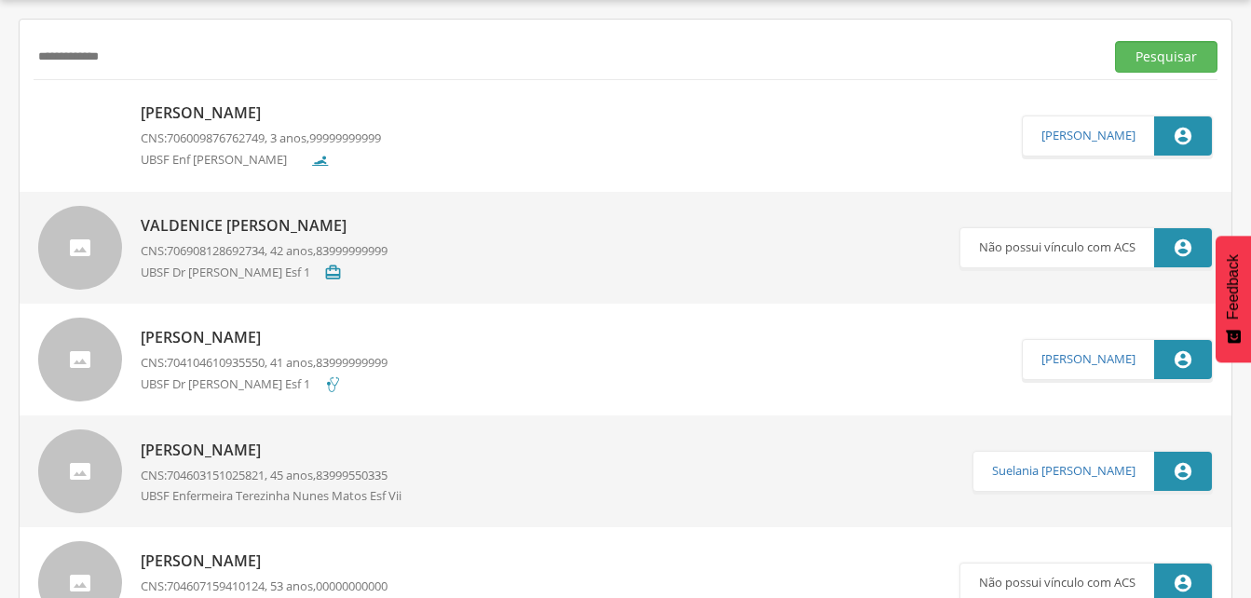
click at [151, 49] on input "**********" at bounding box center [565, 57] width 1063 height 32
type input "*"
click at [1134, 52] on button "Pesquisar" at bounding box center [1166, 57] width 102 height 32
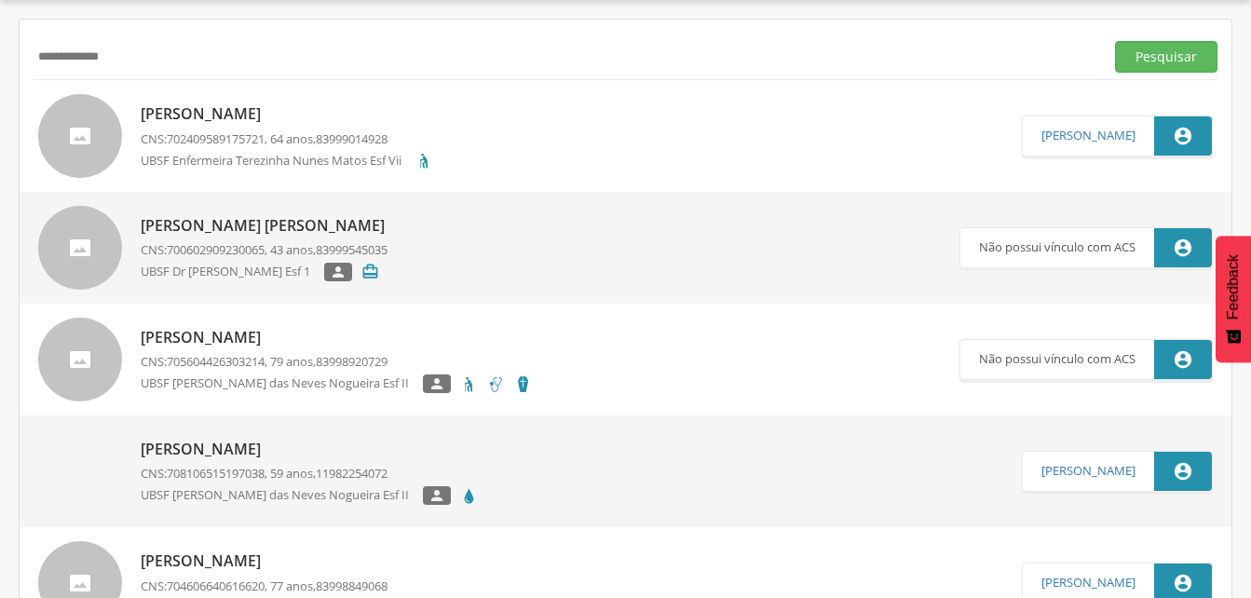
click at [267, 233] on p "[PERSON_NAME] [PERSON_NAME]" at bounding box center [267, 225] width 253 height 21
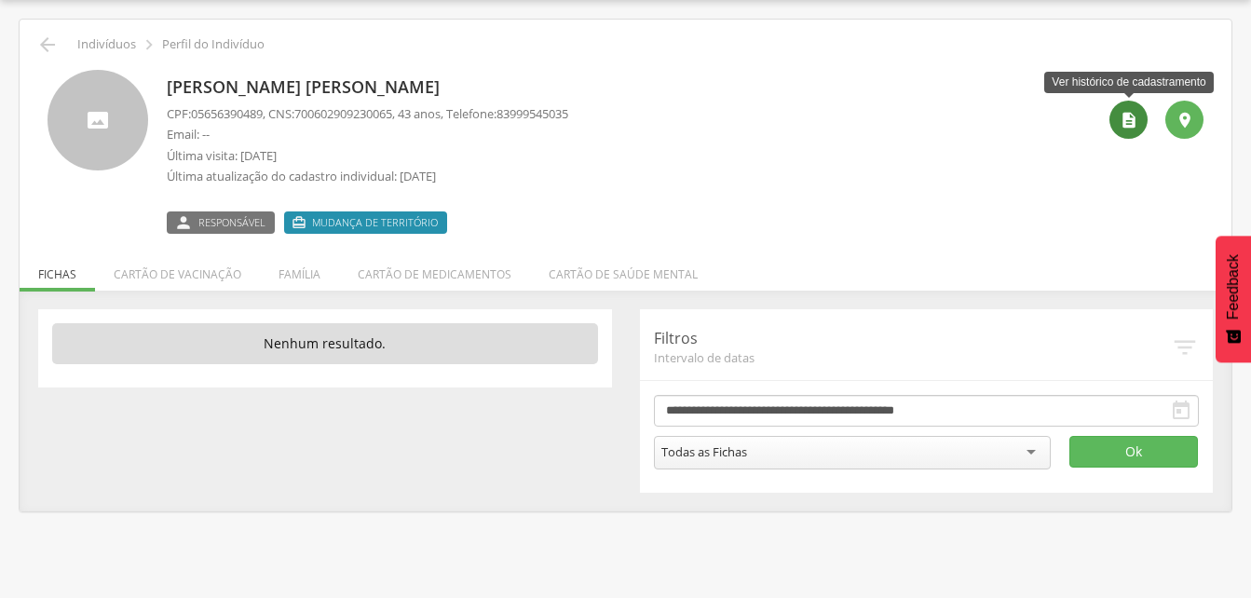
click at [1126, 126] on icon "" at bounding box center [1128, 120] width 19 height 19
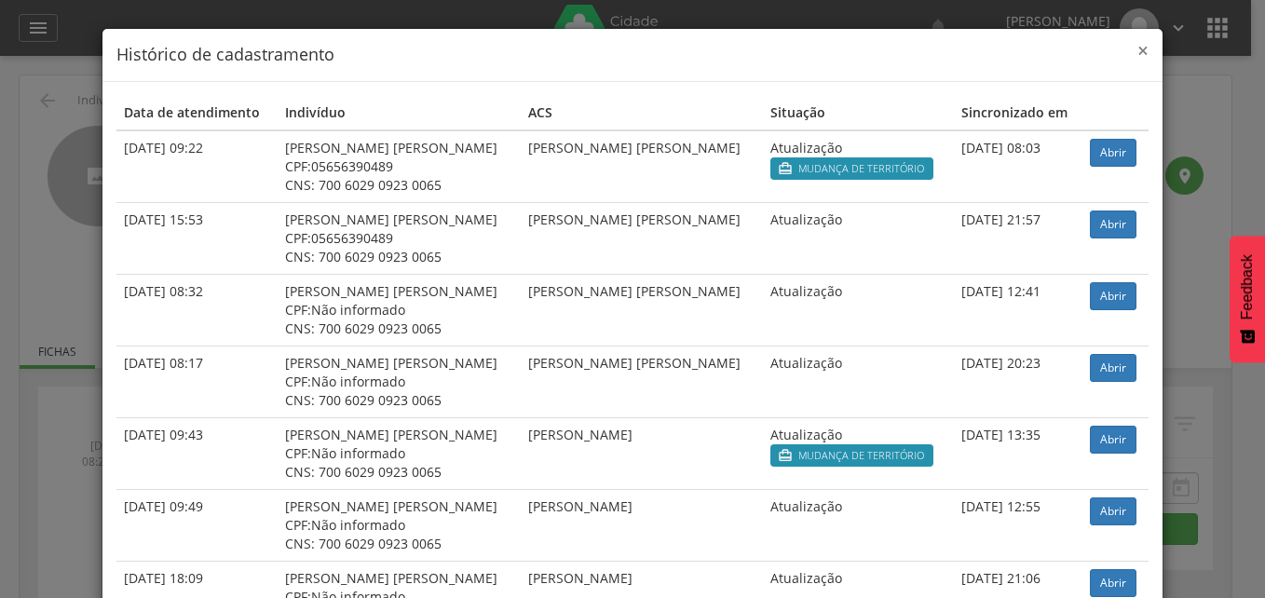
click at [1137, 47] on span "×" at bounding box center [1142, 50] width 11 height 26
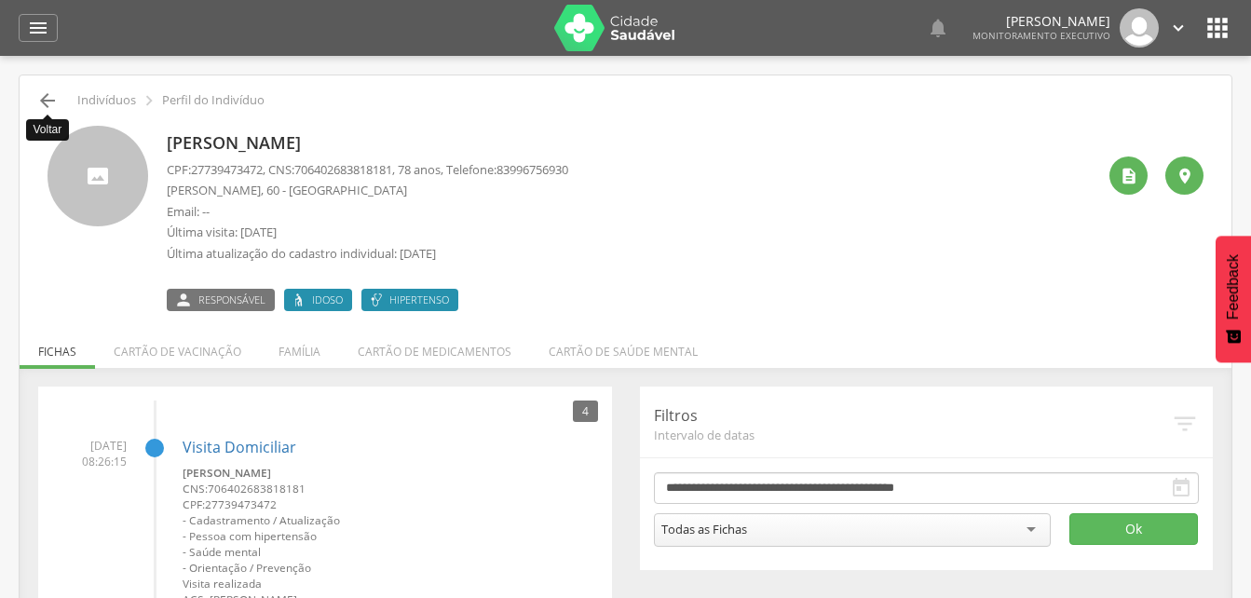
click at [53, 102] on icon "" at bounding box center [47, 100] width 22 height 22
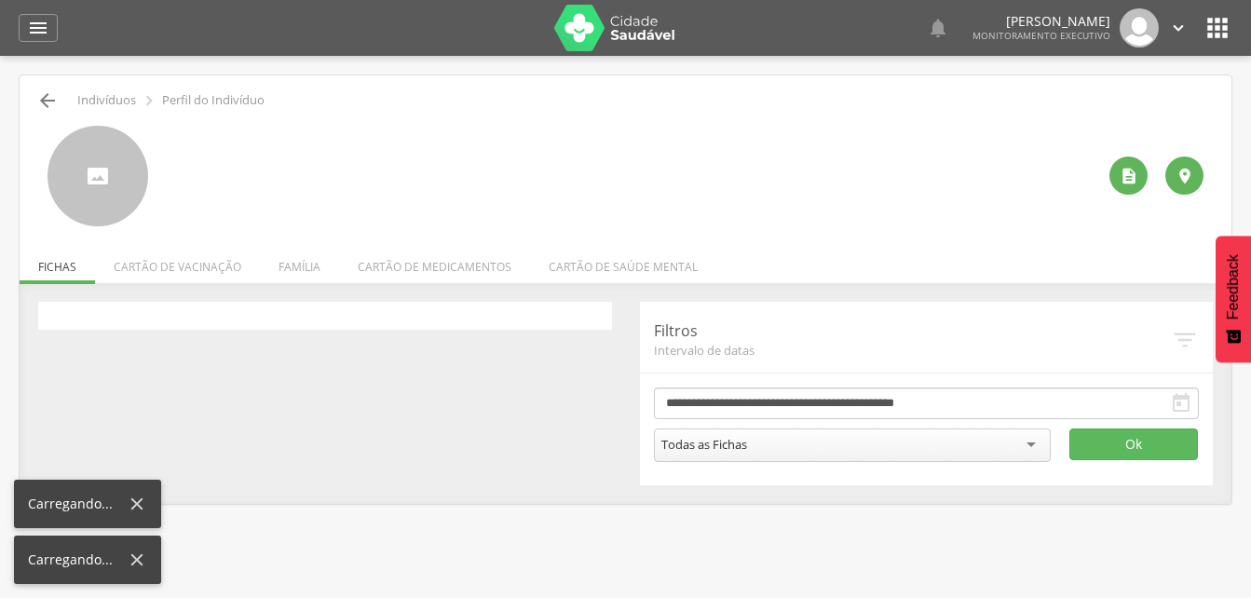
scroll to position [56, 0]
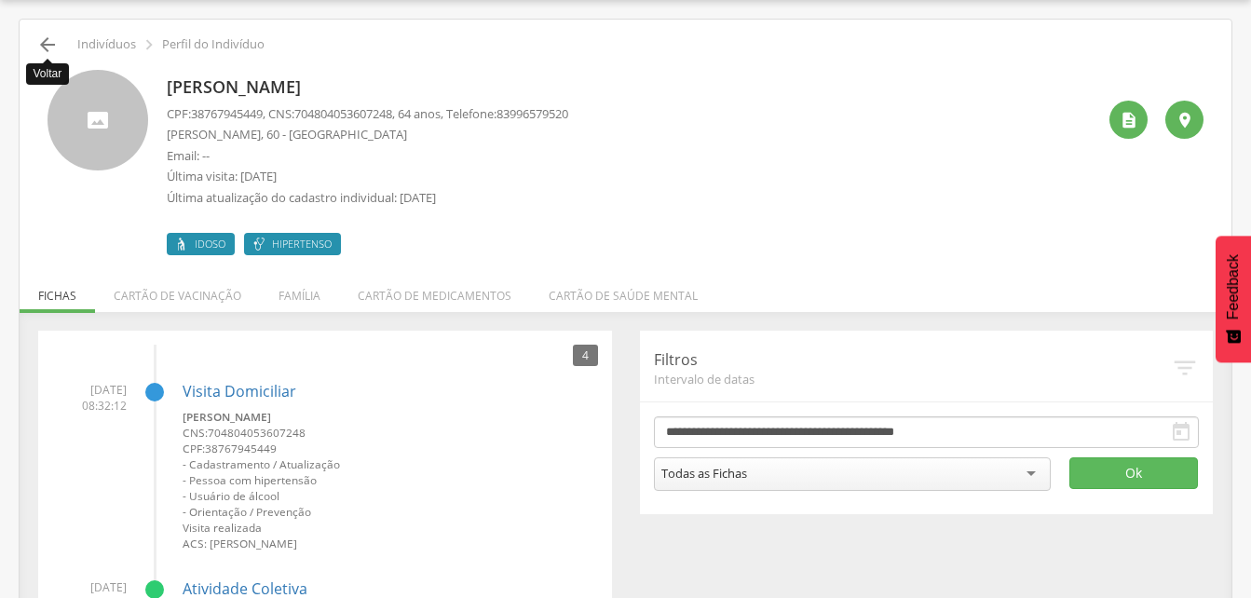
click at [50, 40] on icon "" at bounding box center [47, 45] width 22 height 22
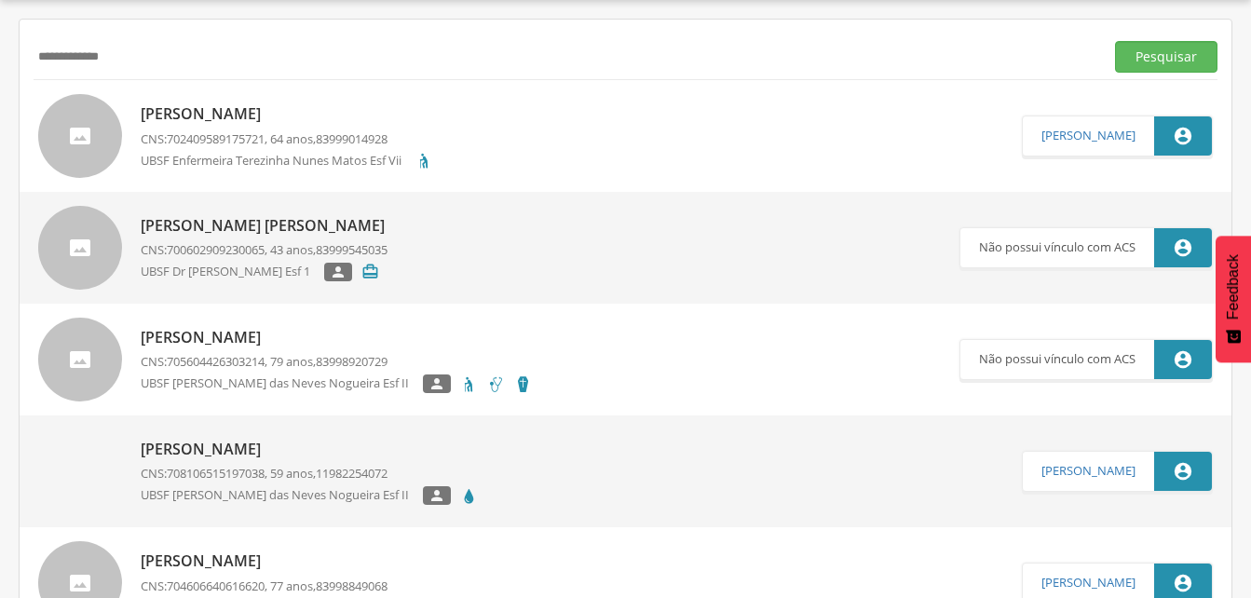
click at [139, 61] on input "**********" at bounding box center [565, 57] width 1063 height 32
type input "*"
click at [1133, 51] on button "Pesquisar" at bounding box center [1166, 57] width 102 height 32
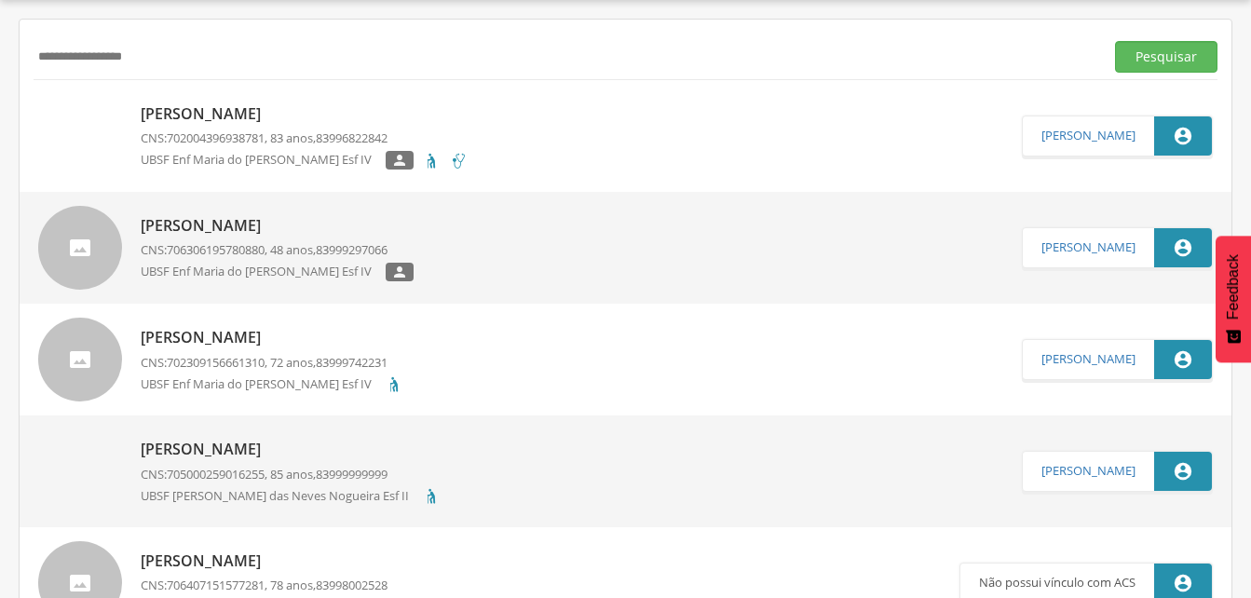
click at [283, 245] on p "CNS: 706306195780880 , 48 anos, 83999297066" at bounding box center [277, 250] width 273 height 18
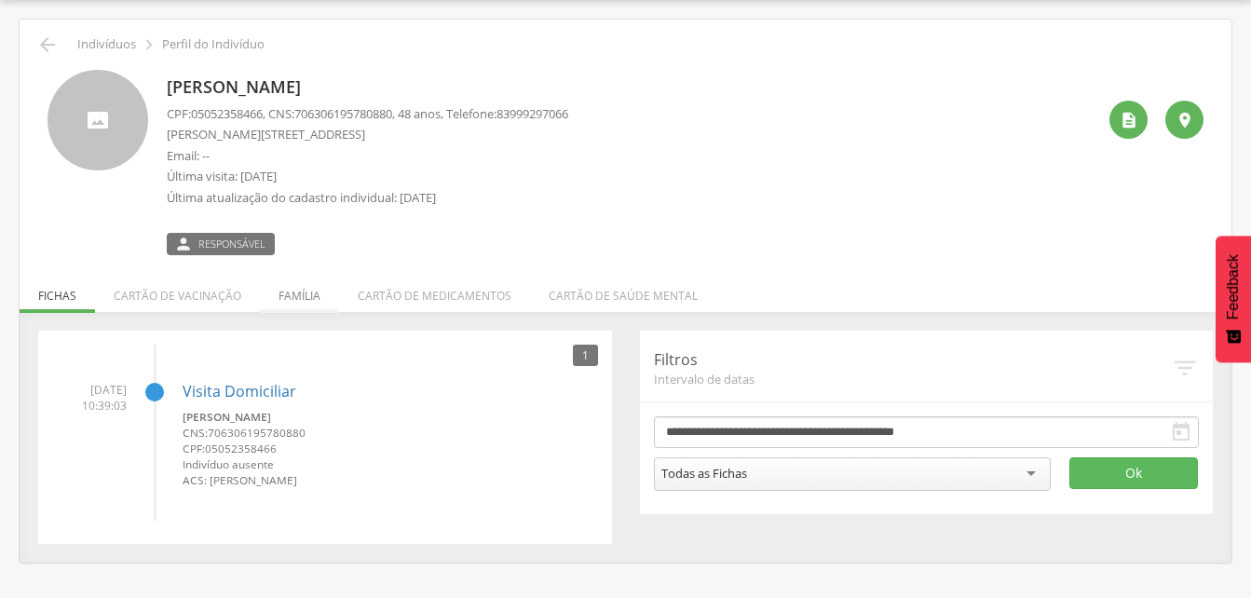
click at [300, 296] on li "Família" at bounding box center [299, 291] width 79 height 44
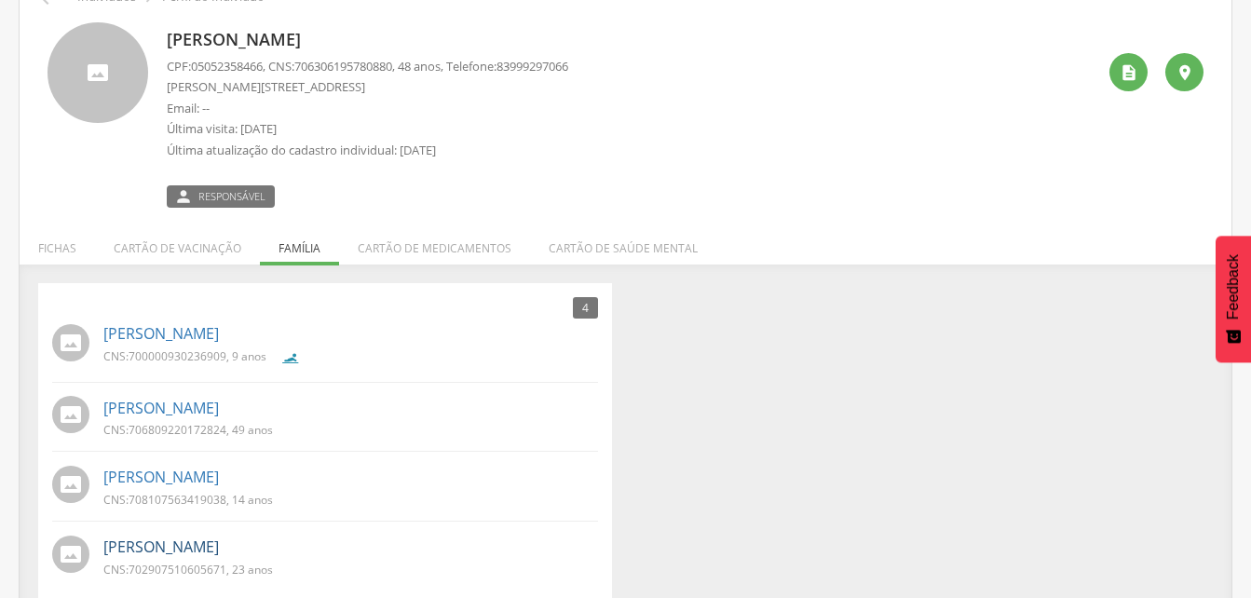
scroll to position [125, 0]
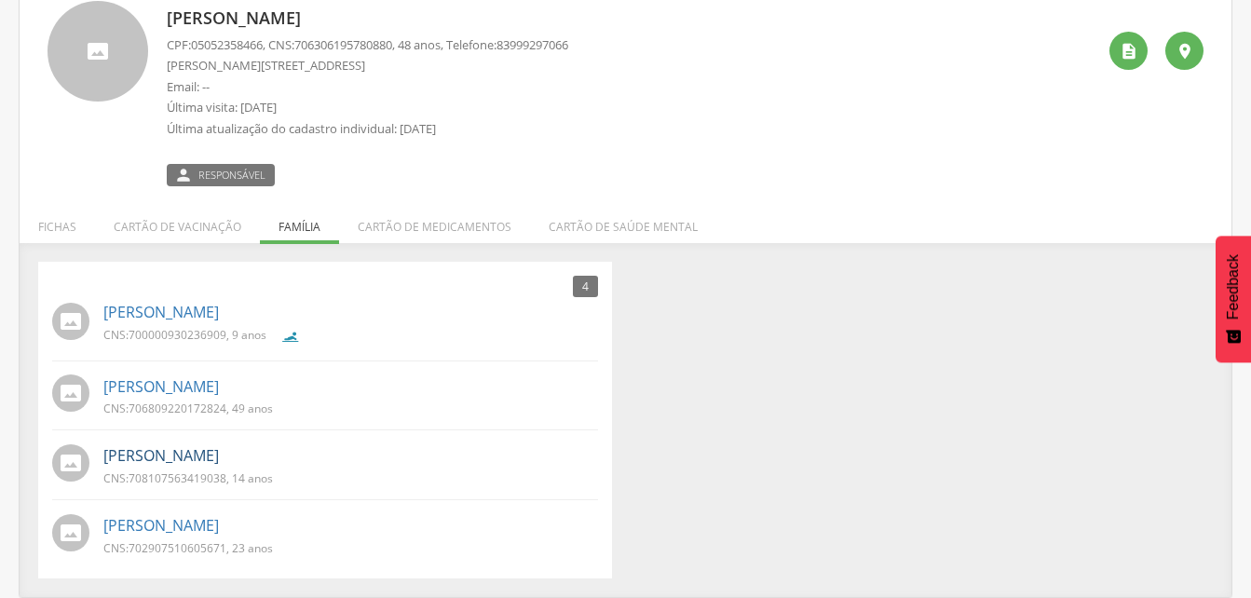
click at [210, 461] on link "[PERSON_NAME]" at bounding box center [160, 455] width 115 height 21
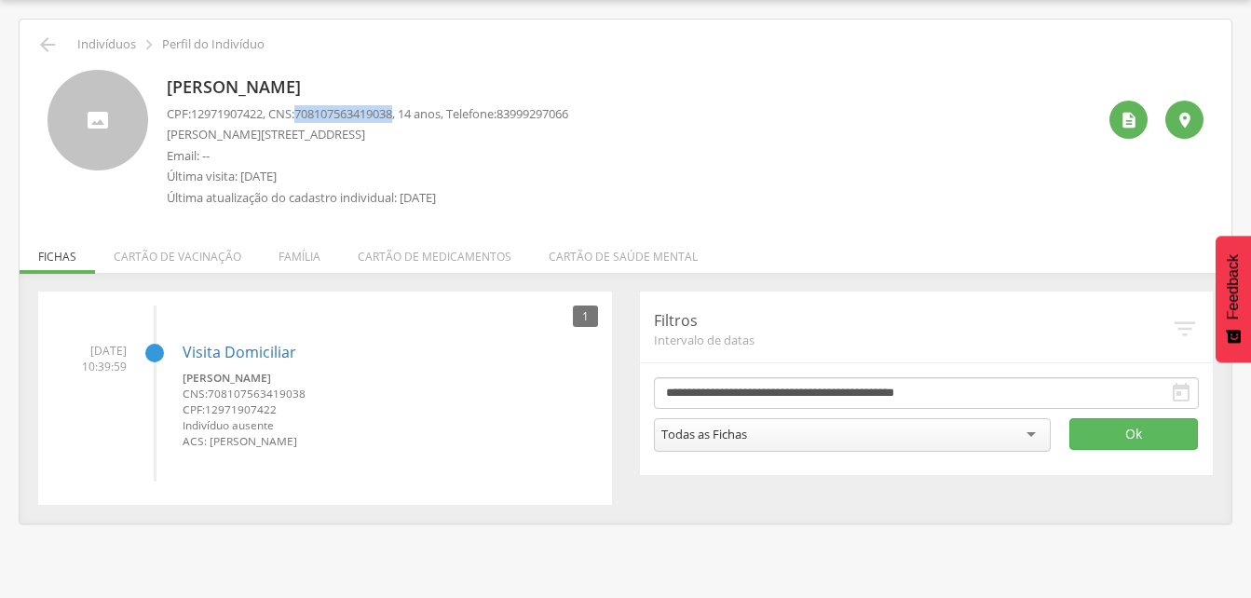
drag, startPoint x: 305, startPoint y: 111, endPoint x: 408, endPoint y: 118, distance: 103.6
click at [408, 118] on p "CPF: 12971907422 , CNS: [PHONE_NUMBER] , 14 anos, Telefone: [PHONE_NUMBER]" at bounding box center [367, 114] width 401 height 18
drag, startPoint x: 408, startPoint y: 118, endPoint x: 379, endPoint y: 116, distance: 28.9
click at [298, 261] on li "Família" at bounding box center [299, 252] width 79 height 44
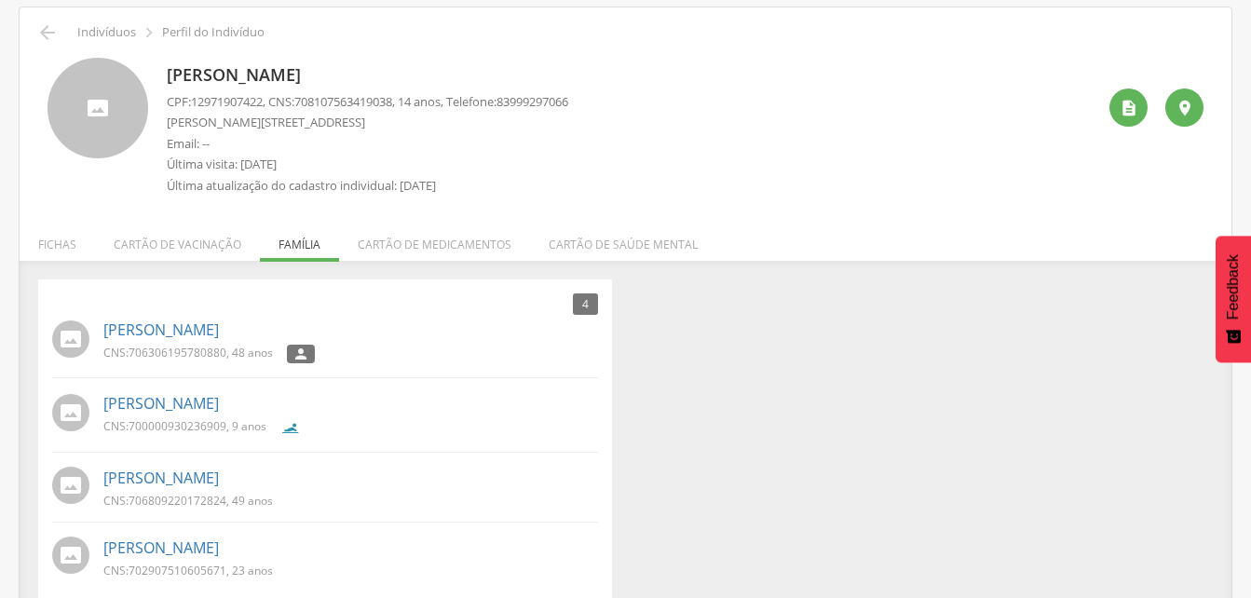
scroll to position [90, 0]
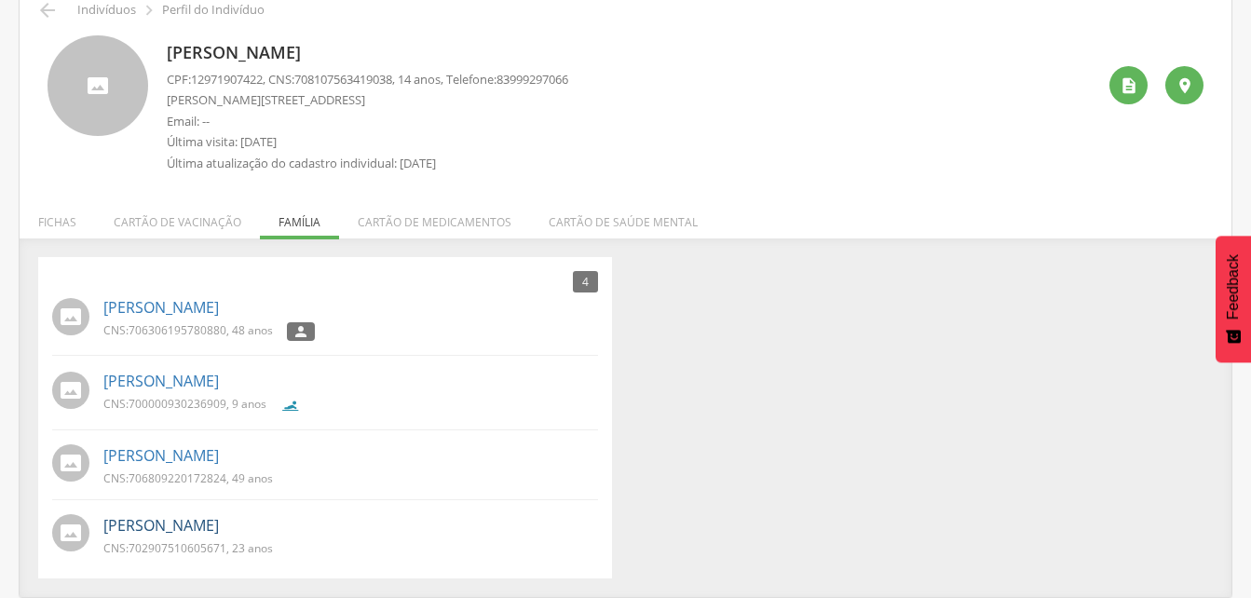
click at [219, 528] on link "[PERSON_NAME]" at bounding box center [160, 525] width 115 height 21
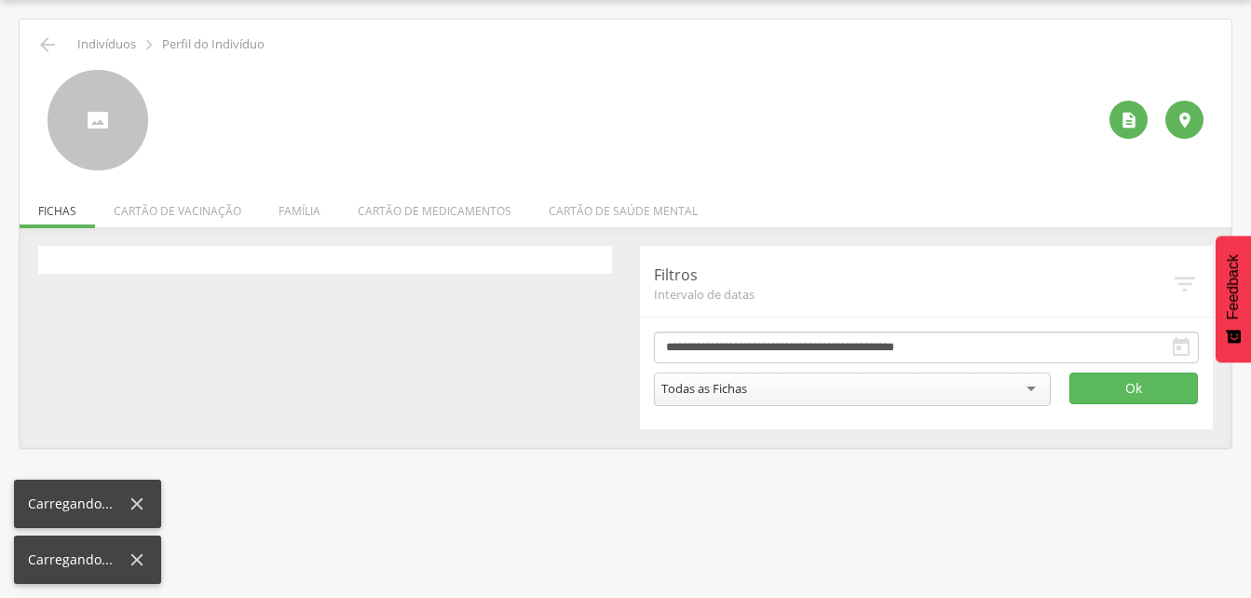
scroll to position [56, 0]
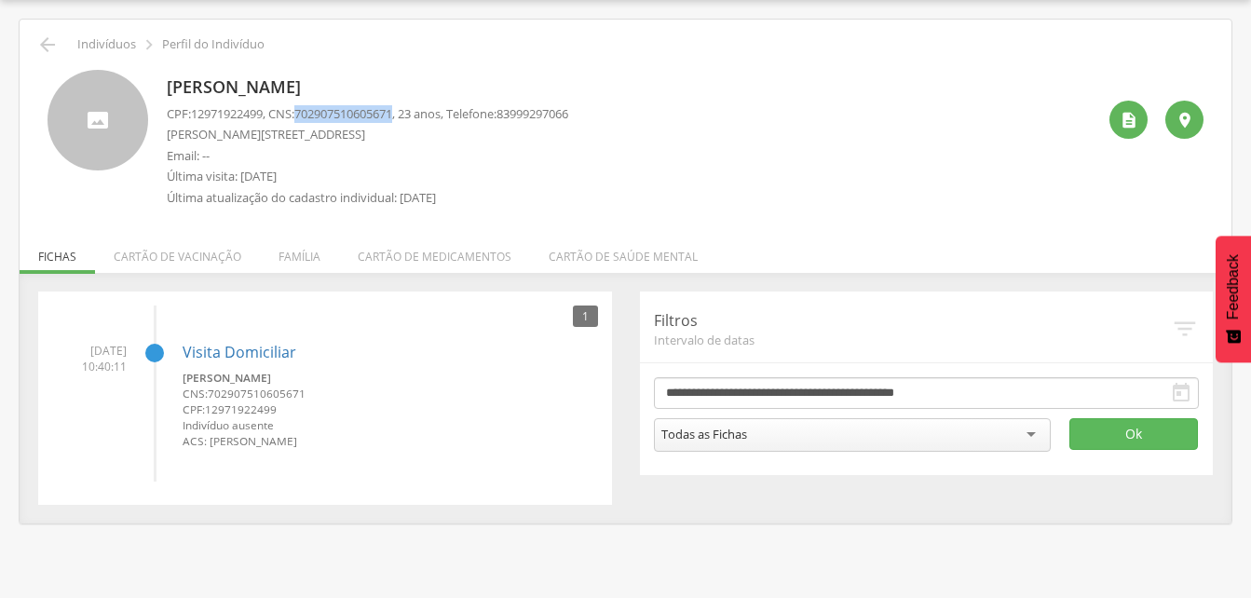
drag, startPoint x: 305, startPoint y: 112, endPoint x: 407, endPoint y: 112, distance: 102.4
click at [407, 112] on p "CPF: 12971922499 , CNS: [PHONE_NUMBER] , 23 anos, Telefone: [PHONE_NUMBER]" at bounding box center [367, 114] width 401 height 18
click at [37, 43] on icon "" at bounding box center [47, 45] width 22 height 22
drag, startPoint x: 43, startPoint y: 43, endPoint x: 64, endPoint y: 41, distance: 21.5
click at [44, 43] on icon "" at bounding box center [47, 45] width 22 height 22
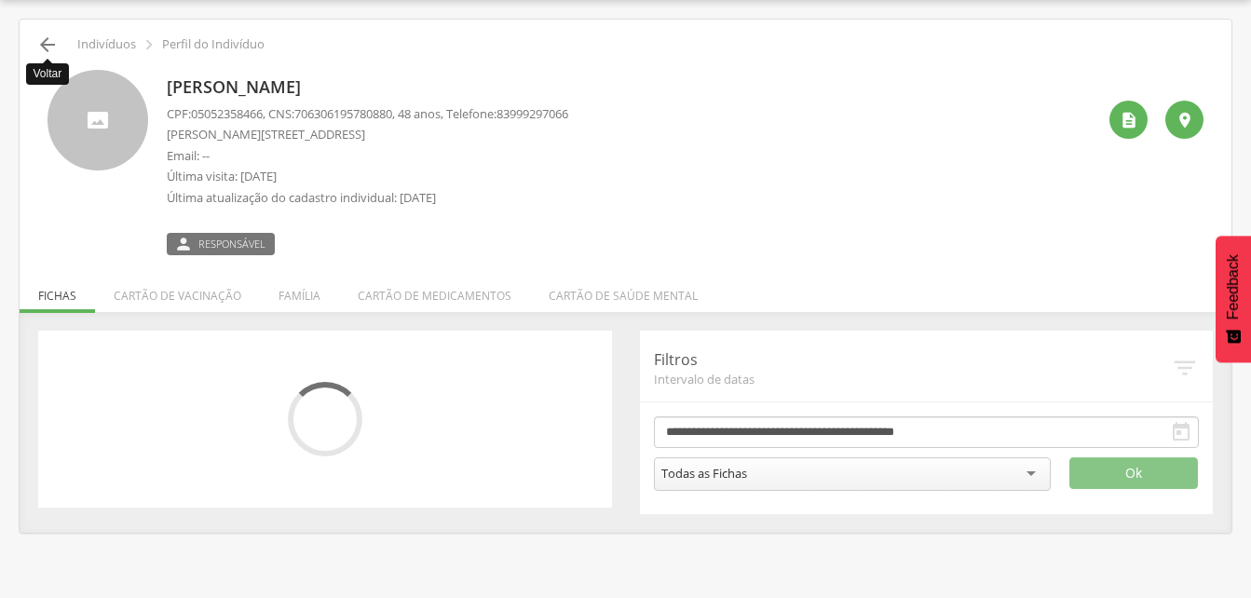
click at [54, 45] on icon "" at bounding box center [47, 45] width 22 height 22
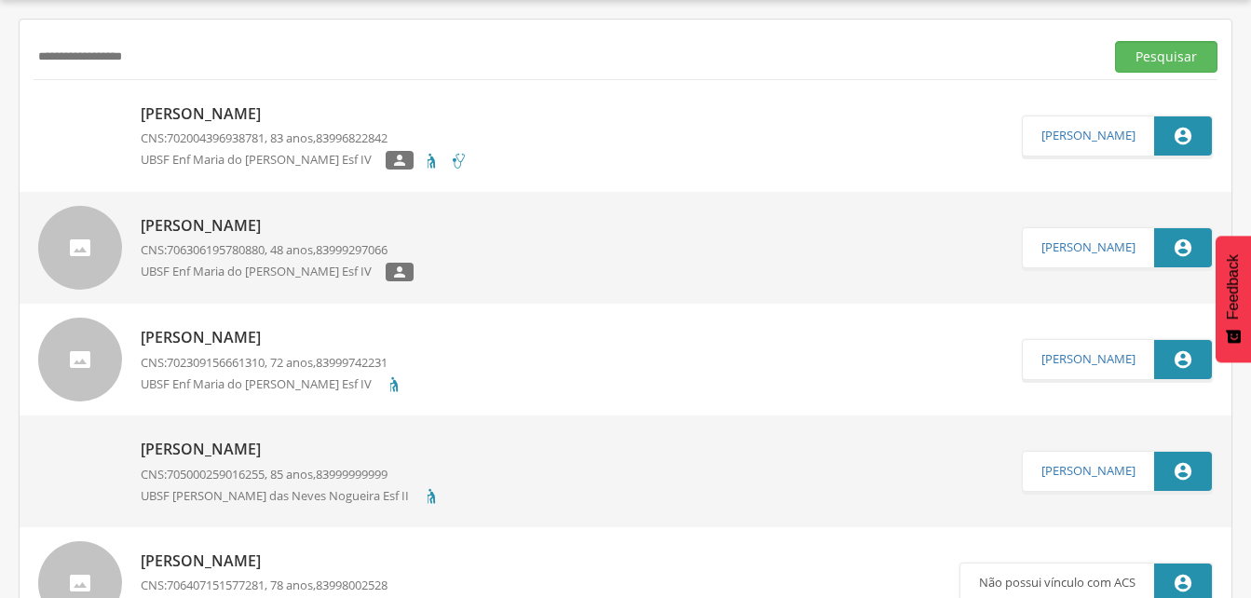
click at [144, 59] on input "**********" at bounding box center [565, 57] width 1063 height 32
type input "*"
drag, startPoint x: 1160, startPoint y: 55, endPoint x: 967, endPoint y: 113, distance: 202.1
click at [1160, 55] on button "Pesquisar" at bounding box center [1166, 57] width 102 height 32
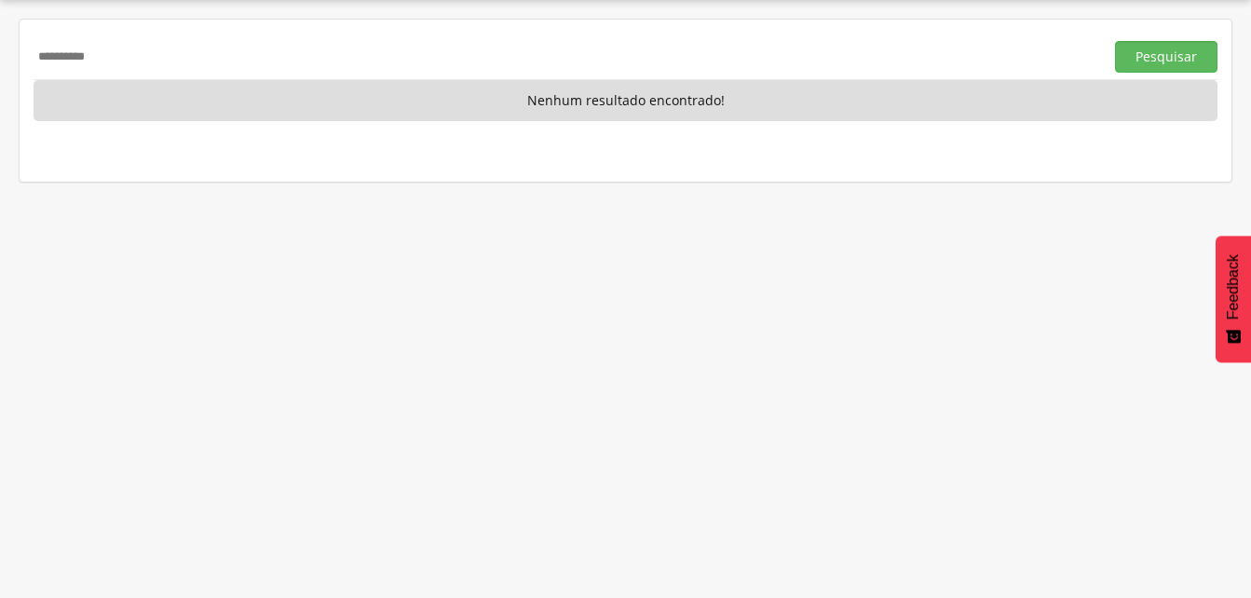
click at [127, 56] on input "**********" at bounding box center [565, 57] width 1063 height 32
click at [126, 60] on input "**********" at bounding box center [565, 57] width 1063 height 32
click at [1160, 50] on button "Pesquisar" at bounding box center [1166, 57] width 102 height 32
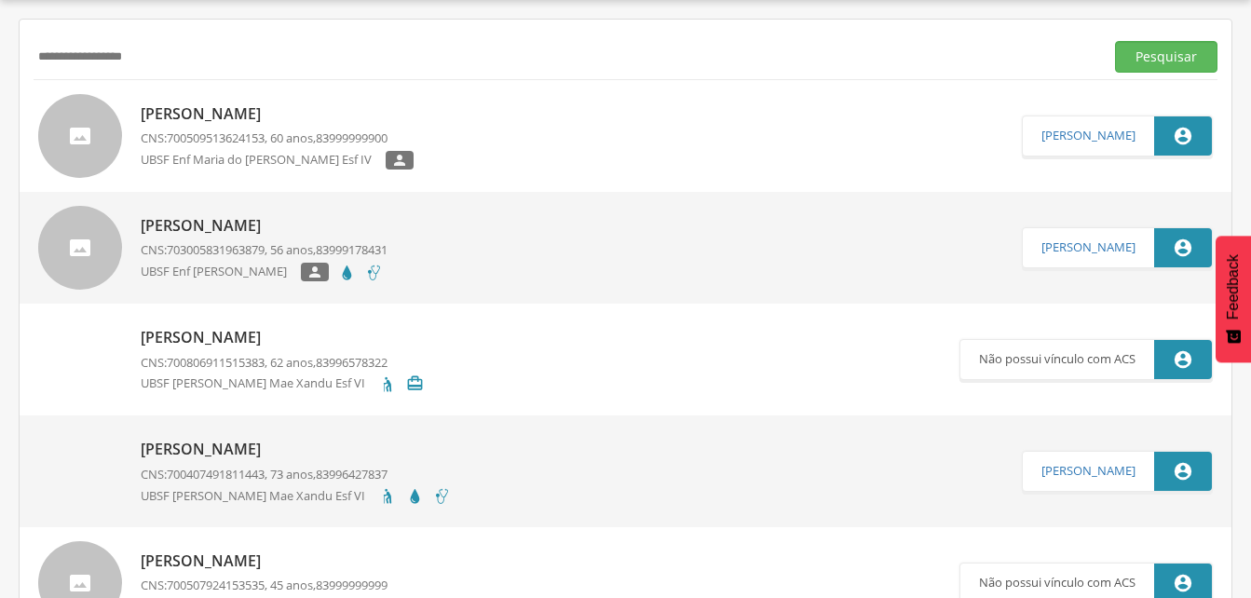
click at [171, 58] on input "**********" at bounding box center [565, 57] width 1063 height 32
type input "*"
type input "**********"
click at [1144, 61] on button "Pesquisar" at bounding box center [1166, 57] width 102 height 32
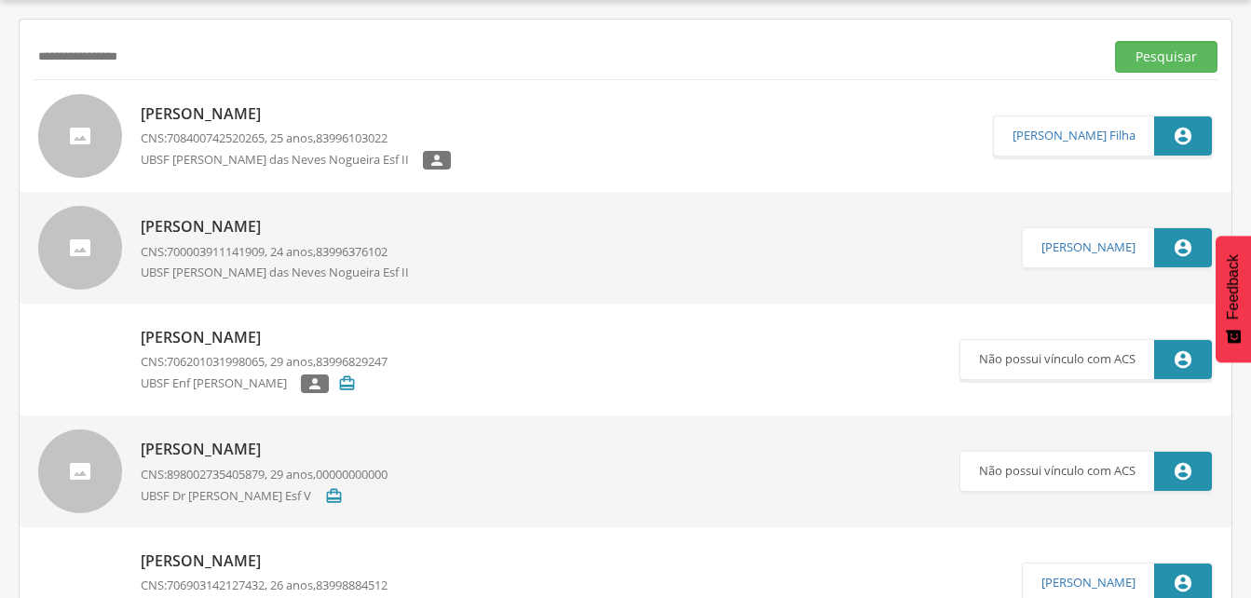
click at [170, 131] on span "708400742520265" at bounding box center [216, 137] width 98 height 17
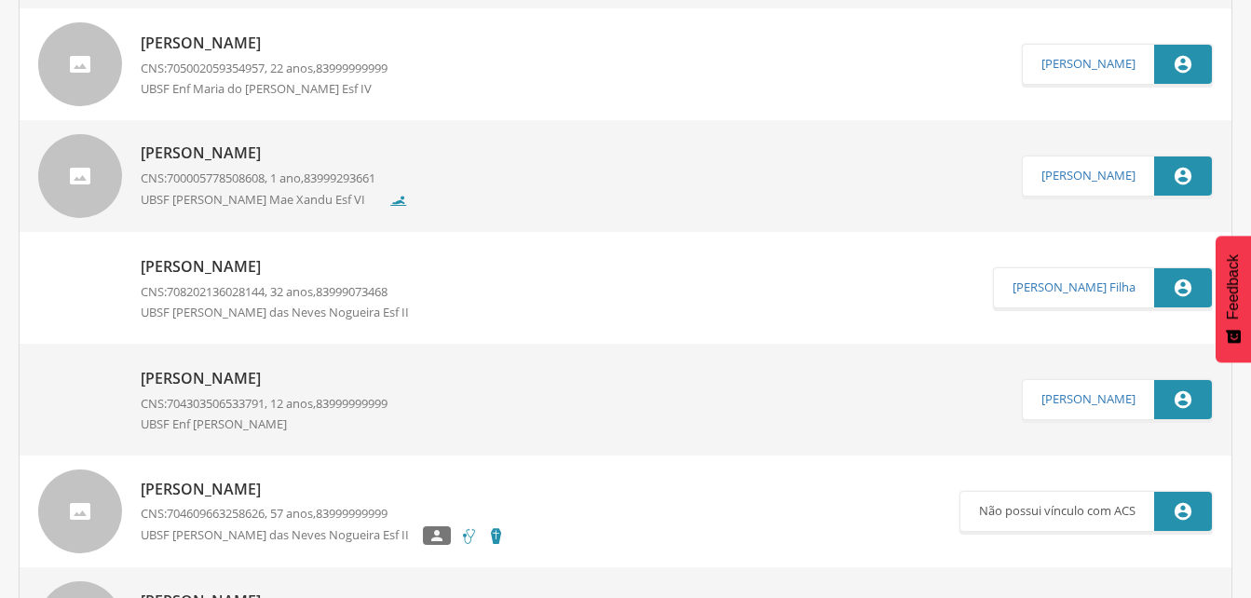
scroll to position [1266, 0]
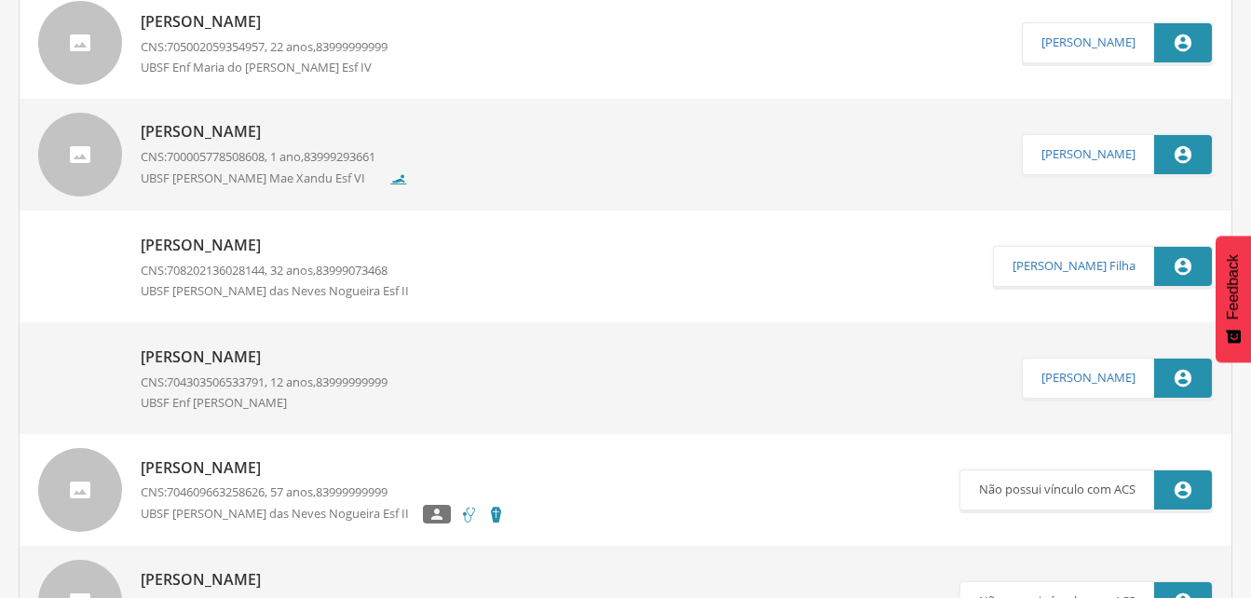
click at [325, 359] on p "[PERSON_NAME]" at bounding box center [264, 356] width 247 height 21
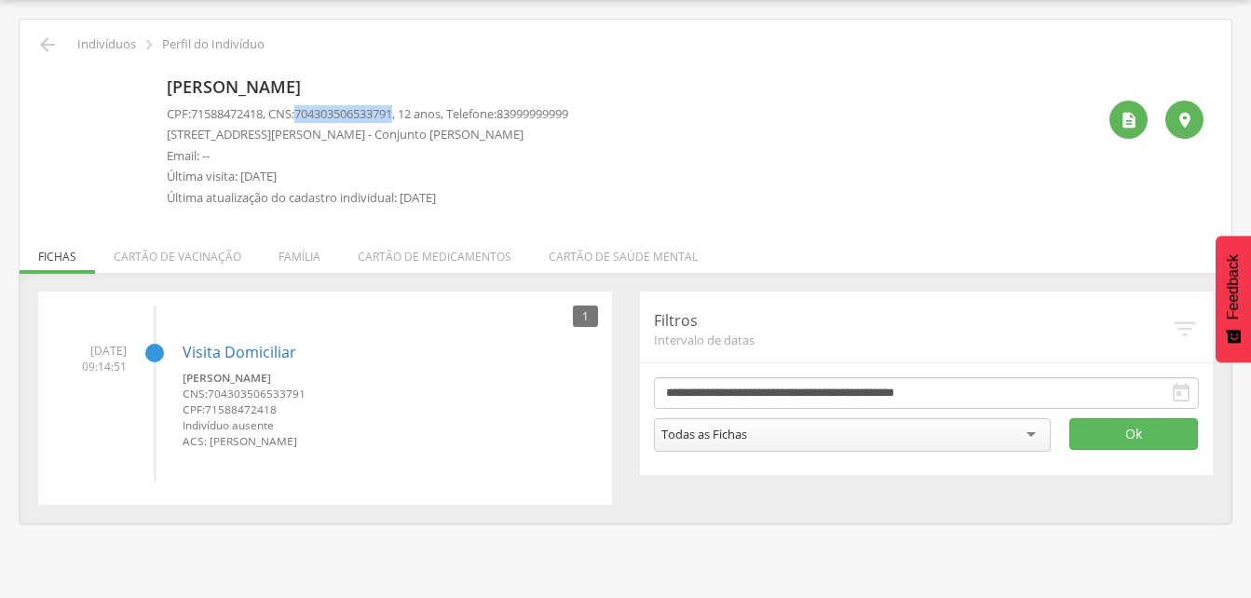
drag, startPoint x: 302, startPoint y: 110, endPoint x: 408, endPoint y: 116, distance: 106.4
click at [408, 116] on p "CPF: 71588472418 , CNS: [PHONE_NUMBER] , 12 anos, Telefone: [PHONE_NUMBER]" at bounding box center [367, 114] width 401 height 18
drag, startPoint x: 408, startPoint y: 116, endPoint x: 380, endPoint y: 113, distance: 28.2
